Goal: Task Accomplishment & Management: Manage account settings

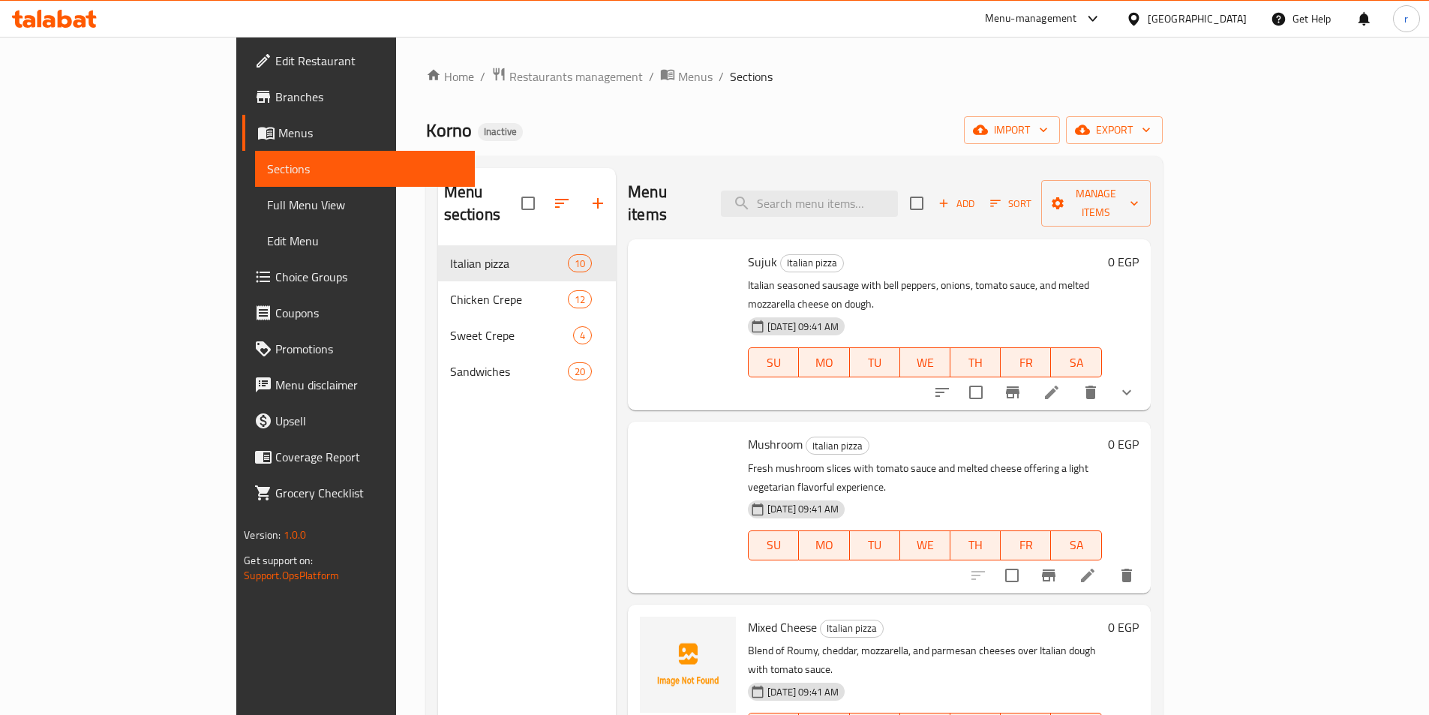
scroll to position [375, 0]
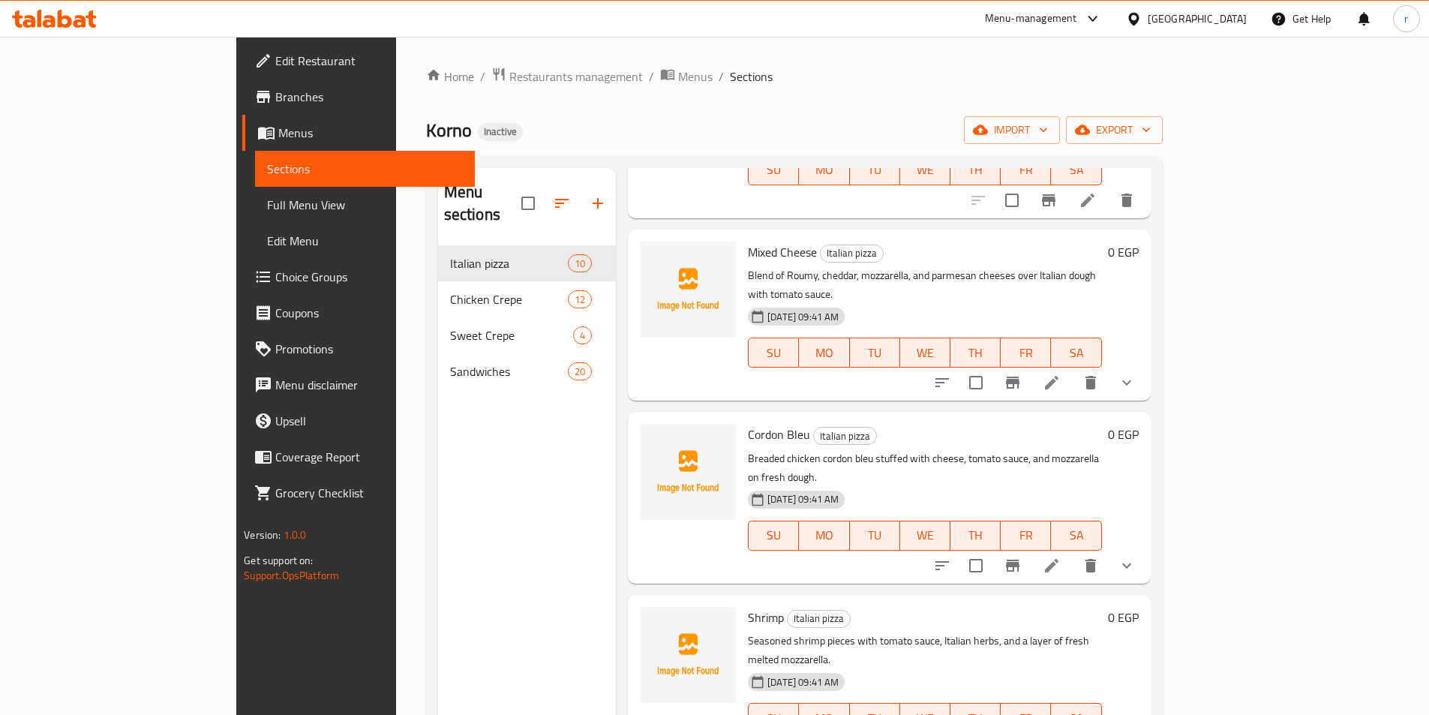
click at [1220, 24] on div "Egypt" at bounding box center [1197, 19] width 99 height 17
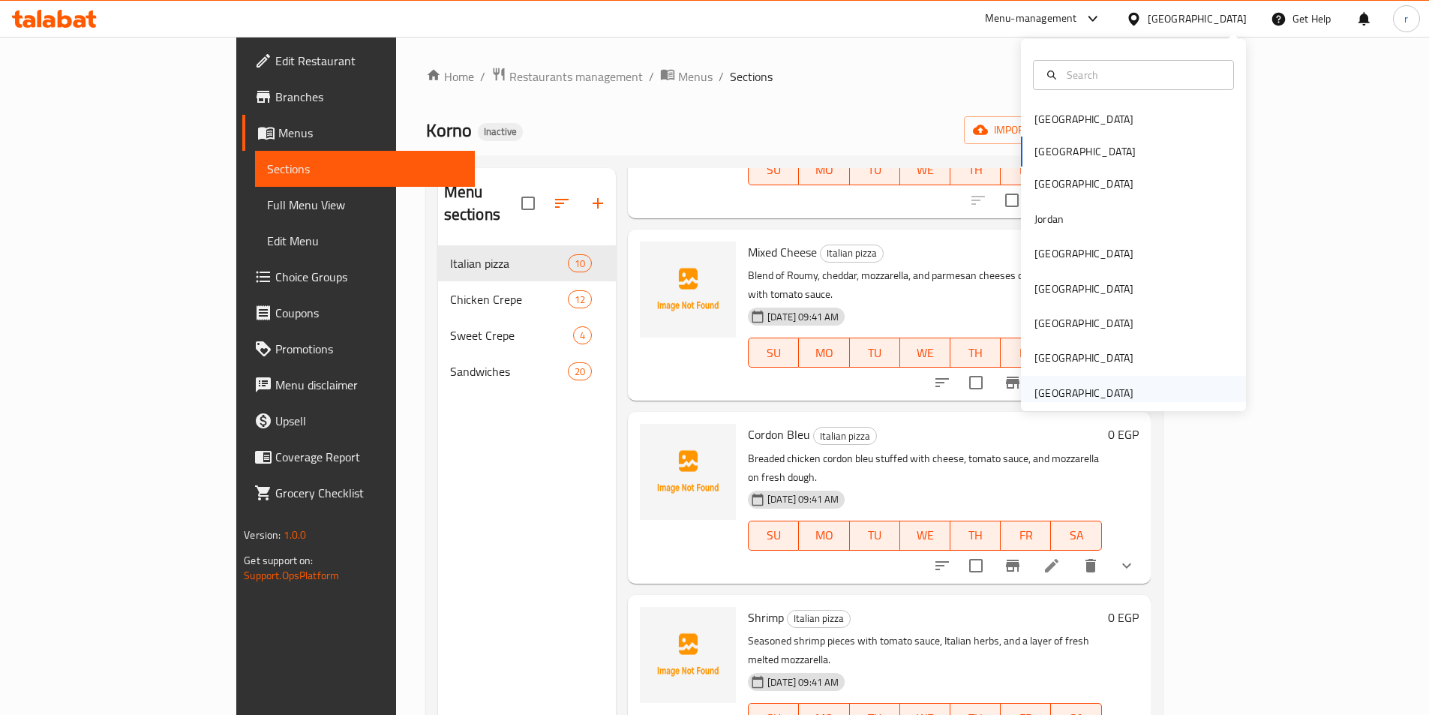
click at [1095, 389] on div "[GEOGRAPHIC_DATA]" at bounding box center [1083, 393] width 99 height 17
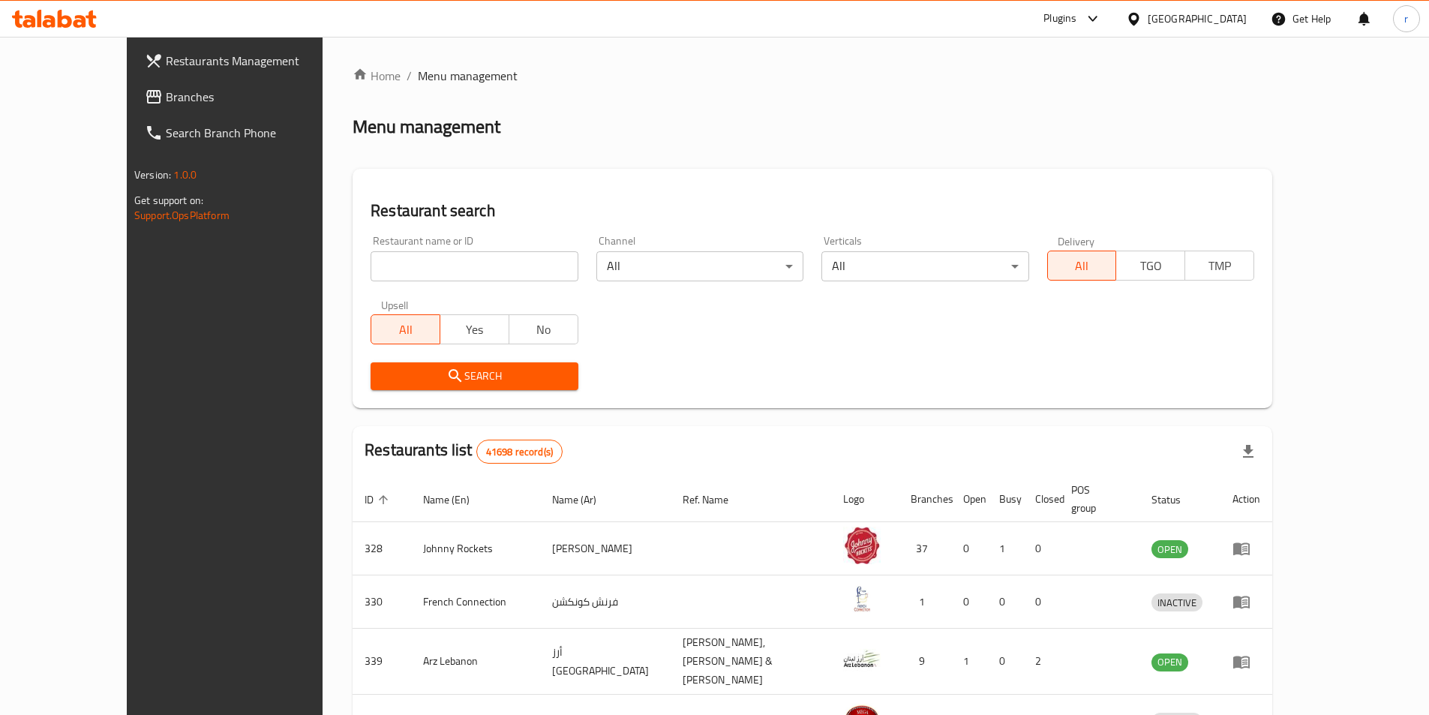
click at [1142, 25] on icon at bounding box center [1134, 19] width 16 height 16
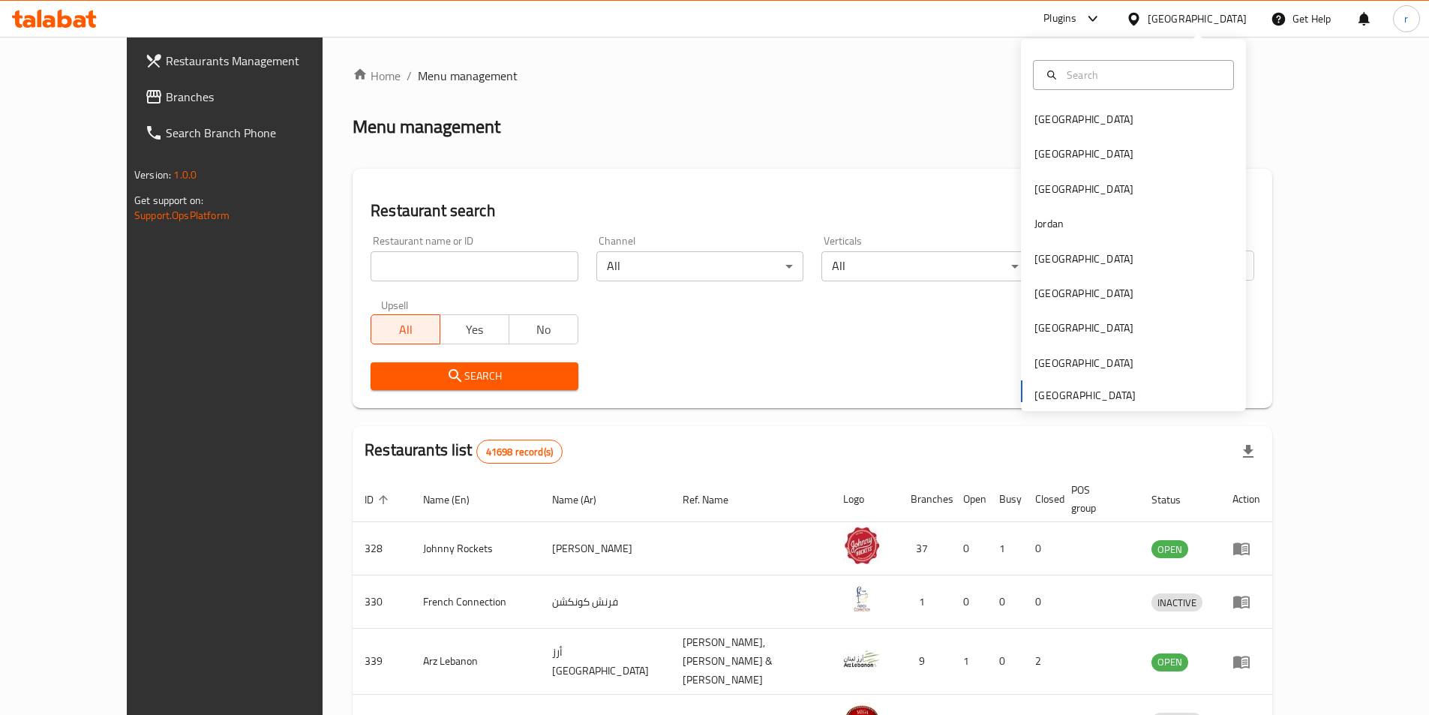
click at [1122, 76] on input "text" at bounding box center [1143, 75] width 164 height 17
click at [1272, 89] on div "Home / Menu management Menu management Restaurant search Restaurant name or ID …" at bounding box center [813, 593] width 920 height 1052
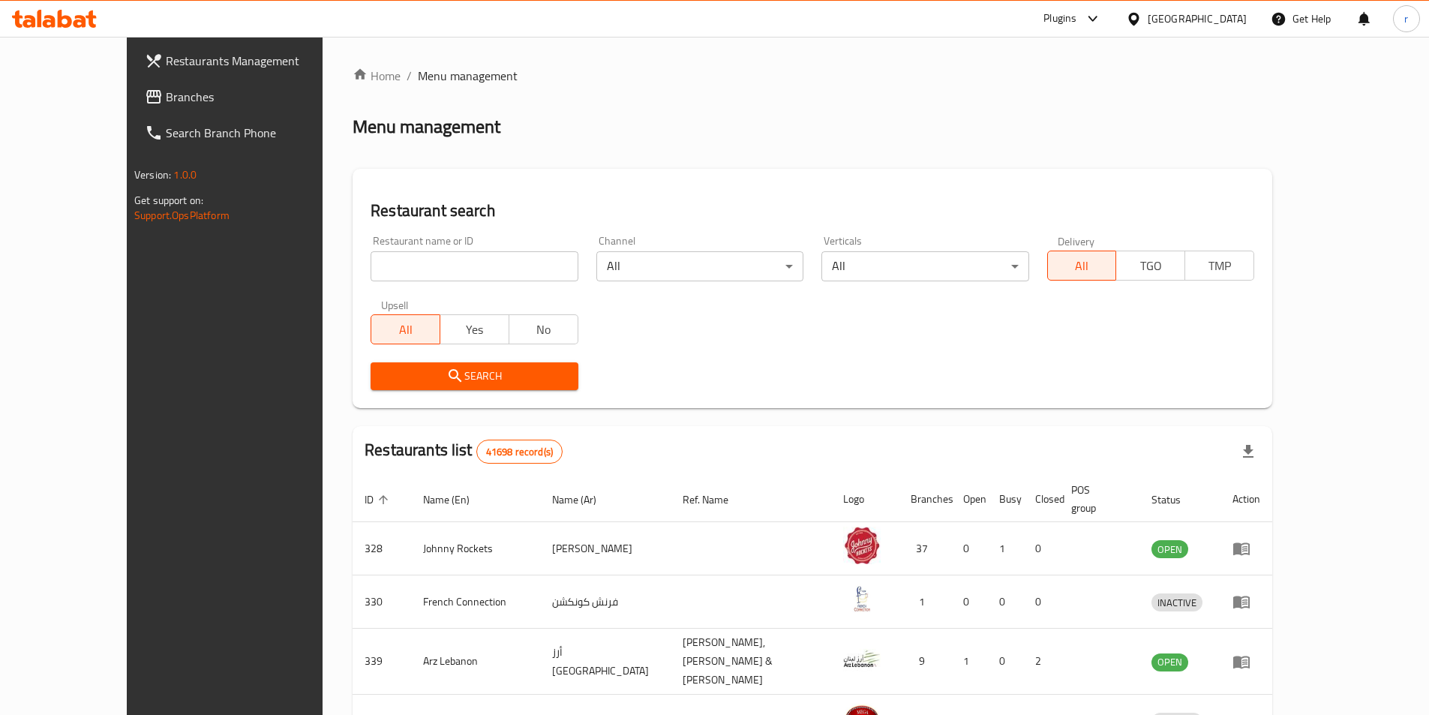
click at [166, 91] on span "Branches" at bounding box center [260, 97] width 188 height 18
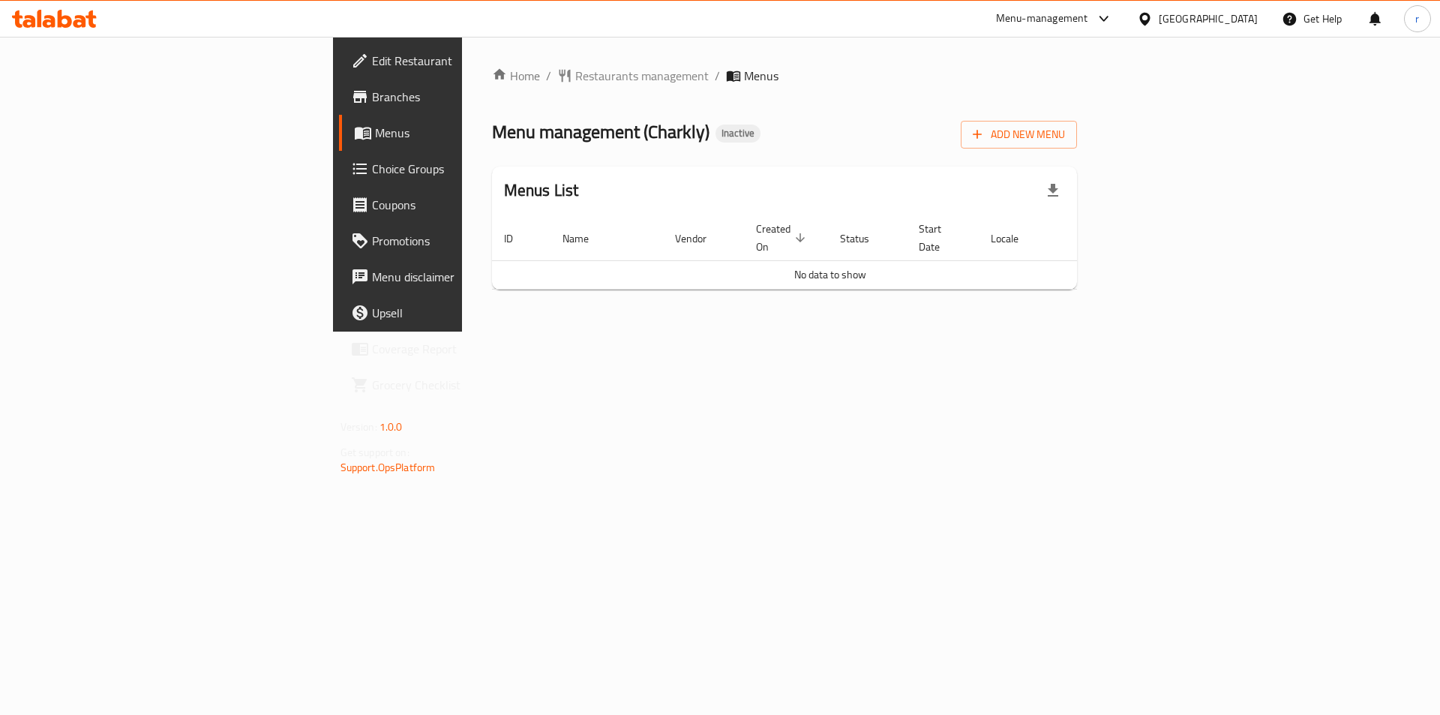
click at [375, 131] on span "Menus" at bounding box center [468, 133] width 187 height 18
click at [372, 98] on span "Branches" at bounding box center [467, 97] width 190 height 18
click at [1065, 134] on span "Add New Menu" at bounding box center [1019, 134] width 92 height 19
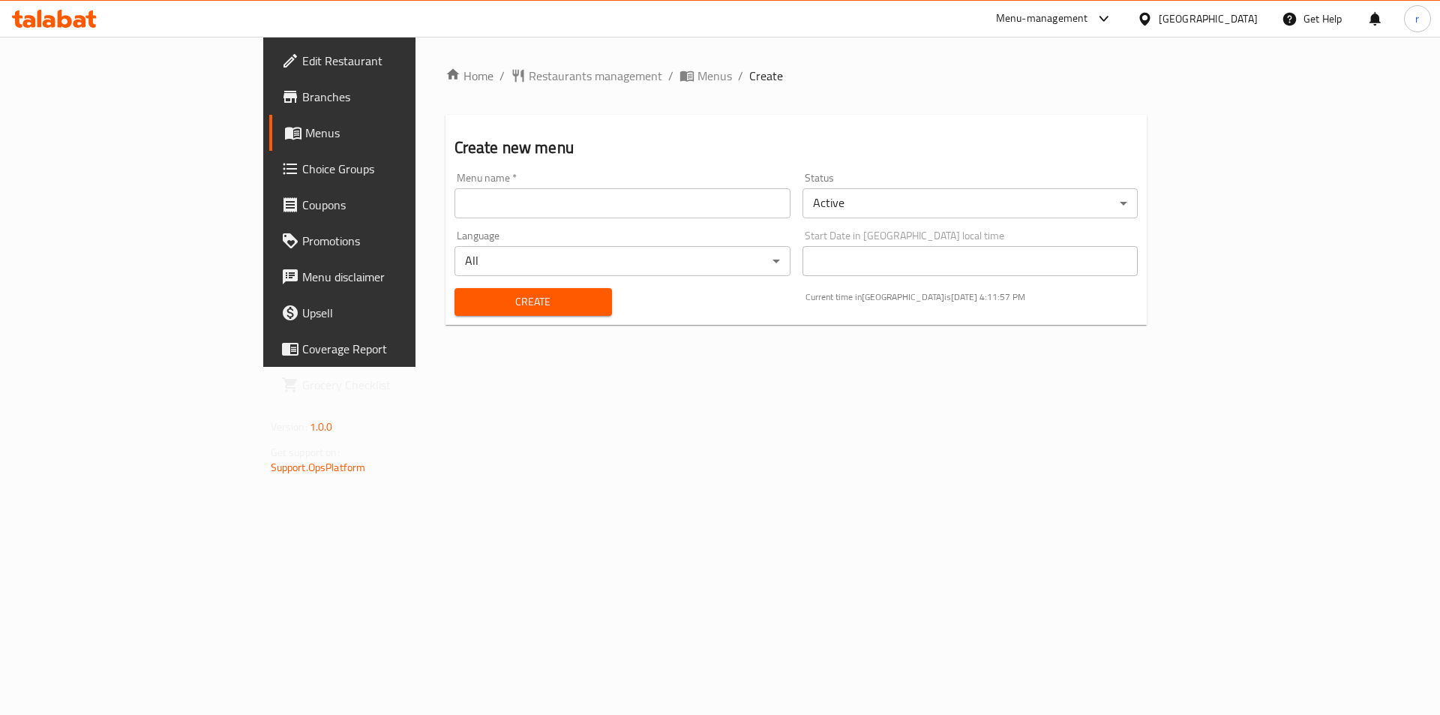
click at [489, 207] on input "text" at bounding box center [623, 203] width 336 height 30
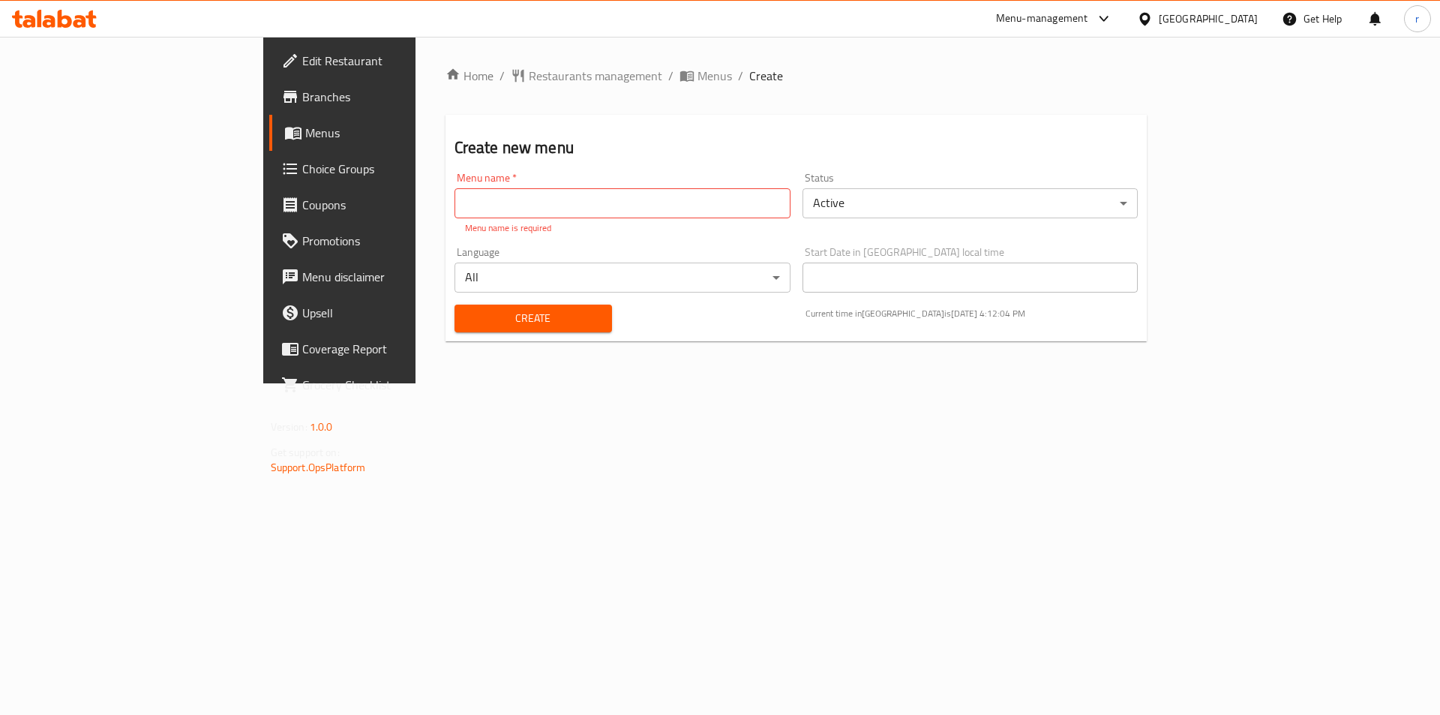
click at [455, 209] on input "text" at bounding box center [623, 203] width 336 height 30
paste input "Charkly"
type input "Charkly"
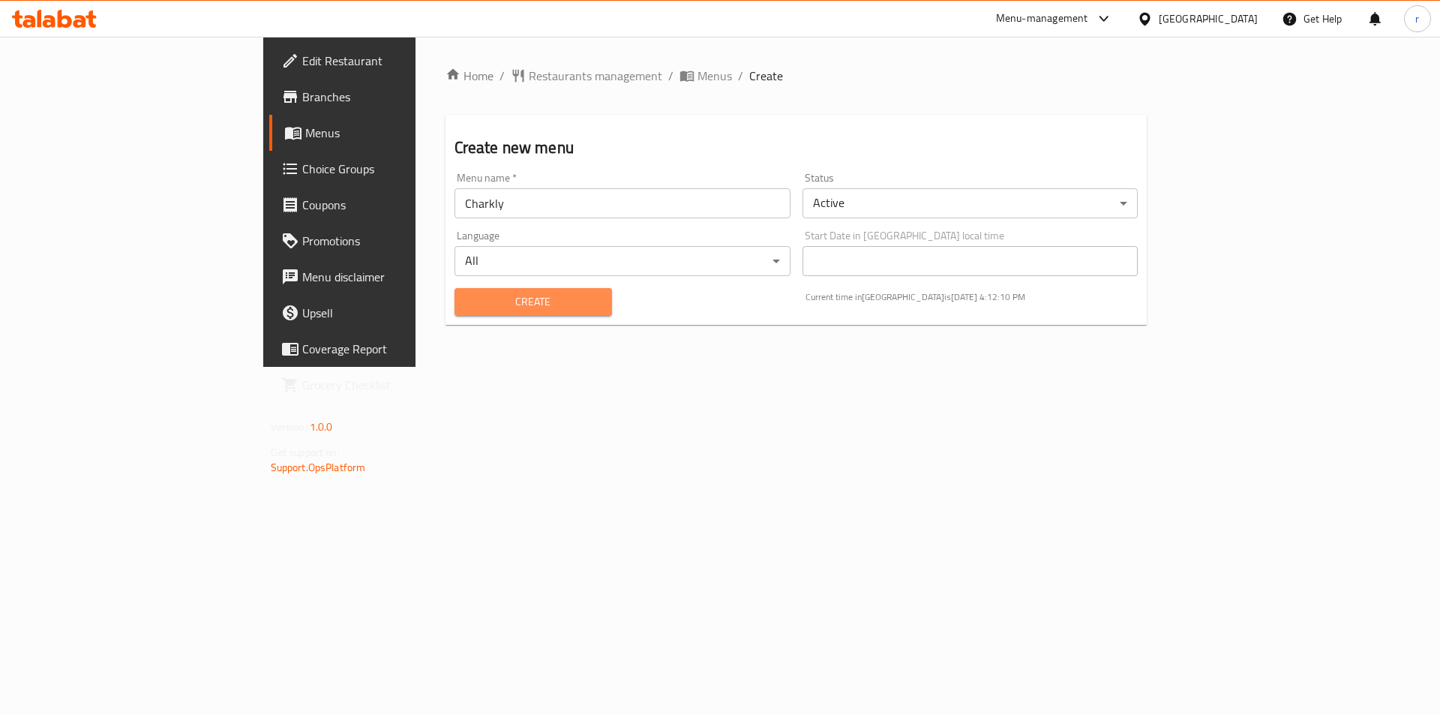
click at [467, 308] on span "Create" at bounding box center [534, 302] width 134 height 19
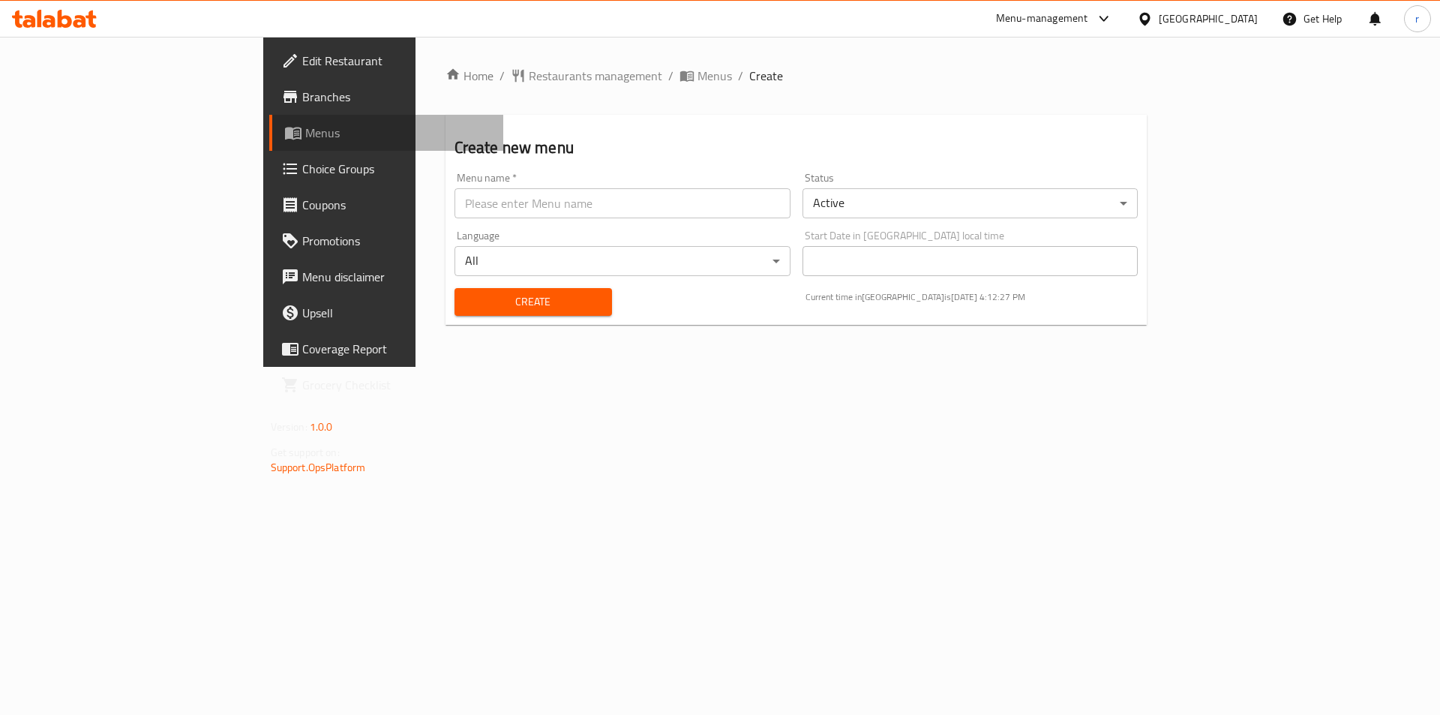
click at [305, 137] on span "Menus" at bounding box center [398, 133] width 187 height 18
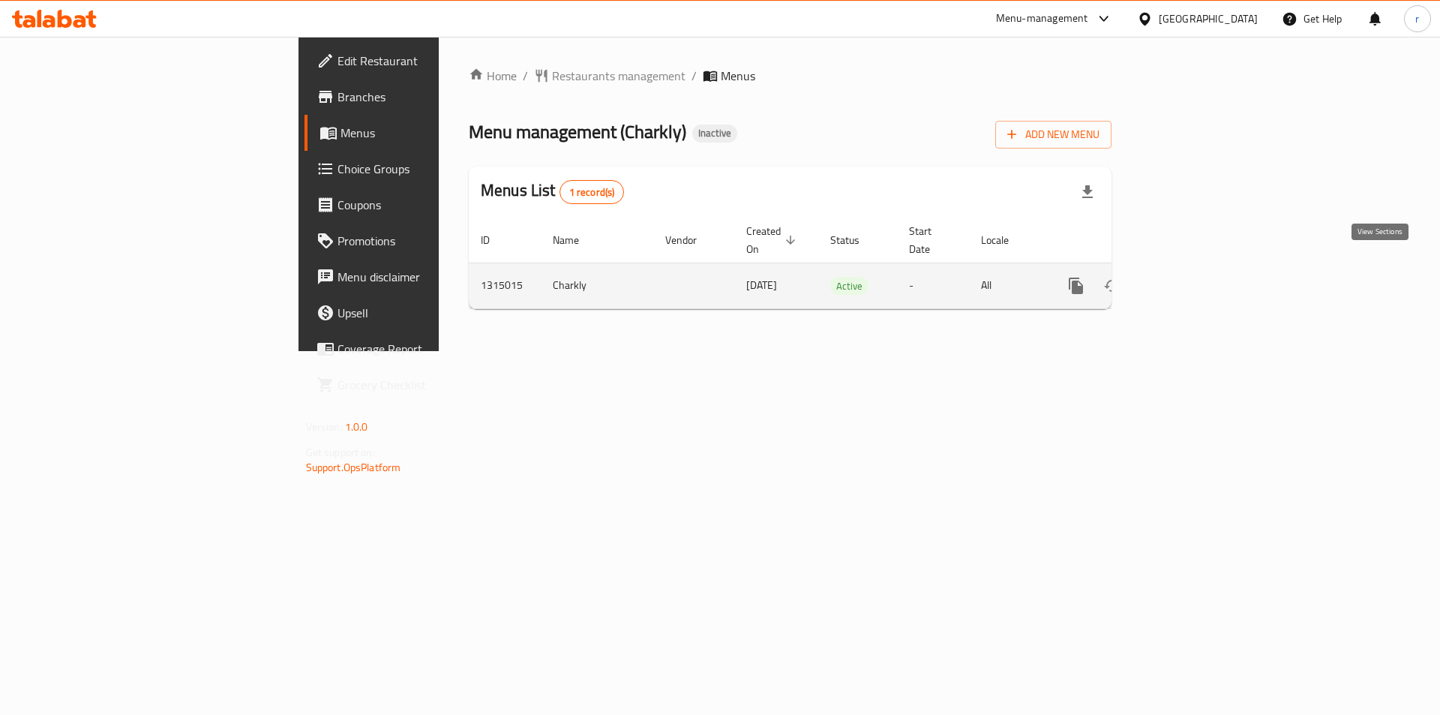
click at [1193, 277] on icon "enhanced table" at bounding box center [1184, 286] width 18 height 18
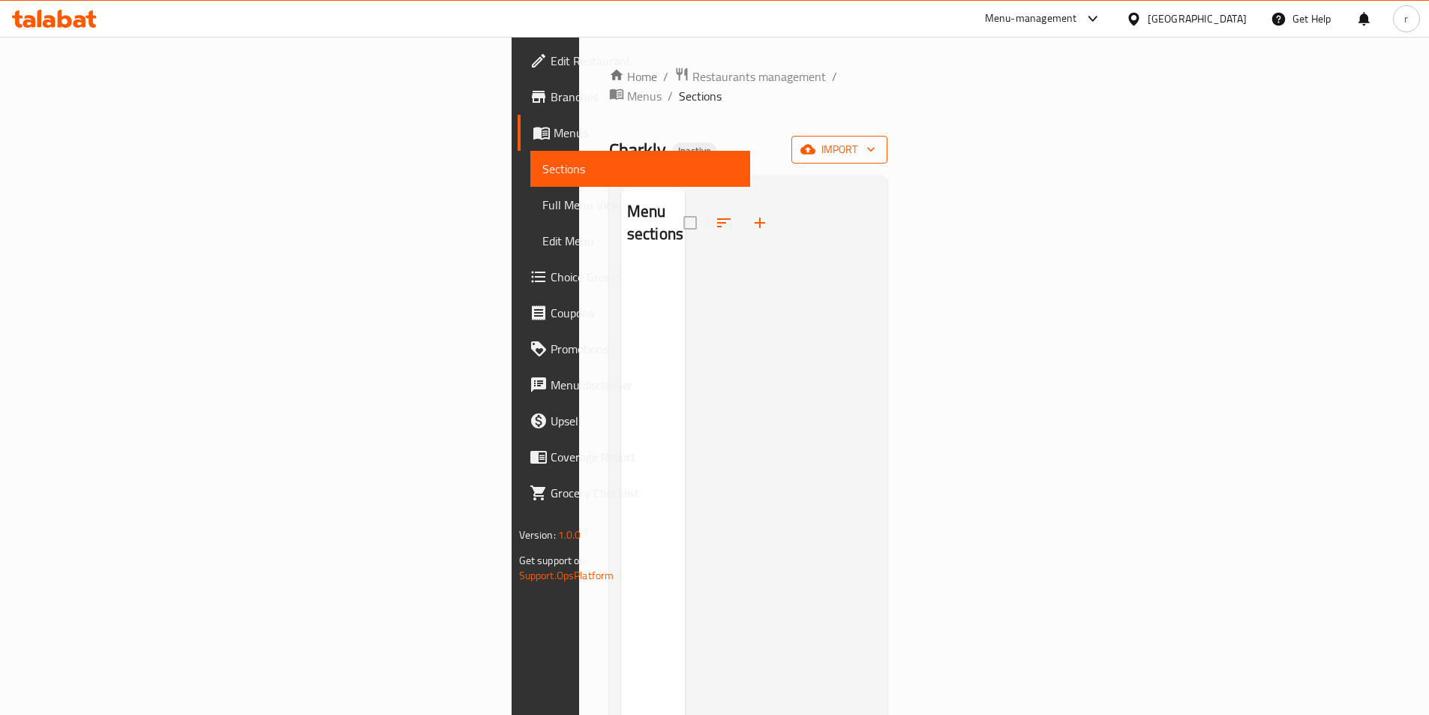
click at [875, 140] on span "import" at bounding box center [839, 149] width 72 height 19
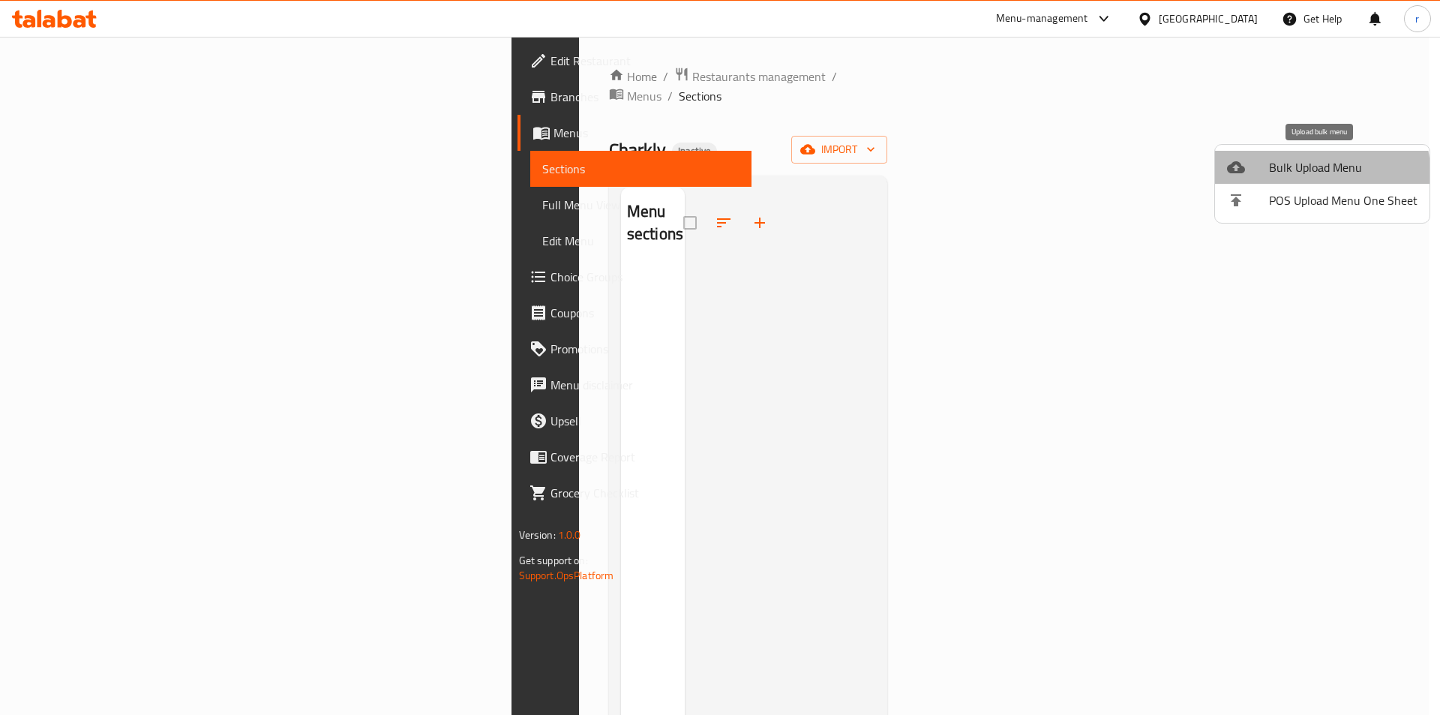
click at [1269, 180] on li "Bulk Upload Menu" at bounding box center [1322, 167] width 215 height 33
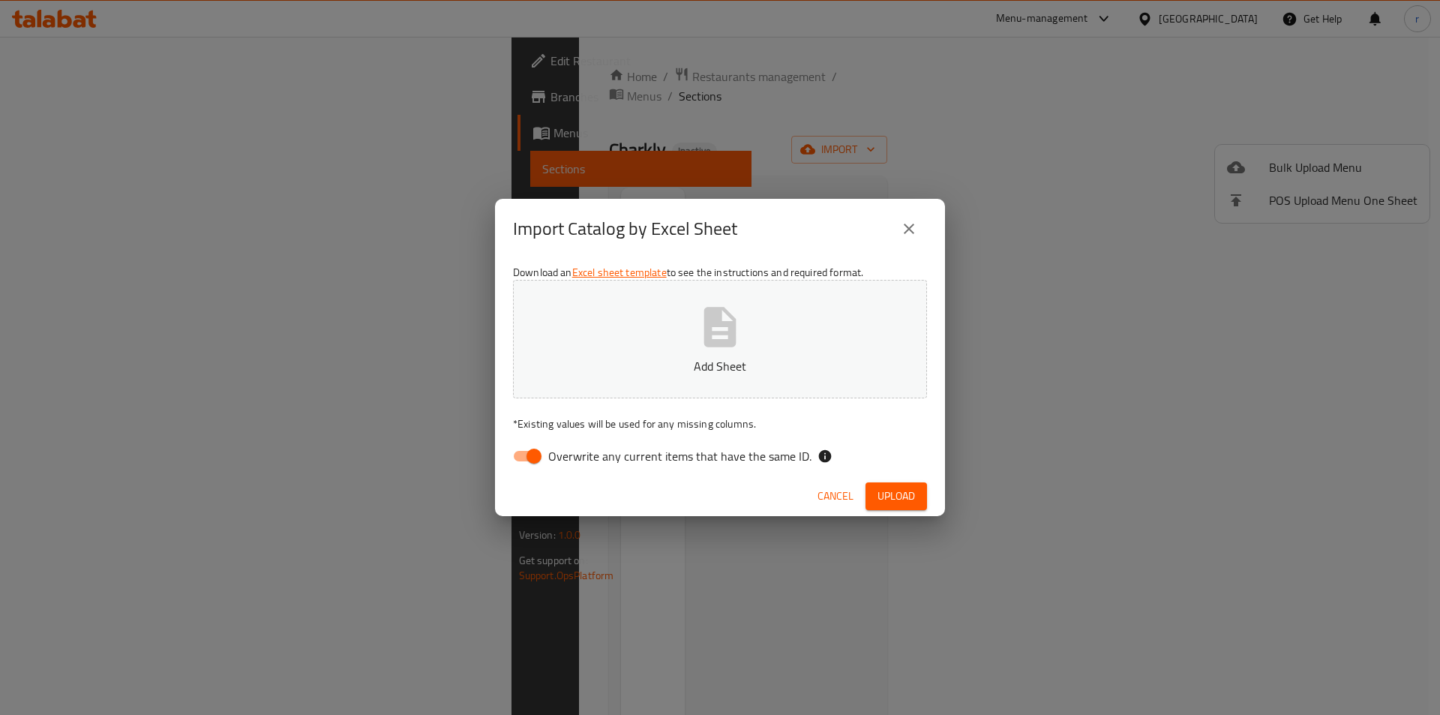
click at [591, 464] on span "Overwrite any current items that have the same ID." at bounding box center [679, 456] width 263 height 18
click at [577, 464] on input "Overwrite any current items that have the same ID." at bounding box center [534, 456] width 86 height 29
checkbox input "false"
click at [702, 339] on icon "button" at bounding box center [720, 327] width 48 height 48
click at [878, 491] on span "Upload" at bounding box center [897, 496] width 38 height 19
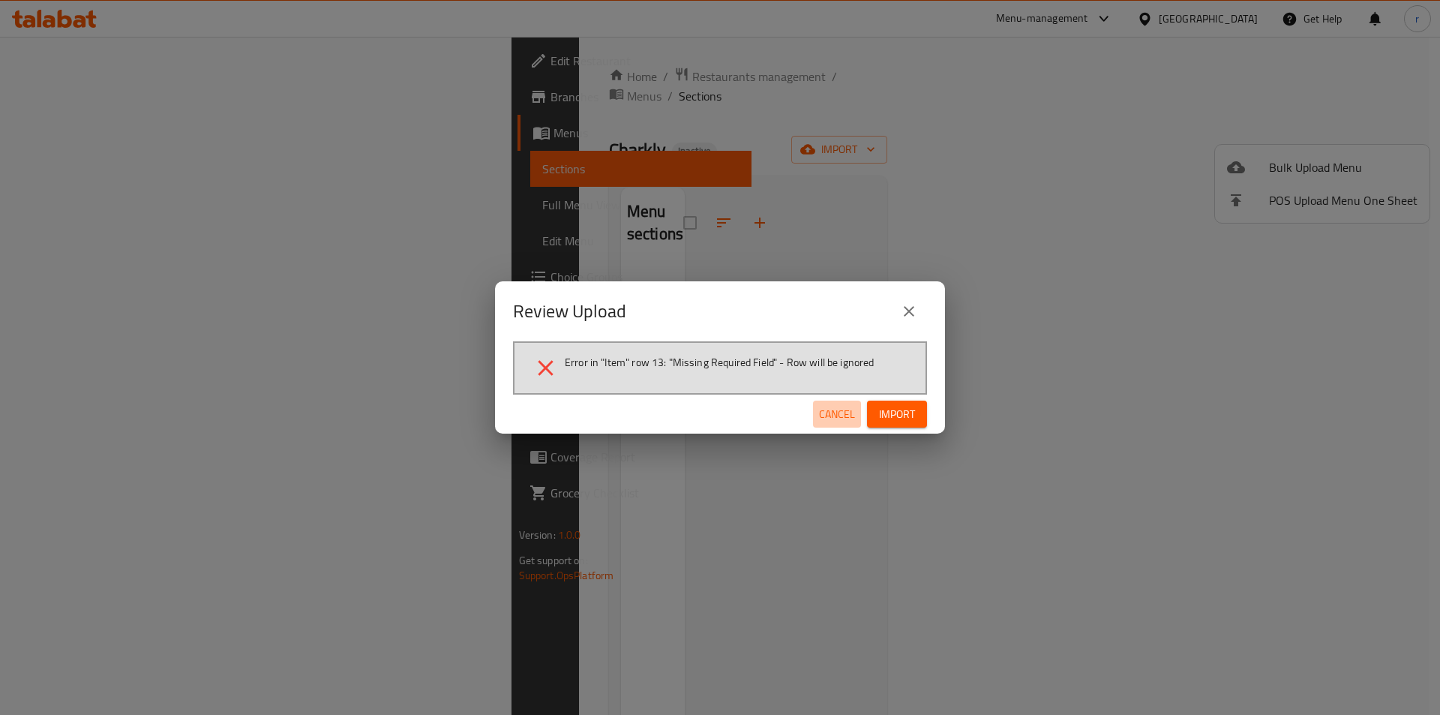
click at [830, 414] on span "Cancel" at bounding box center [837, 414] width 36 height 19
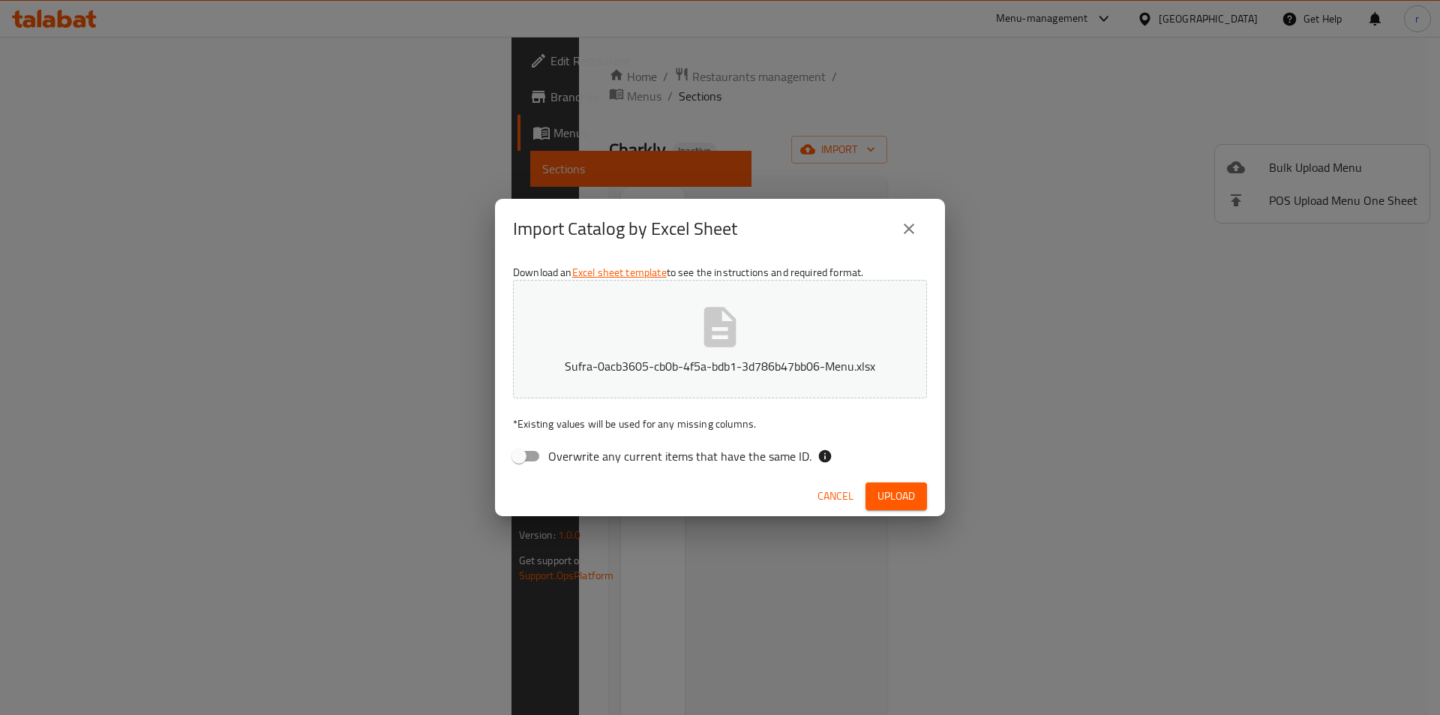
click at [821, 495] on span "Cancel" at bounding box center [836, 496] width 36 height 19
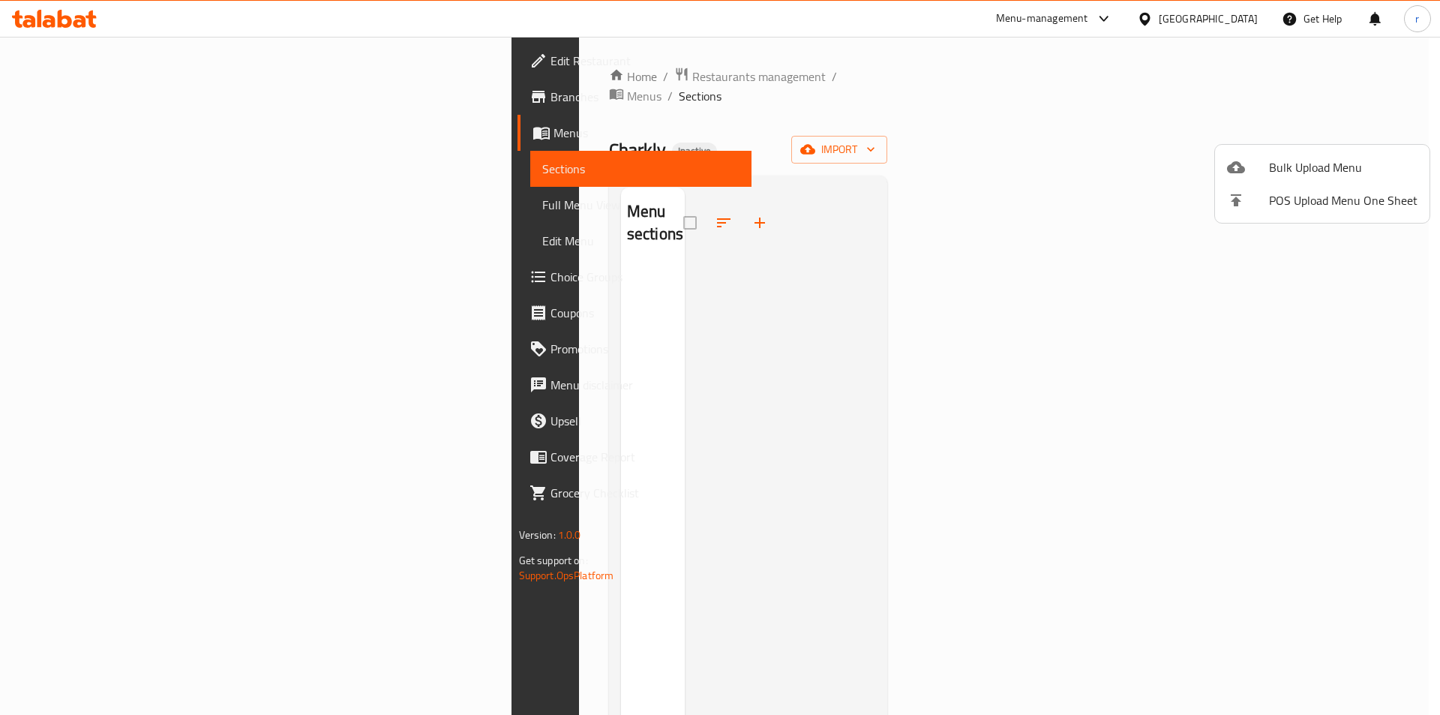
click at [539, 193] on div at bounding box center [720, 357] width 1440 height 715
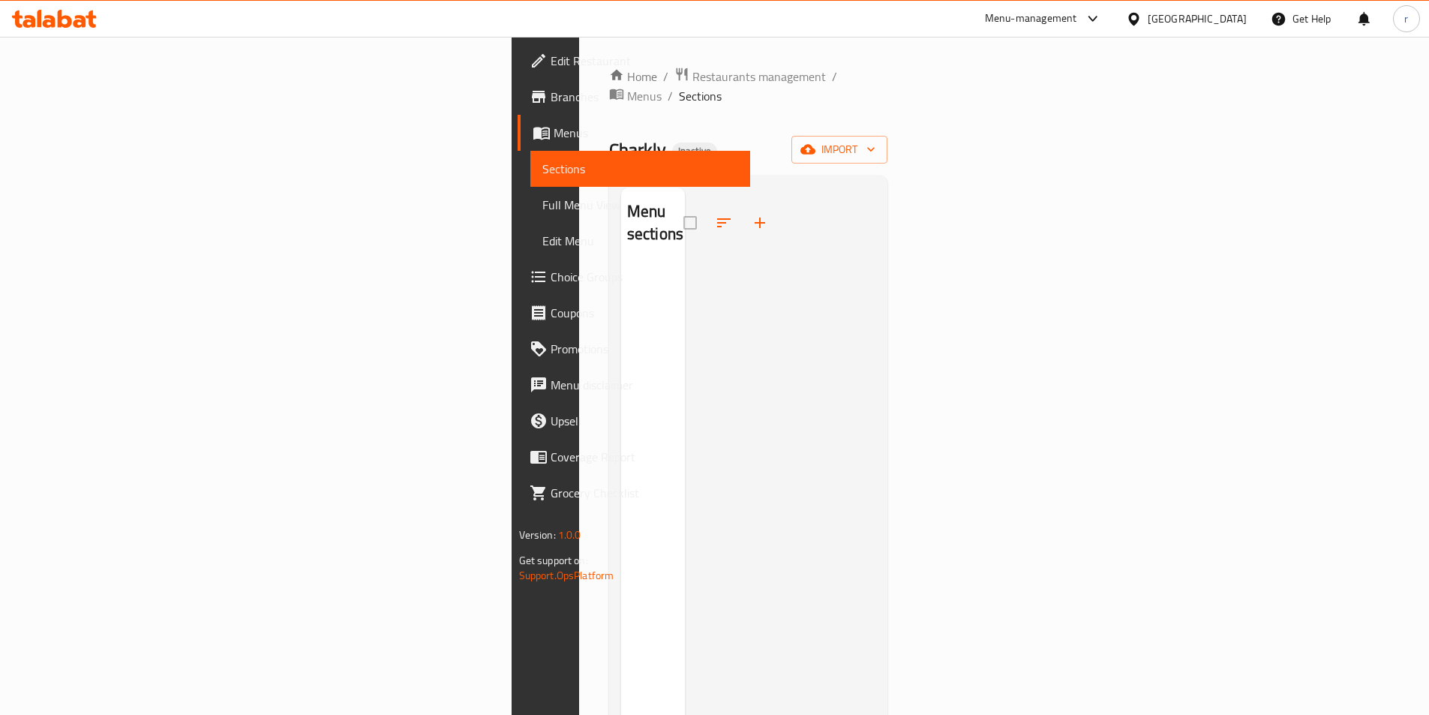
click at [683, 205] on div at bounding box center [730, 223] width 95 height 36
click at [542, 162] on span "Sections" at bounding box center [640, 169] width 196 height 18
click at [706, 205] on span at bounding box center [724, 223] width 36 height 36
click at [627, 200] on h2 "Menu sections" at bounding box center [655, 222] width 56 height 45
click at [751, 214] on icon "button" at bounding box center [760, 223] width 18 height 18
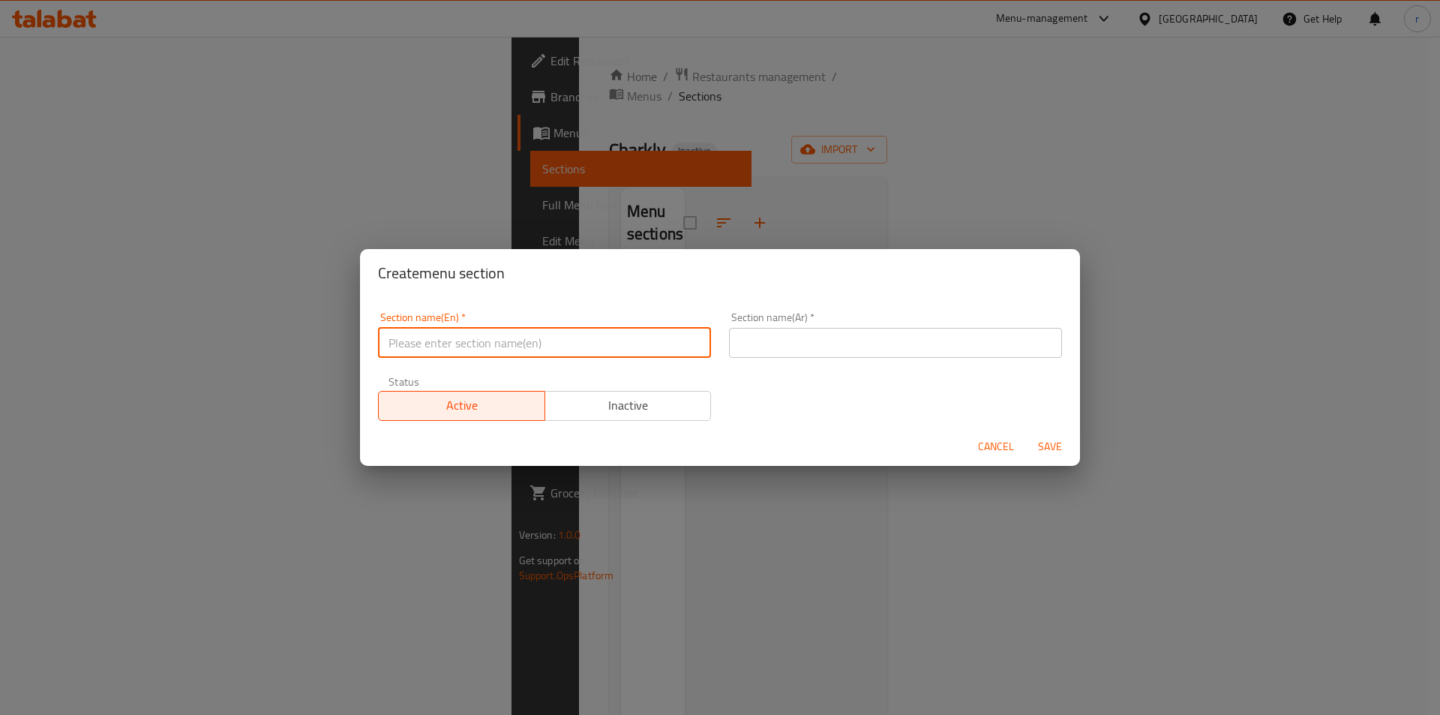
click at [485, 341] on input "text" at bounding box center [544, 343] width 333 height 30
paste input "Burgers"
type input "Burgers"
click at [823, 356] on input "text" at bounding box center [895, 343] width 333 height 30
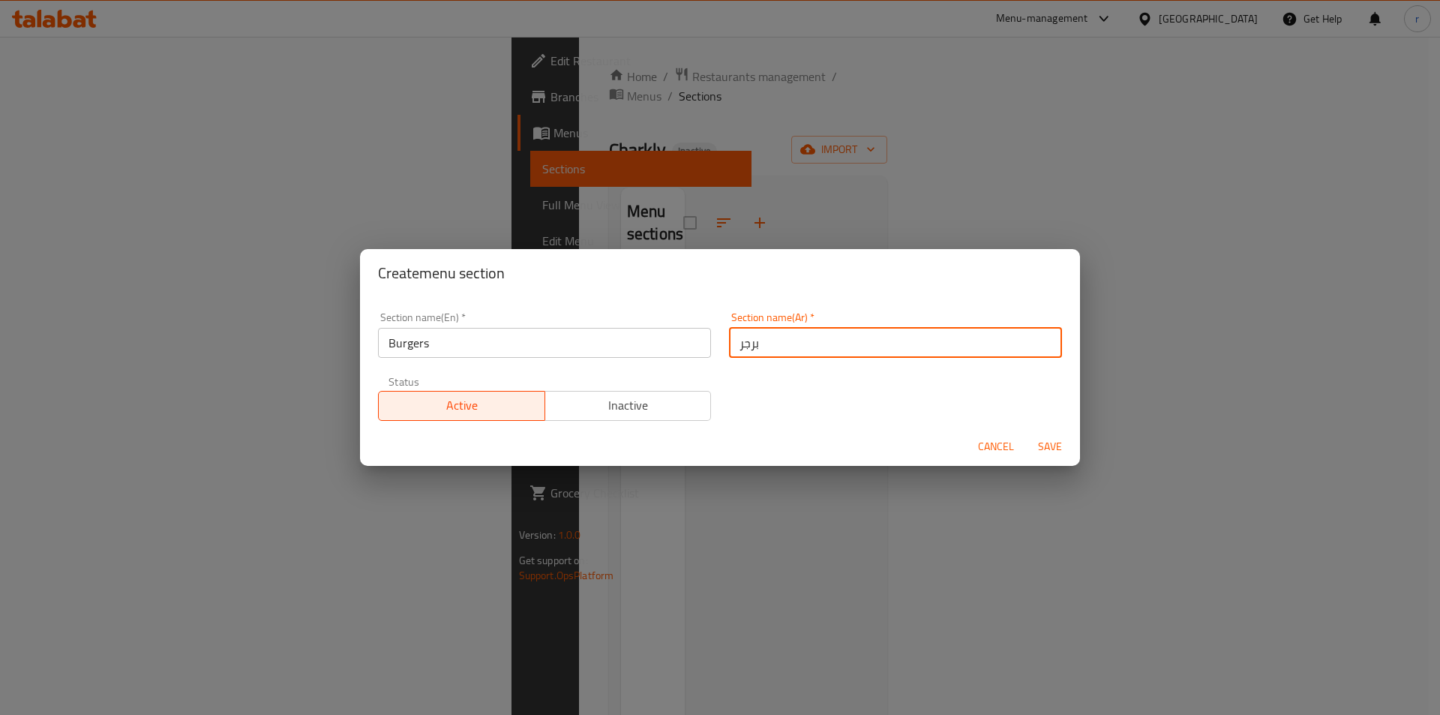
type input "برجر"
click at [1004, 450] on span "Cancel" at bounding box center [996, 446] width 36 height 19
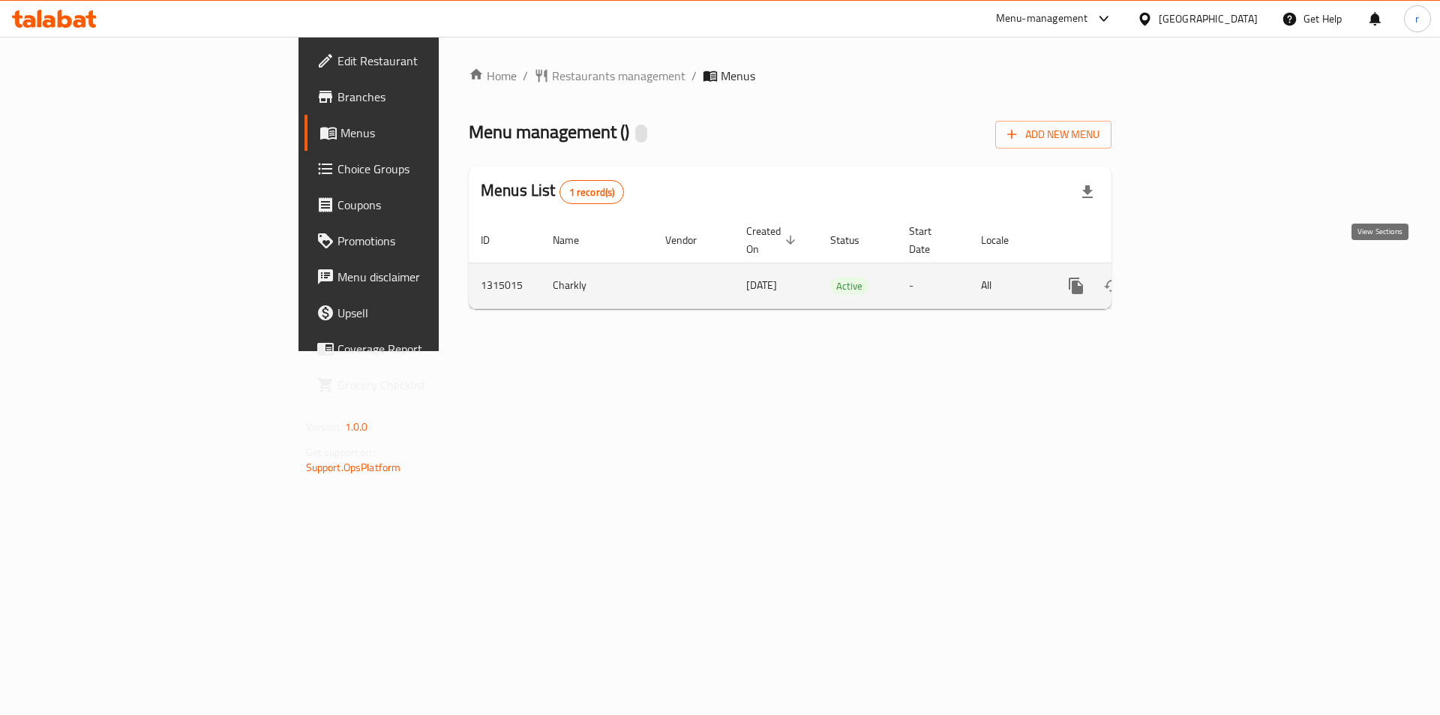
click at [1193, 277] on icon "enhanced table" at bounding box center [1184, 286] width 18 height 18
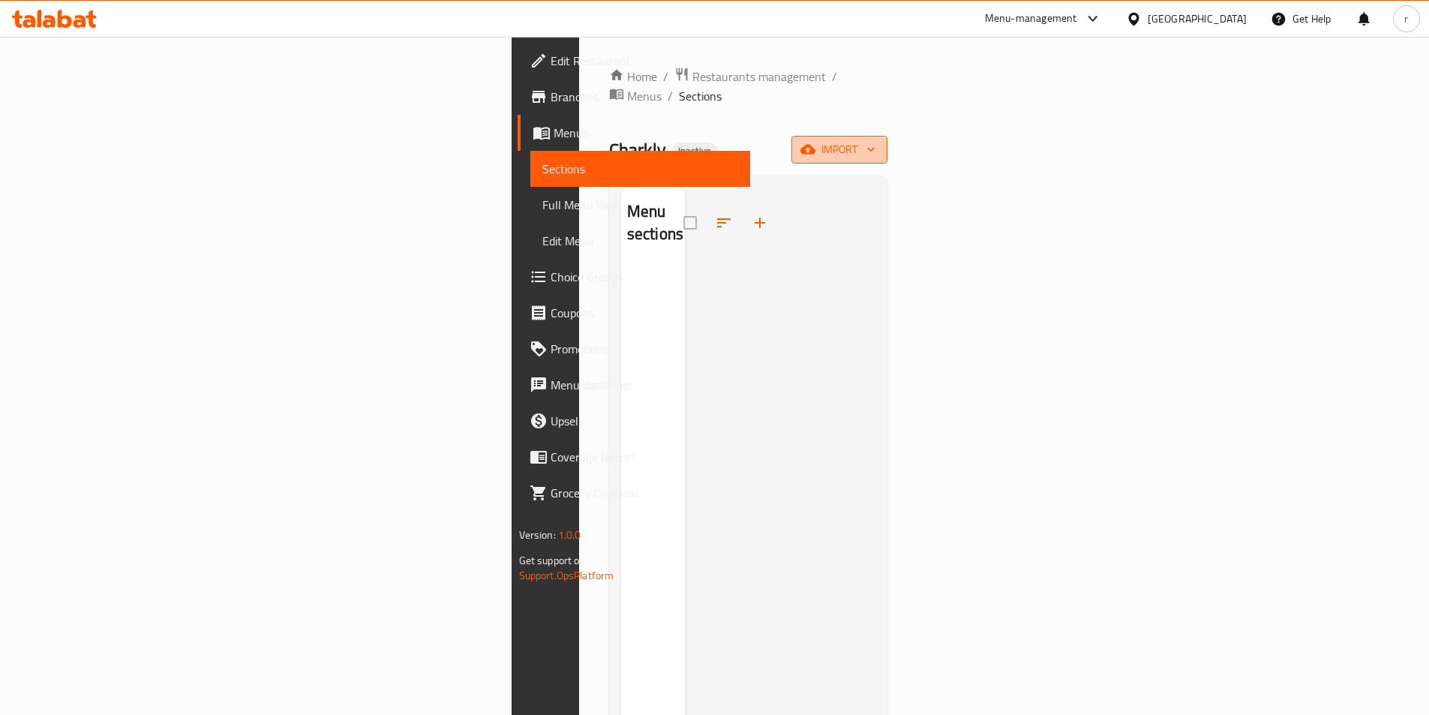
click at [887, 136] on button "import" at bounding box center [839, 150] width 96 height 28
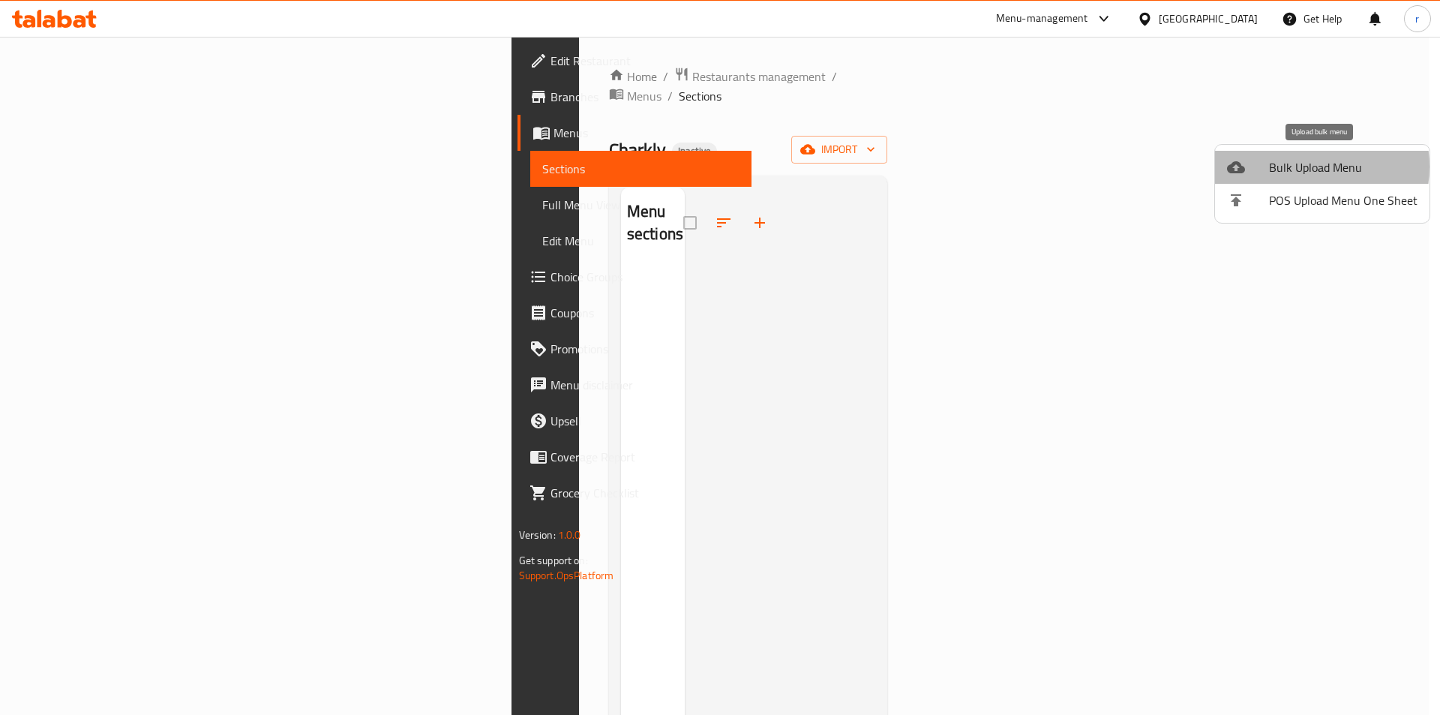
click at [1300, 167] on span "Bulk Upload Menu" at bounding box center [1343, 167] width 149 height 18
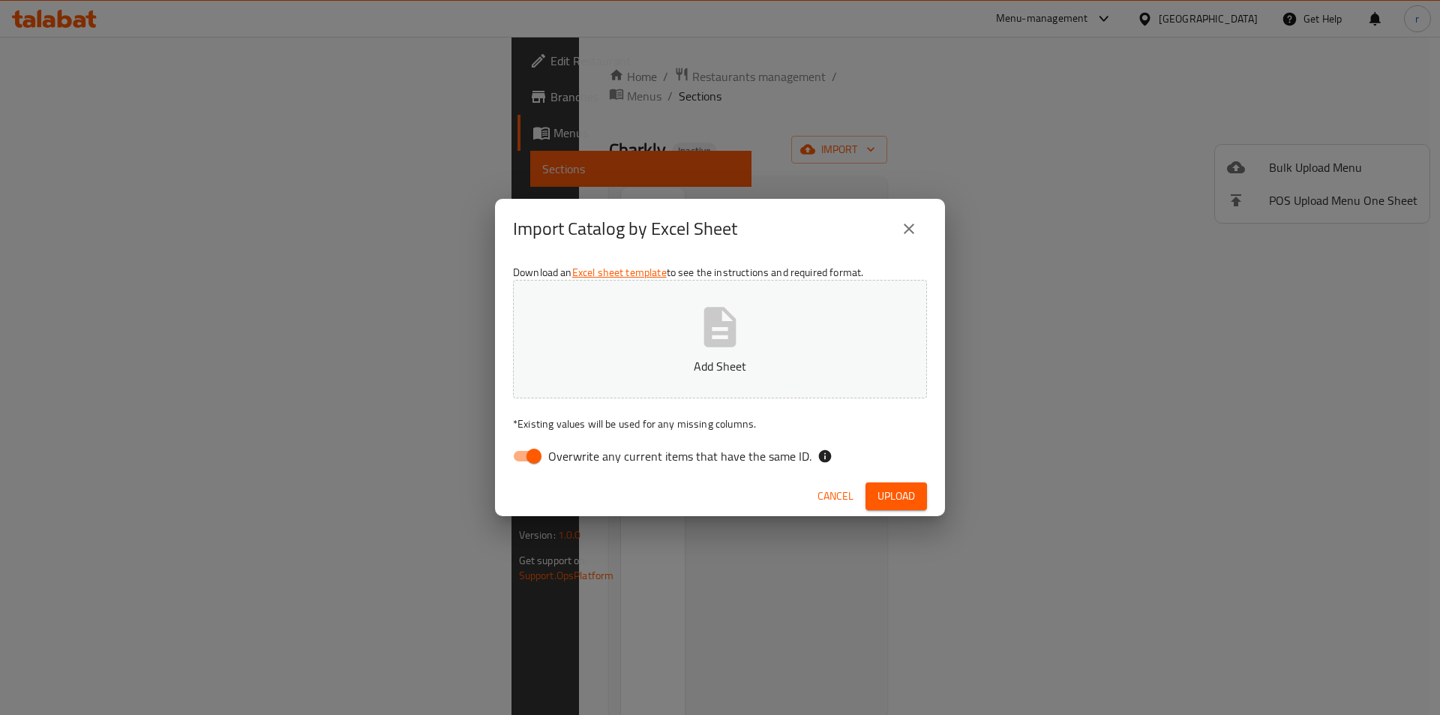
click at [621, 456] on span "Overwrite any current items that have the same ID." at bounding box center [679, 456] width 263 height 18
click at [577, 456] on input "Overwrite any current items that have the same ID." at bounding box center [534, 456] width 86 height 29
checkbox input "false"
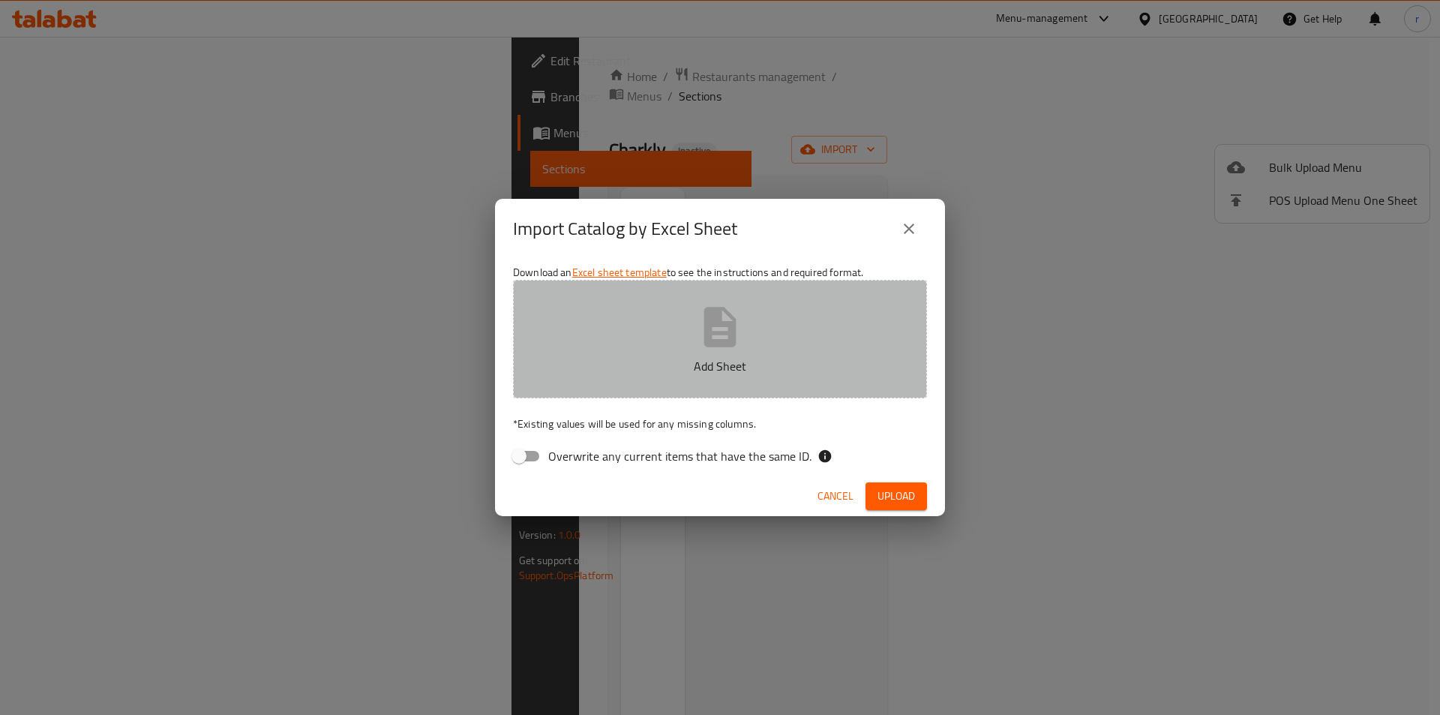
click at [700, 359] on p "Add Sheet" at bounding box center [720, 366] width 368 height 18
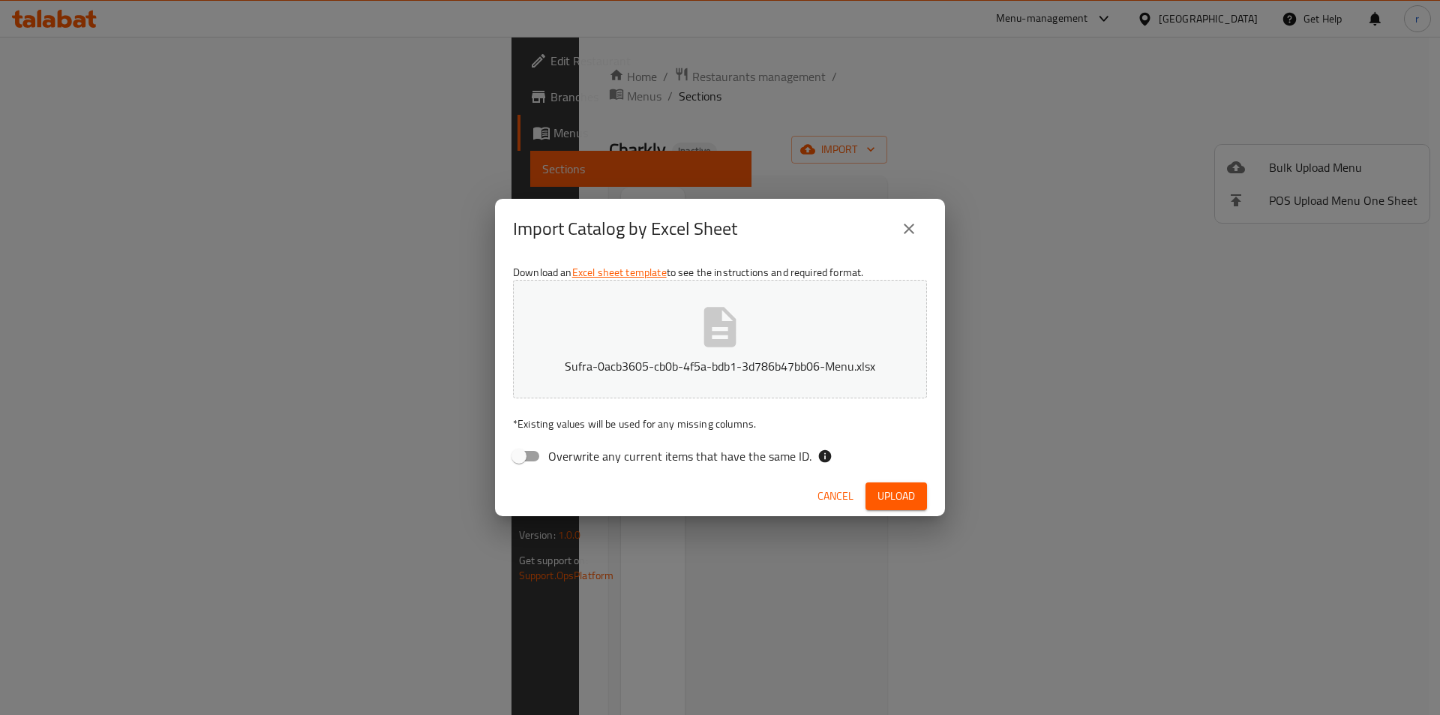
click at [902, 484] on button "Upload" at bounding box center [897, 496] width 62 height 28
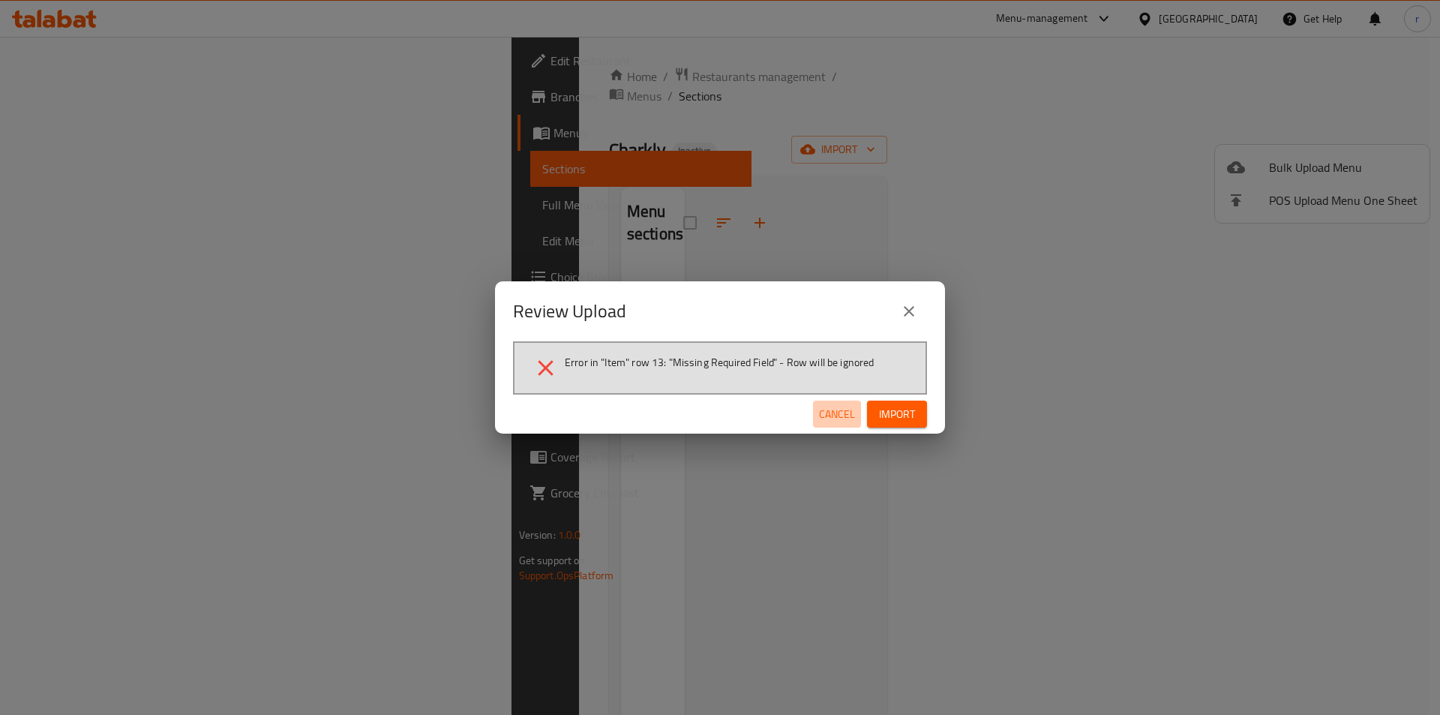
click at [835, 422] on span "Cancel" at bounding box center [837, 414] width 36 height 19
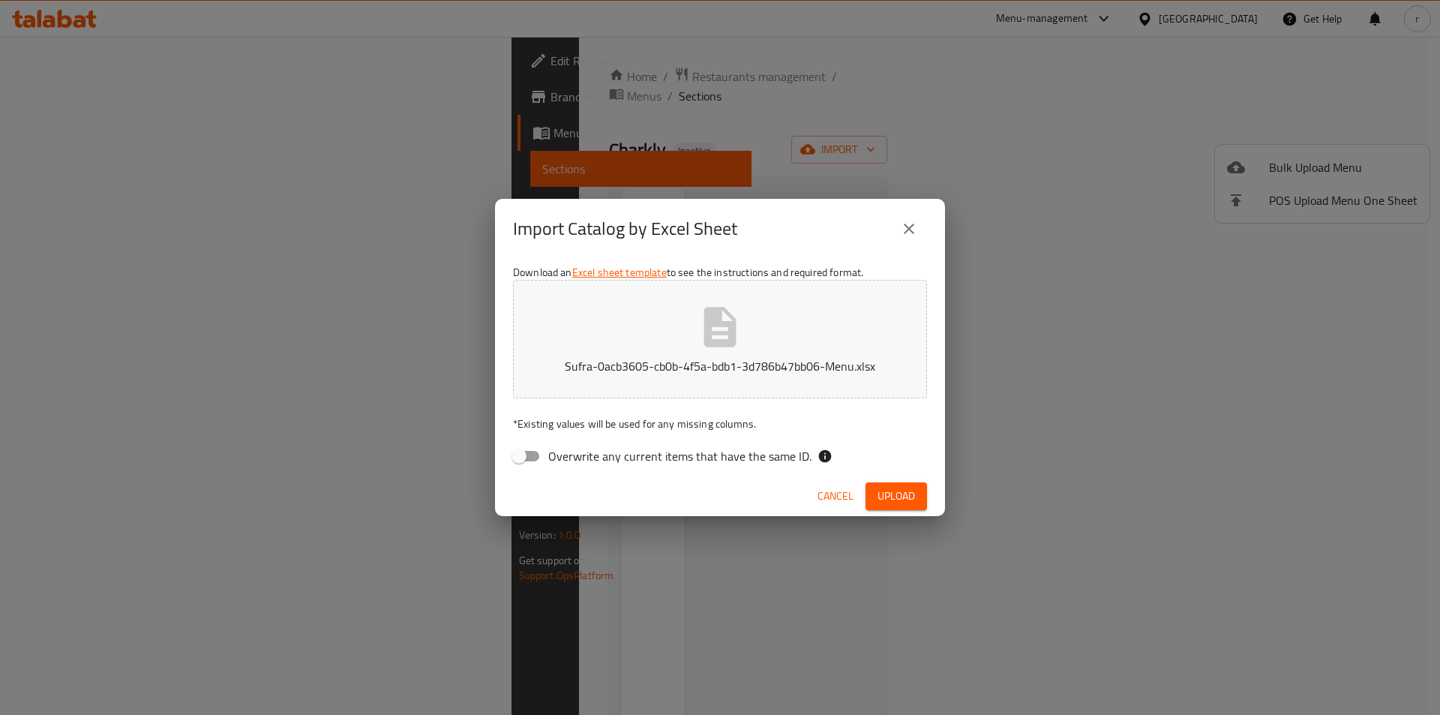
click at [839, 500] on span "Cancel" at bounding box center [836, 496] width 36 height 19
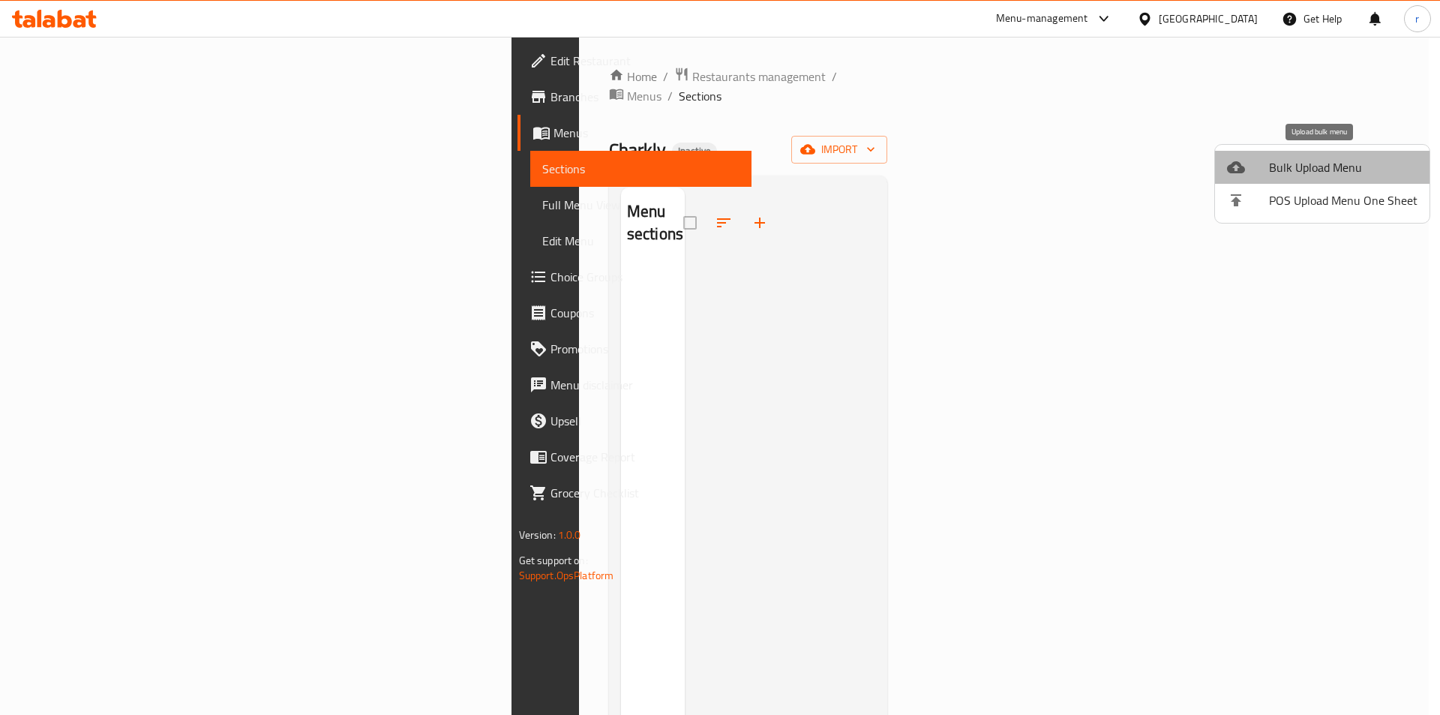
click at [1340, 168] on span "Bulk Upload Menu" at bounding box center [1343, 167] width 149 height 18
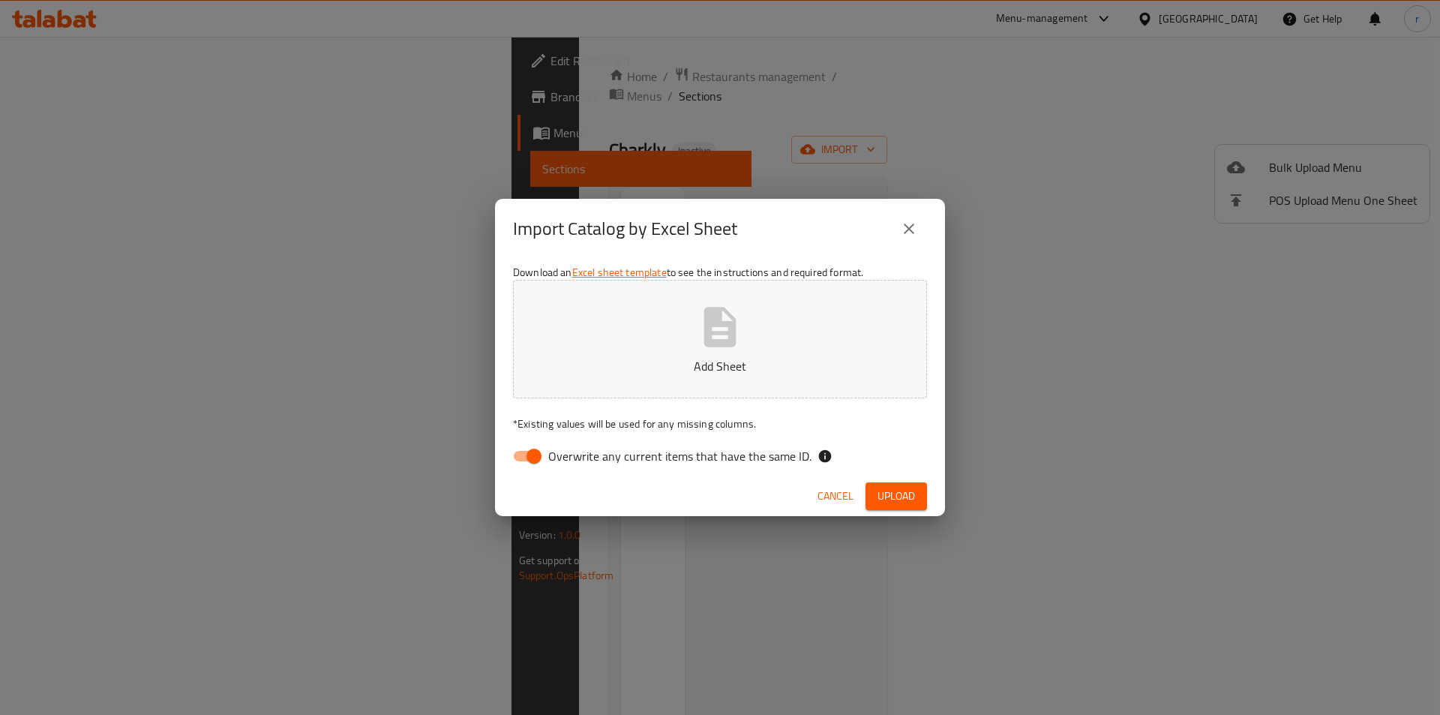
click at [560, 465] on span "Overwrite any current items that have the same ID." at bounding box center [679, 456] width 263 height 18
click at [560, 467] on input "Overwrite any current items that have the same ID." at bounding box center [534, 456] width 86 height 29
checkbox input "false"
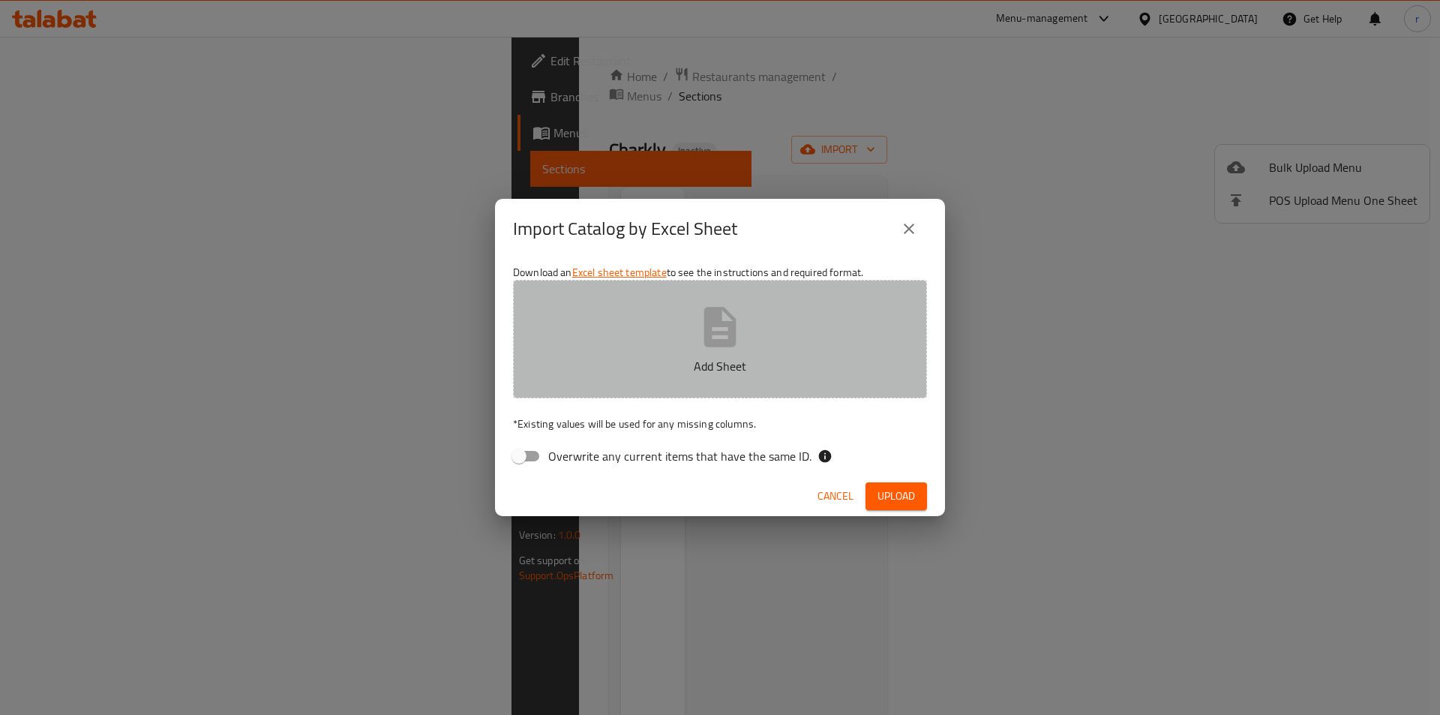
click at [738, 363] on p "Add Sheet" at bounding box center [720, 366] width 368 height 18
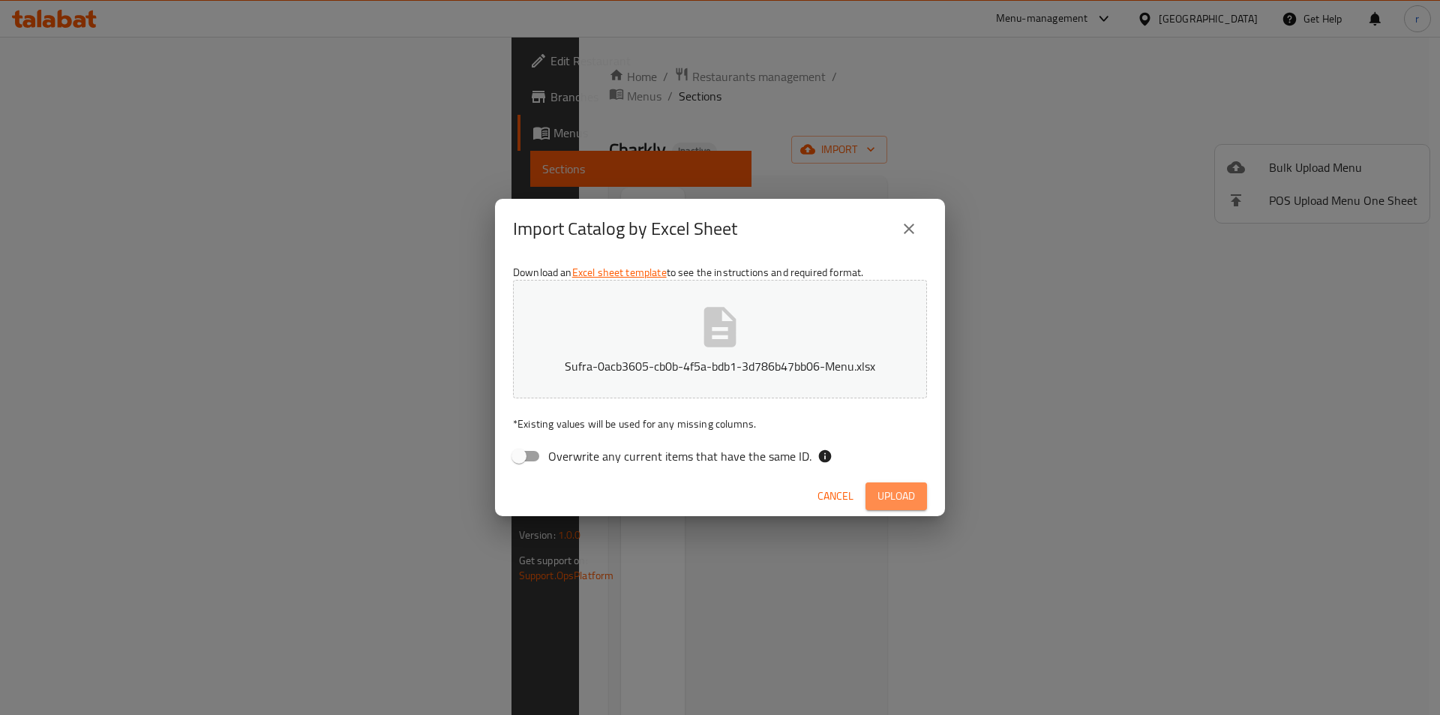
click at [884, 500] on span "Upload" at bounding box center [897, 496] width 38 height 19
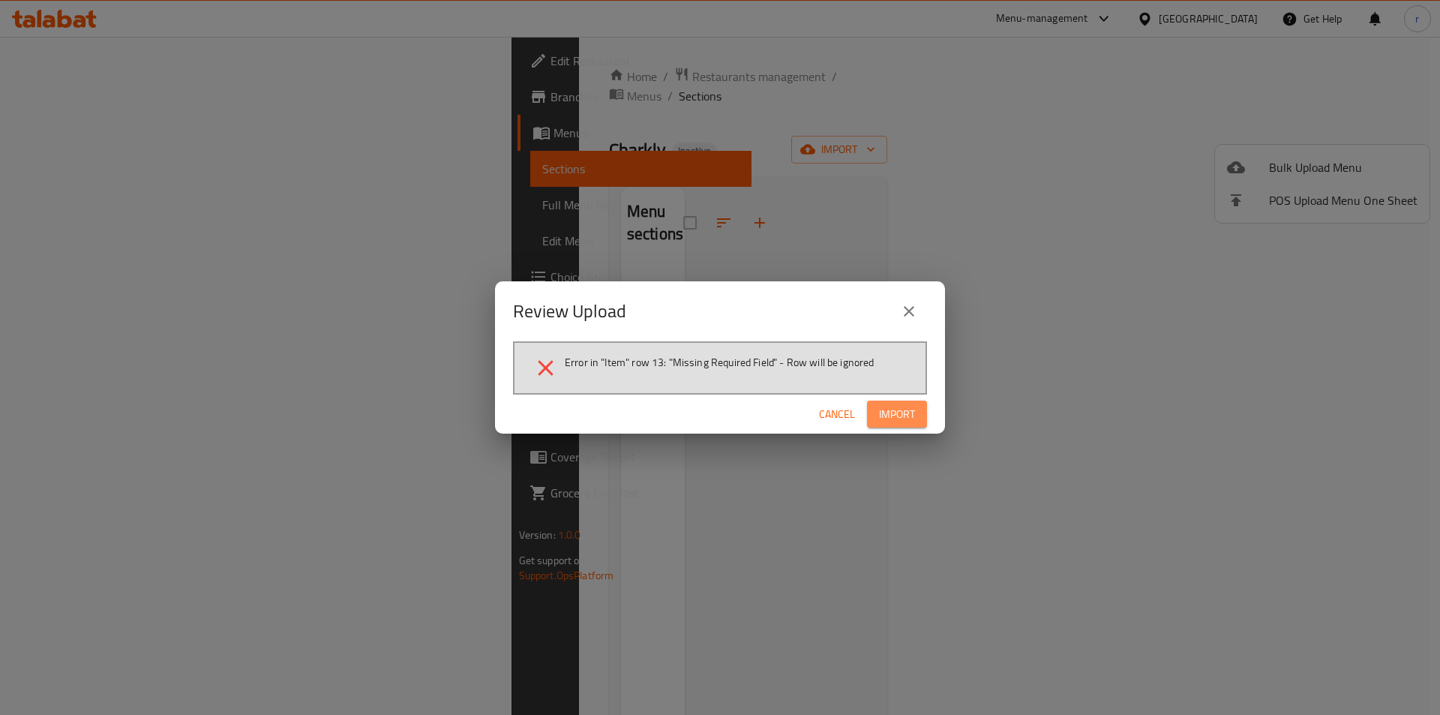
click at [882, 416] on span "Import" at bounding box center [897, 414] width 36 height 19
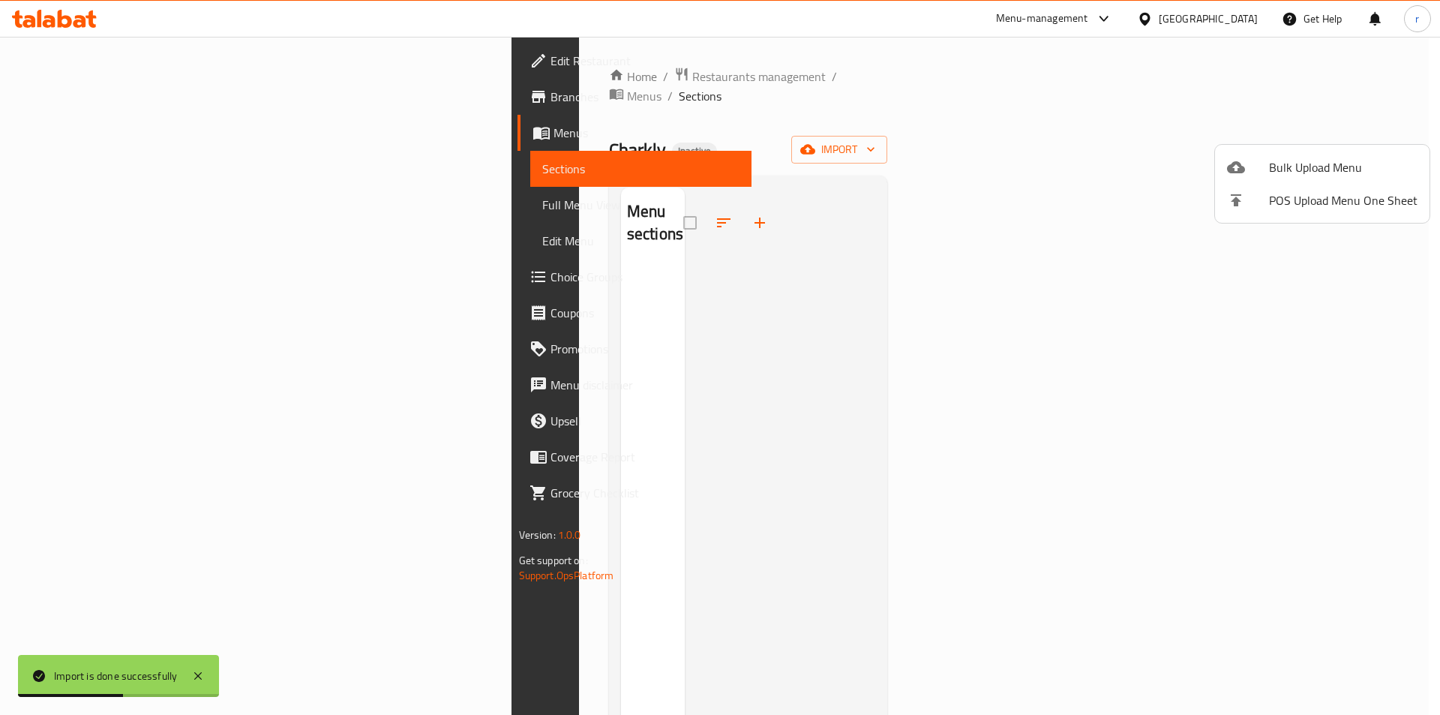
click at [136, 179] on div at bounding box center [720, 357] width 1440 height 715
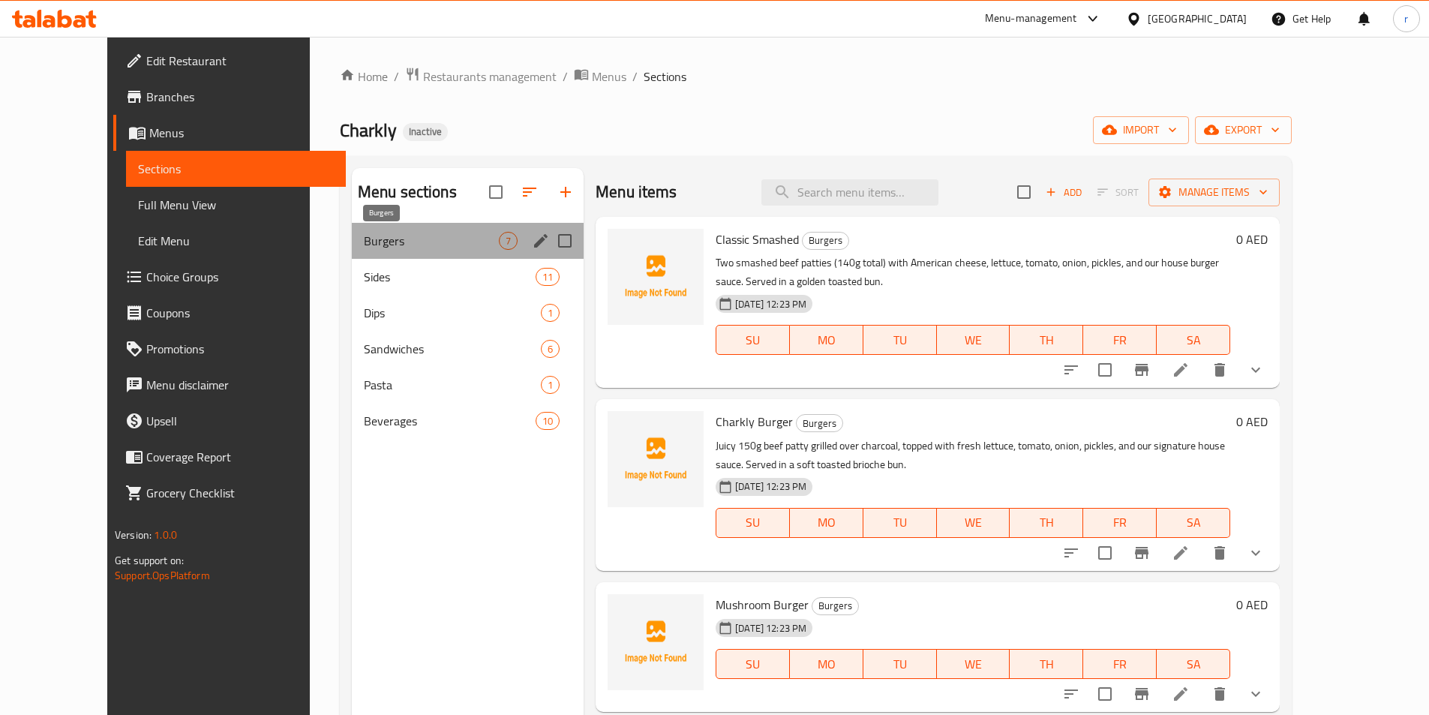
click at [416, 244] on span "Burgers" at bounding box center [431, 241] width 135 height 18
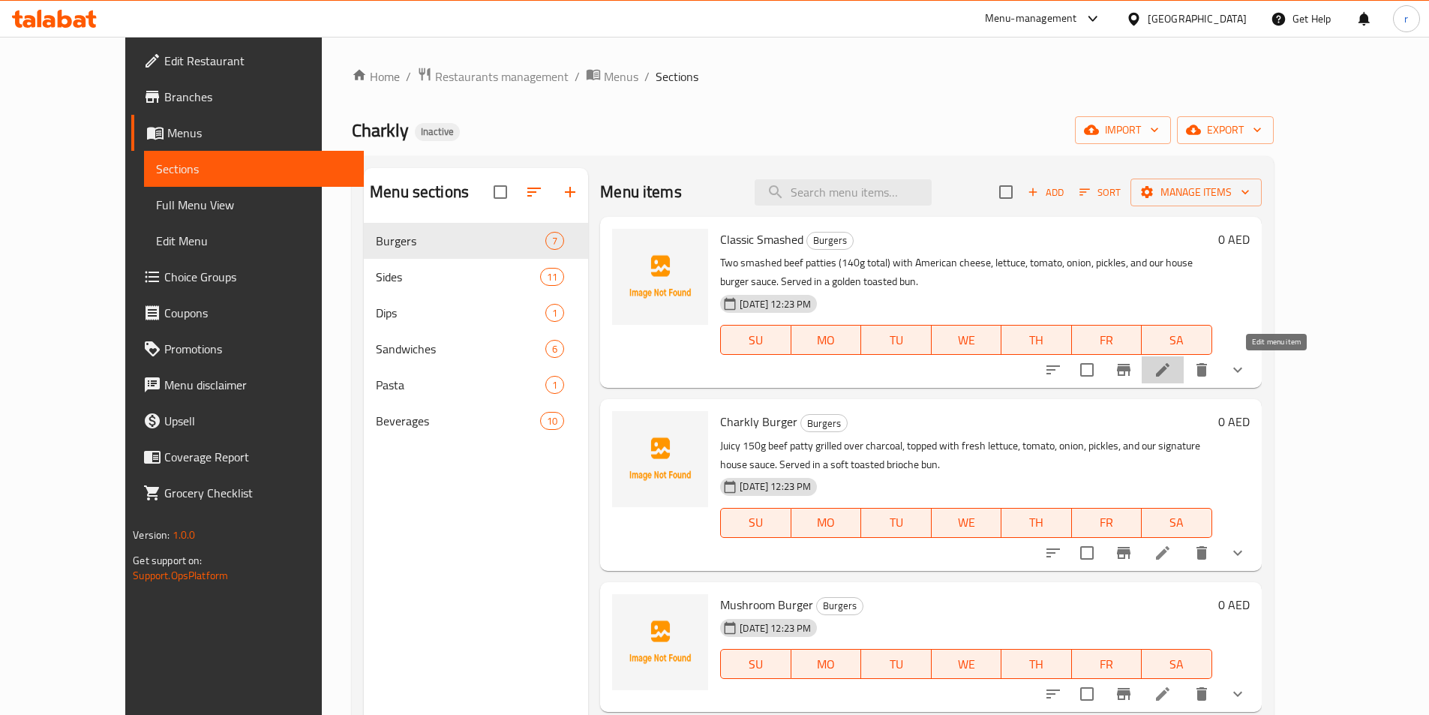
click at [1172, 369] on icon at bounding box center [1163, 370] width 18 height 18
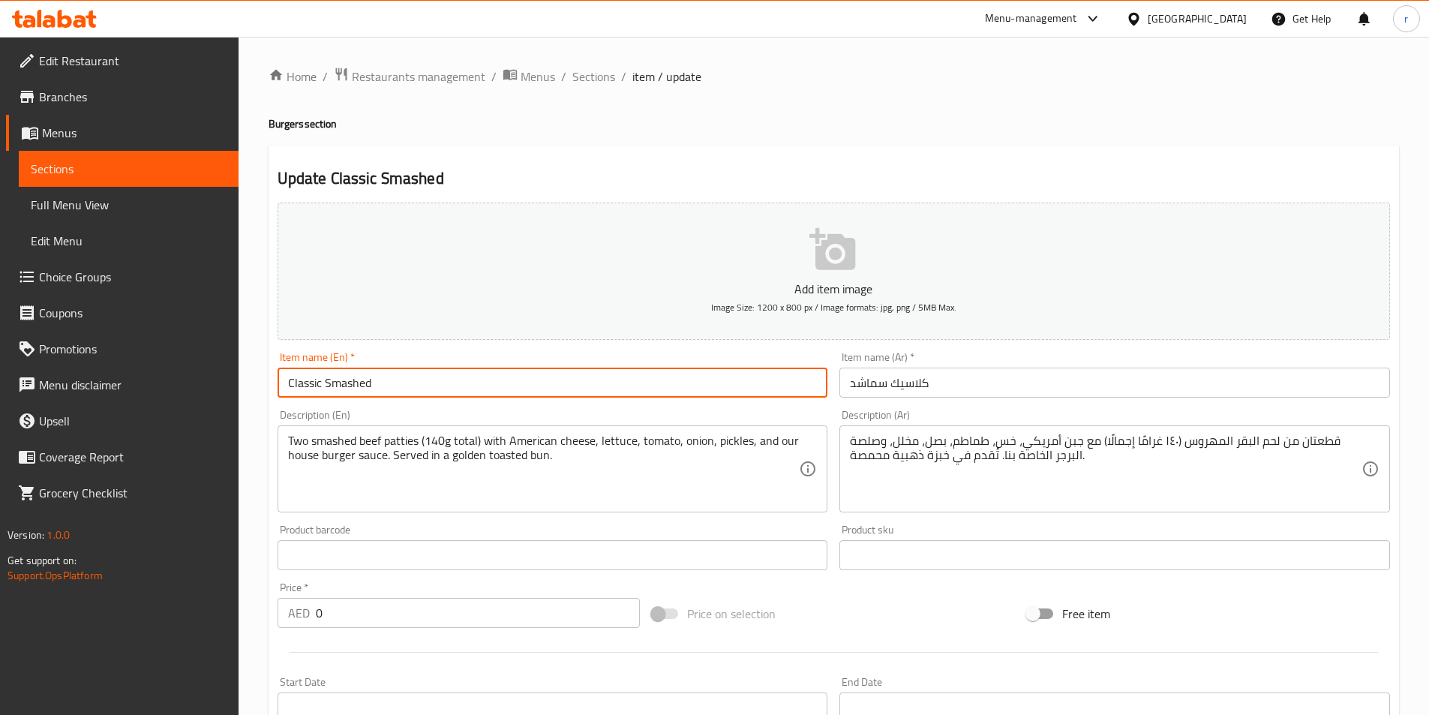
click at [417, 371] on input "Classic Smashed" at bounding box center [553, 383] width 551 height 30
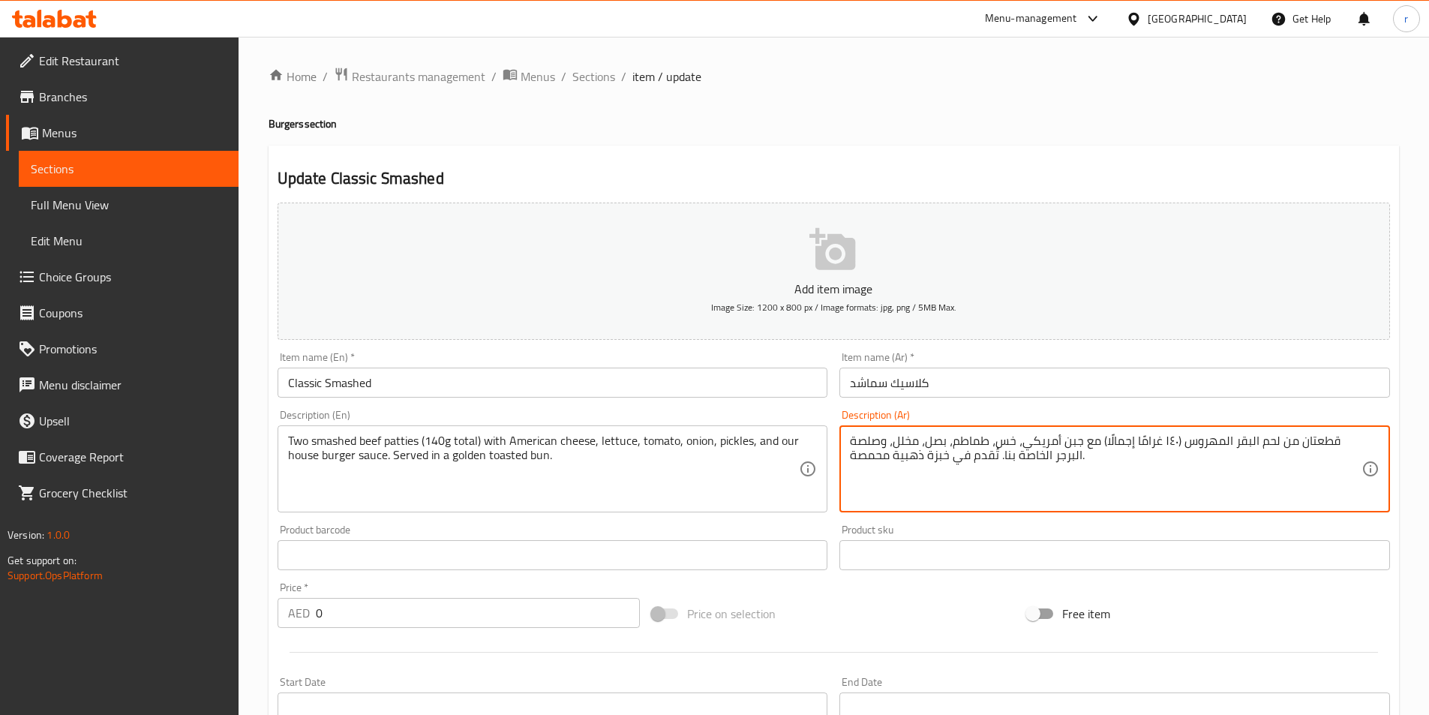
drag, startPoint x: 1233, startPoint y: 440, endPoint x: 1184, endPoint y: 451, distance: 50.8
drag, startPoint x: 1131, startPoint y: 441, endPoint x: 1103, endPoint y: 449, distance: 29.0
click at [1103, 449] on textarea "قطعتان من لحم البقرالسماشد (١٤٠ غرامًا إجمالًا) مع جبن أمريكي، خس، طماطم، بصل، …" at bounding box center [1106, 469] width 512 height 71
drag, startPoint x: 953, startPoint y: 456, endPoint x: 928, endPoint y: 463, distance: 26.4
click at [928, 463] on textarea "قطعتان من لحم البقرالسماشد (١٤٠ غرامًا توتال) مع جبن أمريكي، خس، طماطم، بصل، مخ…" at bounding box center [1106, 469] width 512 height 71
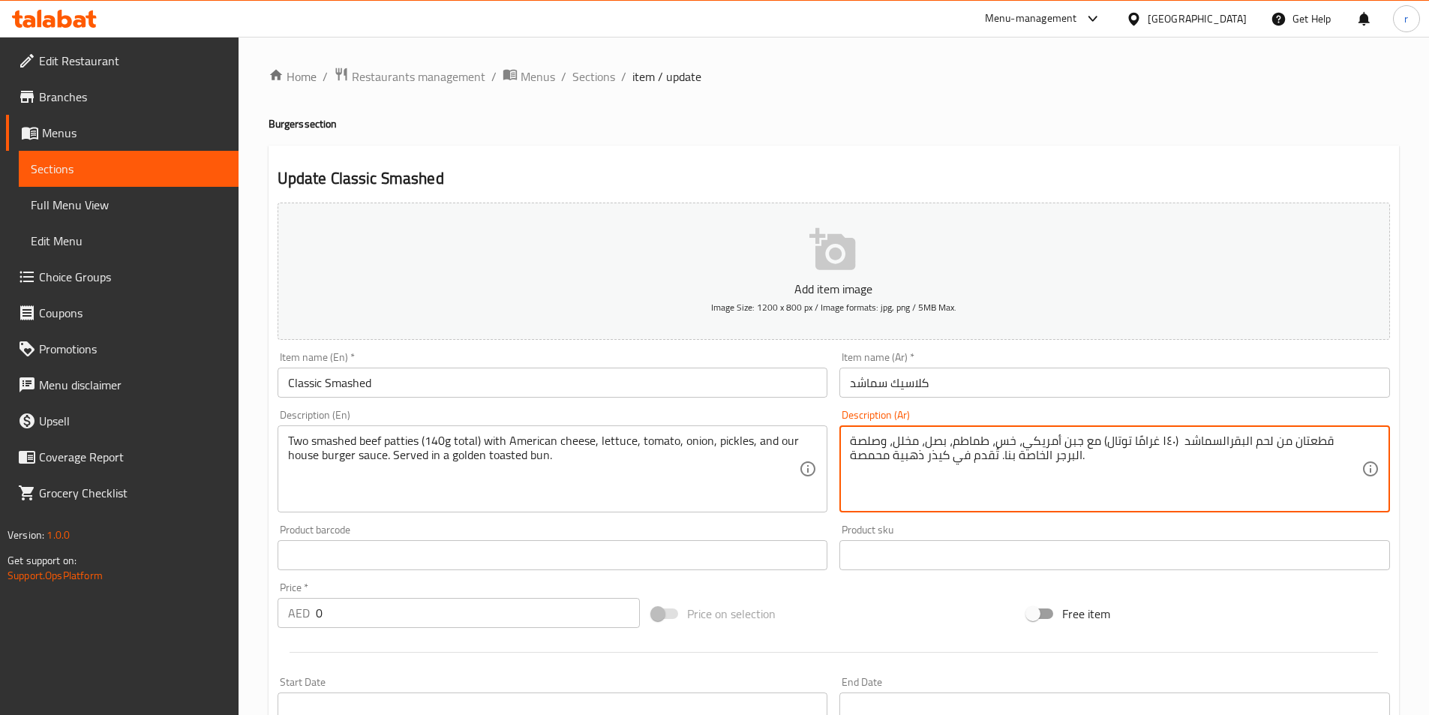
click at [1076, 464] on textarea "قطعتان من لحم البقرالسماشد (١٤٠ غرامًا توتال) مع جبن أمريكي، خس، طماطم، بصل، مخ…" at bounding box center [1106, 469] width 512 height 71
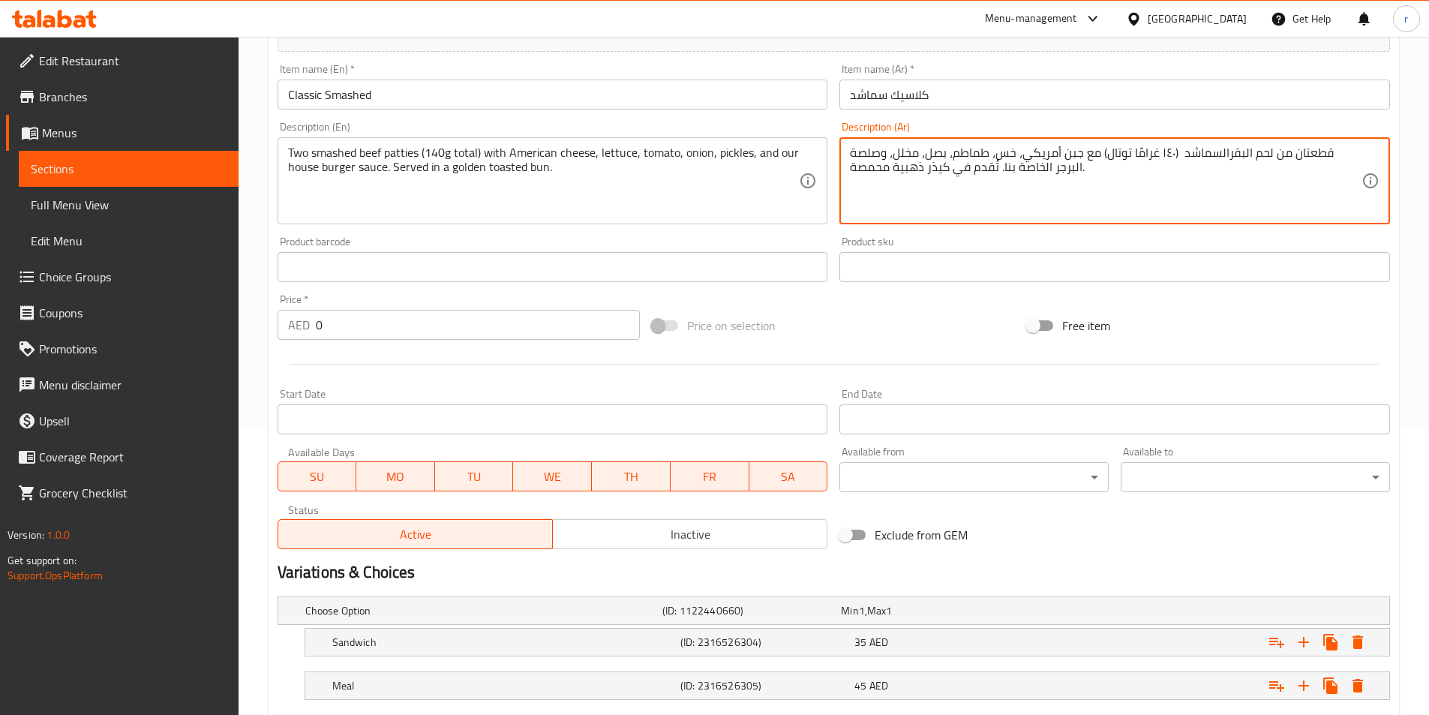
scroll to position [379, 0]
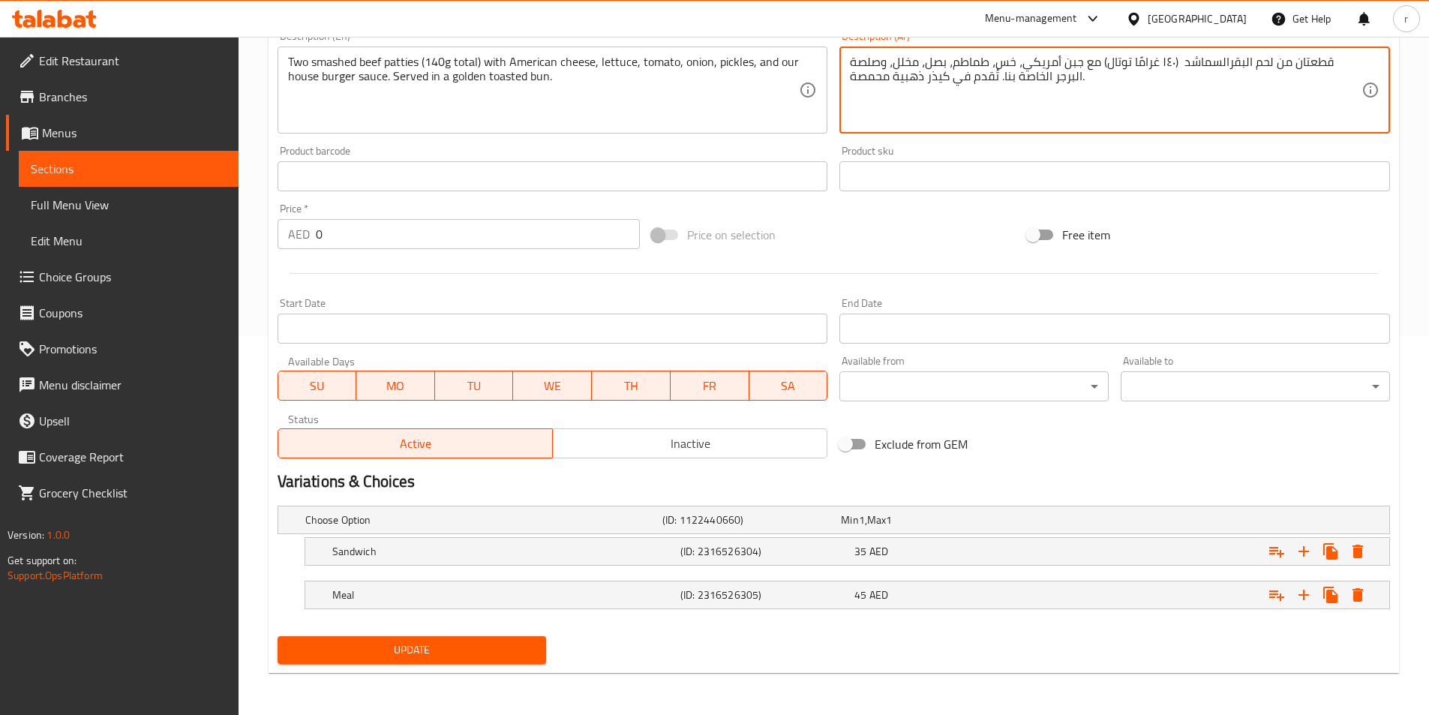
type textarea "قطعتان من لحم البقرالسماشد (١٤٠ غرامًا توتال) مع جبن أمريكي، خس، طماطم، بصل، مخ…"
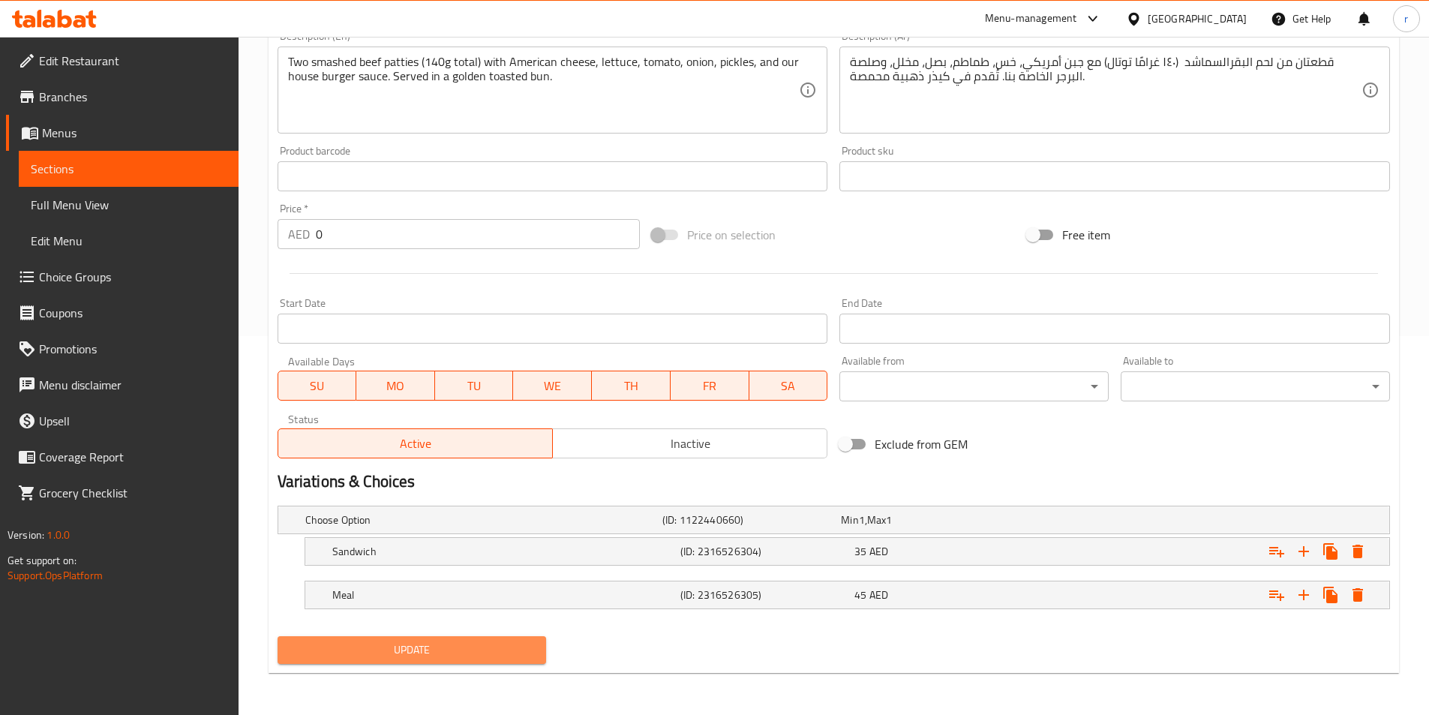
click at [373, 650] on span "Update" at bounding box center [412, 650] width 245 height 19
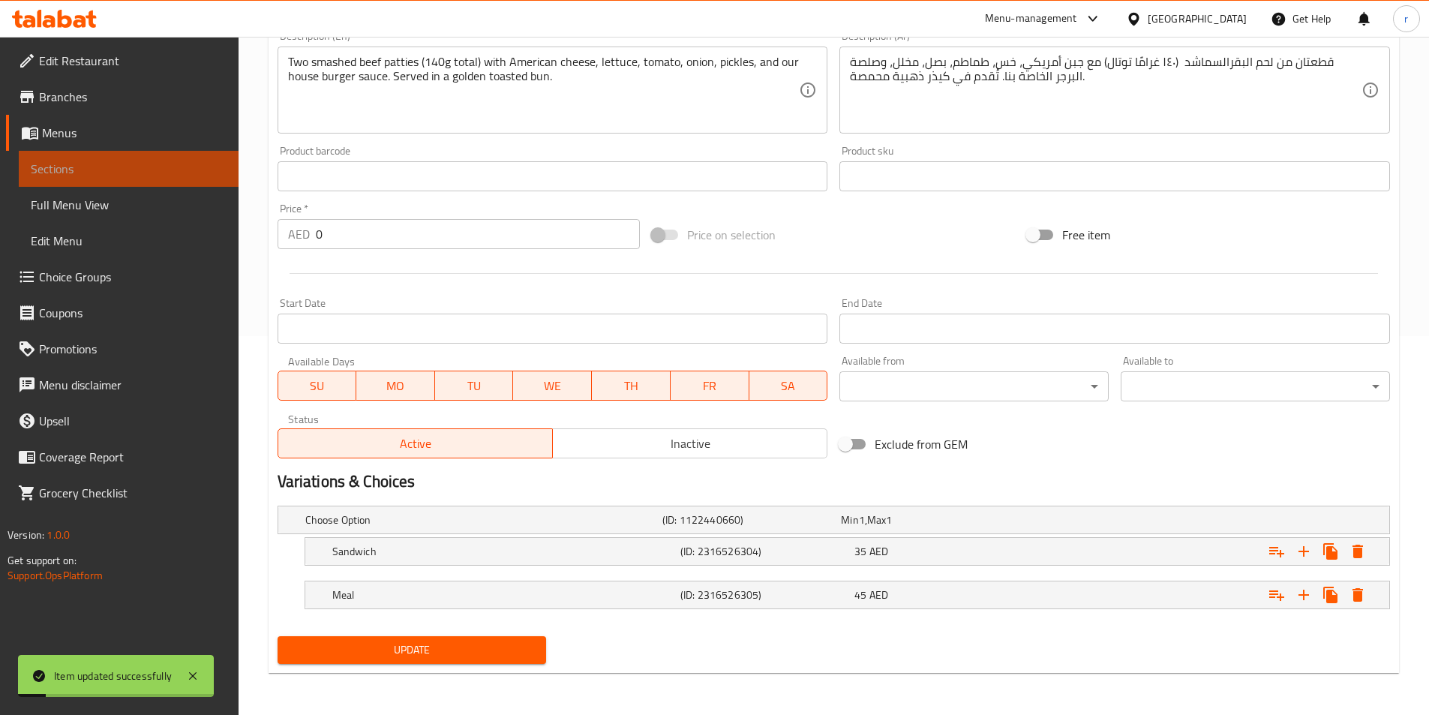
click at [140, 179] on link "Sections" at bounding box center [129, 169] width 220 height 36
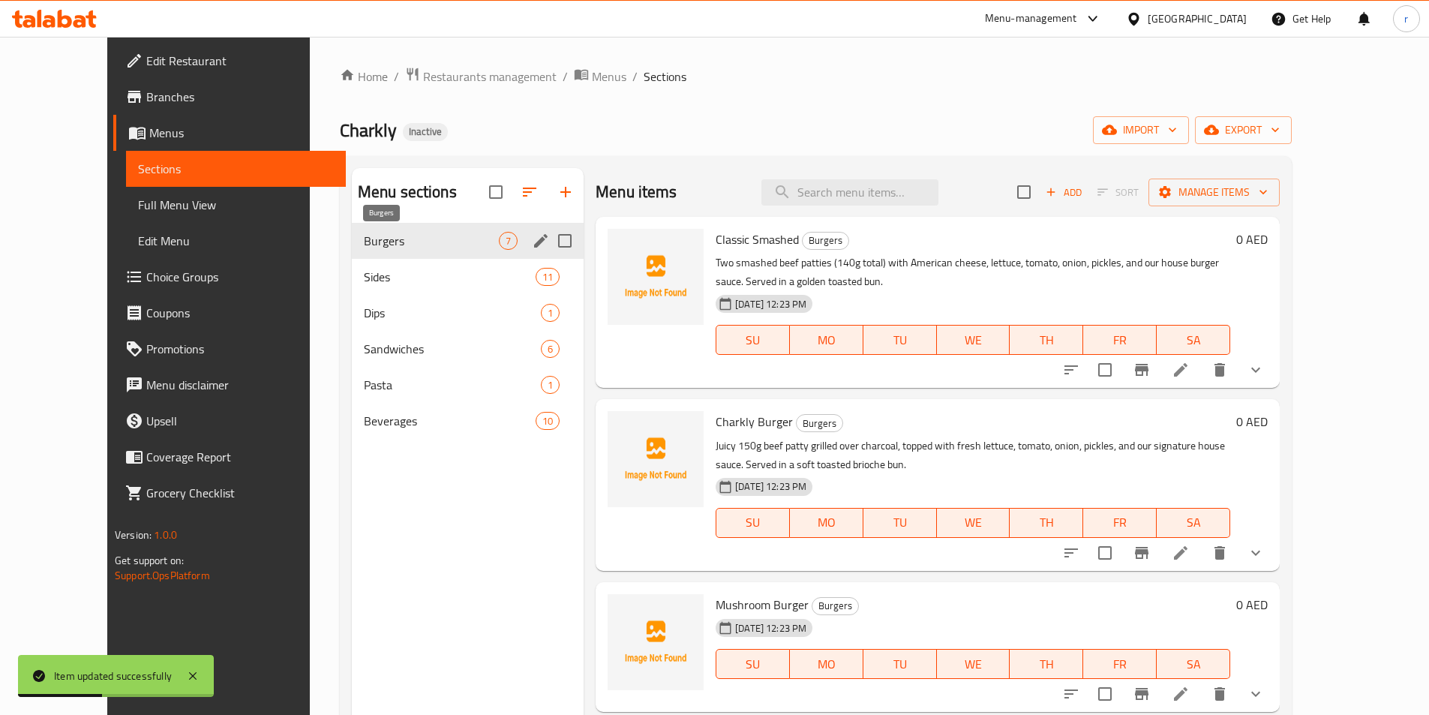
click at [364, 247] on span "Burgers" at bounding box center [431, 241] width 135 height 18
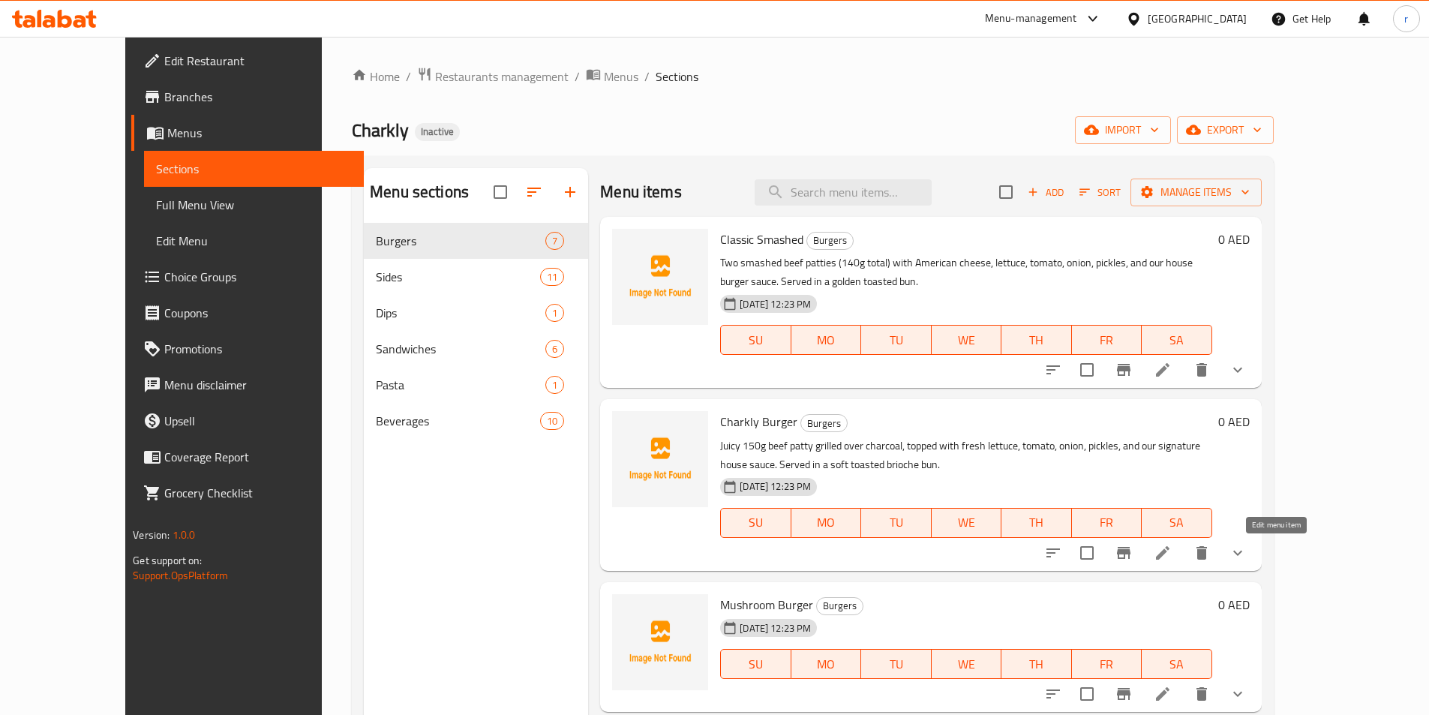
click at [1172, 554] on icon at bounding box center [1163, 553] width 18 height 18
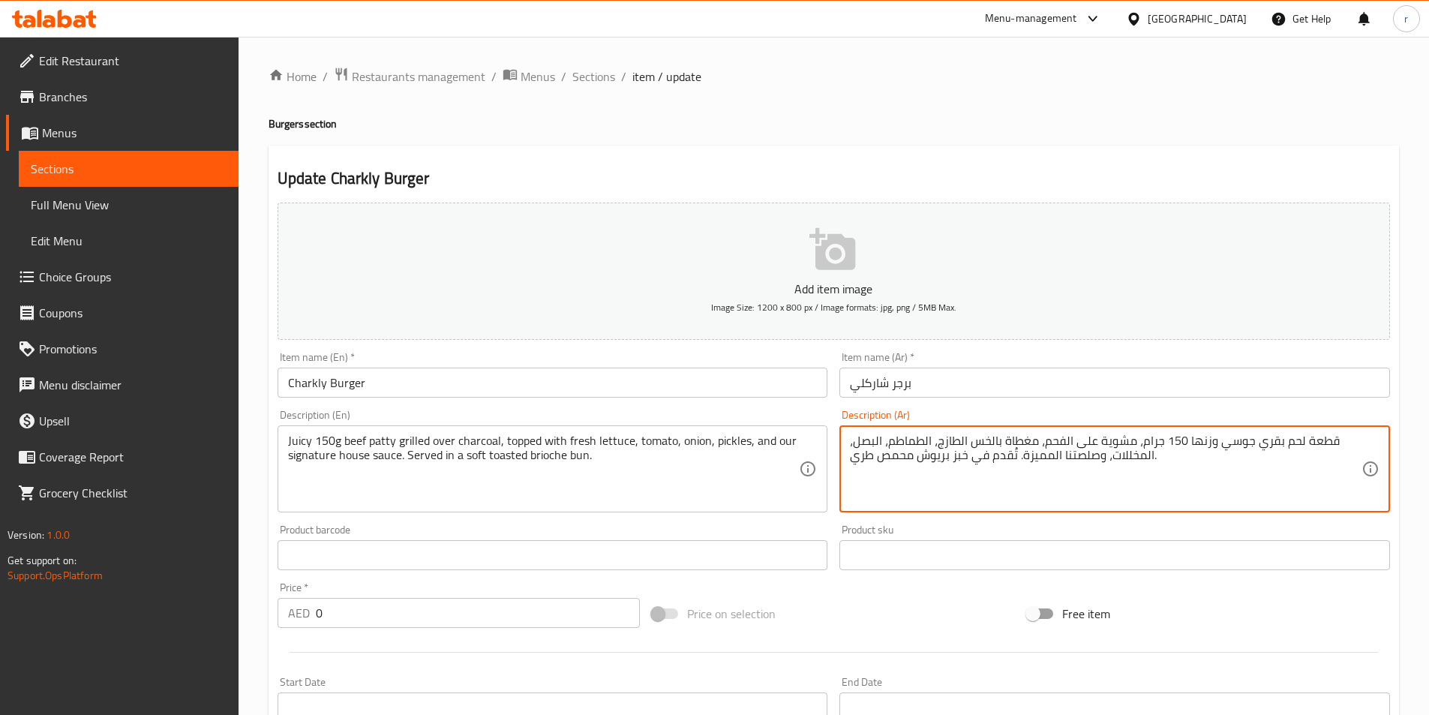
drag, startPoint x: 1062, startPoint y: 453, endPoint x: 1019, endPoint y: 461, distance: 44.1
drag, startPoint x: 950, startPoint y: 455, endPoint x: 970, endPoint y: 457, distance: 19.6
click at [970, 457] on textarea "قطعة لحم بقري جوسي وزنها 150 جرام، مشوية على الفحم، مغطاة بالخس الطازج، الطماطم…" at bounding box center [1106, 469] width 512 height 71
click at [972, 458] on textarea "قطعة لحم بقري جوسي وزنها 150 جرام، مشوية على الفحم، مغطاة بالخس الطازج، الطماطم…" at bounding box center [1106, 469] width 512 height 71
type textarea "قطعة لحم بقري جوسي وزنها 150 جرام، مشوية على الفحم، مغطاة بالخس الطازج، الطماطم…"
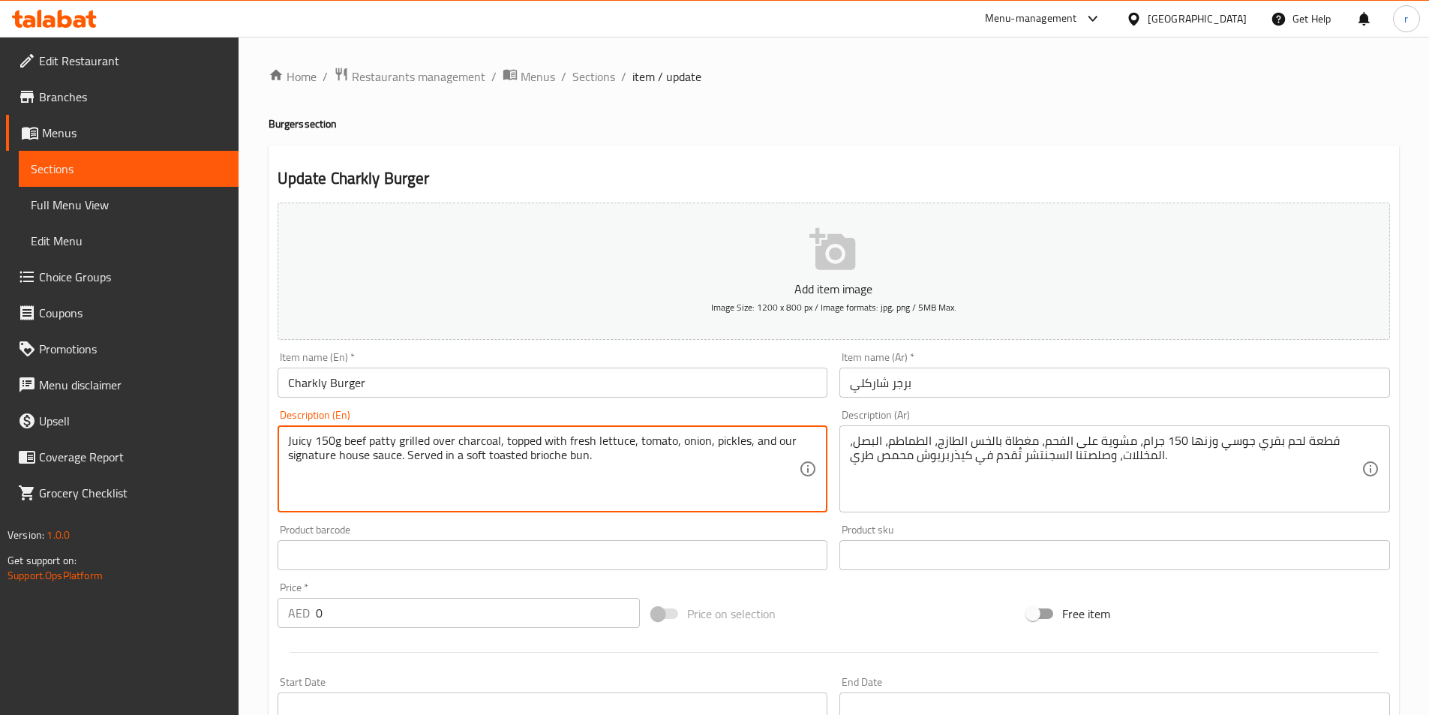
drag, startPoint x: 527, startPoint y: 455, endPoint x: 485, endPoint y: 466, distance: 43.5
click at [485, 466] on textarea "Juicy 150g beef patty grilled over charcoal, topped with fresh lettuce, tomato,…" at bounding box center [544, 469] width 512 height 71
click at [480, 480] on textarea "Juicy 150g beef patty grilled over charcoal, topped with fresh lettuce, tomato,…" at bounding box center [544, 469] width 512 height 71
drag, startPoint x: 484, startPoint y: 454, endPoint x: 464, endPoint y: 457, distance: 19.7
click at [464, 457] on textarea "Juicy 150g beef patty grilled over charcoal, topped with fresh lettuce, tomato,…" at bounding box center [544, 469] width 512 height 71
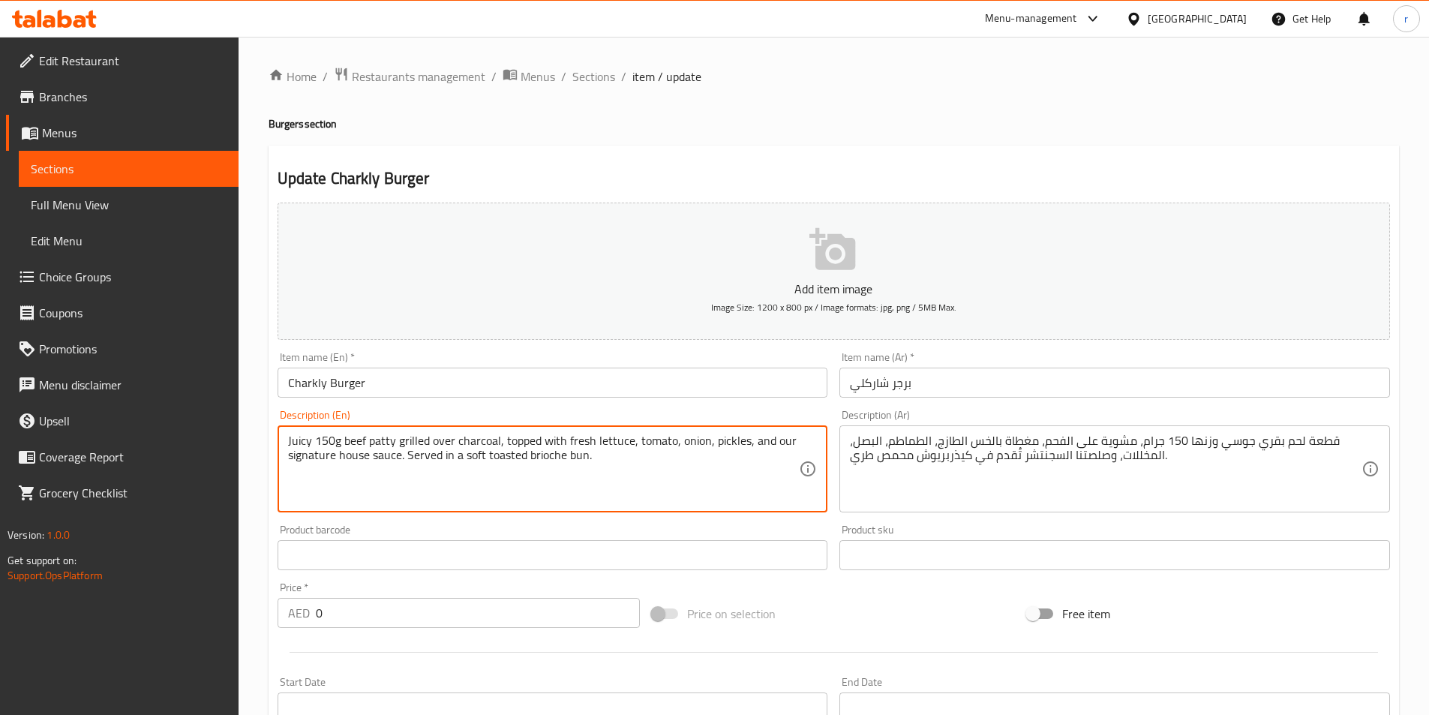
click at [516, 467] on textarea "Juicy 150g beef patty grilled over charcoal, topped with fresh lettuce, tomato,…" at bounding box center [544, 469] width 512 height 71
drag, startPoint x: 525, startPoint y: 454, endPoint x: 486, endPoint y: 454, distance: 39.0
click at [486, 454] on textarea "Juicy 150g beef patty grilled over charcoal, topped with fresh lettuce, tomato,…" at bounding box center [544, 469] width 512 height 71
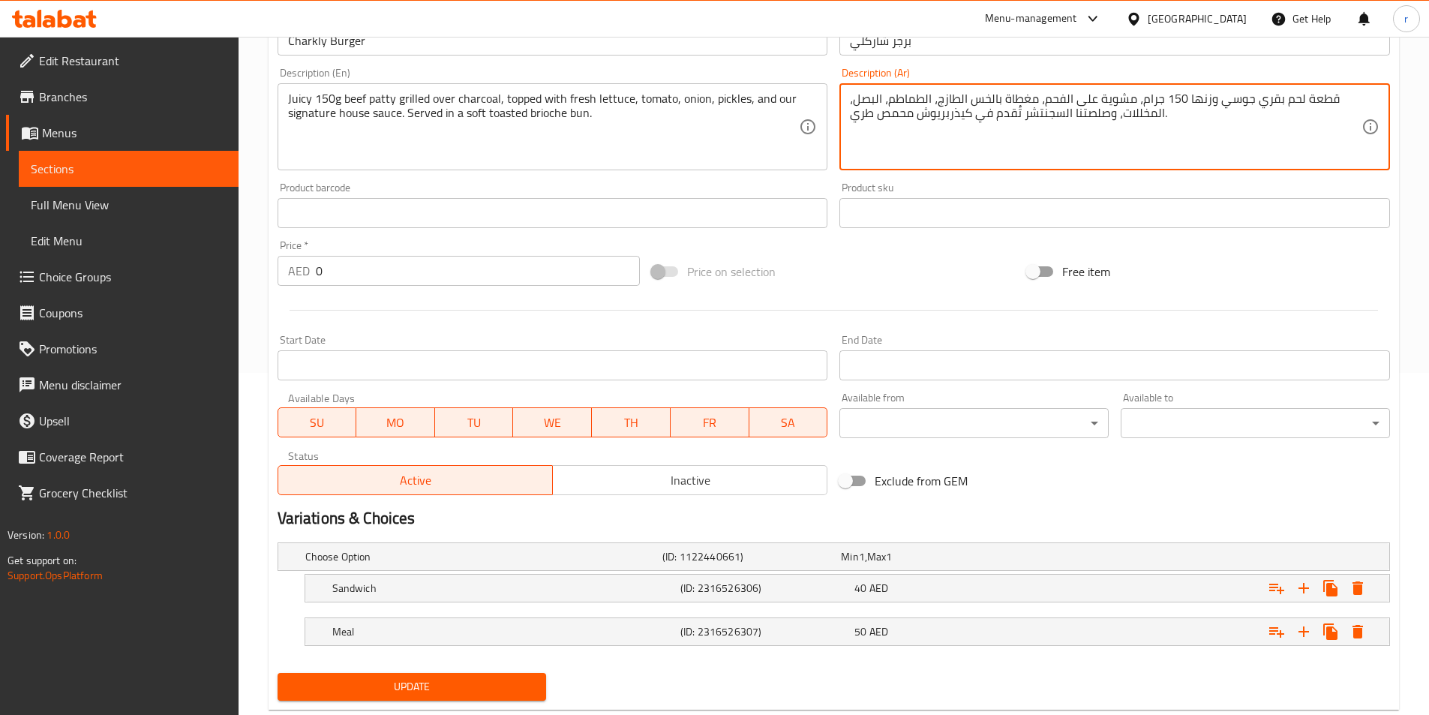
scroll to position [379, 0]
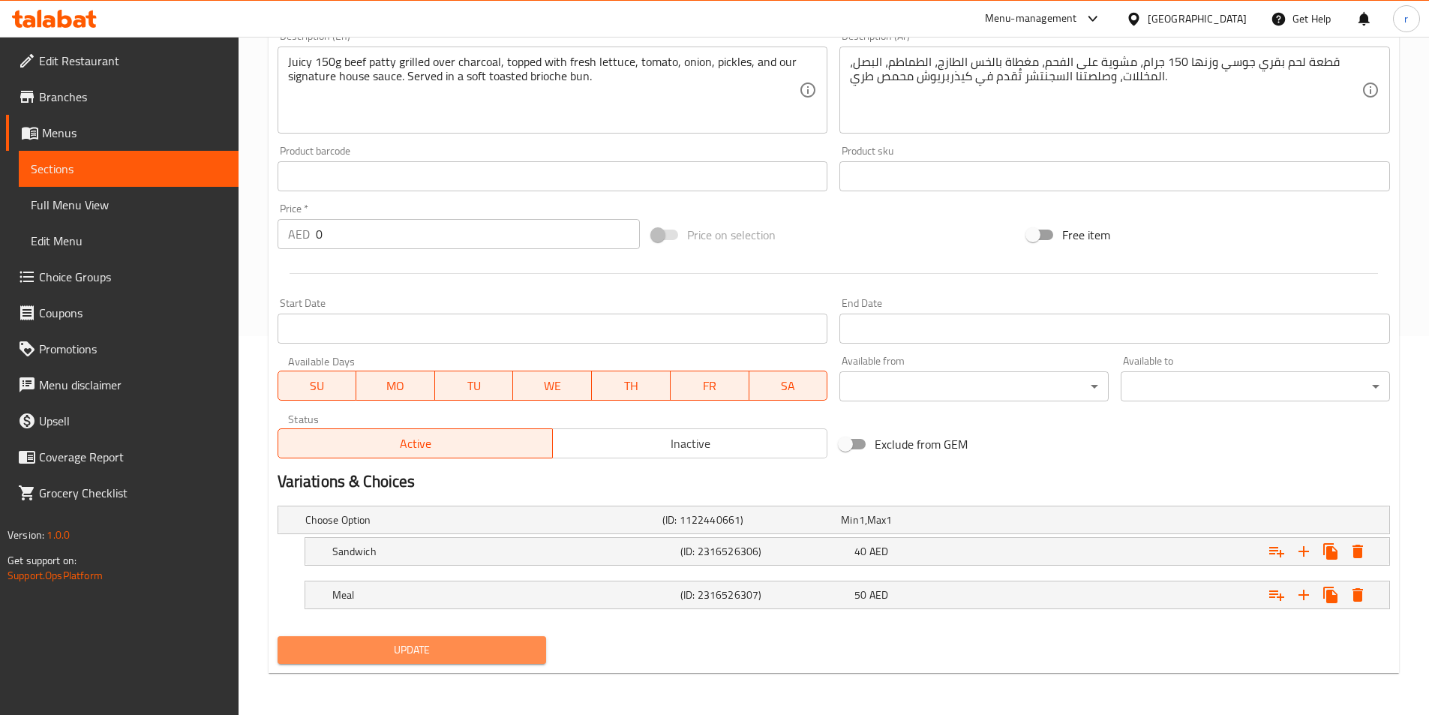
click at [367, 650] on span "Update" at bounding box center [412, 650] width 245 height 19
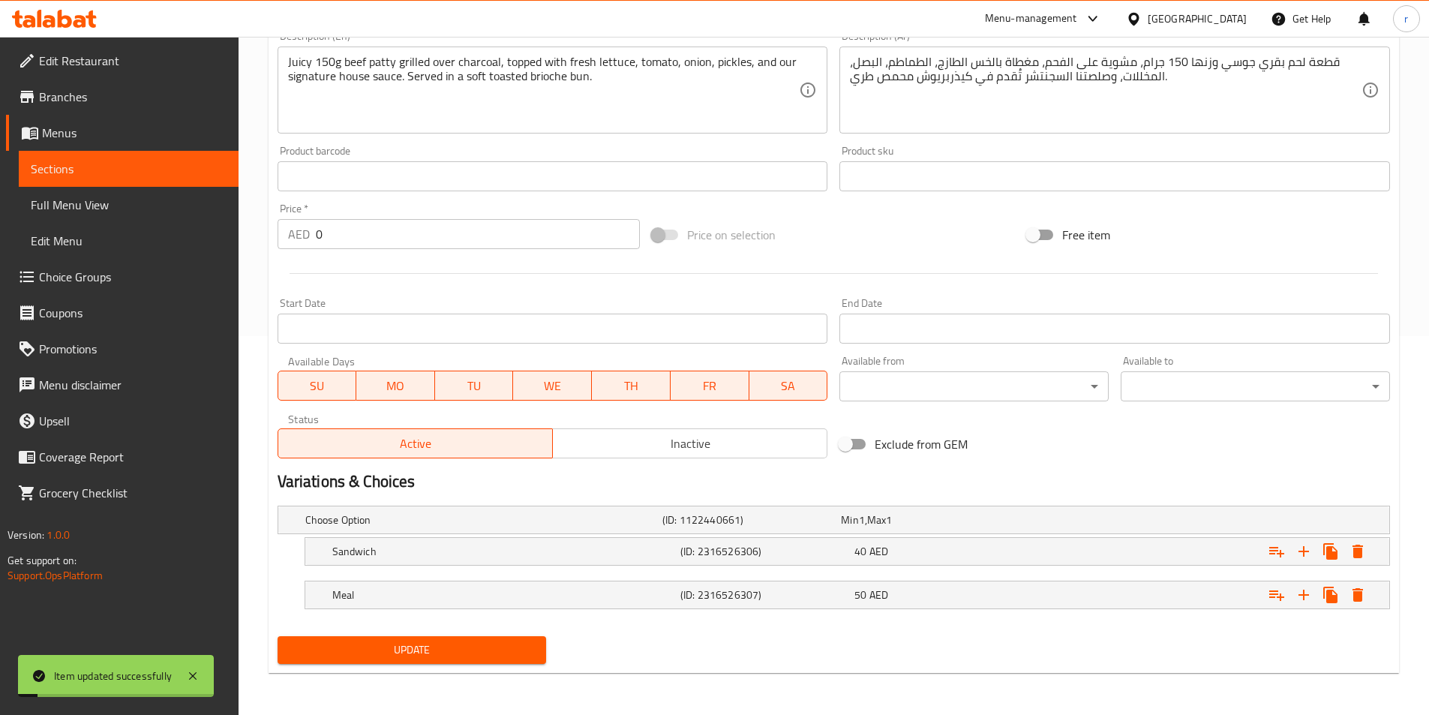
click at [116, 183] on link "Sections" at bounding box center [129, 169] width 220 height 36
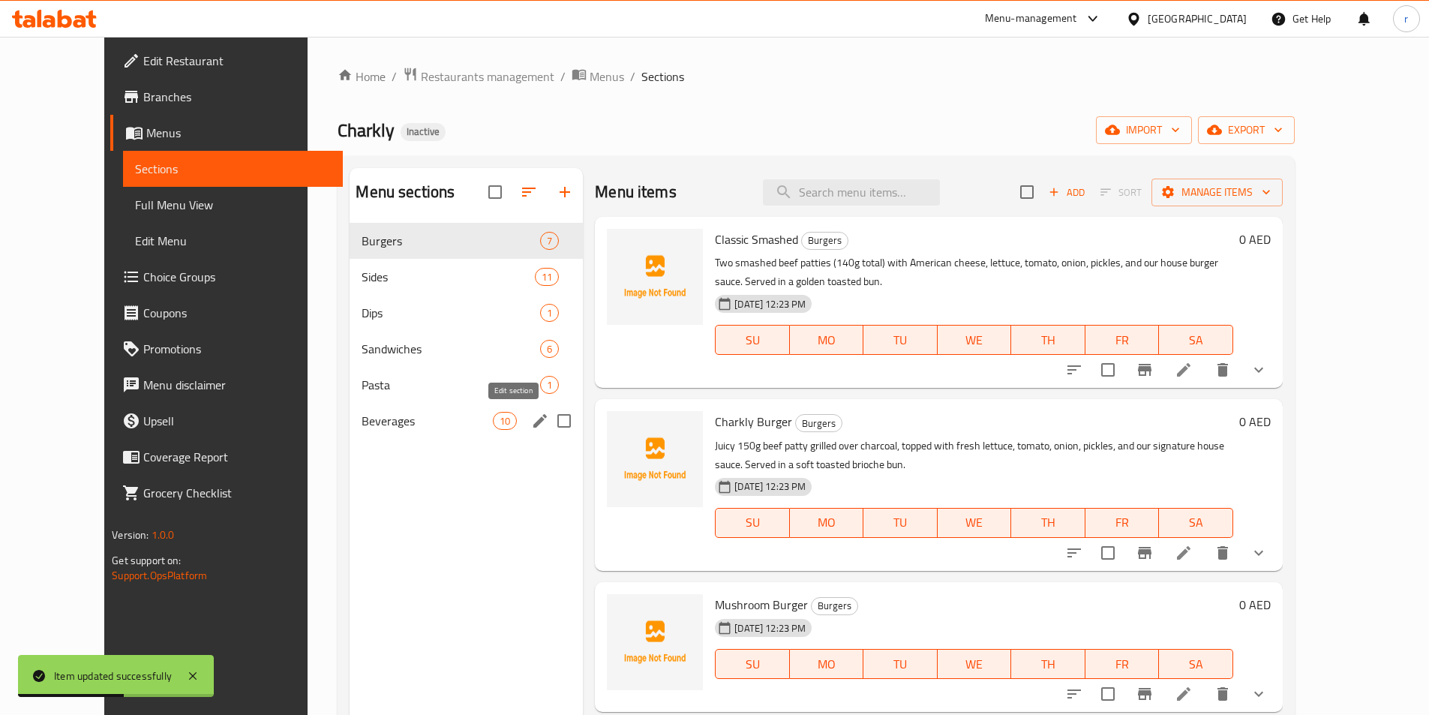
click at [531, 425] on icon "edit" at bounding box center [540, 421] width 18 height 18
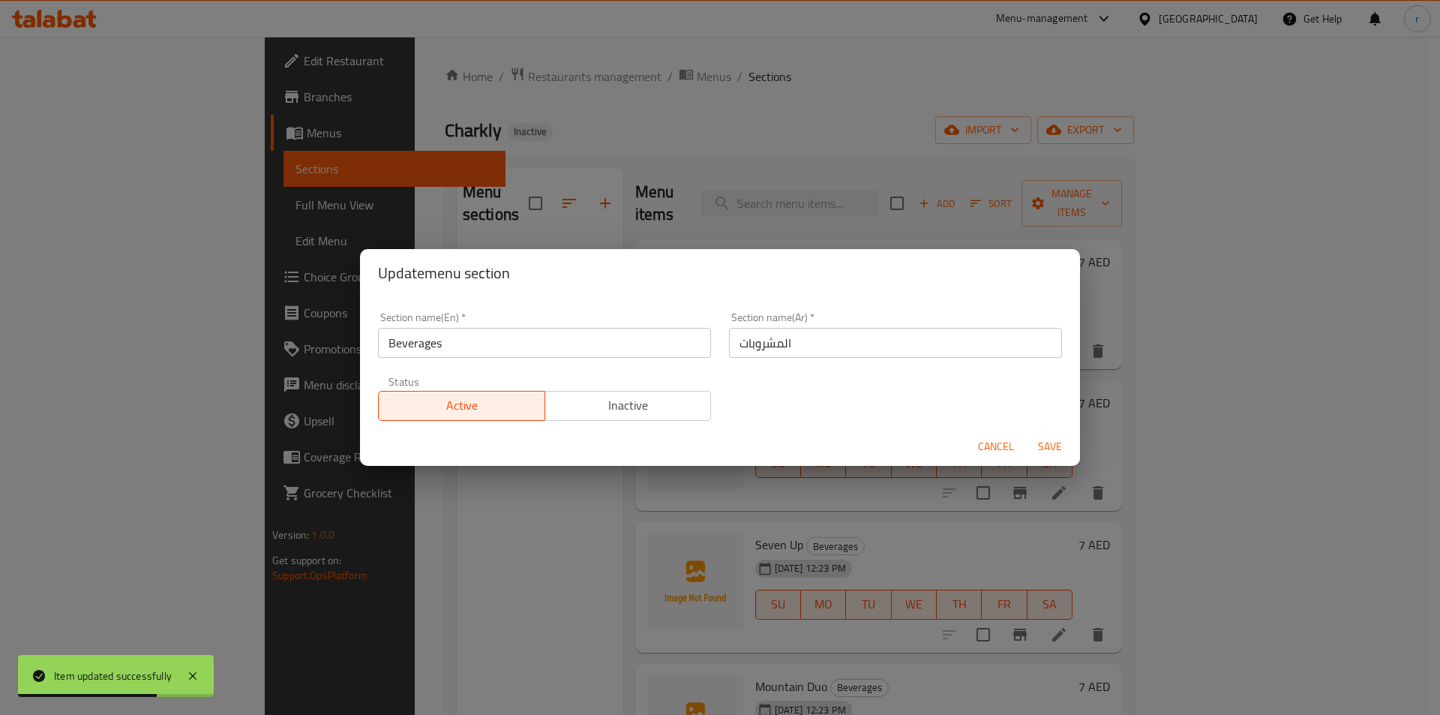
click at [1001, 452] on span "Cancel" at bounding box center [996, 446] width 36 height 19
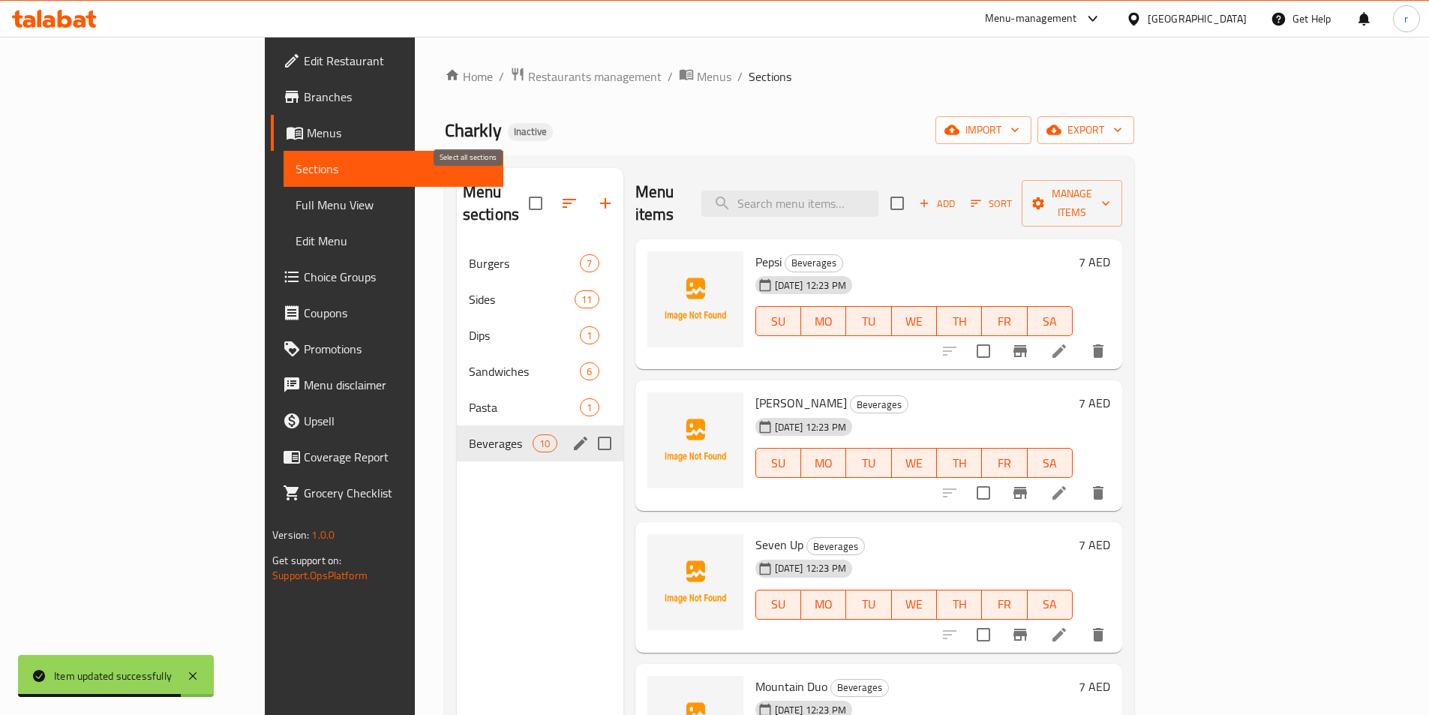
click at [520, 189] on input "checkbox" at bounding box center [536, 204] width 32 height 32
checkbox input "true"
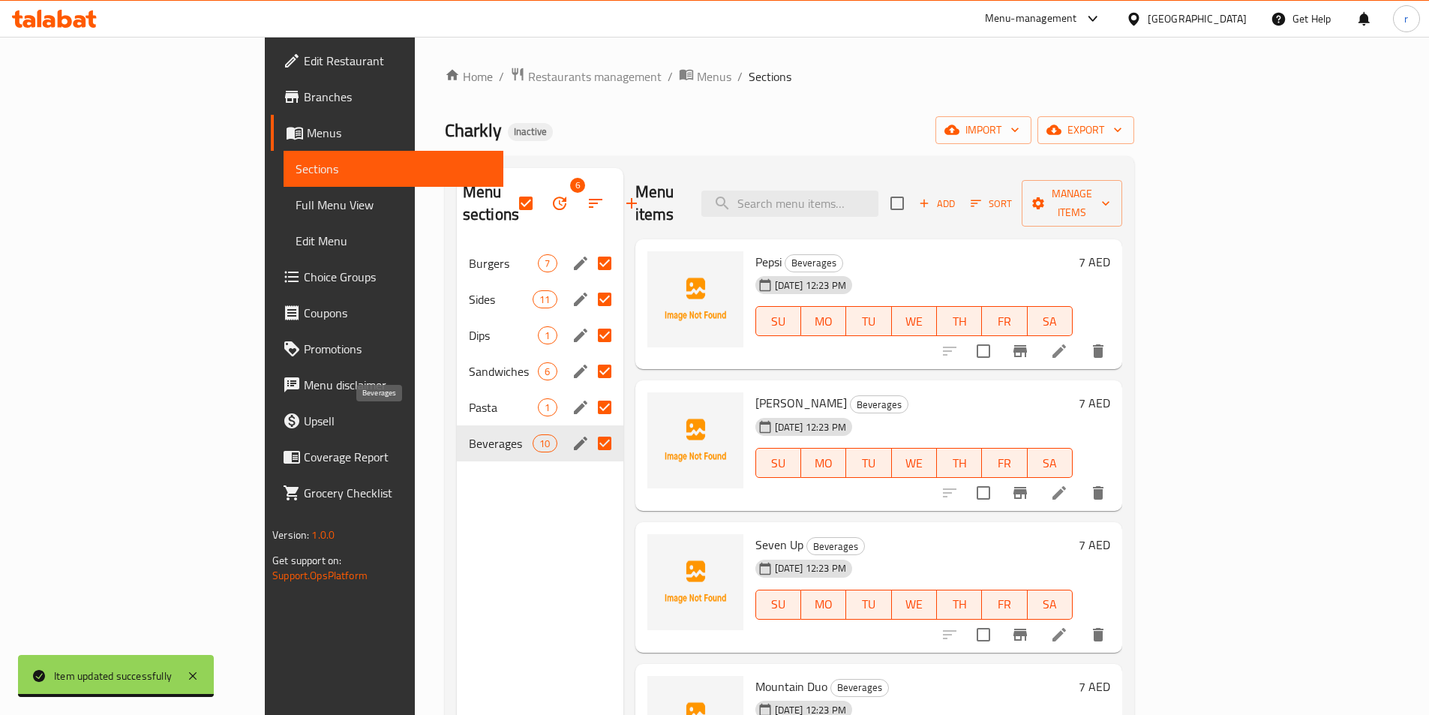
click at [469, 434] on span "Beverages" at bounding box center [501, 443] width 64 height 18
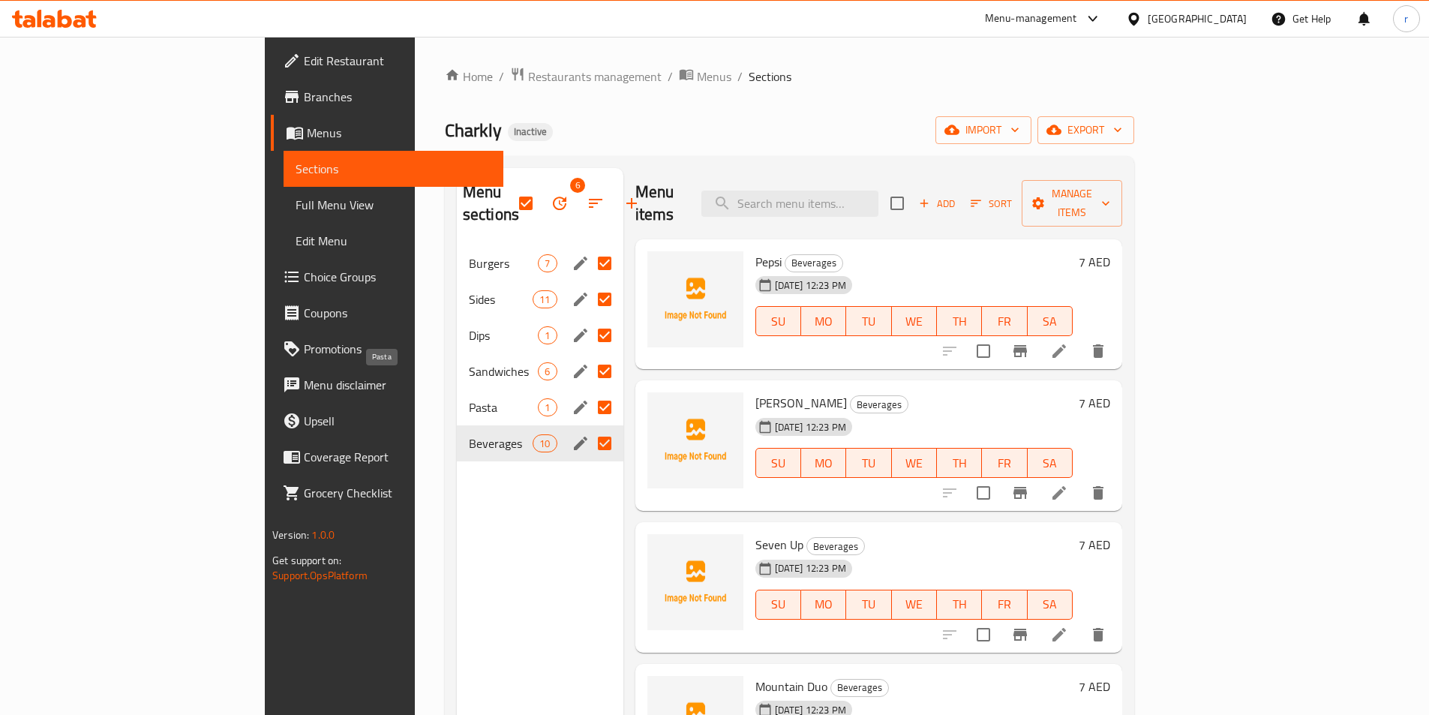
click at [469, 398] on span "Pasta" at bounding box center [504, 407] width 70 height 18
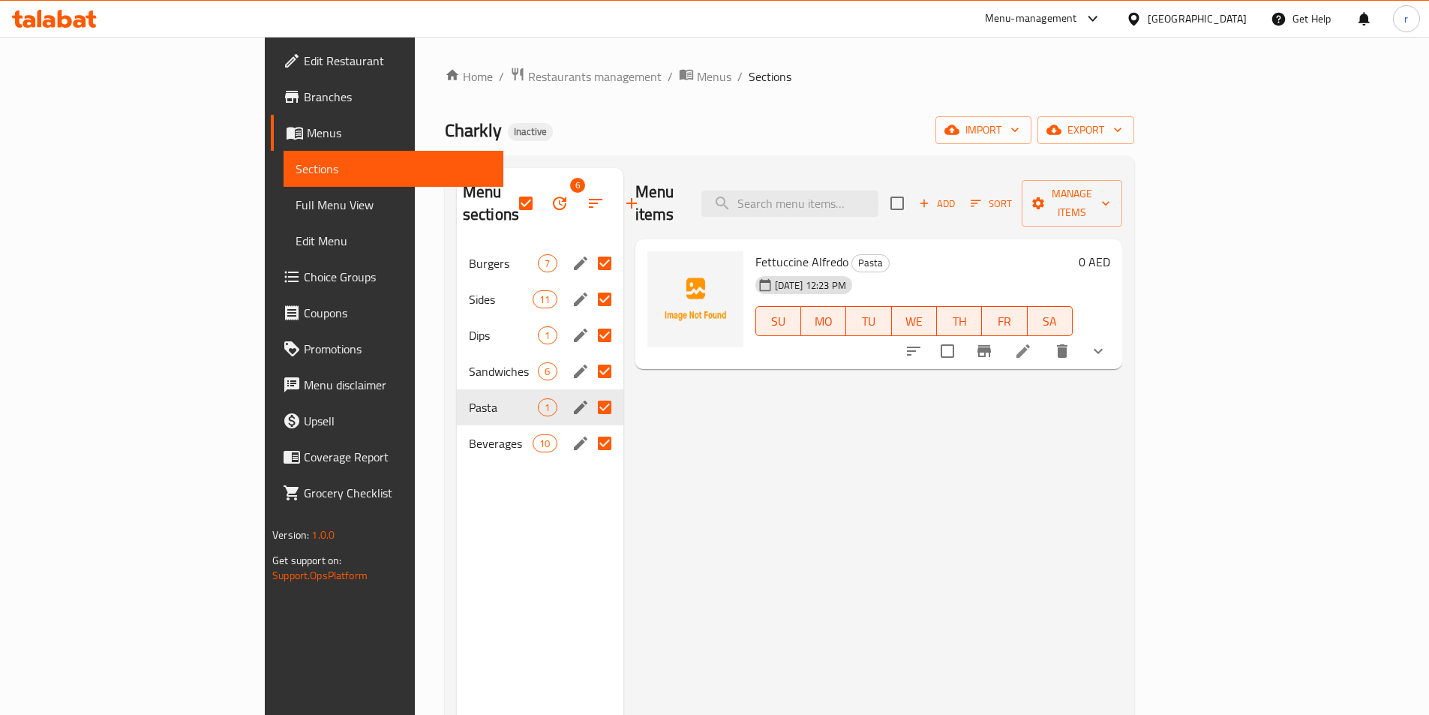
click at [589, 428] on input "Menu sections" at bounding box center [605, 444] width 32 height 32
checkbox input "false"
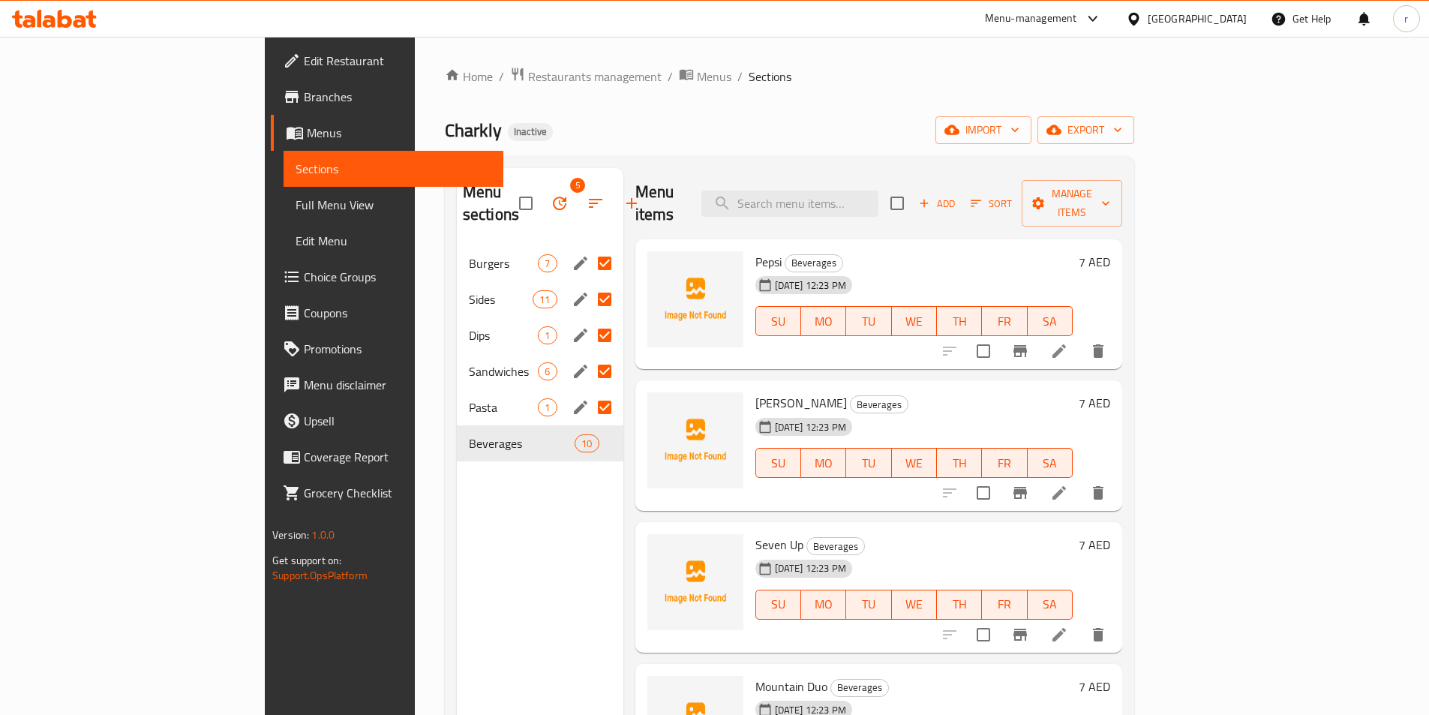
click at [589, 392] on input "Menu sections" at bounding box center [605, 408] width 32 height 32
checkbox input "false"
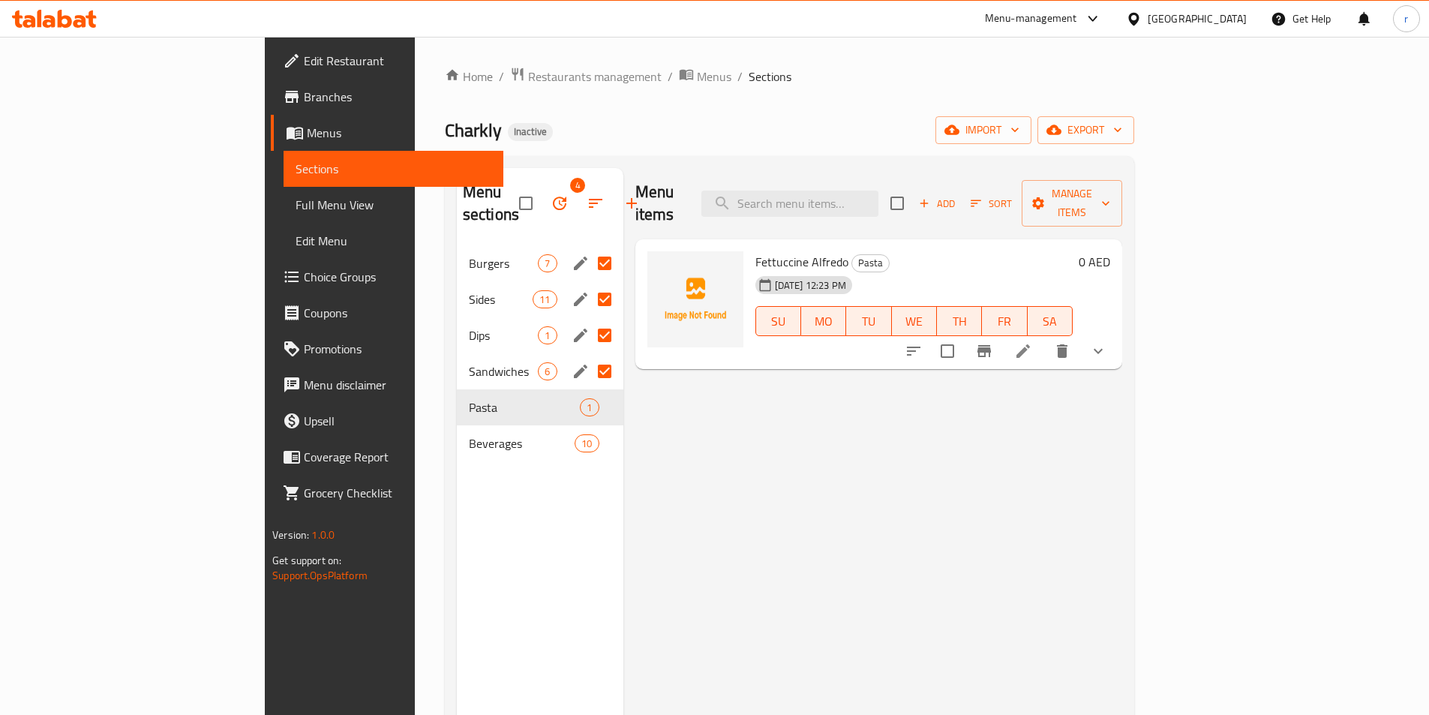
click at [589, 356] on input "Menu sections" at bounding box center [605, 372] width 32 height 32
checkbox input "false"
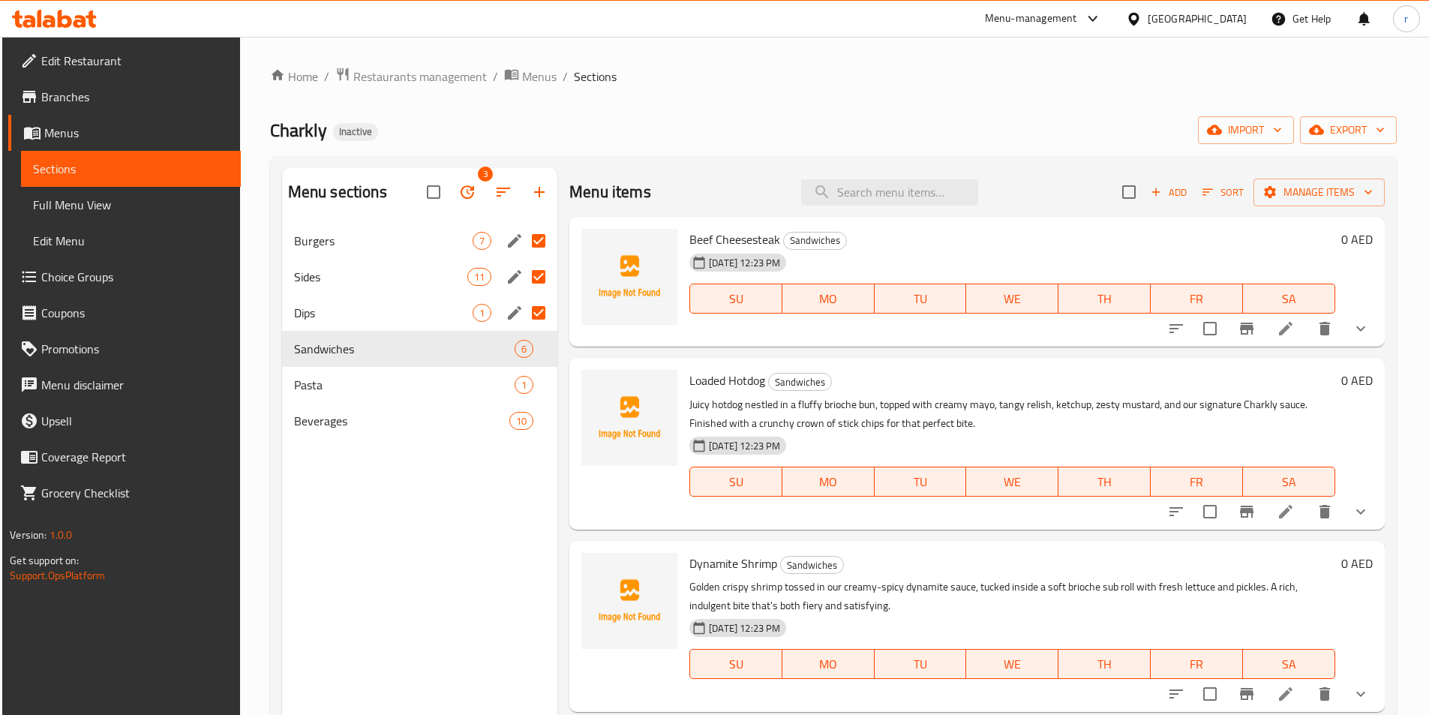
click at [542, 238] on input "Menu sections" at bounding box center [539, 241] width 32 height 32
checkbox input "false"
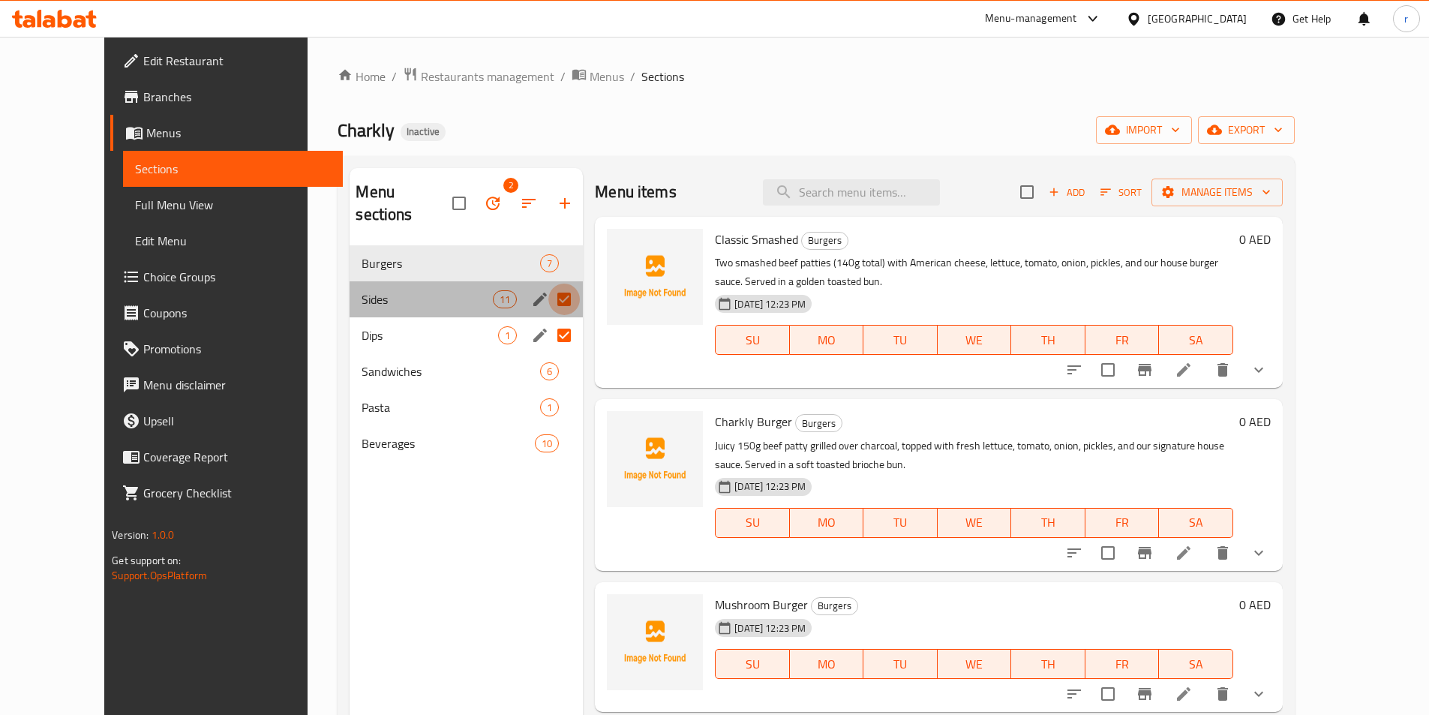
click at [548, 284] on input "Menu sections" at bounding box center [564, 300] width 32 height 32
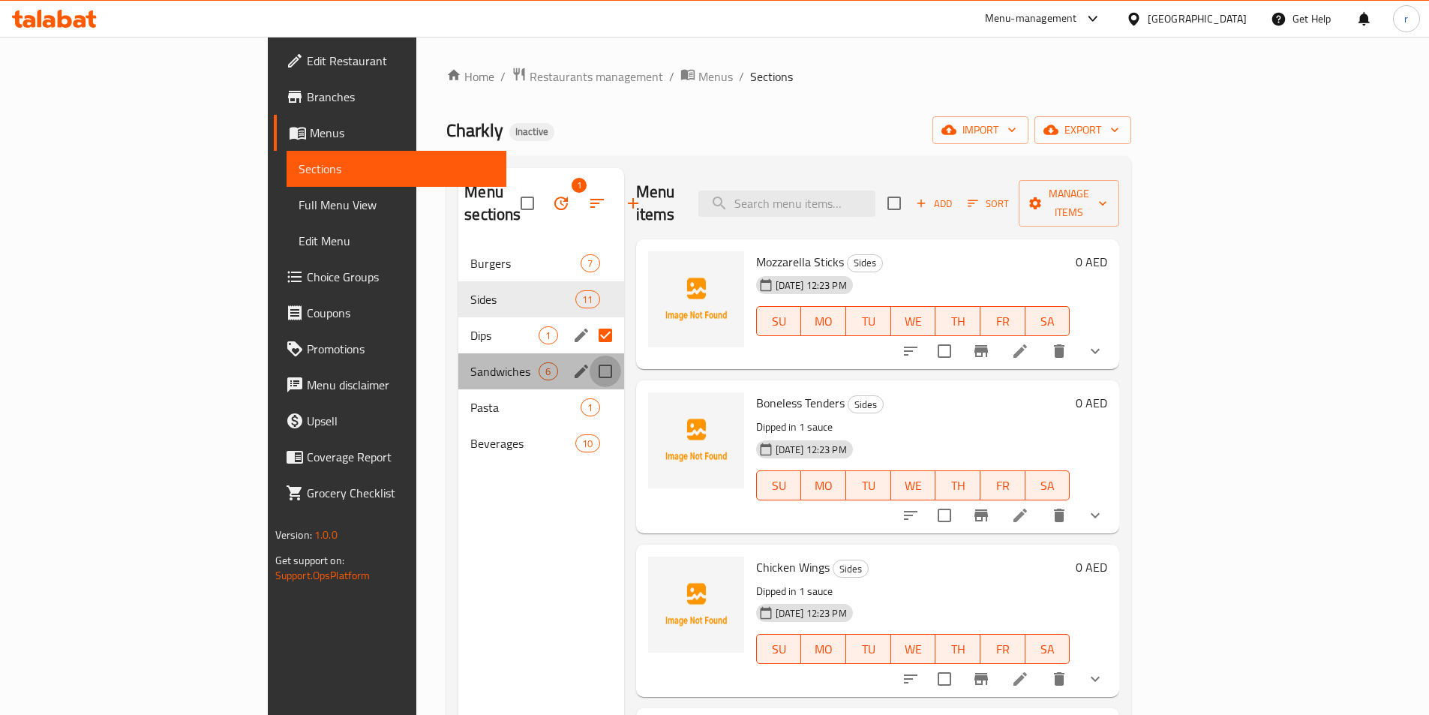
click at [590, 356] on input "Menu sections" at bounding box center [606, 372] width 32 height 32
checkbox input "true"
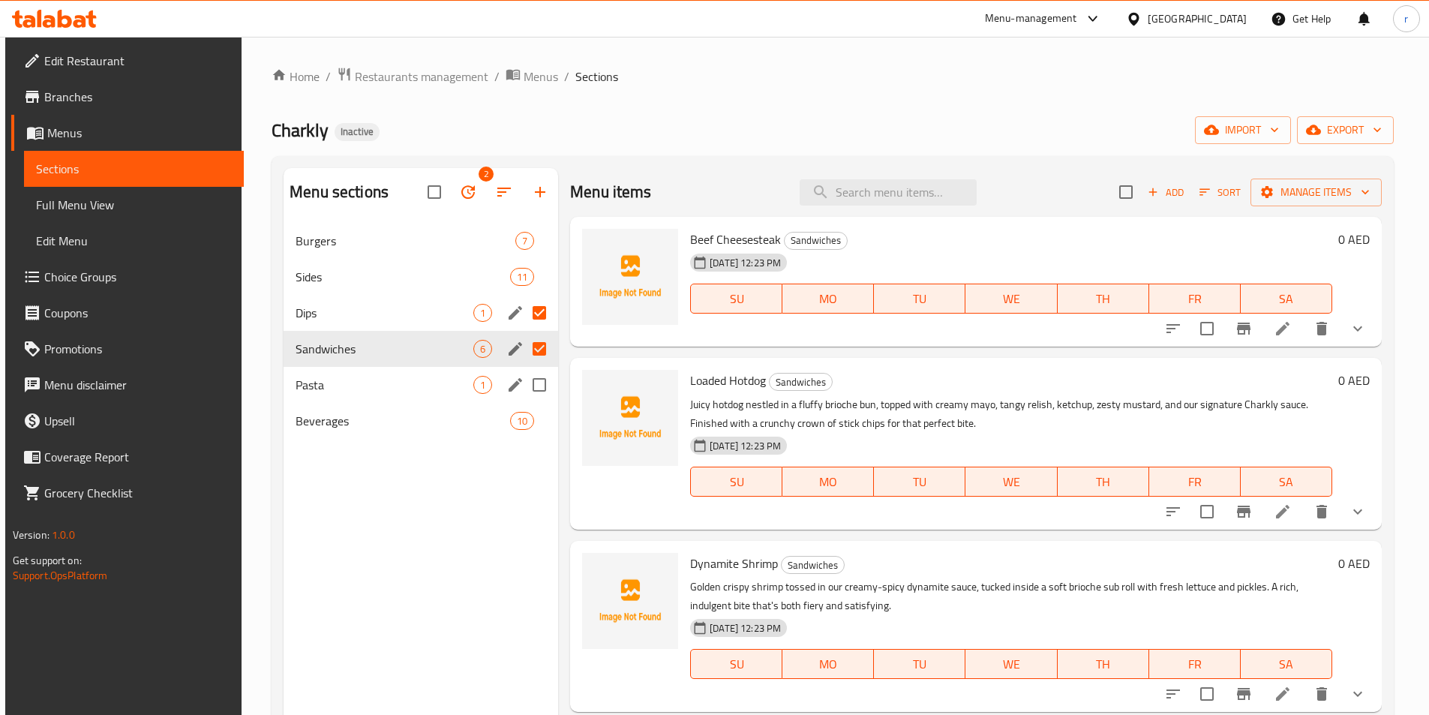
click at [539, 392] on input "Menu sections" at bounding box center [540, 385] width 32 height 32
checkbox input "true"
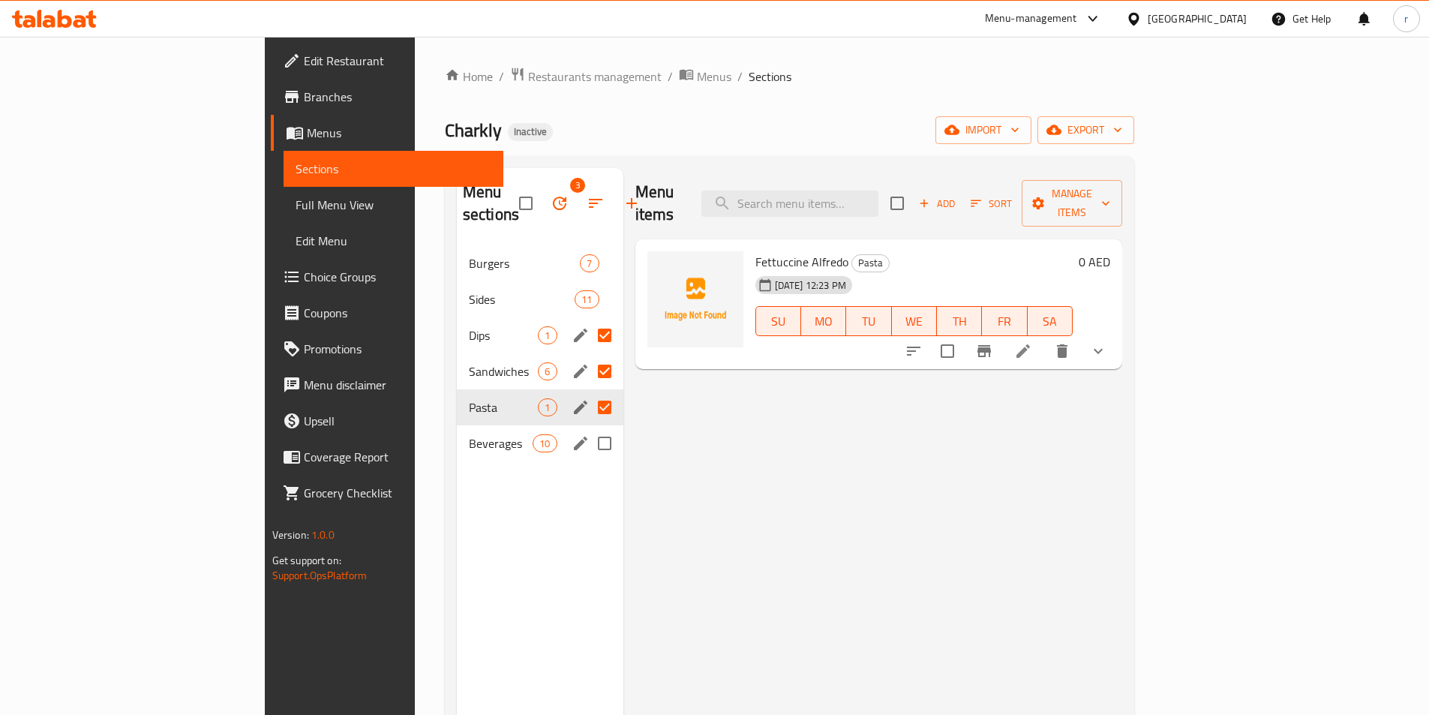
click at [589, 428] on input "Menu sections" at bounding box center [605, 444] width 32 height 32
checkbox input "true"
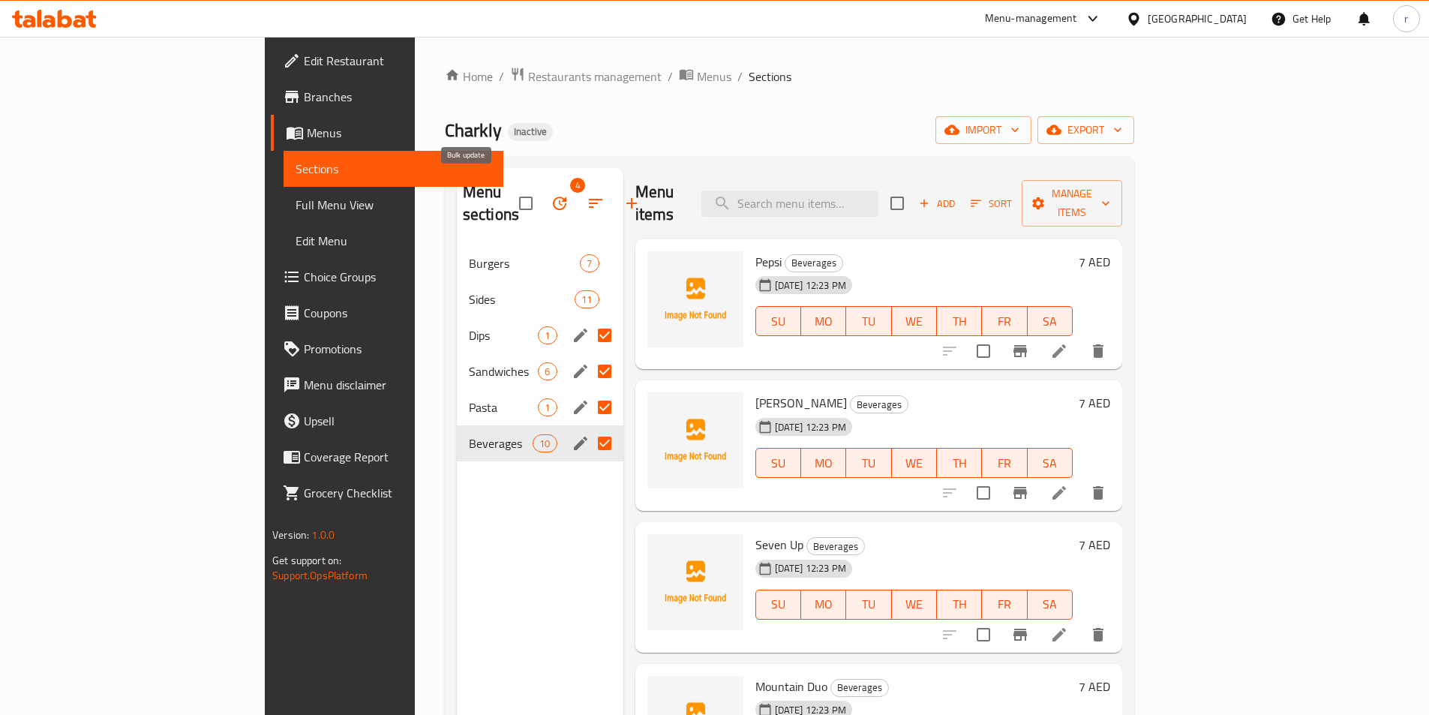
click at [551, 197] on icon "button" at bounding box center [560, 203] width 18 height 18
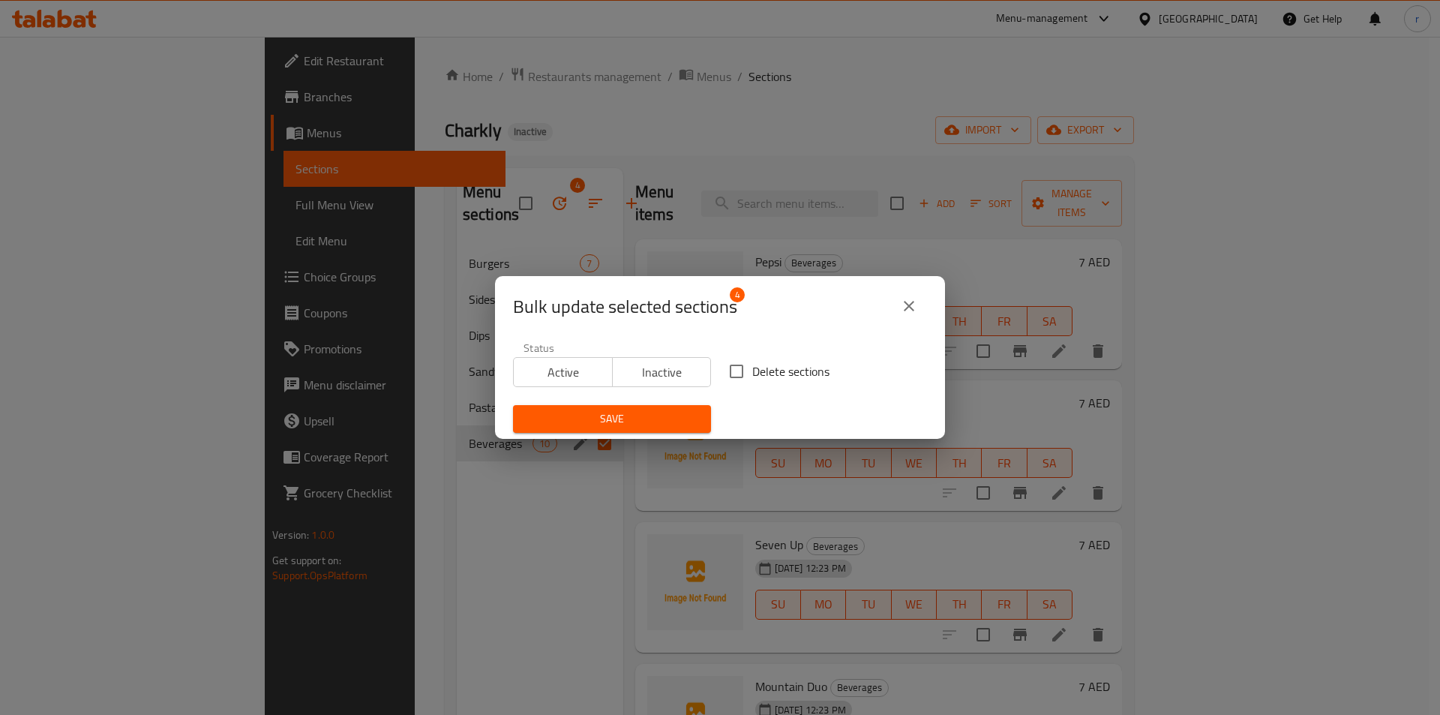
click at [733, 372] on input "Delete sections" at bounding box center [737, 372] width 32 height 32
checkbox input "true"
click at [647, 427] on span "Save" at bounding box center [612, 419] width 174 height 19
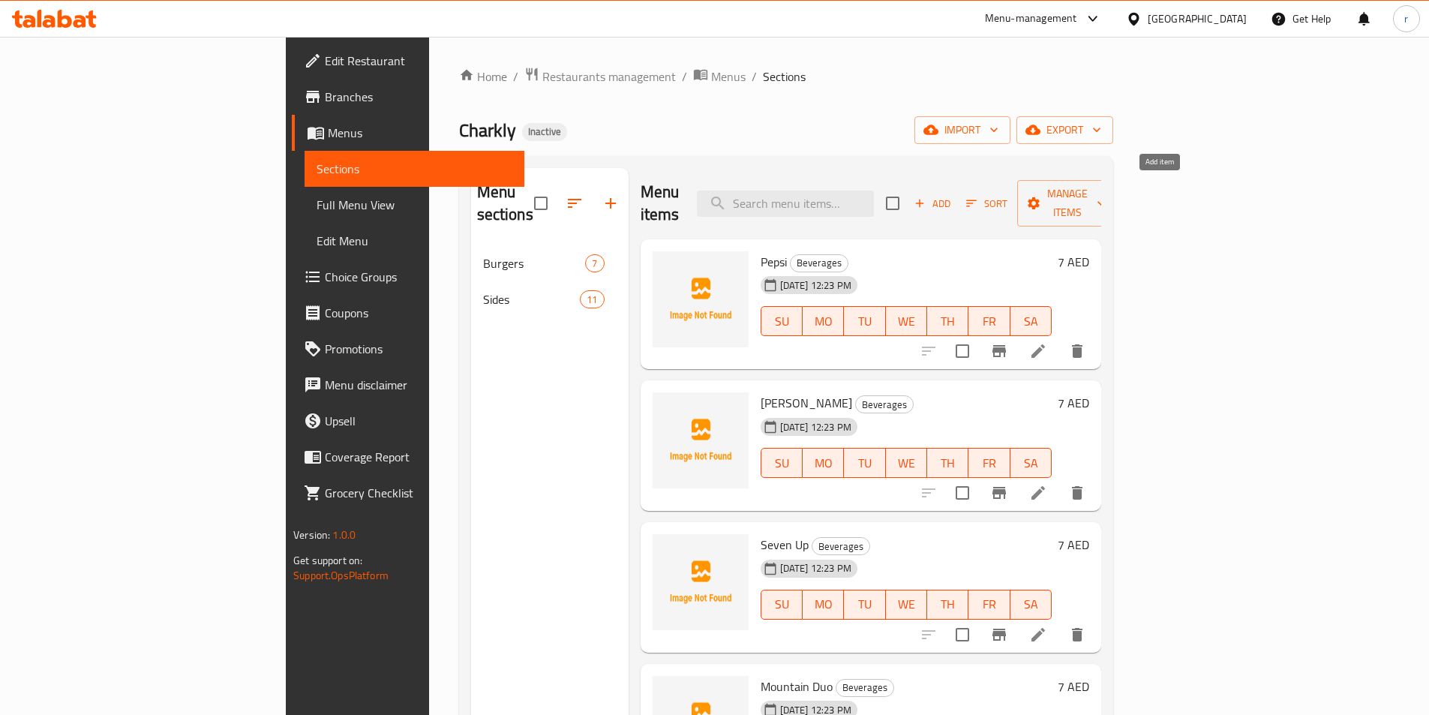
click at [953, 195] on span "Add" at bounding box center [932, 203] width 41 height 17
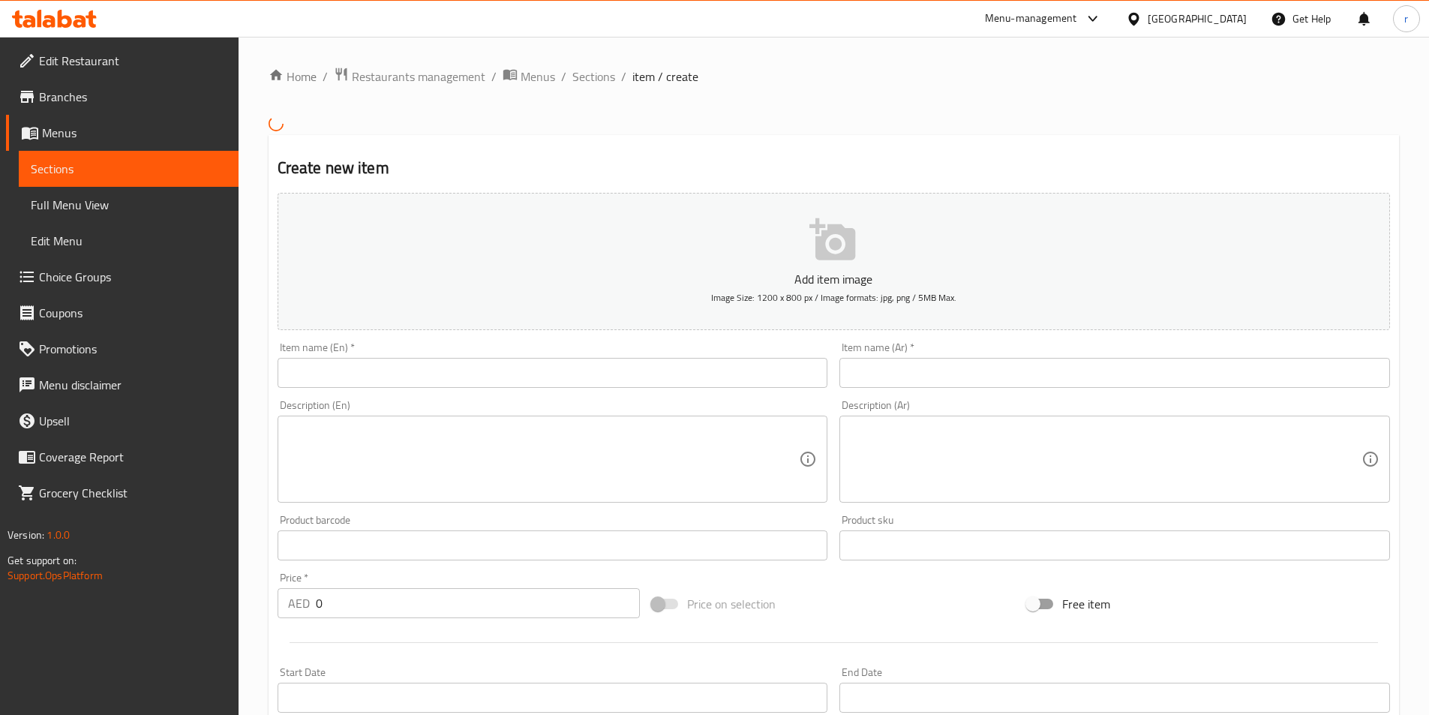
click at [366, 373] on input "text" at bounding box center [553, 373] width 551 height 30
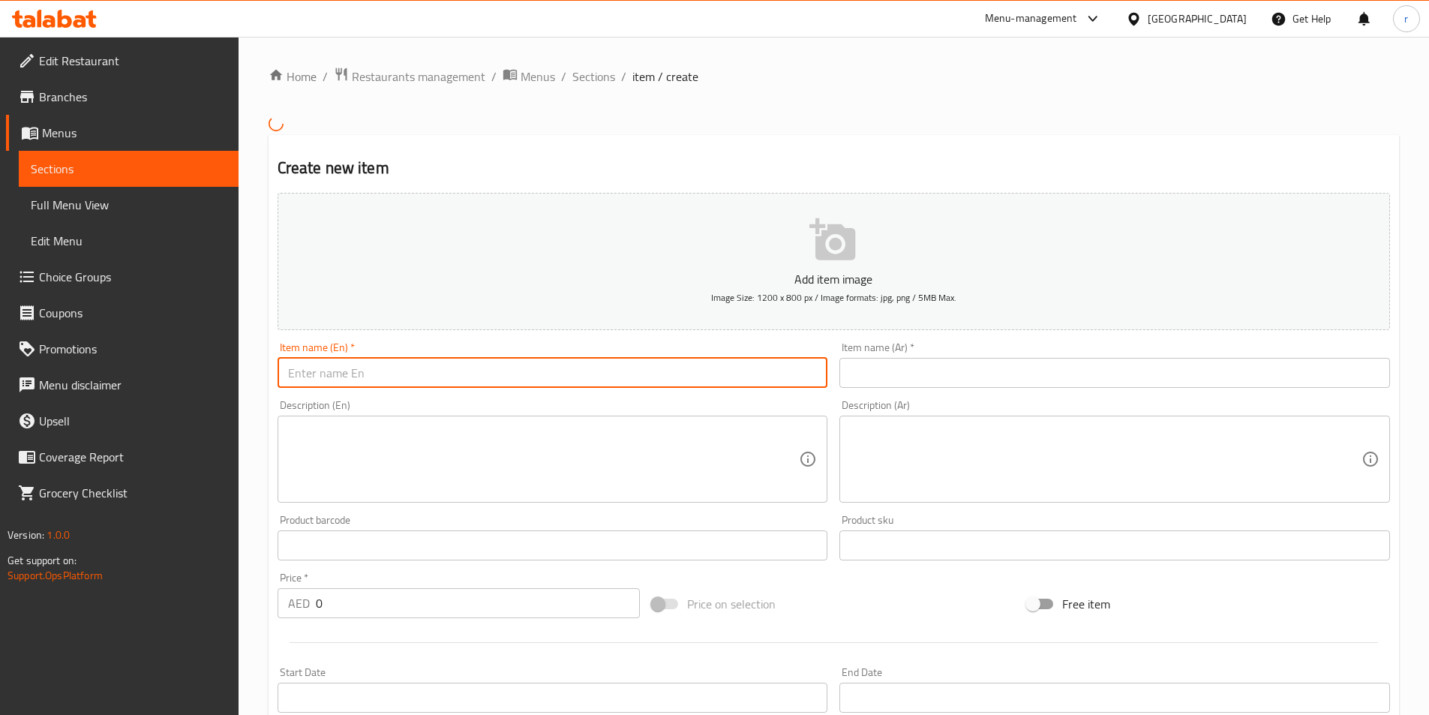
paste input "Mushroom"
click at [380, 379] on input "Mushroom" at bounding box center [553, 373] width 551 height 30
paste input "Burger"
type input "Mushroom Burger"
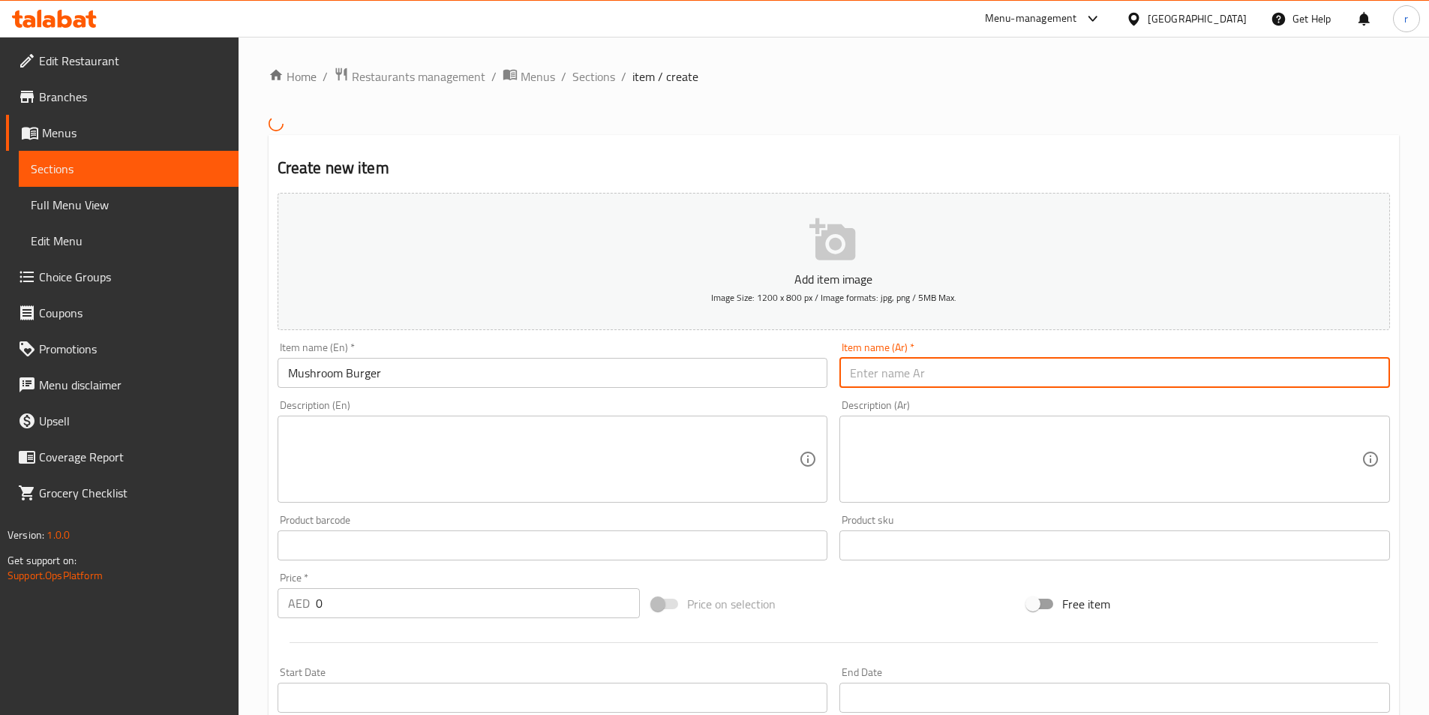
click at [902, 370] on input "text" at bounding box center [1114, 373] width 551 height 30
type input "f"
type input "برجر مشروم"
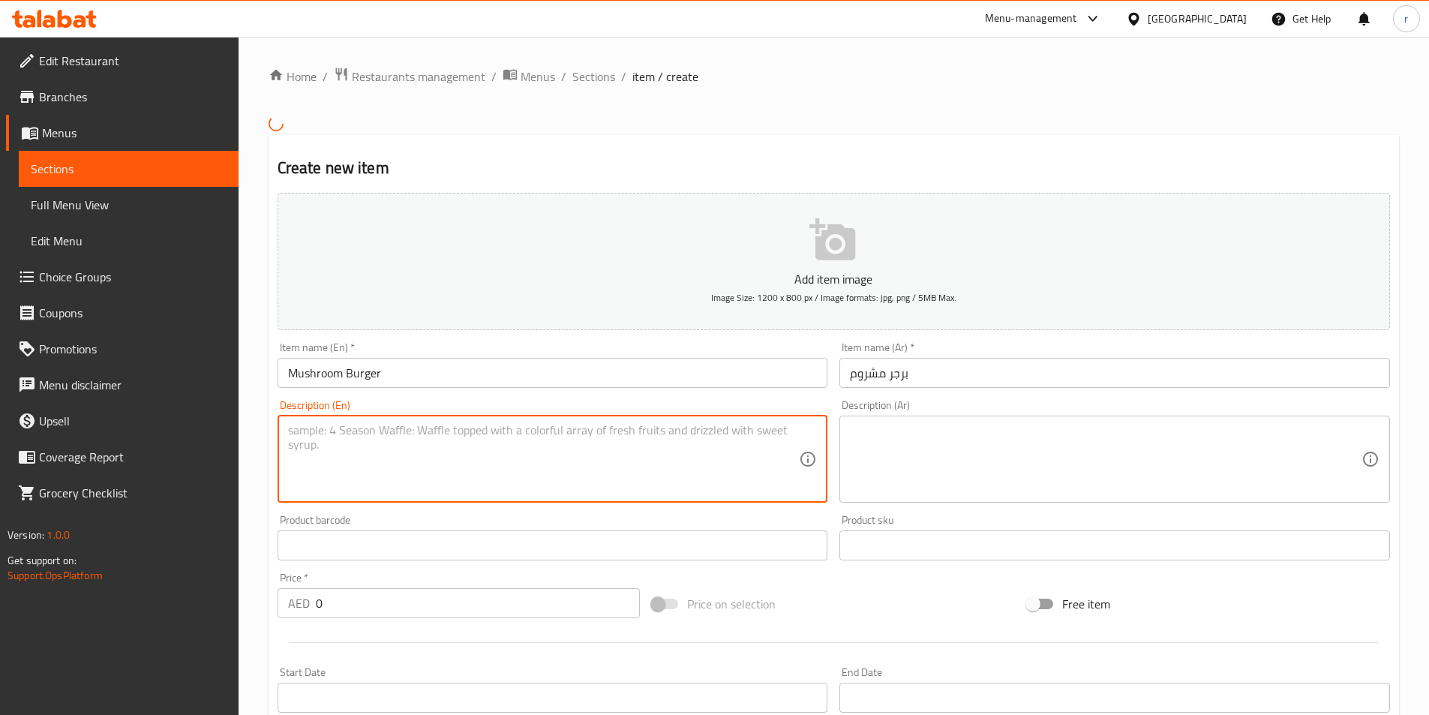
click at [524, 461] on textarea at bounding box center [544, 458] width 512 height 71
paste textarea "Charcoal-grilled 150g beef [PERSON_NAME] with melted Swiss cheese, sautéed mush…"
click at [502, 465] on textarea "Charcoal-grilled 150g beef [PERSON_NAME] with melted Swiss cheese, sautéed mush…" at bounding box center [544, 458] width 512 height 71
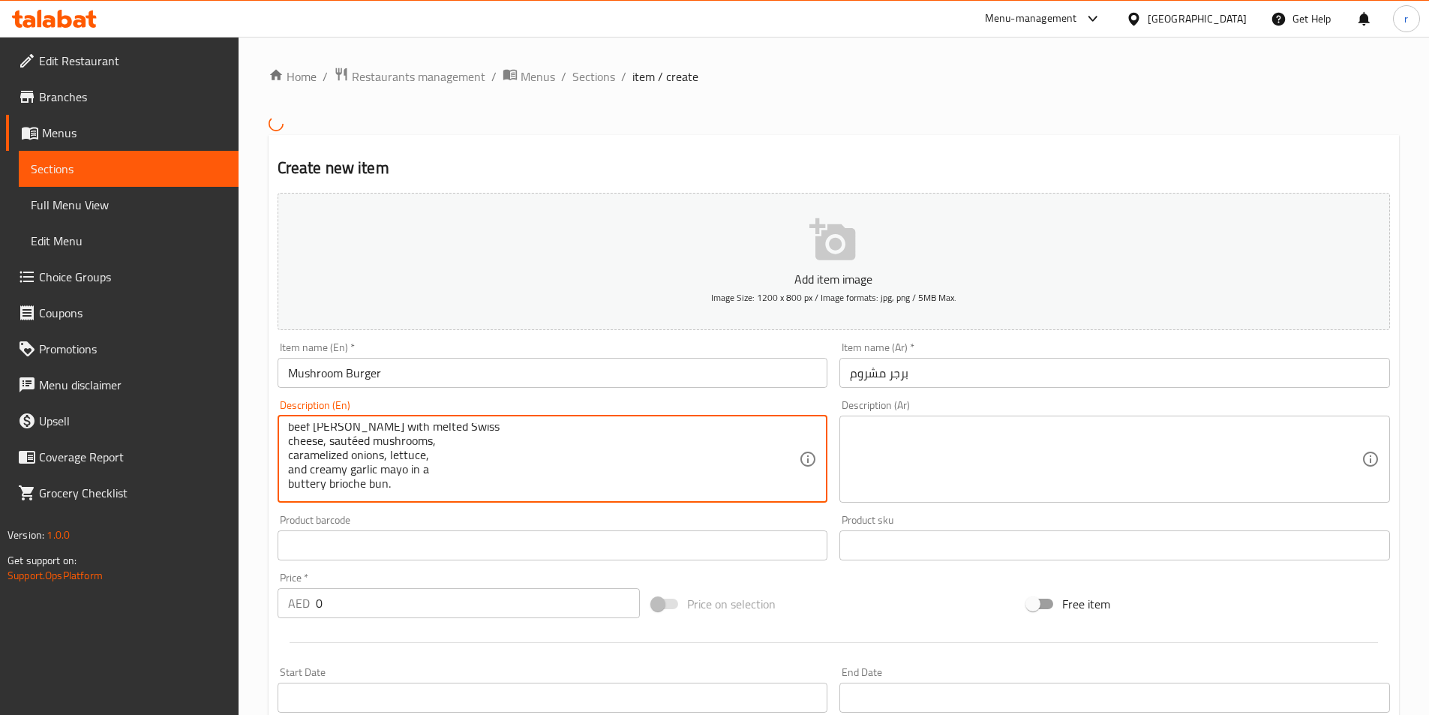
click at [462, 423] on textarea "Charcoal-grilled 150g beef [PERSON_NAME] with melted Swiss cheese, sautéed mush…" at bounding box center [544, 458] width 512 height 71
click at [459, 430] on textarea "Charcoal-grilled 150g beef [PERSON_NAME] with melted Swiss cheese, sautéed mush…" at bounding box center [544, 458] width 512 height 71
drag, startPoint x: 420, startPoint y: 483, endPoint x: 284, endPoint y: 421, distance: 149.4
click at [284, 421] on div "Charcoal-grilled 150g beef [PERSON_NAME] with melted Swiss cheese, sautéed mush…" at bounding box center [553, 459] width 551 height 87
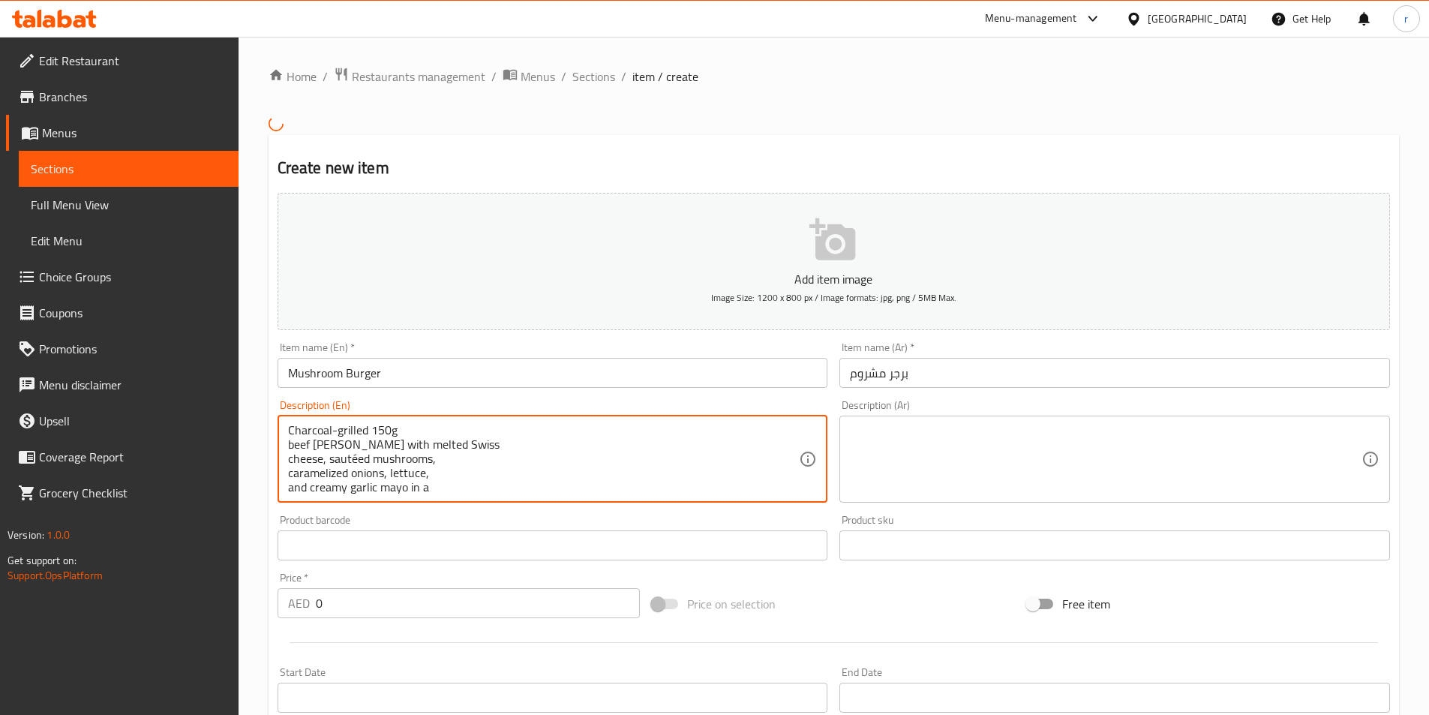
click at [440, 429] on textarea "Charcoal-grilled 150g beef [PERSON_NAME] with melted Swiss cheese, sautéed mush…" at bounding box center [544, 458] width 512 height 71
type textarea "Charcoal-grilled 150g beef [PERSON_NAME] with melted Swiss cheese, sautéed mush…"
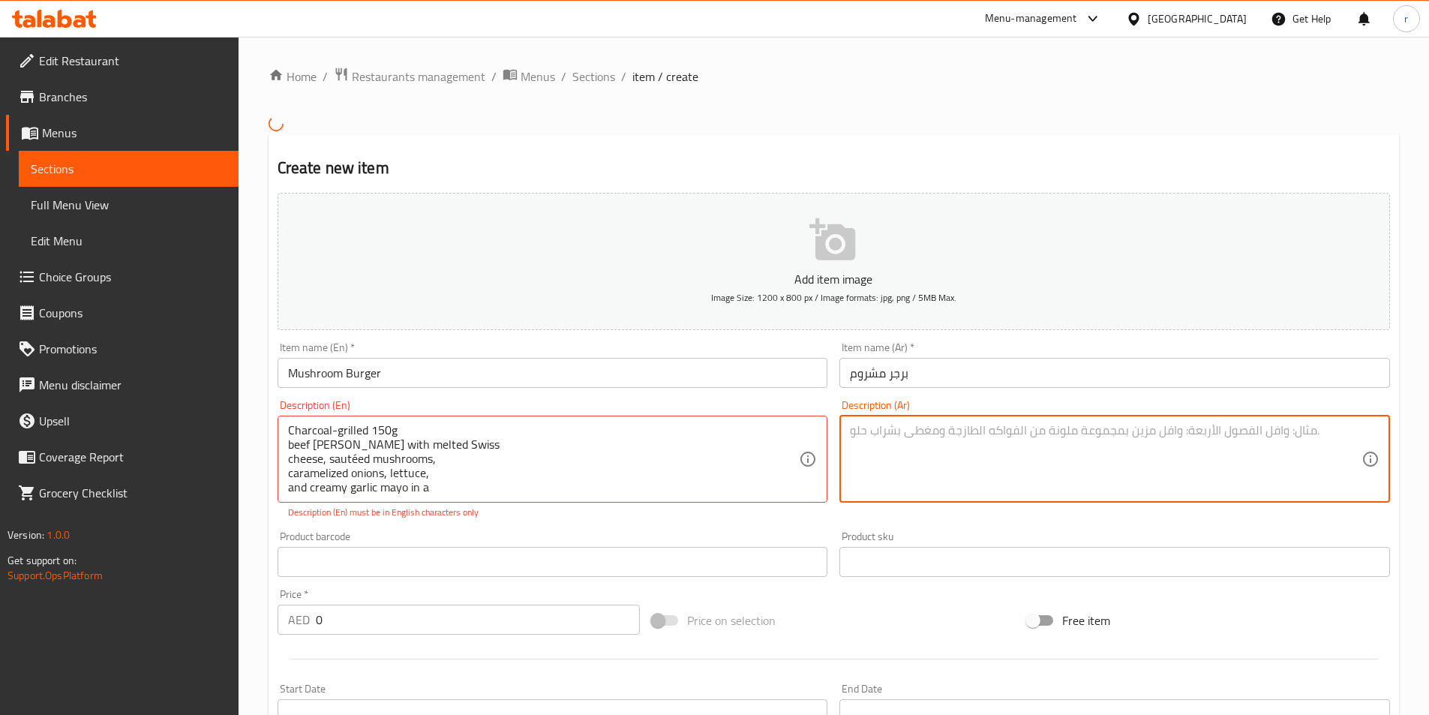
click at [954, 466] on textarea at bounding box center [1106, 458] width 512 height 71
paste textarea "قطعة لحم بقري مشوية على الفحم، وزنها 150 غرامًا، مع جبن سويسري ذائب، وفطر سوتيه…"
drag, startPoint x: 1015, startPoint y: 431, endPoint x: 1059, endPoint y: 437, distance: 44.6
click at [1059, 437] on textarea "قطعة لحم بقري مشوية على الفحم، وزنها 150 غرامًا، مع جبن سويسري ذائب، وفطر سوتيه…" at bounding box center [1106, 458] width 512 height 71
drag, startPoint x: 1033, startPoint y: 428, endPoint x: 1011, endPoint y: 440, distance: 24.5
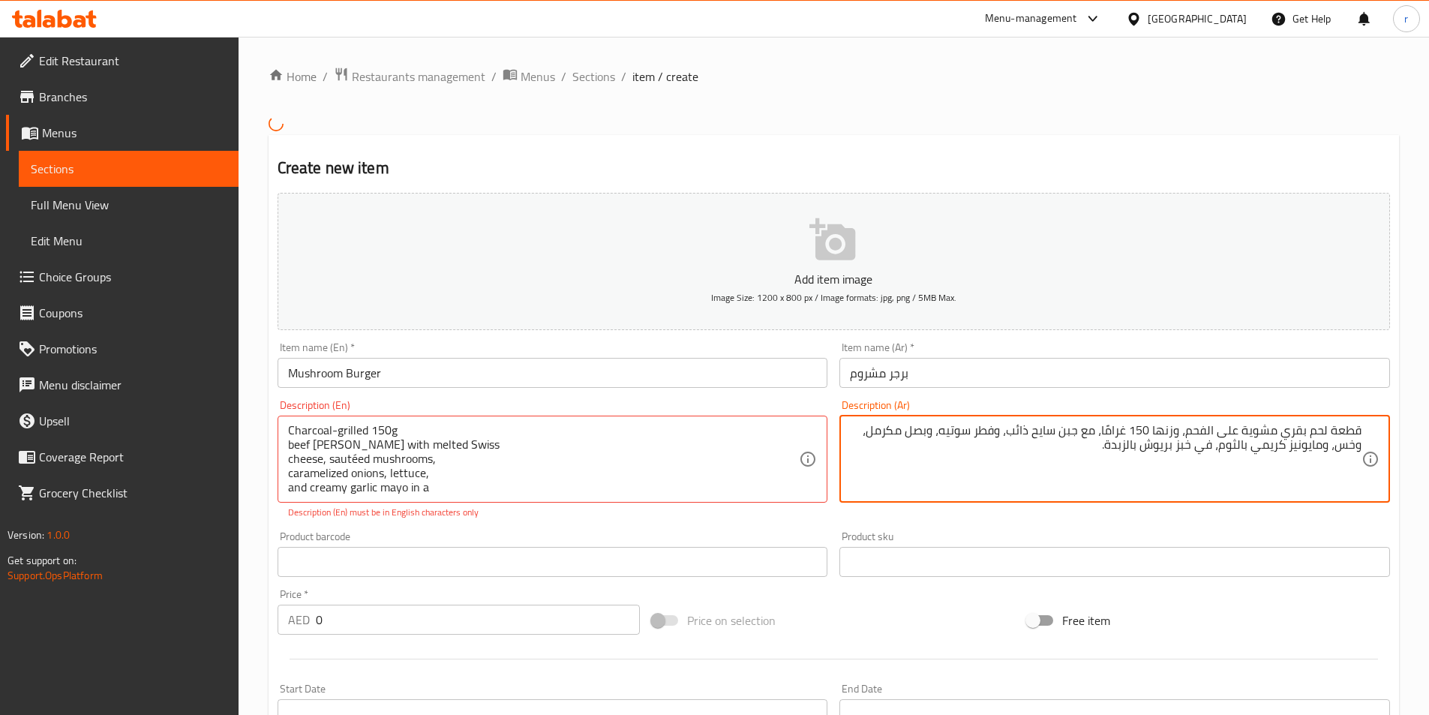
click at [1011, 440] on textarea "قطعة لحم بقري مشوية على الفحم، وزنها 150 غرامًا، مع جبن سايح ذائب، وفطر سوتيه، …" at bounding box center [1106, 458] width 512 height 71
drag, startPoint x: 1032, startPoint y: 432, endPoint x: 1006, endPoint y: 437, distance: 26.6
click at [1006, 437] on textarea "قطعة لحم بقري مشوية على الفحم، وزنها 150 غرامًا، مع جبن سايح ، وفطر سوتيه، وبصل…" at bounding box center [1106, 458] width 512 height 71
click at [1011, 449] on textarea "قطعة لحم بقري مشوية على الفحم، وزنها 150 غرامًا، مع جبن سايح ، وفطر سوتيه، وبصل…" at bounding box center [1106, 458] width 512 height 71
drag, startPoint x: 1029, startPoint y: 431, endPoint x: 1002, endPoint y: 439, distance: 28.0
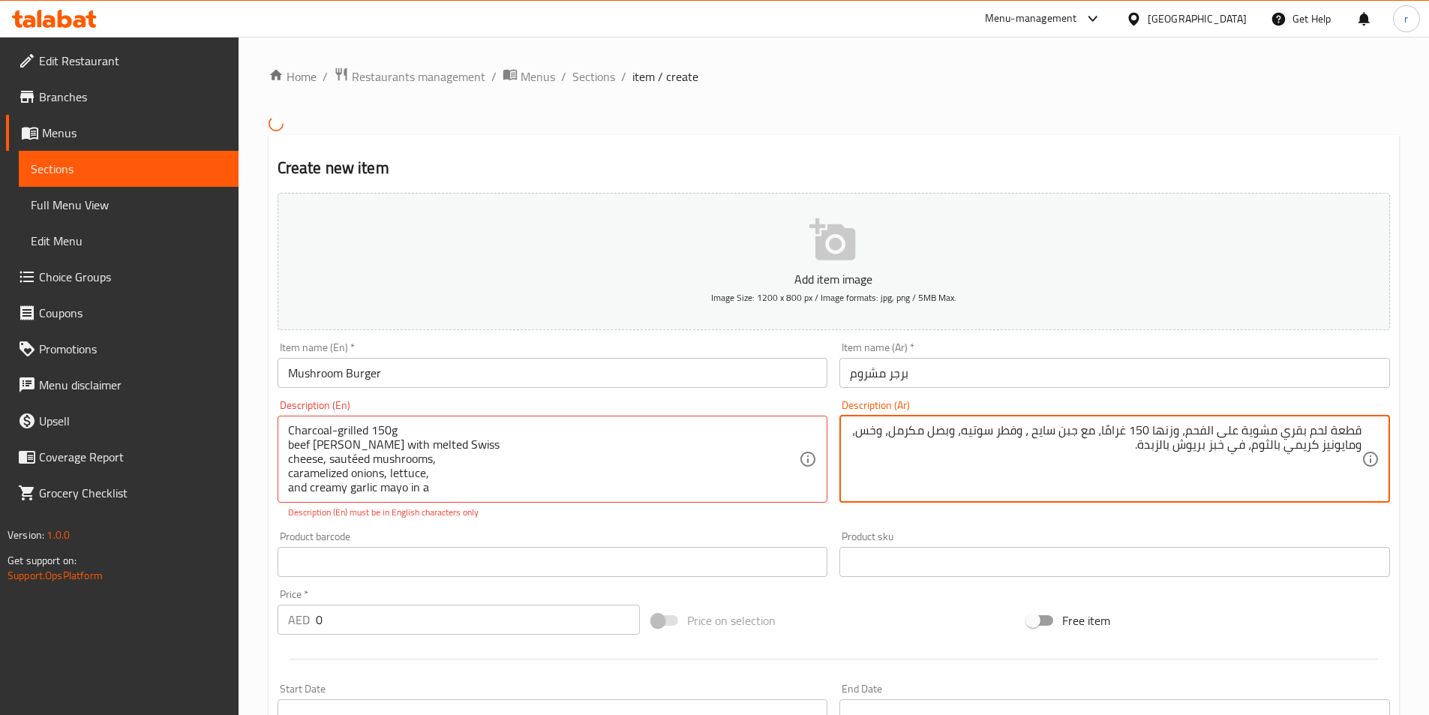
click at [1002, 439] on textarea "قطعة لحم بقري مشوية على الفحم، وزنها 150 غرامًا، مع جبن سايح ، وفطر سوتيه، وبصل…" at bounding box center [1106, 458] width 512 height 71
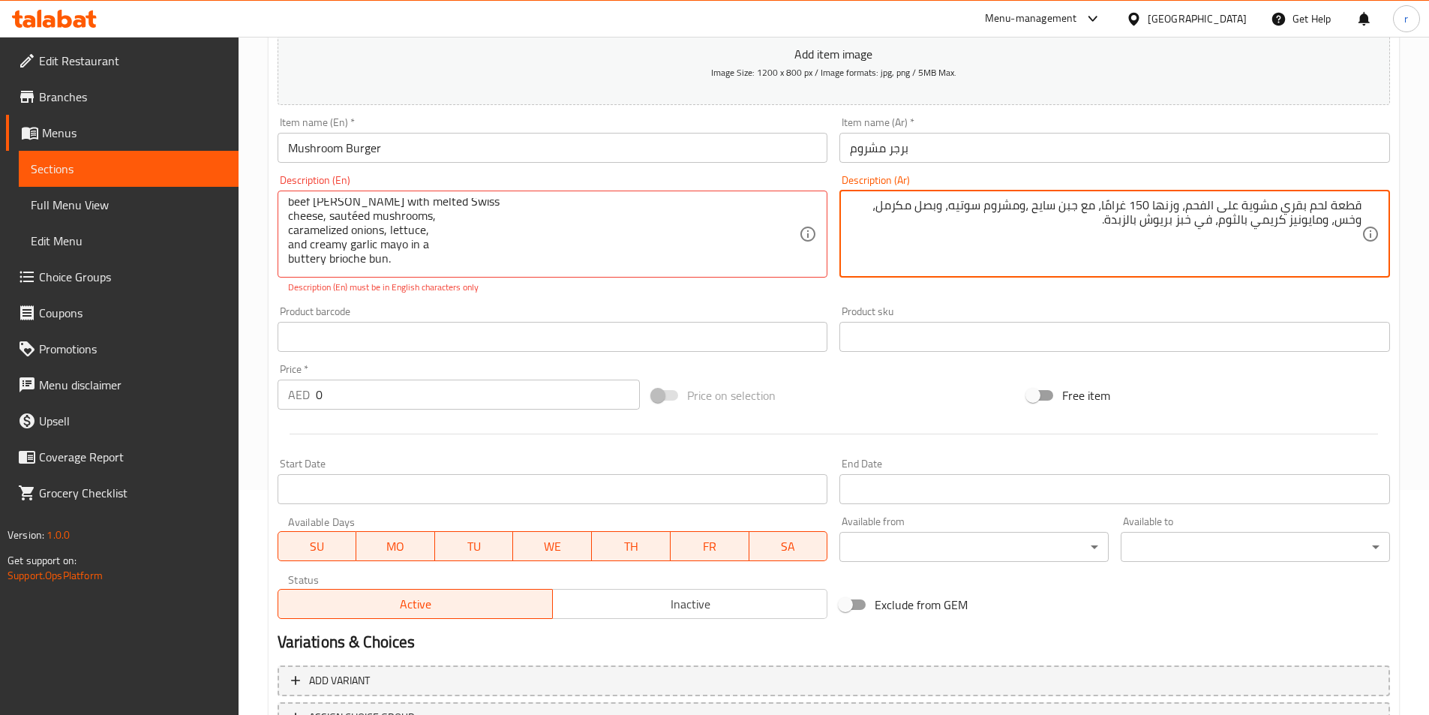
scroll to position [29, 0]
drag, startPoint x: 1200, startPoint y: 221, endPoint x: 1178, endPoint y: 238, distance: 27.9
click at [1178, 238] on textarea "قطعة لحم بقري مشوية على الفحم، وزنها 150 غرامًا، مع جبن سايح ،ومشروم سوتيه، وبص…" at bounding box center [1106, 233] width 512 height 71
click at [1064, 229] on textarea "قطعة لحم بقري مشوية على الفحم، وزنها 150 غرامًا، مع جبن سايح ،ومشروم سوتيه، وبص…" at bounding box center [1106, 233] width 512 height 71
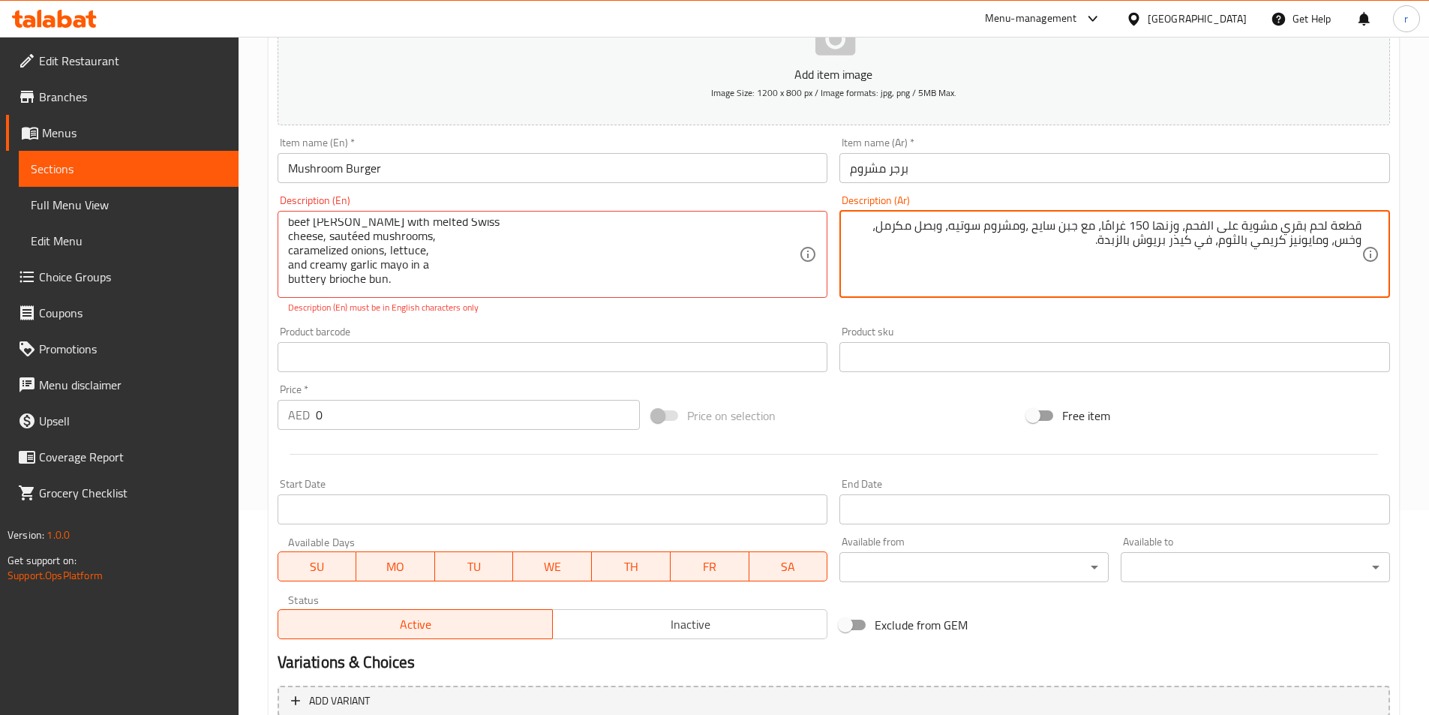
scroll to position [352, 0]
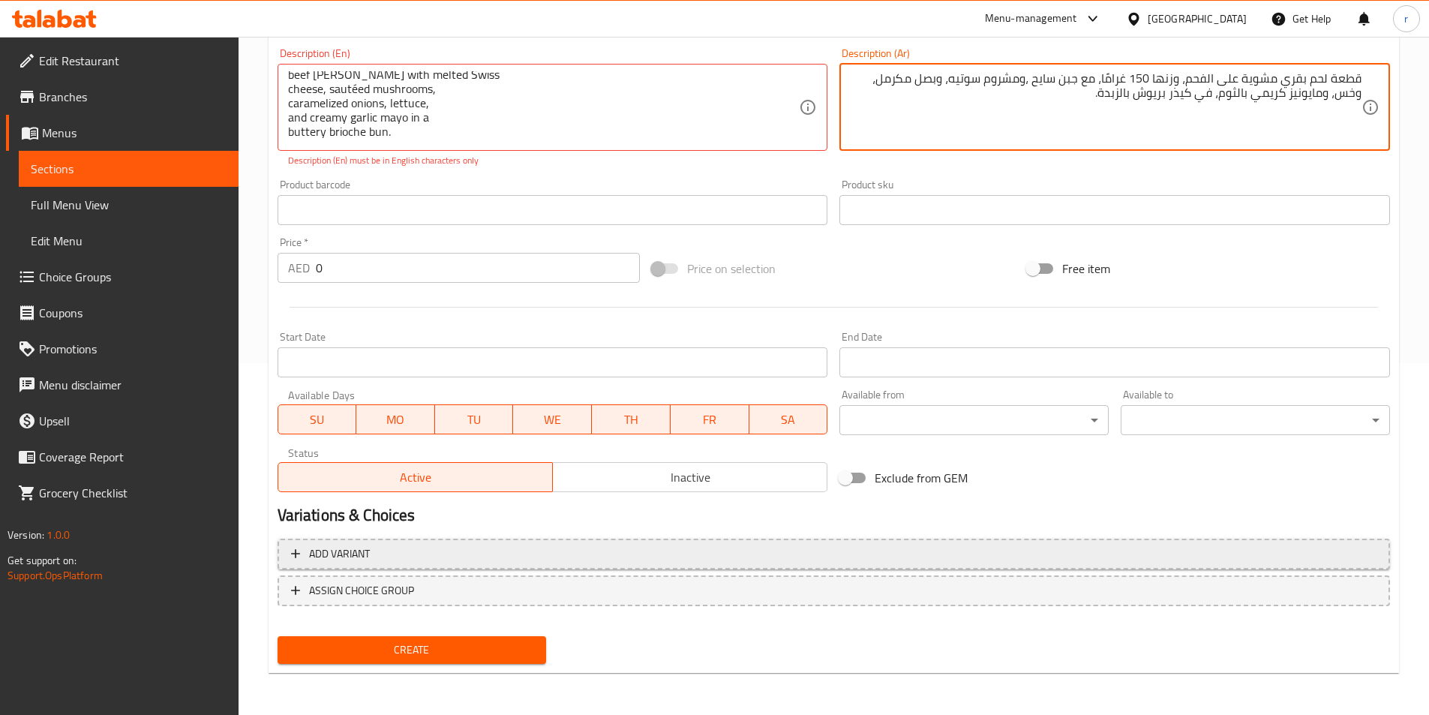
type textarea "قطعة لحم بقري مشوية على الفحم، وزنها 150 غرامًا، مع جبن سايح ،ومشروم سوتيه، وبص…"
click at [334, 551] on span "Add variant" at bounding box center [339, 554] width 61 height 19
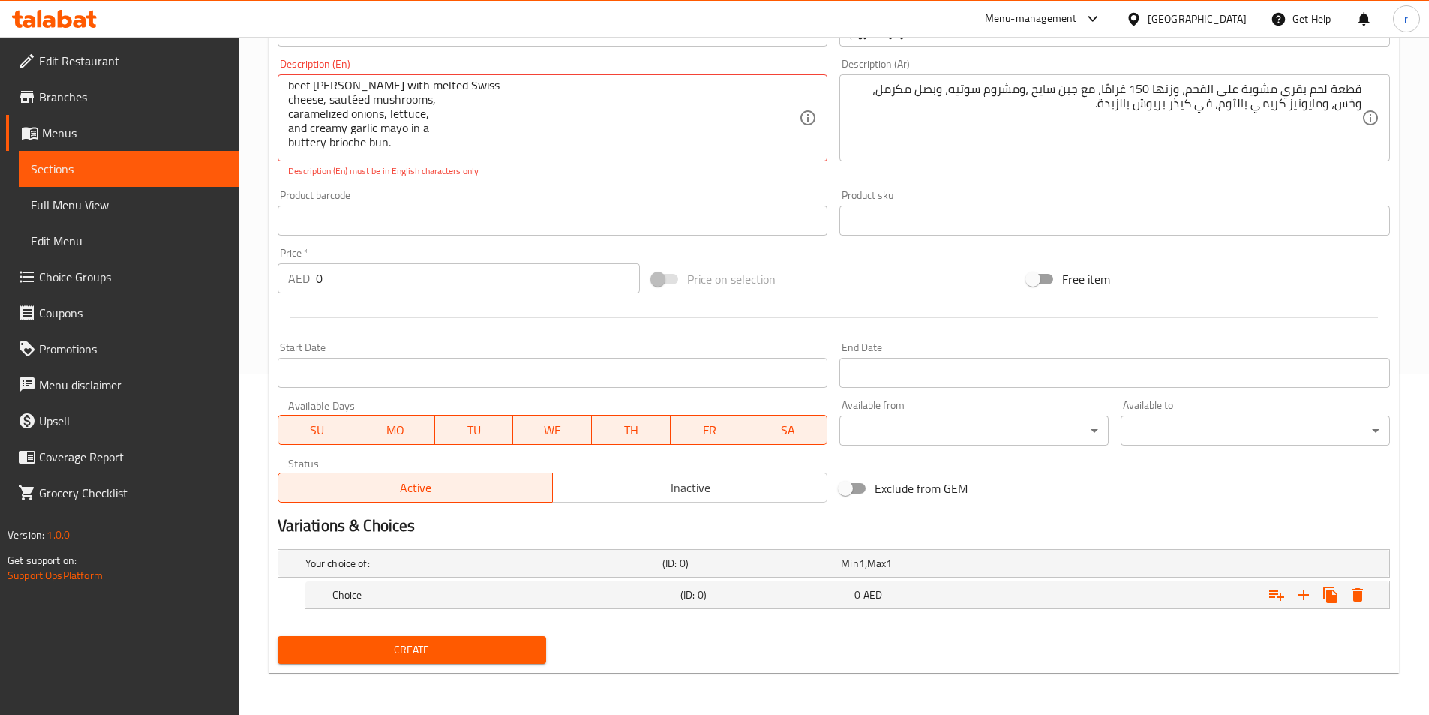
scroll to position [341, 0]
click at [409, 592] on h5 "Choice" at bounding box center [503, 594] width 342 height 15
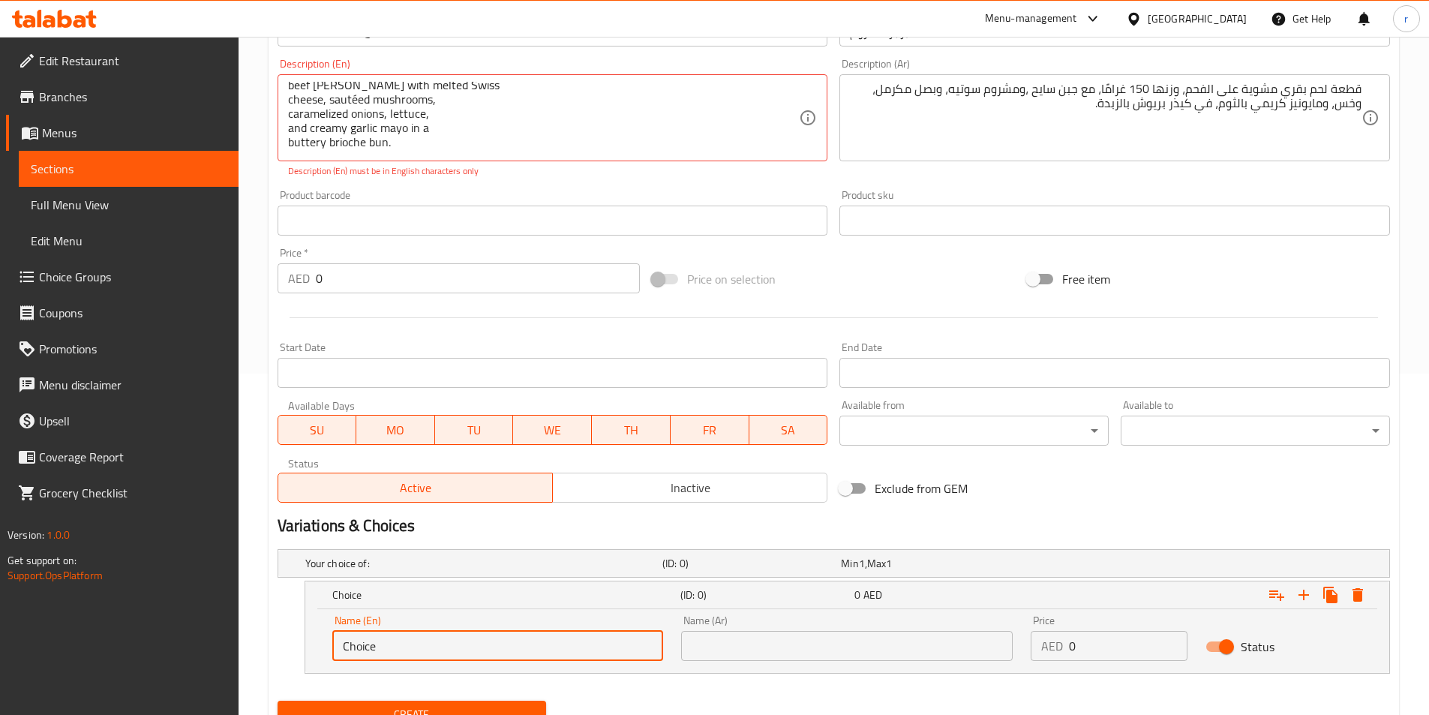
drag, startPoint x: 399, startPoint y: 654, endPoint x: 338, endPoint y: 668, distance: 63.1
click at [338, 668] on div "Name (En) Choice Name (En)" at bounding box center [498, 638] width 350 height 64
type input "sandwich"
click at [748, 639] on input "text" at bounding box center [847, 646] width 332 height 30
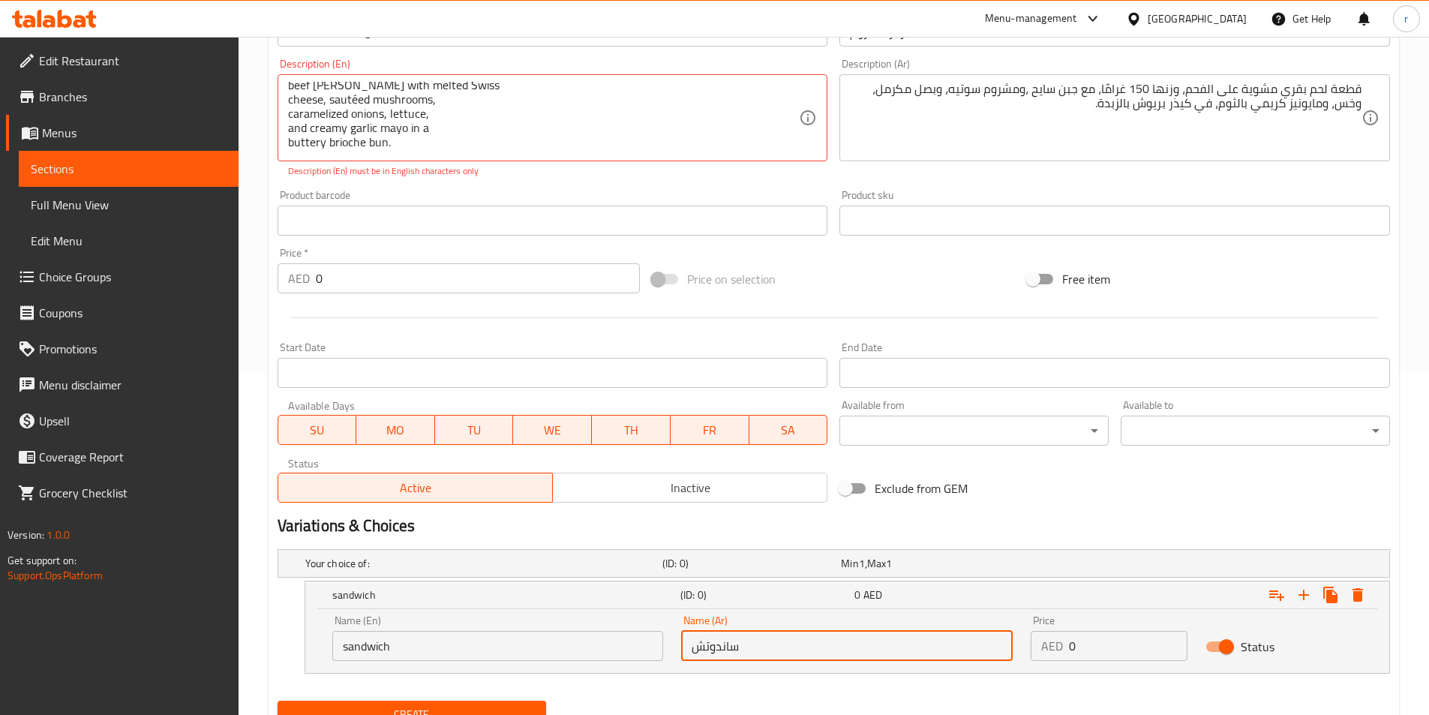
type input "ساندوتش"
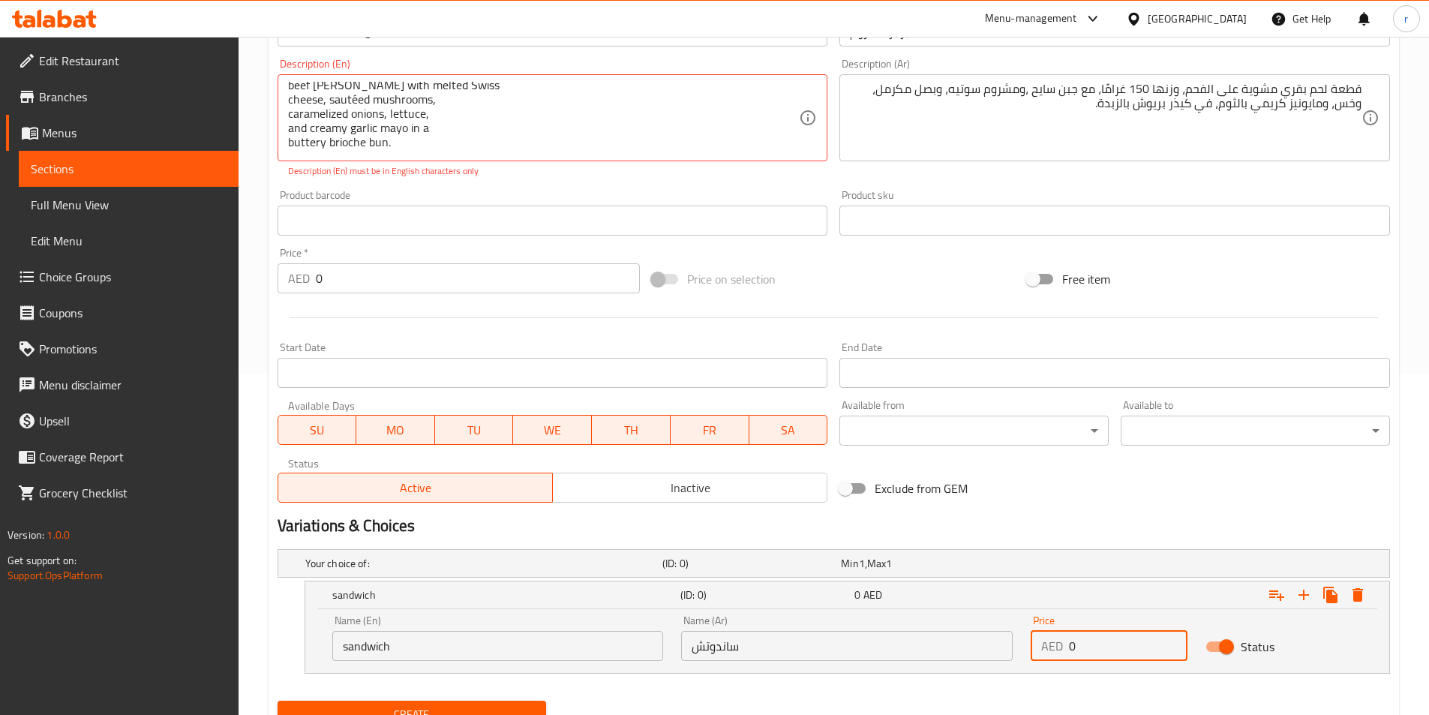
drag, startPoint x: 1079, startPoint y: 647, endPoint x: 1066, endPoint y: 650, distance: 13.3
click at [1066, 650] on div "AED 0 Price" at bounding box center [1109, 646] width 157 height 30
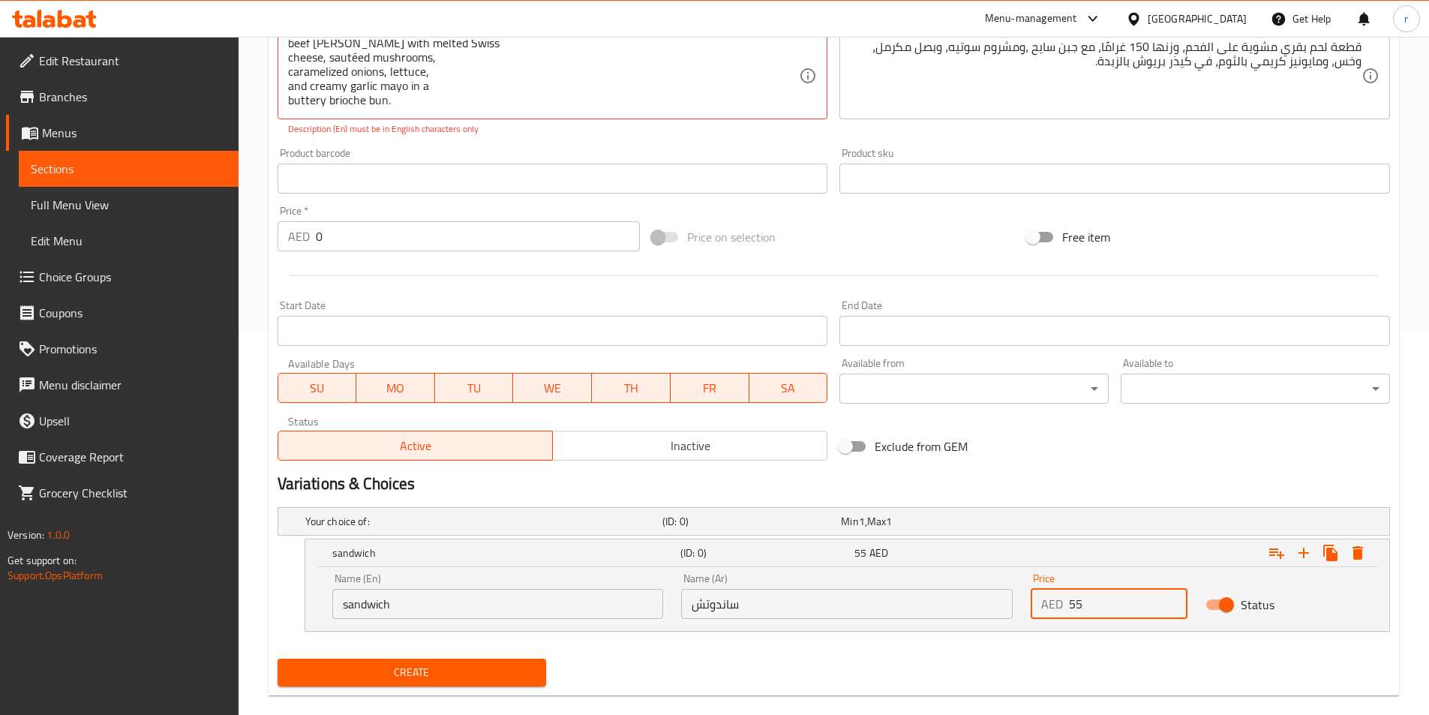
scroll to position [406, 0]
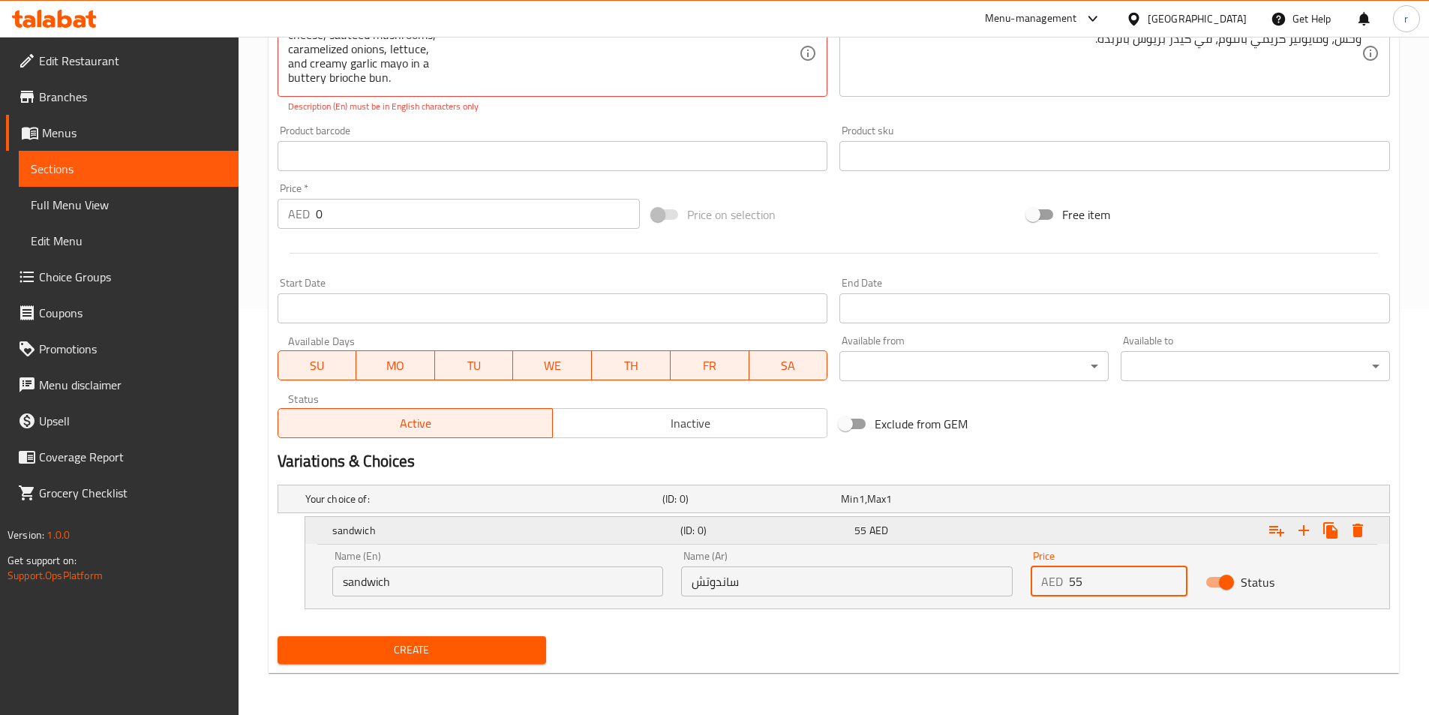
type input "55"
click at [1305, 527] on icon "Expand" at bounding box center [1304, 530] width 18 height 18
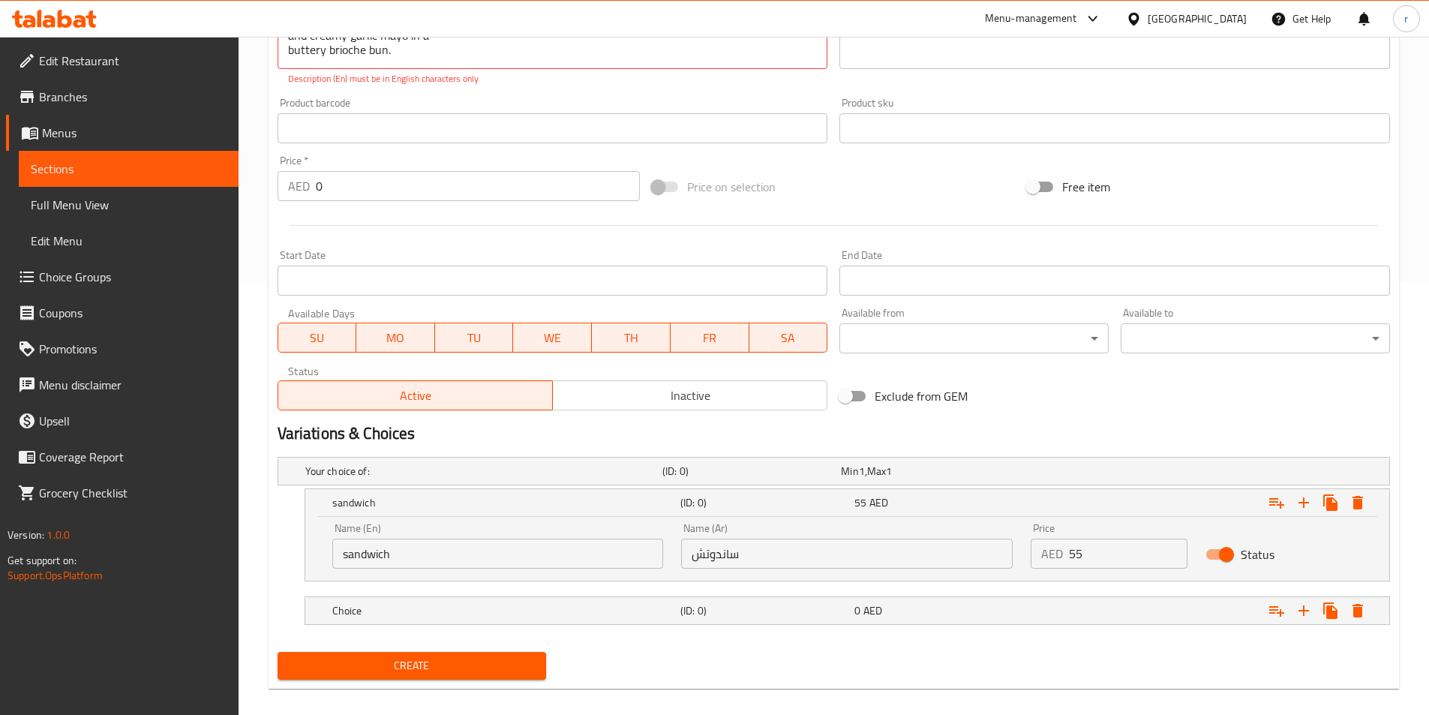
scroll to position [449, 0]
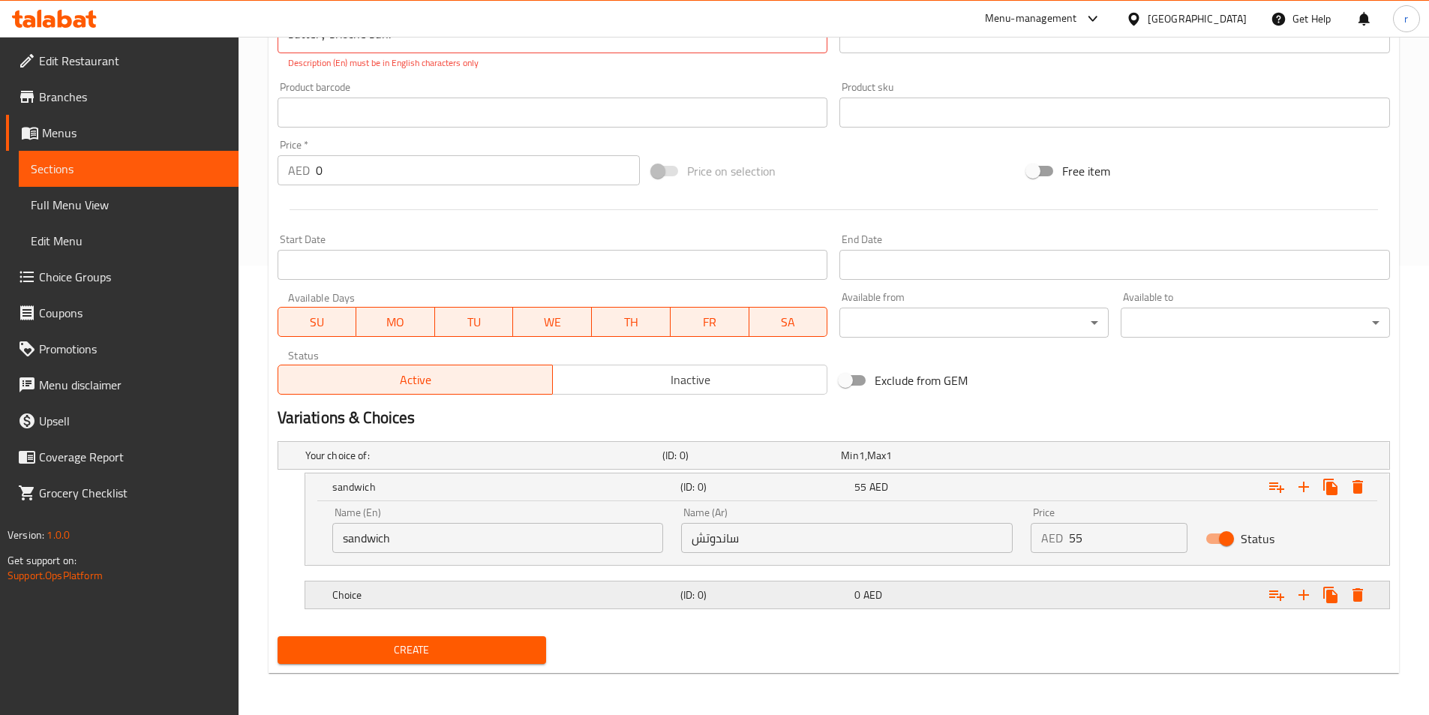
click at [402, 598] on h5 "Choice" at bounding box center [503, 594] width 342 height 15
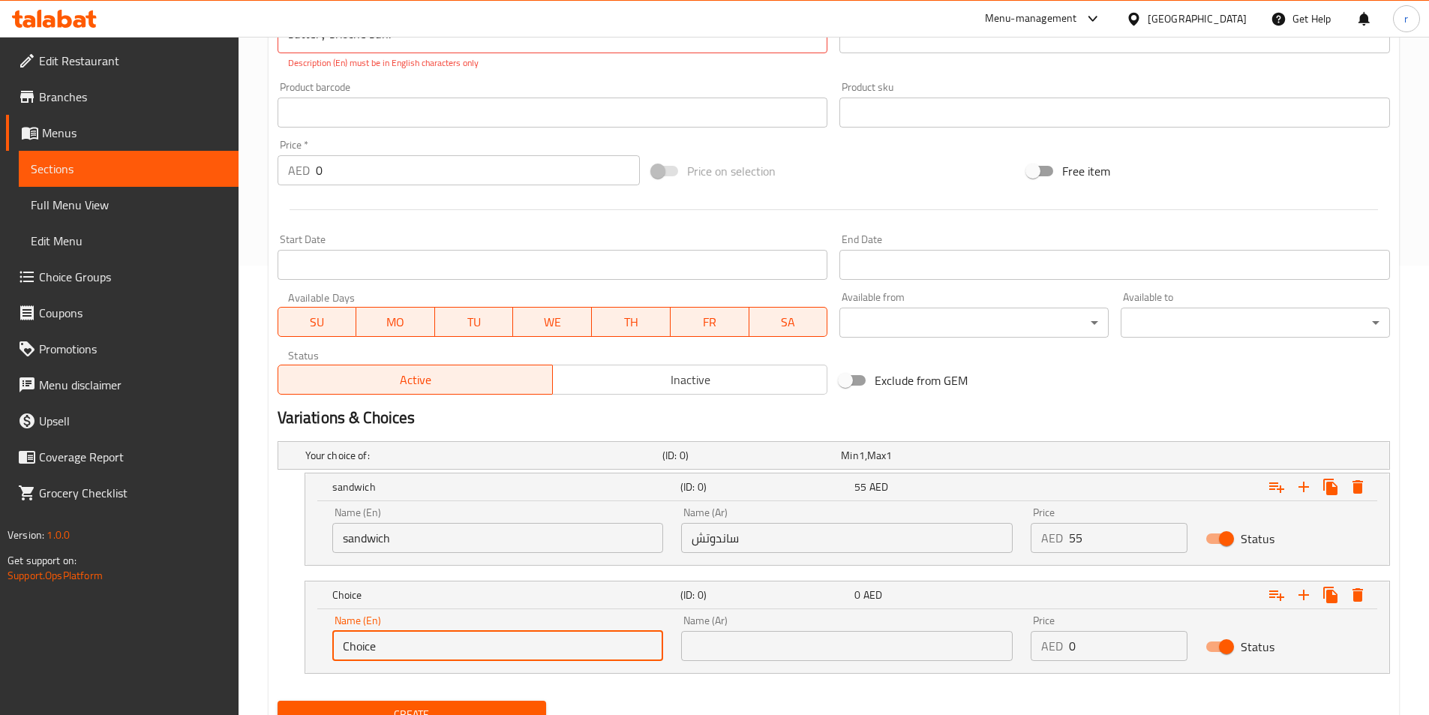
drag, startPoint x: 390, startPoint y: 647, endPoint x: 324, endPoint y: 653, distance: 66.3
click at [324, 653] on div "Name (En) Choice Name (En)" at bounding box center [498, 638] width 350 height 64
click at [383, 652] on input "text" at bounding box center [498, 646] width 332 height 30
type input "meal"
click at [737, 653] on input "text" at bounding box center [847, 646] width 332 height 30
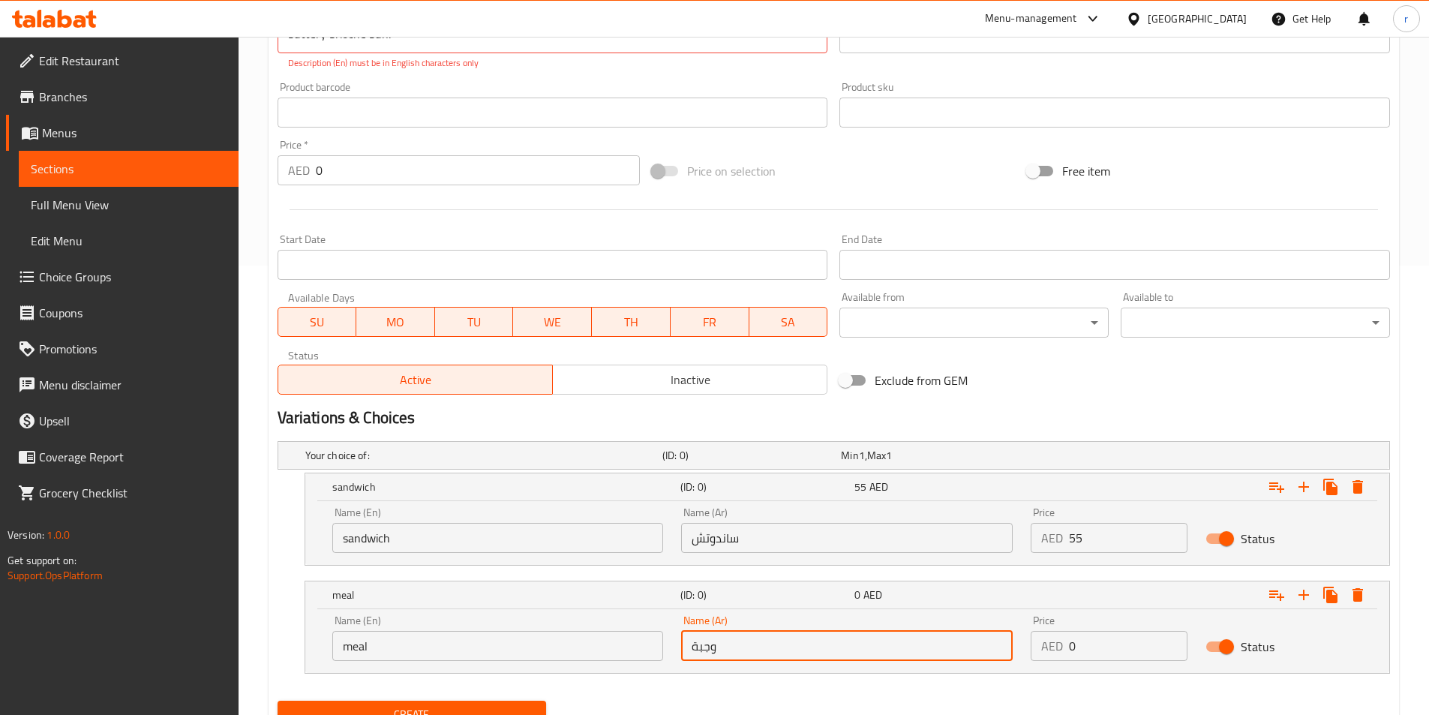
type input "وجبة"
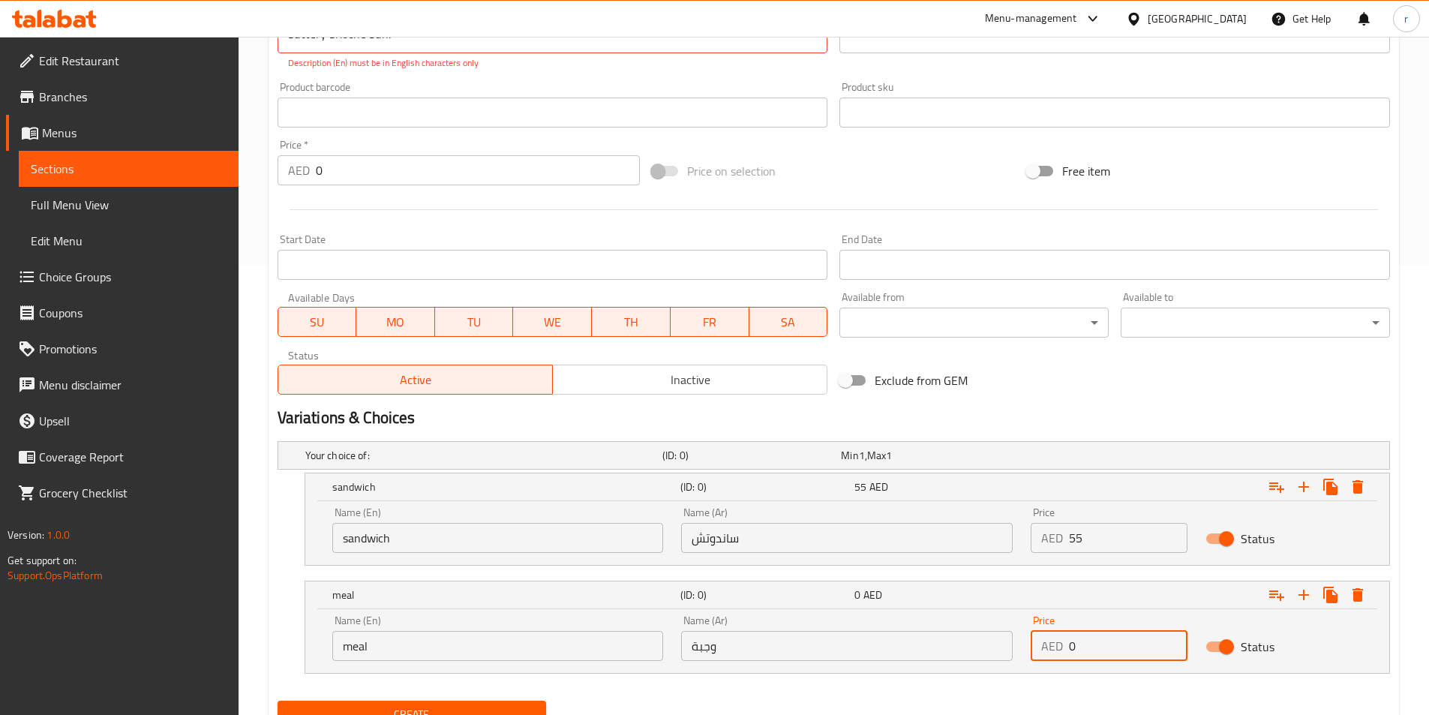
drag, startPoint x: 1069, startPoint y: 648, endPoint x: 1061, endPoint y: 650, distance: 7.8
click at [1061, 650] on div "AED 0 Price" at bounding box center [1109, 646] width 157 height 30
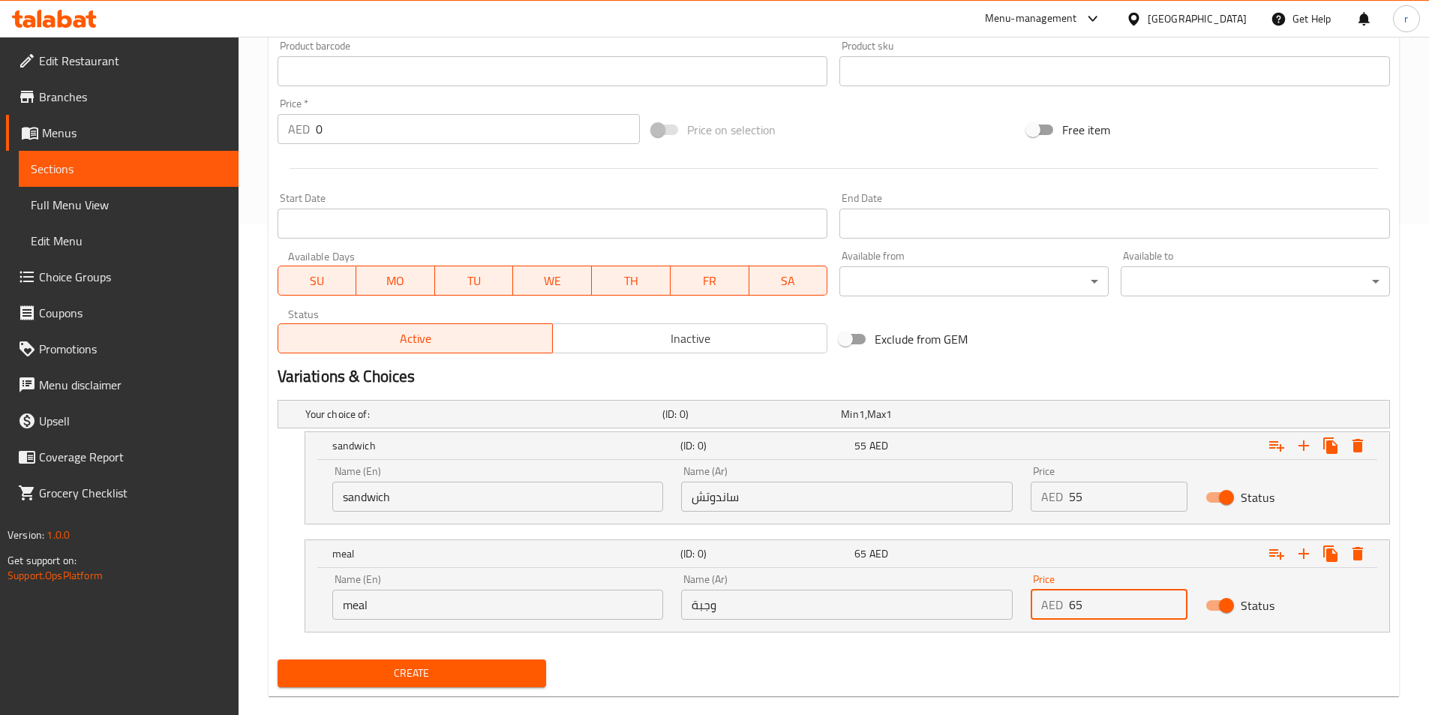
scroll to position [514, 0]
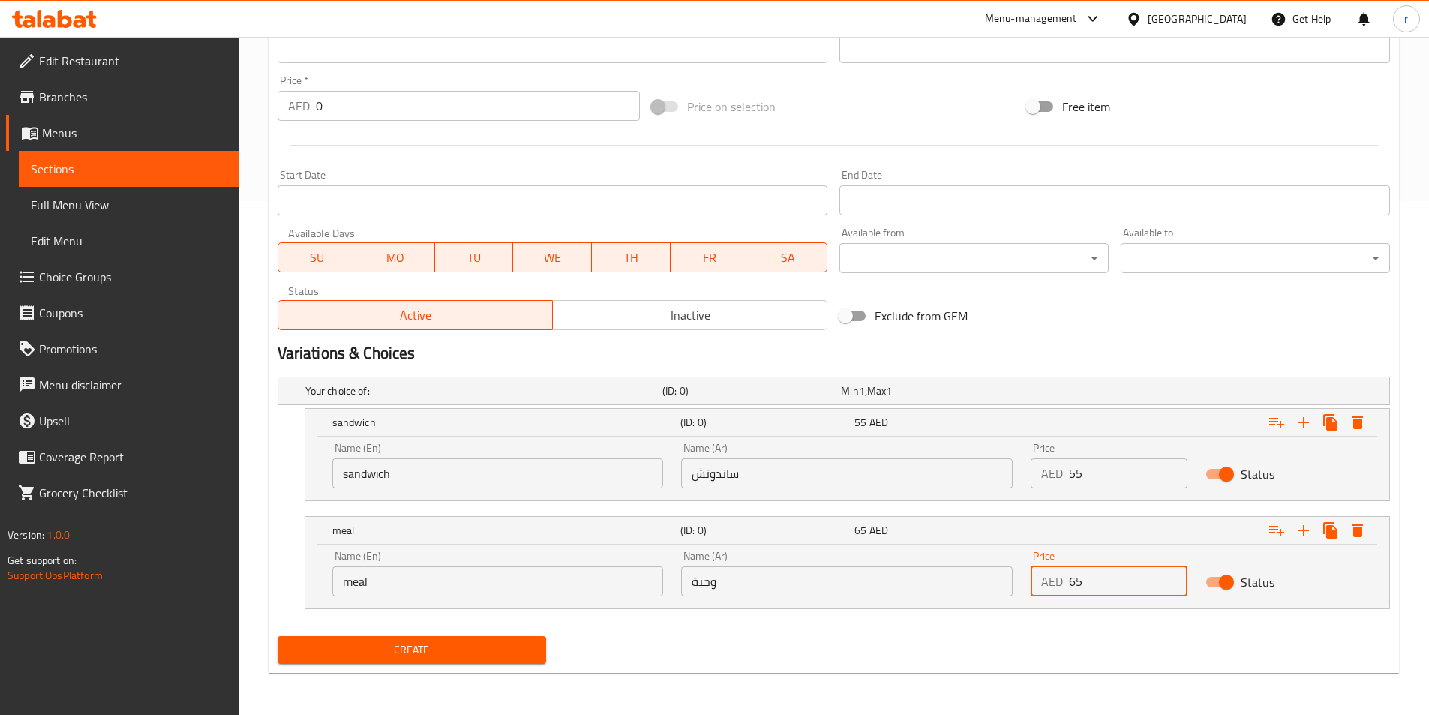
type input "65"
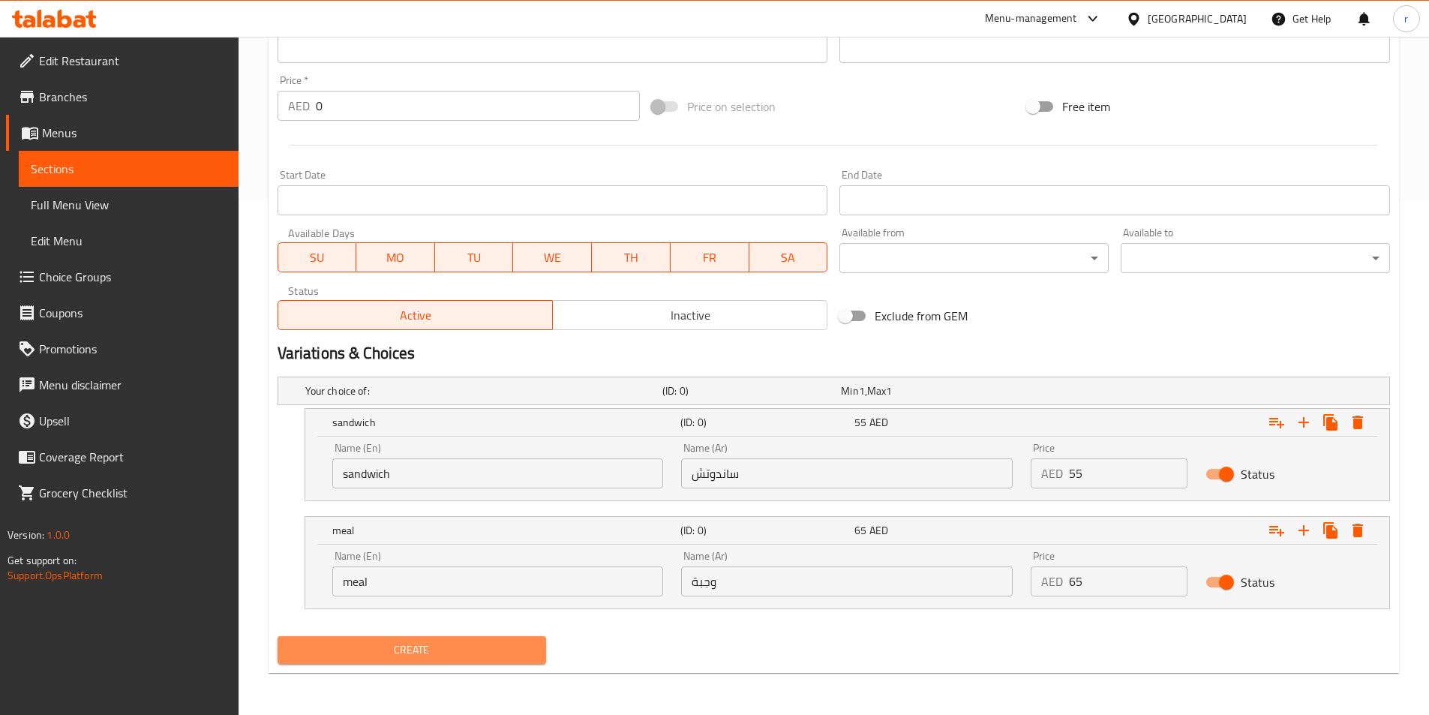
click at [418, 652] on span "Create" at bounding box center [412, 650] width 245 height 19
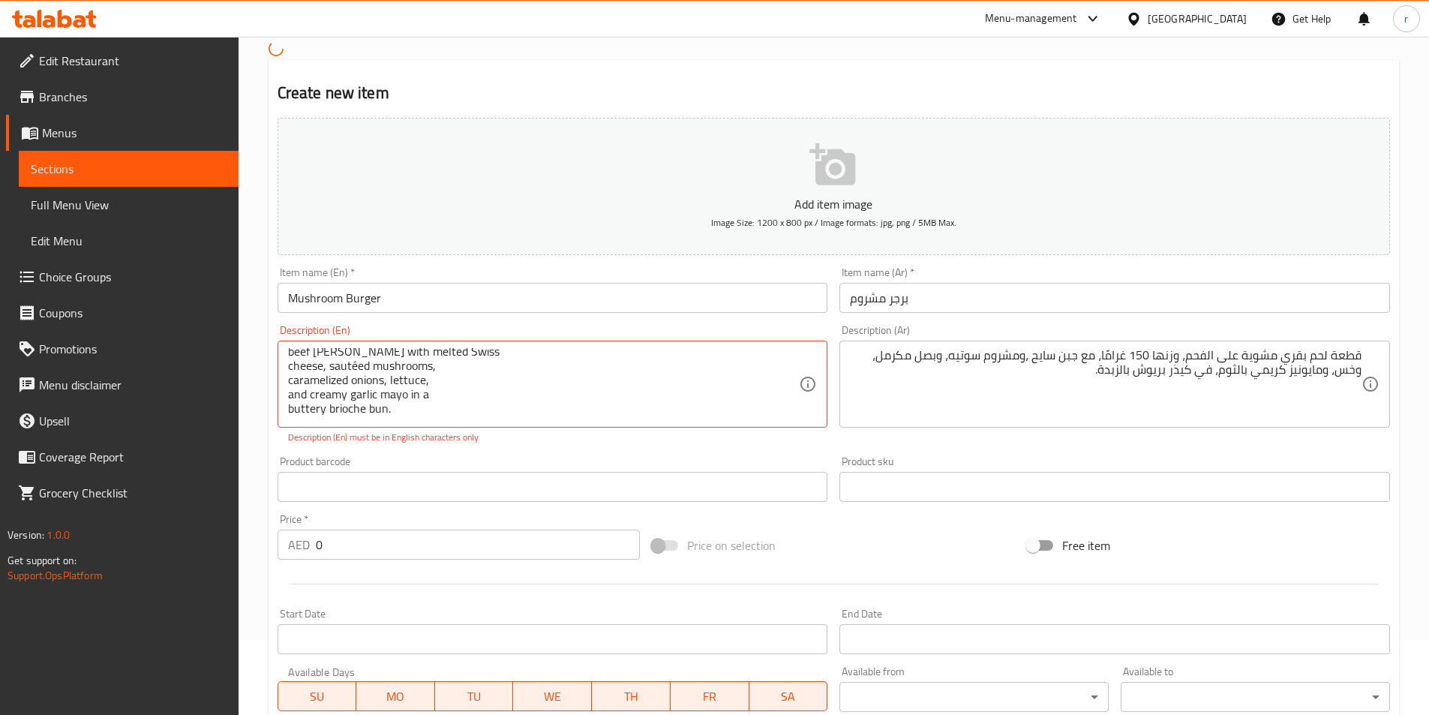
scroll to position [0, 0]
click at [510, 416] on textarea "Charcoal-grilled 150g beef [PERSON_NAME] with melted Swiss cheese, sautéed mush…" at bounding box center [544, 383] width 512 height 71
click at [528, 407] on textarea "Charcoal-grilled 150g beef [PERSON_NAME] with melted Swiss cheese, sautéed mush…" at bounding box center [544, 383] width 512 height 71
click at [524, 407] on textarea "Charcoal-grilled 150g beef [PERSON_NAME] with melted Swiss cheese, sautéed mush…" at bounding box center [544, 383] width 512 height 71
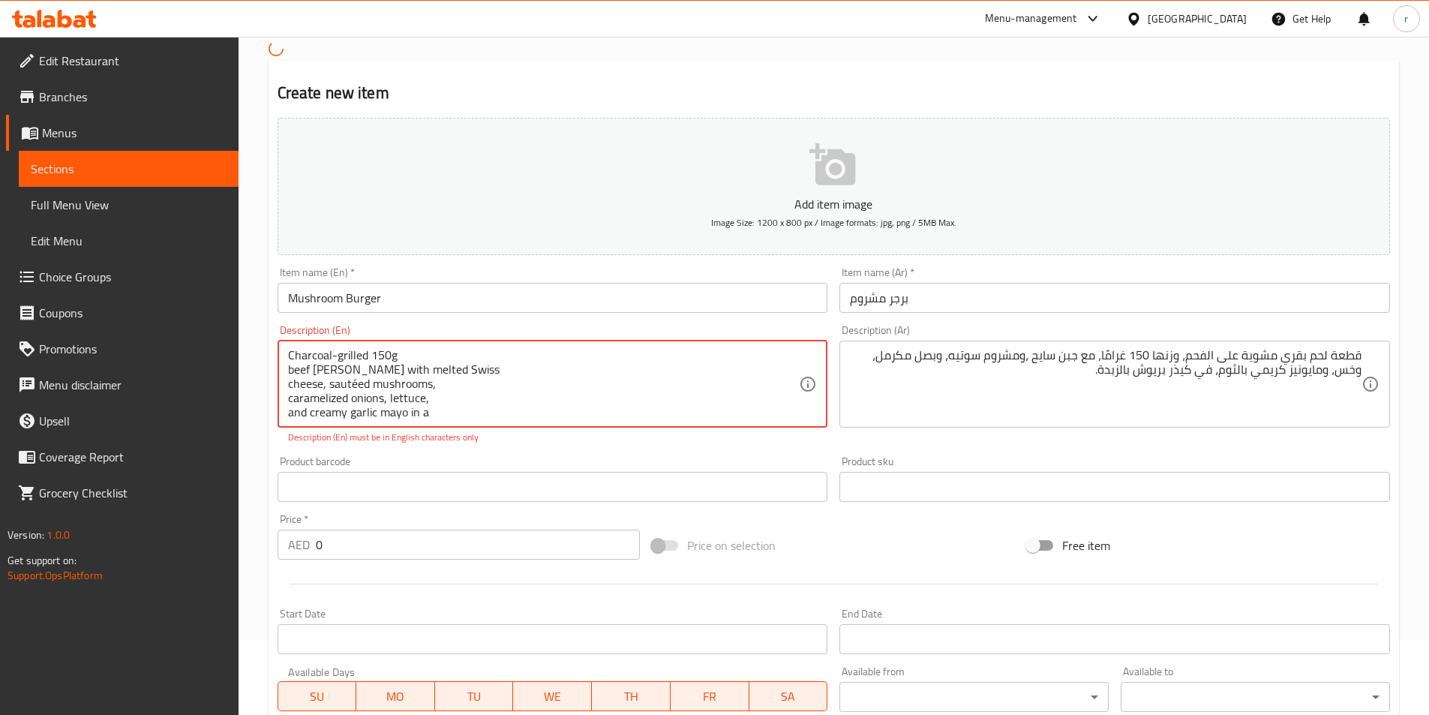
scroll to position [29, 0]
drag, startPoint x: 447, startPoint y: 410, endPoint x: 333, endPoint y: 389, distance: 115.9
click at [333, 389] on textarea "Charcoal-grilled 150g beef [PERSON_NAME] with melted Swiss cheese, sautéed mush…" at bounding box center [544, 383] width 512 height 71
drag, startPoint x: 424, startPoint y: 401, endPoint x: 307, endPoint y: 410, distance: 117.4
click at [307, 410] on textarea "Charcoal-grilled 150g beef [PERSON_NAME] with melted Swiss cheese, sautéed mush…" at bounding box center [544, 383] width 512 height 71
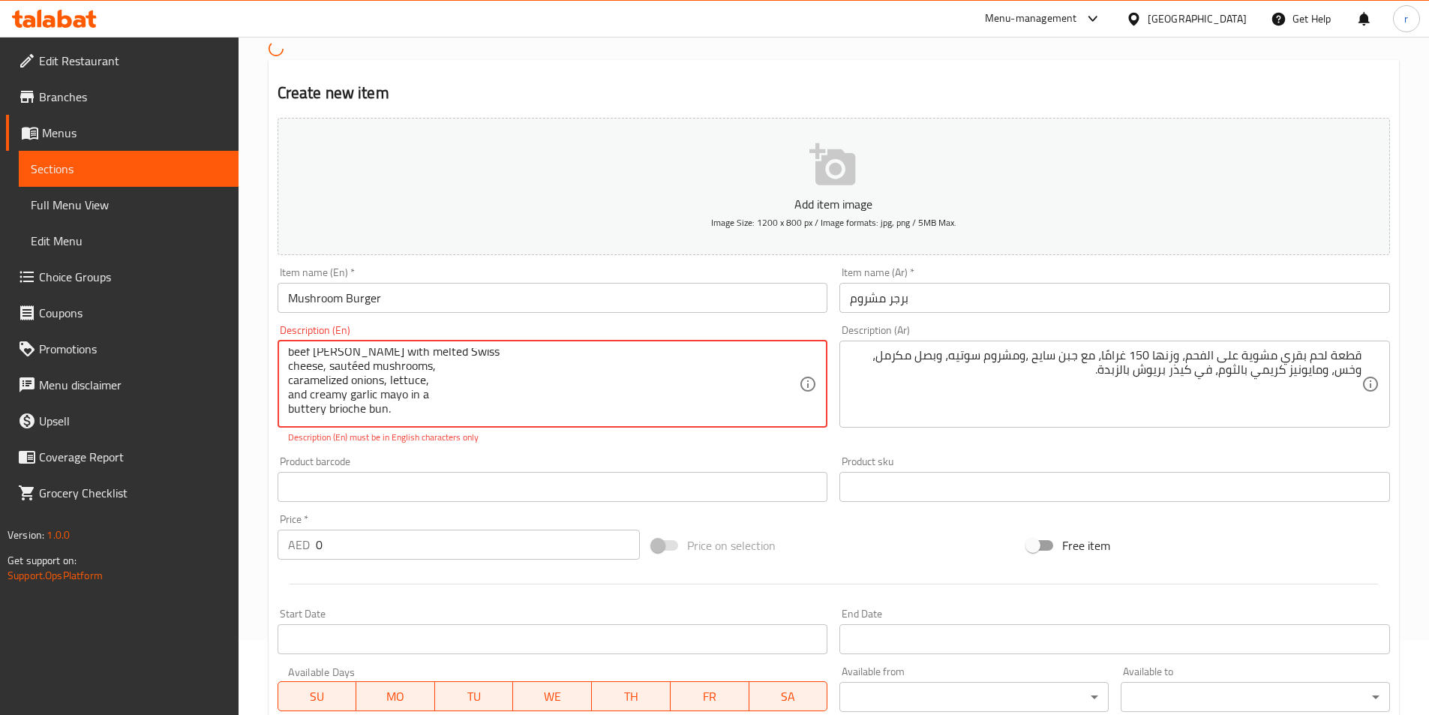
type textarea "Charcoal-grilled 150g beef [PERSON_NAME] with melted Swiss cheese, sautéed mush…"
drag, startPoint x: 399, startPoint y: 419, endPoint x: 286, endPoint y: 341, distance: 137.1
click at [286, 341] on div "Charcoal-grilled 150g beef [PERSON_NAME] with melted Swiss cheese, sautéed mush…" at bounding box center [553, 384] width 551 height 87
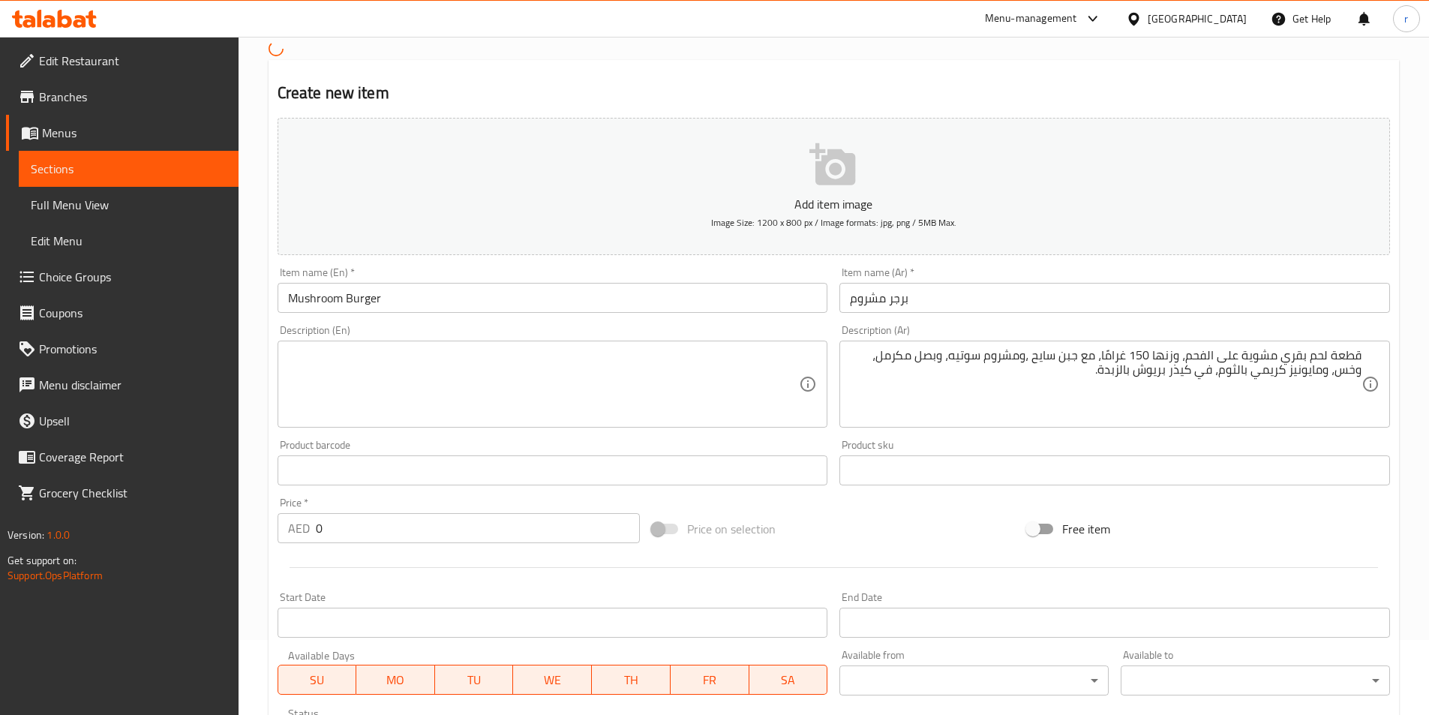
click at [401, 360] on textarea at bounding box center [544, 383] width 512 height 71
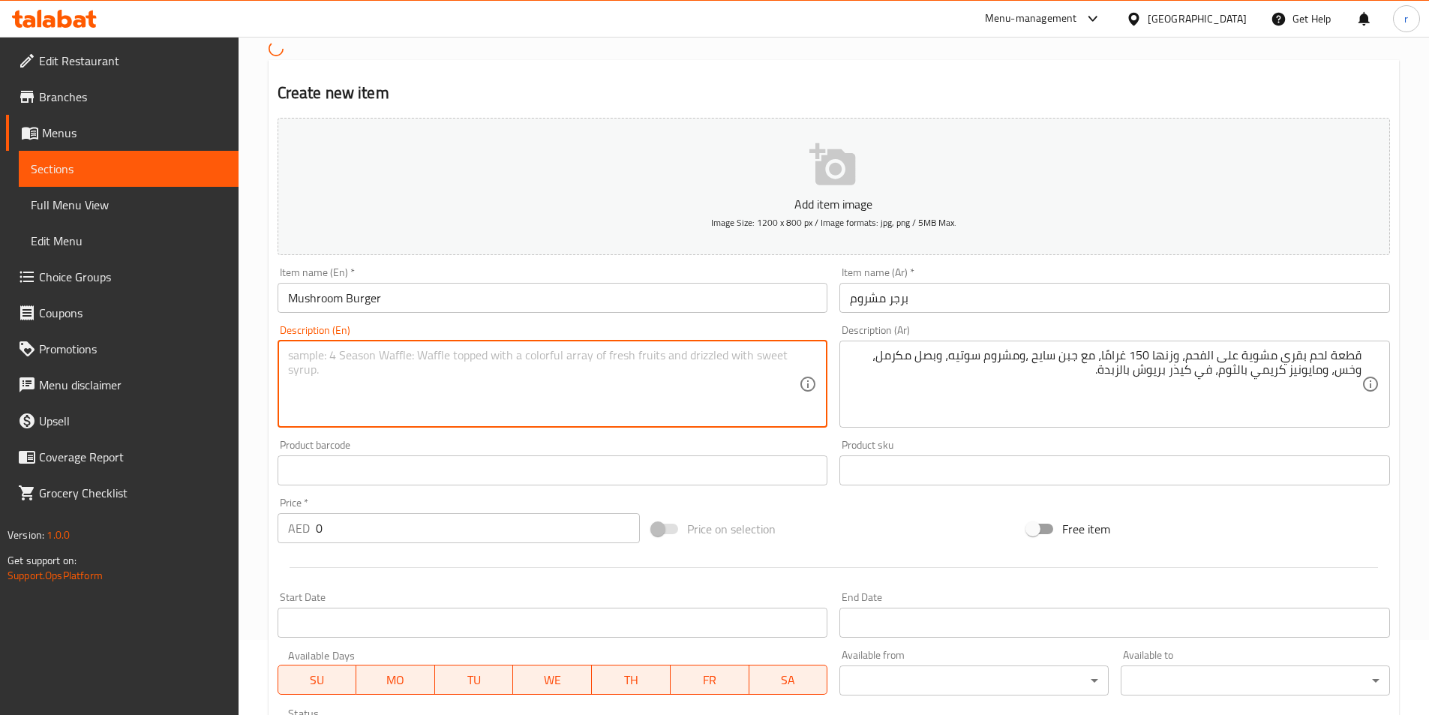
paste textarea "Charcoal-grilled 150g"
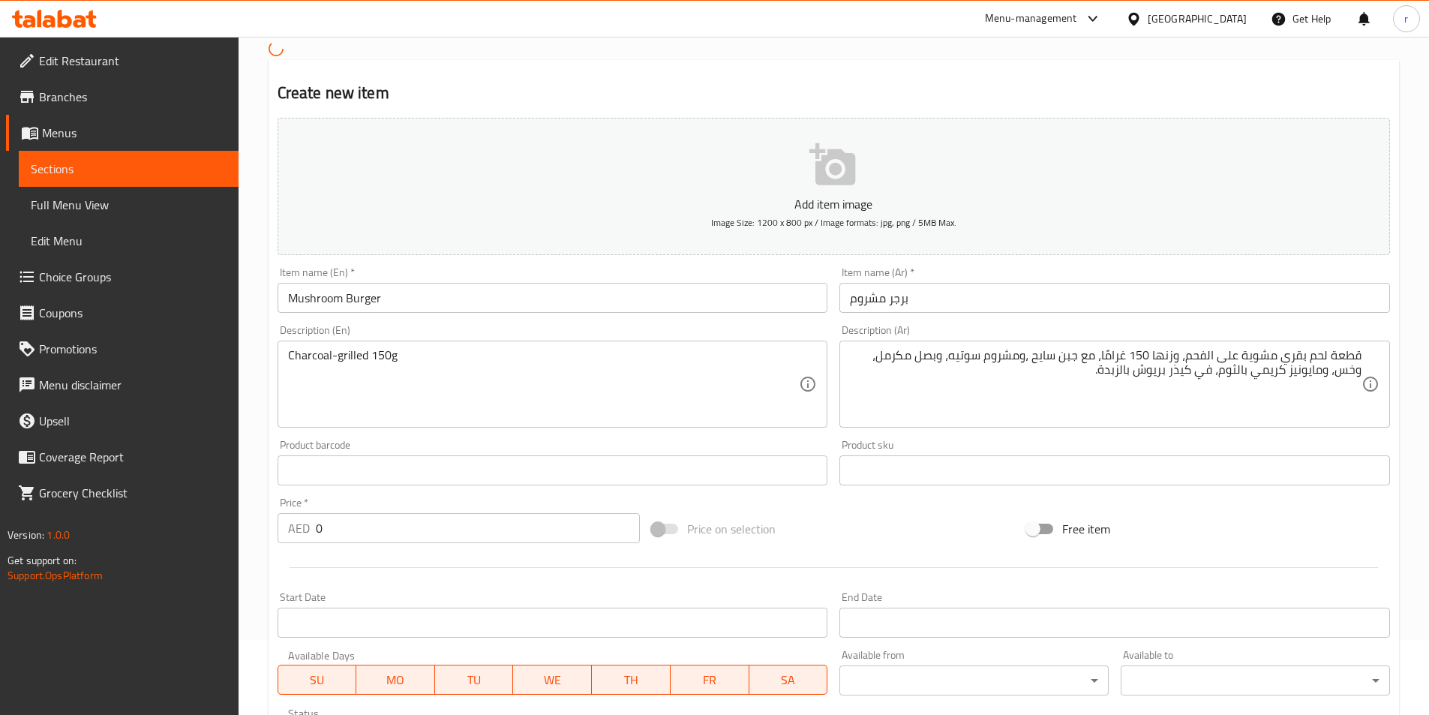
click at [416, 363] on textarea "Charcoal-grilled 150g" at bounding box center [544, 383] width 512 height 71
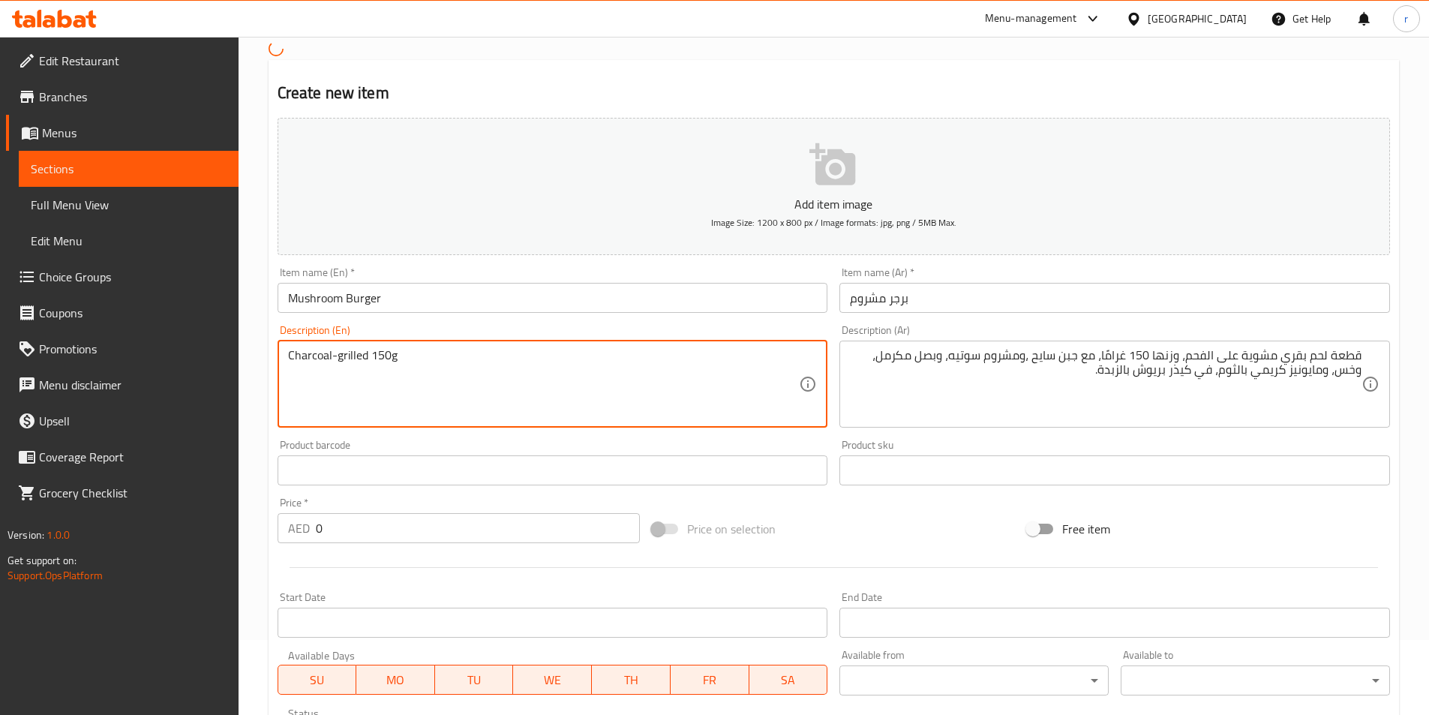
paste textarea "eef [PERSON_NAME] with melted Swiss"
click at [396, 354] on textarea "Charcoal-grilled 150g eef [PERSON_NAME] with melted Swiss" at bounding box center [544, 383] width 512 height 71
click at [395, 357] on textarea "Charcoal-grilled 150g eef [PERSON_NAME] with melted Swiss" at bounding box center [544, 383] width 512 height 71
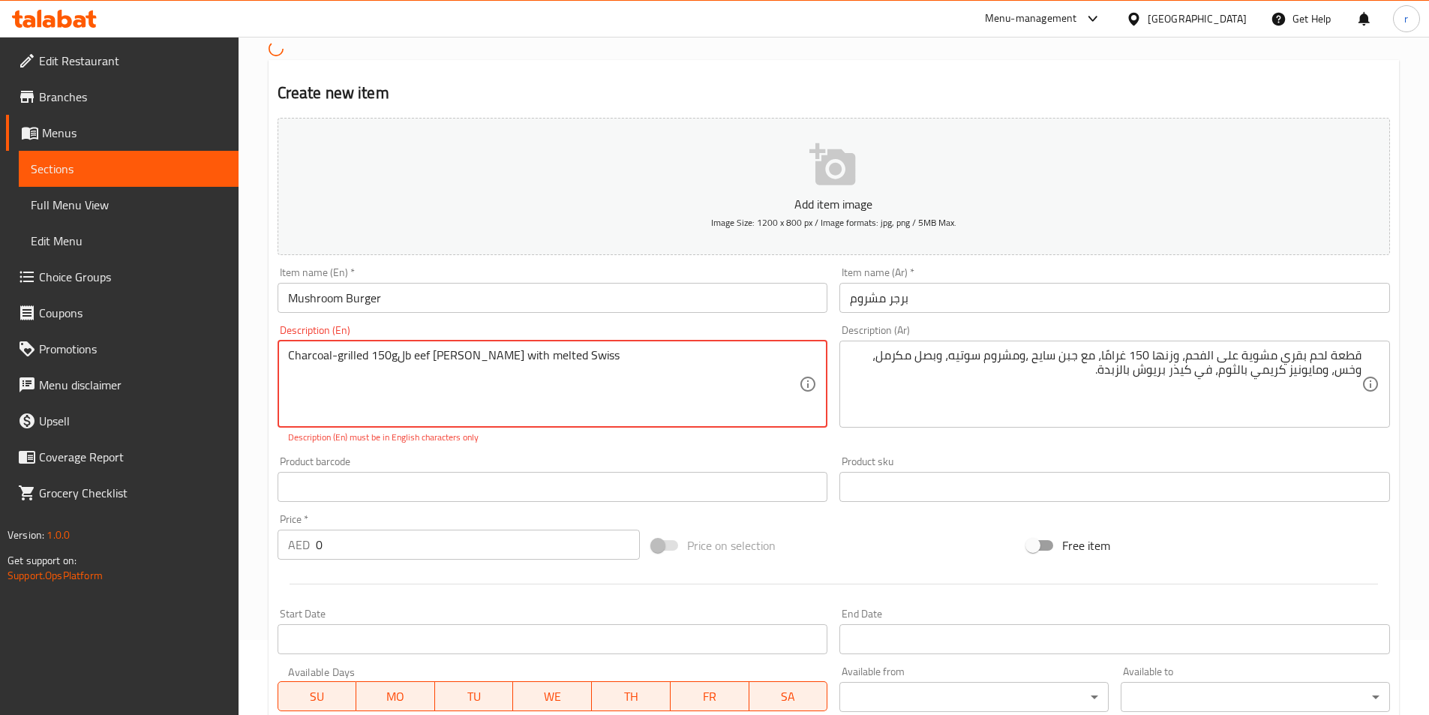
drag, startPoint x: 413, startPoint y: 356, endPoint x: 398, endPoint y: 359, distance: 15.9
click at [398, 359] on textarea "Charcoal-grilled 150gلb eef [PERSON_NAME] with melted Swiss" at bounding box center [544, 383] width 512 height 71
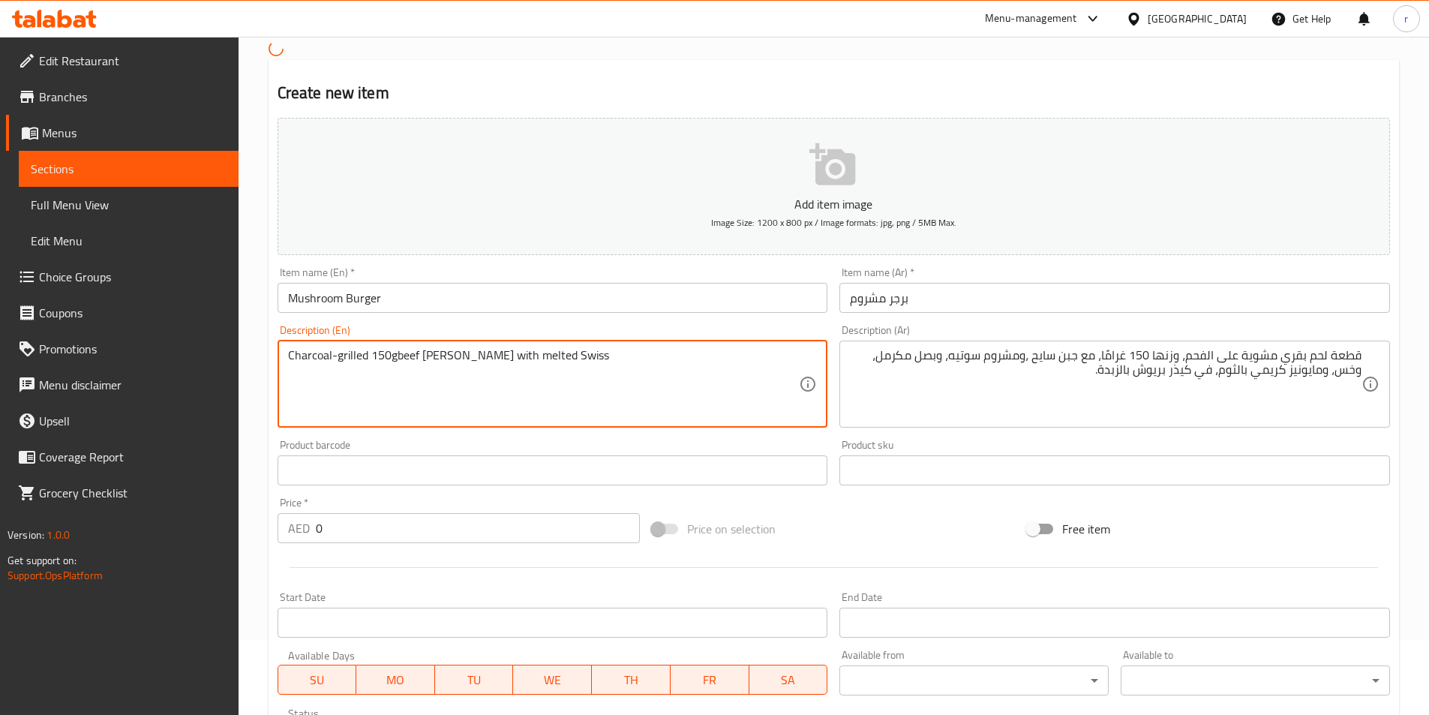
click at [396, 356] on textarea "Charcoal-grilled 150gbeef [PERSON_NAME] with melted Swiss" at bounding box center [544, 383] width 512 height 71
click at [549, 354] on textarea "Charcoal-grilled 150g beef [PERSON_NAME] with melted Swiss" at bounding box center [544, 383] width 512 height 71
drag, startPoint x: 544, startPoint y: 364, endPoint x: 554, endPoint y: 365, distance: 10.5
click at [554, 365] on textarea "Charcoal-grilled 150g beef [PERSON_NAME] with melted Swiss," at bounding box center [544, 383] width 512 height 71
paste textarea "cheese, sautéed mushrooms"
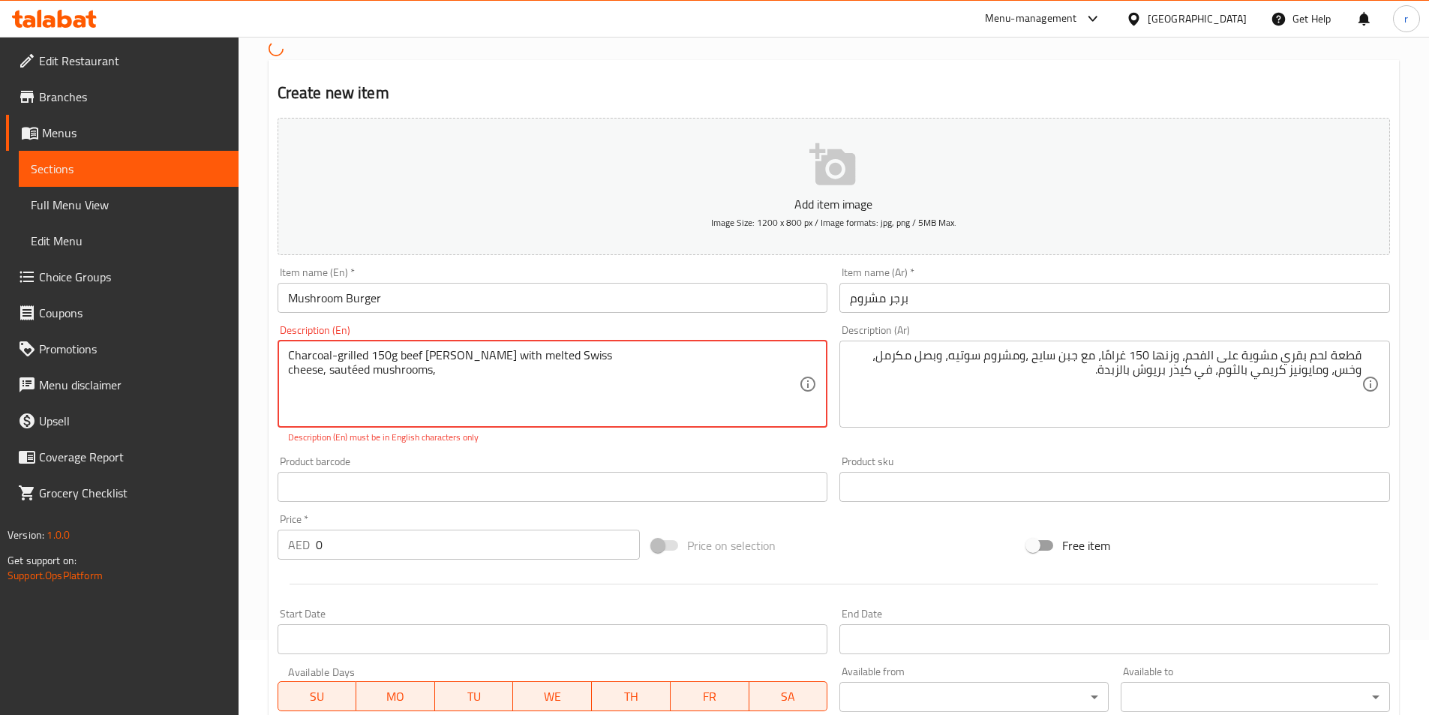
drag, startPoint x: 473, startPoint y: 380, endPoint x: 276, endPoint y: 393, distance: 196.9
click at [276, 393] on div "Description (En) Charcoal-grilled 150g beef [PERSON_NAME] with melted Swiss che…" at bounding box center [553, 384] width 563 height 131
click at [560, 354] on textarea "Charcoal-grilled 150g beef [PERSON_NAME] with melted Swiss cheese, sautéed mush…" at bounding box center [544, 383] width 512 height 71
drag, startPoint x: 448, startPoint y: 374, endPoint x: 293, endPoint y: 374, distance: 155.3
click at [293, 374] on textarea "Charcoal-grilled 150g beef [PERSON_NAME] with melted Swiss, cheese, sautéed mus…" at bounding box center [544, 383] width 512 height 71
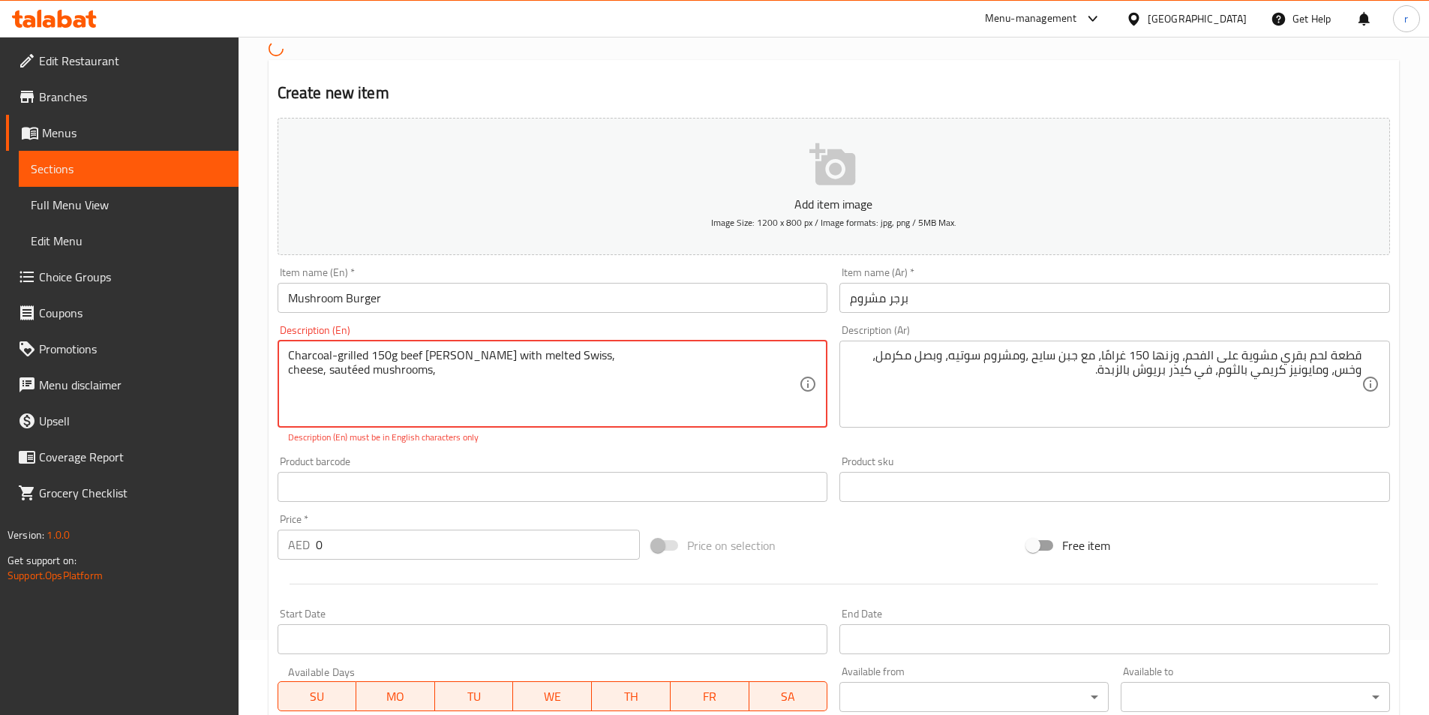
click at [334, 401] on textarea "Charcoal-grilled 150g beef [PERSON_NAME] with melted Swiss, cheese, sautéed mus…" at bounding box center [544, 383] width 512 height 71
drag, startPoint x: 429, startPoint y: 370, endPoint x: 365, endPoint y: 373, distance: 63.8
click at [365, 373] on textarea "Charcoal-grilled 150g beef [PERSON_NAME] with melted Swiss, cheese, sautéed mus…" at bounding box center [544, 383] width 512 height 71
click at [369, 383] on textarea "Charcoal-grilled 150g beef [PERSON_NAME] with melted Swiss, cheese, sautéed mus…" at bounding box center [544, 383] width 512 height 71
drag, startPoint x: 433, startPoint y: 369, endPoint x: 260, endPoint y: 374, distance: 172.6
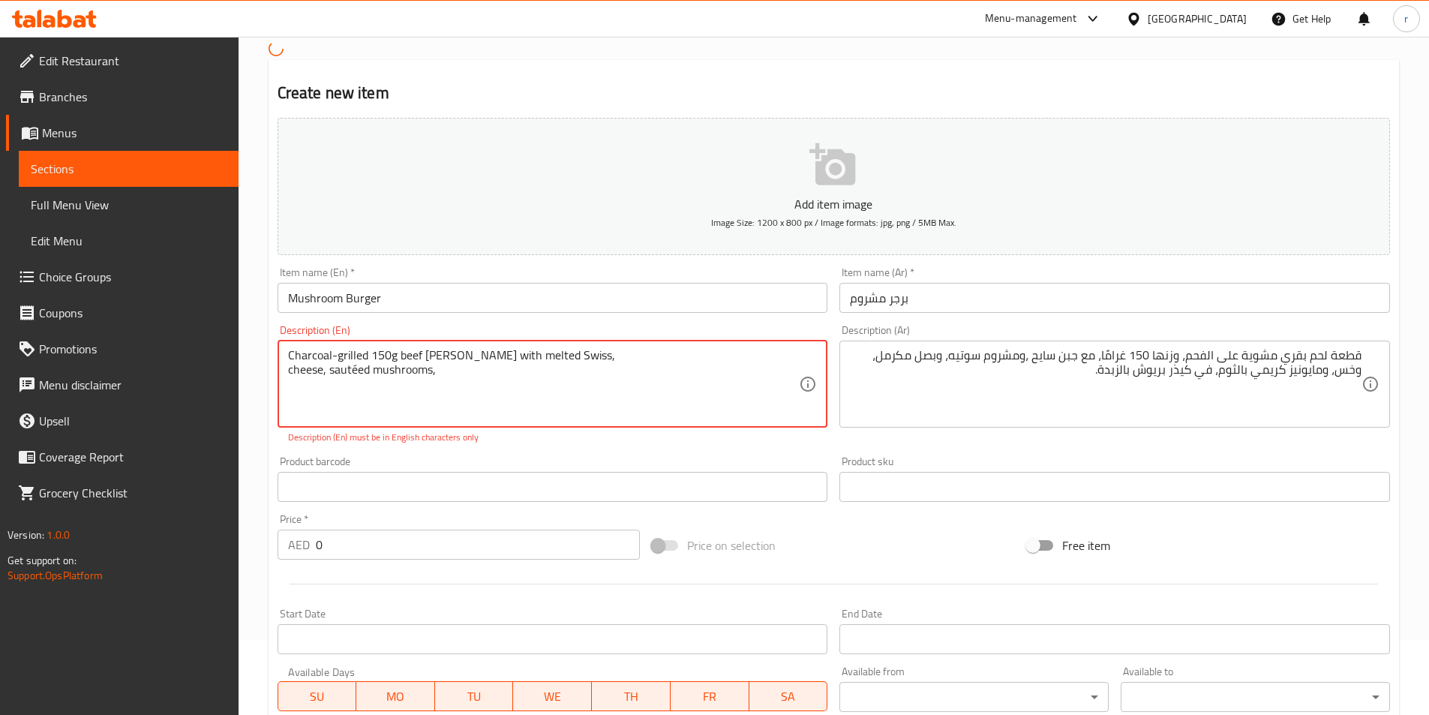
click at [260, 374] on div "Home / Restaurants management / Menus / Sections / item / create Create new ite…" at bounding box center [834, 558] width 1190 height 1192
click at [581, 358] on textarea "Charcoal-grilled 150g beef [PERSON_NAME] with melted Swiss, cheese, sautéed mus…" at bounding box center [544, 383] width 512 height 71
paste textarea "cheese, sautéed mushrooms"
click at [547, 356] on textarea "Charcoal-grilled 150g beef [PERSON_NAME] with melted Swiss,cheese, sautéed mush…" at bounding box center [544, 383] width 512 height 71
drag, startPoint x: 442, startPoint y: 374, endPoint x: 273, endPoint y: 374, distance: 168.8
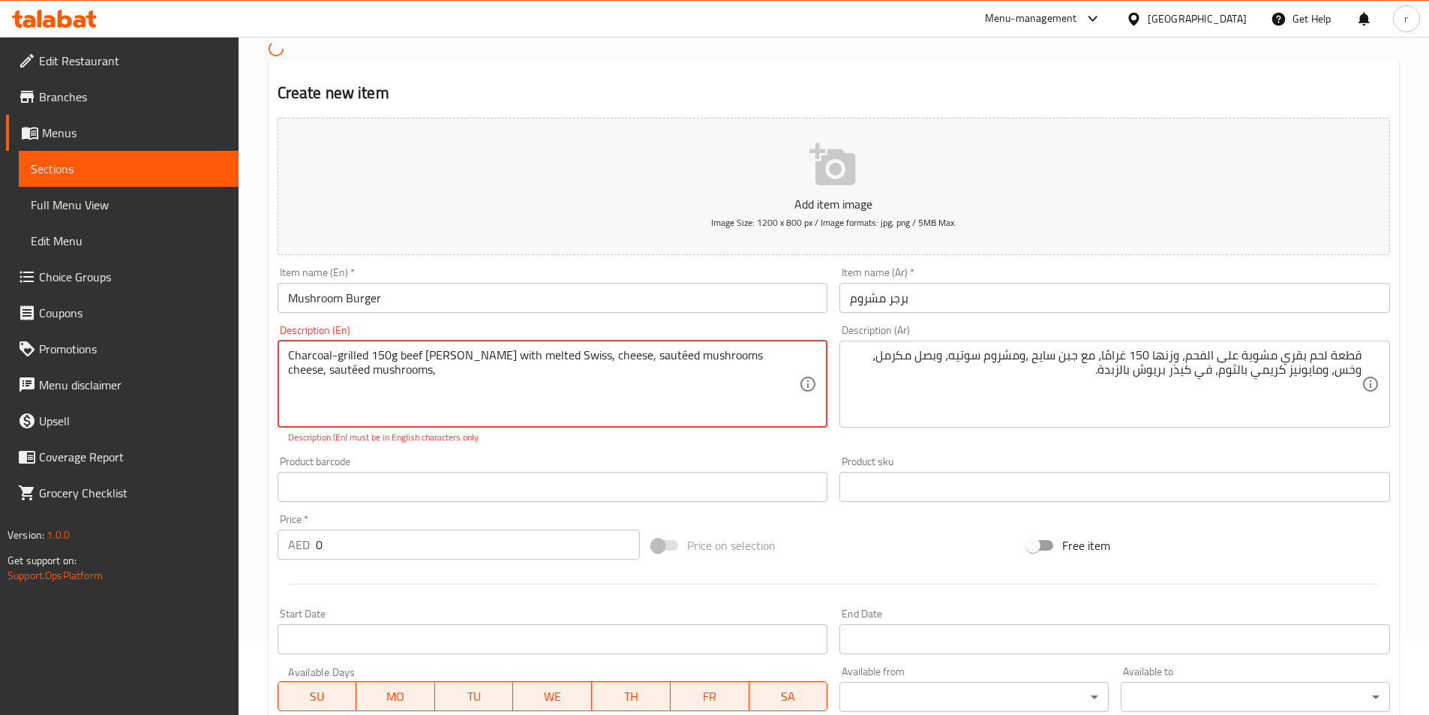
click at [273, 374] on div "Description (En) Charcoal-grilled 150g beef [PERSON_NAME] with melted Swiss, ch…" at bounding box center [553, 384] width 563 height 131
click at [699, 361] on textarea "Charcoal-grilled 150g beef [PERSON_NAME] with melted Swiss, cheese, sautéed mus…" at bounding box center [544, 383] width 512 height 71
click at [719, 365] on textarea "Charcoal-grilled 150g beef [PERSON_NAME] with melted Swiss, cheese, sautéed mus…" at bounding box center [544, 383] width 512 height 71
paste textarea "caramelized onions, crisp lettuce, and truffle mayo in a toasted brioche bun."
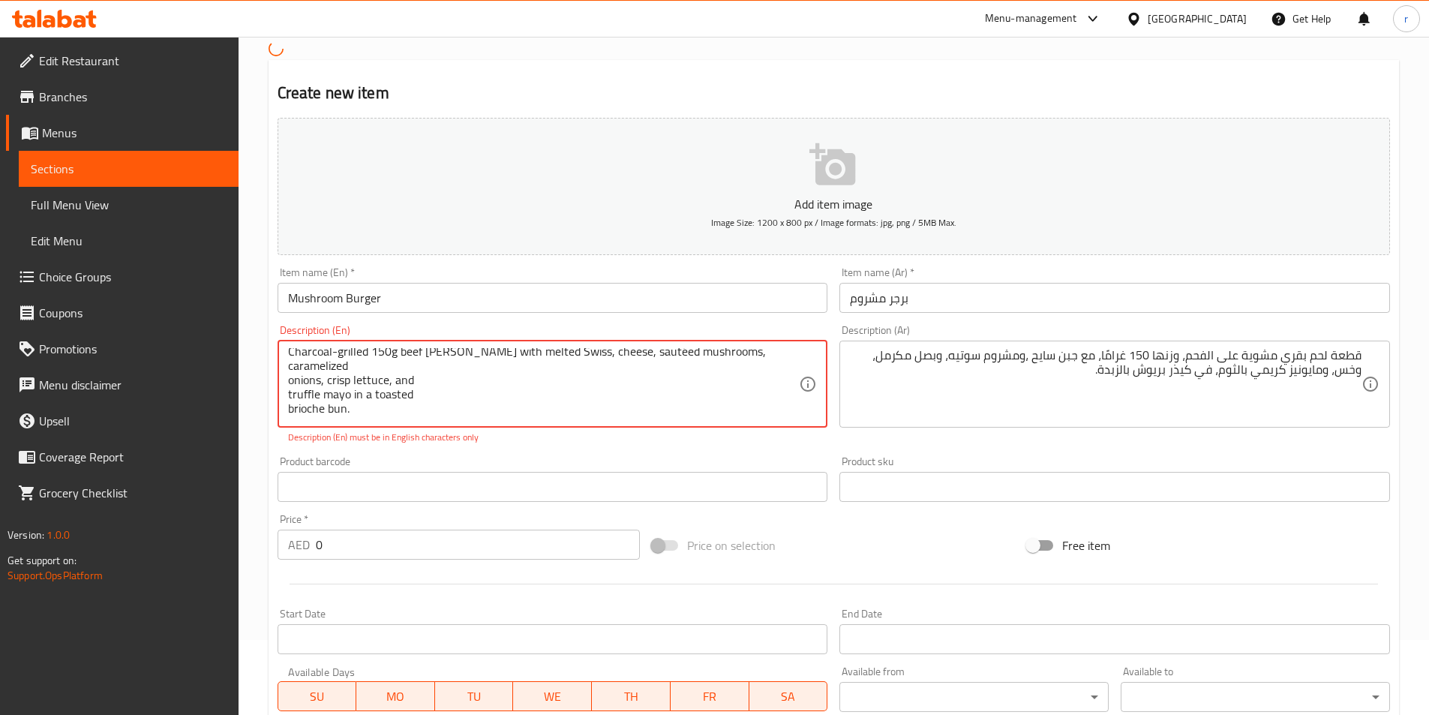
drag, startPoint x: 326, startPoint y: 382, endPoint x: 257, endPoint y: 382, distance: 69.8
click at [257, 382] on div "Home / Restaurants management / Menus / Sections / item / create Create new ite…" at bounding box center [834, 558] width 1190 height 1192
paste textarea "onions,"
click at [698, 358] on textarea "Charcoal-grilled 150g beef [PERSON_NAME] with melted Swiss, cheese, sautéed mus…" at bounding box center [544, 383] width 512 height 71
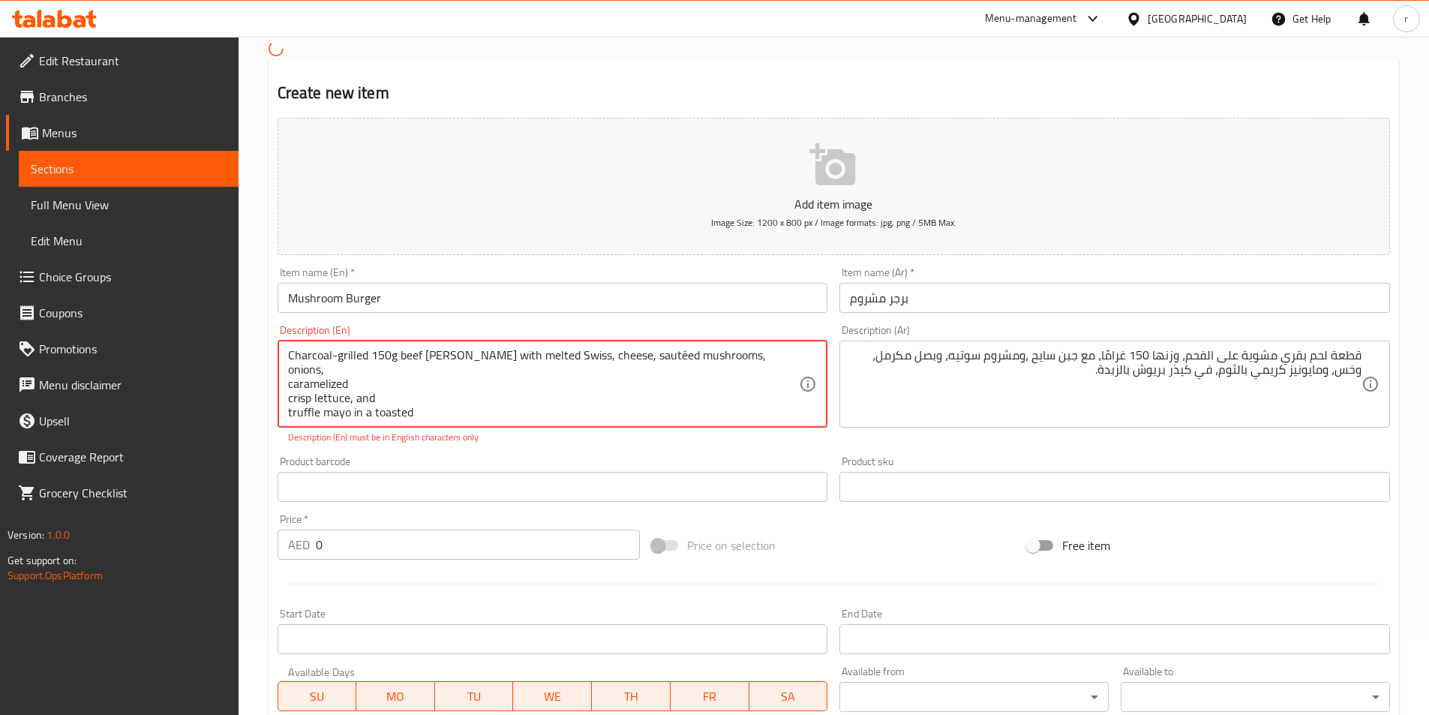
click at [742, 359] on textarea "Charcoal-grilled 150g beef [PERSON_NAME] with melted Swiss, cheese, sautéed mus…" at bounding box center [544, 383] width 512 height 71
drag, startPoint x: 357, startPoint y: 369, endPoint x: 276, endPoint y: 373, distance: 81.1
drag, startPoint x: 276, startPoint y: 373, endPoint x: 497, endPoint y: 400, distance: 222.2
click at [497, 400] on textarea "Charcoal-grilled 150g beef [PERSON_NAME] with melted Swiss, cheese, sautéed mus…" at bounding box center [544, 383] width 512 height 71
drag, startPoint x: 363, startPoint y: 375, endPoint x: 254, endPoint y: 377, distance: 108.8
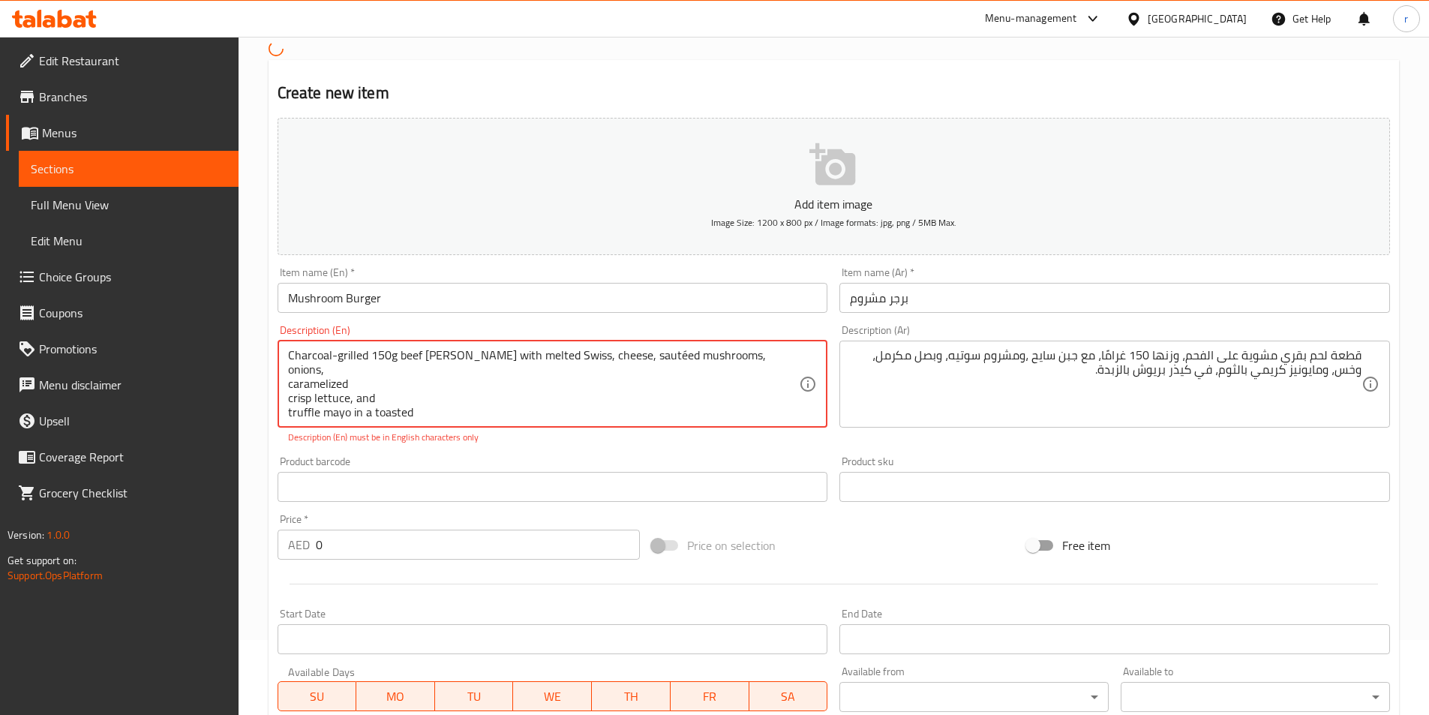
click at [254, 377] on div "Home / Restaurants management / Menus / Sections / item / create Create new ite…" at bounding box center [834, 558] width 1190 height 1192
click at [419, 381] on textarea "Charcoal-grilled 150g beef [PERSON_NAME] with melted Swiss, cheese, sautéed mus…" at bounding box center [544, 383] width 512 height 71
drag, startPoint x: 365, startPoint y: 370, endPoint x: 271, endPoint y: 370, distance: 93.8
click at [272, 370] on div "Description (En) Charcoal-grilled 150g beef [PERSON_NAME] with melted Swiss, ch…" at bounding box center [553, 384] width 563 height 131
click at [698, 357] on textarea "Charcoal-grilled 150g beef [PERSON_NAME] with melted Swiss, cheese, sautéed mus…" at bounding box center [544, 383] width 512 height 71
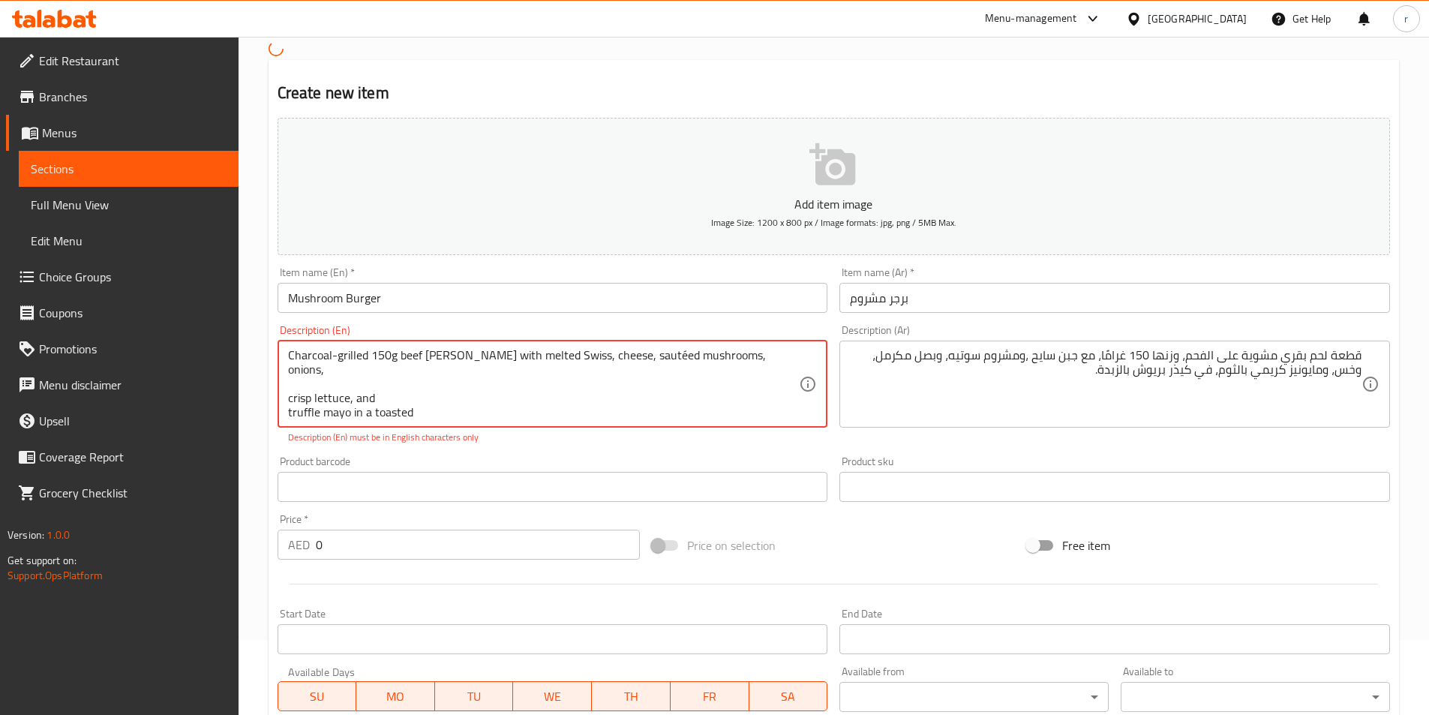
paste textarea "caramelized"
drag, startPoint x: 380, startPoint y: 398, endPoint x: 281, endPoint y: 377, distance: 101.8
click at [281, 377] on div "Charcoal-grilled 150g beef [PERSON_NAME] with melted Swiss, cheese, sautéed mus…" at bounding box center [553, 384] width 551 height 87
click at [341, 354] on textarea "Charcoal-grilled 150g beef [PERSON_NAME] with melted Swiss, cheese, sautéed mus…" at bounding box center [544, 383] width 512 height 71
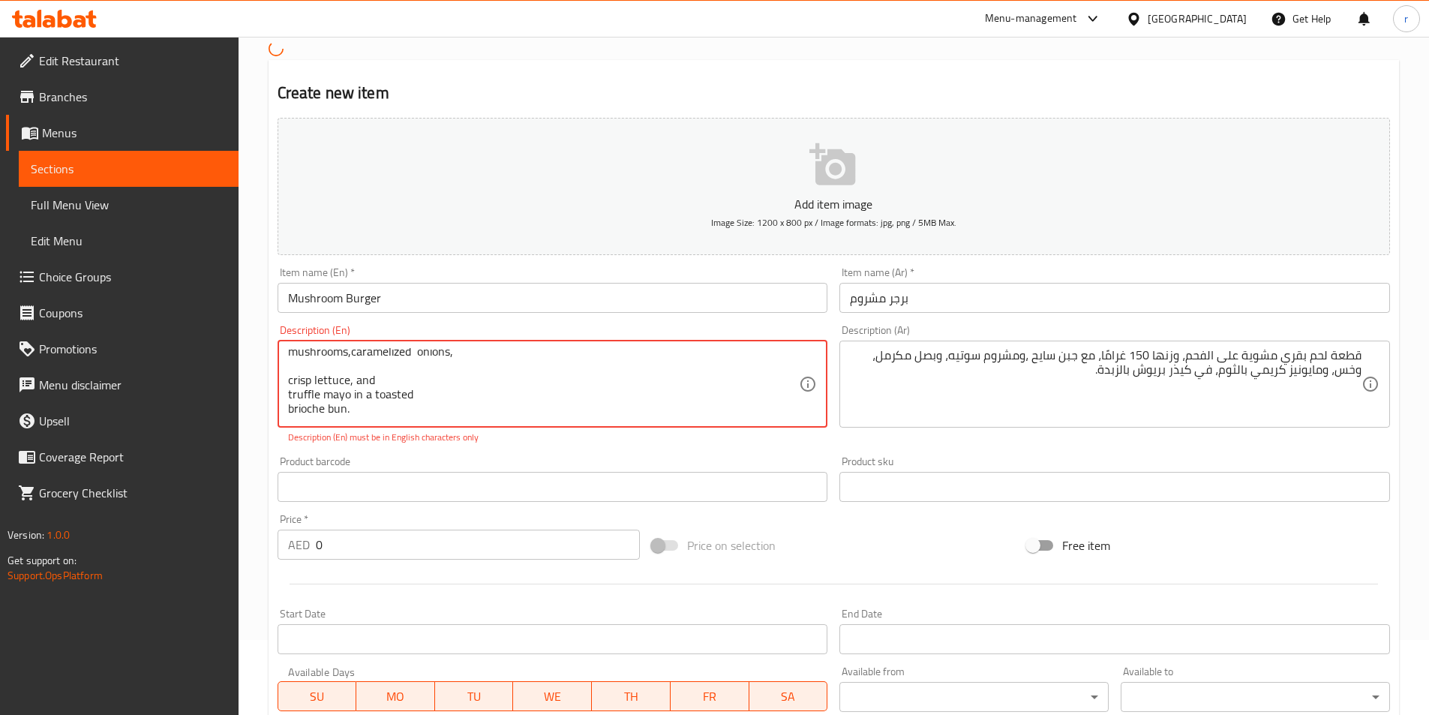
paste textarea "crisp lettuce, and"
drag, startPoint x: 386, startPoint y: 393, endPoint x: 326, endPoint y: 392, distance: 60.0
click at [326, 392] on textarea "Charcoal-grilled 150g beef [PERSON_NAME] with melted Swiss, cheese, sautéed mus…" at bounding box center [544, 383] width 512 height 71
click at [448, 377] on textarea "Charcoal-grilled 150g beef [PERSON_NAME] with melted Swiss, cheese, sautéed mus…" at bounding box center [544, 383] width 512 height 71
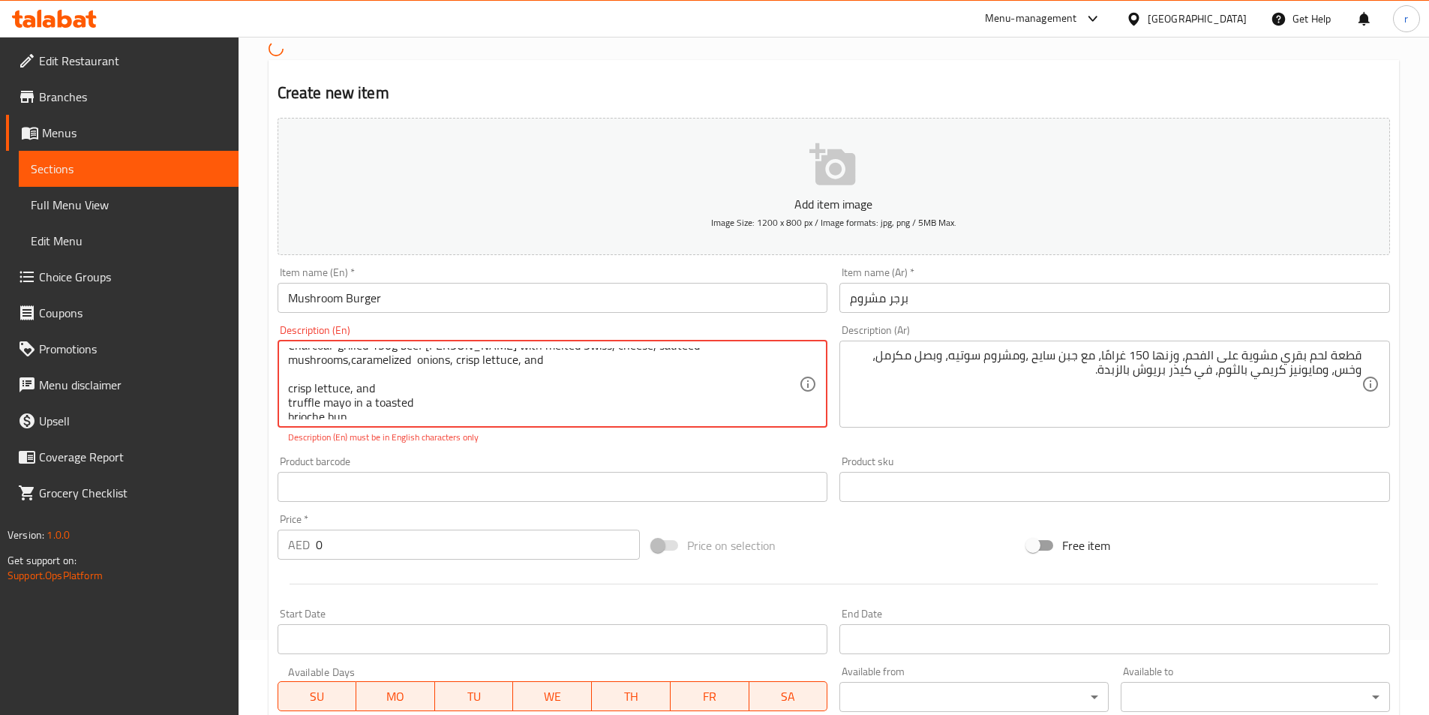
drag, startPoint x: 395, startPoint y: 385, endPoint x: 256, endPoint y: 389, distance: 138.8
click at [256, 389] on div "Home / Restaurants management / Menus / Sections / item / create Create new ite…" at bounding box center [834, 558] width 1190 height 1192
drag, startPoint x: 442, startPoint y: 407, endPoint x: 284, endPoint y: 389, distance: 158.5
click at [284, 389] on div "Charcoal-grilled 150g beef [PERSON_NAME] with melted Swiss, cheese, sautéed mus…" at bounding box center [553, 384] width 551 height 87
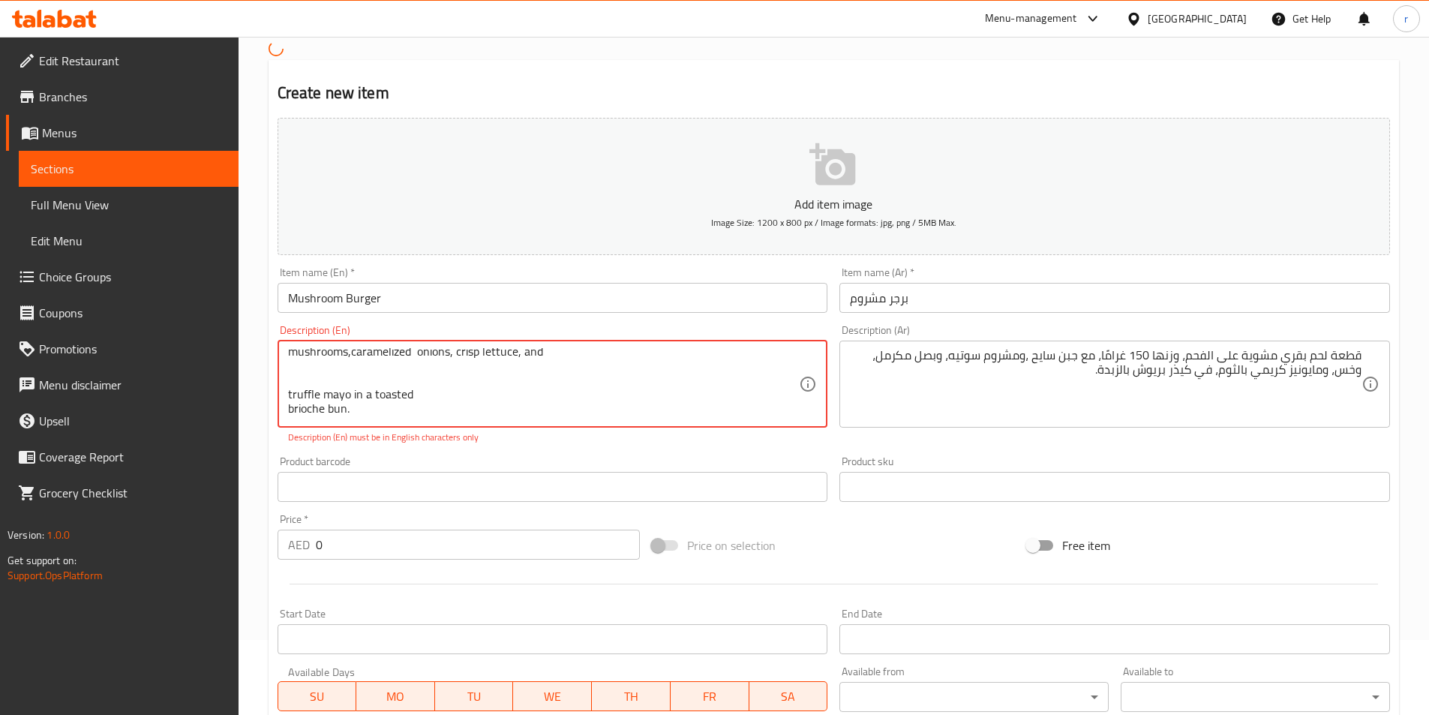
click at [434, 357] on textarea "Charcoal-grilled 150g beef [PERSON_NAME] with melted Swiss, cheese, sautéed mus…" at bounding box center [544, 383] width 512 height 71
paste textarea "truffle mayo in a toasted"
drag, startPoint x: 421, startPoint y: 391, endPoint x: 281, endPoint y: 395, distance: 140.3
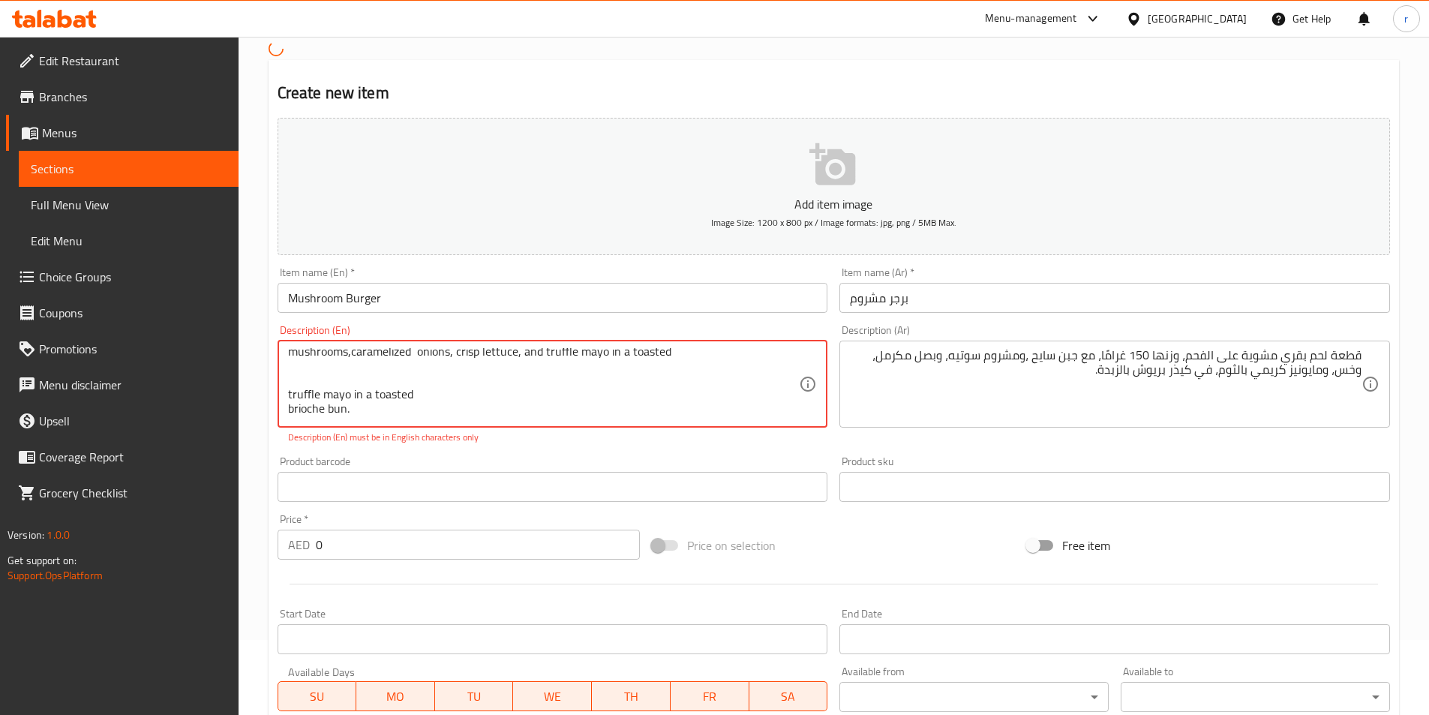
click at [281, 395] on div "Charcoal-grilled 150g beef [PERSON_NAME] with melted Swiss, cheese, sautéed mus…" at bounding box center [553, 384] width 551 height 87
drag, startPoint x: 375, startPoint y: 413, endPoint x: 264, endPoint y: 413, distance: 111.0
click at [264, 413] on div "Home / Restaurants management / Menus / Sections / item / create Create new ite…" at bounding box center [834, 558] width 1190 height 1192
click at [561, 363] on textarea "Charcoal-grilled 150g beef [PERSON_NAME] with melted Swiss, cheese, sautéed mus…" at bounding box center [544, 383] width 512 height 71
click at [561, 356] on textarea "Charcoal-grilled 150g beef [PERSON_NAME] with melted Swiss, cheese, sautéed mus…" at bounding box center [544, 383] width 512 height 71
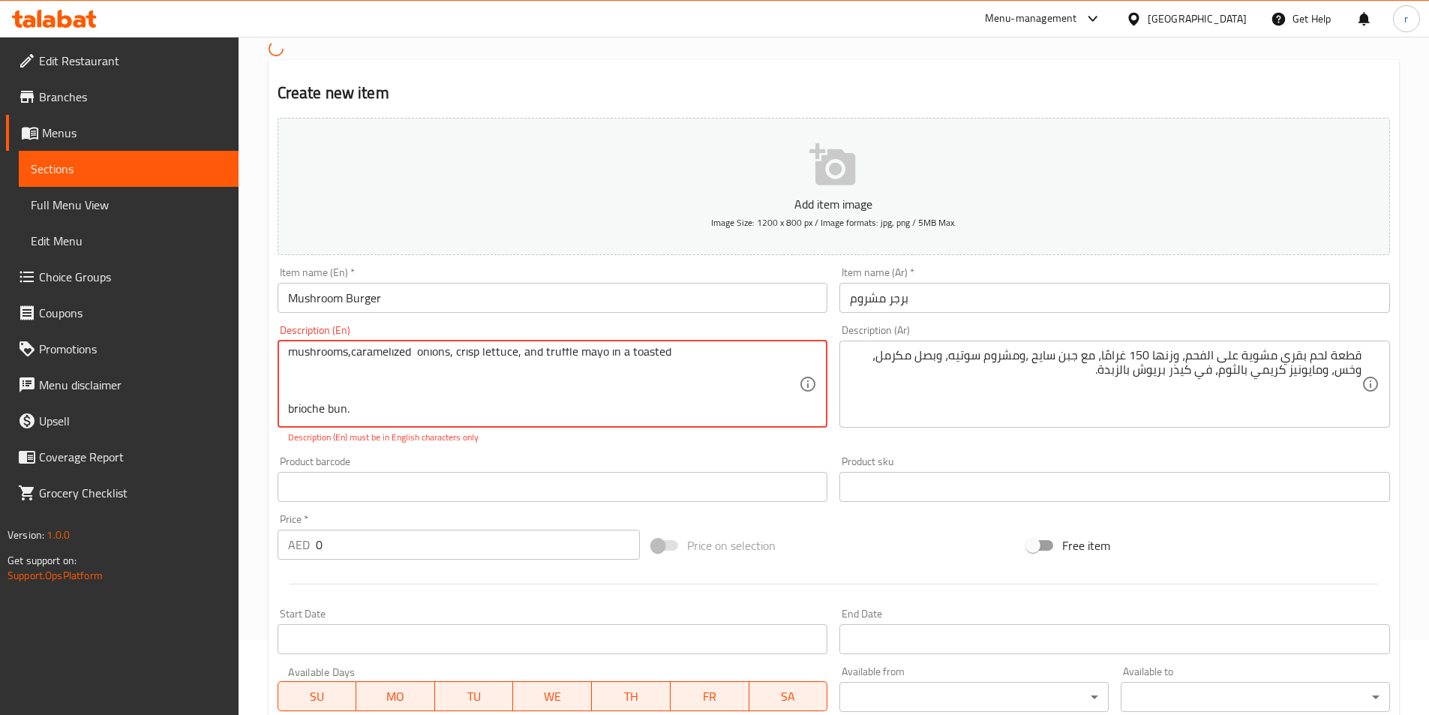
paste textarea "brioche bun."
drag, startPoint x: 382, startPoint y: 400, endPoint x: 246, endPoint y: 413, distance: 136.4
click at [246, 413] on div "Home / Restaurants management / Menus / Sections / item / create Create new ite…" at bounding box center [834, 558] width 1190 height 1192
drag, startPoint x: 302, startPoint y: 418, endPoint x: 341, endPoint y: 418, distance: 39.8
click at [302, 418] on textarea "Charcoal-grilled 150g beef [PERSON_NAME] with melted Swiss, cheese, sautéed mus…" at bounding box center [544, 383] width 512 height 71
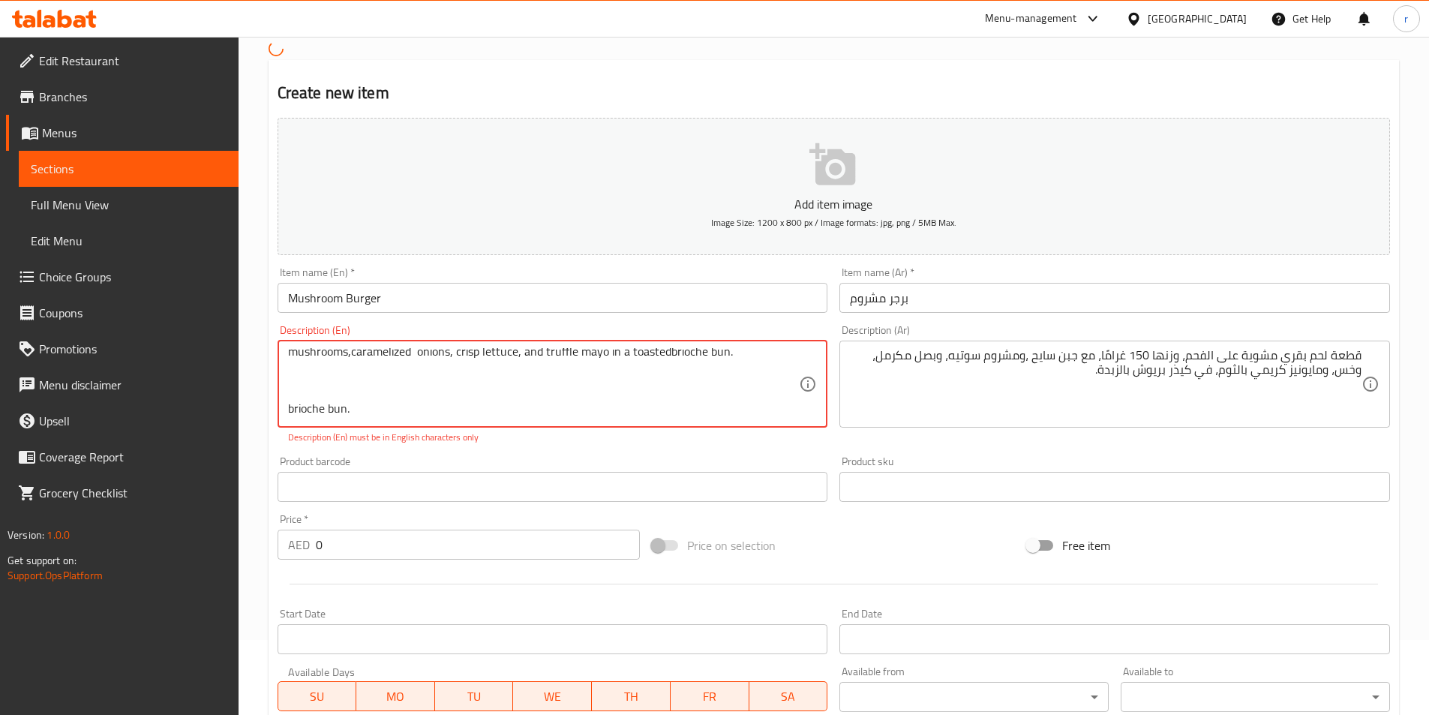
click at [364, 418] on textarea "Charcoal-grilled 150g beef [PERSON_NAME] with melted Swiss, cheese, sautéed mus…" at bounding box center [544, 383] width 512 height 71
drag, startPoint x: 370, startPoint y: 412, endPoint x: 284, endPoint y: 421, distance: 86.7
click at [284, 421] on div "Charcoal-grilled 150g beef [PERSON_NAME] with melted Swiss, cheese, sautéed mus…" at bounding box center [553, 384] width 551 height 87
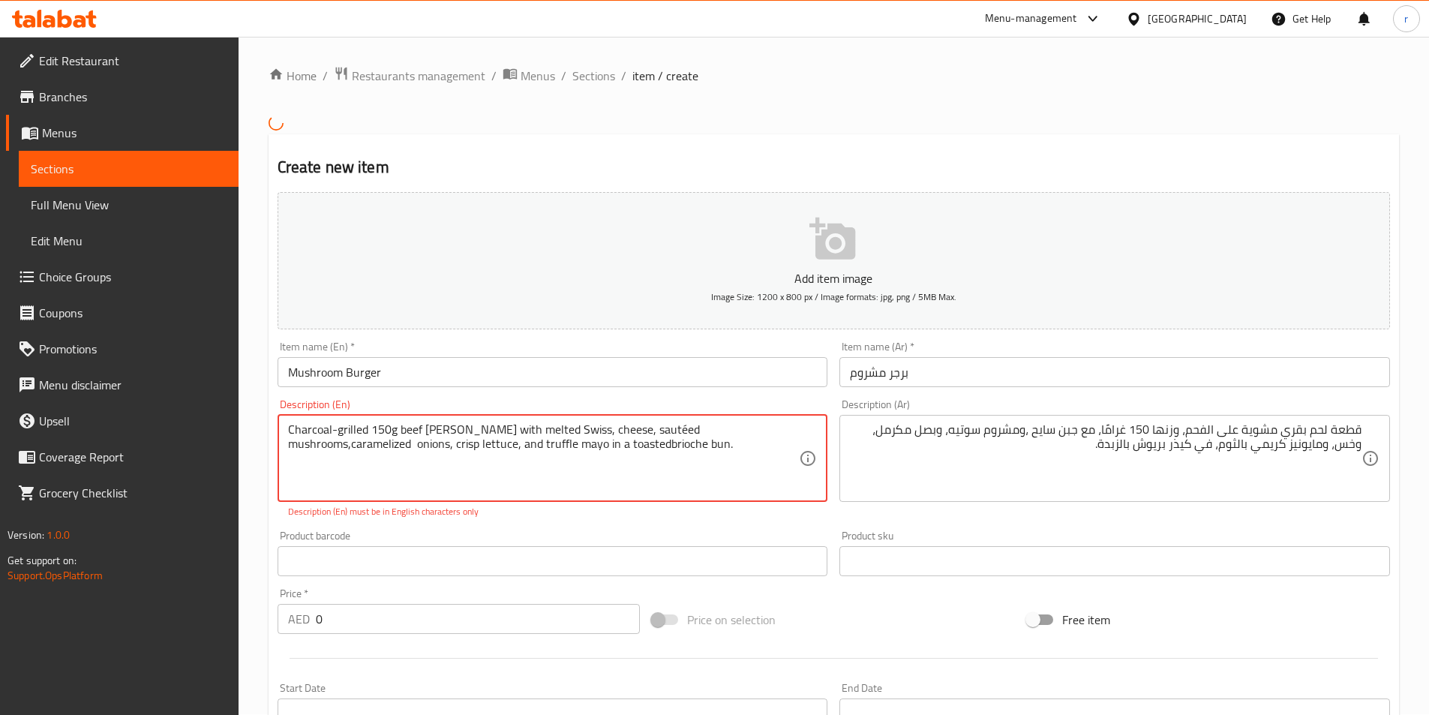
scroll to position [0, 0]
click at [698, 432] on textarea "Charcoal-grilled 150g beef [PERSON_NAME] with melted Swiss, cheese, sautéed mus…" at bounding box center [544, 458] width 512 height 71
click at [769, 430] on textarea "Charcoal-grilled 150g beef [PERSON_NAME] with melted Swiss, cheese, sautéed mus…" at bounding box center [544, 458] width 512 height 71
click at [536, 449] on textarea "Charcoal-grilled 150g beef [PERSON_NAME] with melted Swiss, cheese, sautéed mus…" at bounding box center [544, 458] width 512 height 71
click at [614, 452] on textarea "Charcoal-grilled 150g beef [PERSON_NAME] with melted Swiss, cheese, sautéed mus…" at bounding box center [544, 458] width 512 height 71
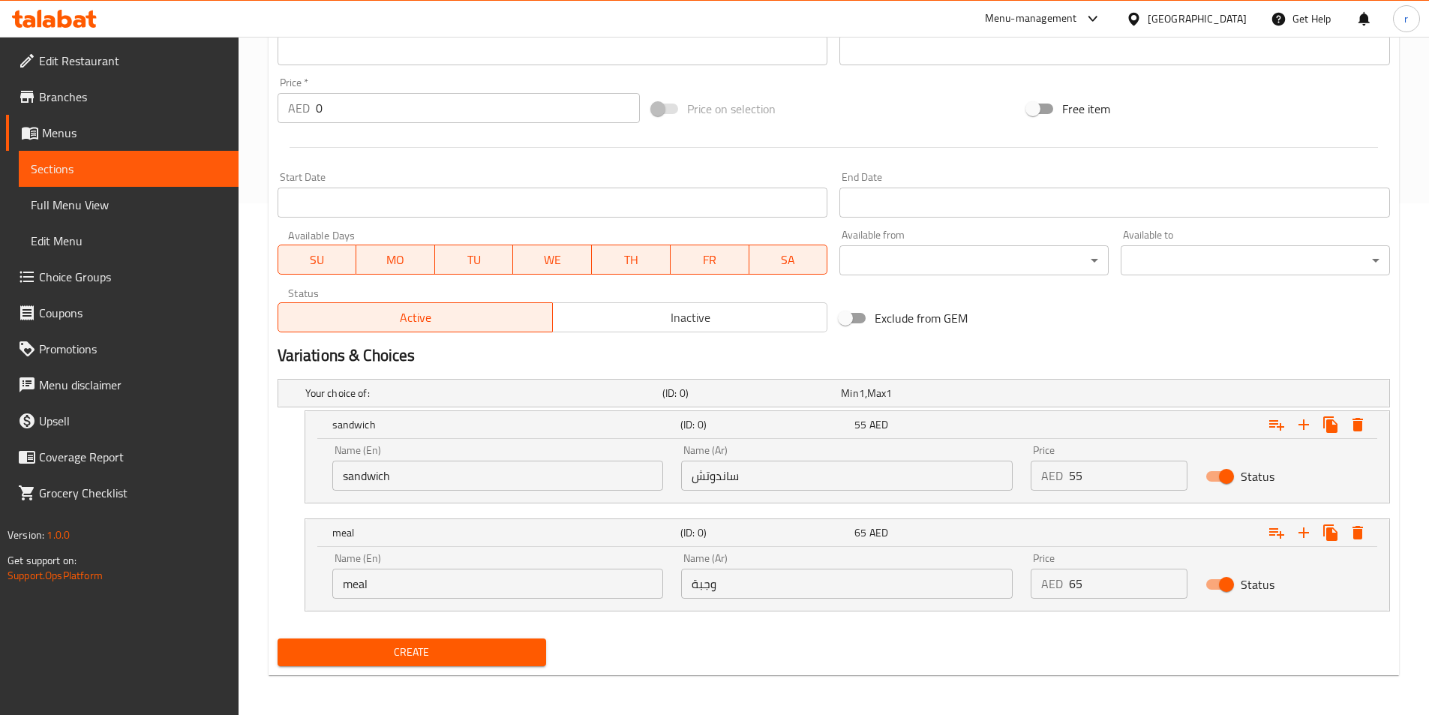
scroll to position [514, 0]
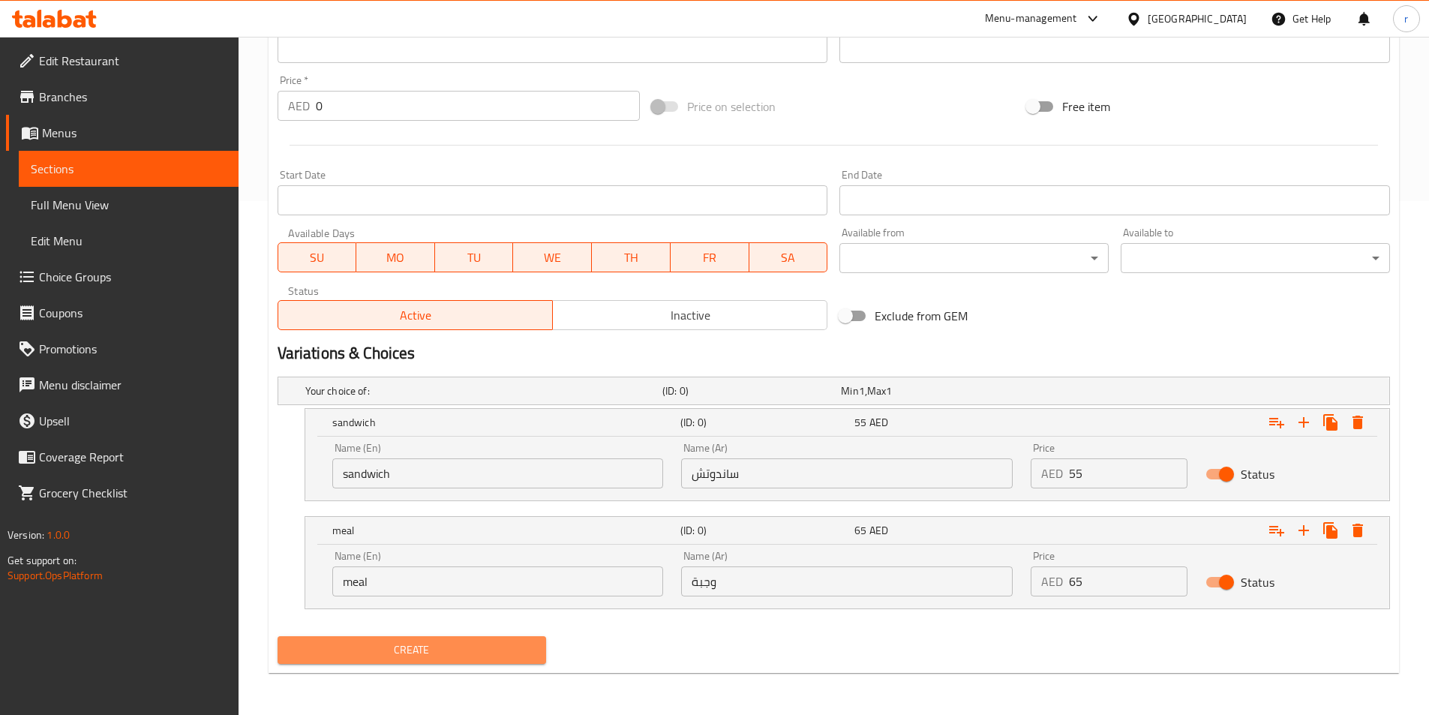
click at [405, 647] on span "Create" at bounding box center [412, 650] width 245 height 19
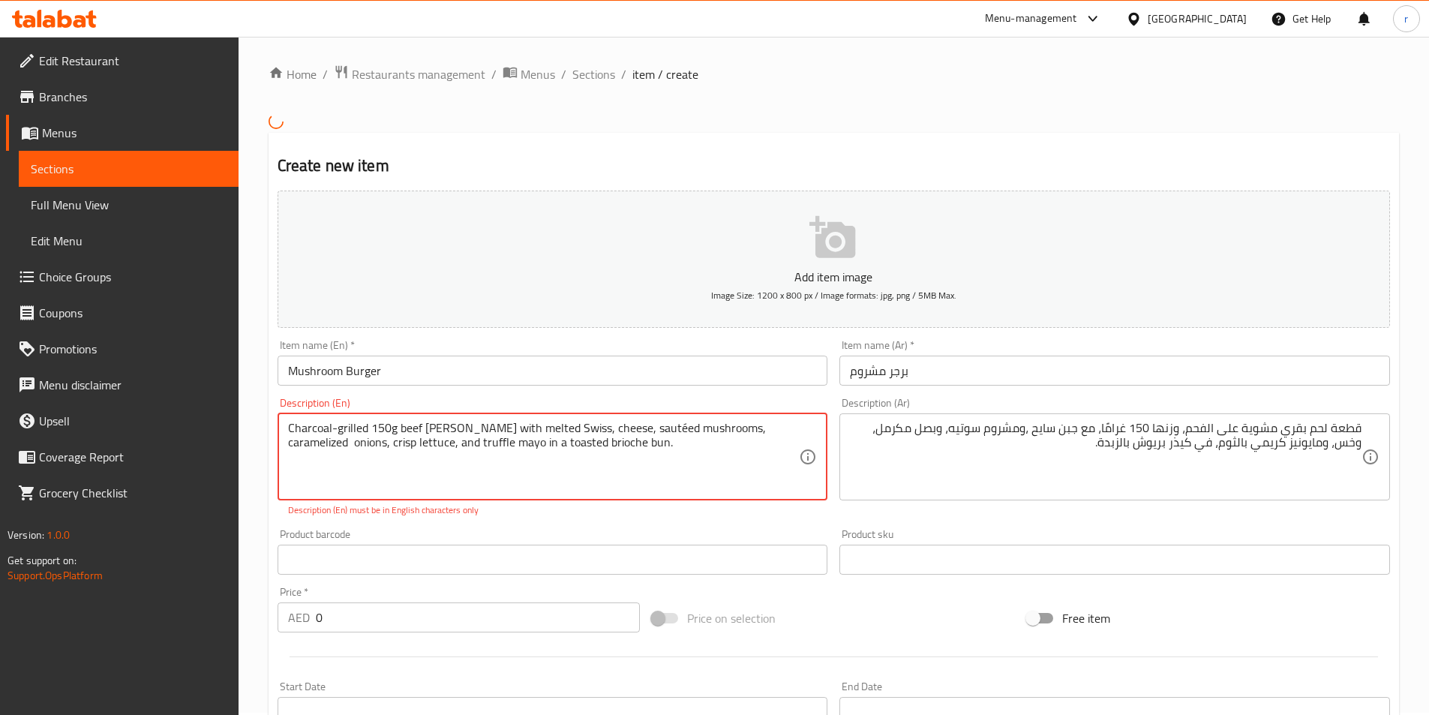
scroll to position [0, 0]
click at [574, 472] on textarea "Charcoal-grilled 150g beef [PERSON_NAME] with melted Swiss, cheese, sautéed mus…" at bounding box center [544, 458] width 512 height 71
click at [613, 461] on textarea "Charcoal-grilled 150g beef [PERSON_NAME] with melted Swiss, cheese, sautéed mus…" at bounding box center [544, 458] width 512 height 71
click at [615, 451] on textarea "Charcoal-grilled 150g beef [PERSON_NAME] with melted Swiss, cheese, sautéed mus…" at bounding box center [544, 458] width 512 height 71
type textarea "Charcoal-grilled 150g beef [PERSON_NAME] with melted Swiss, cheese, sautéed mus…"
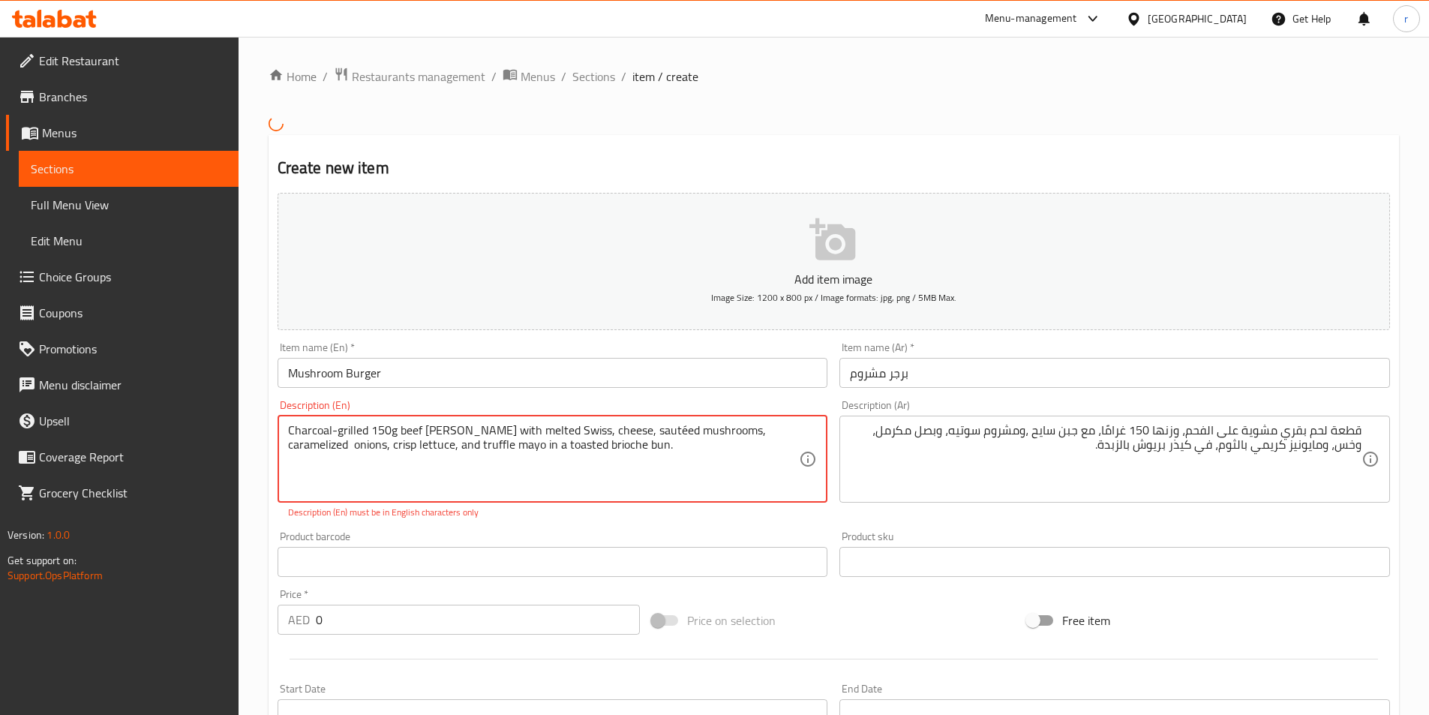
drag, startPoint x: 615, startPoint y: 451, endPoint x: 284, endPoint y: 424, distance: 332.6
click at [284, 424] on div "Charcoal-grilled 150g beef [PERSON_NAME] with melted Swiss, cheese, sautéed mus…" at bounding box center [553, 459] width 551 height 87
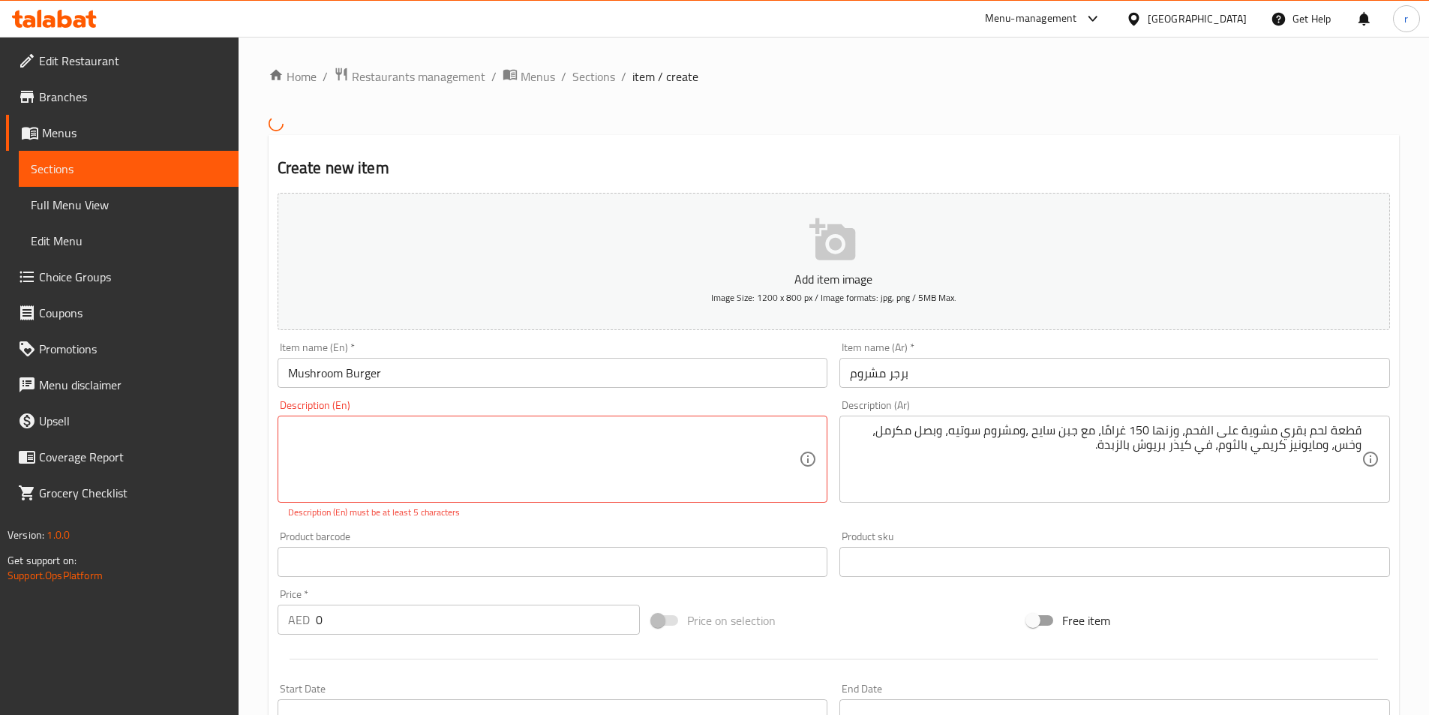
click at [338, 437] on textarea at bounding box center [544, 458] width 512 height 71
type textarea "d"
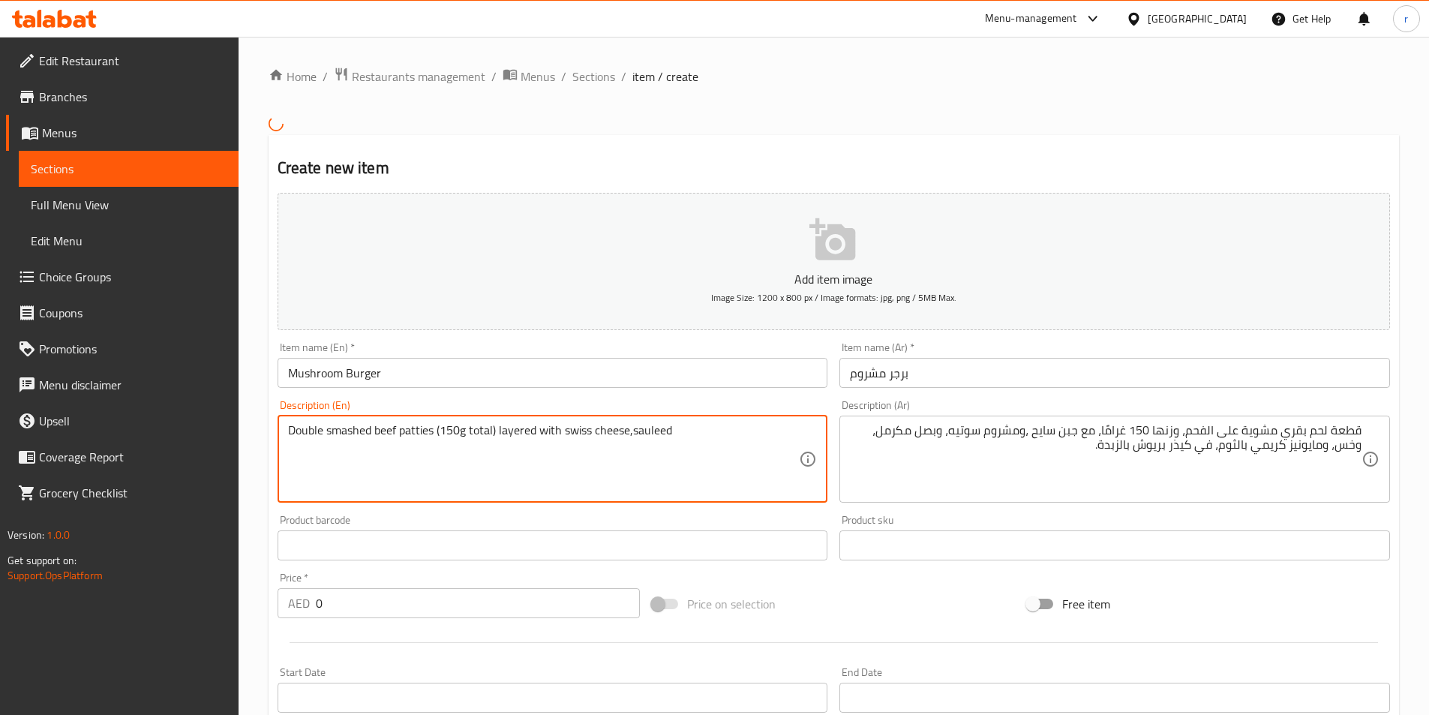
click at [634, 432] on textarea "Double smashed beef patties (150g total) layered with swiss cheese,sauleed" at bounding box center [544, 458] width 512 height 71
drag, startPoint x: 659, startPoint y: 434, endPoint x: 636, endPoint y: 466, distance: 38.7
click at [636, 466] on textarea "Double smashed beef patties (150g total) layered with swiss cheese, sauleed" at bounding box center [544, 458] width 512 height 71
click at [689, 437] on textarea "Double smashed beef patties (150g total) layered with swiss cheese, sauleed" at bounding box center [544, 458] width 512 height 71
click at [705, 440] on textarea "Double smashed beef patties (150g total) layered with swiss cheese, sauleed" at bounding box center [544, 458] width 512 height 71
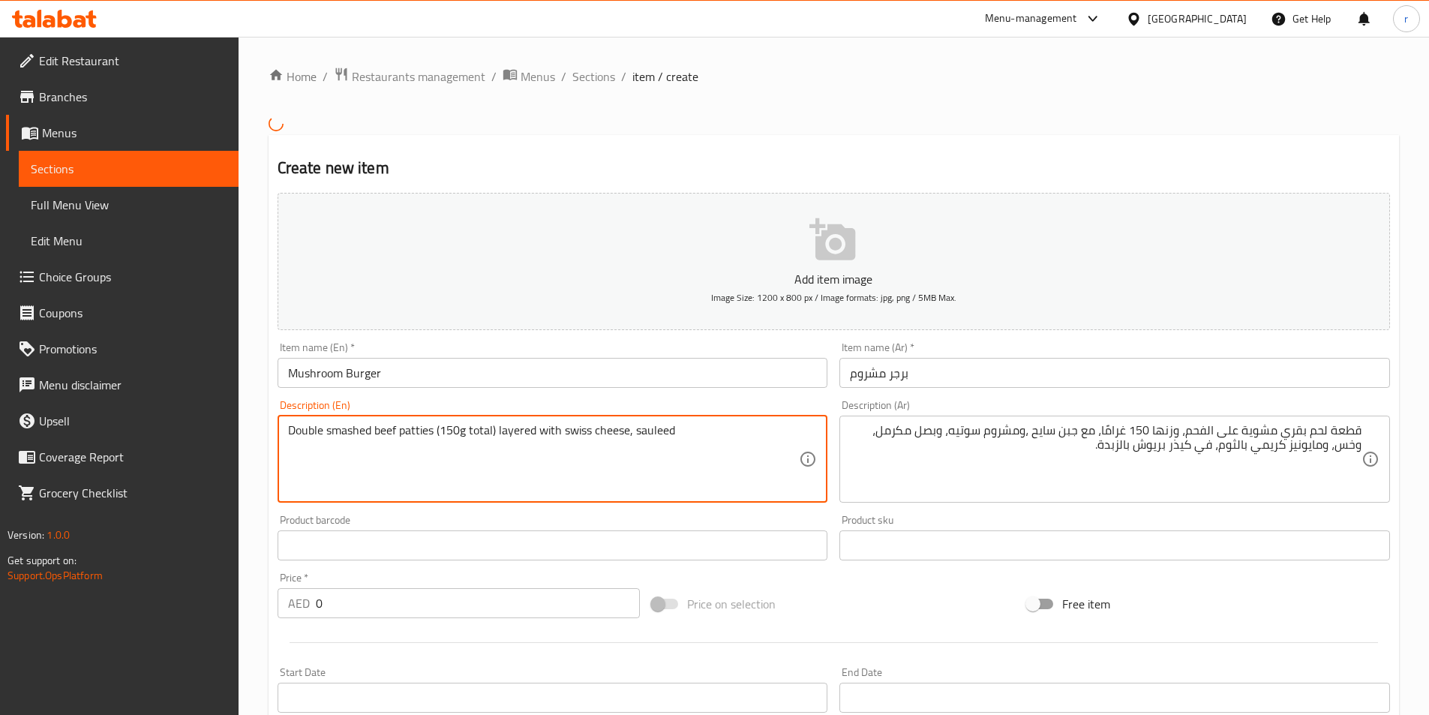
click at [699, 432] on textarea "Double smashed beef patties (150g total) layered with swiss cheese, sauleed" at bounding box center [544, 458] width 512 height 71
paste textarea "mushrooms"
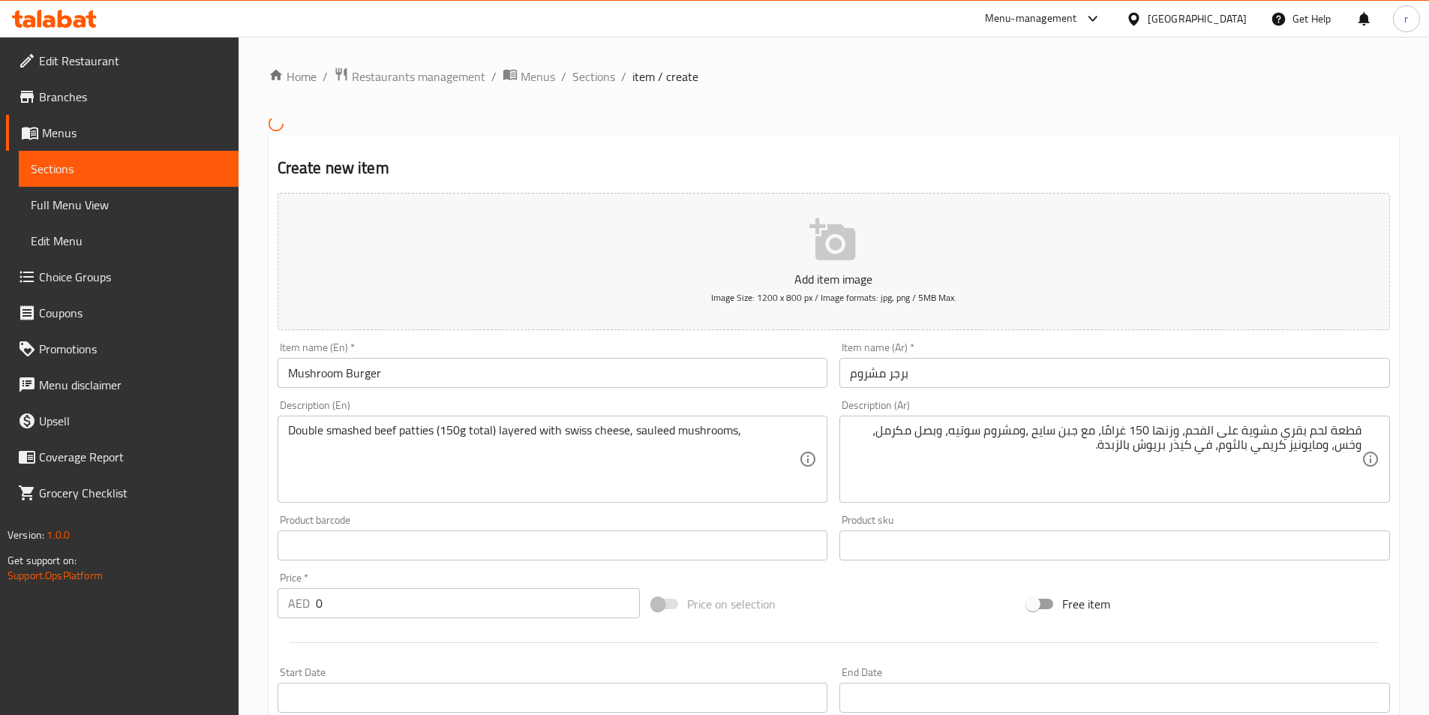
click at [752, 432] on textarea "Double smashed beef patties (150g total) layered with swiss cheese, sauleed mus…" at bounding box center [544, 458] width 512 height 71
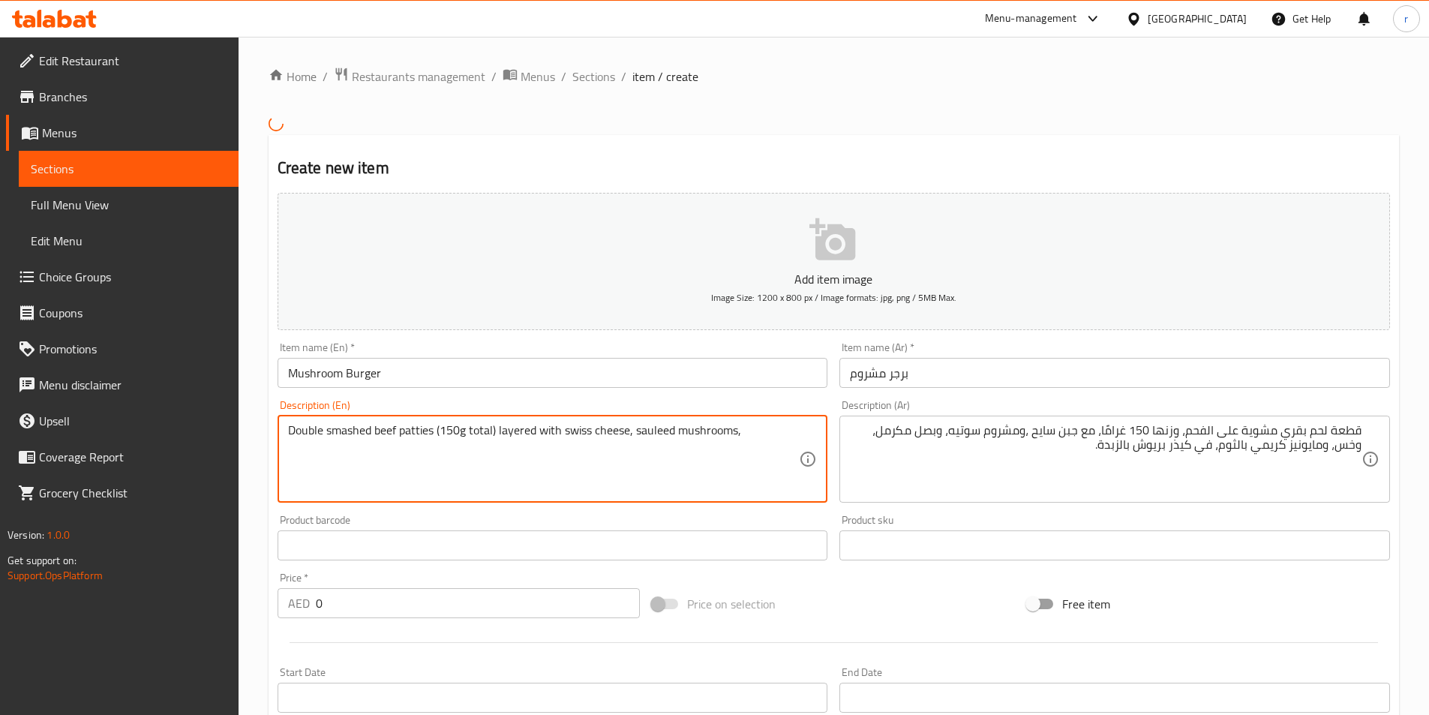
paste textarea "caramelized"
click at [424, 446] on textarea "Double smashed beef patties (150g total) layered with swiss cheese, sauleed mus…" at bounding box center [544, 458] width 512 height 71
paste textarea "d onions,"
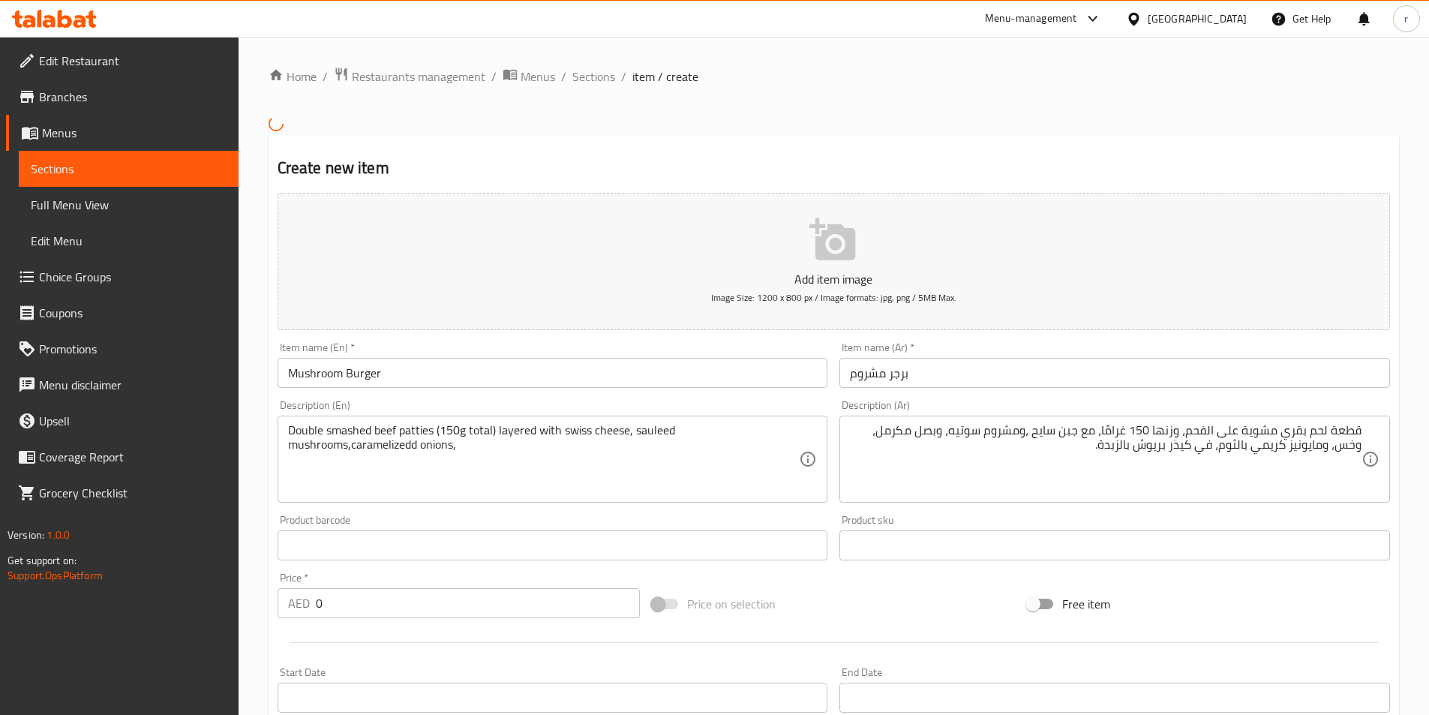
click at [488, 458] on textarea "Double smashed beef patties (150g total) layered with swiss cheese, sauleed mus…" at bounding box center [544, 458] width 512 height 71
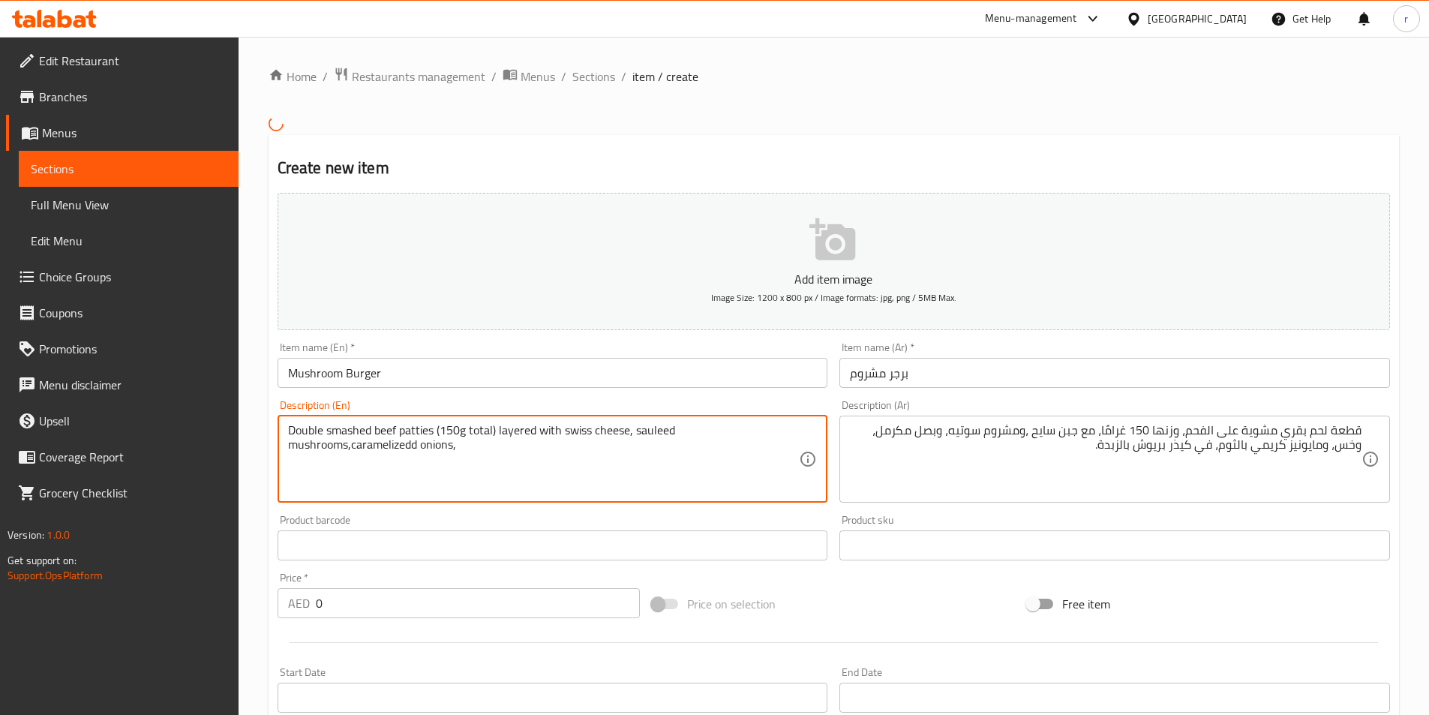
click at [482, 450] on textarea "Double smashed beef patties (150g total) layered with swiss cheese, sauleed mus…" at bounding box center [544, 458] width 512 height 71
paste textarea ", lettuce,"
click at [692, 435] on textarea "Double smashed beef patties (150g total) layered with swiss cheese, sauleed mus…" at bounding box center [544, 458] width 512 height 71
paste textarea "and creamy"
click at [503, 448] on textarea "Double smashed beef patties (150g total) layered with swiss cheese, sauleed mus…" at bounding box center [544, 458] width 512 height 71
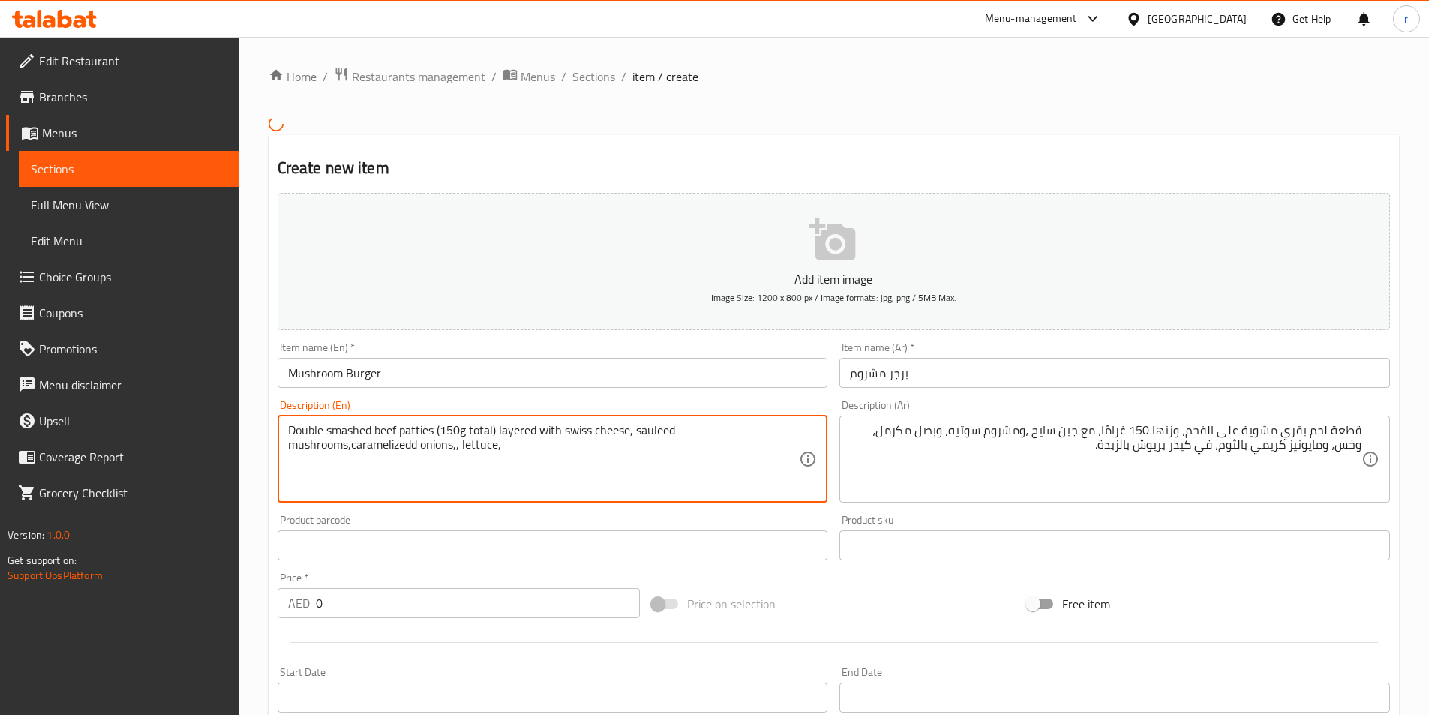
click at [506, 453] on textarea "Double smashed beef patties (150g total) layered with swiss cheese, sauleed mus…" at bounding box center [544, 458] width 512 height 71
click at [507, 453] on textarea "Double smashed beef patties (150g total) layered with swiss cheese, sauleed mus…" at bounding box center [544, 458] width 512 height 71
click at [510, 452] on textarea "Double smashed beef patties (150g total) layered with swiss cheese, sauleed mus…" at bounding box center [544, 458] width 512 height 71
click at [499, 447] on textarea "Double smashed beef patties (150g total) layered with swiss cheese, sauleed mus…" at bounding box center [544, 458] width 512 height 71
click at [531, 447] on textarea "Double smashed beef patties (150g total) layered with swiss cheese, sauleed mus…" at bounding box center [544, 458] width 512 height 71
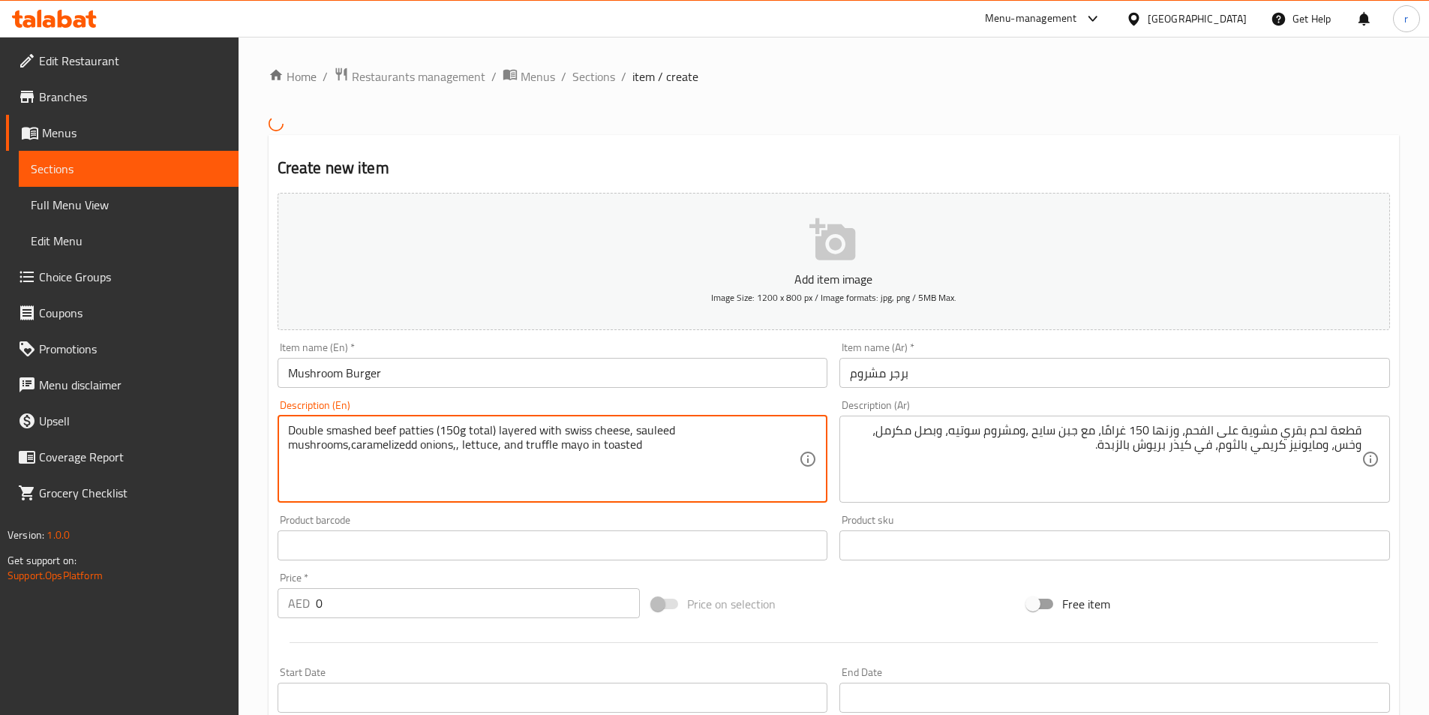
click at [662, 450] on textarea "Double smashed beef patties (150g total) layered with swiss cheese, sauleed mus…" at bounding box center [544, 458] width 512 height 71
paste textarea "brioche bun."
drag, startPoint x: 655, startPoint y: 433, endPoint x: 653, endPoint y: 482, distance: 49.6
click at [653, 482] on textarea "Double smashed beef patties (150g total) layered with swiss cheese, sauleed mus…" at bounding box center [544, 458] width 512 height 71
click at [349, 448] on textarea "Double smashed beef patties (150g total) layered with swiss cheese, sauleed mus…" at bounding box center [544, 458] width 512 height 71
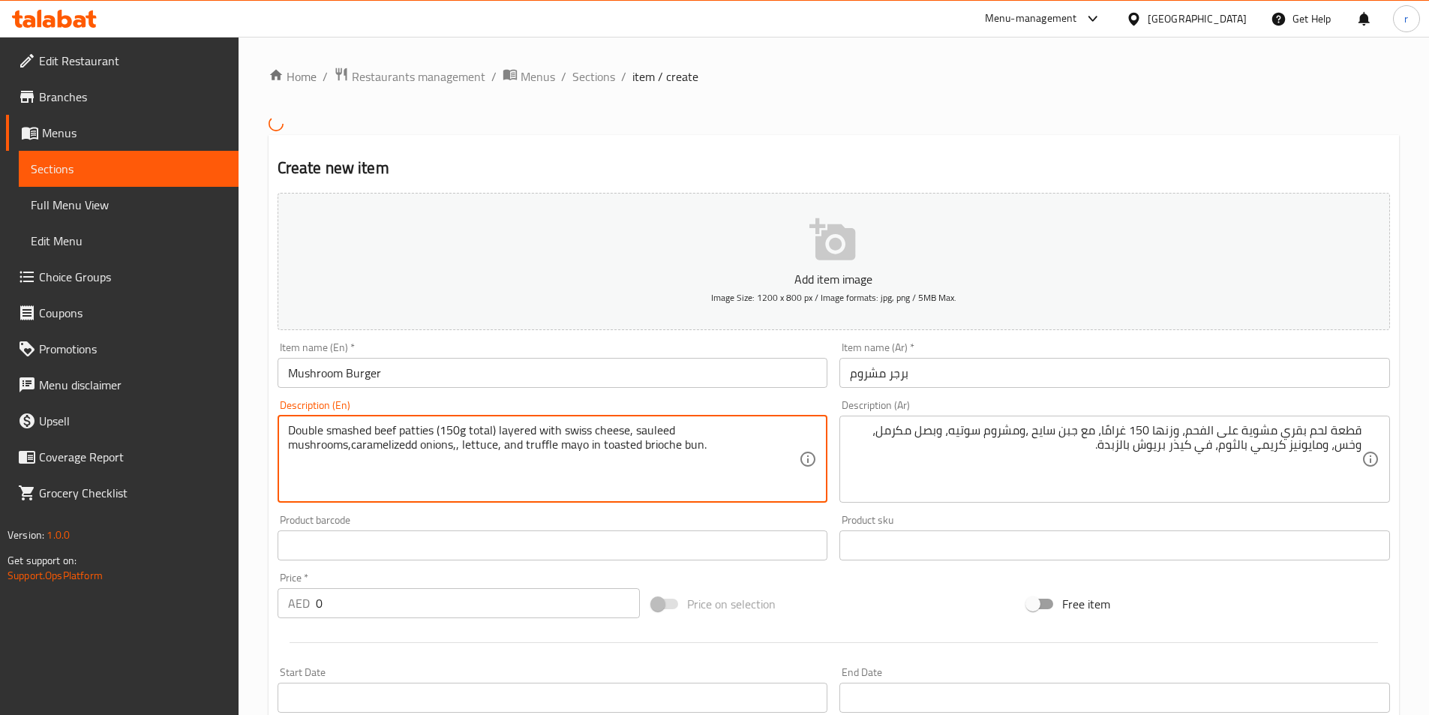
click at [348, 446] on textarea "Double smashed beef patties (150g total) layered with swiss cheese, sauleed mus…" at bounding box center [544, 458] width 512 height 71
click at [355, 449] on textarea "Double smashed beef patties (150g total) layered with swiss cheese, sauleed mus…" at bounding box center [544, 458] width 512 height 71
click at [351, 446] on textarea "Double smashed beef patties (150g total) layered with swiss cheese, sauleed mus…" at bounding box center [544, 458] width 512 height 71
click at [638, 446] on textarea "Double smashed beef patties (150g total) layered with swiss cheese, sauleed mus…" at bounding box center [544, 458] width 512 height 71
click at [665, 454] on textarea "Double smashed beef patties (150g total) layered with swiss cheese, sauleed mus…" at bounding box center [544, 458] width 512 height 71
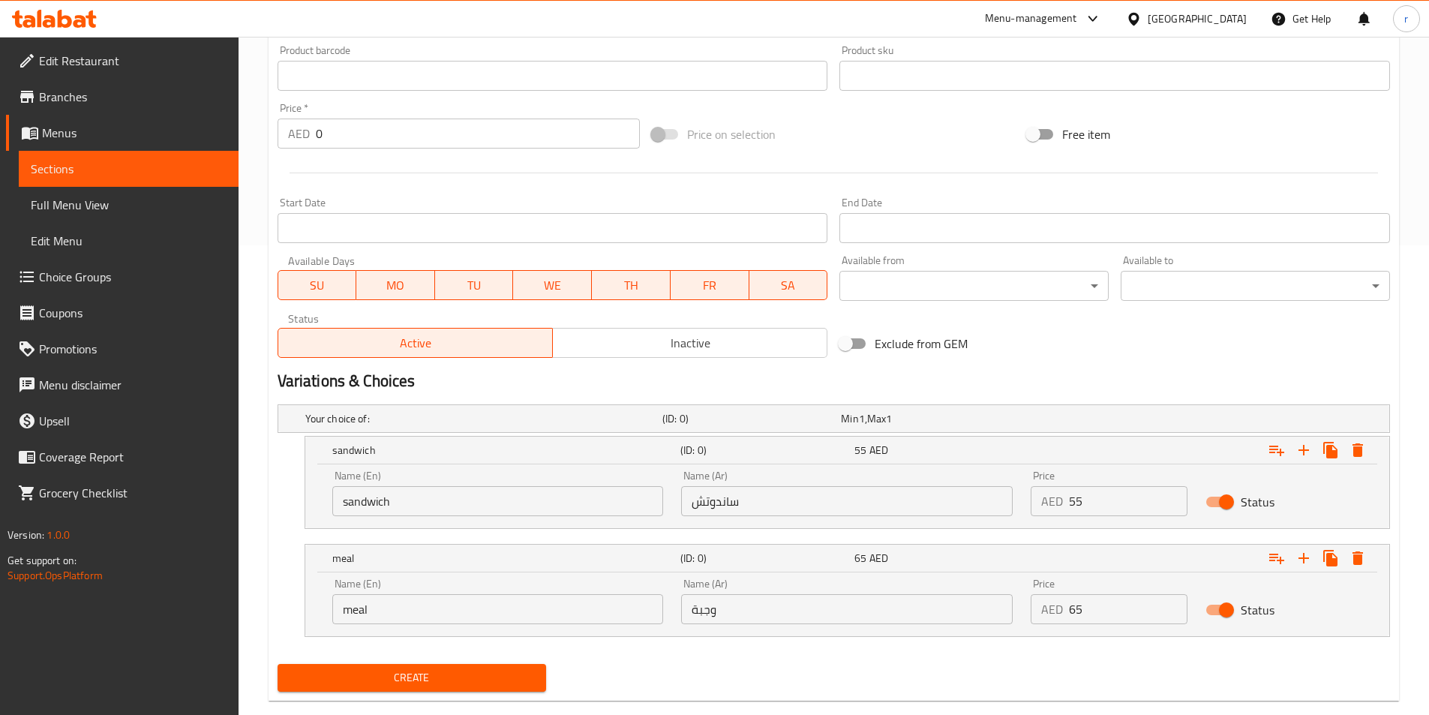
scroll to position [497, 0]
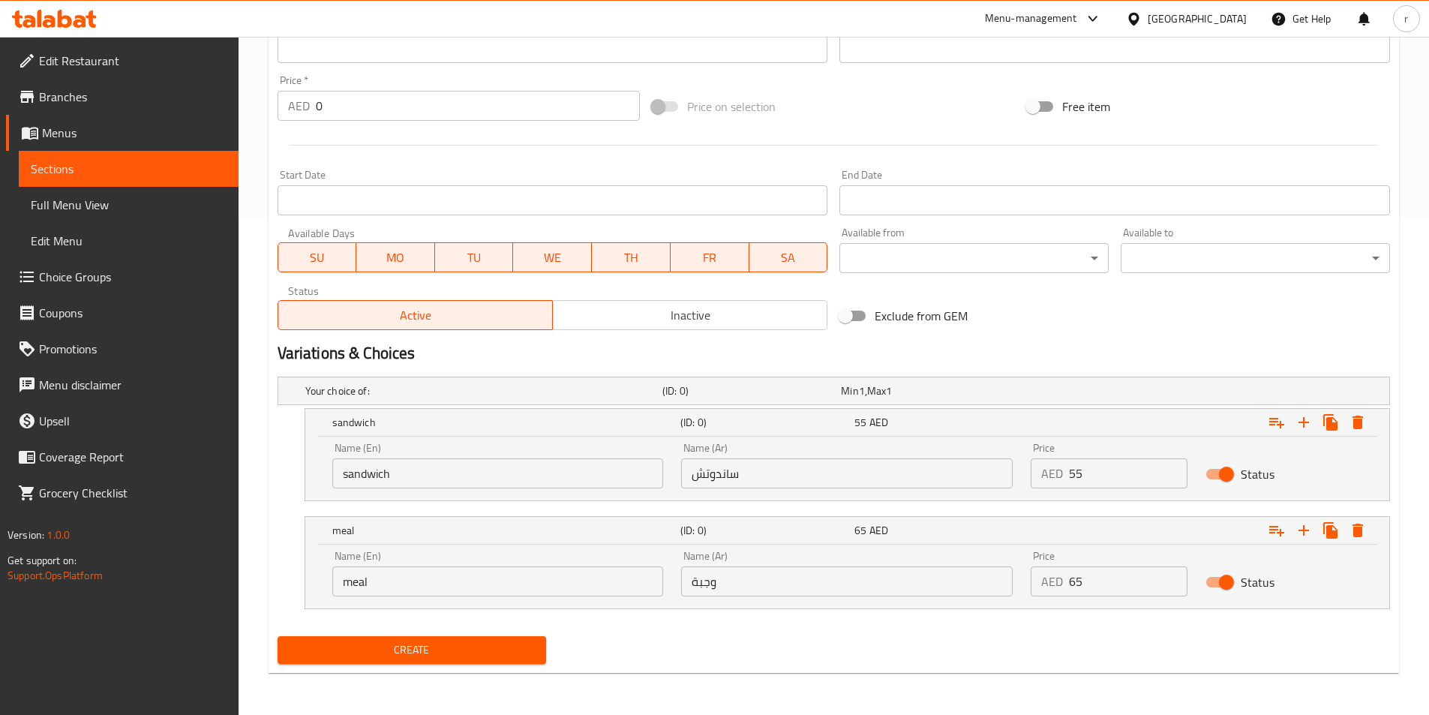
type textarea "Double smashed beef patties (150g total) layered with swiss cheese, sauleed mus…"
click at [383, 654] on span "Create" at bounding box center [412, 650] width 245 height 19
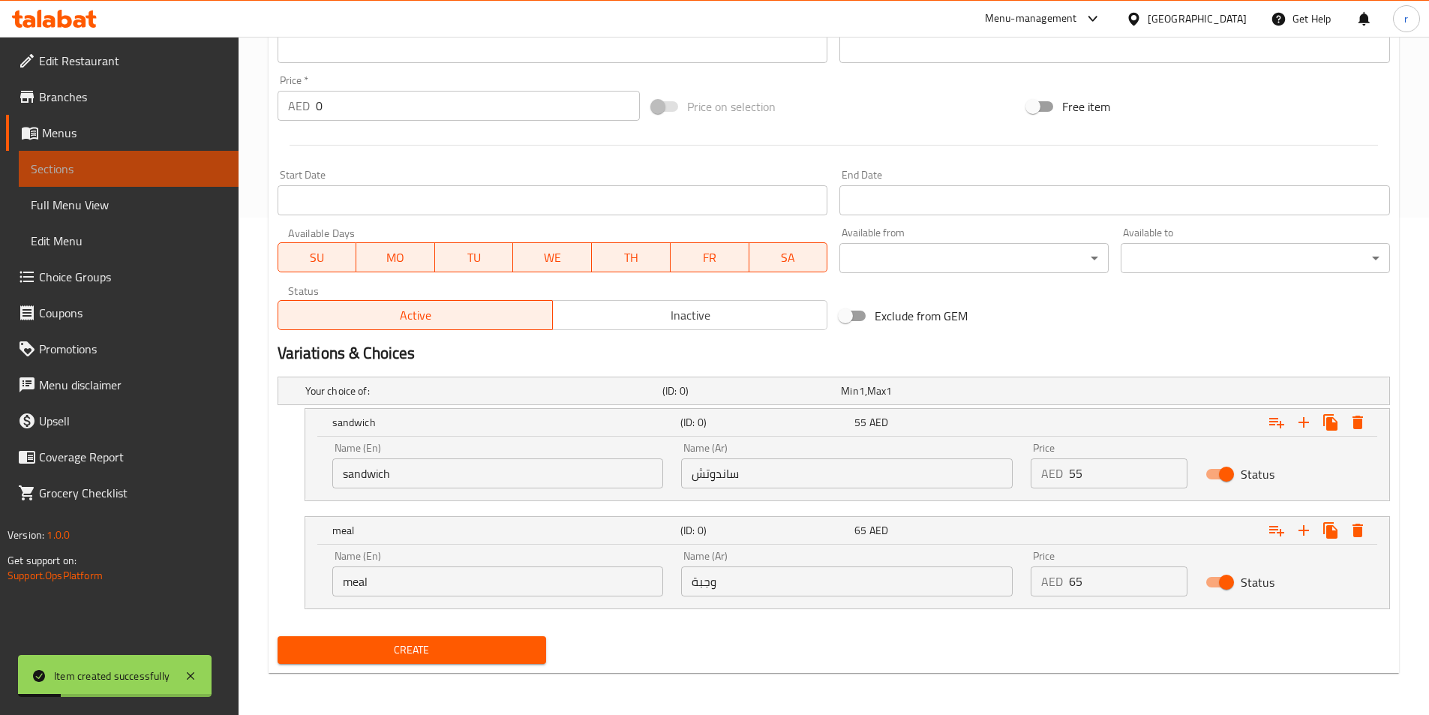
click at [133, 171] on span "Sections" at bounding box center [129, 169] width 196 height 18
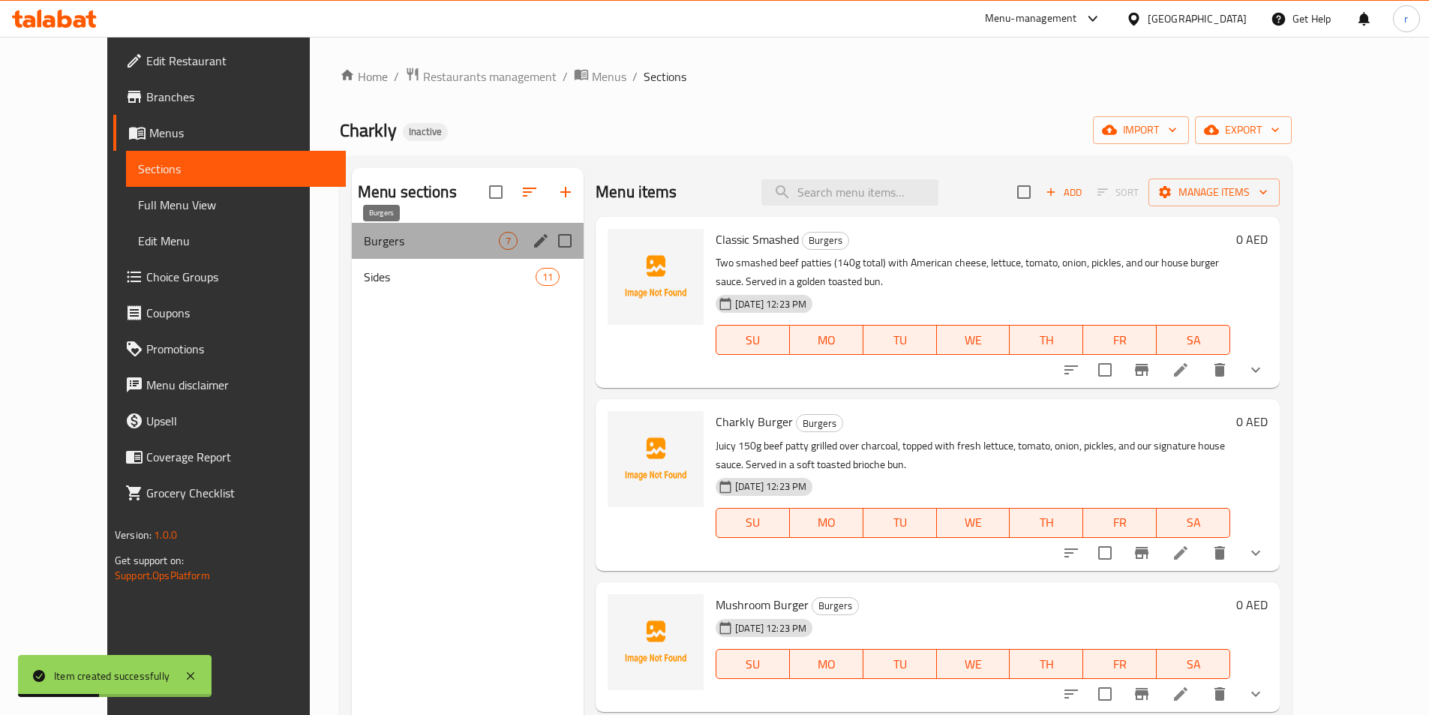
click at [364, 243] on span "Burgers" at bounding box center [431, 241] width 135 height 18
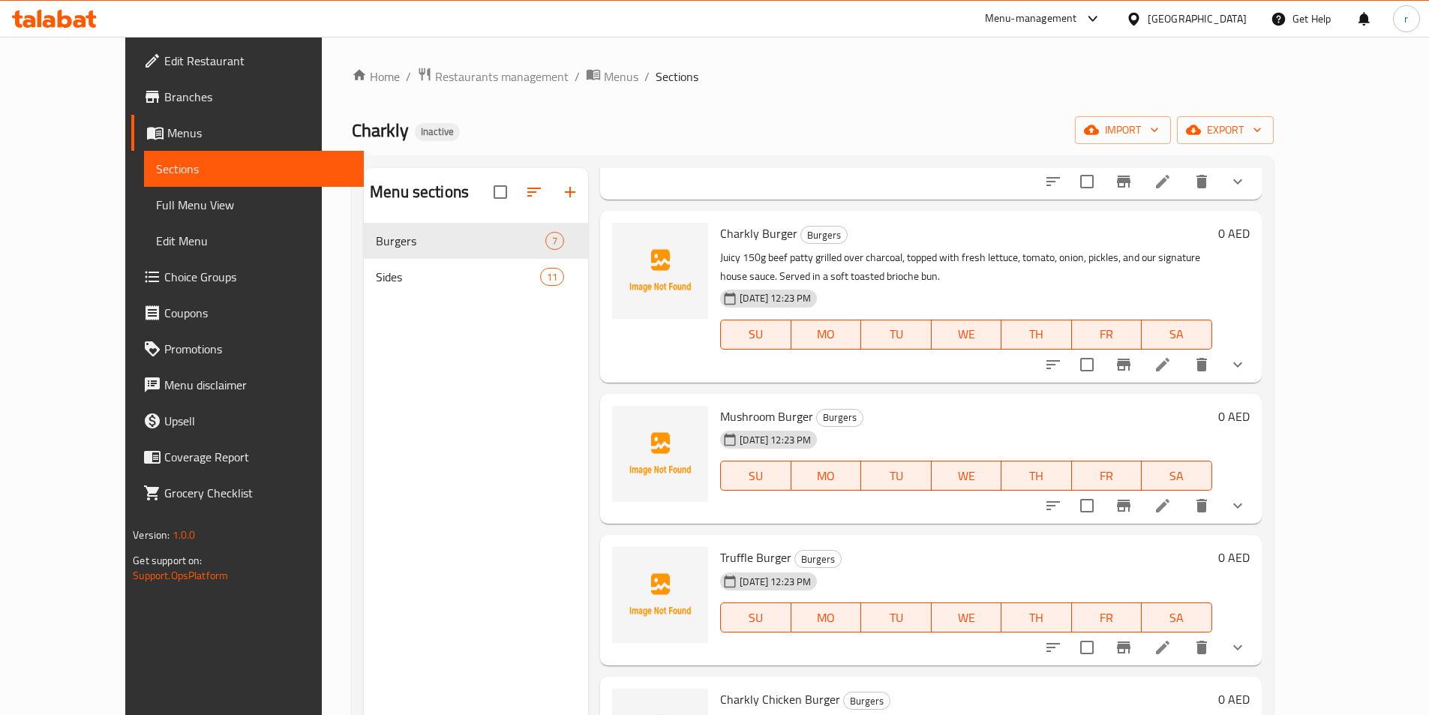
scroll to position [300, 0]
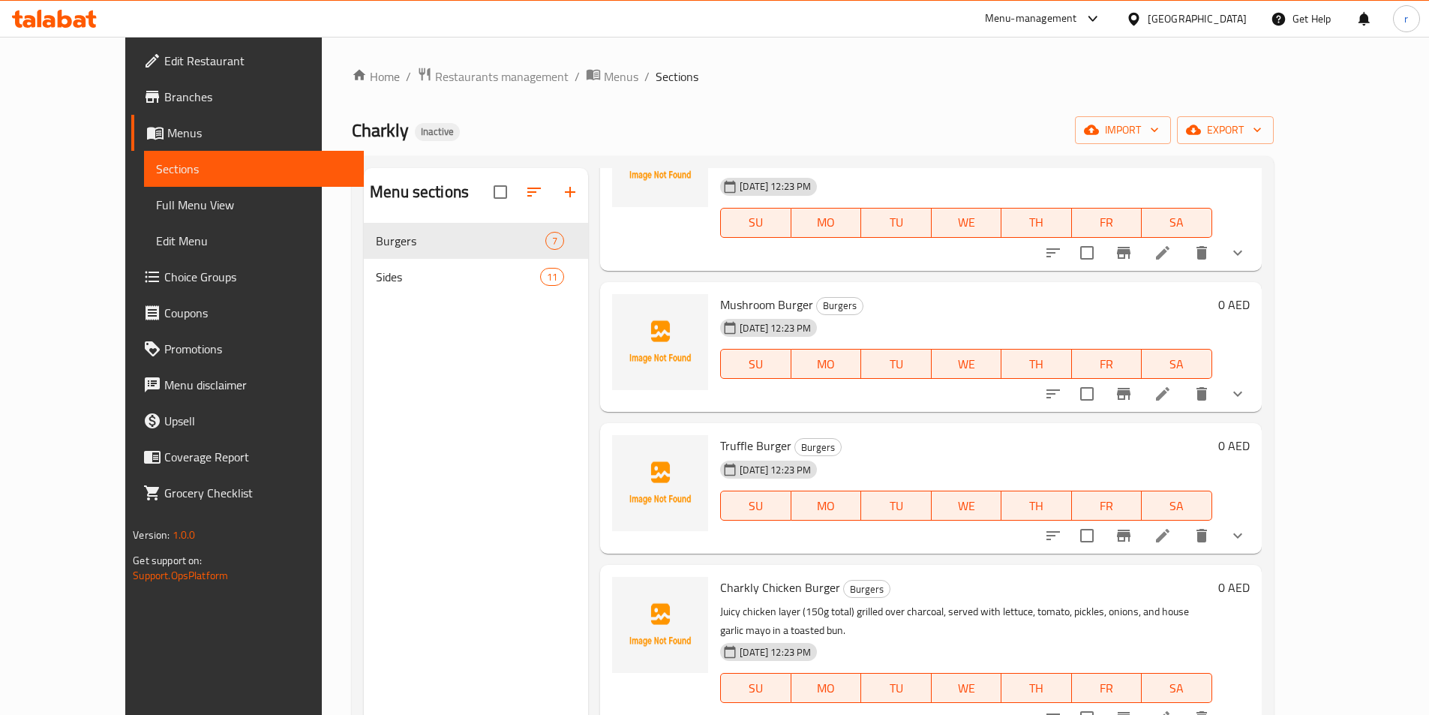
click at [1247, 538] on icon "show more" at bounding box center [1238, 536] width 18 height 18
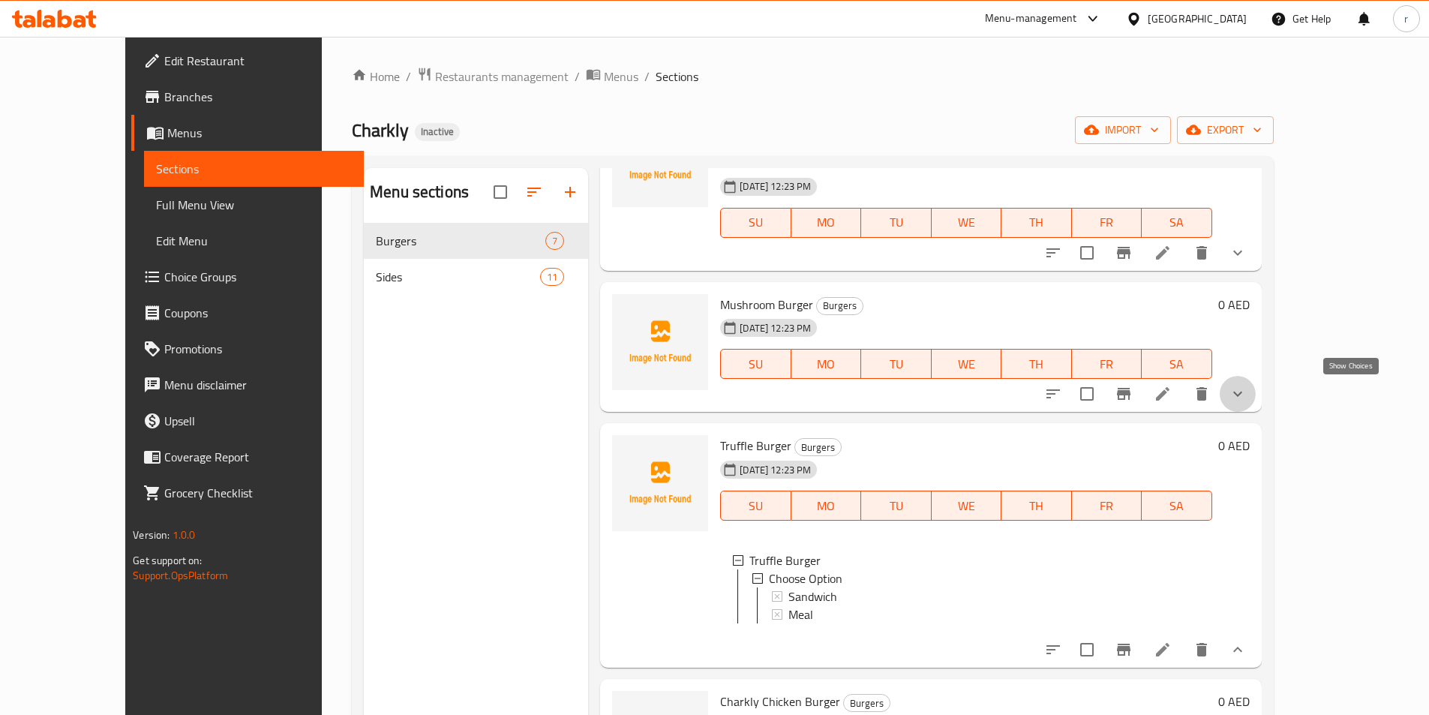
click at [1247, 394] on icon "show more" at bounding box center [1238, 394] width 18 height 18
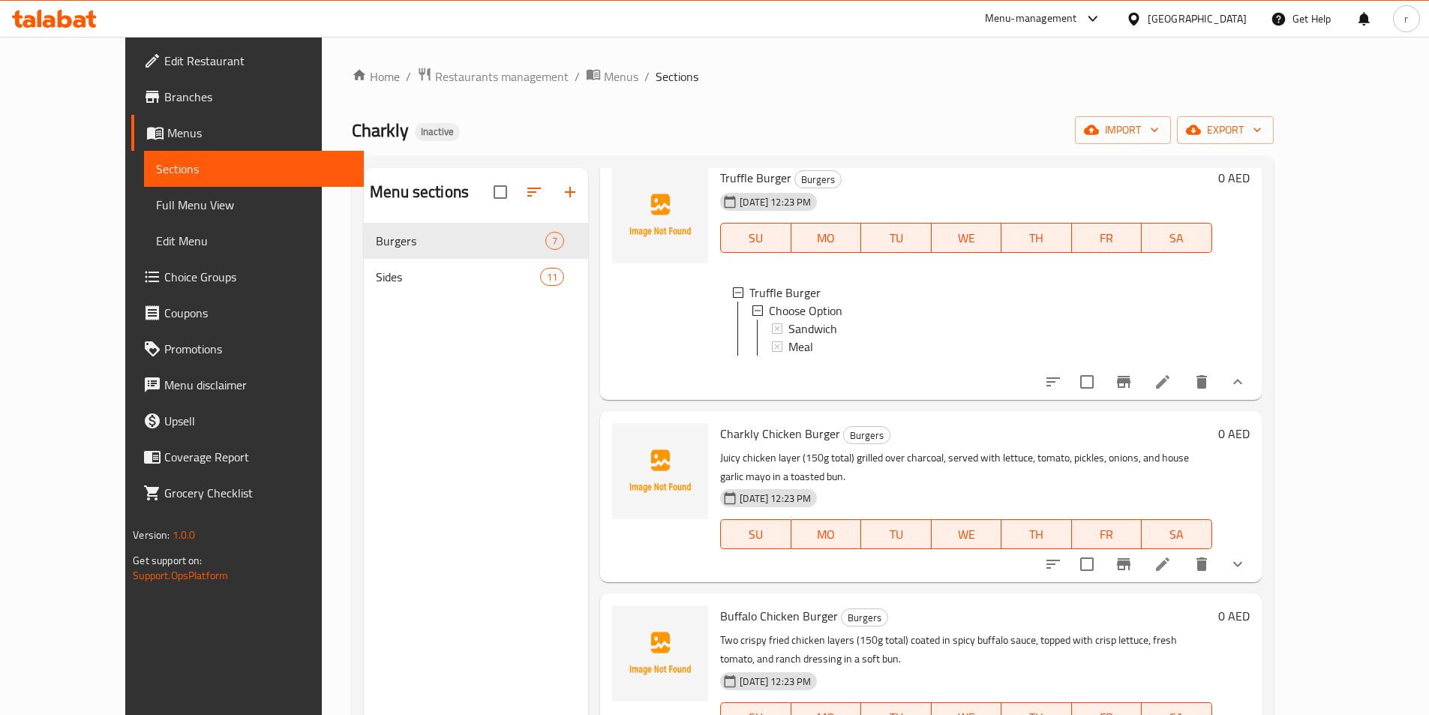
scroll to position [713, 0]
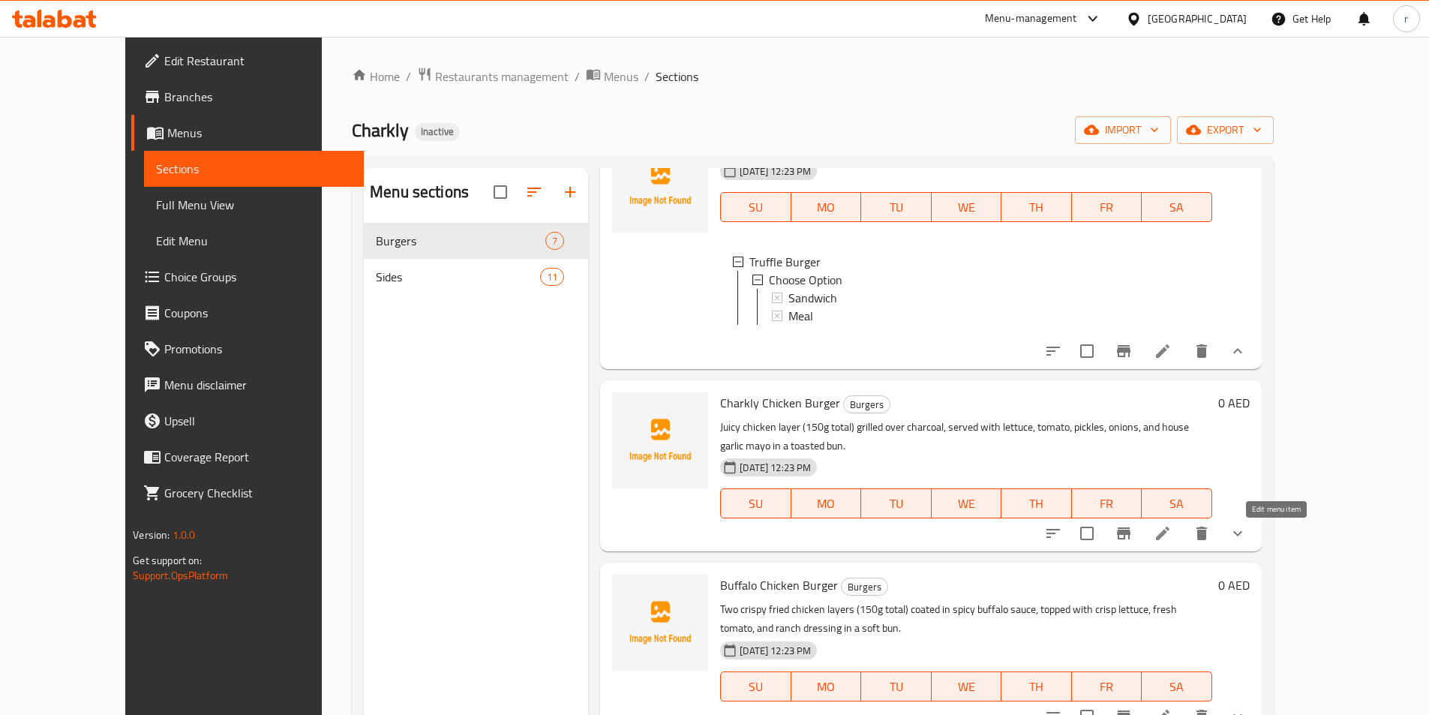
click at [1172, 542] on icon at bounding box center [1163, 533] width 18 height 18
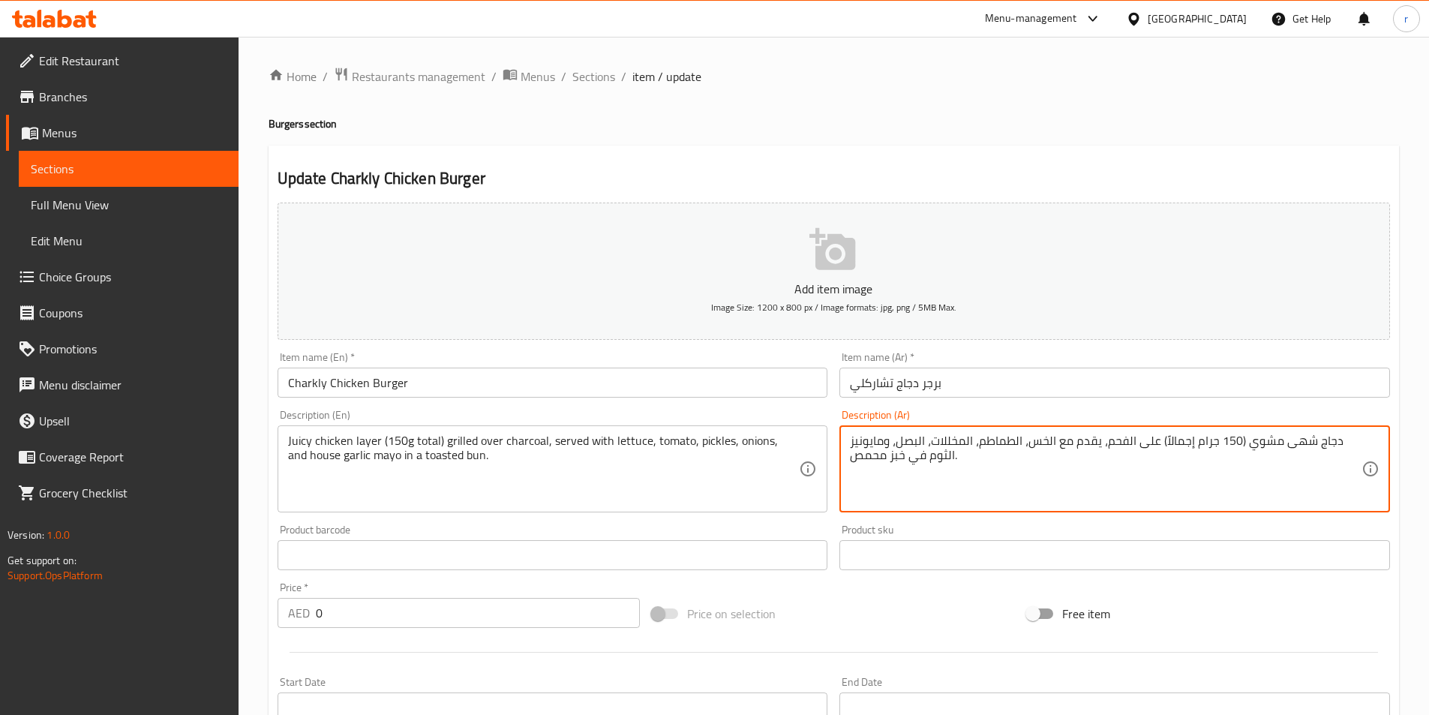
drag, startPoint x: 907, startPoint y: 455, endPoint x: 887, endPoint y: 467, distance: 23.5
click at [1230, 467] on textarea "دجاج شهى مشوي (150 جرام إجمالاً) على الفحم، يقدم مع الخس، الطماطم، المخللات، ال…" at bounding box center [1106, 469] width 512 height 71
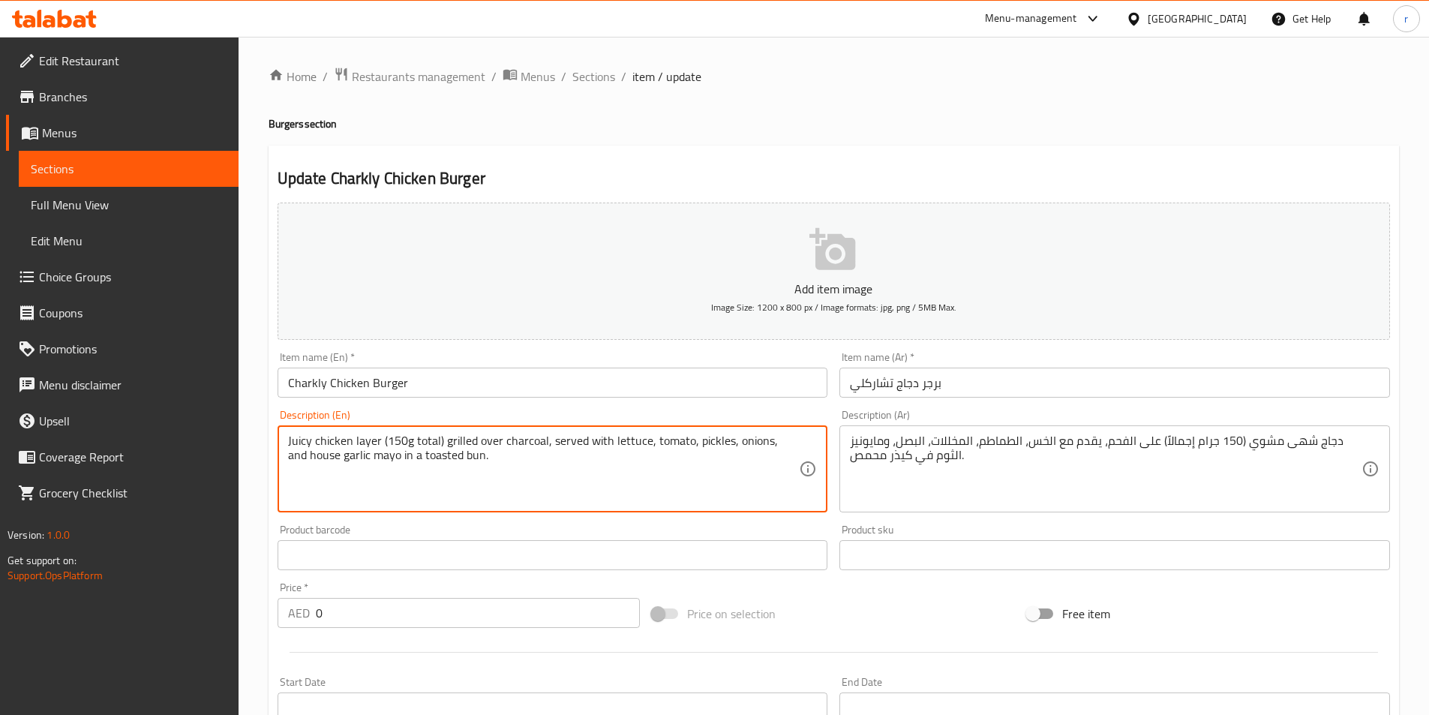
drag, startPoint x: 381, startPoint y: 434, endPoint x: 276, endPoint y: 433, distance: 105.0
click at [380, 440] on textarea "Juicy chicken layer (150g total) grilled over charcoal, served with lettuce, to…" at bounding box center [544, 469] width 512 height 71
drag, startPoint x: 471, startPoint y: 460, endPoint x: 284, endPoint y: 434, distance: 189.2
click at [284, 434] on div "Juicy chicken layer (150g total) grilled over charcoal, served with lettuce, to…" at bounding box center [553, 468] width 551 height 87
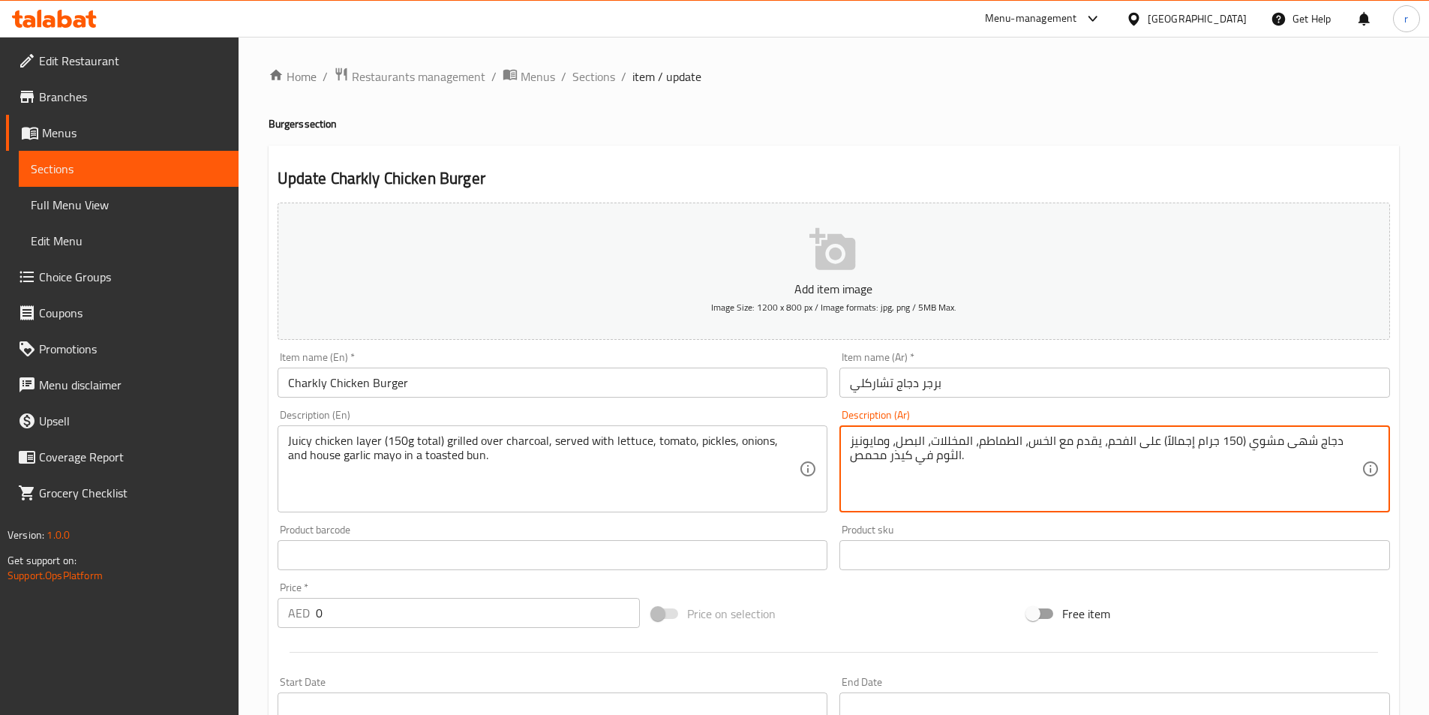
drag, startPoint x: 1190, startPoint y: 442, endPoint x: 1165, endPoint y: 451, distance: 27.0
click at [1177, 461] on textarea "دجاج شهى مشوي (150 جرام إجمالاً) على الفحم، يقدم مع الخس، الطماطم، المخللات، ال…" at bounding box center [1106, 469] width 512 height 71
drag, startPoint x: 1190, startPoint y: 440, endPoint x: 1171, endPoint y: 441, distance: 19.6
click at [1171, 441] on textarea "دجاج شهى مشوي (150 جرام إجمالاً) على الفحم، يقدم مع الخس، الطماطم، المخللات، ال…" at bounding box center [1106, 469] width 512 height 71
click at [1170, 472] on textarea "دجاج شهى مشوي (150 جرام إجمالاً) على الفحم، يقدم مع الخس، الطماطم، المخللات، ال…" at bounding box center [1106, 469] width 512 height 71
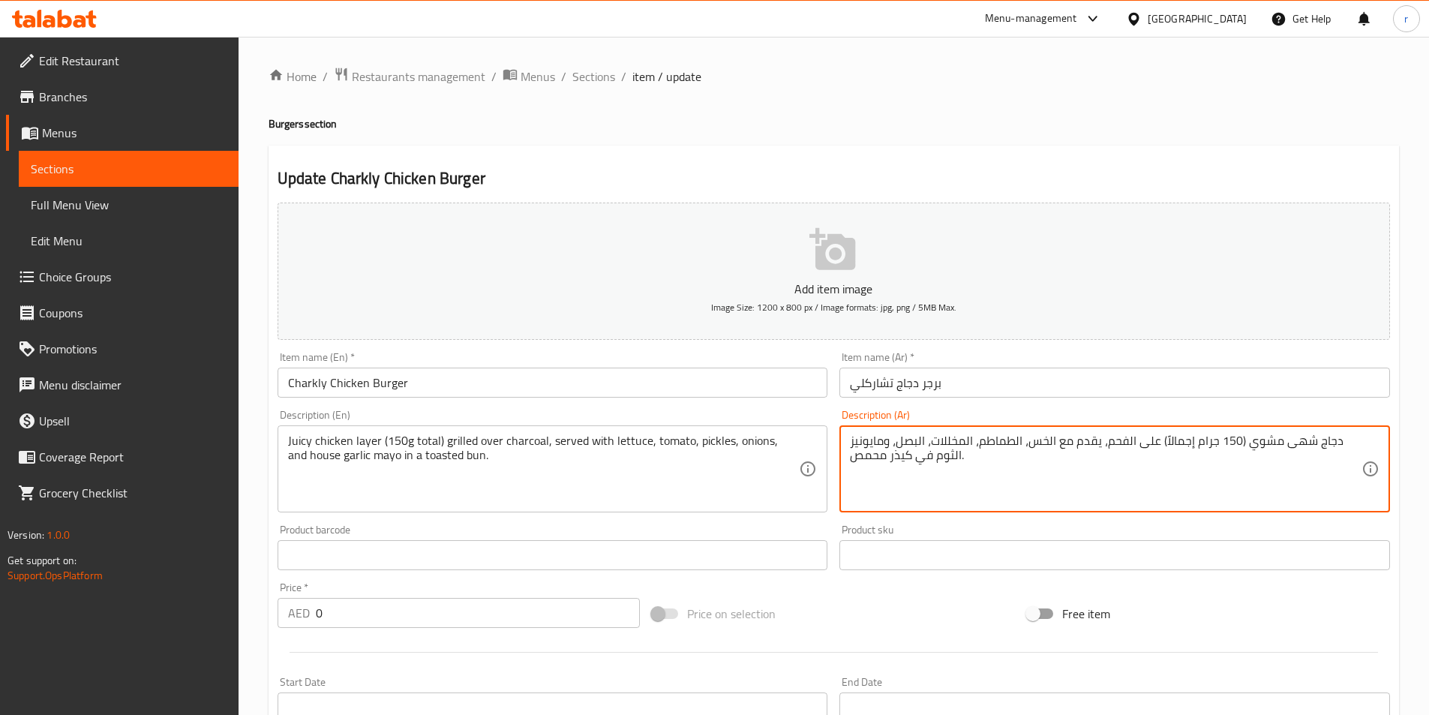
drag, startPoint x: 1193, startPoint y: 441, endPoint x: 1166, endPoint y: 446, distance: 28.2
click at [1166, 446] on textarea "دجاج شهى مشوي (150 جرام إجمالاً) على الفحم، يقدم مع الخس، الطماطم، المخللات، ال…" at bounding box center [1106, 469] width 512 height 71
click at [1140, 461] on textarea "دجاج شهى مشوي (150 جرام توتال) على الفحم، يقدم مع الخس، الطماطم، المخللات، البص…" at bounding box center [1106, 469] width 512 height 71
click at [1142, 467] on textarea "دجاج شهى مشوي (150 جرام توتال) على الفحم، يقدم مع الخس، الطماطم، المخللات، البص…" at bounding box center [1106, 469] width 512 height 71
drag, startPoint x: 1308, startPoint y: 442, endPoint x: 1284, endPoint y: 452, distance: 25.9
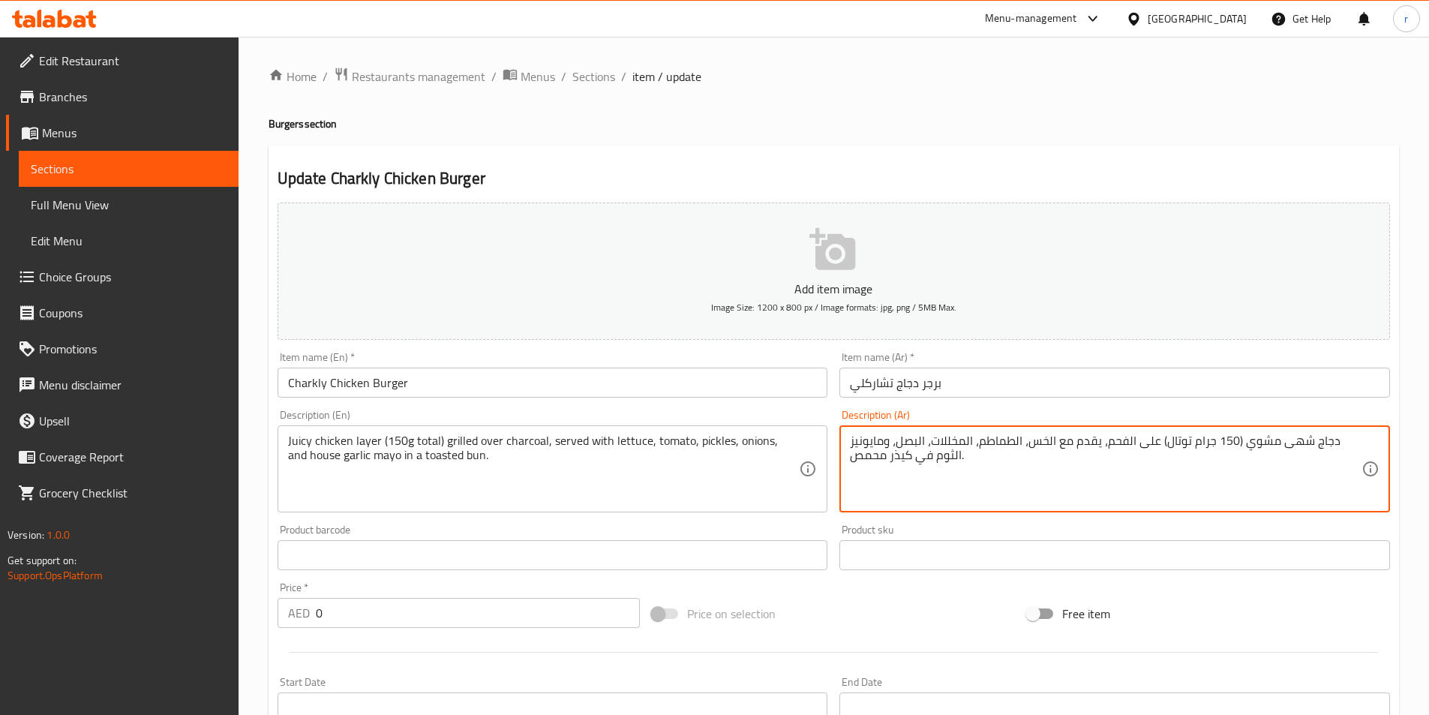
click at [1284, 452] on textarea "دجاج شهى مشوي (150 جرام توتال) على الفحم، يقدم مع الخس، الطماطم، المخللات، البص…" at bounding box center [1106, 469] width 512 height 71
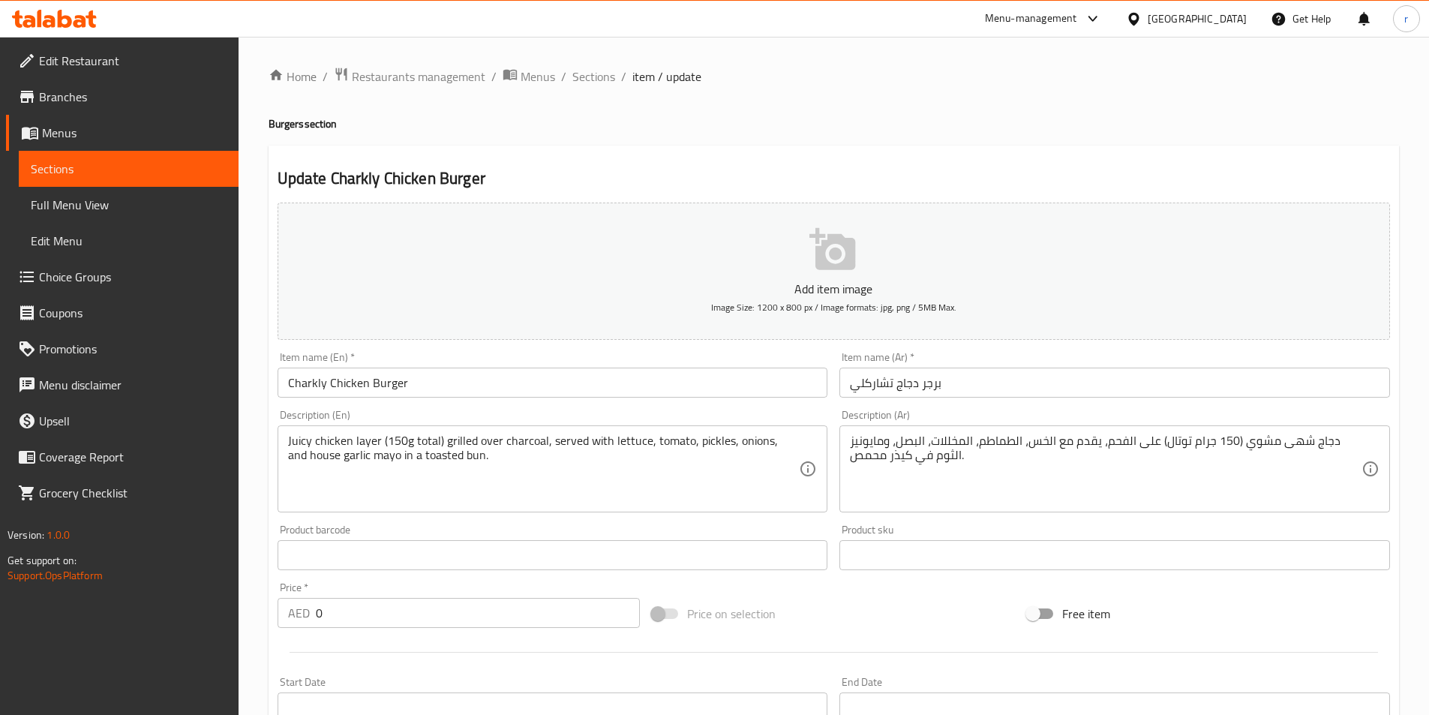
click at [1292, 482] on textarea "دجاج شهى مشوي (150 جرام توتال) على الفحم، يقدم مع الخس، الطماطم، المخللات، البص…" at bounding box center [1106, 469] width 512 height 71
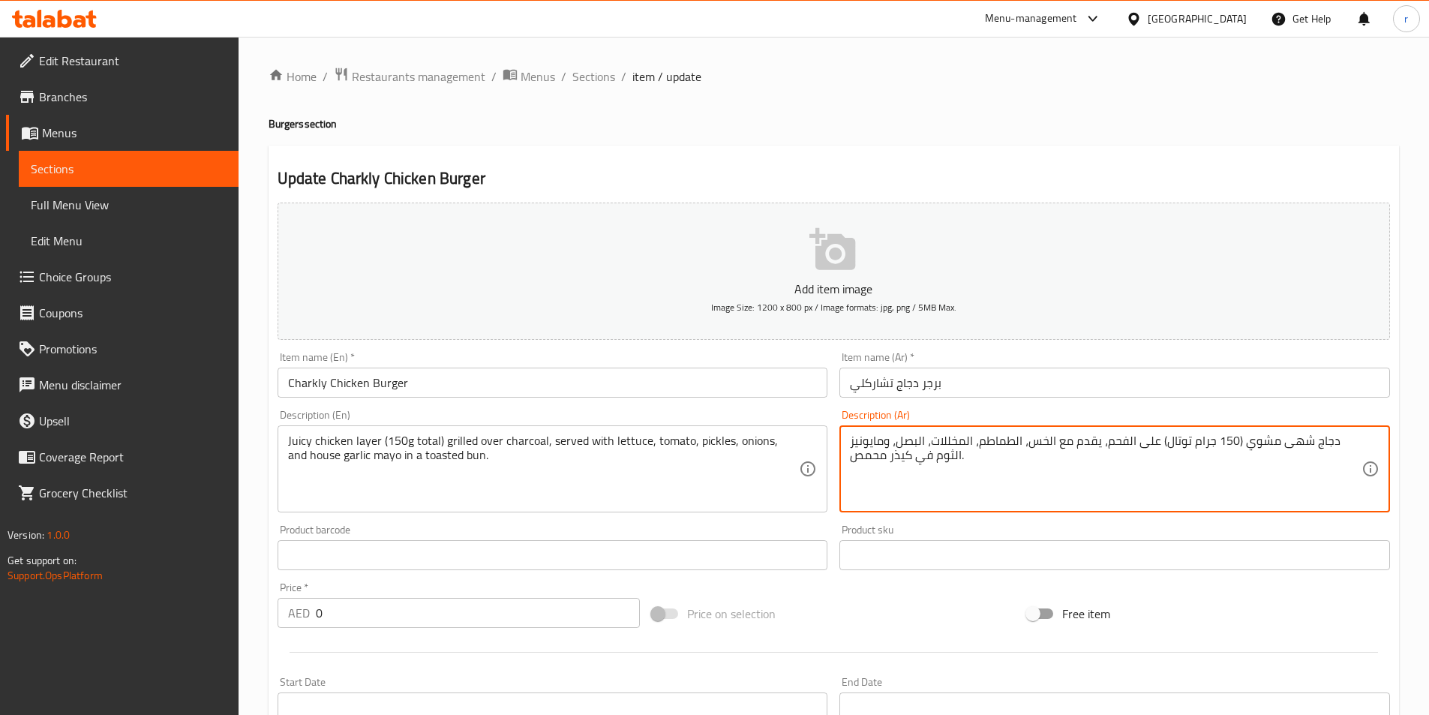
click at [1292, 482] on textarea "دجاج شهى مشوي (150 جرام توتال) على الفحم، يقدم مع الخس، الطماطم، المخللات، البص…" at bounding box center [1106, 469] width 512 height 71
drag, startPoint x: 1311, startPoint y: 440, endPoint x: 1276, endPoint y: 448, distance: 36.2
click at [1276, 448] on textarea "دجاج شهى مشوي (150 جرام توتال) على الفحم، يقدم مع الخس، الطماطم، المخللات، البص…" at bounding box center [1106, 469] width 512 height 71
click at [1353, 447] on textarea "دجاج [PERSON_NAME] (150 جرام توتال) على الفحم، يقدم مع الخس، الطماطم، المخللات،…" at bounding box center [1106, 469] width 512 height 71
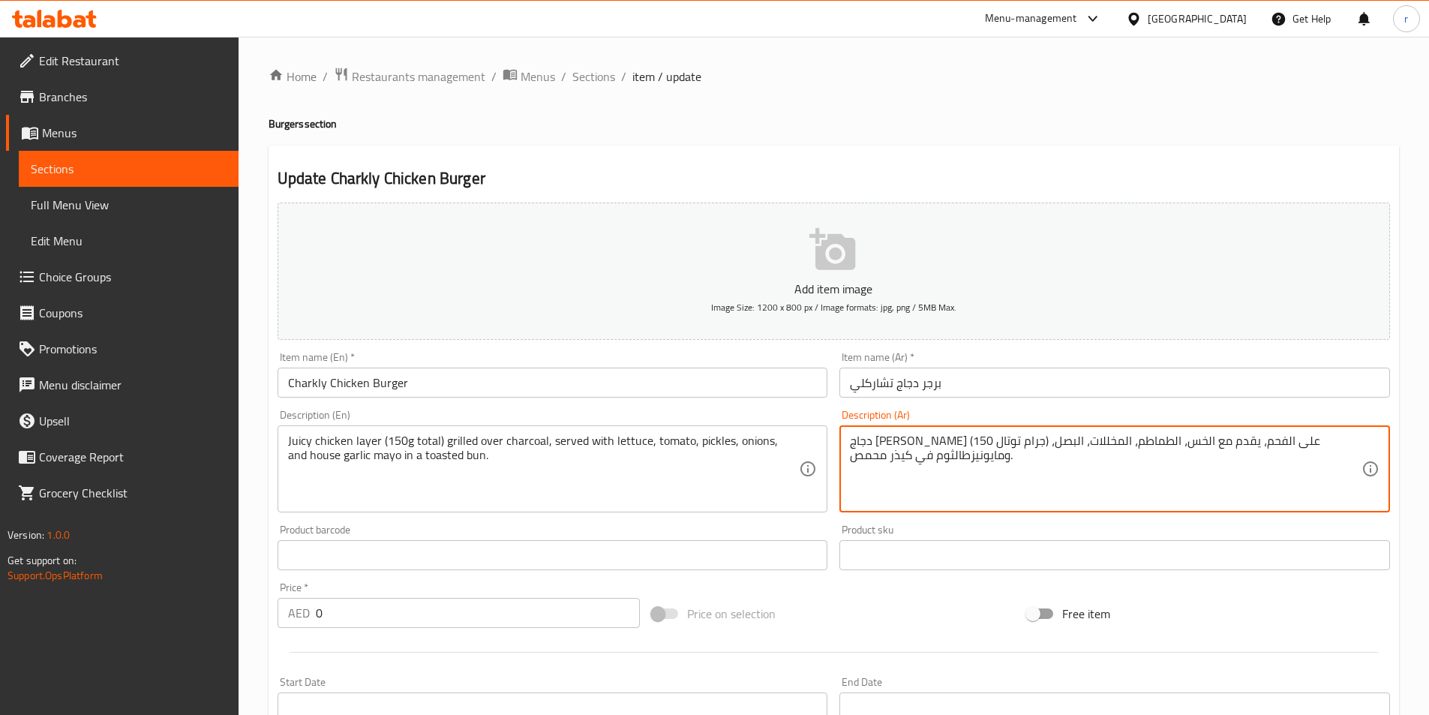
click at [1030, 482] on textarea "دجاج [PERSON_NAME] (150 جرام توتال) على الفحم، يقدم مع الخس، الطماطم، المخللات،…" at bounding box center [1106, 469] width 512 height 71
click at [1070, 488] on textarea "دجاج [PERSON_NAME] (150 جرام توتال) على الفحم، يقدم مع الخس، الطماطم، المخللات،…" at bounding box center [1106, 469] width 512 height 71
click at [1320, 444] on textarea "دجاج [PERSON_NAME] (150 جرام توتال) على الفحم، يقدم مع الخس، الطماطم، المخللات،…" at bounding box center [1106, 469] width 512 height 71
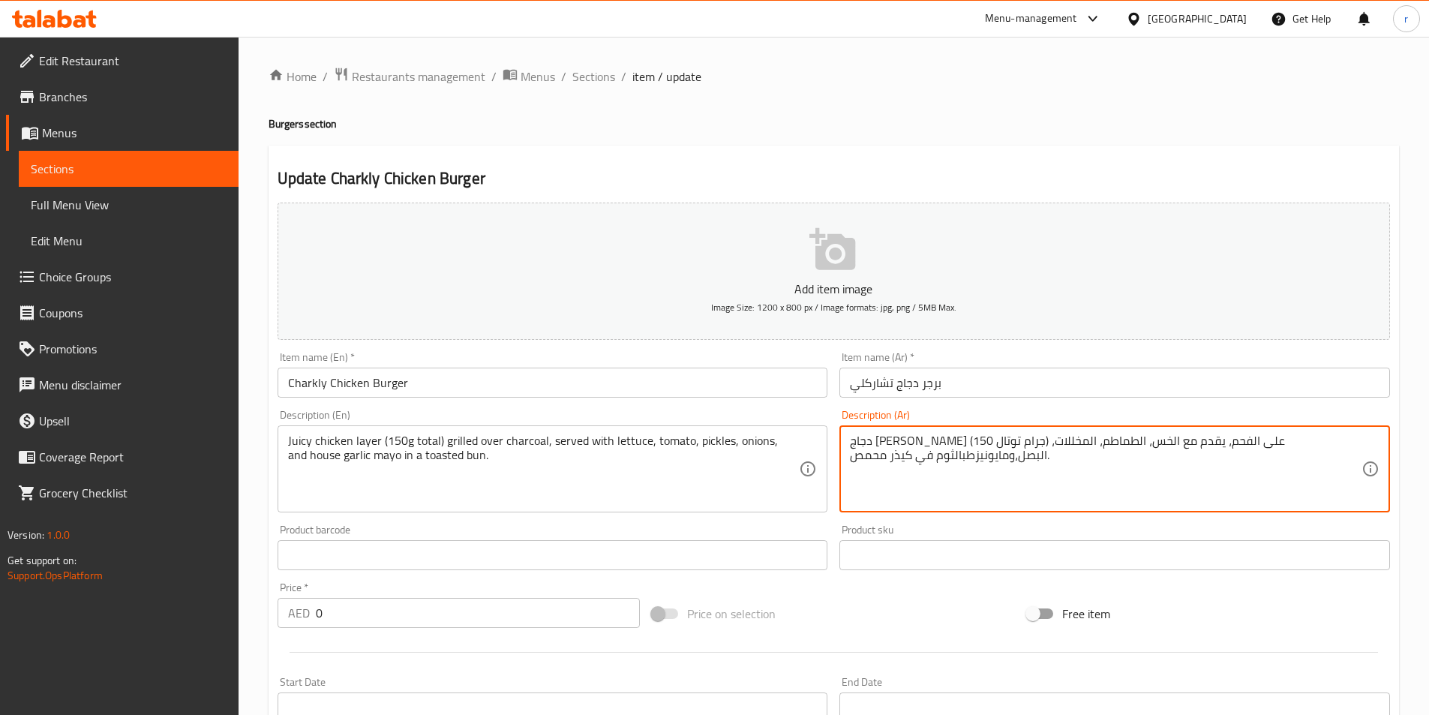
click at [1274, 443] on textarea "دجاج [PERSON_NAME] (150 جرام توتال) على الفحم، يقدم مع الخس، الطماطم، المخللات،…" at bounding box center [1106, 469] width 512 height 71
drag, startPoint x: 1118, startPoint y: 461, endPoint x: 967, endPoint y: 474, distance: 151.4
type textarea "للات،االبصل،ومايون"
drag, startPoint x: 956, startPoint y: 441, endPoint x: 839, endPoint y: 445, distance: 117.1
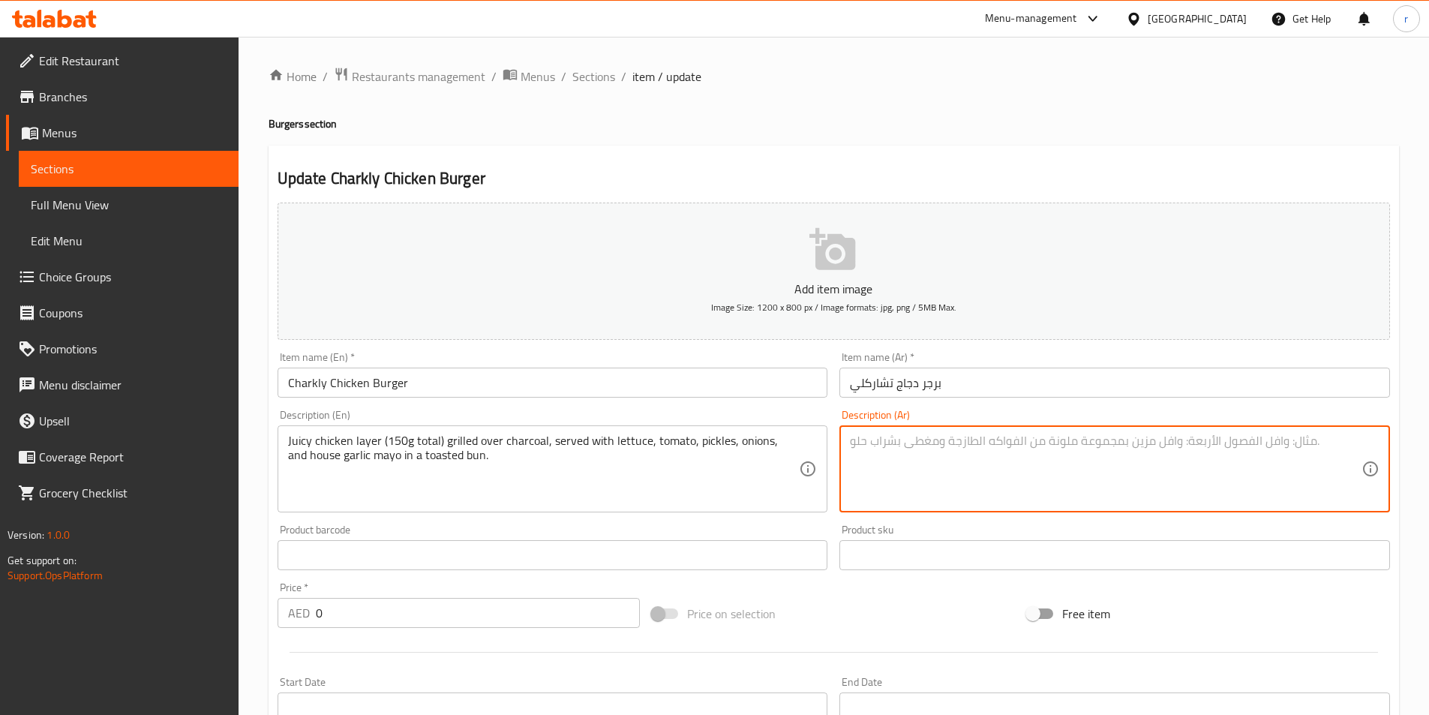
click at [1173, 440] on textarea at bounding box center [1106, 469] width 512 height 71
click at [1115, 452] on textarea at bounding box center [1106, 469] width 512 height 71
paste textarea "طبقة دجاج شهية"
click at [1186, 451] on textarea "طبقة دجاج جوسي" at bounding box center [1106, 469] width 512 height 71
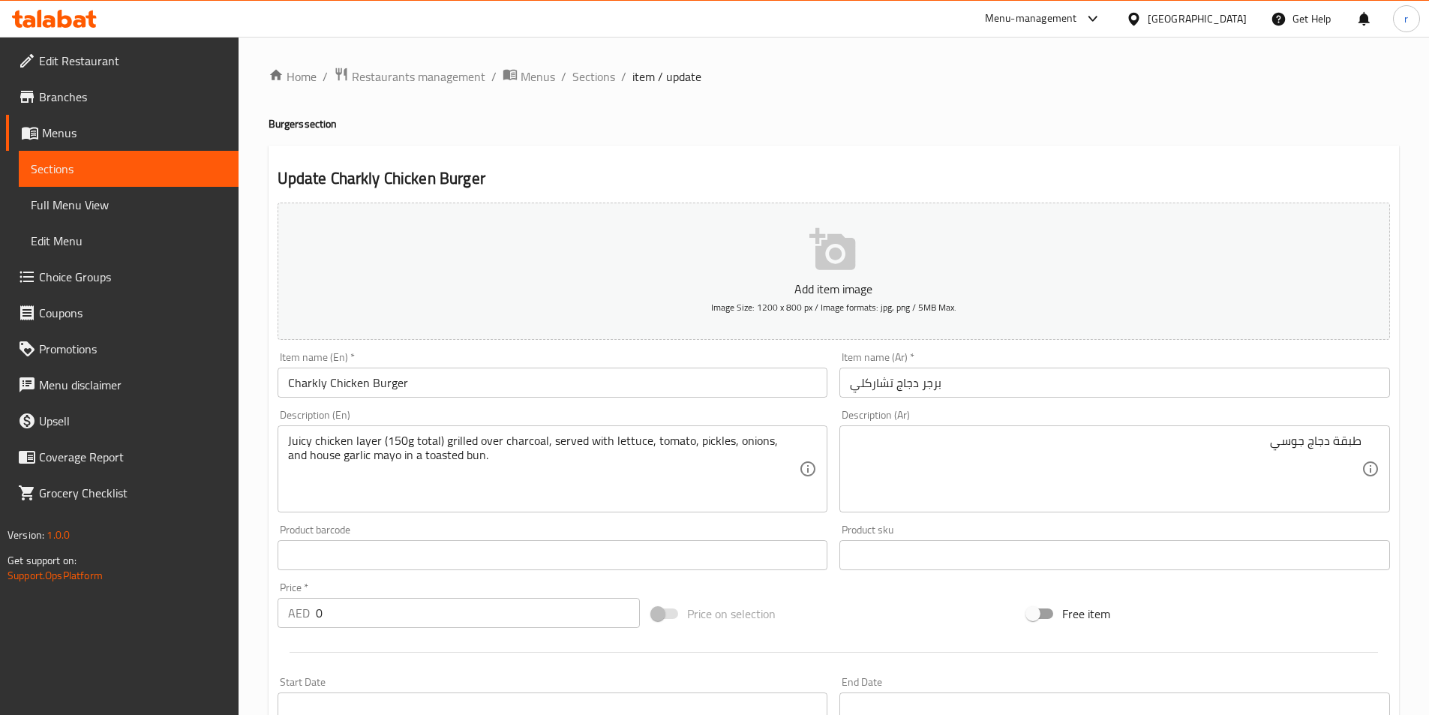
click at [1237, 455] on textarea "طبقة دجاج جوسي" at bounding box center [1106, 469] width 512 height 71
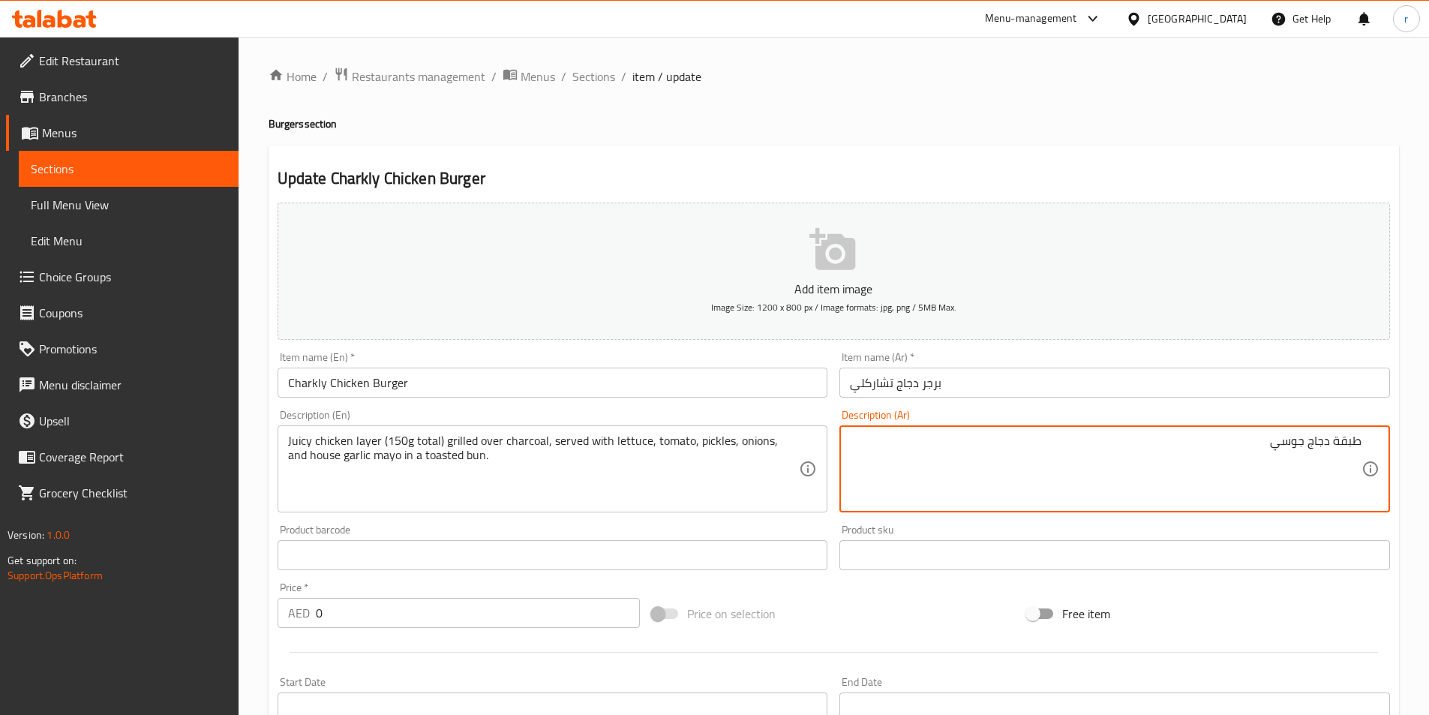
paste textarea "(150 جرام إجمالاً) على الفحم، يقدم مع الخس، الطماطم، المخللات، البصل، ومايونيز …"
drag, startPoint x: 1216, startPoint y: 441, endPoint x: 1192, endPoint y: 452, distance: 26.5
click at [1192, 452] on textarea "طبقة دجاج جوسي (150 جرام إجمالاً) على الفحم، يقدم مع الخس، الطماطم، المخللات، ا…" at bounding box center [1106, 469] width 512 height 71
click at [1192, 463] on textarea "طبقة دجاج جوسي (150 جرام إجمالاً) على الفحم، يقدم مع الخس، الطماطم، المخللات، ا…" at bounding box center [1106, 469] width 512 height 71
drag, startPoint x: 1220, startPoint y: 443, endPoint x: 1196, endPoint y: 447, distance: 24.4
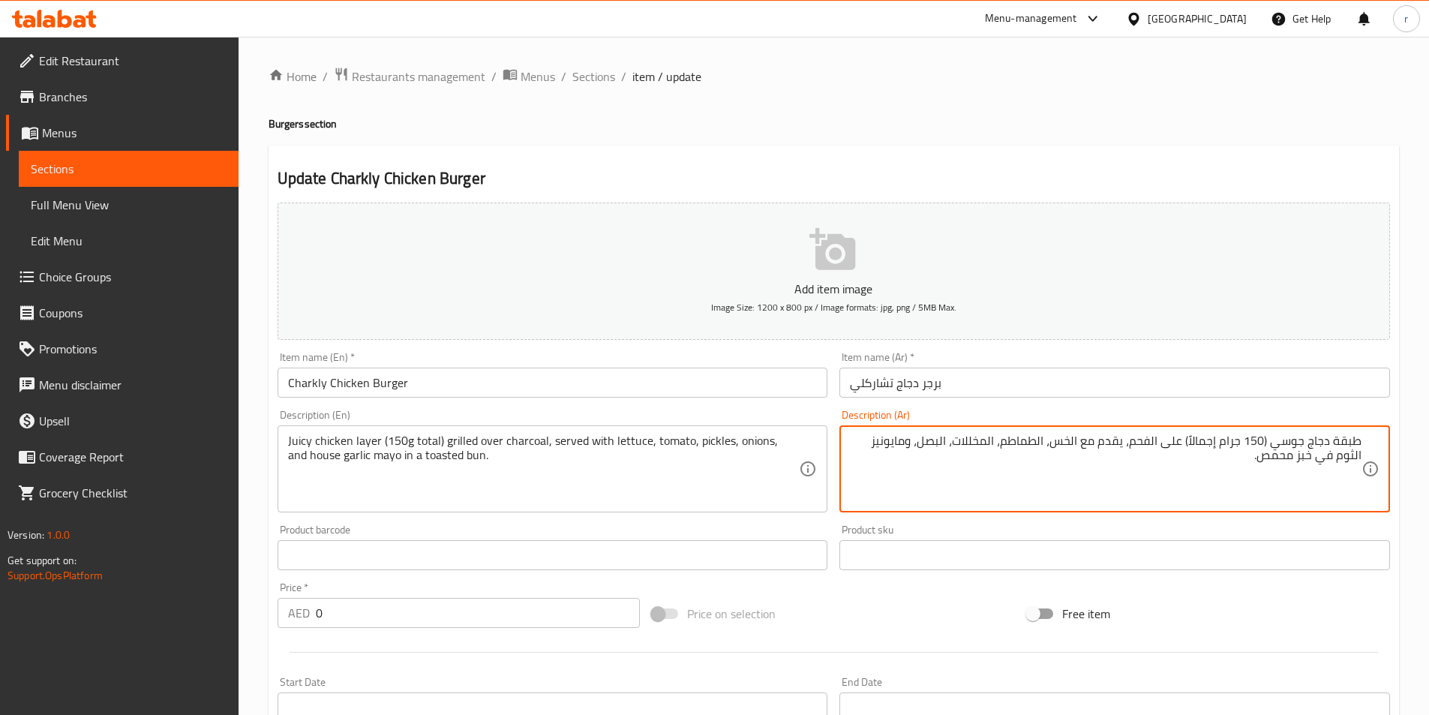
click at [1196, 447] on textarea "طبقة دجاج جوسي (150 جرام إجمالاً) على الفحم، يقدم مع الخس، الطماطم، المخللات، ا…" at bounding box center [1106, 469] width 512 height 71
click at [1158, 445] on textarea "طبقة دجاج جوسي (150 جرام توتال) على الفحم، يقدم مع الخس، الطماطم، المخللات، الب…" at bounding box center [1106, 469] width 512 height 71
click at [958, 490] on textarea "طبقة دجاج جوسي (150 جرام توتال) على الفحم، يقدم مع الخس، الطماطم، المخللات، الب…" at bounding box center [1106, 469] width 512 height 71
type textarea "طبقة دجاج جوسي (150 جرام توتال) على الفحم، يقدم مع الخس، الطماطم، المخللات، الب…"
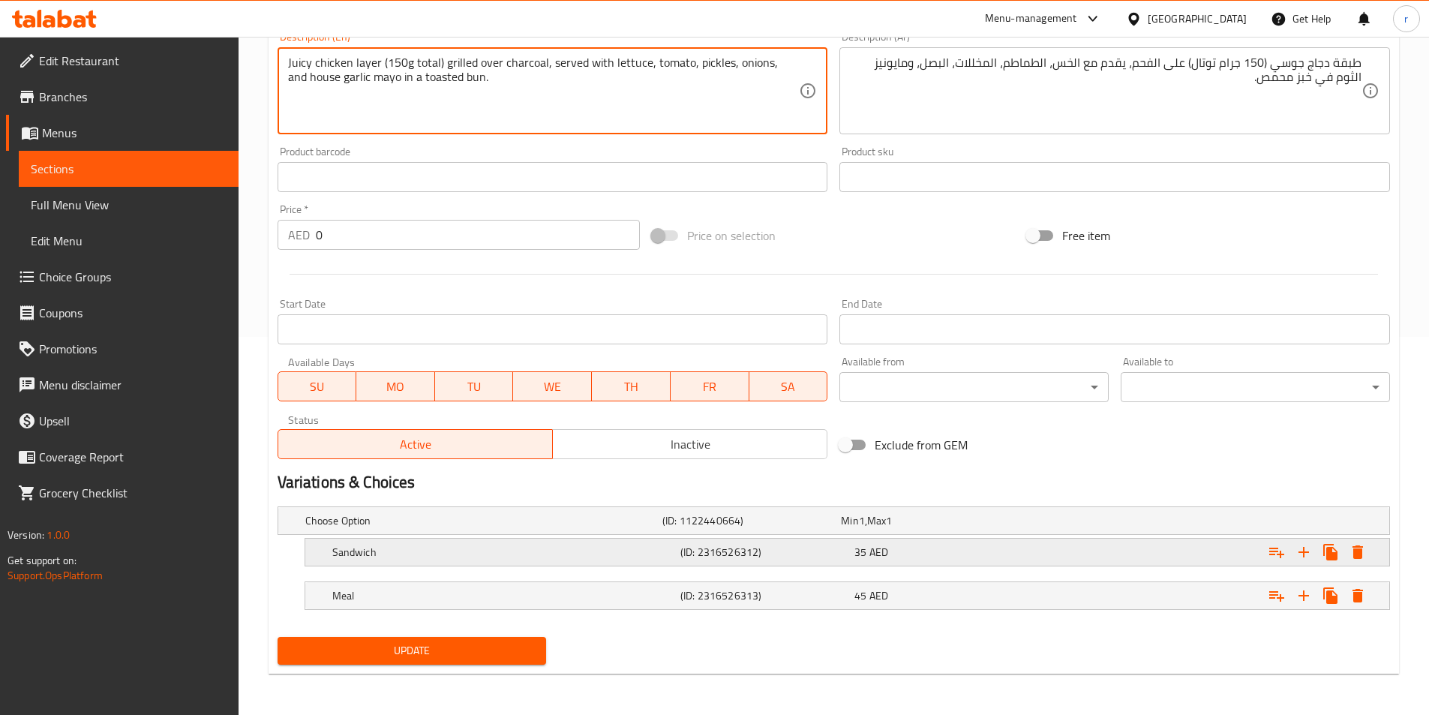
scroll to position [379, 0]
click at [414, 647] on span "Update" at bounding box center [412, 650] width 245 height 19
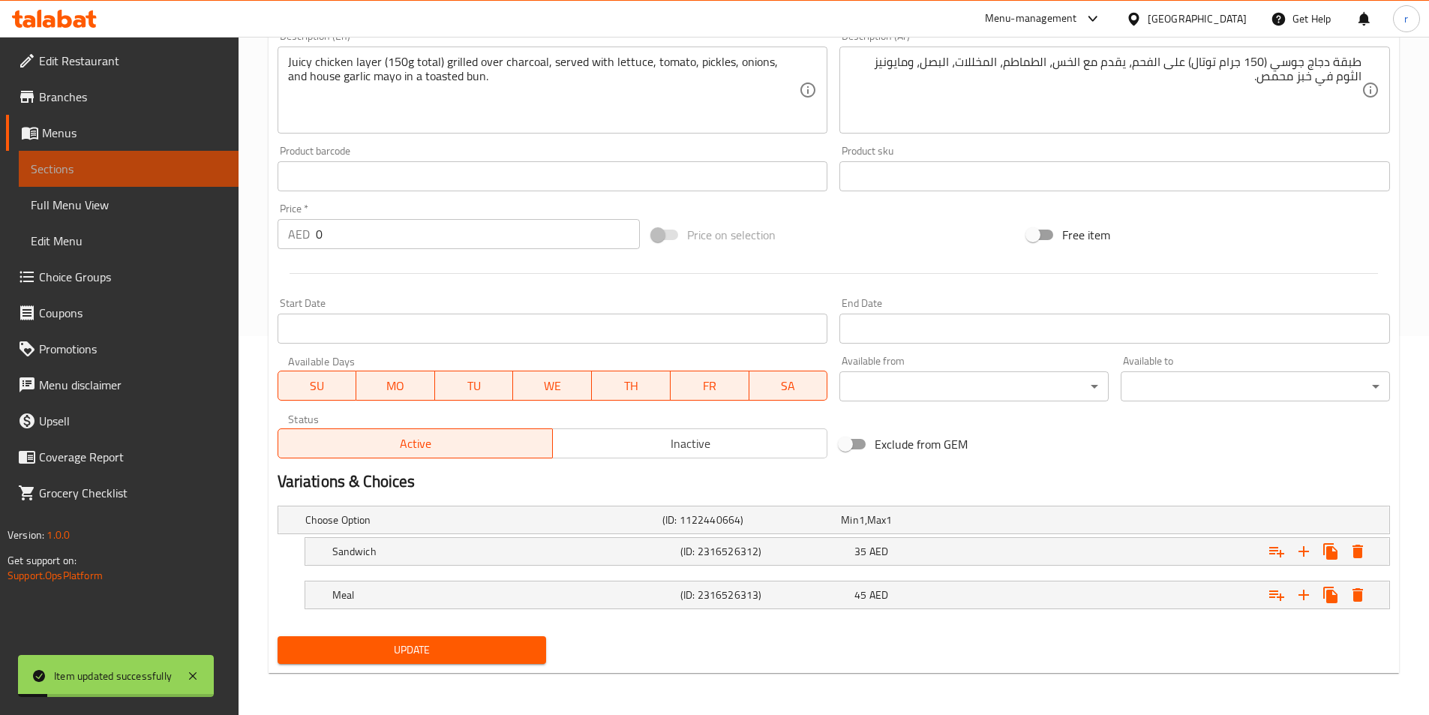
click at [110, 182] on link "Sections" at bounding box center [129, 169] width 220 height 36
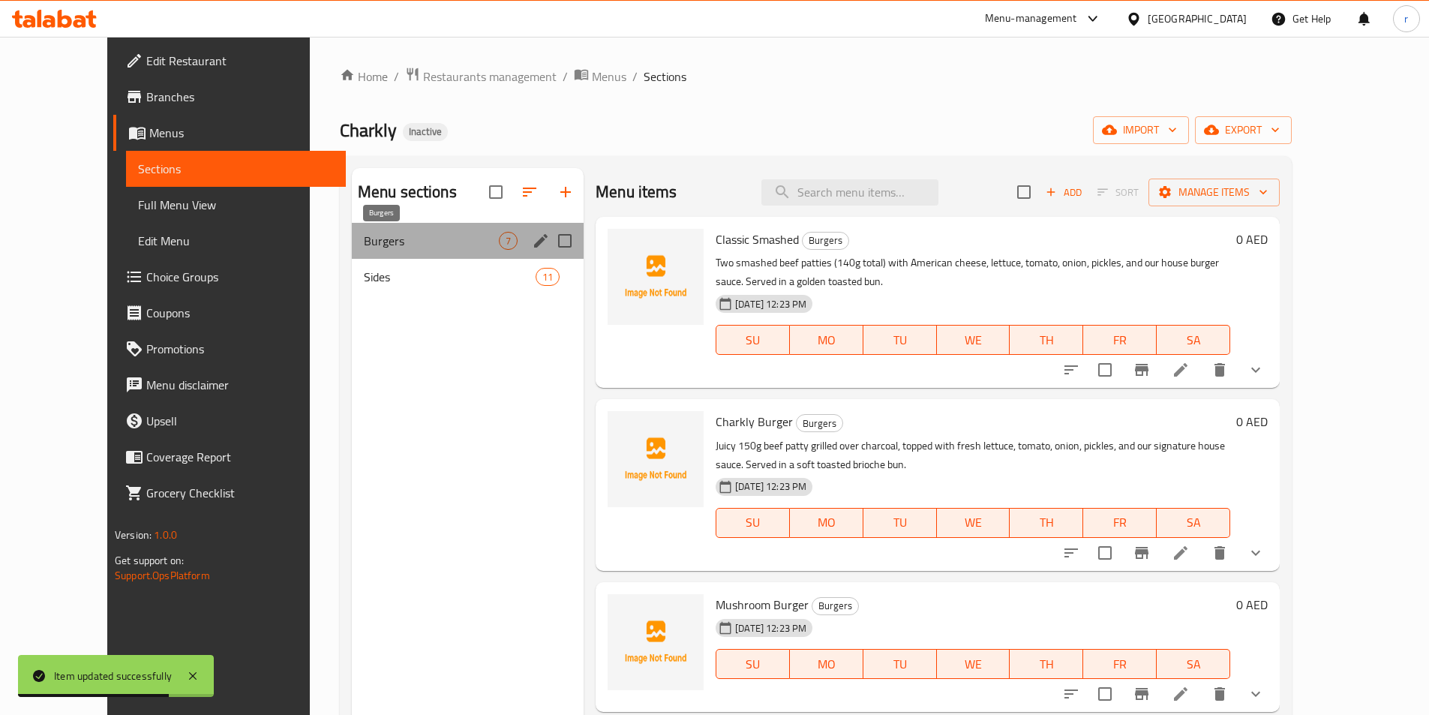
click at [400, 247] on span "Burgers" at bounding box center [431, 241] width 135 height 18
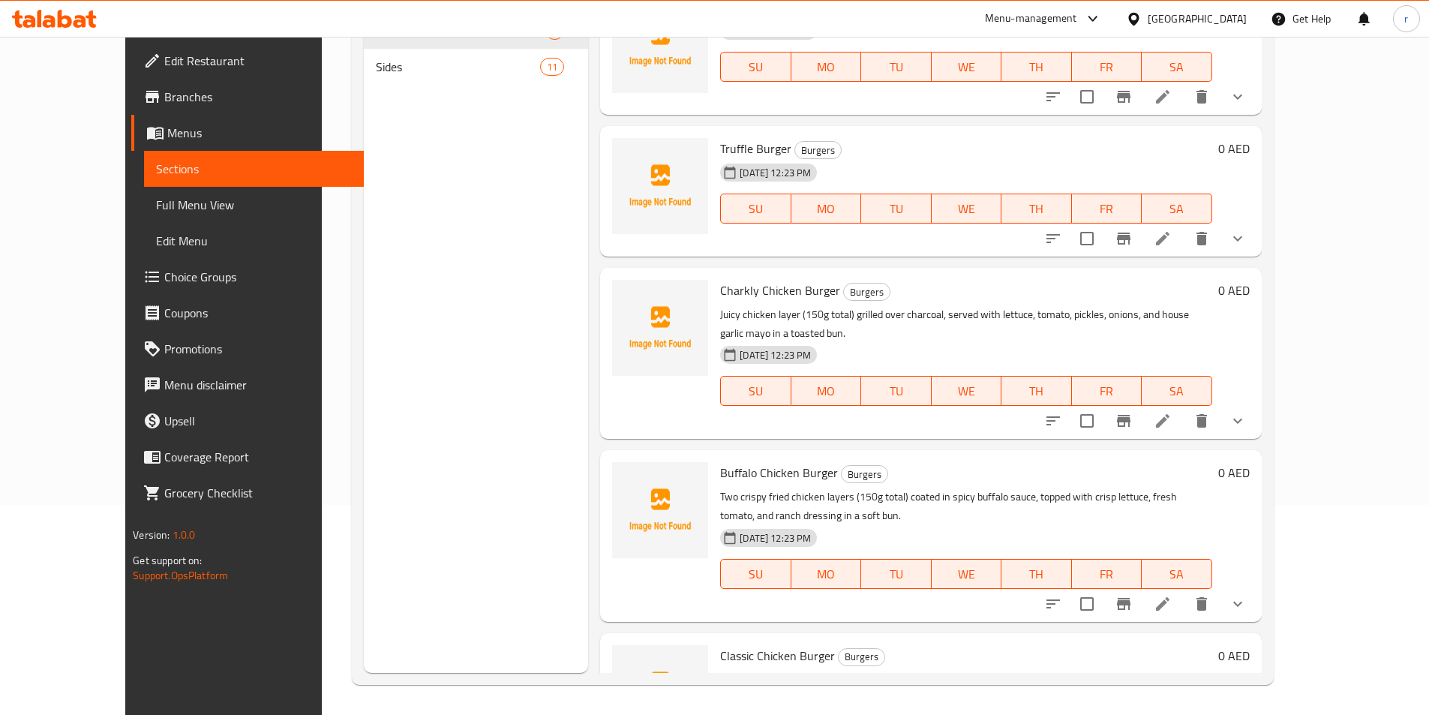
scroll to position [462, 0]
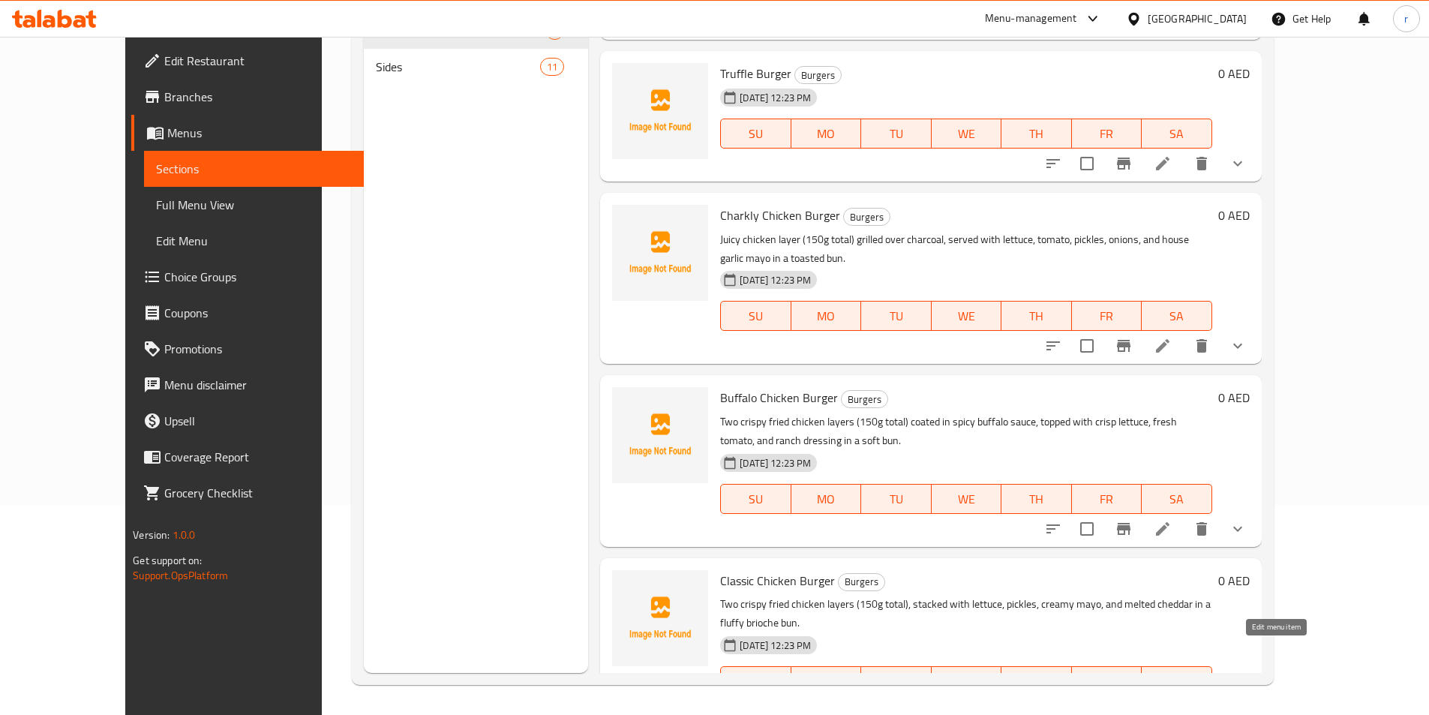
click at [1169, 704] on icon at bounding box center [1163, 711] width 14 height 14
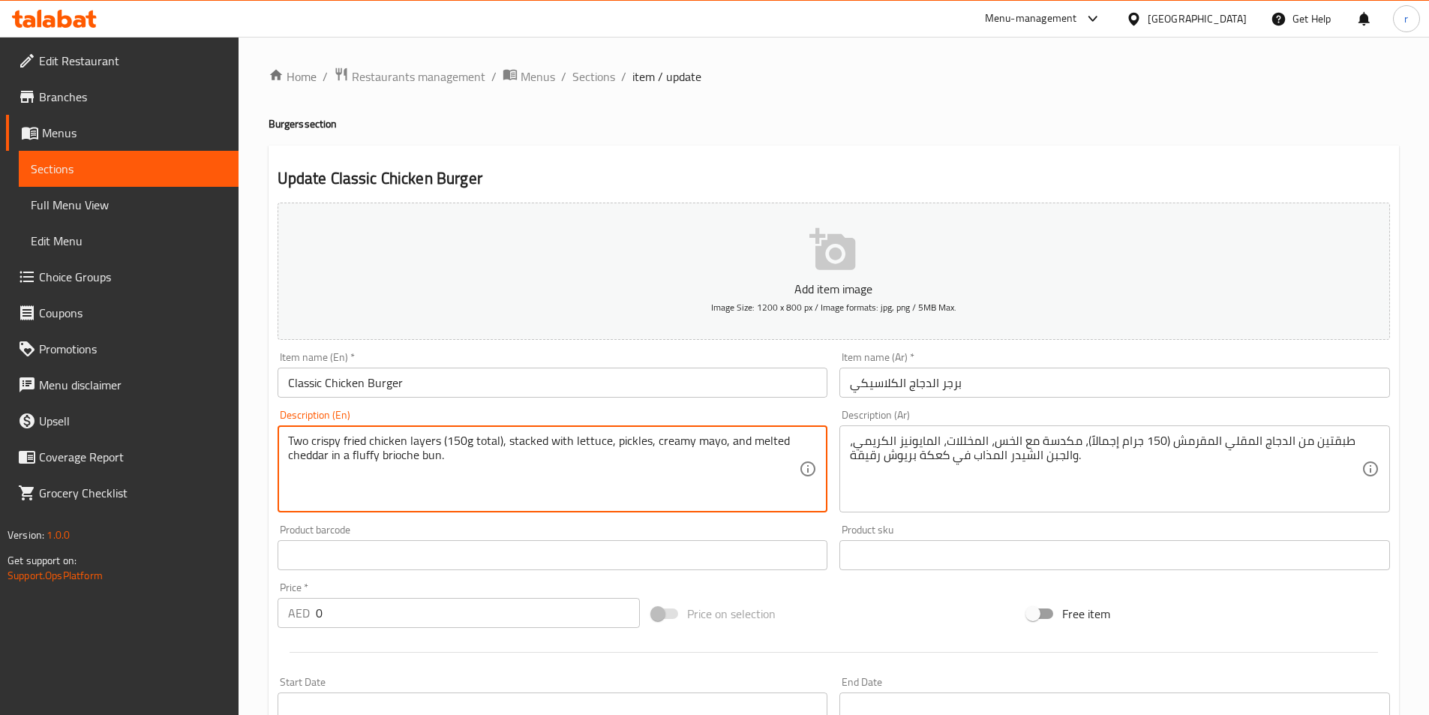
drag, startPoint x: 549, startPoint y: 440, endPoint x: 507, endPoint y: 449, distance: 43.1
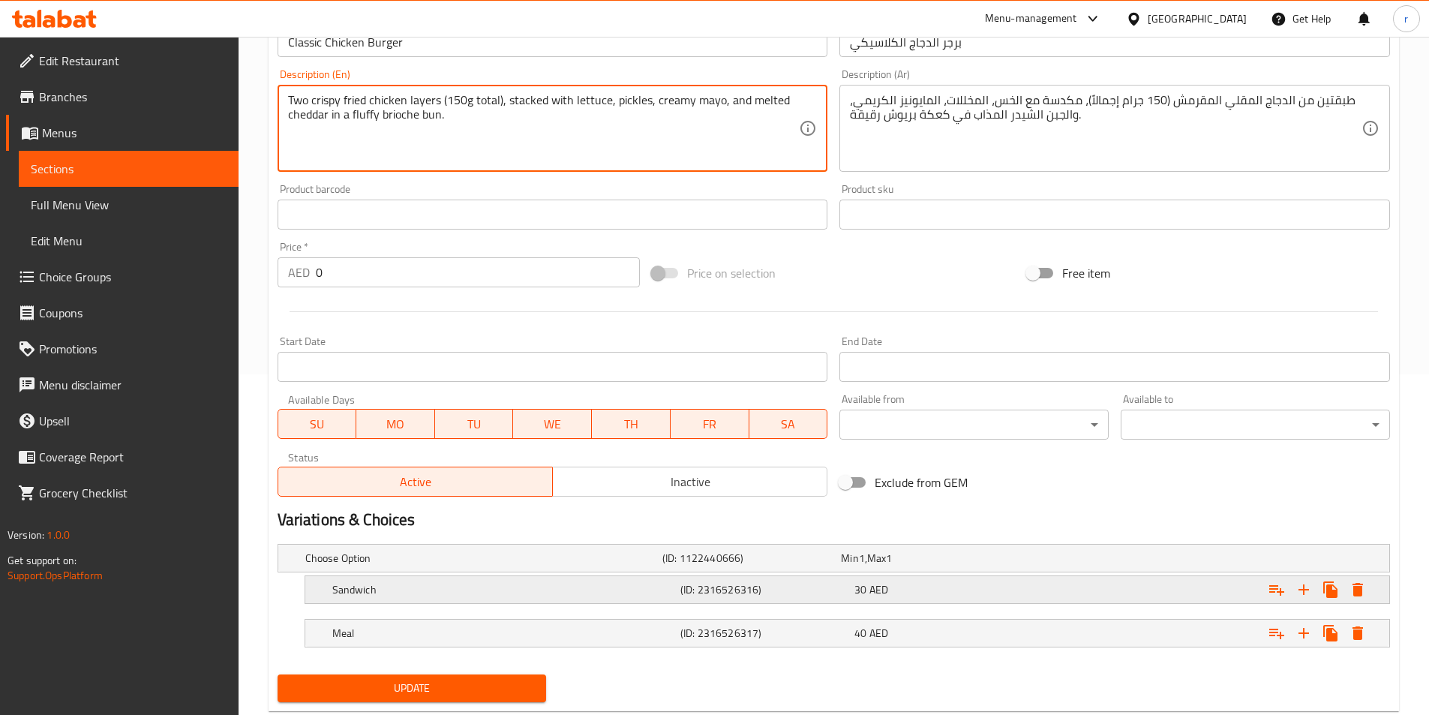
scroll to position [379, 0]
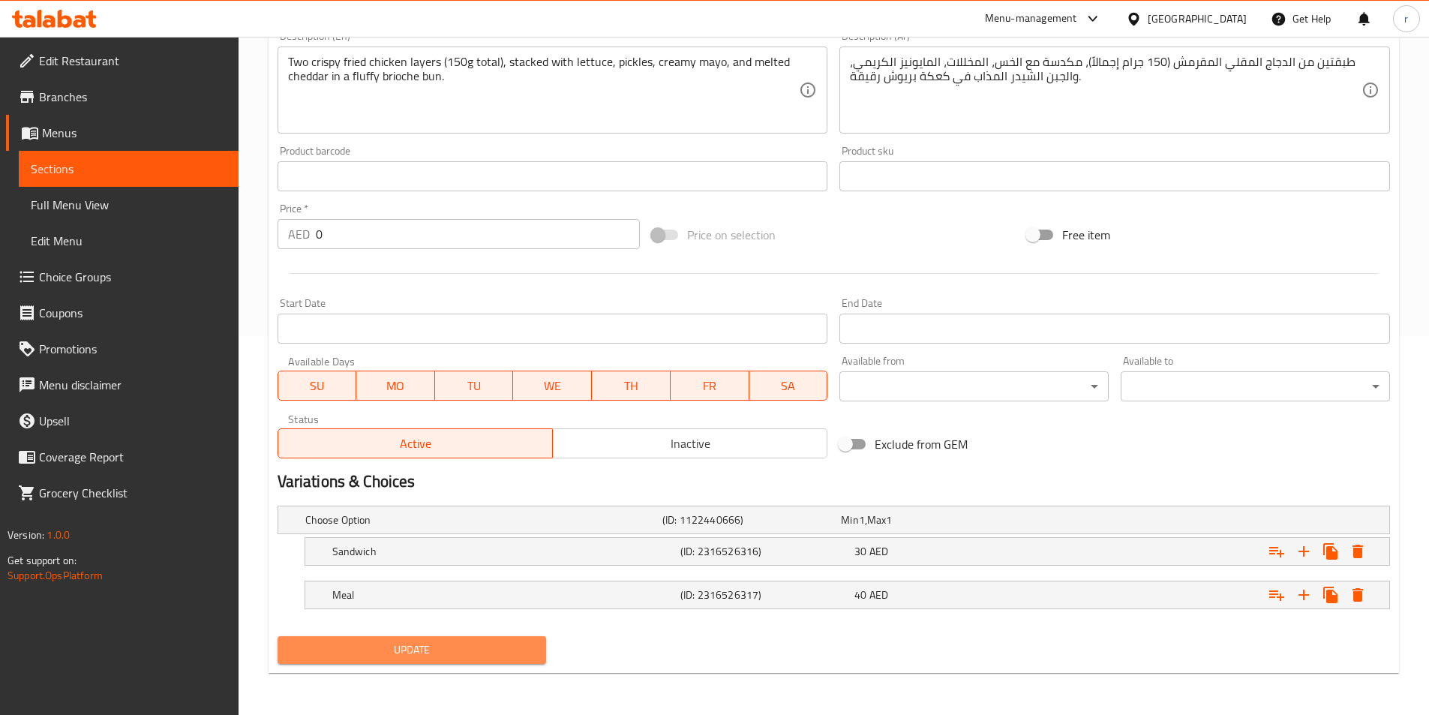
click at [471, 654] on span "Update" at bounding box center [412, 650] width 245 height 19
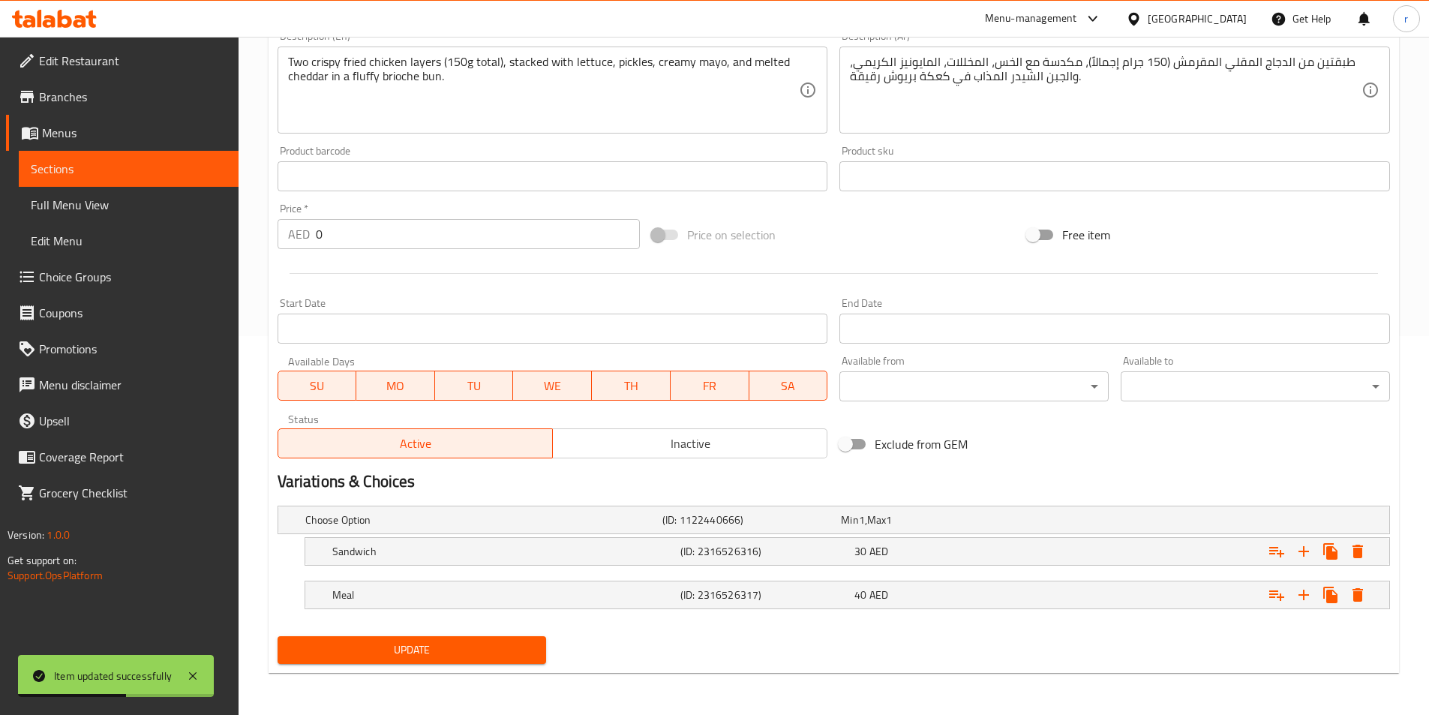
click at [119, 162] on span "Sections" at bounding box center [129, 169] width 196 height 18
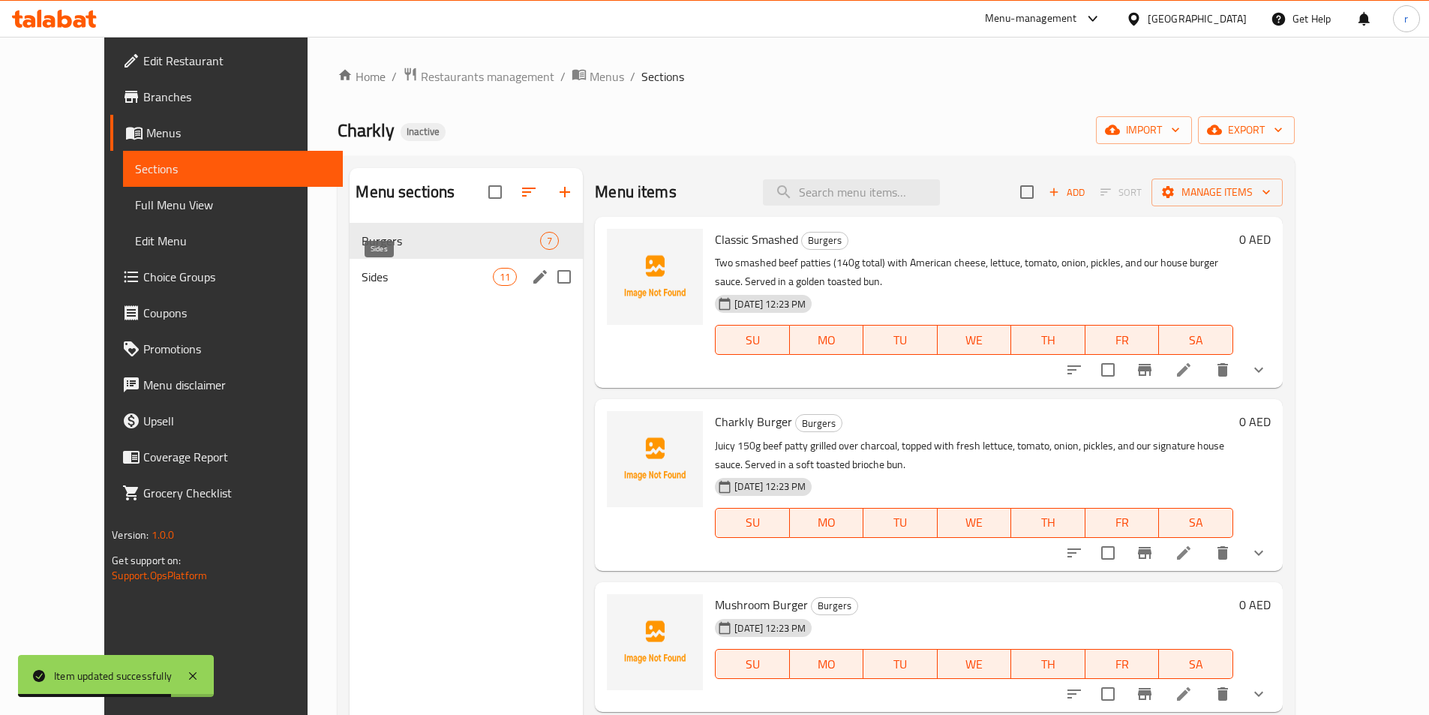
click at [402, 280] on span "Sides" at bounding box center [427, 277] width 131 height 18
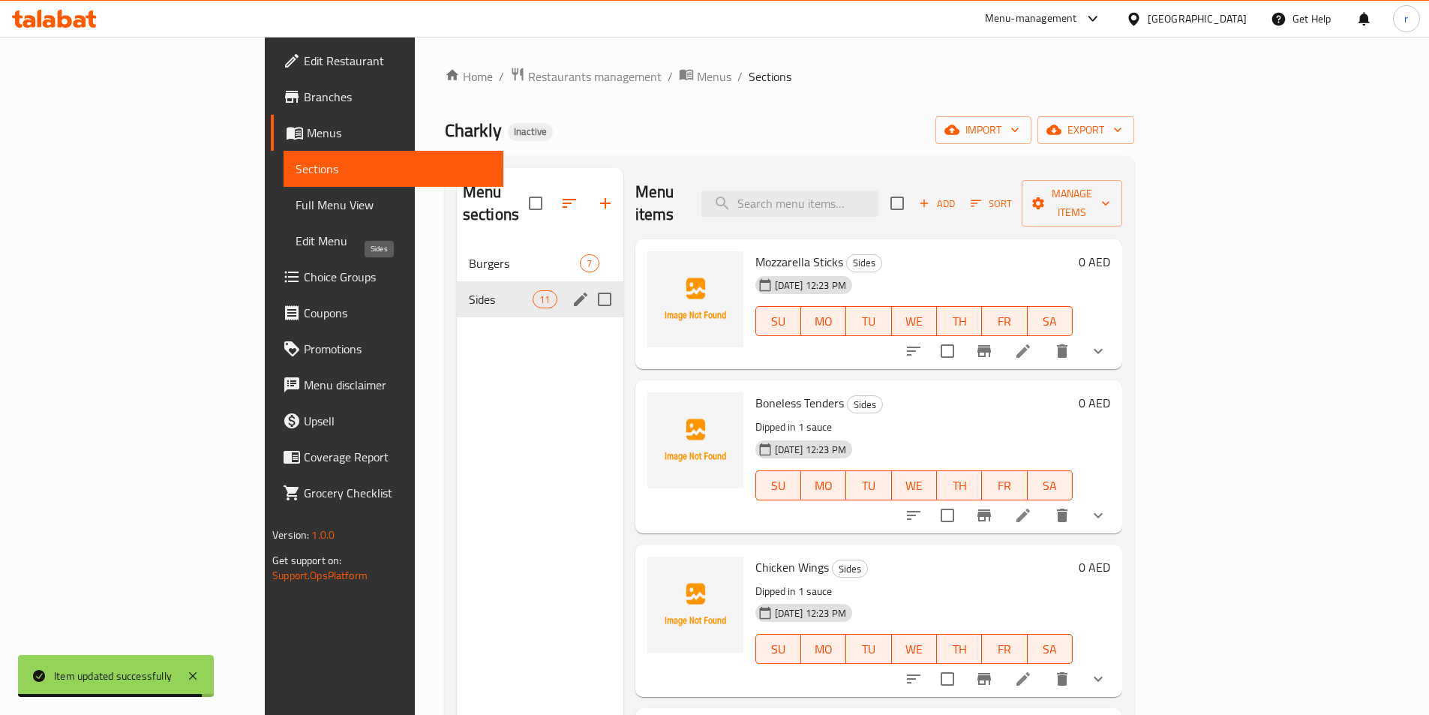
click at [469, 290] on span "Sides" at bounding box center [501, 299] width 64 height 18
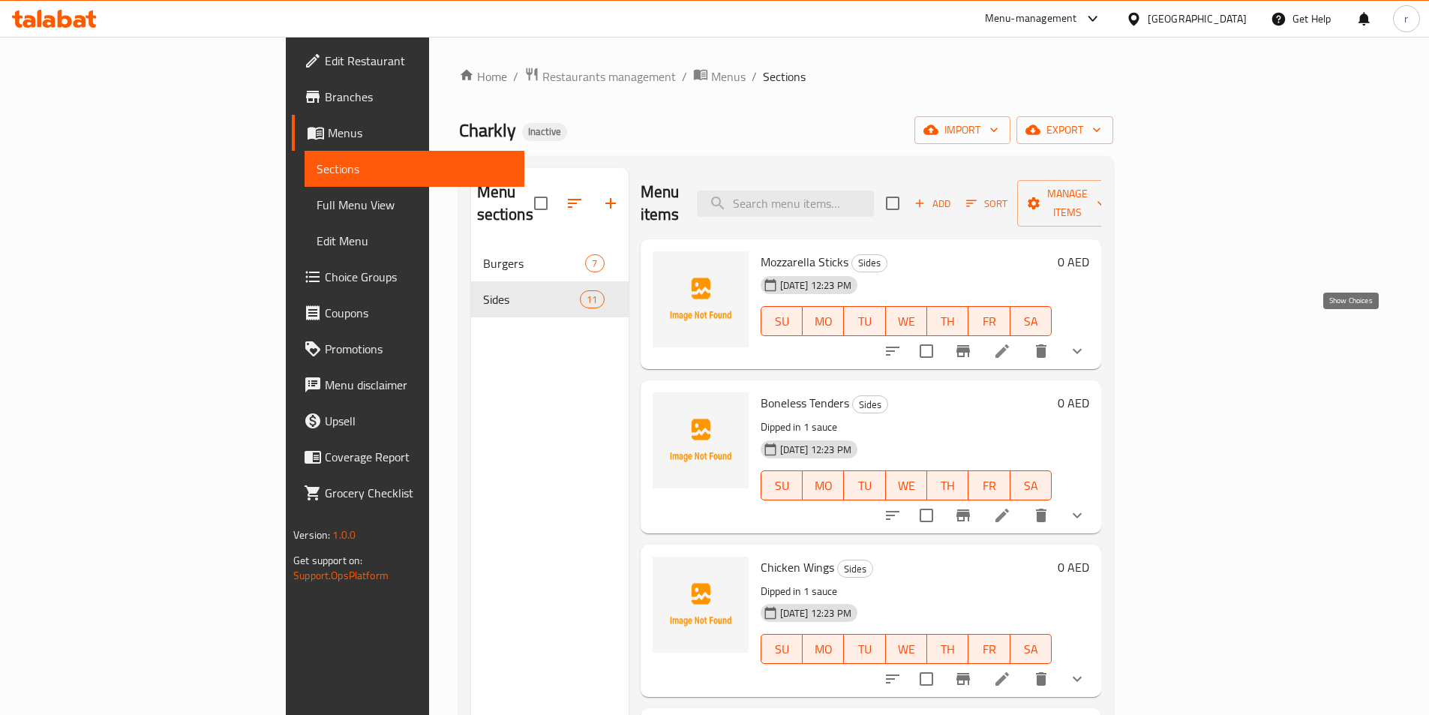
click at [1086, 342] on icon "show more" at bounding box center [1077, 351] width 18 height 18
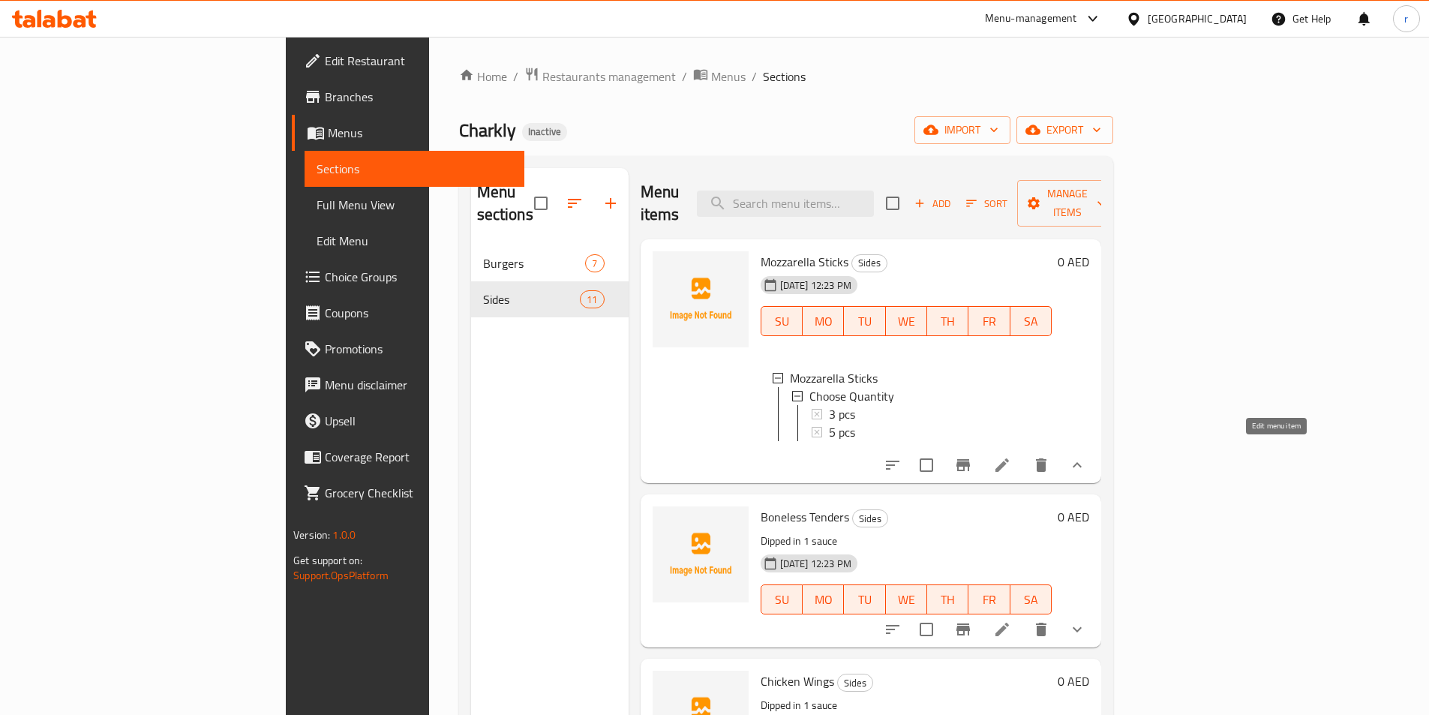
click at [1011, 456] on icon at bounding box center [1002, 465] width 18 height 18
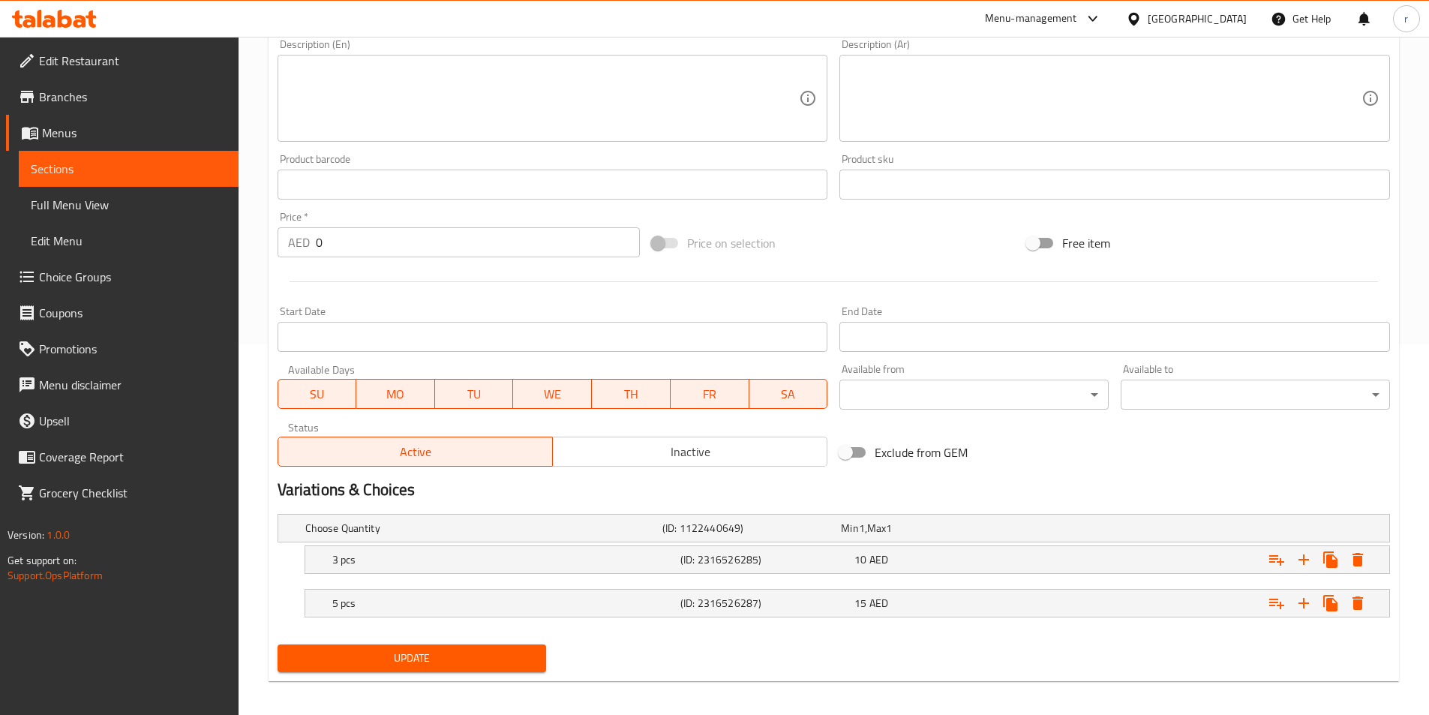
scroll to position [379, 0]
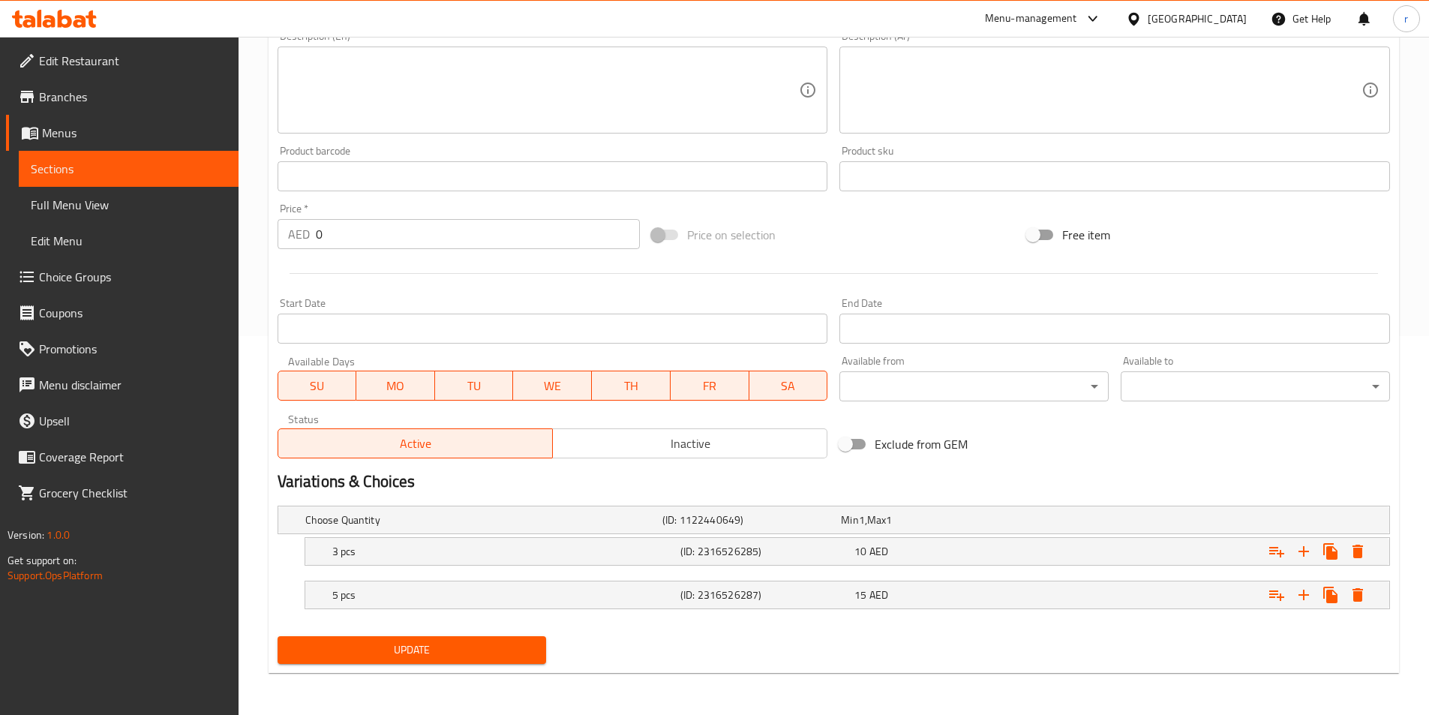
click at [405, 641] on span "Update" at bounding box center [412, 650] width 245 height 19
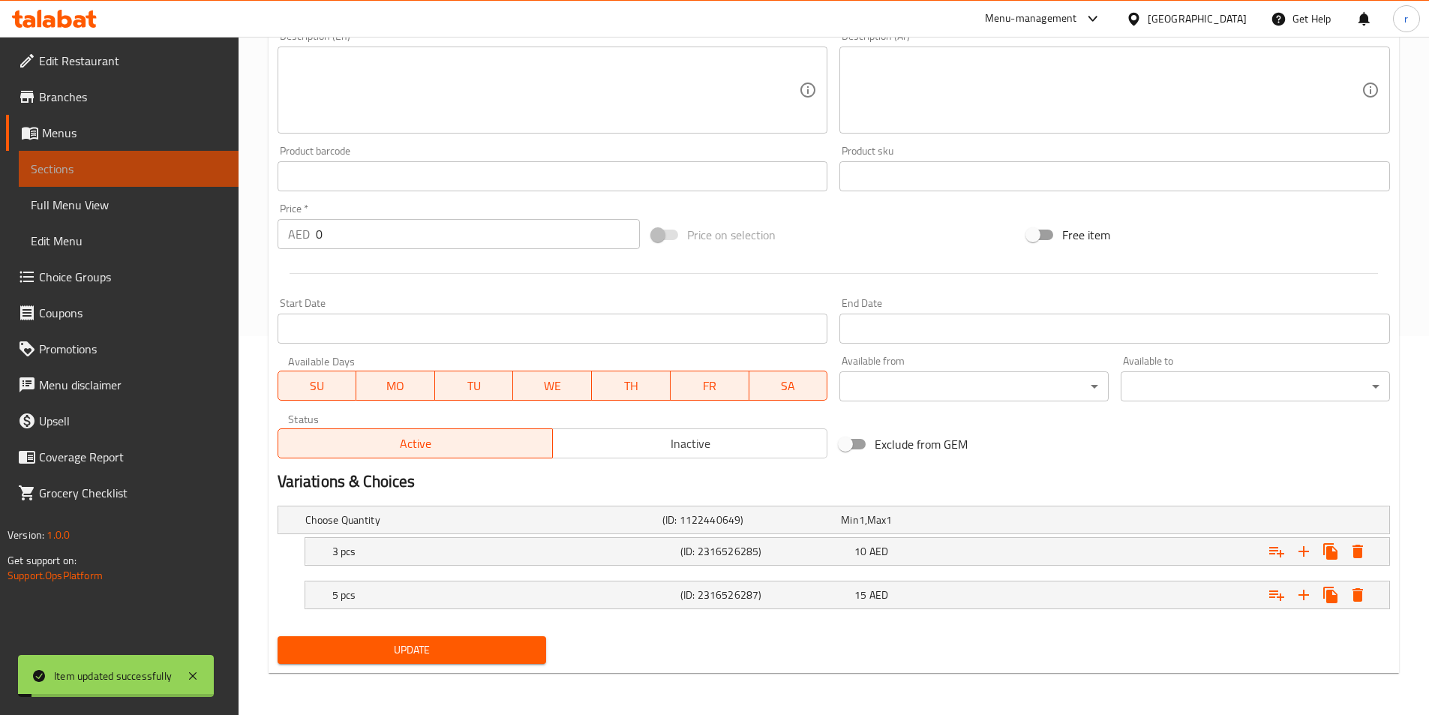
click at [145, 178] on link "Sections" at bounding box center [129, 169] width 220 height 36
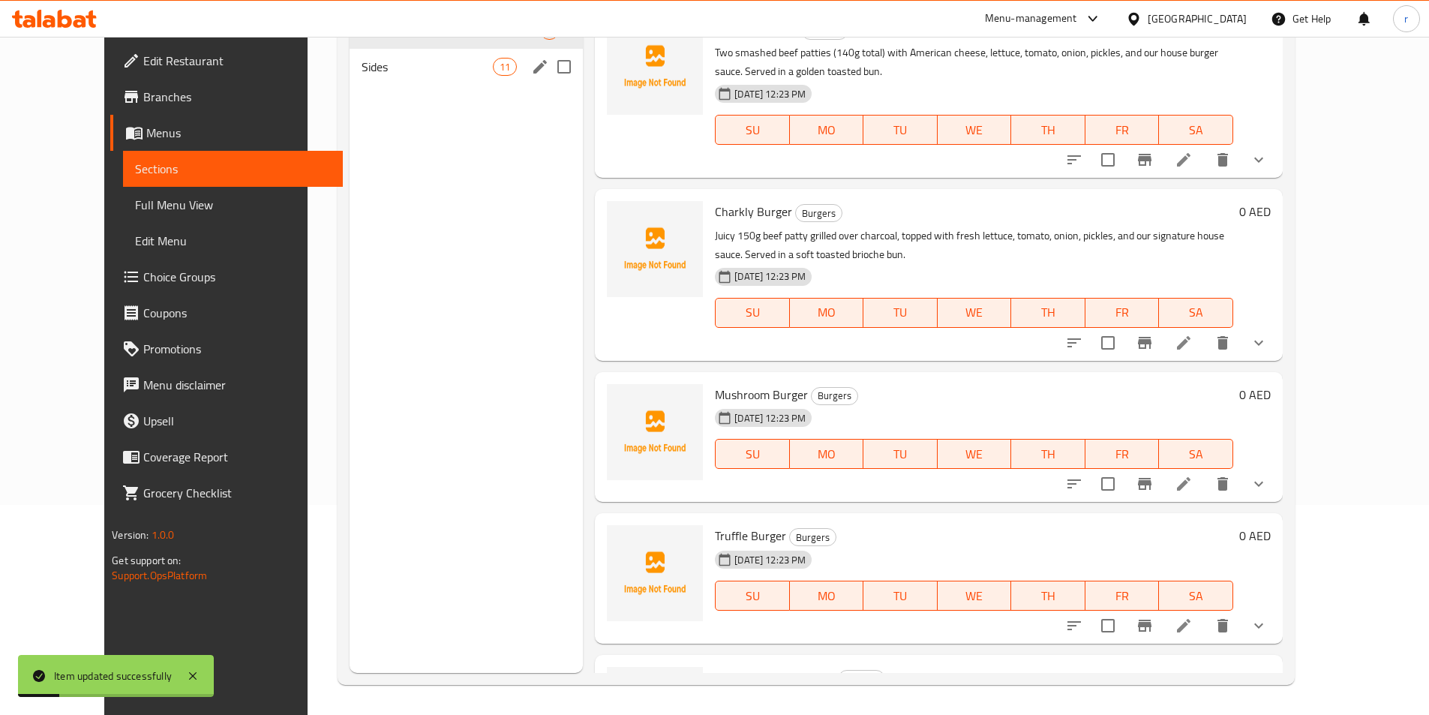
click at [358, 76] on div "Sides 11" at bounding box center [466, 67] width 233 height 36
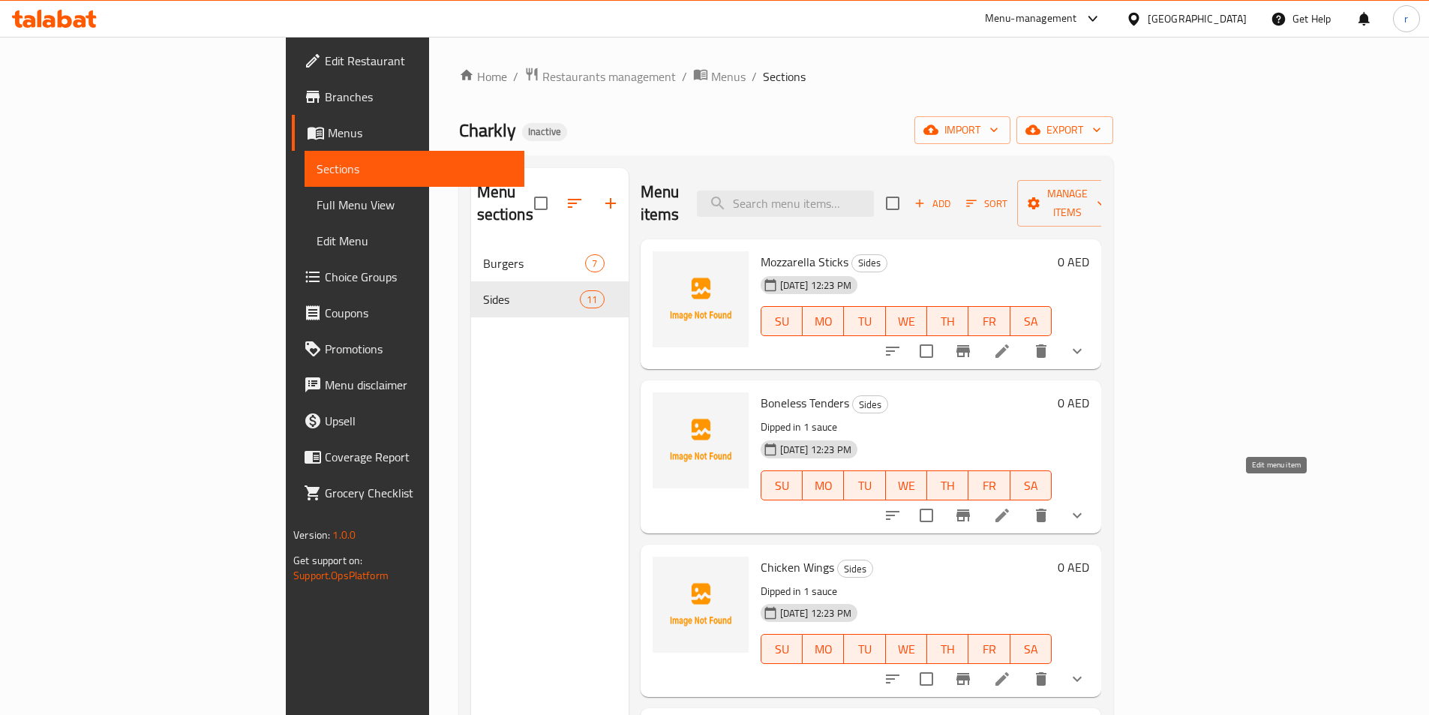
click at [1011, 506] on icon at bounding box center [1002, 515] width 18 height 18
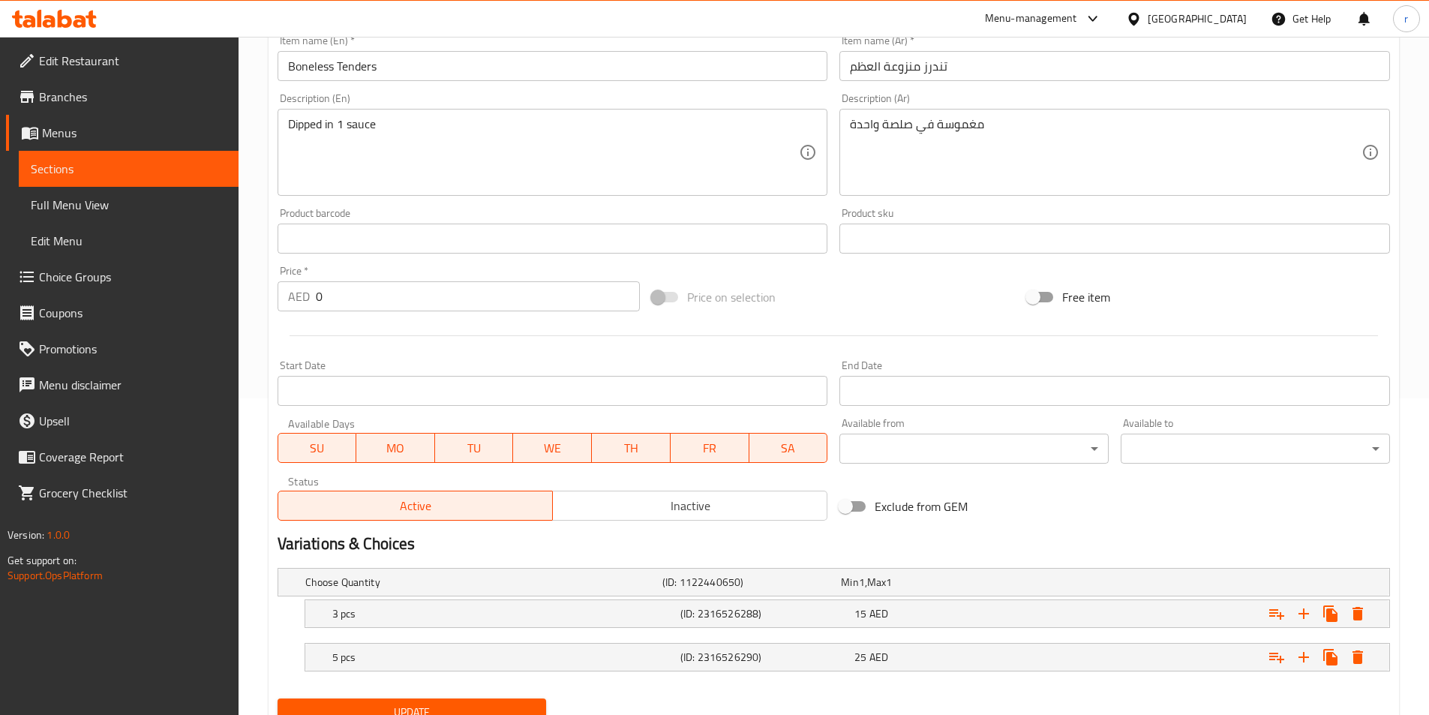
scroll to position [379, 0]
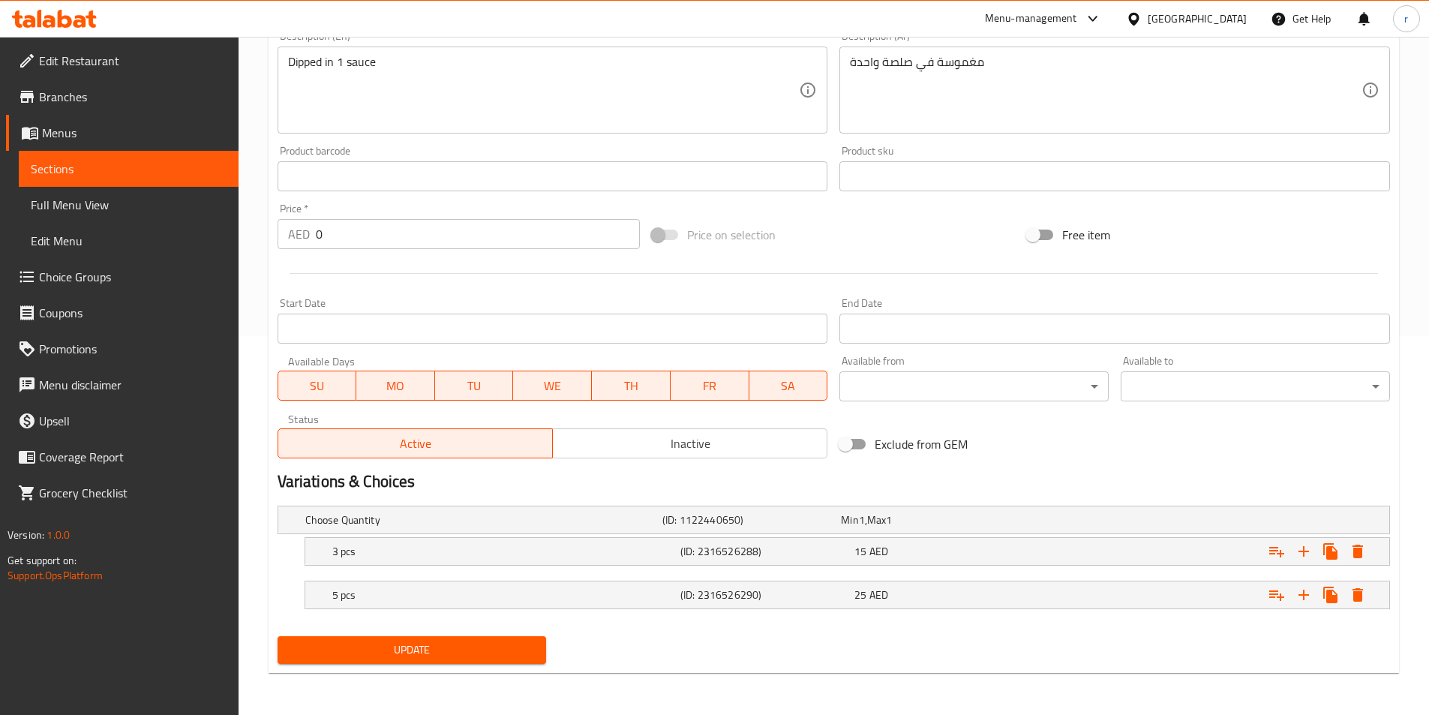
click at [467, 656] on span "Update" at bounding box center [412, 650] width 245 height 19
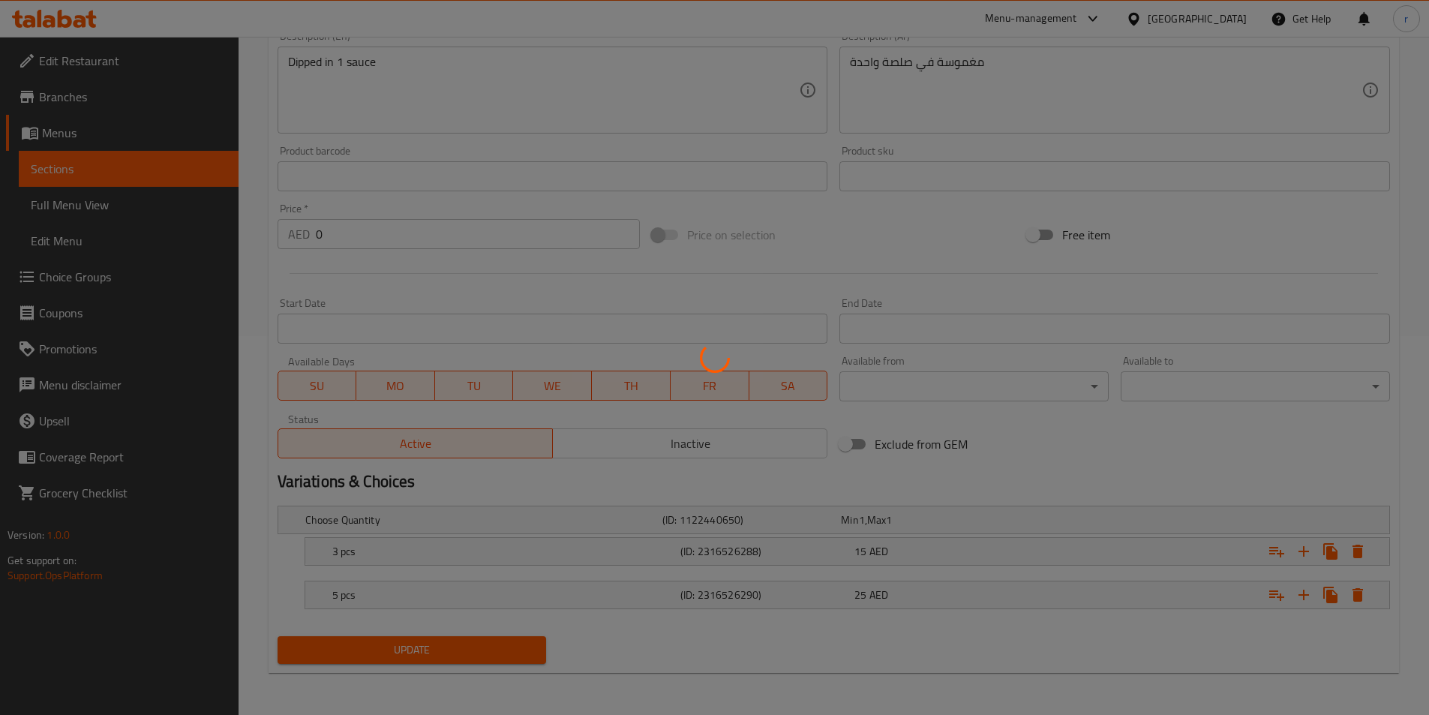
click at [135, 170] on div at bounding box center [714, 357] width 1429 height 715
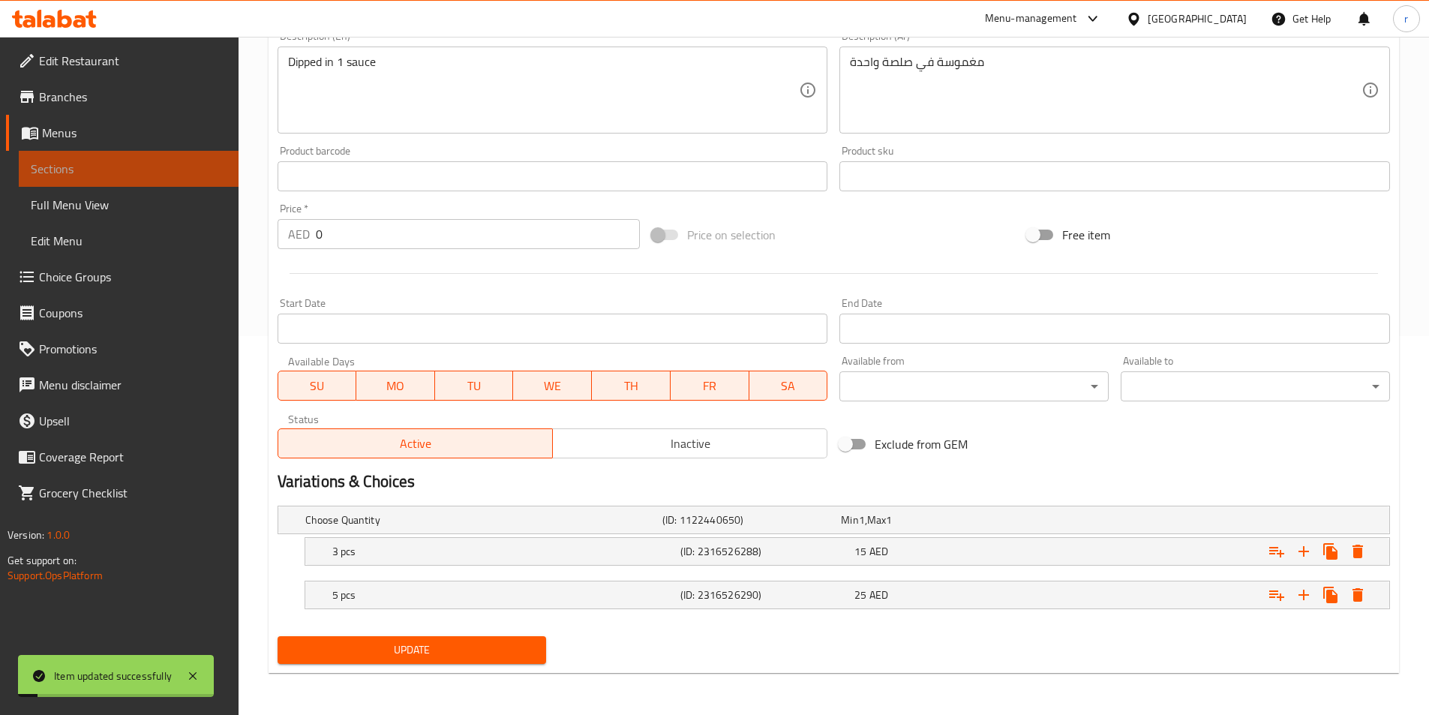
click at [137, 173] on span "Sections" at bounding box center [129, 169] width 196 height 18
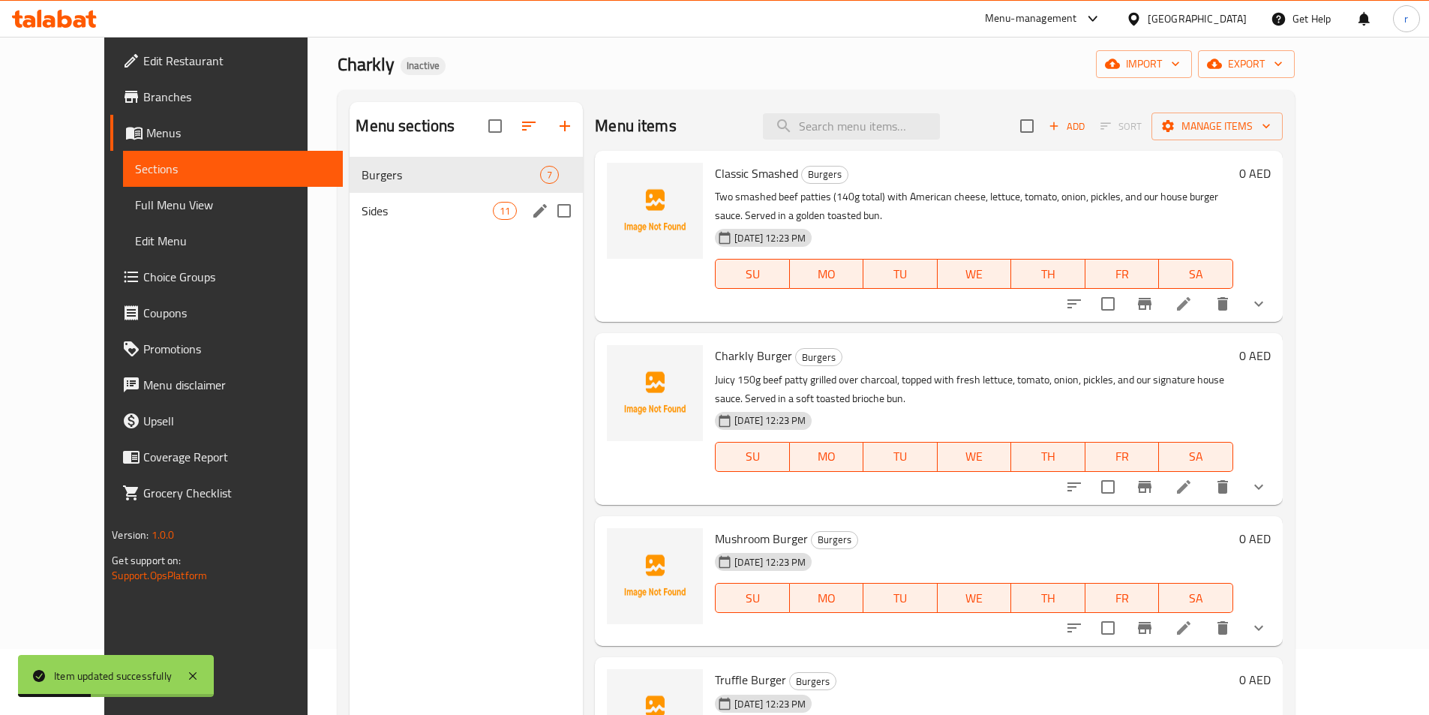
scroll to position [60, 0]
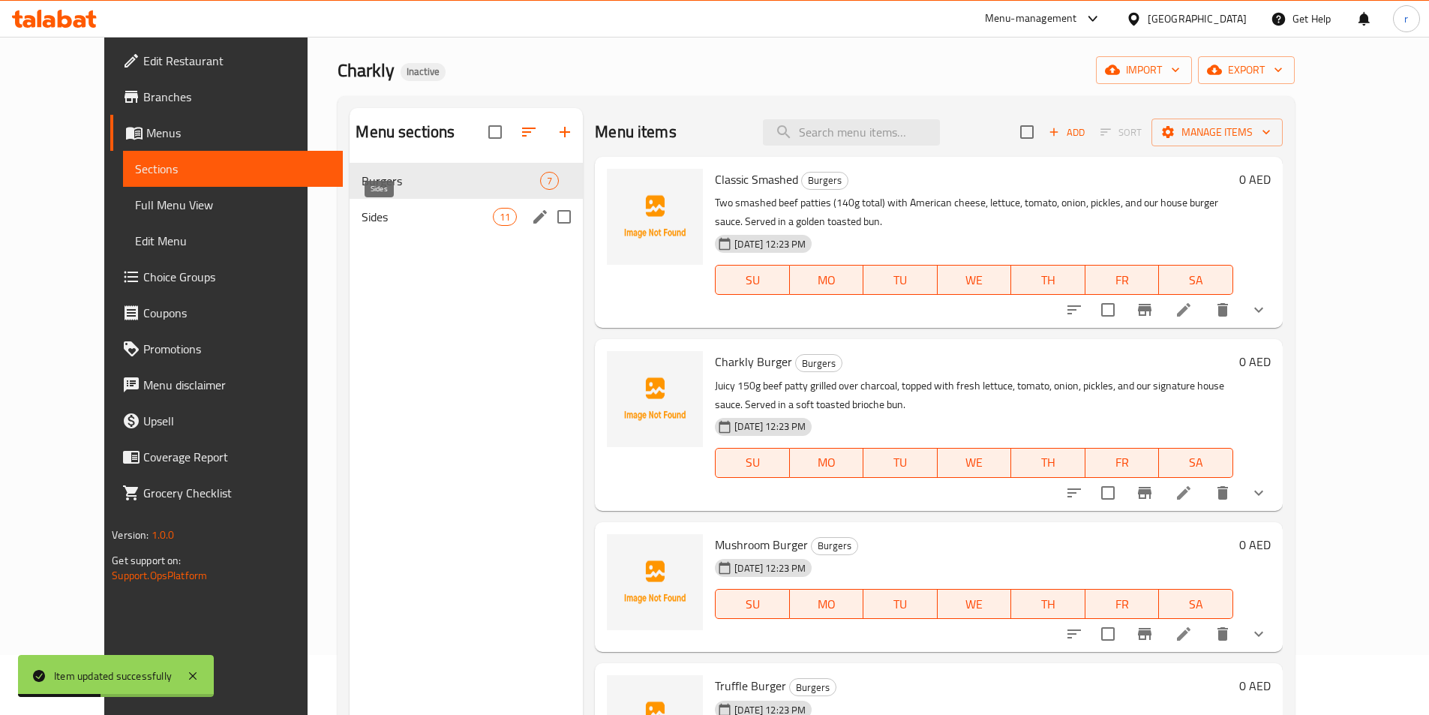
click at [448, 215] on span "Sides" at bounding box center [427, 217] width 131 height 18
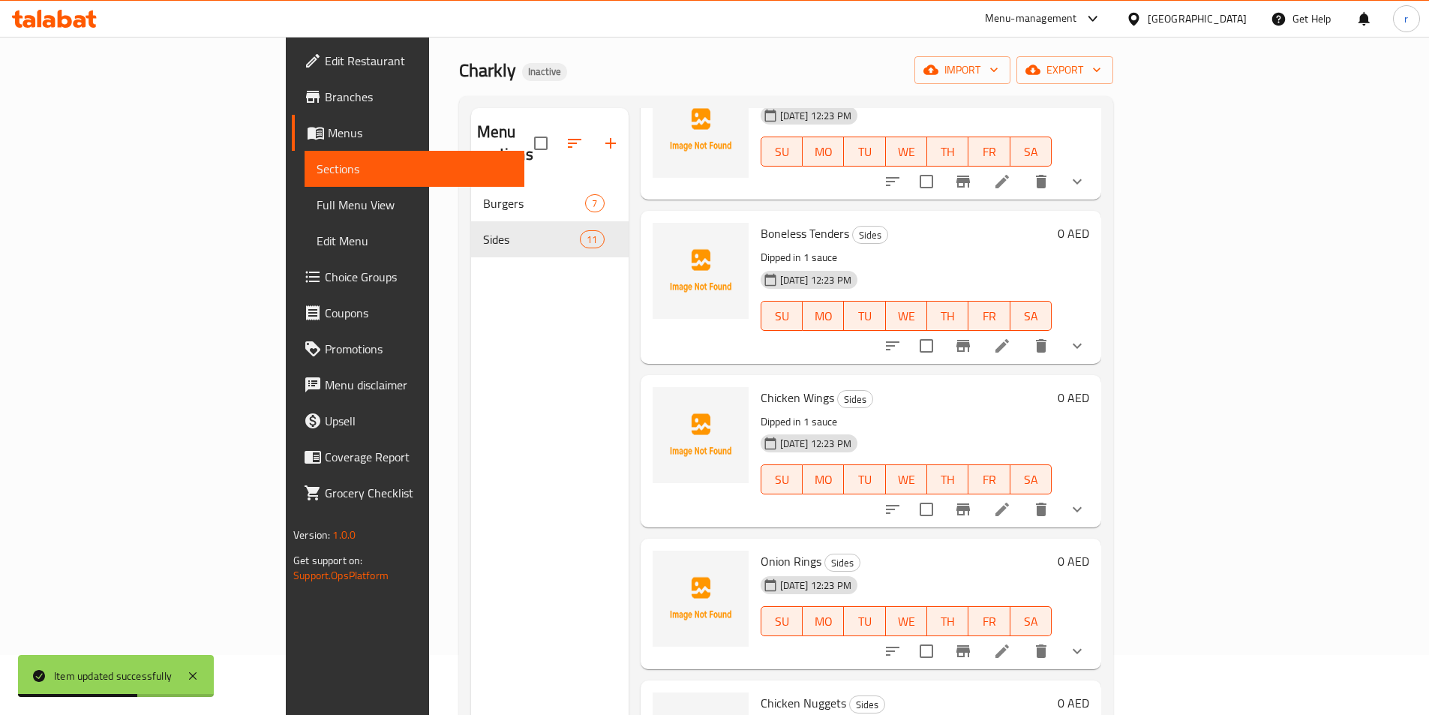
scroll to position [150, 0]
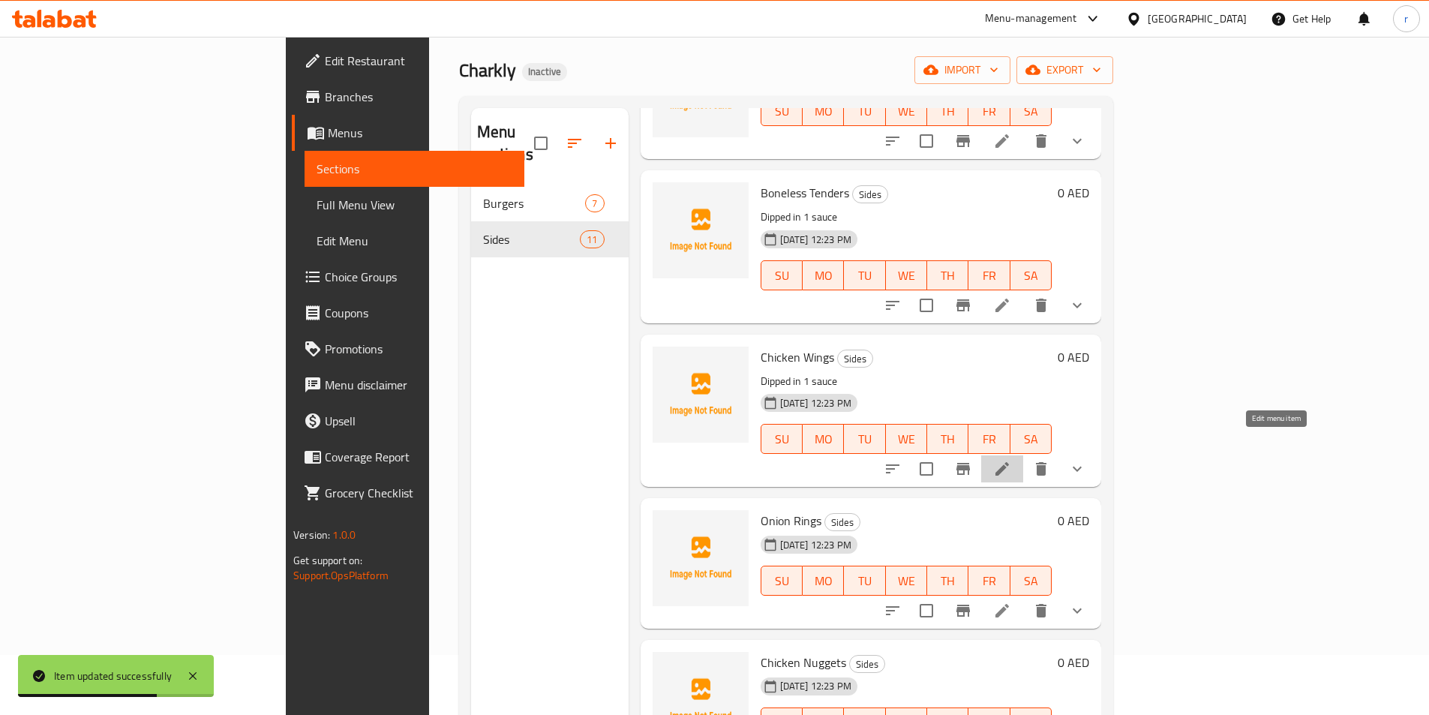
click at [1011, 460] on icon at bounding box center [1002, 469] width 18 height 18
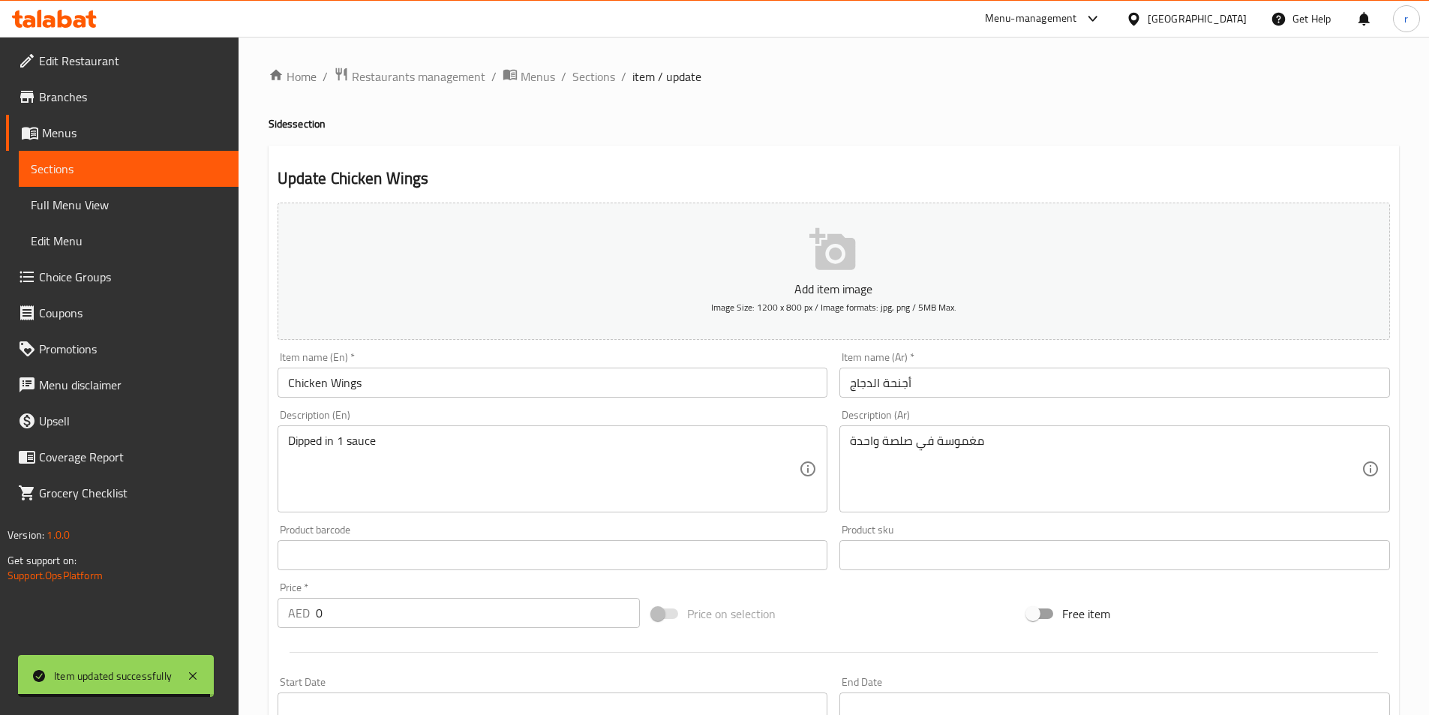
click at [415, 389] on input "Chicken Wings" at bounding box center [553, 383] width 551 height 30
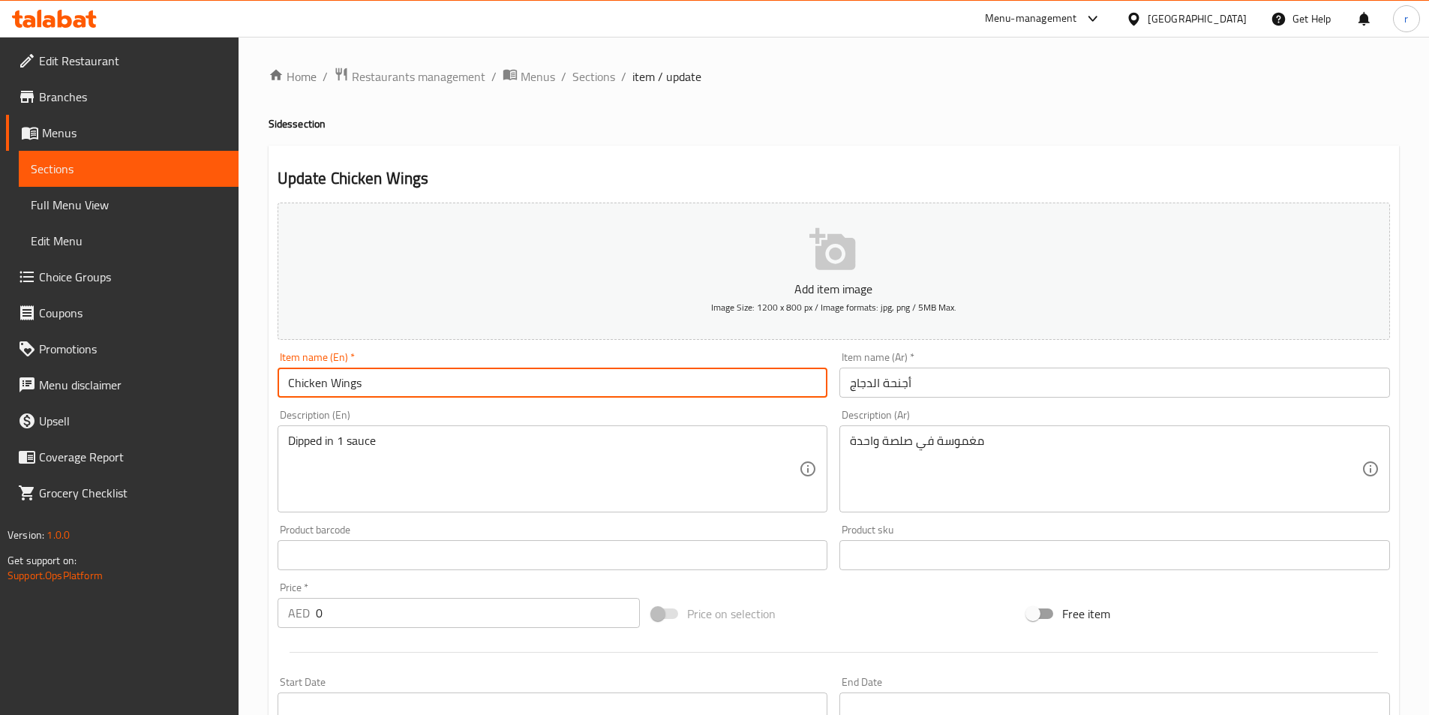
drag, startPoint x: 380, startPoint y: 382, endPoint x: 269, endPoint y: 387, distance: 111.9
click at [269, 387] on div "Update Chicken Wings Add item image Image Size: 1200 x 800 px / Image formats: …" at bounding box center [834, 599] width 1130 height 906
click at [490, 379] on input "Chicken Wings" at bounding box center [553, 383] width 551 height 30
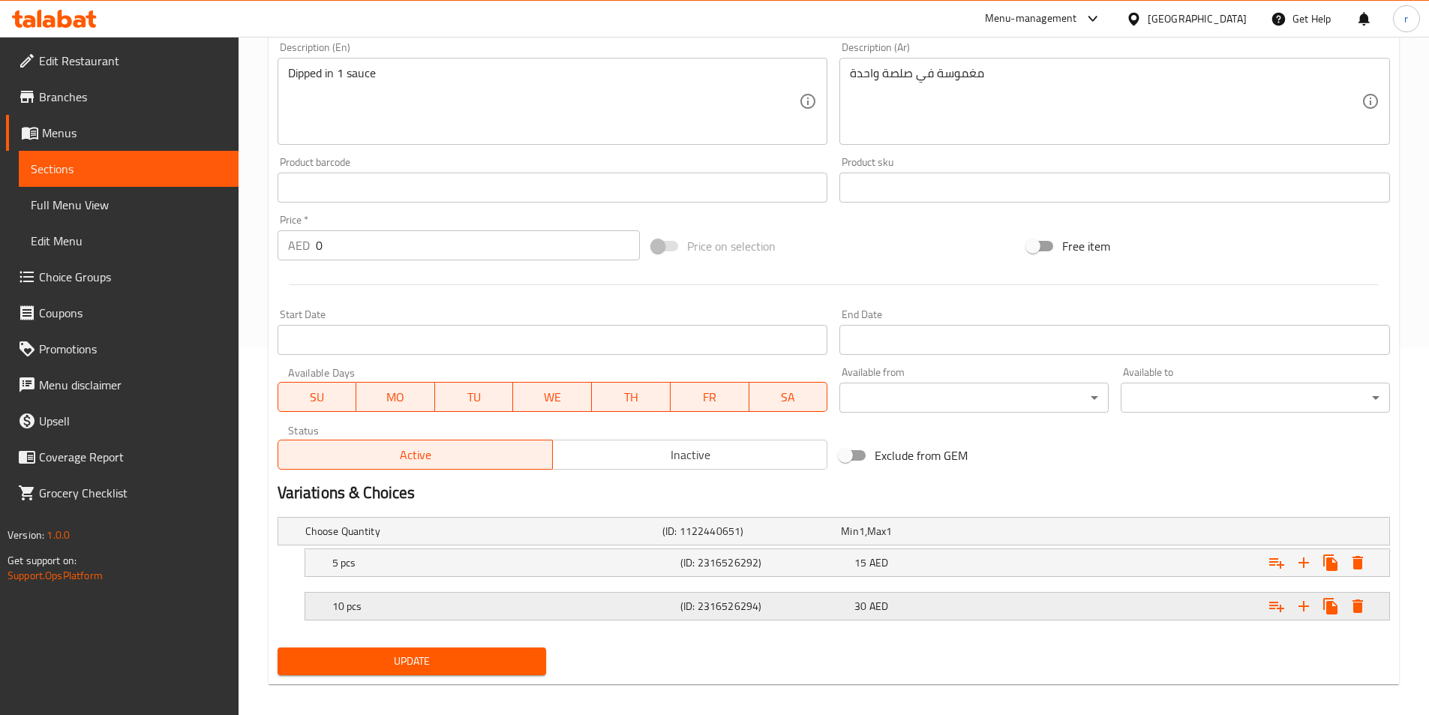
scroll to position [379, 0]
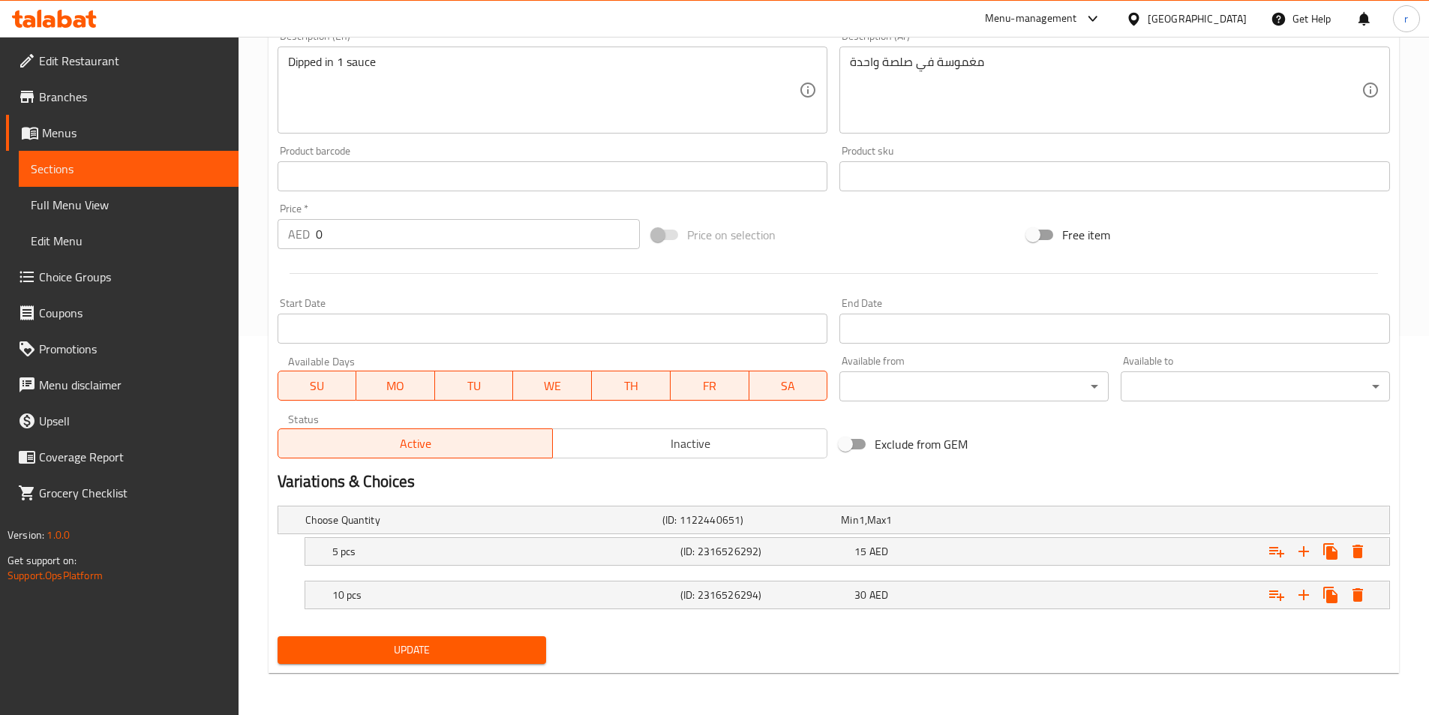
click at [428, 642] on span "Update" at bounding box center [412, 650] width 245 height 19
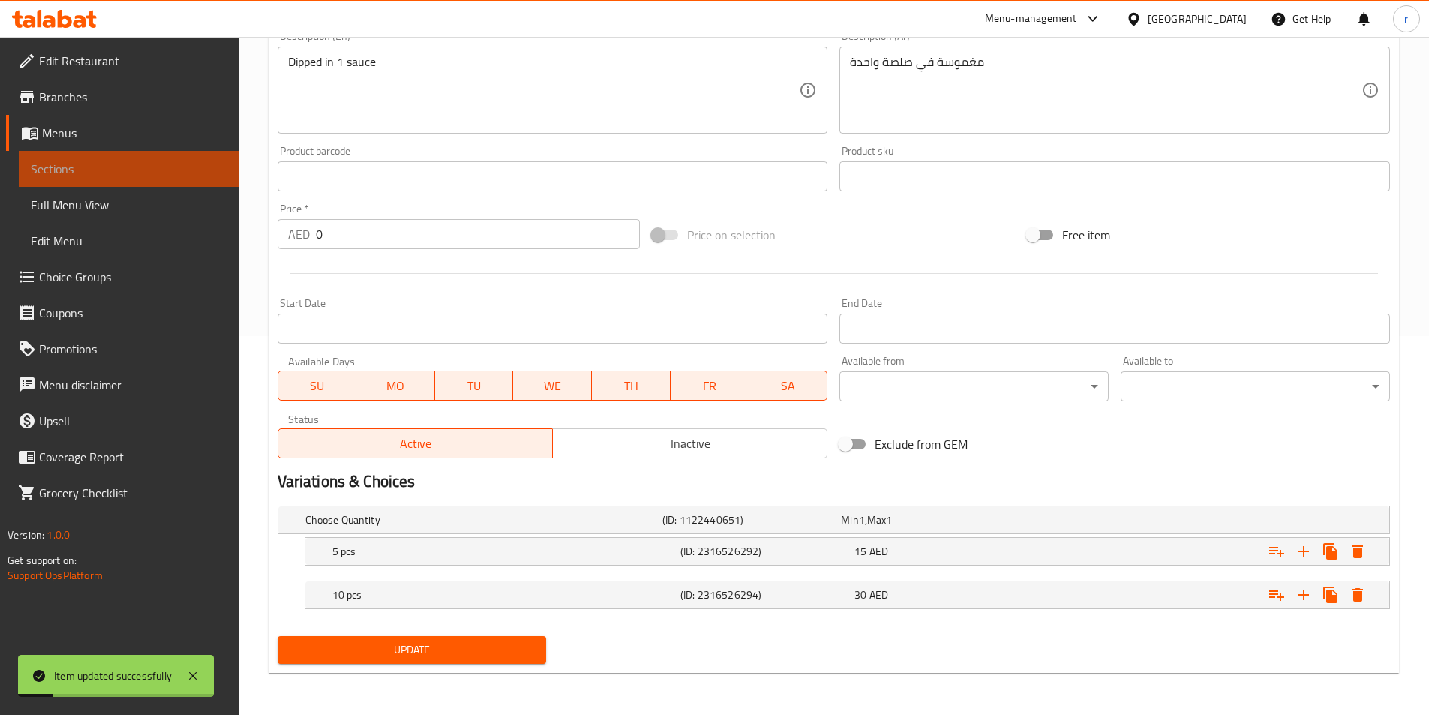
click at [139, 176] on span "Sections" at bounding box center [129, 169] width 196 height 18
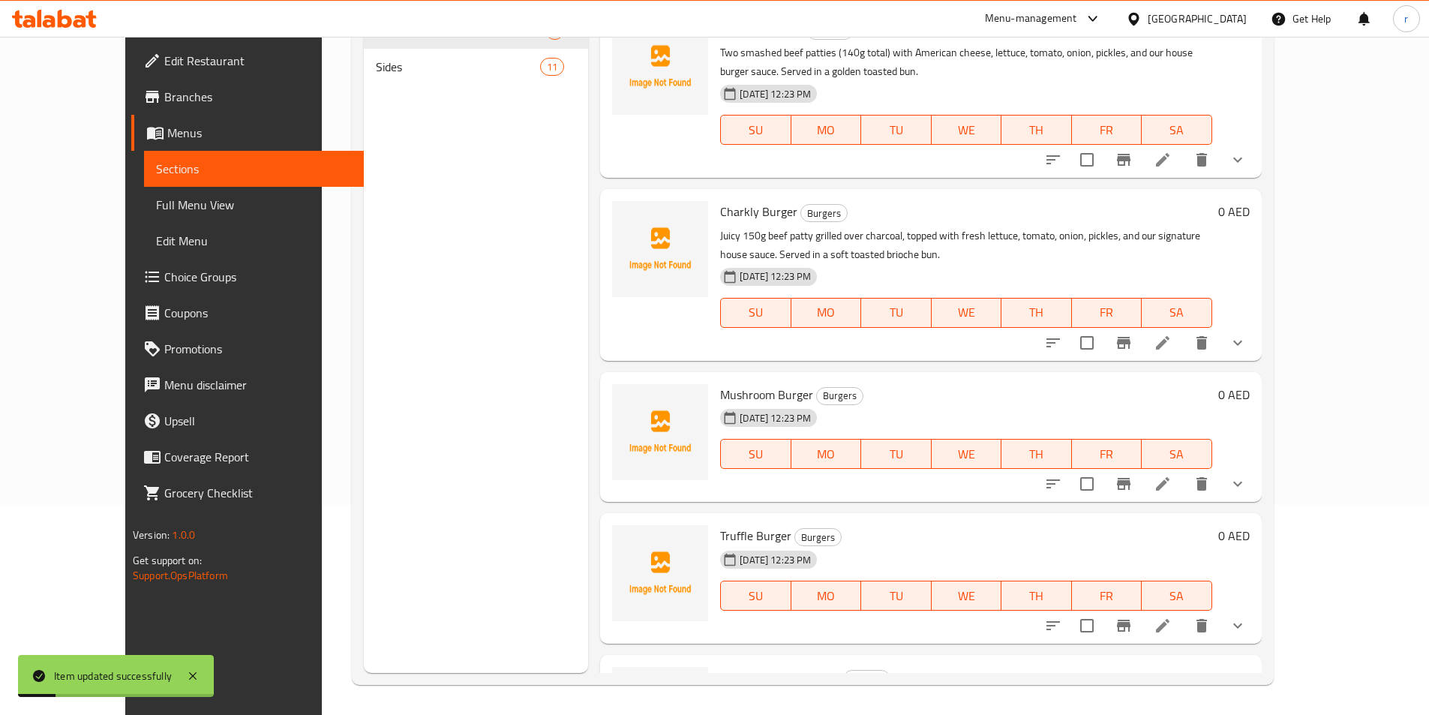
scroll to position [210, 0]
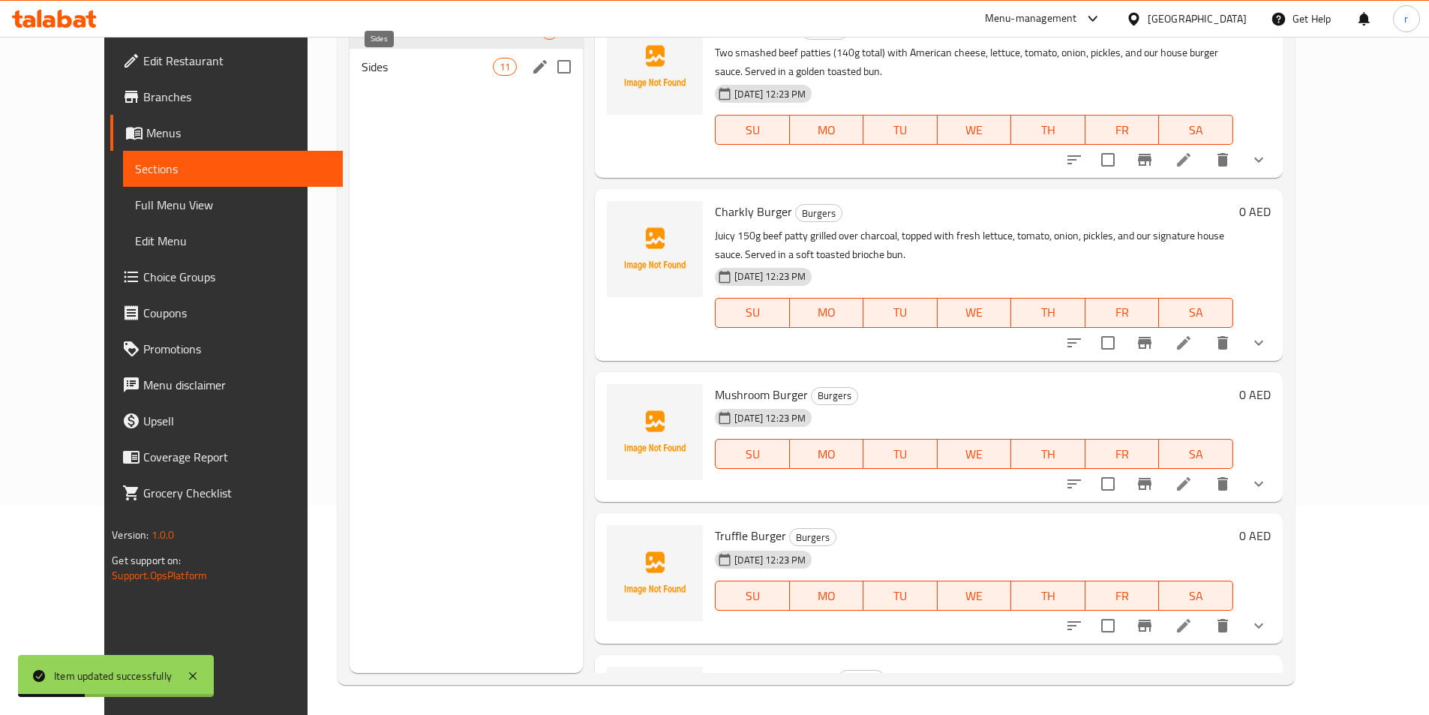
click at [395, 65] on span "Sides" at bounding box center [427, 67] width 131 height 18
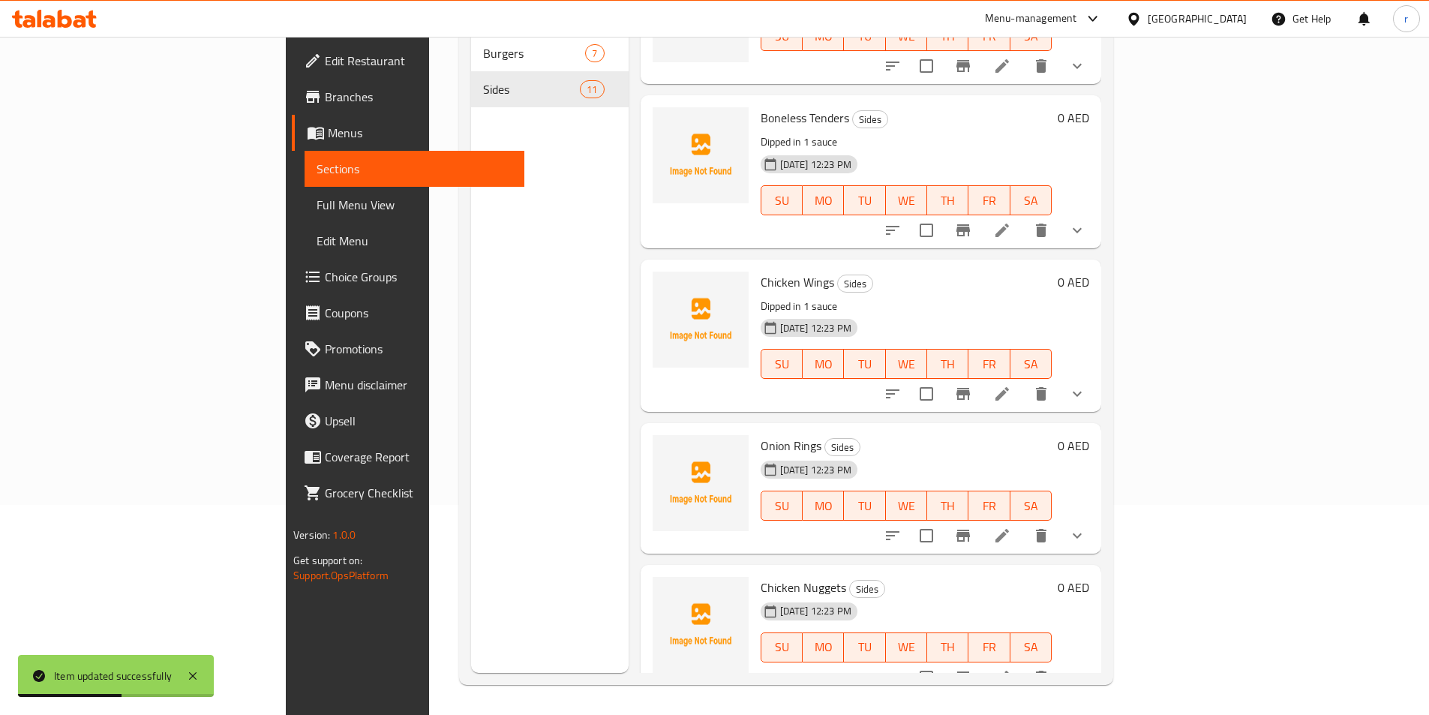
scroll to position [150, 0]
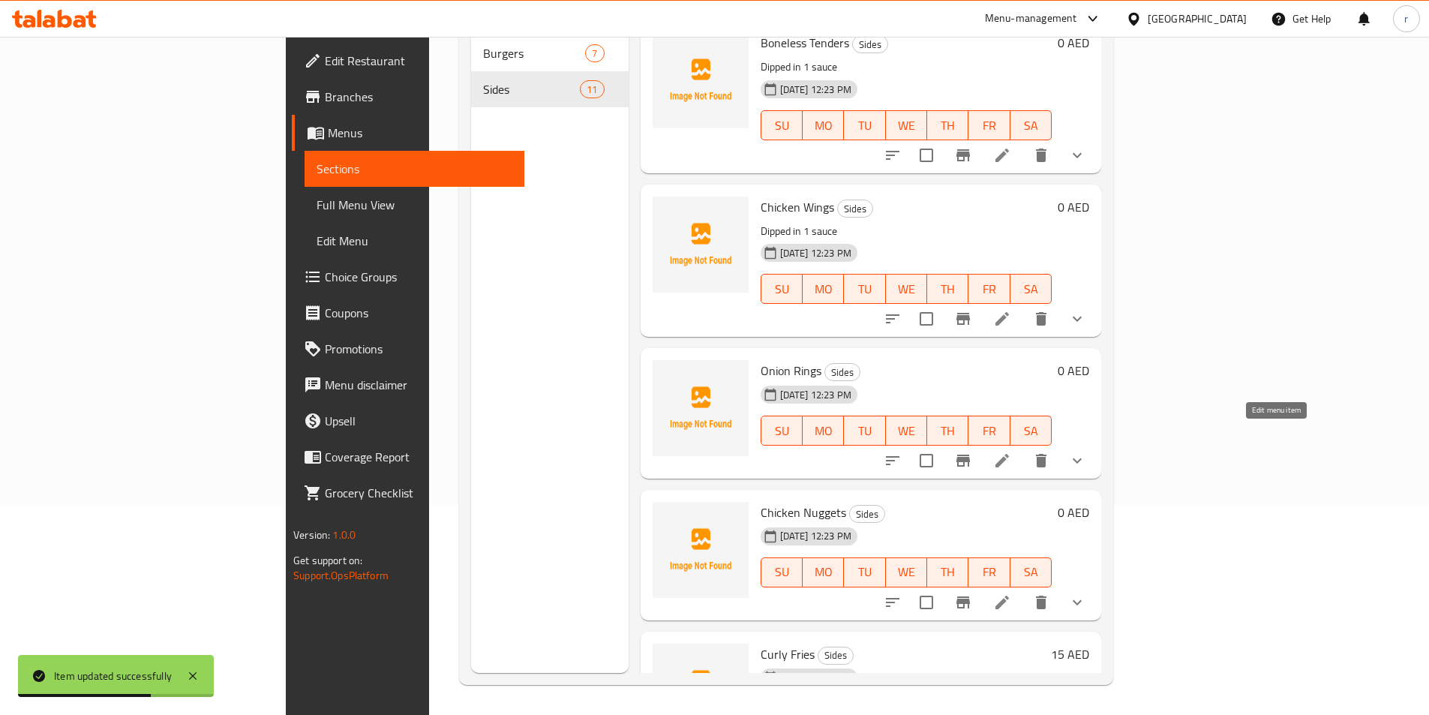
click at [1011, 452] on icon at bounding box center [1002, 461] width 18 height 18
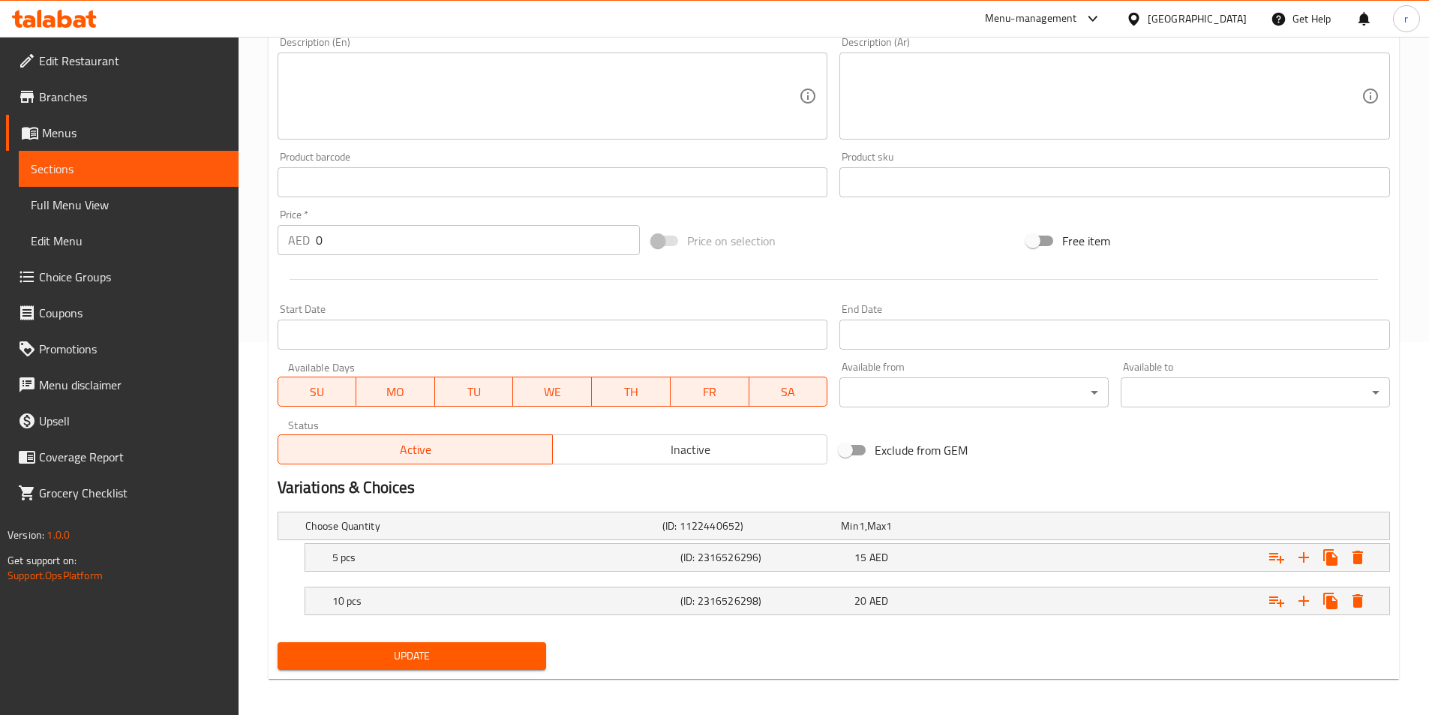
scroll to position [379, 0]
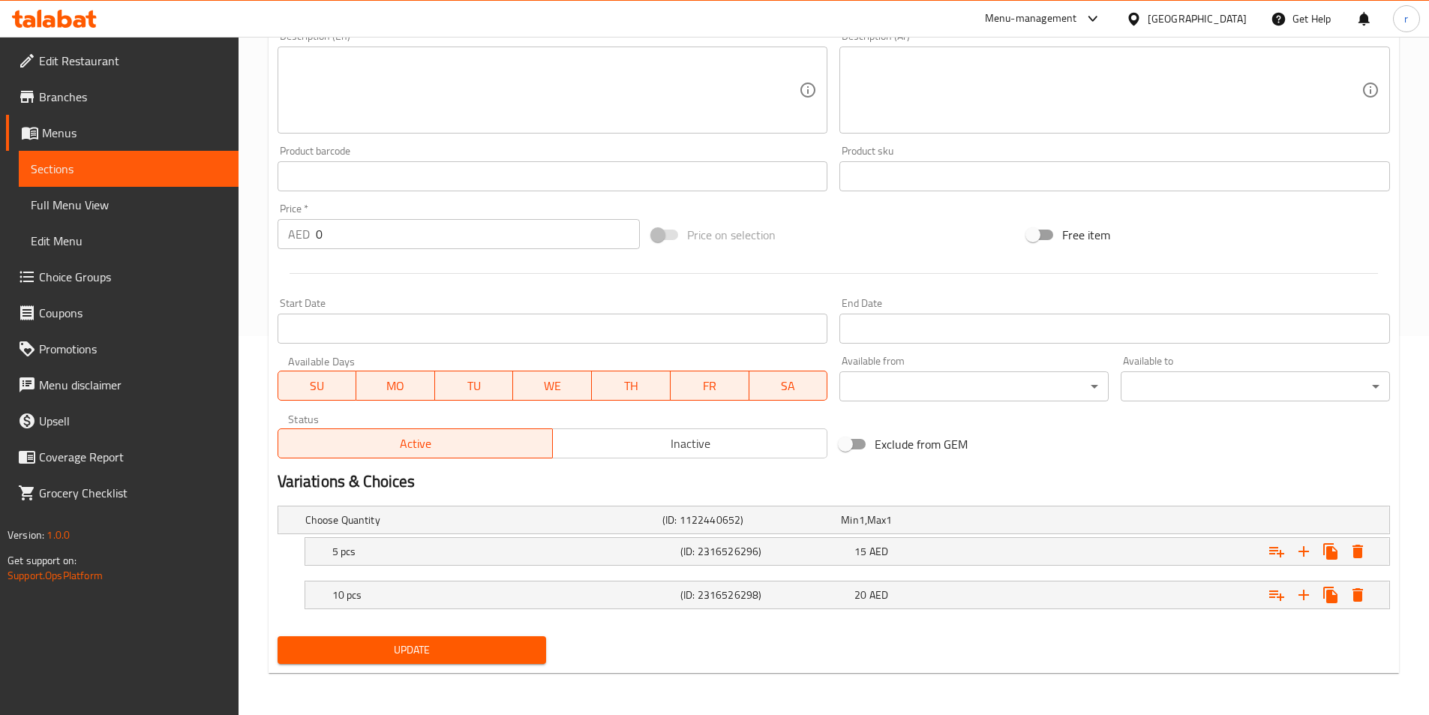
click at [430, 641] on span "Update" at bounding box center [412, 650] width 245 height 19
click at [97, 180] on link "Sections" at bounding box center [129, 169] width 220 height 36
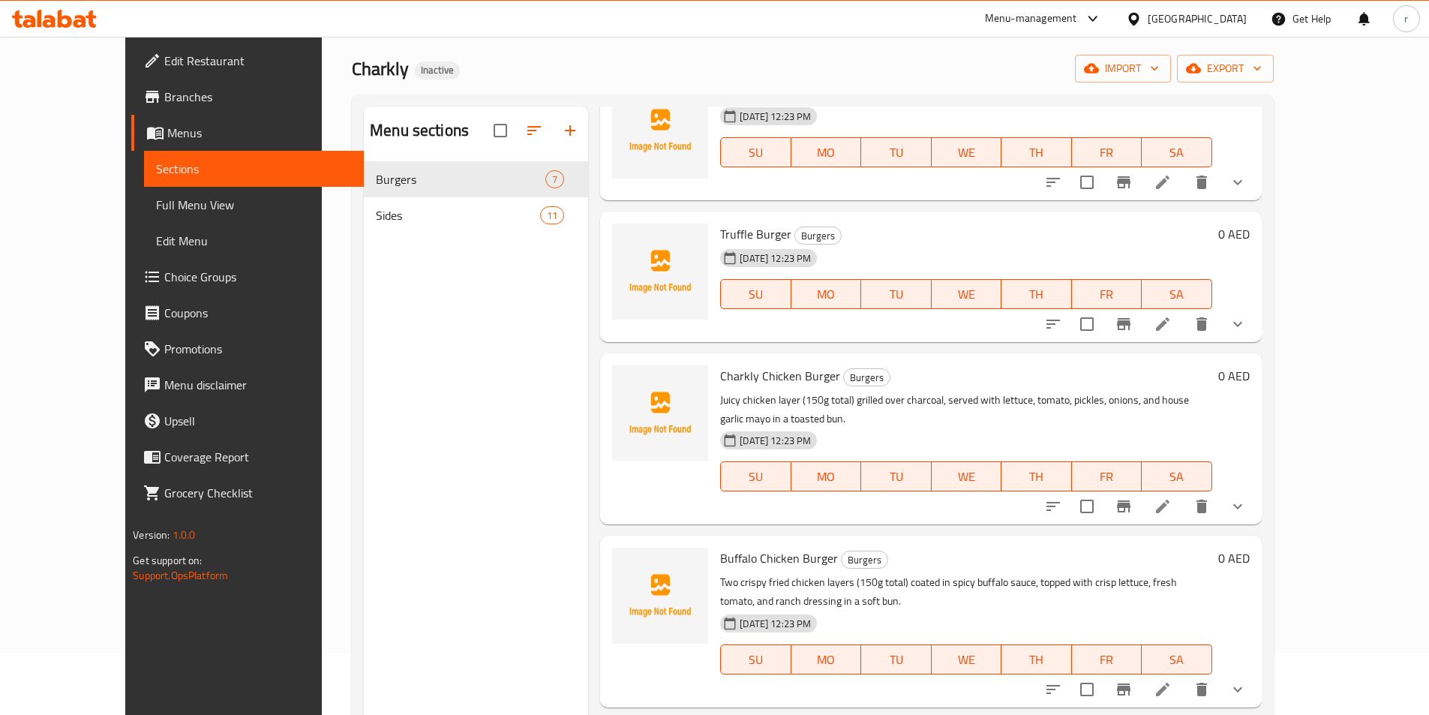
scroll to position [60, 0]
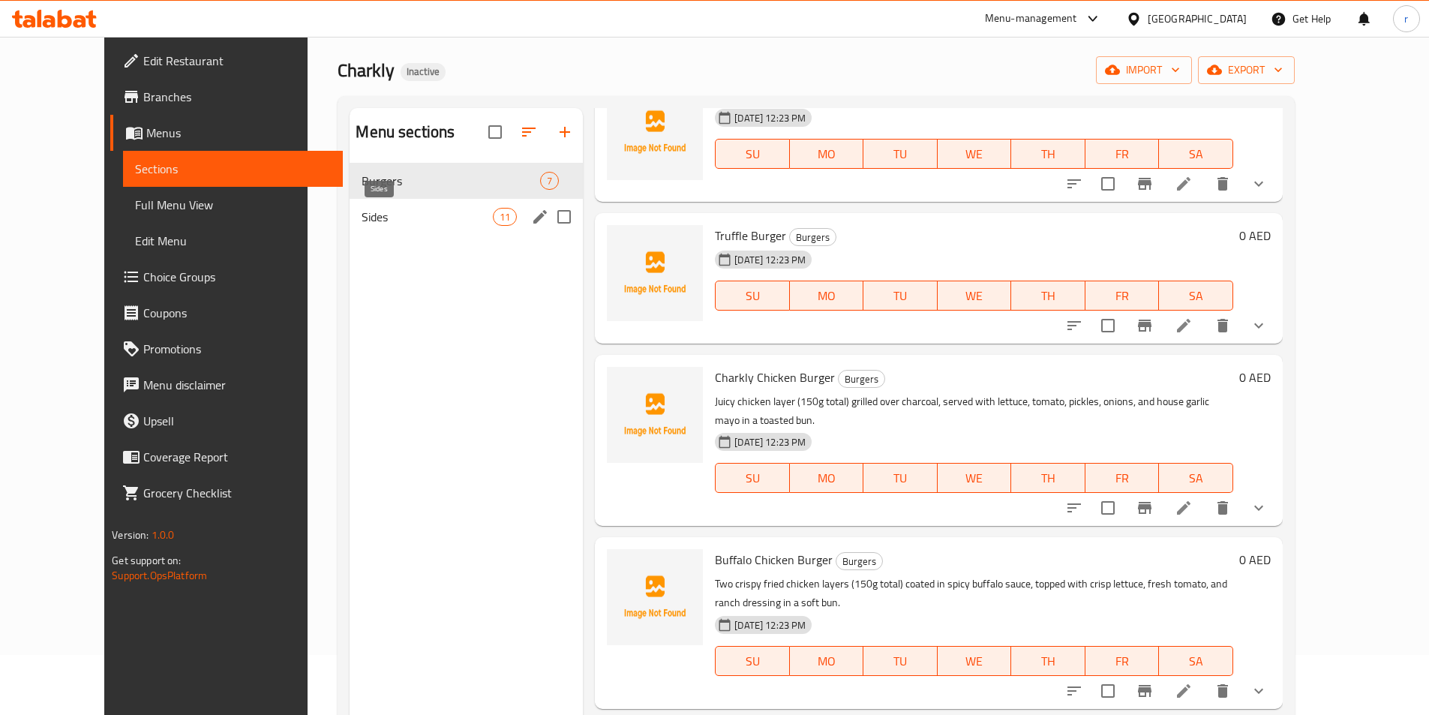
click at [443, 218] on span "Sides" at bounding box center [427, 217] width 131 height 18
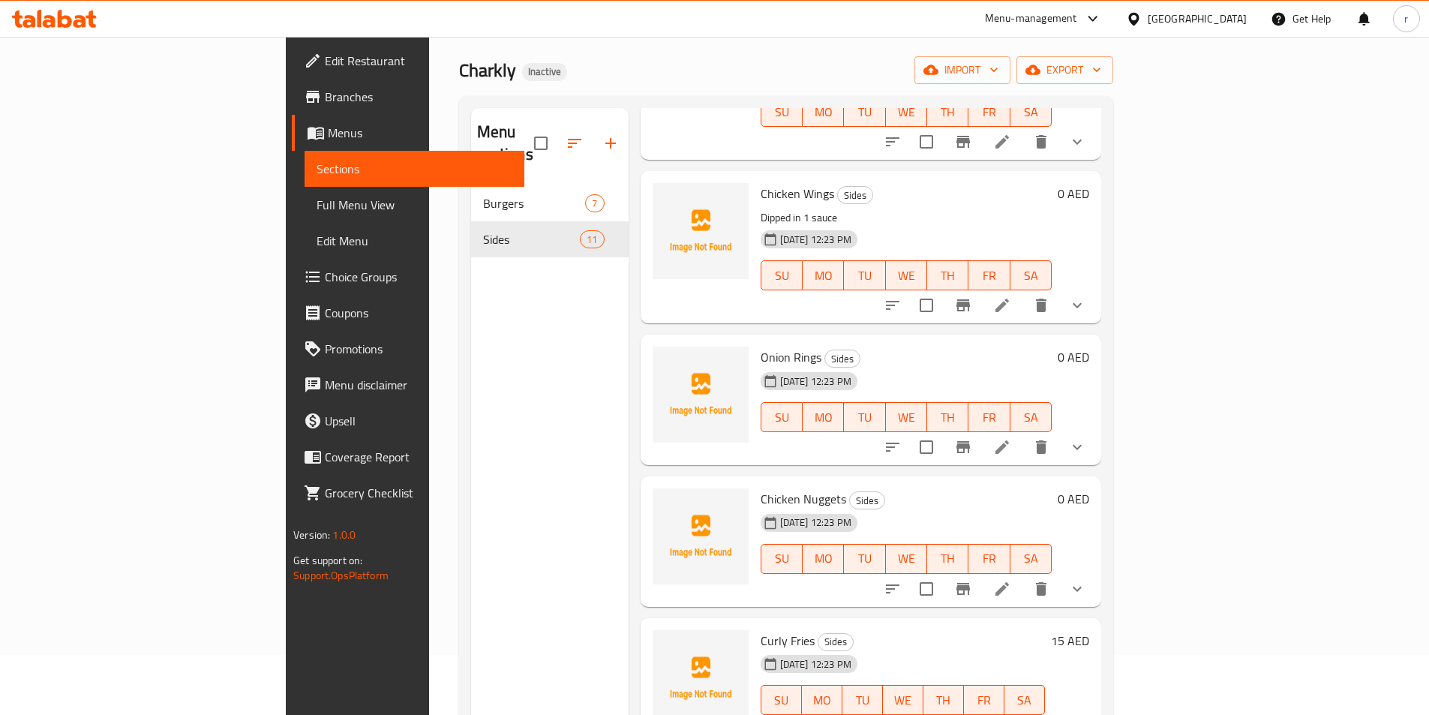
scroll to position [300, 0]
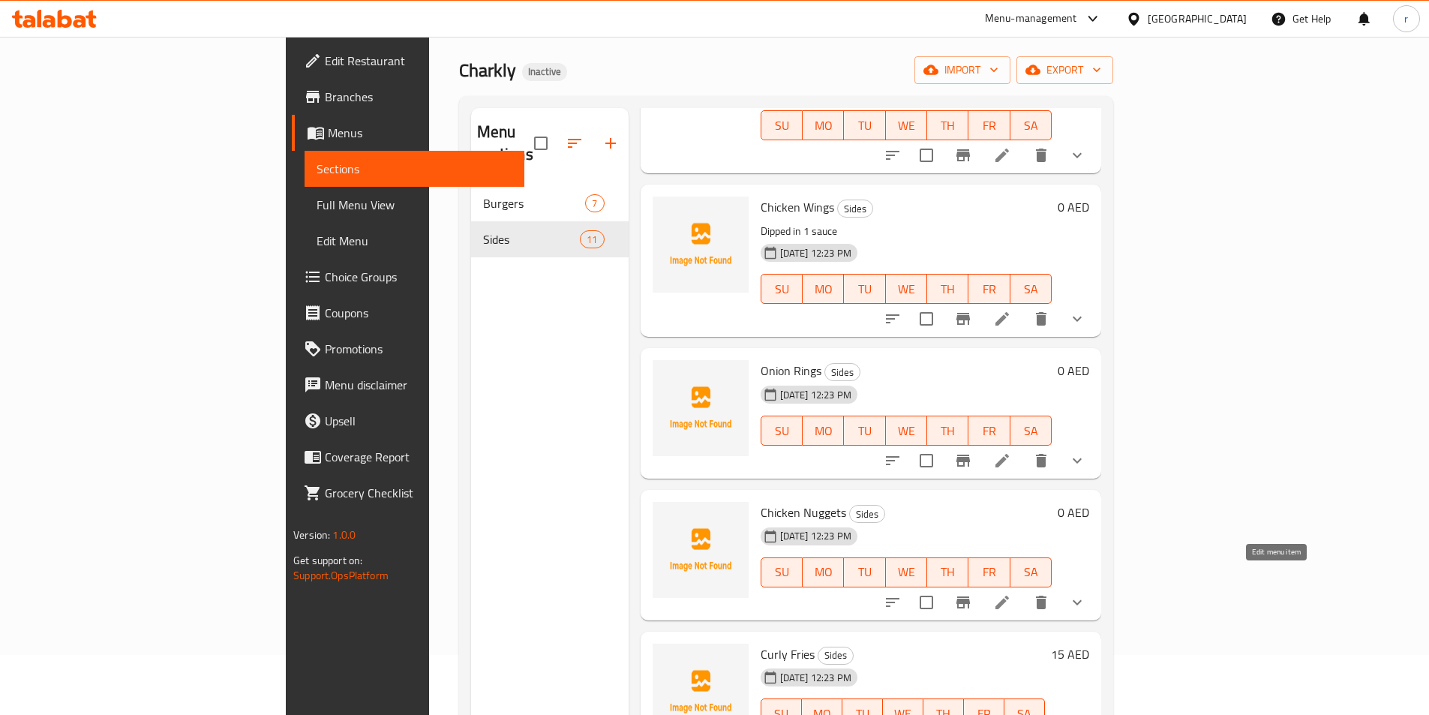
click at [1011, 593] on icon at bounding box center [1002, 602] width 18 height 18
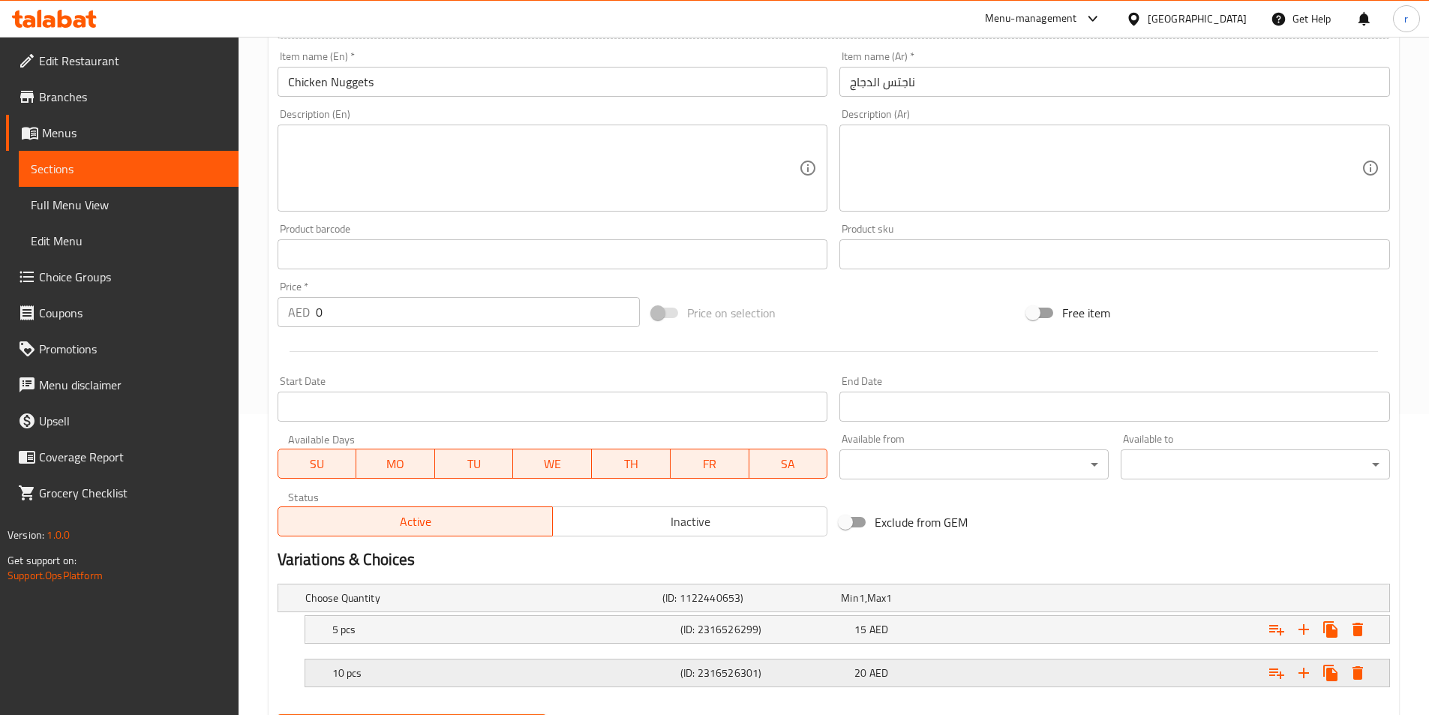
scroll to position [379, 0]
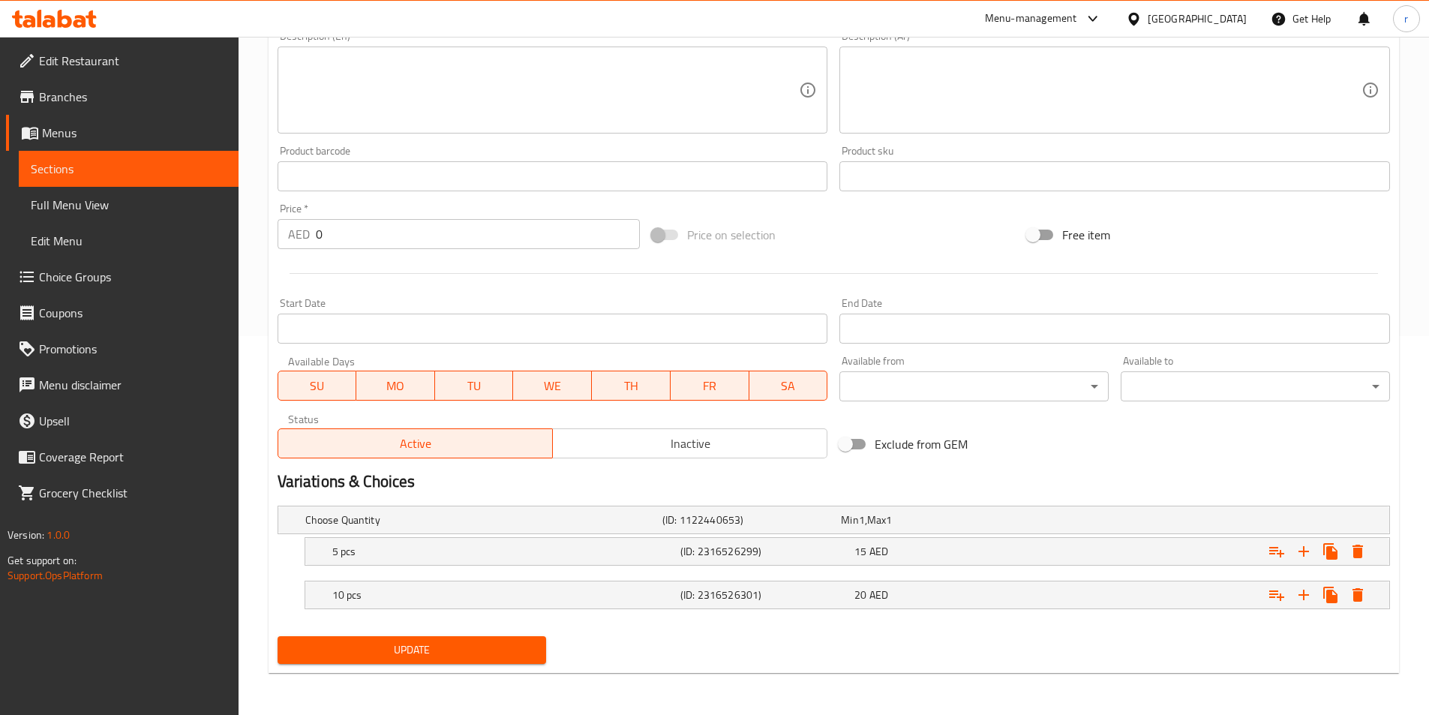
click at [473, 643] on span "Update" at bounding box center [412, 650] width 245 height 19
click at [143, 169] on span "Sections" at bounding box center [129, 169] width 196 height 18
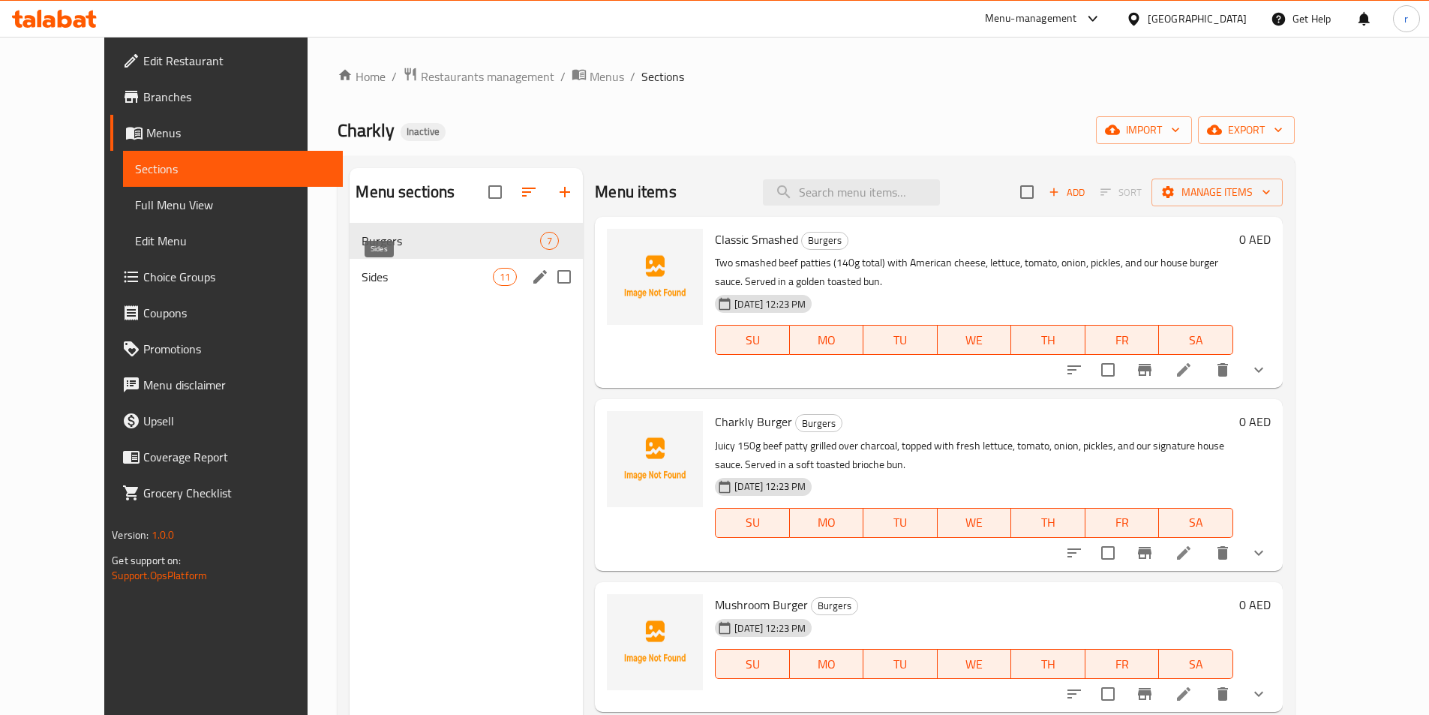
click at [418, 284] on span "Sides" at bounding box center [427, 277] width 131 height 18
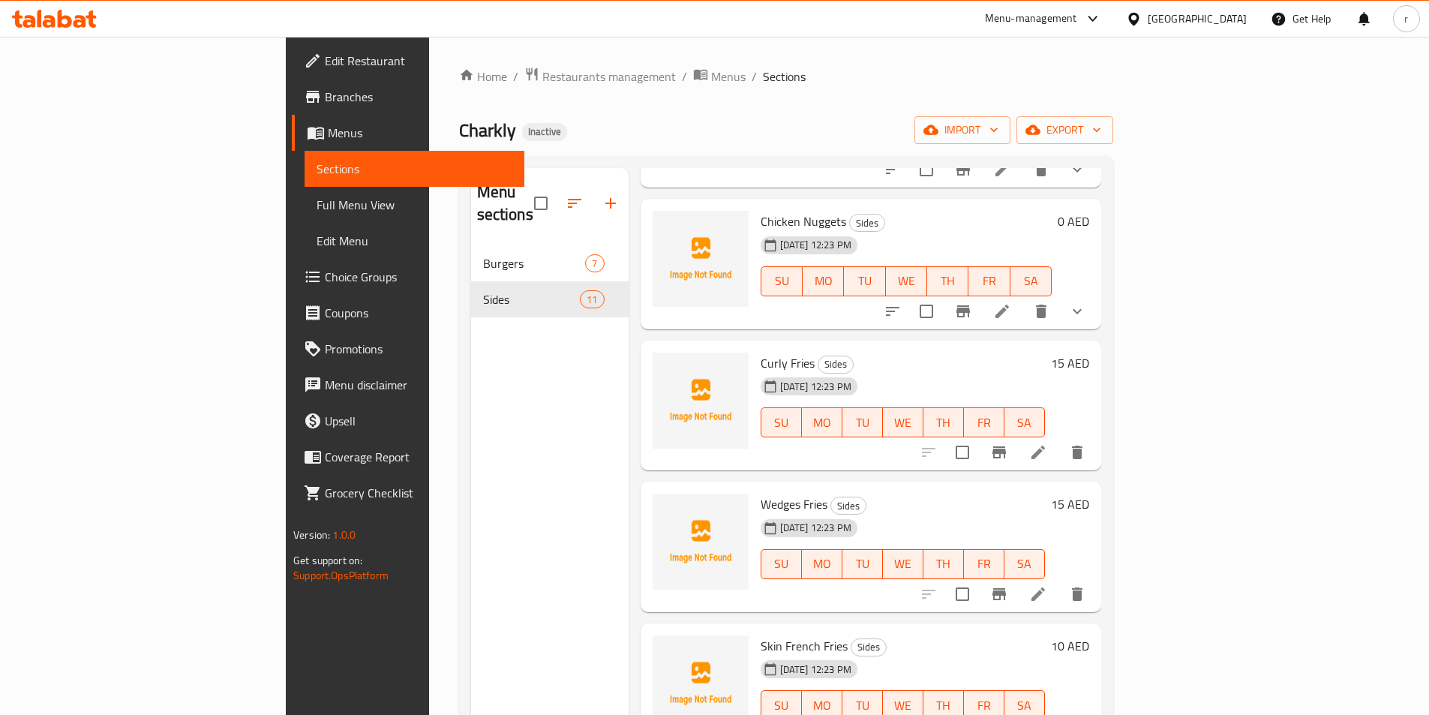
scroll to position [750, 0]
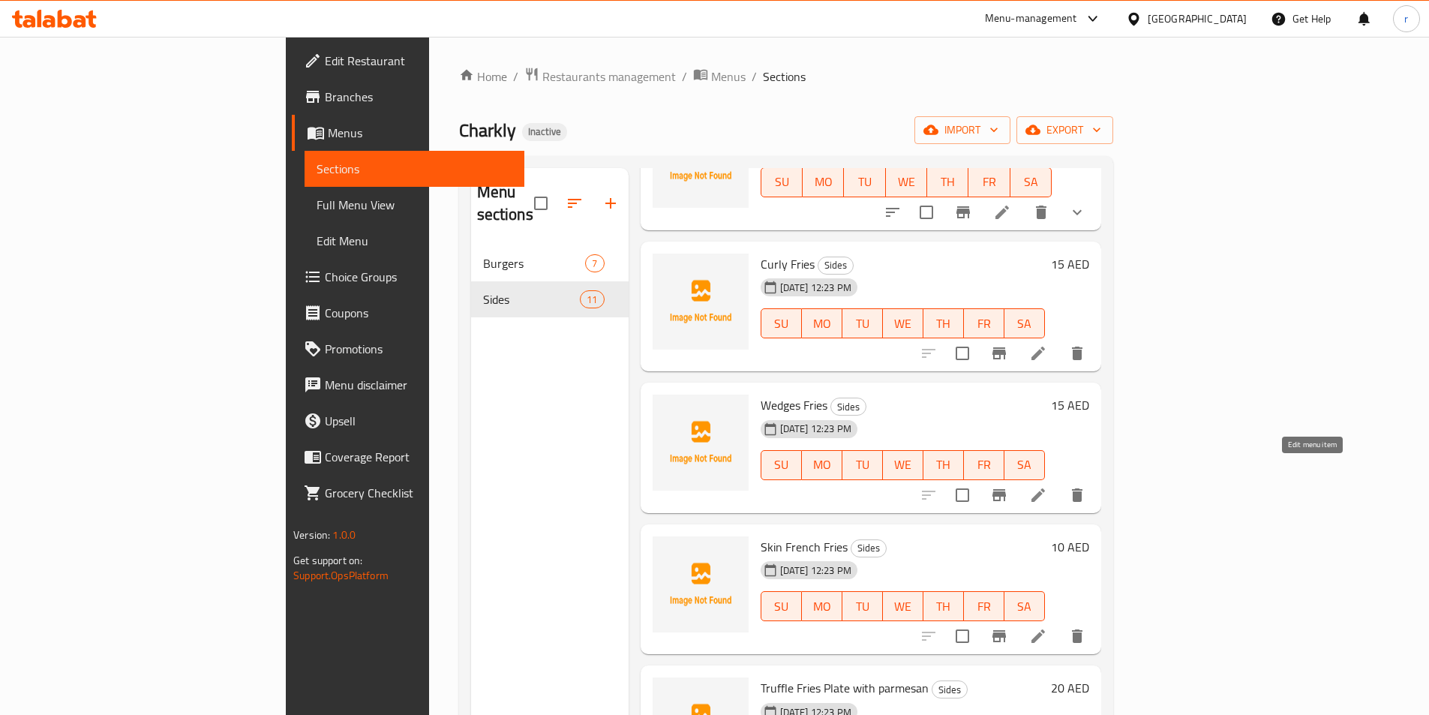
click at [1047, 486] on icon at bounding box center [1038, 495] width 18 height 18
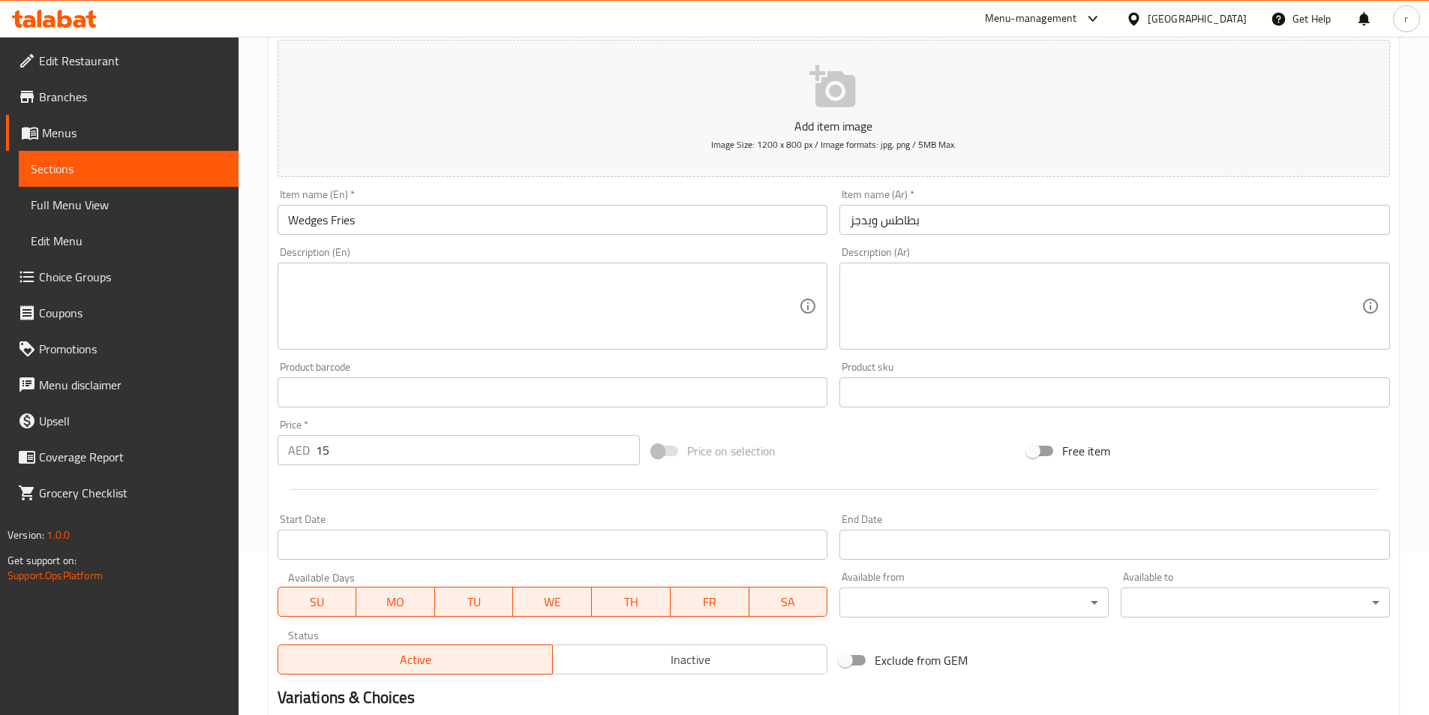
scroll to position [345, 0]
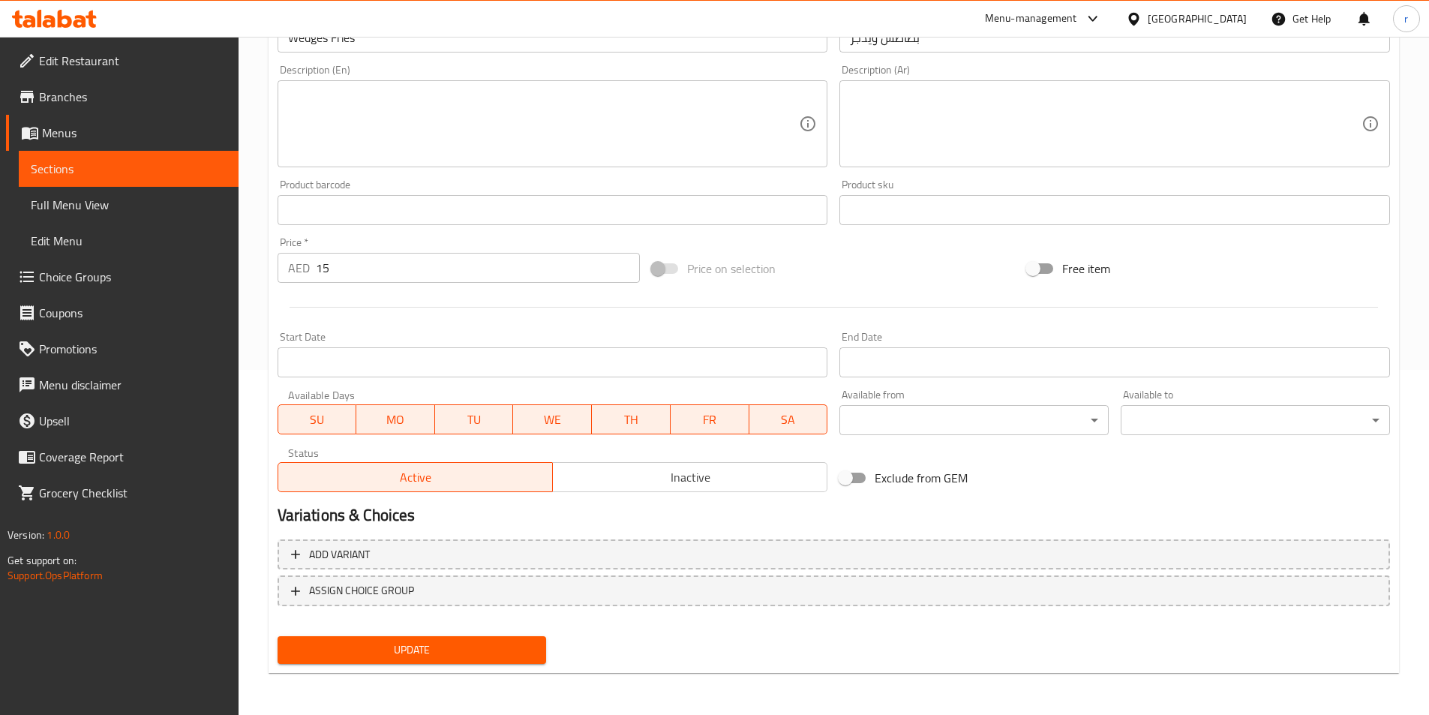
click at [482, 658] on span "Update" at bounding box center [412, 650] width 245 height 19
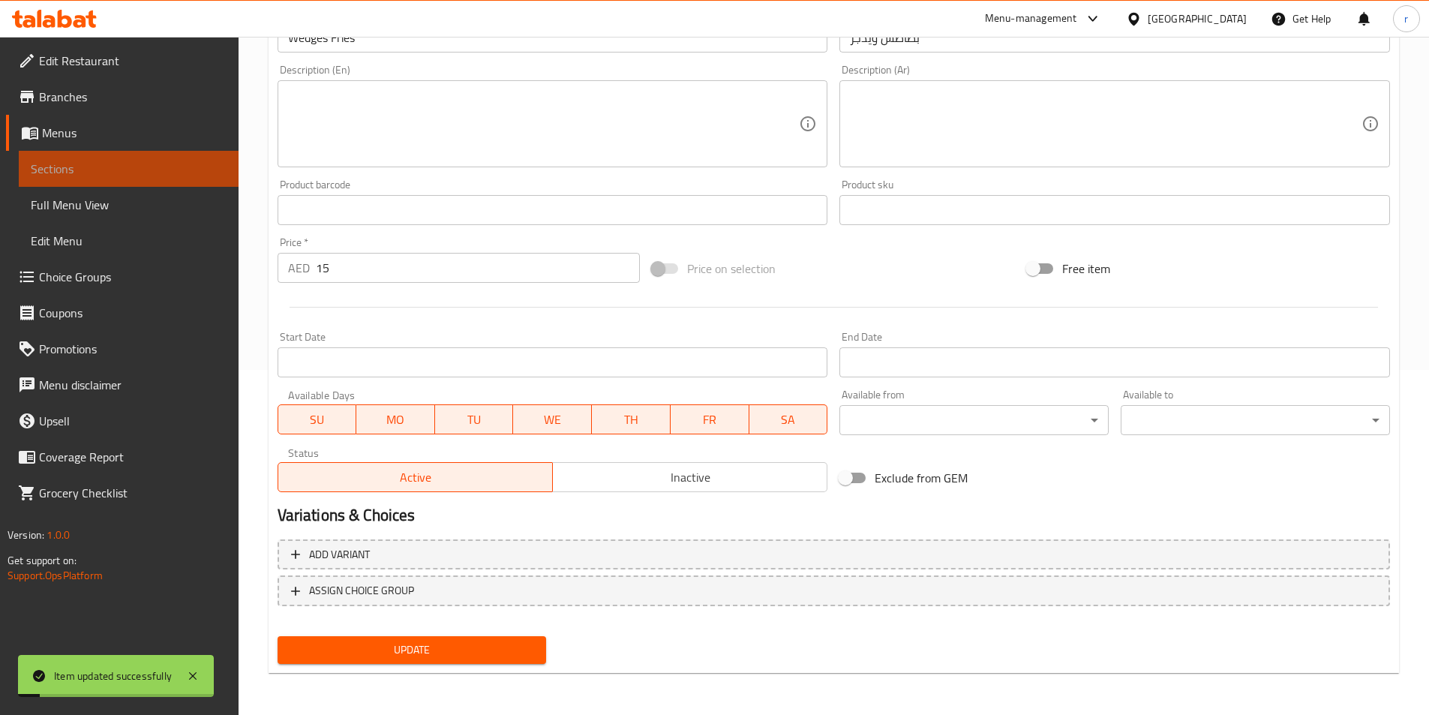
click at [138, 175] on span "Sections" at bounding box center [129, 169] width 196 height 18
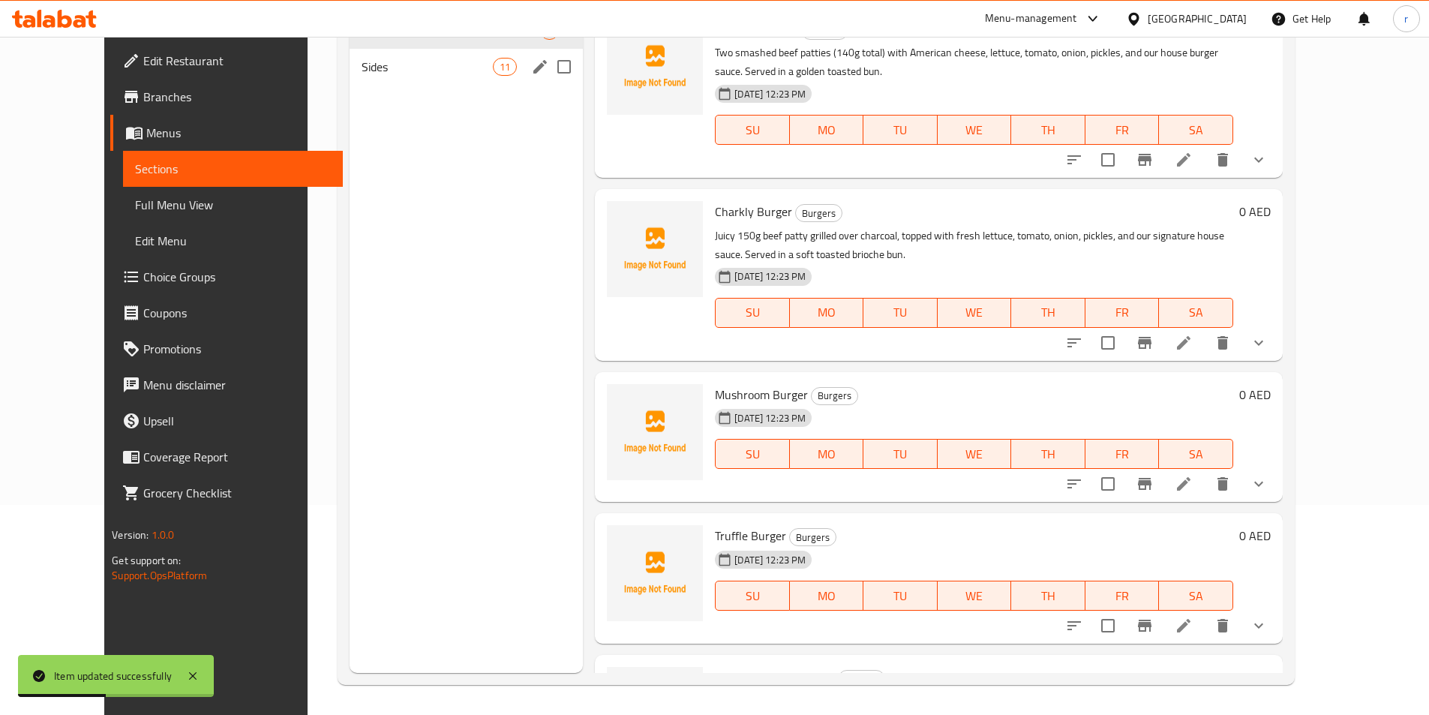
click at [350, 76] on div "Sides 11" at bounding box center [466, 67] width 233 height 36
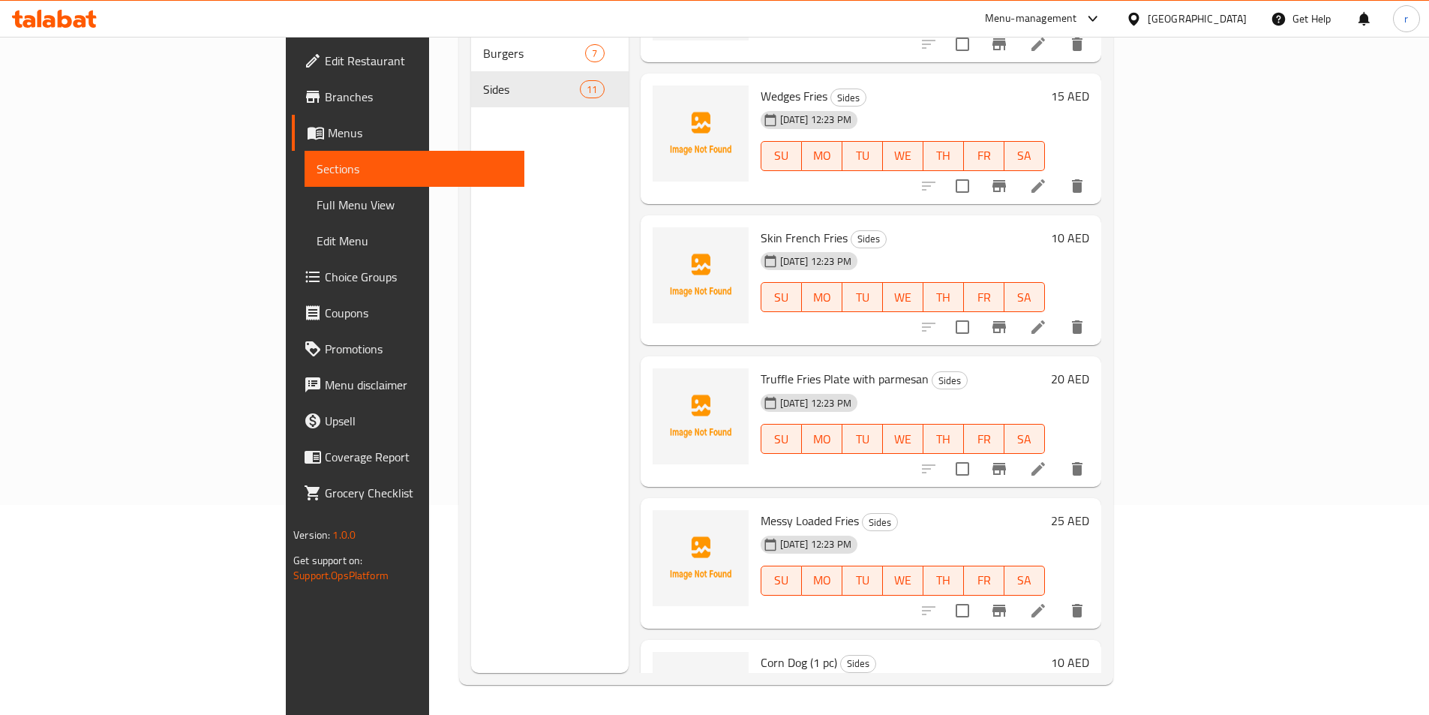
scroll to position [773, 0]
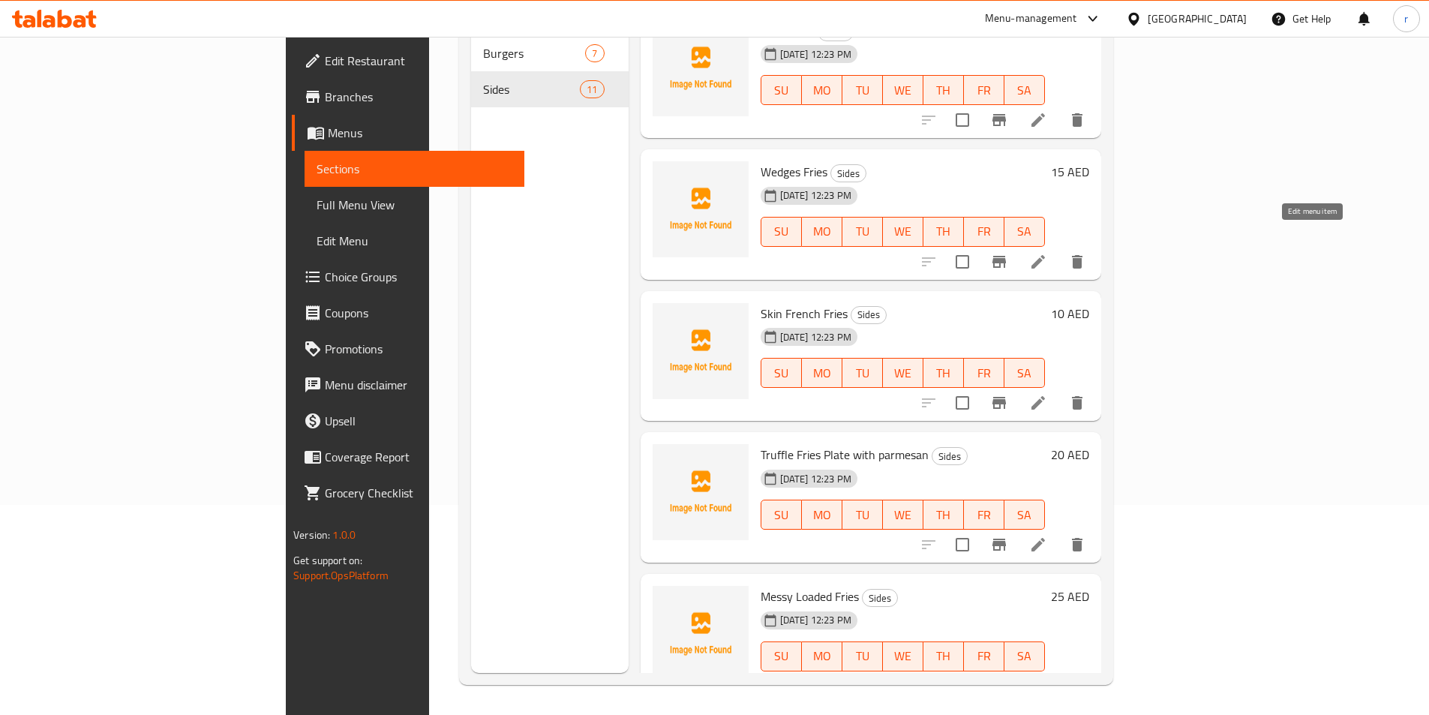
click at [1047, 253] on icon at bounding box center [1038, 262] width 18 height 18
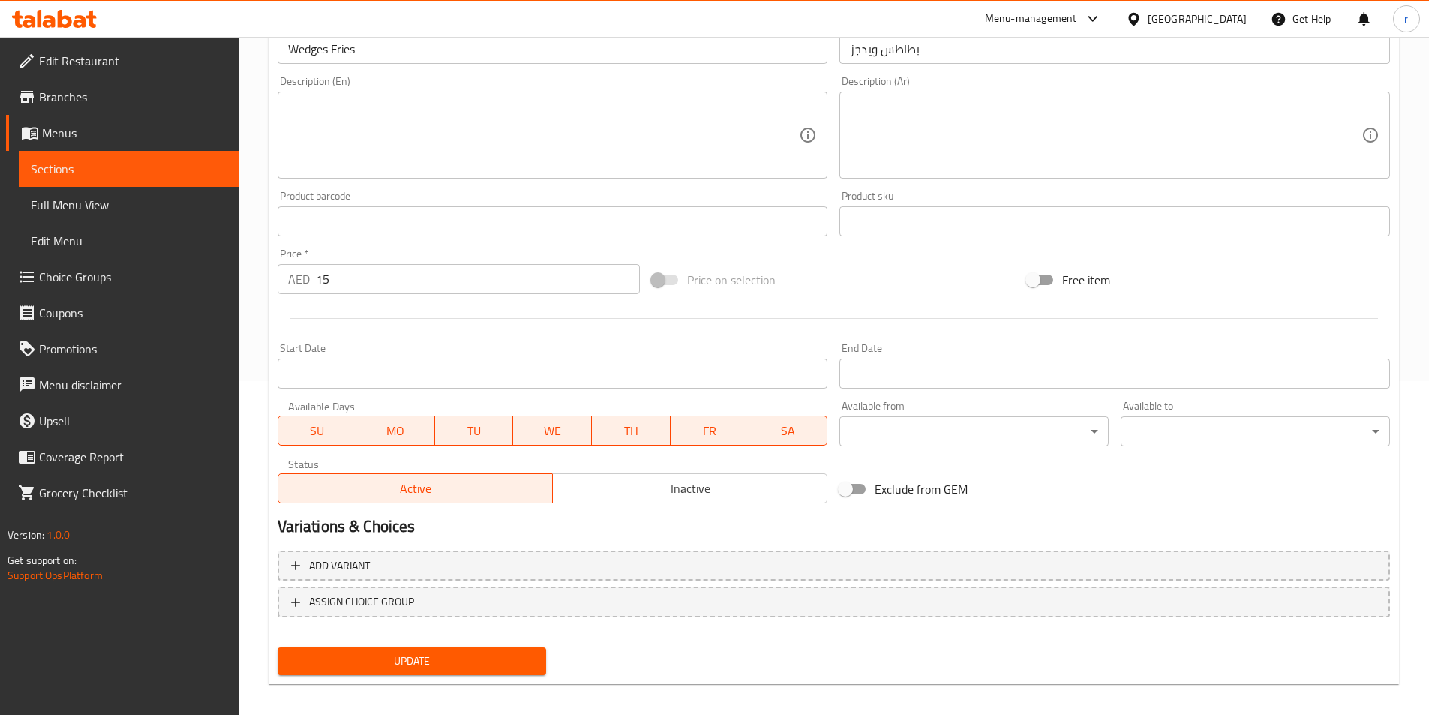
scroll to position [345, 0]
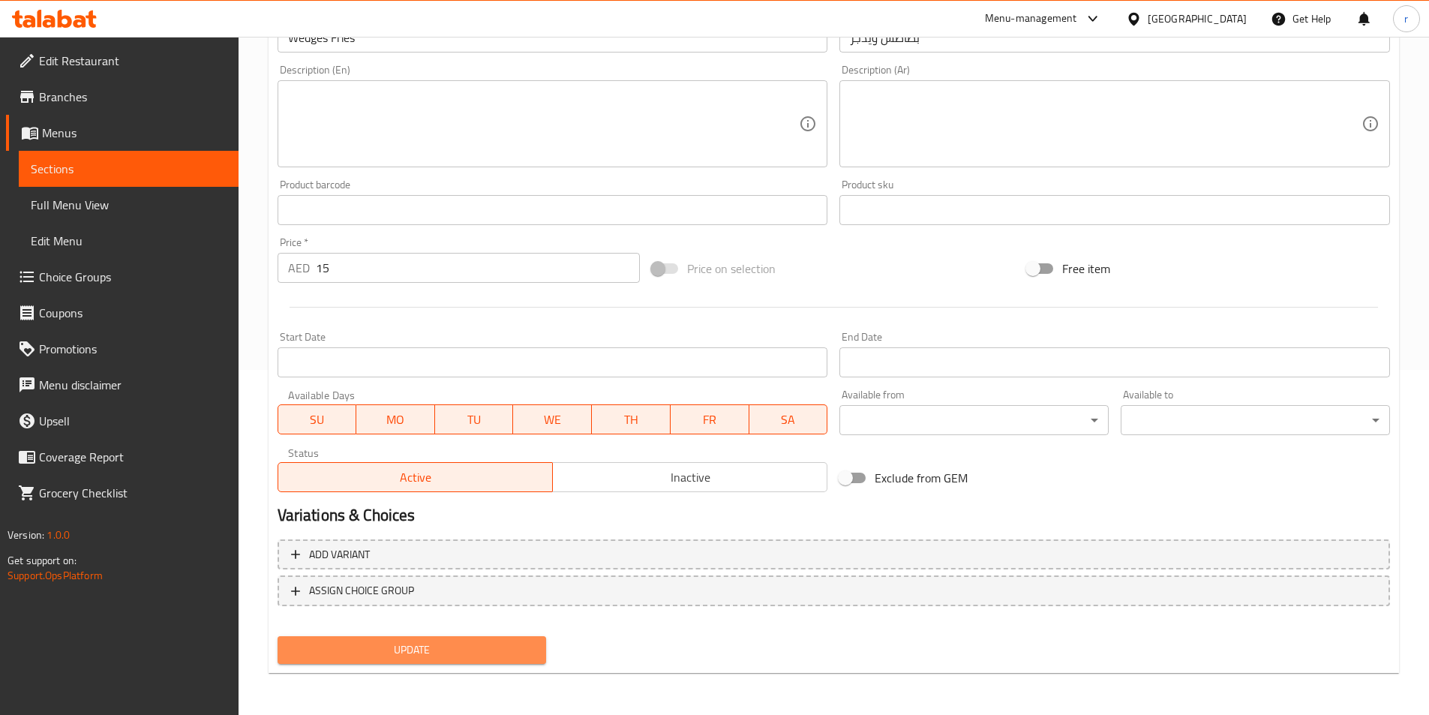
click at [488, 651] on span "Update" at bounding box center [412, 650] width 245 height 19
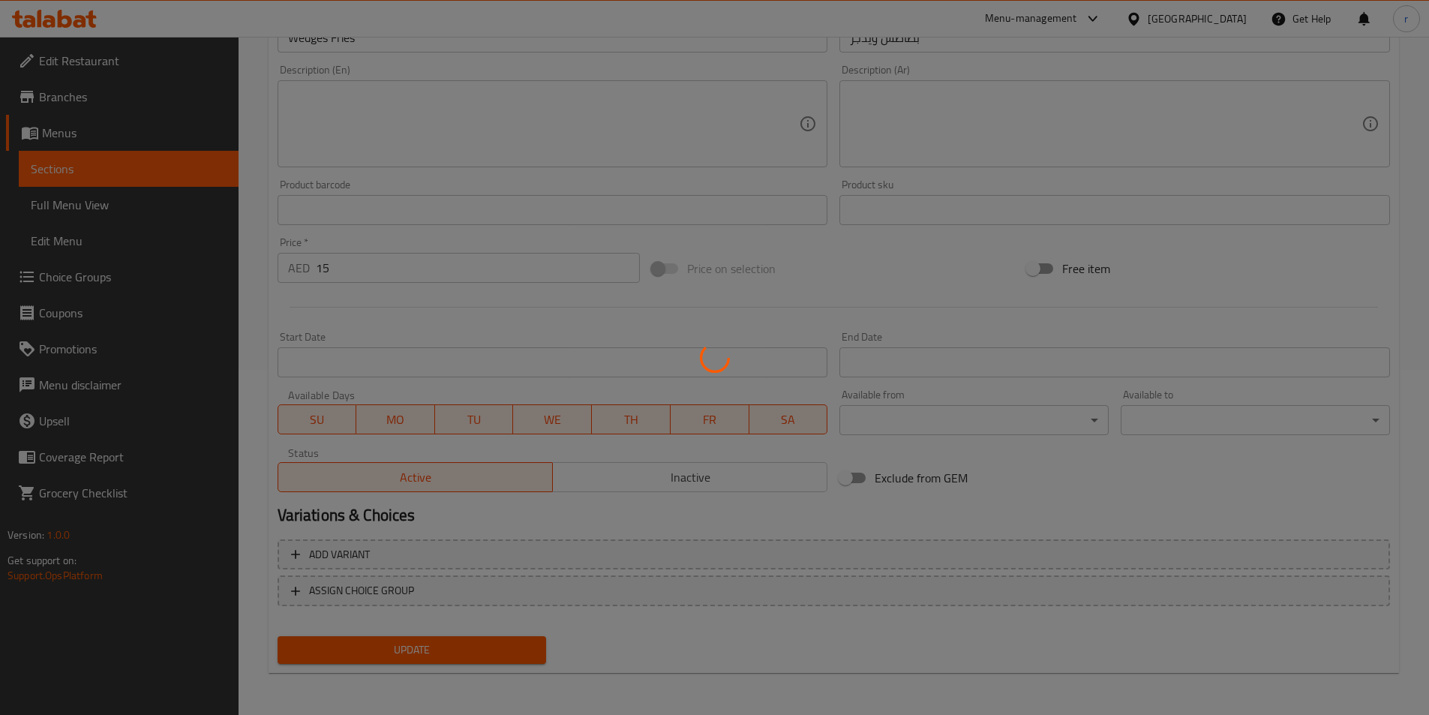
click at [83, 176] on div at bounding box center [714, 357] width 1429 height 715
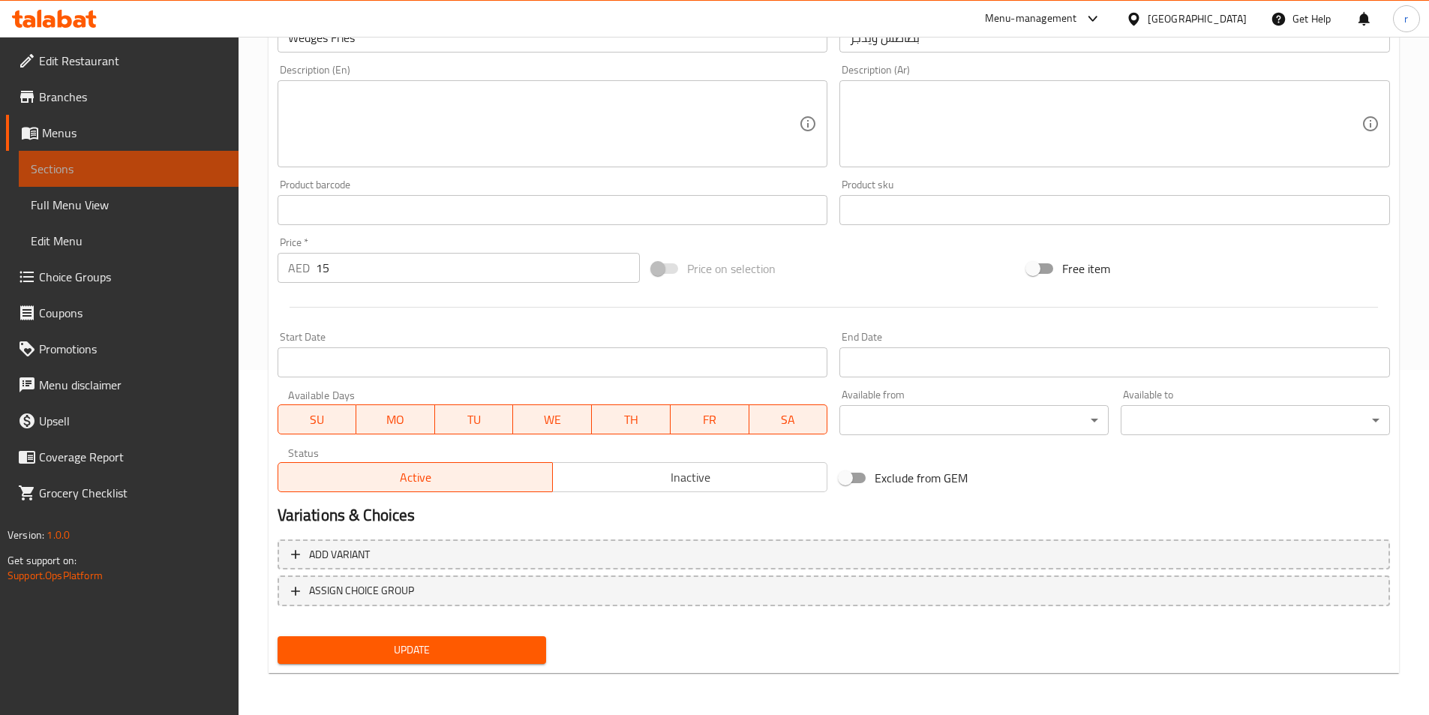
click at [59, 172] on span "Sections" at bounding box center [129, 169] width 196 height 18
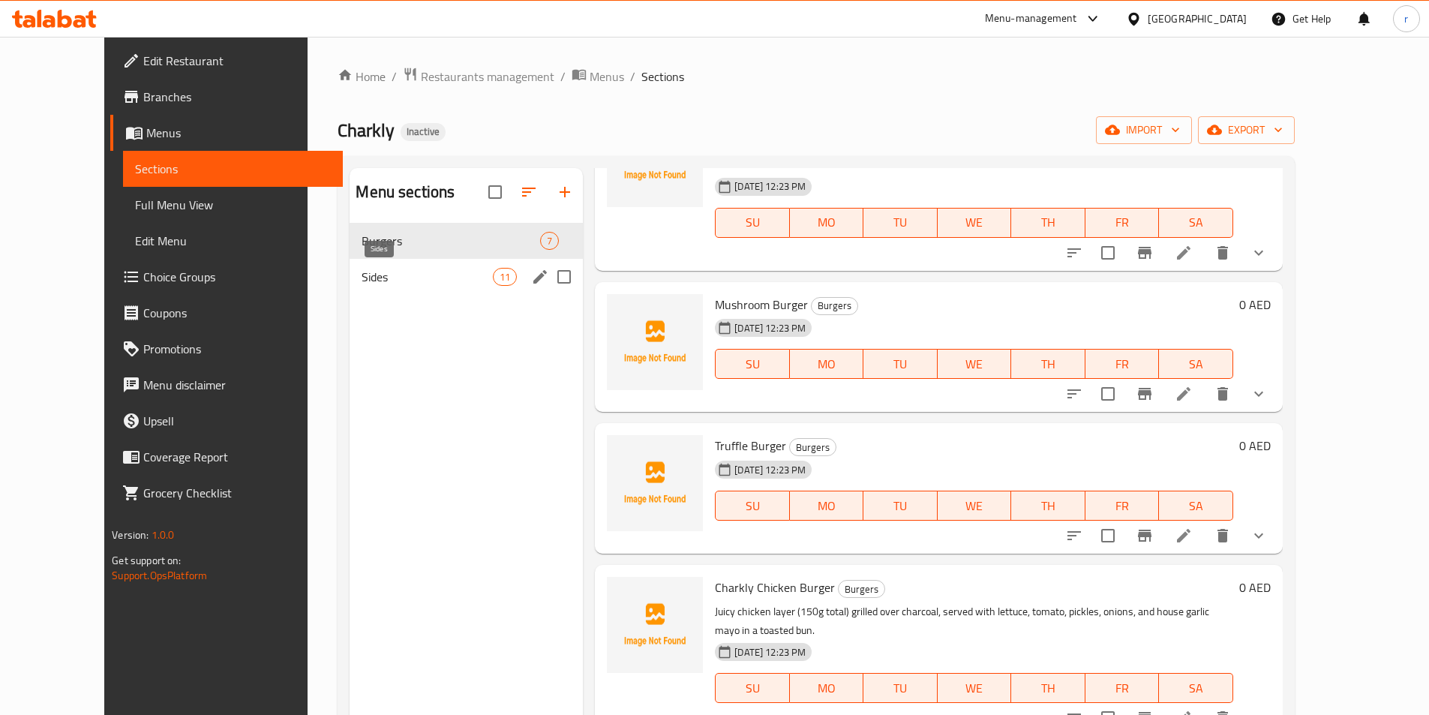
click at [450, 279] on span "Sides" at bounding box center [427, 277] width 131 height 18
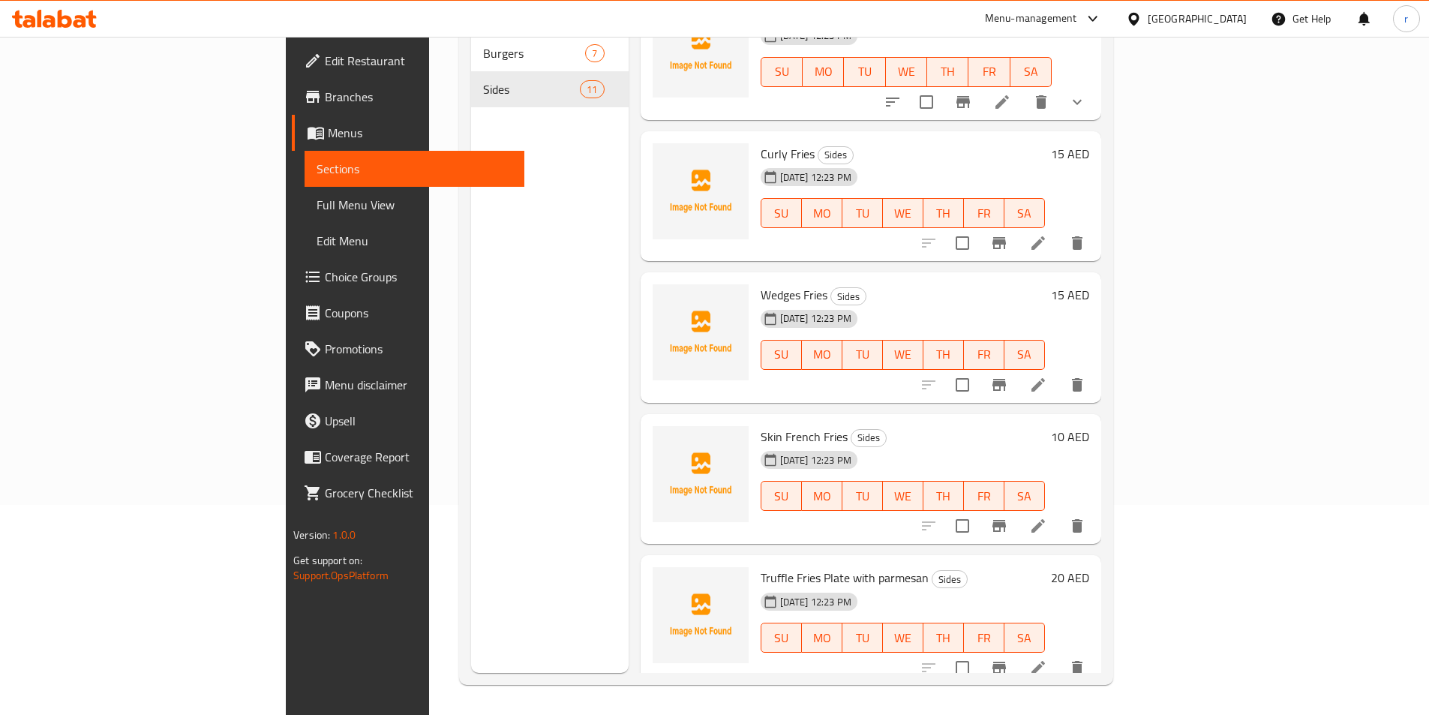
scroll to position [675, 0]
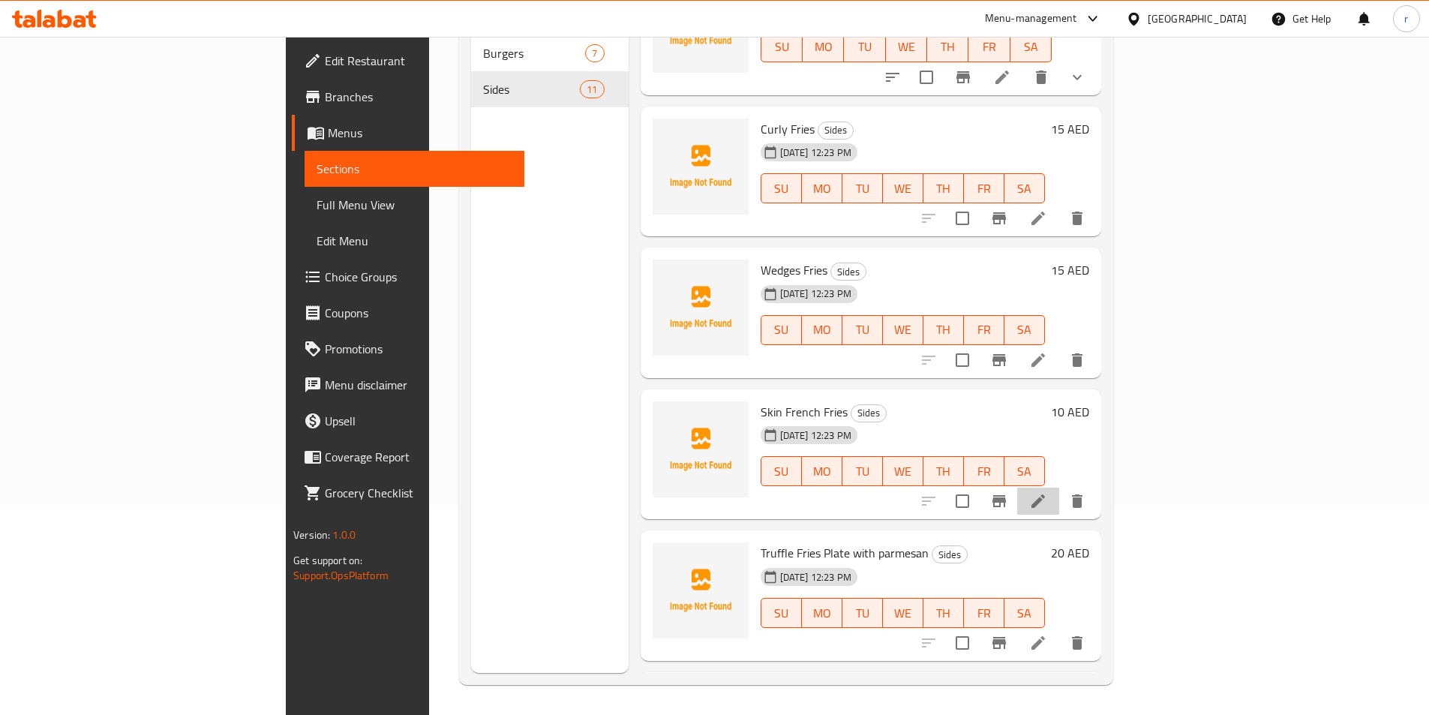
click at [1059, 488] on li at bounding box center [1038, 501] width 42 height 27
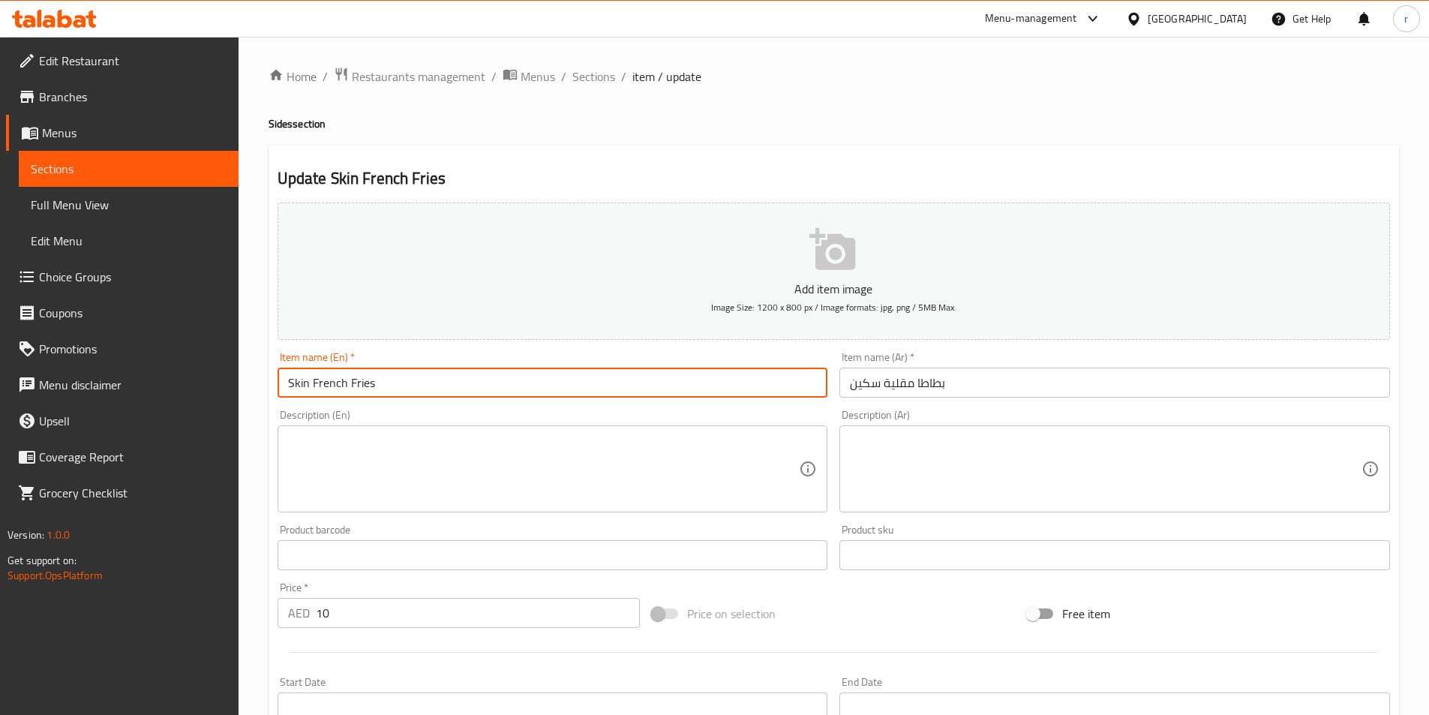
drag, startPoint x: 347, startPoint y: 383, endPoint x: 334, endPoint y: 382, distance: 13.6
click at [334, 382] on input "Skin French Fries" at bounding box center [553, 383] width 551 height 30
click at [380, 379] on input "Skin French Fries" at bounding box center [553, 383] width 551 height 30
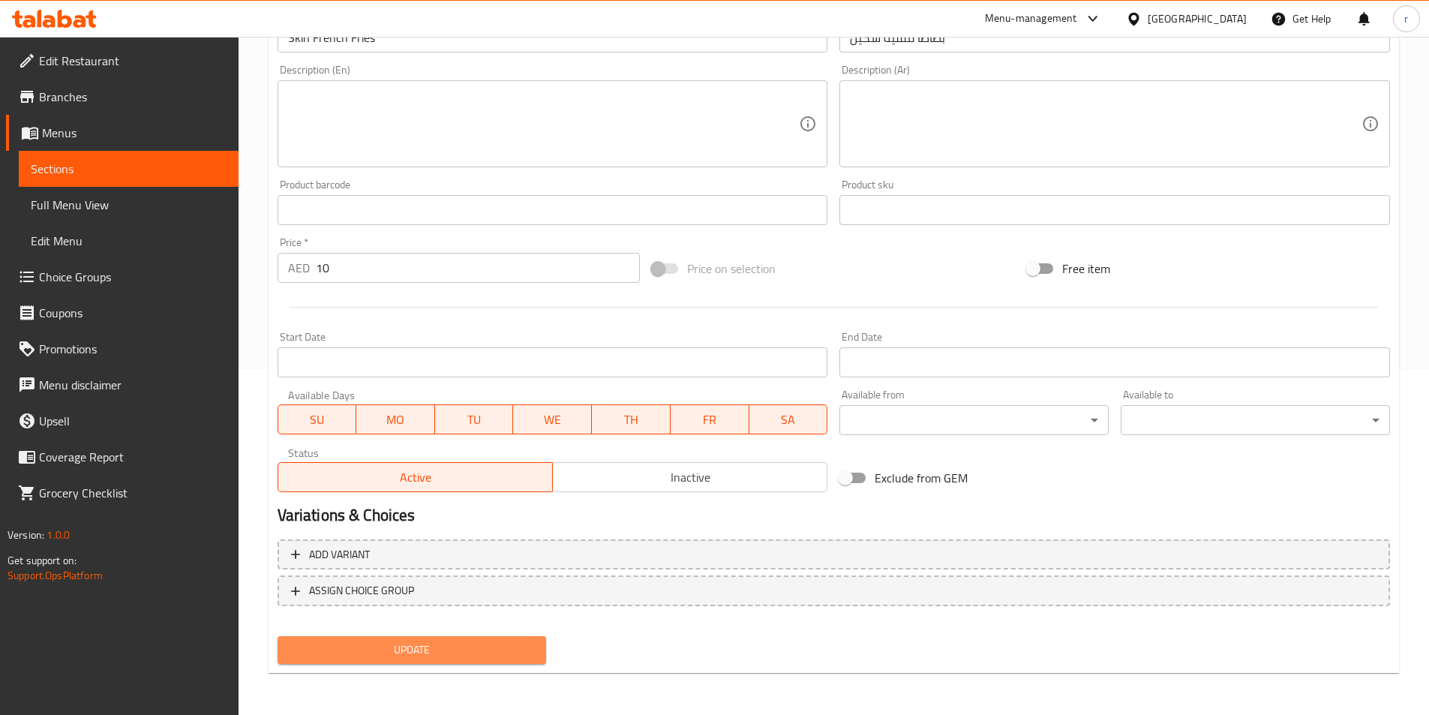
click at [475, 649] on span "Update" at bounding box center [412, 650] width 245 height 19
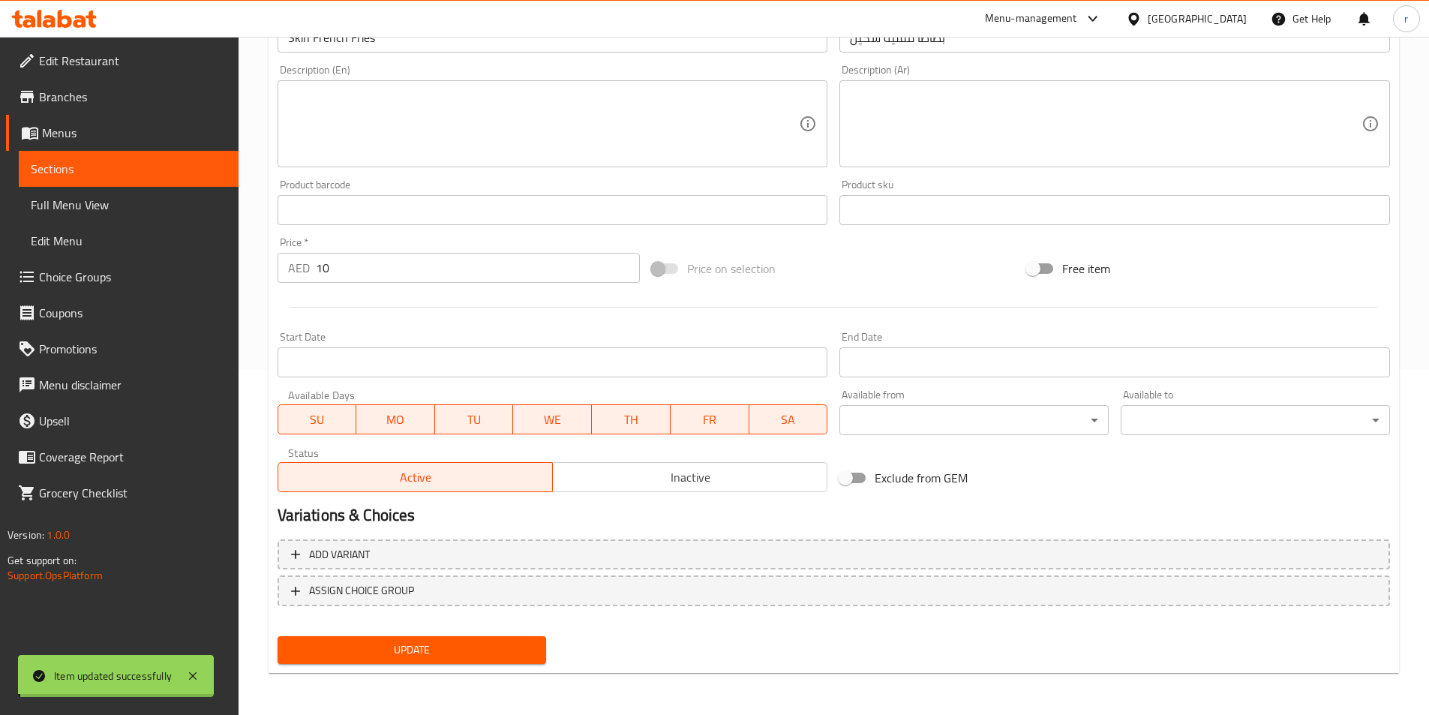
click at [125, 179] on link "Sections" at bounding box center [129, 169] width 220 height 36
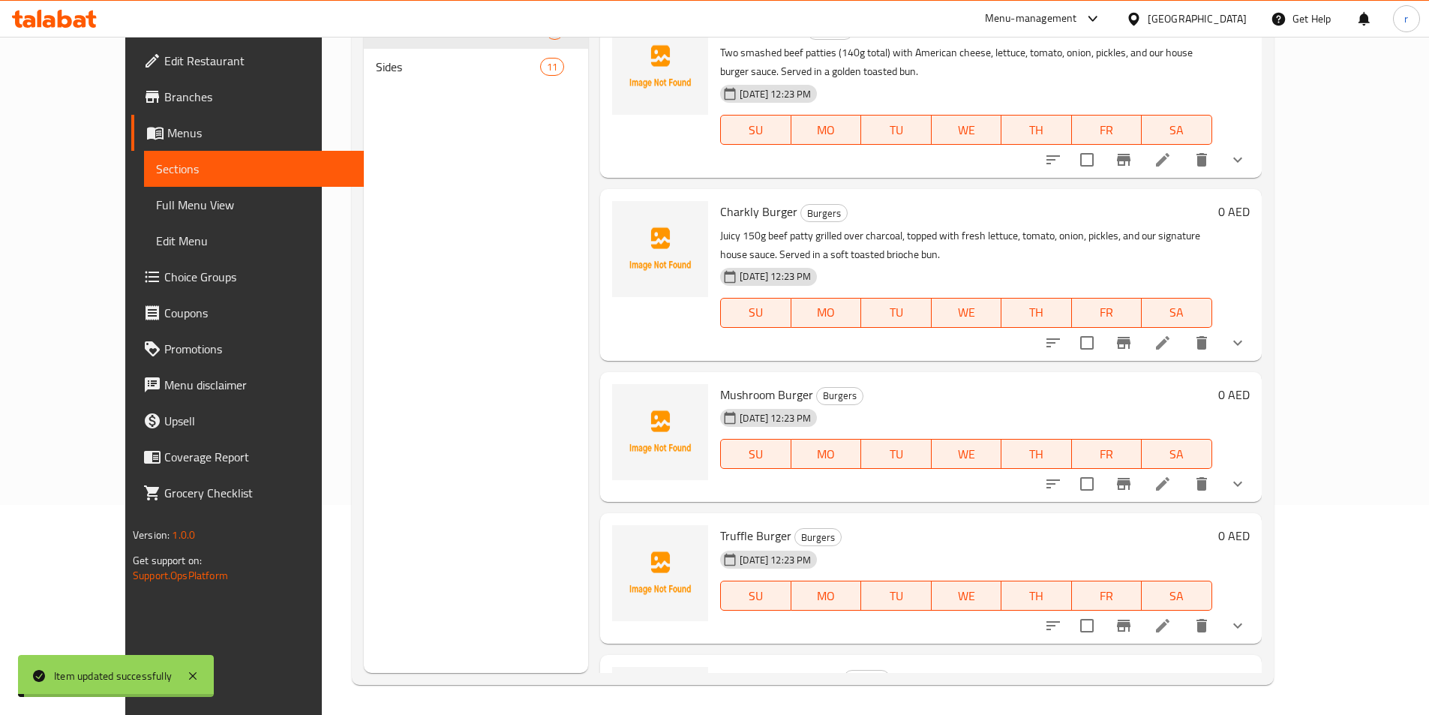
scroll to position [210, 0]
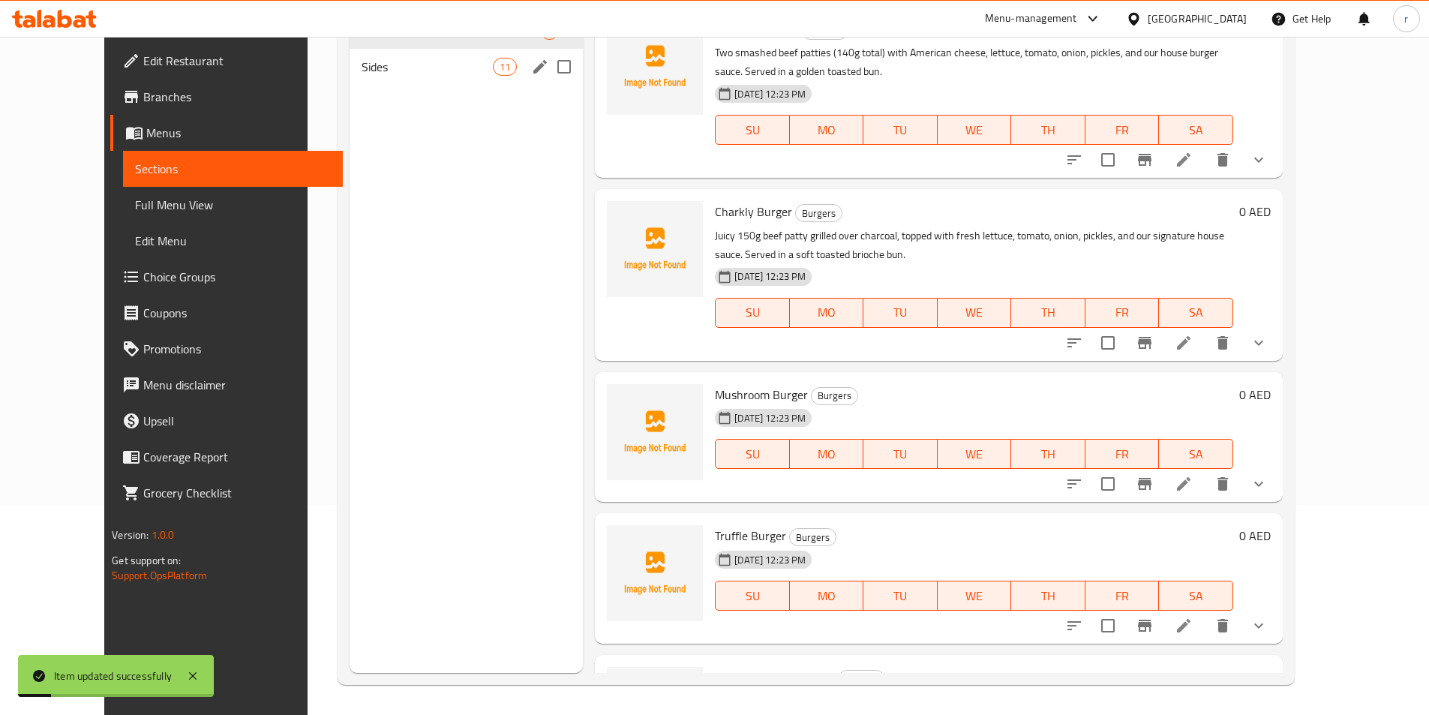
click at [365, 65] on span "Sides" at bounding box center [427, 67] width 131 height 18
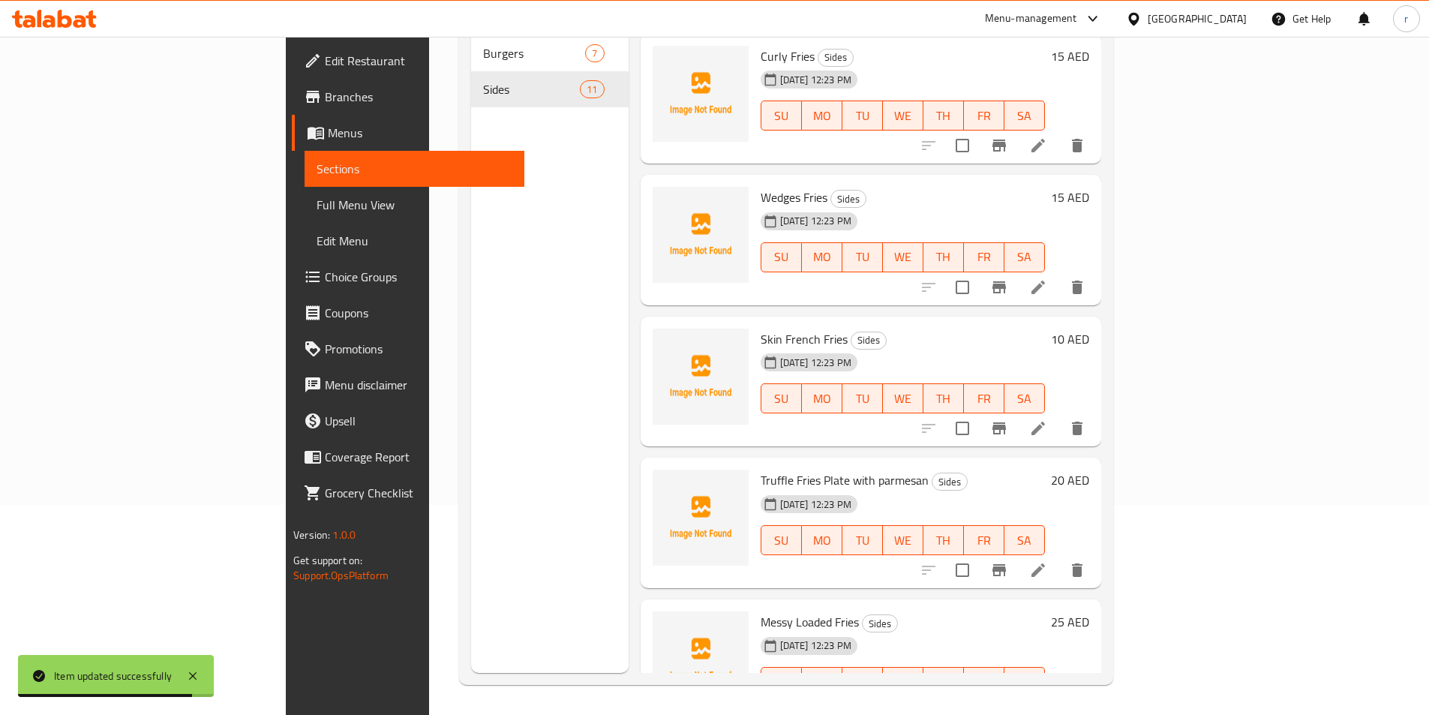
scroll to position [825, 0]
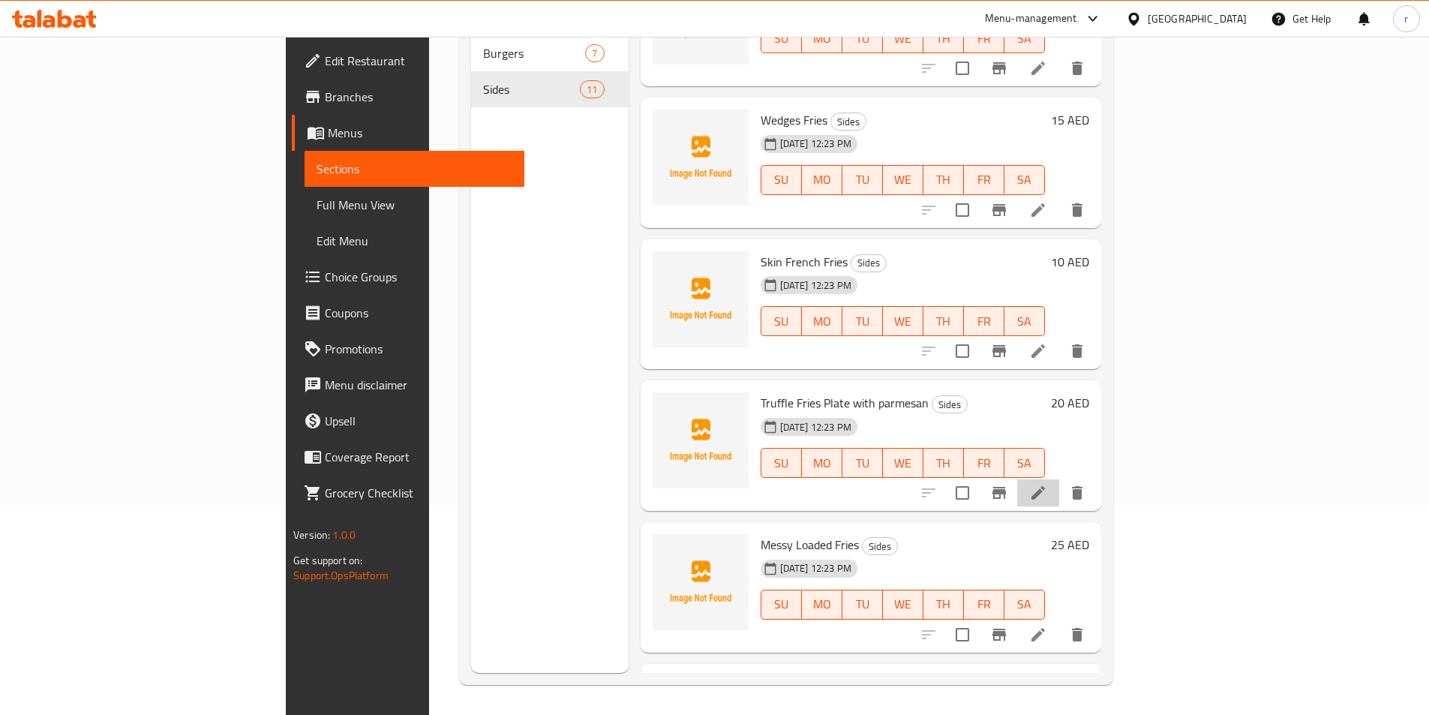
click at [1059, 482] on li at bounding box center [1038, 492] width 42 height 27
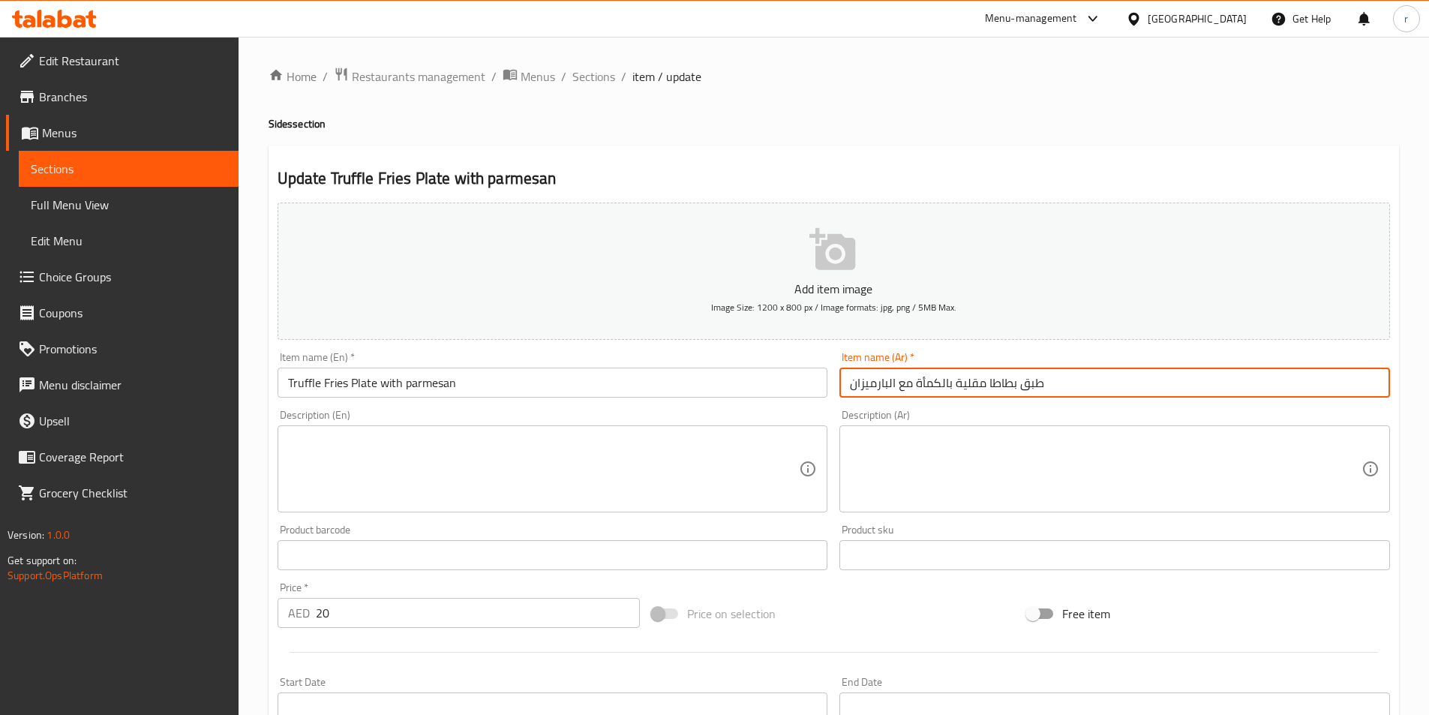
drag, startPoint x: 989, startPoint y: 383, endPoint x: 951, endPoint y: 392, distance: 39.3
click at [951, 392] on input "طبق بطاطا مقلية بالكمأة مع البارميزان" at bounding box center [1114, 383] width 551 height 30
click at [984, 383] on input "طبق بطاطاترافل بالكمأة مع البارميزان" at bounding box center [1114, 383] width 551 height 30
click at [958, 383] on input "طبق بطاط اترافل بالكمأة مع البارميزان" at bounding box center [1114, 383] width 551 height 30
drag, startPoint x: 958, startPoint y: 384, endPoint x: 985, endPoint y: 389, distance: 27.4
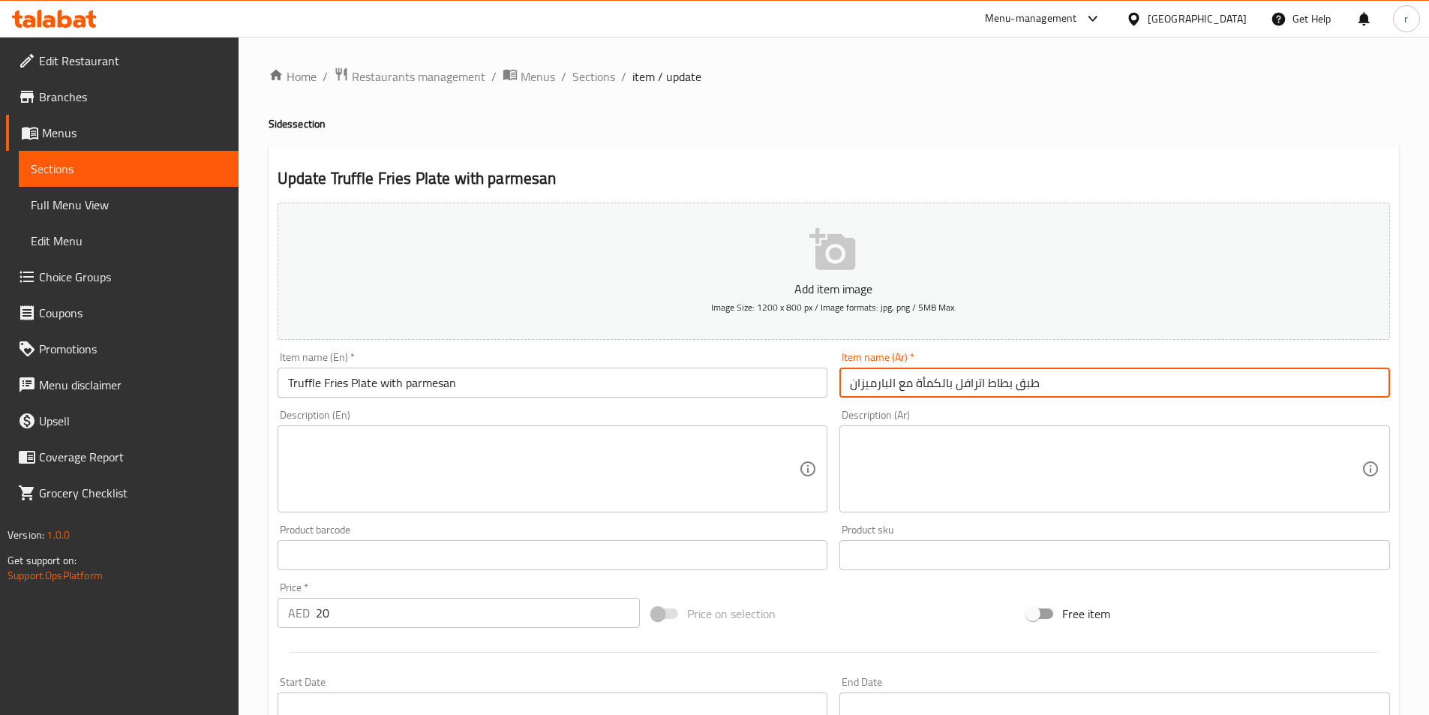
click at [985, 389] on input "طبق بطاط اترافل بالكمأة مع البارميزان" at bounding box center [1114, 383] width 551 height 30
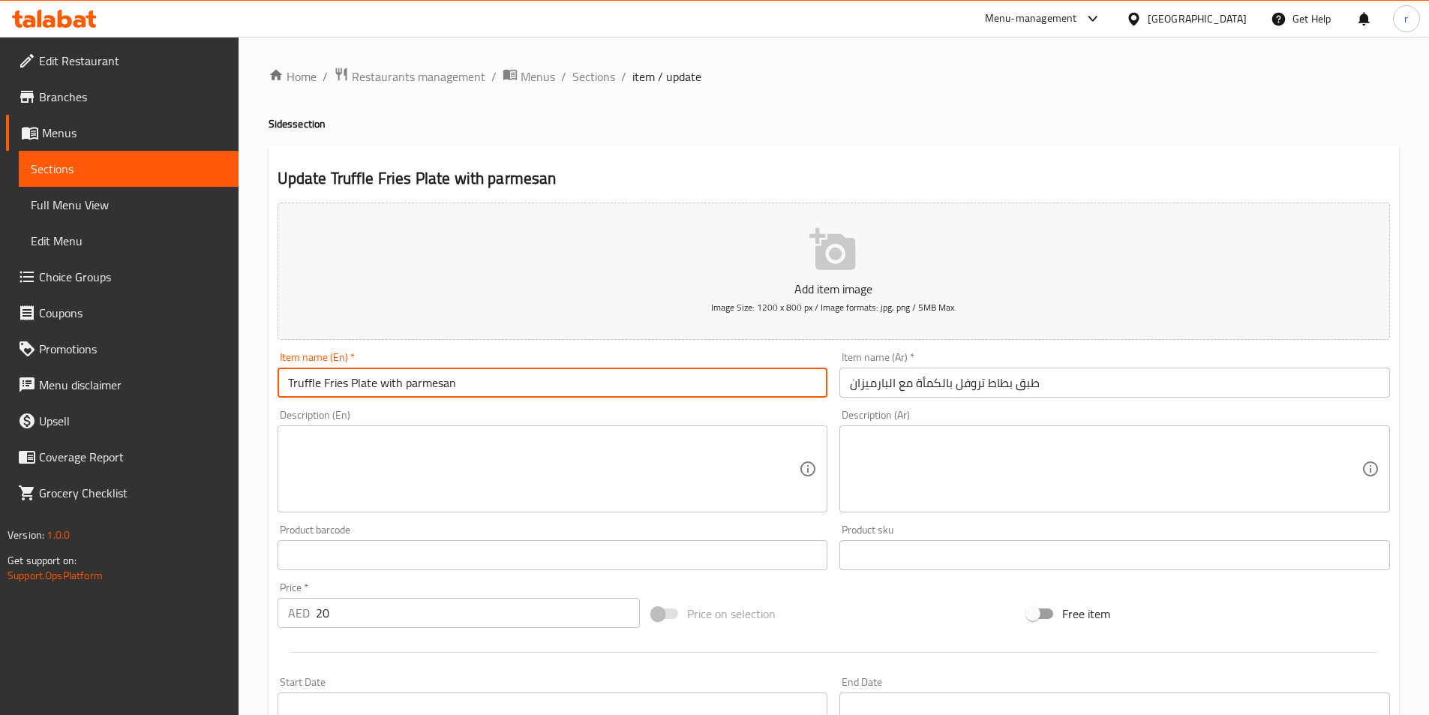
drag, startPoint x: 320, startPoint y: 383, endPoint x: 283, endPoint y: 391, distance: 37.5
click at [283, 391] on input "Truffle Fries Plate with parmesan" at bounding box center [553, 383] width 551 height 30
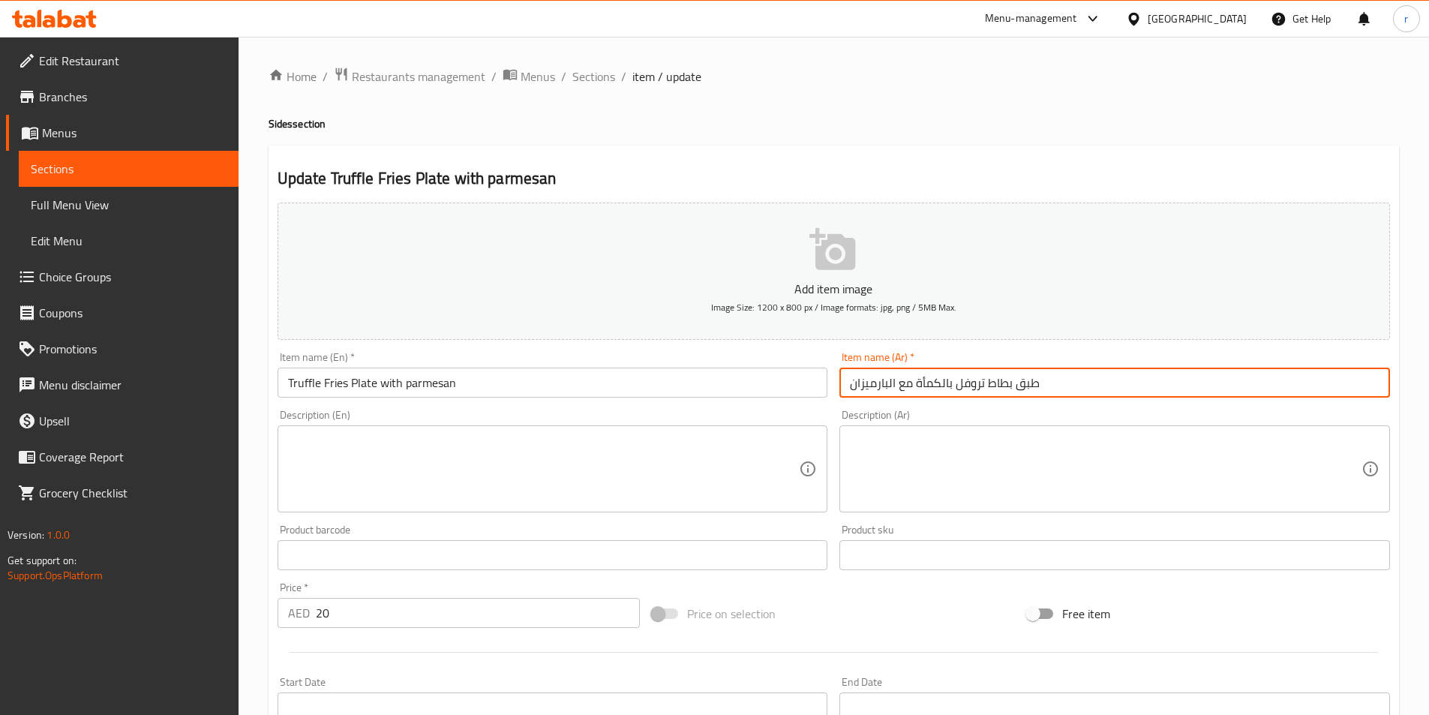
drag, startPoint x: 955, startPoint y: 385, endPoint x: 913, endPoint y: 405, distance: 46.6
click at [913, 405] on div "Add item image Image Size: 1200 x 800 px / Image formats: jpg, png / 5MB Max. I…" at bounding box center [834, 520] width 1124 height 647
click at [929, 385] on input "طبق بطاط تروفلمعمع البارميزان" at bounding box center [1114, 383] width 551 height 30
click at [914, 385] on input "طبق بطاط تروفل معمع البارميزان" at bounding box center [1114, 383] width 551 height 30
drag, startPoint x: 929, startPoint y: 379, endPoint x: 896, endPoint y: 392, distance: 36.1
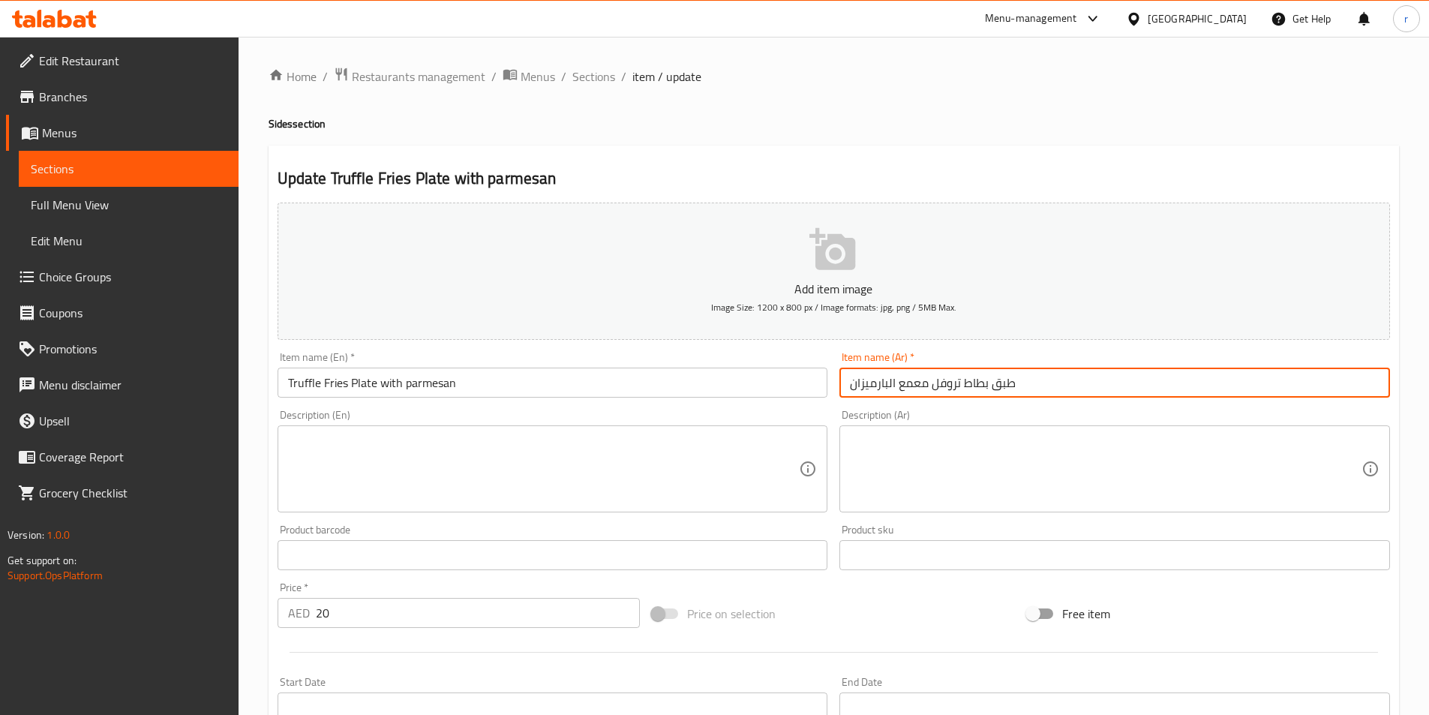
click at [896, 392] on input "طبق بطاط تروفل معمع البارميزان" at bounding box center [1114, 383] width 551 height 30
click at [1055, 380] on input "طبق بطاط تروفل معالبارميزان" at bounding box center [1114, 383] width 551 height 30
click at [888, 383] on input "طبق بطاط تروفل معالبارميزان" at bounding box center [1114, 383] width 551 height 30
click at [893, 388] on input "طبق بطاط تروفل معالبارميزان" at bounding box center [1114, 383] width 551 height 30
click at [890, 386] on input "طبق بطاط تروفل مع لبارميزان" at bounding box center [1114, 383] width 551 height 30
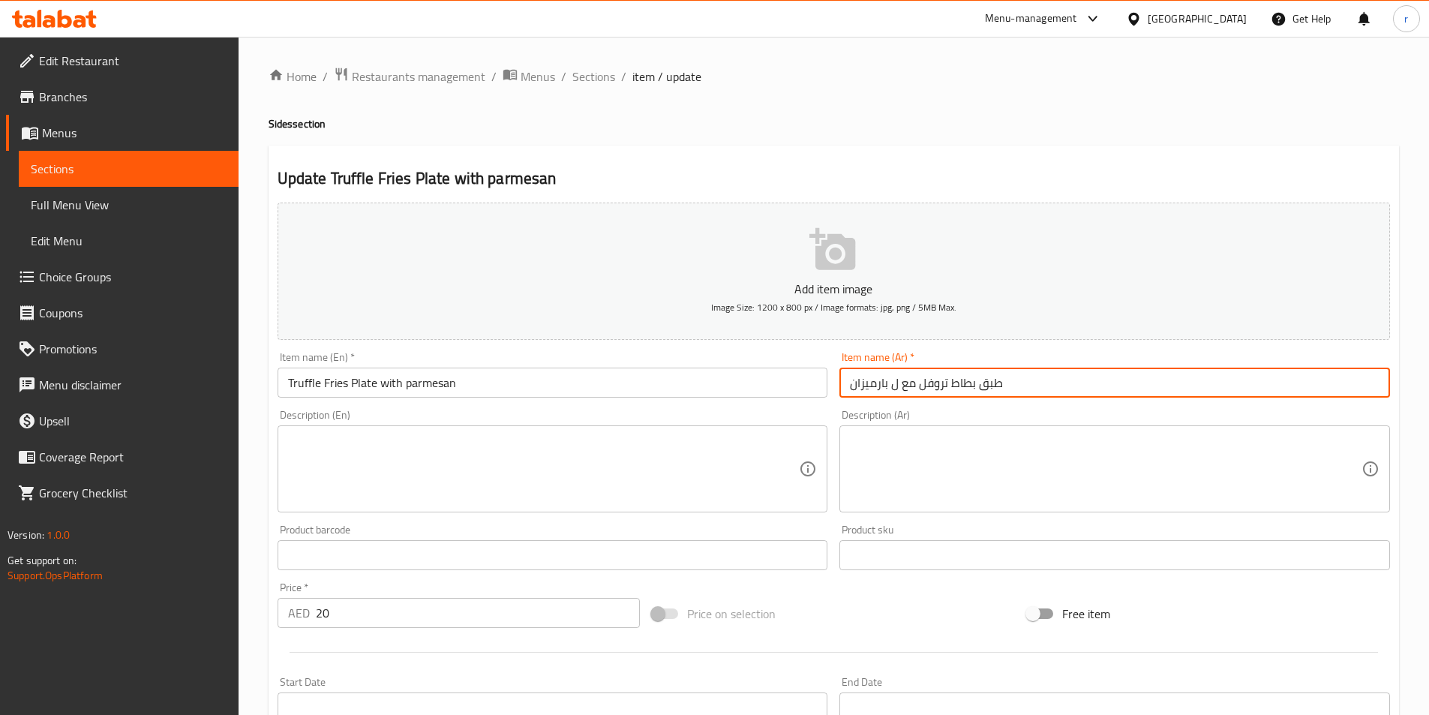
click at [901, 386] on input "طبق بطاط تروفل مع ل بارميزان" at bounding box center [1114, 383] width 551 height 30
click at [898, 383] on input "طبق بطاط تروفل مع ل بارميزان" at bounding box center [1114, 383] width 551 height 30
drag, startPoint x: 904, startPoint y: 381, endPoint x: 894, endPoint y: 390, distance: 13.3
click at [894, 390] on input "طبق بطاط تروفل مع ال بارميزان" at bounding box center [1114, 383] width 551 height 30
click at [1016, 380] on input "طبق بطاط تروفل مع بارميزان" at bounding box center [1114, 383] width 551 height 30
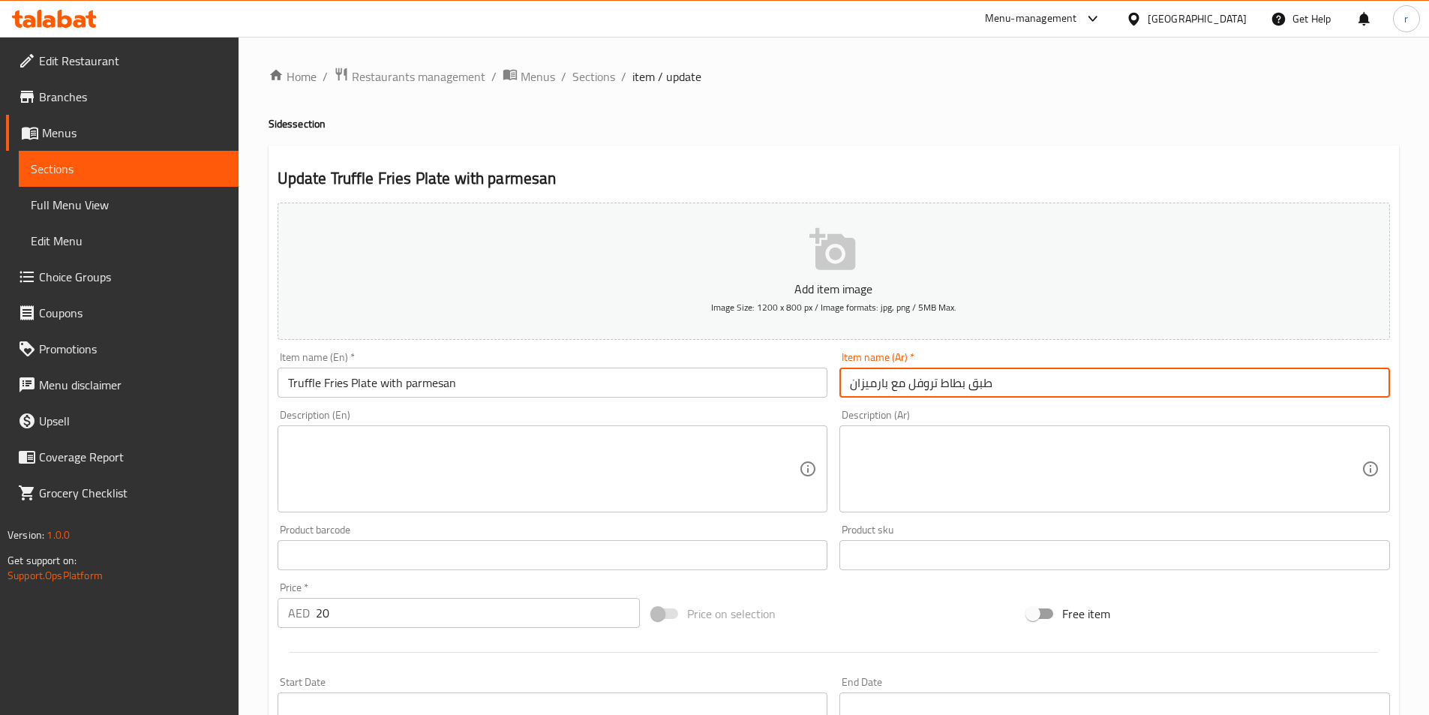
type input "طبق بطاط تروفل مع بارميزان"
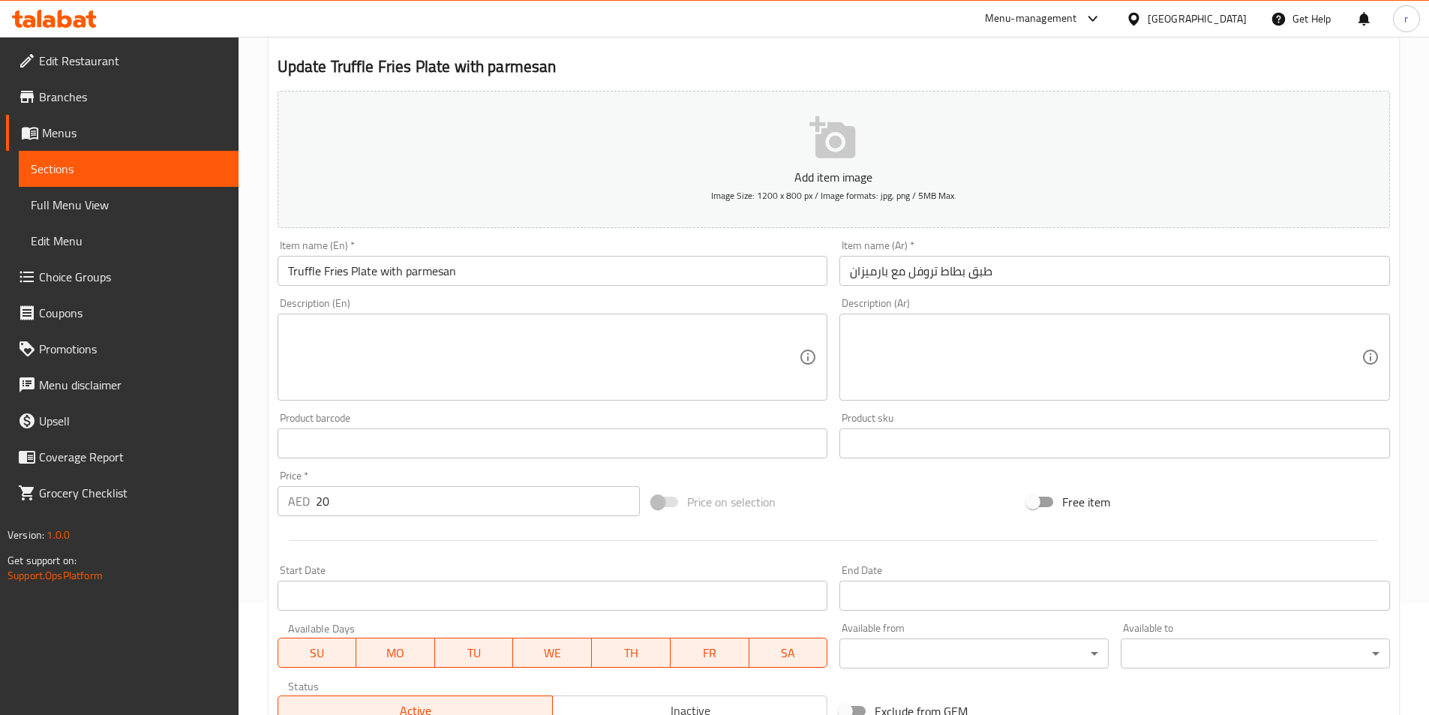
scroll to position [300, 0]
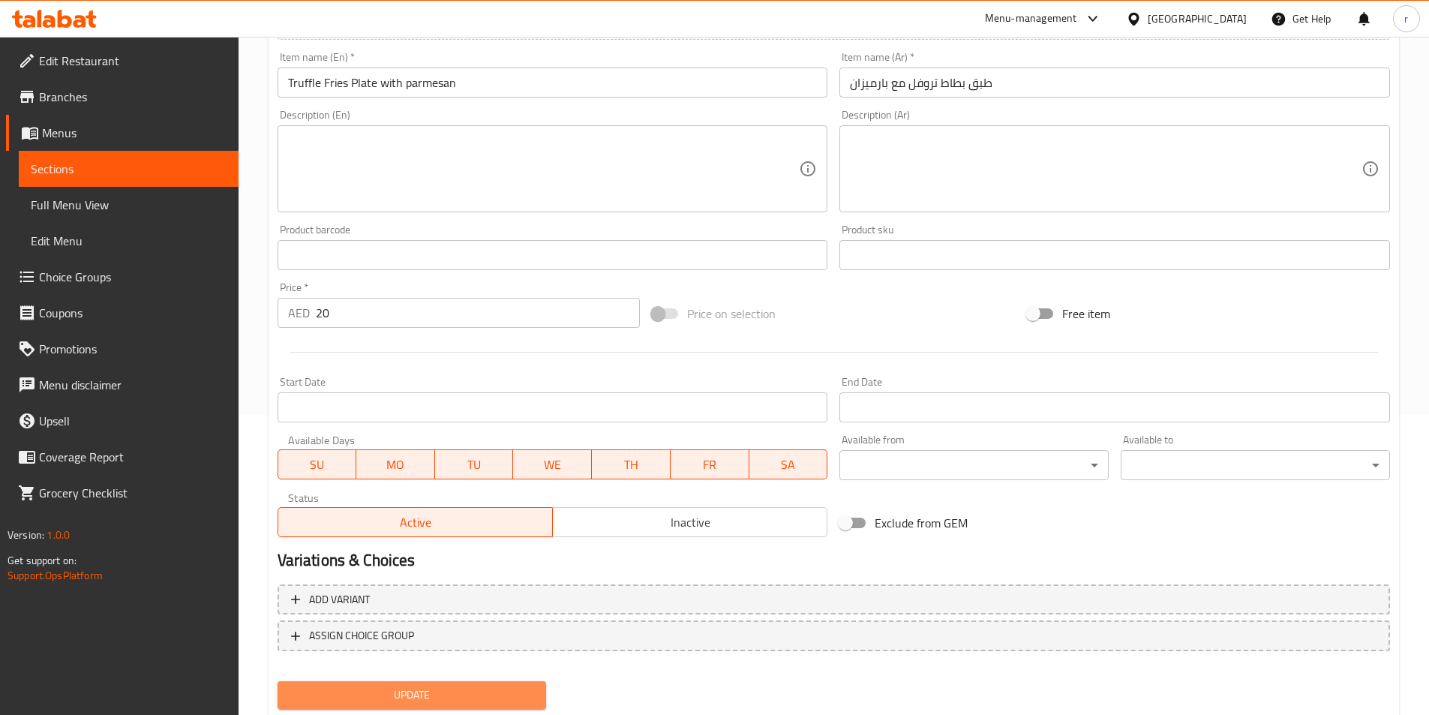
click at [472, 698] on span "Update" at bounding box center [412, 695] width 245 height 19
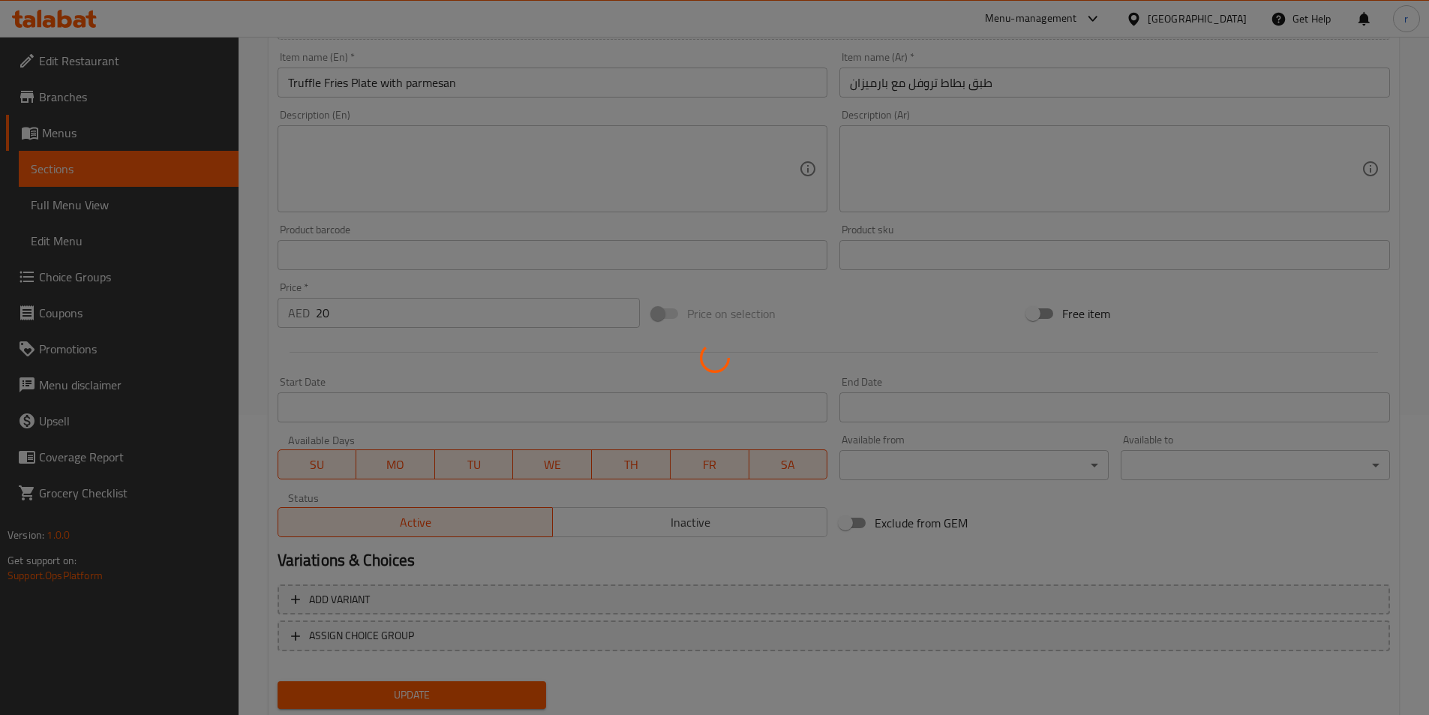
click at [100, 170] on div at bounding box center [714, 357] width 1429 height 715
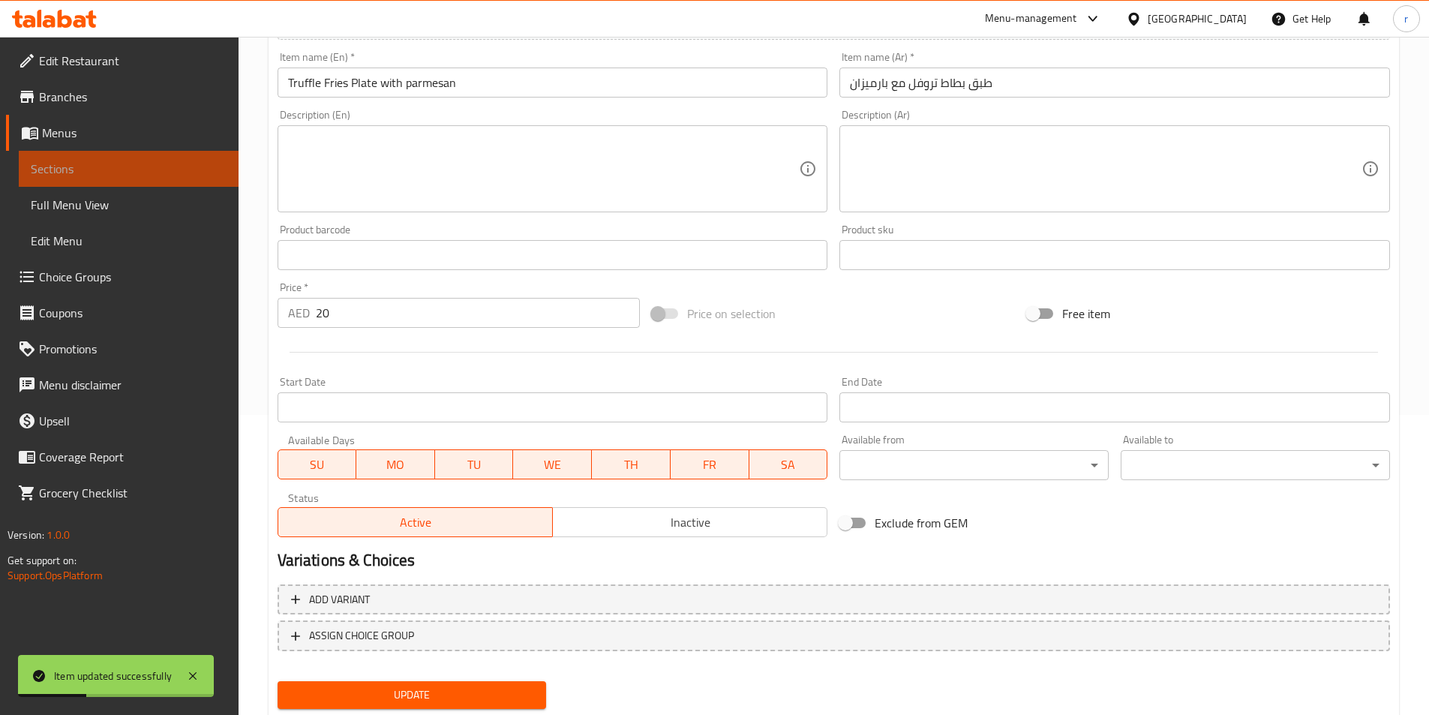
click at [73, 178] on span "Sections" at bounding box center [129, 169] width 196 height 18
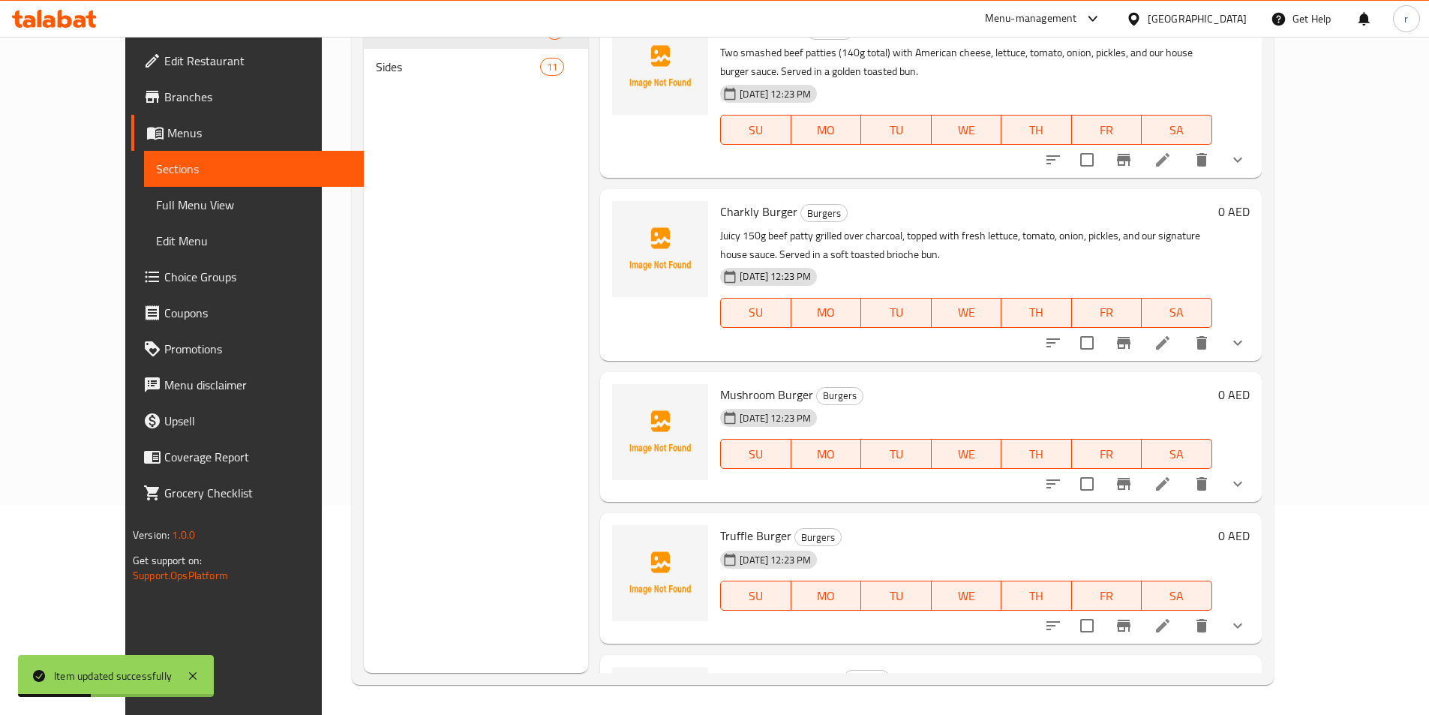
scroll to position [210, 0]
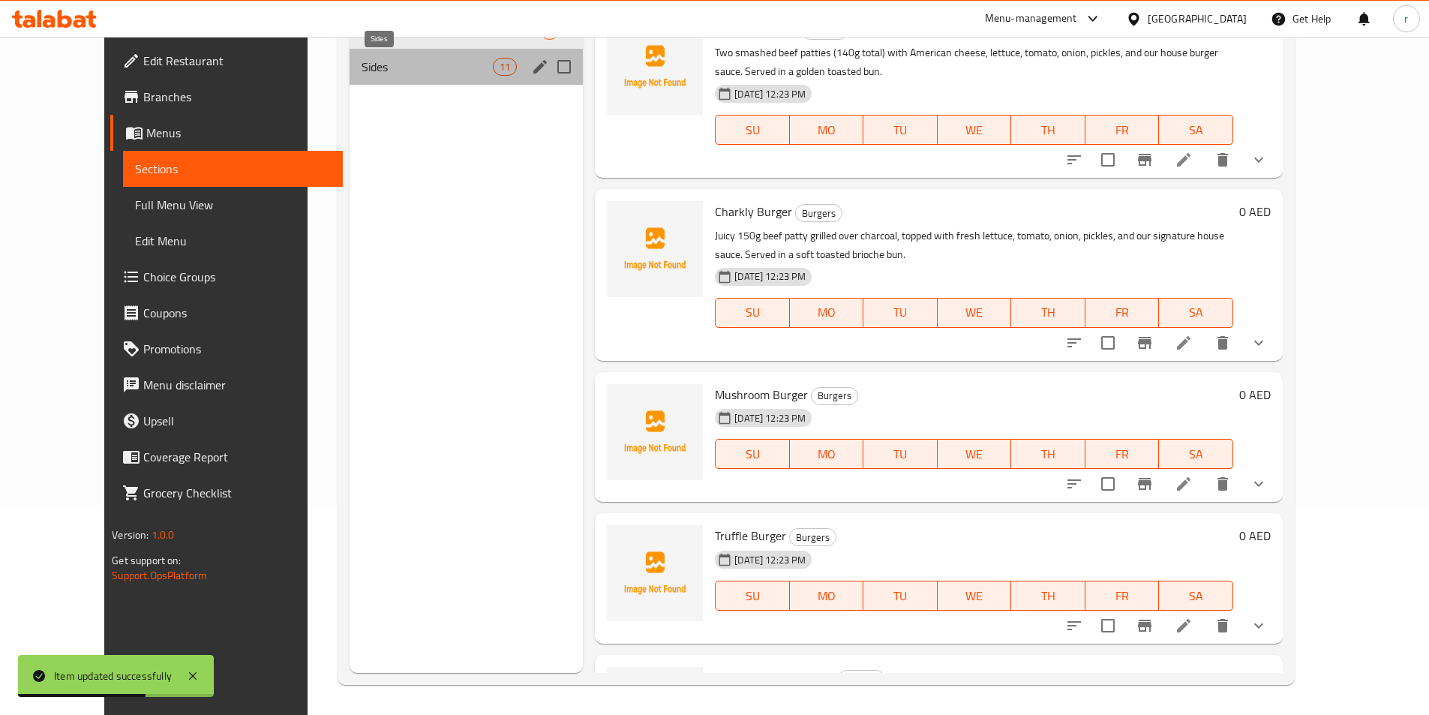
click at [362, 70] on span "Sides" at bounding box center [427, 67] width 131 height 18
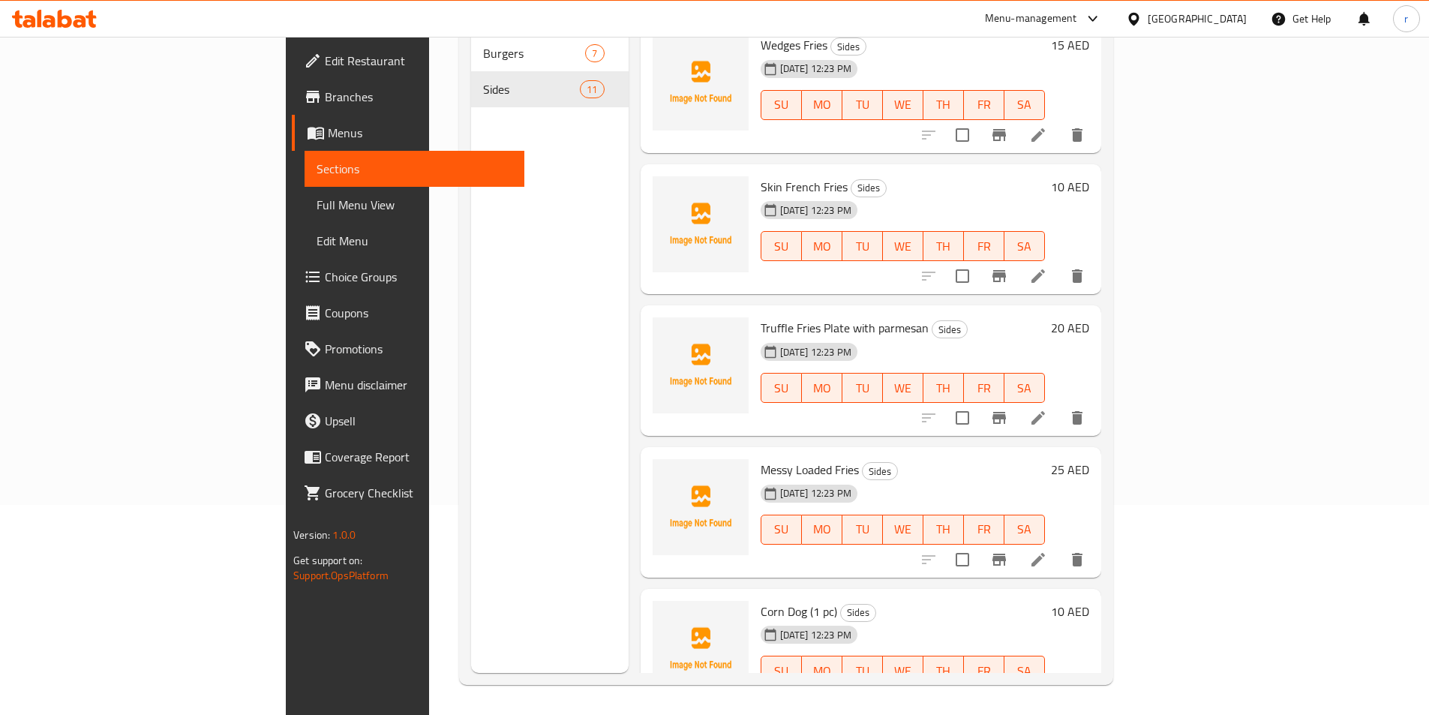
scroll to position [923, 0]
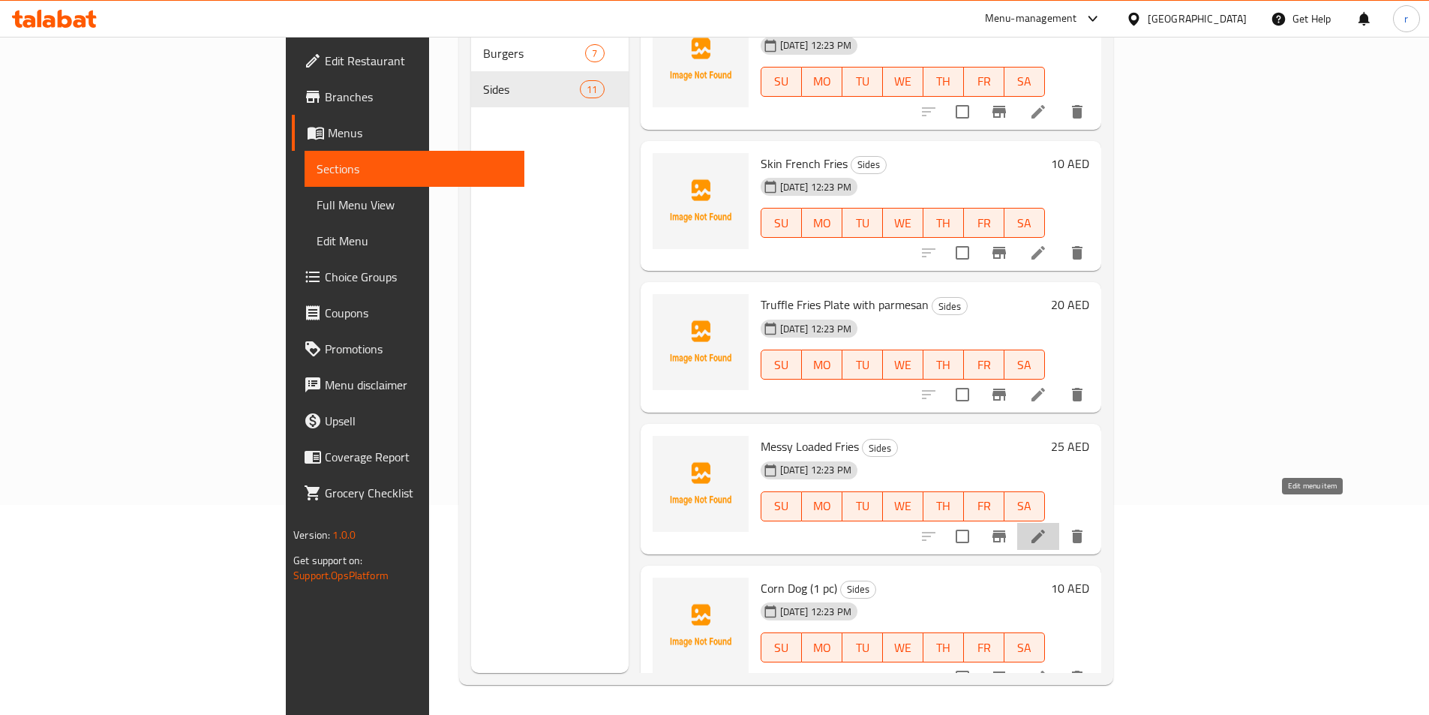
click at [1047, 527] on icon at bounding box center [1038, 536] width 18 height 18
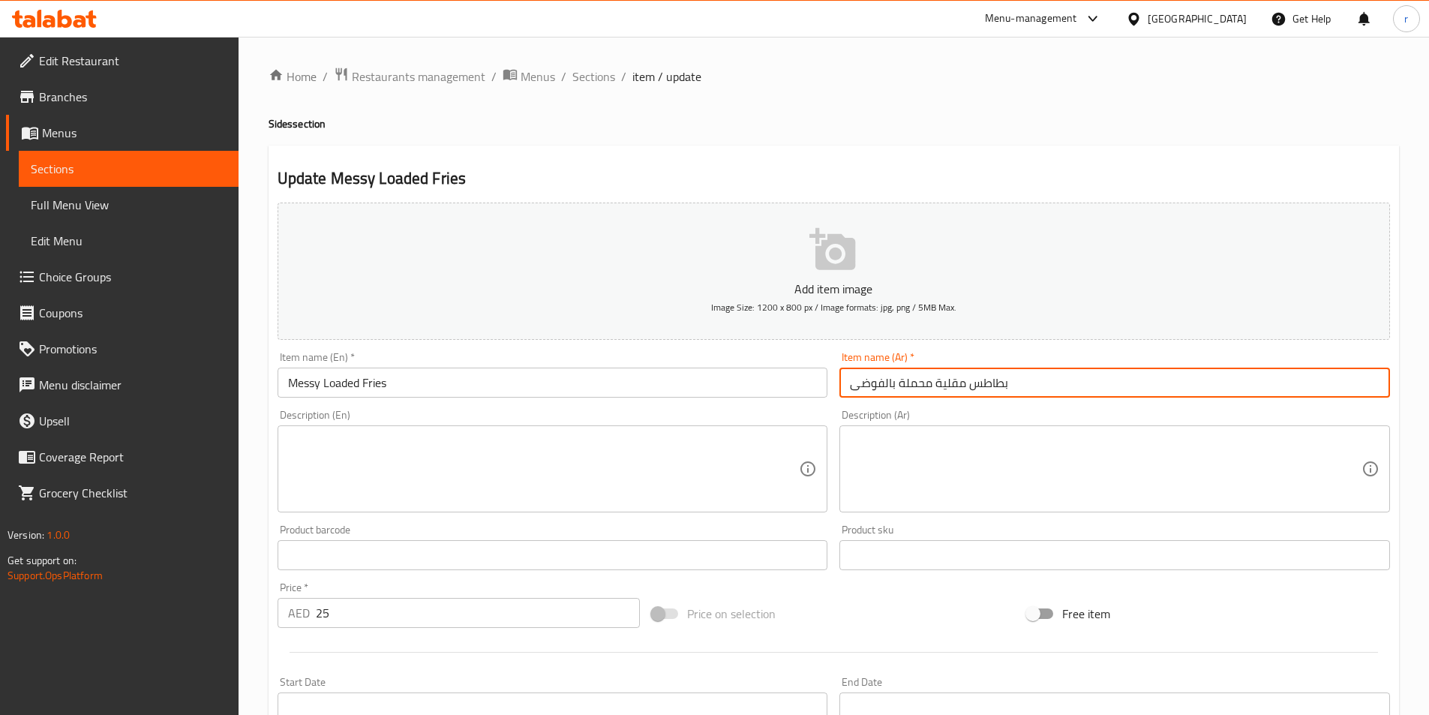
drag, startPoint x: 965, startPoint y: 383, endPoint x: 827, endPoint y: 404, distance: 139.6
click at [827, 404] on div "Add item image Image Size: 1200 x 800 px / Image formats: jpg, png / 5MB Max. I…" at bounding box center [834, 520] width 1124 height 647
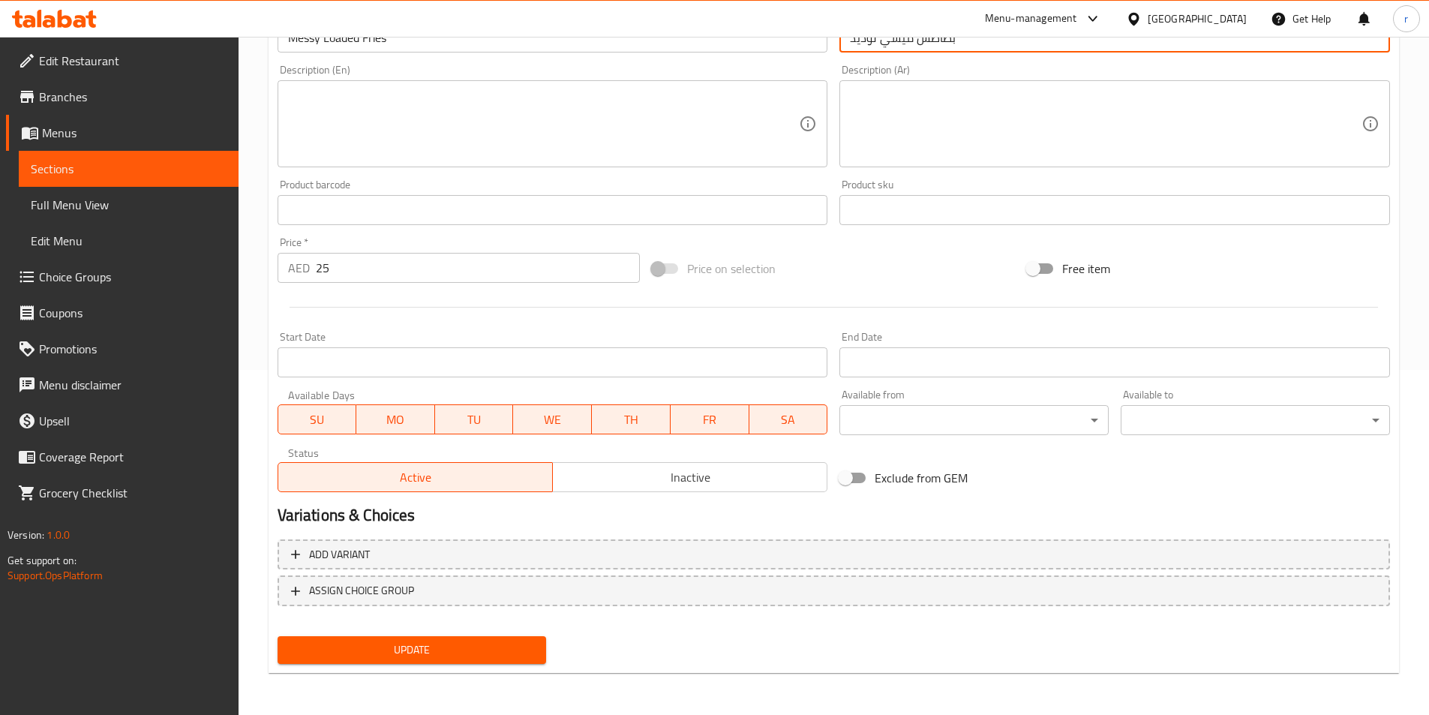
scroll to position [270, 0]
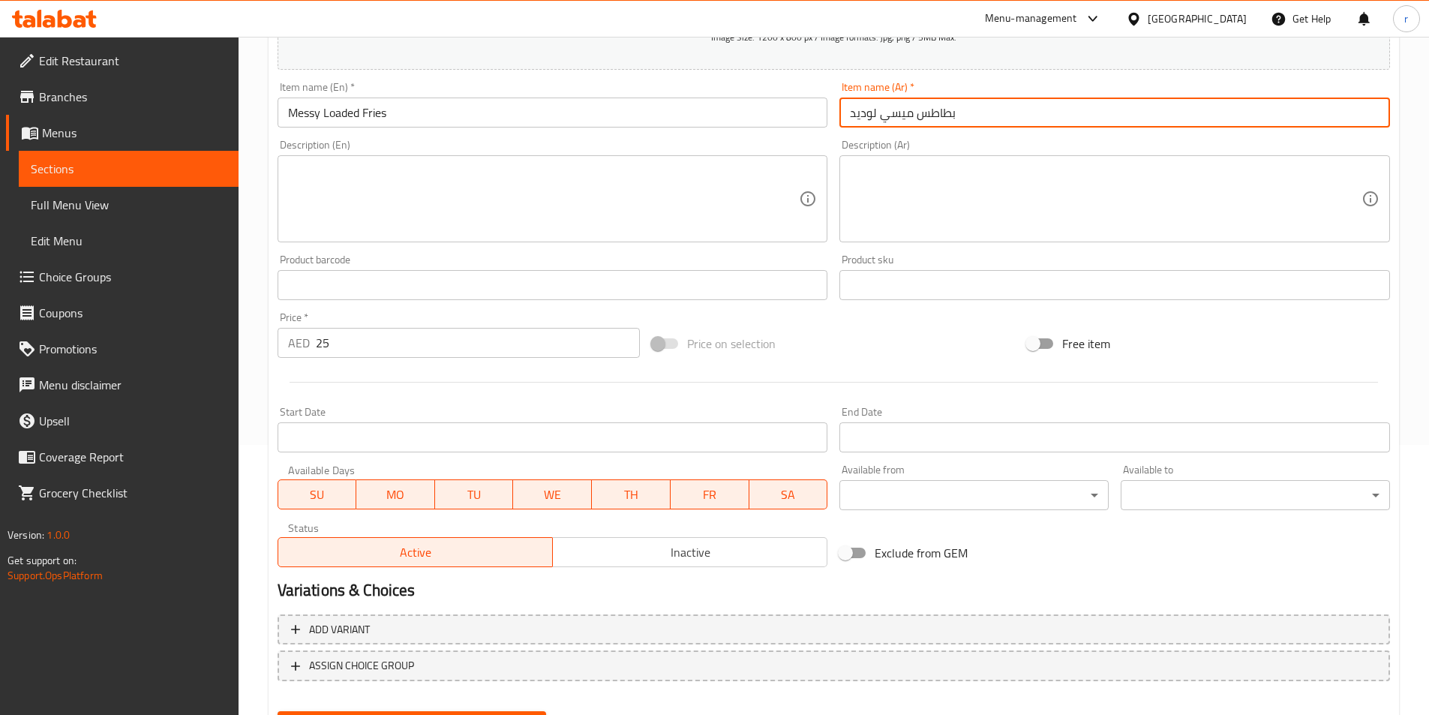
type input "بطاطس ميسي لوديد"
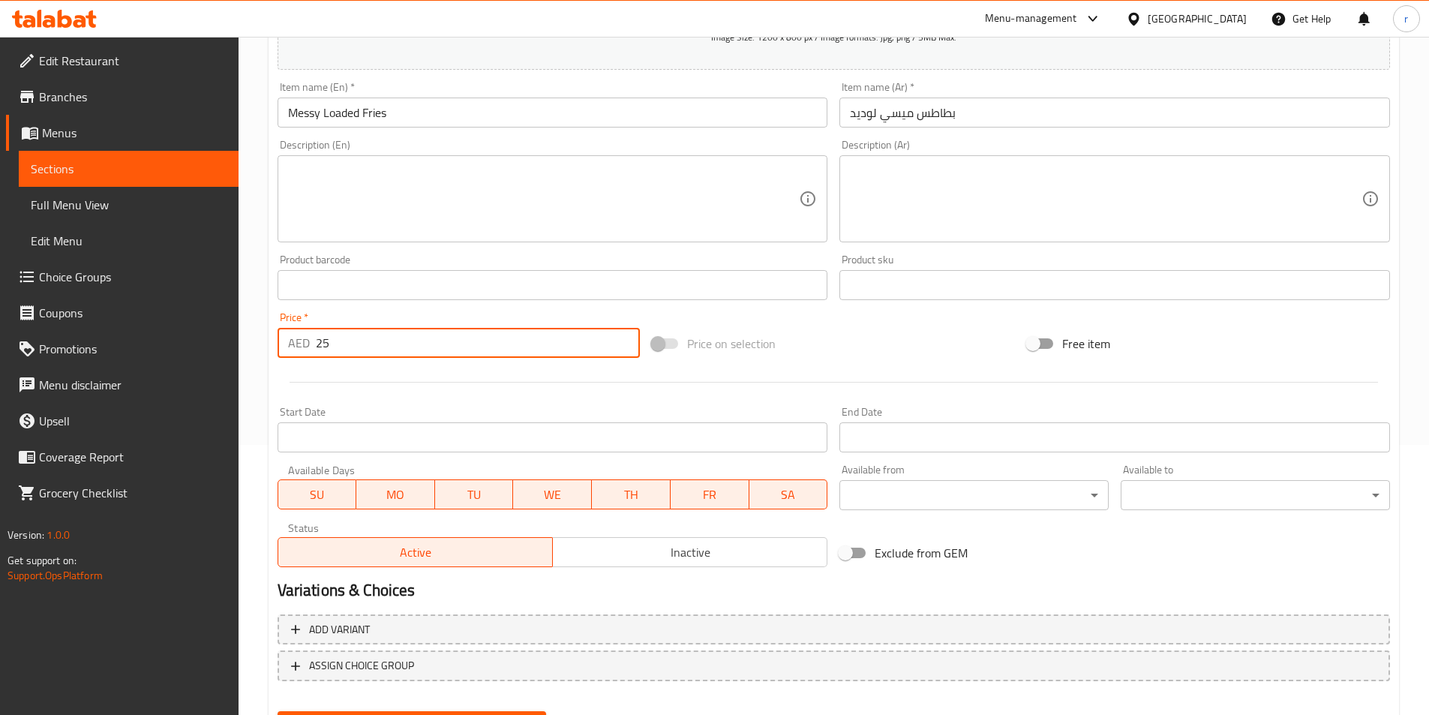
click at [372, 352] on input "25" at bounding box center [478, 343] width 325 height 30
click at [329, 345] on input "25" at bounding box center [478, 343] width 325 height 30
click at [327, 347] on input "25" at bounding box center [478, 343] width 325 height 30
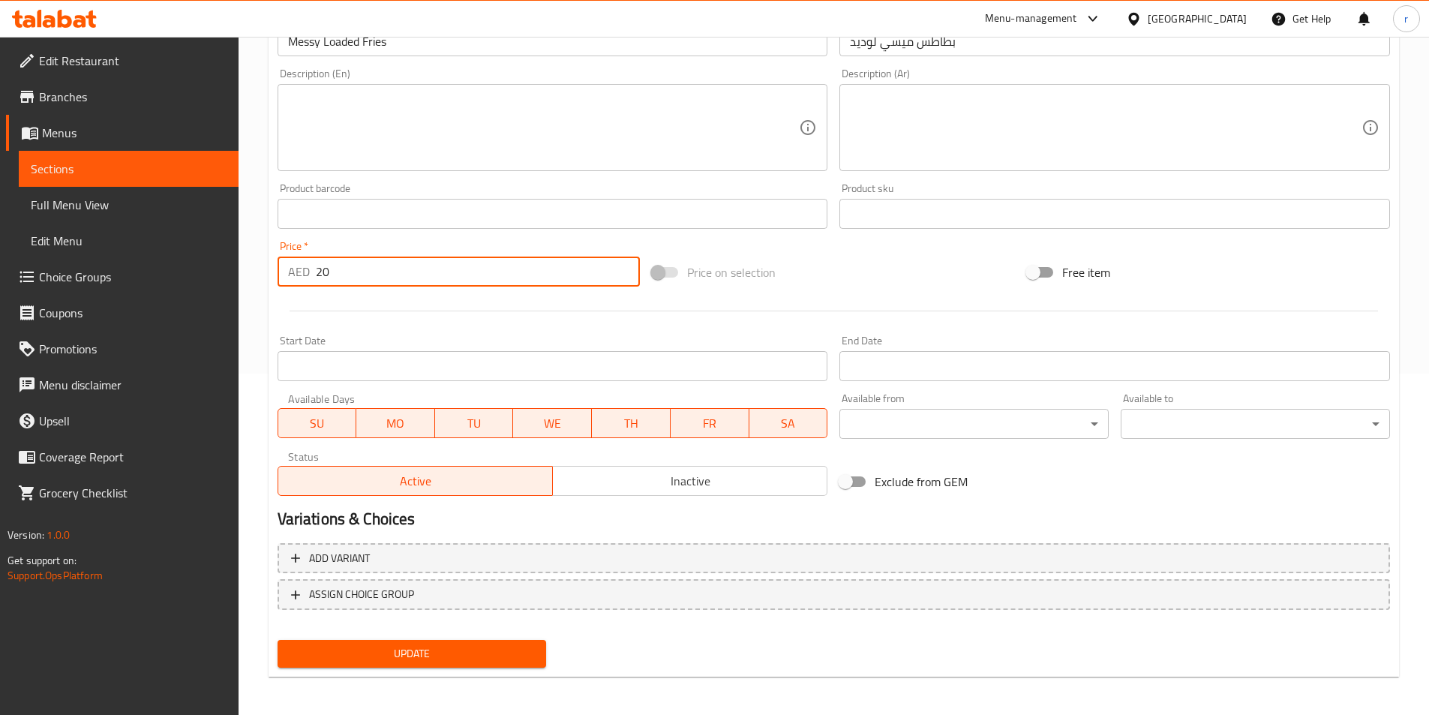
scroll to position [345, 0]
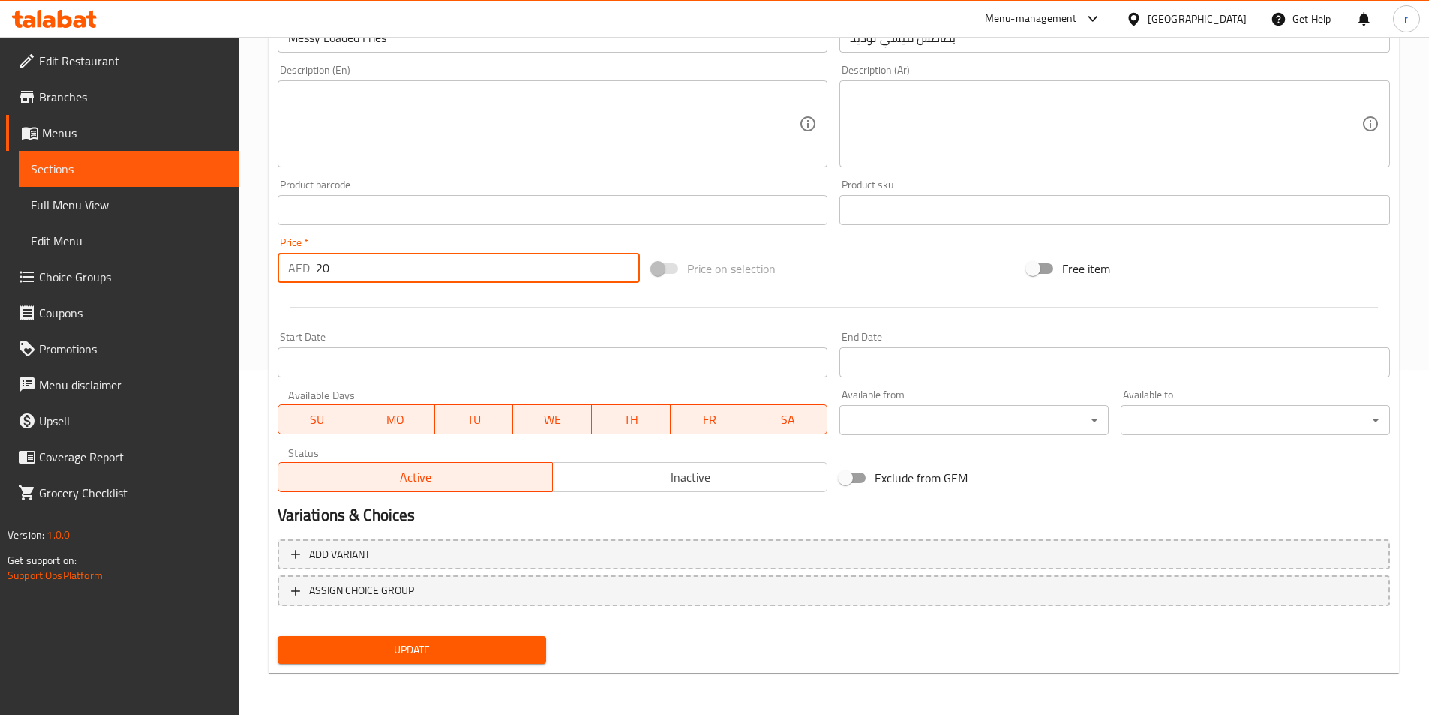
type input "20"
click at [507, 652] on span "Update" at bounding box center [412, 650] width 245 height 19
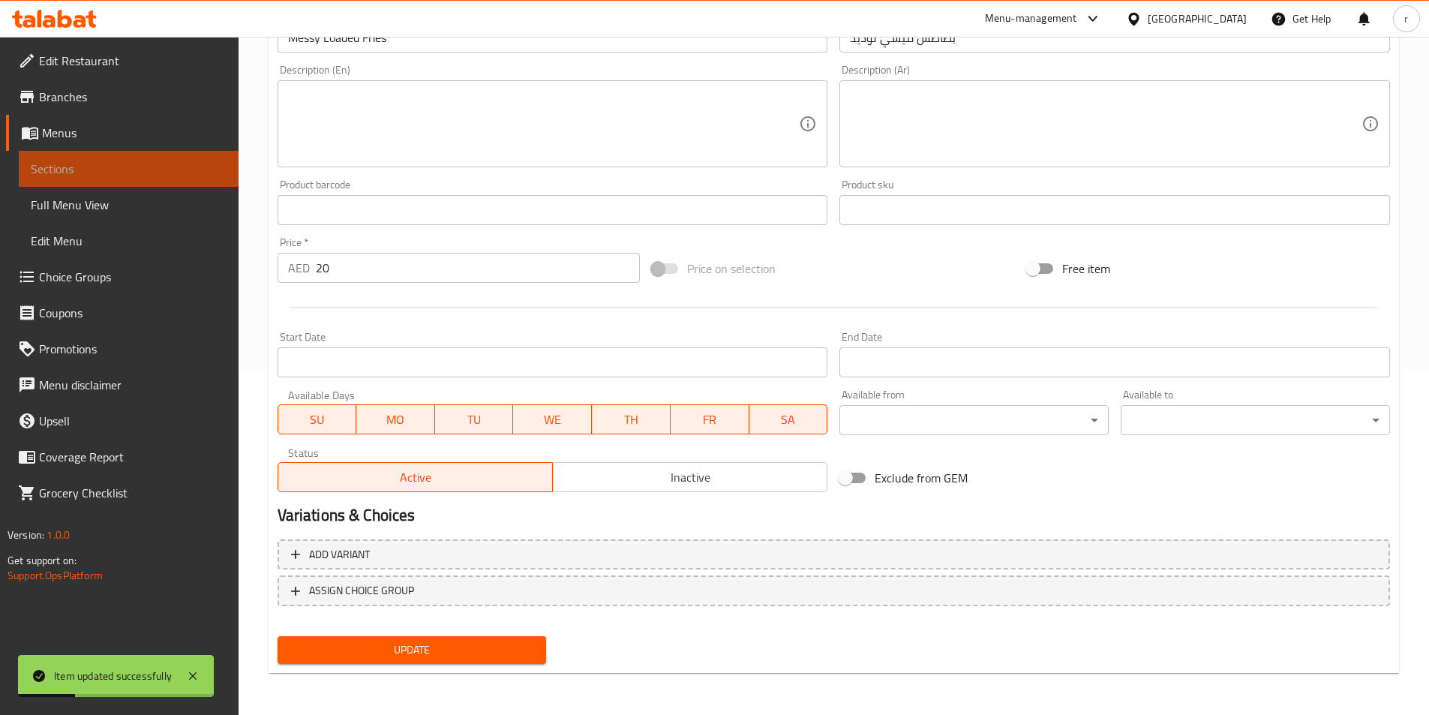
click at [154, 175] on span "Sections" at bounding box center [129, 169] width 196 height 18
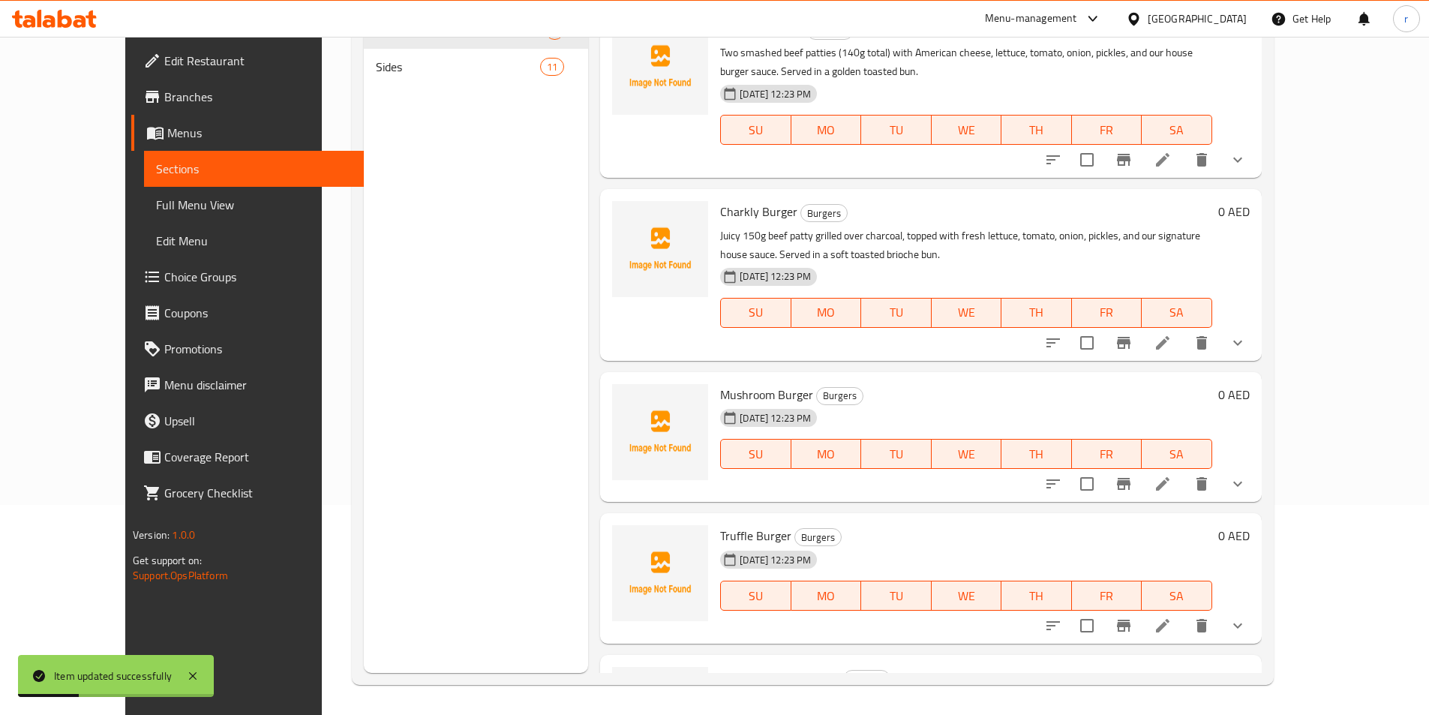
scroll to position [210, 0]
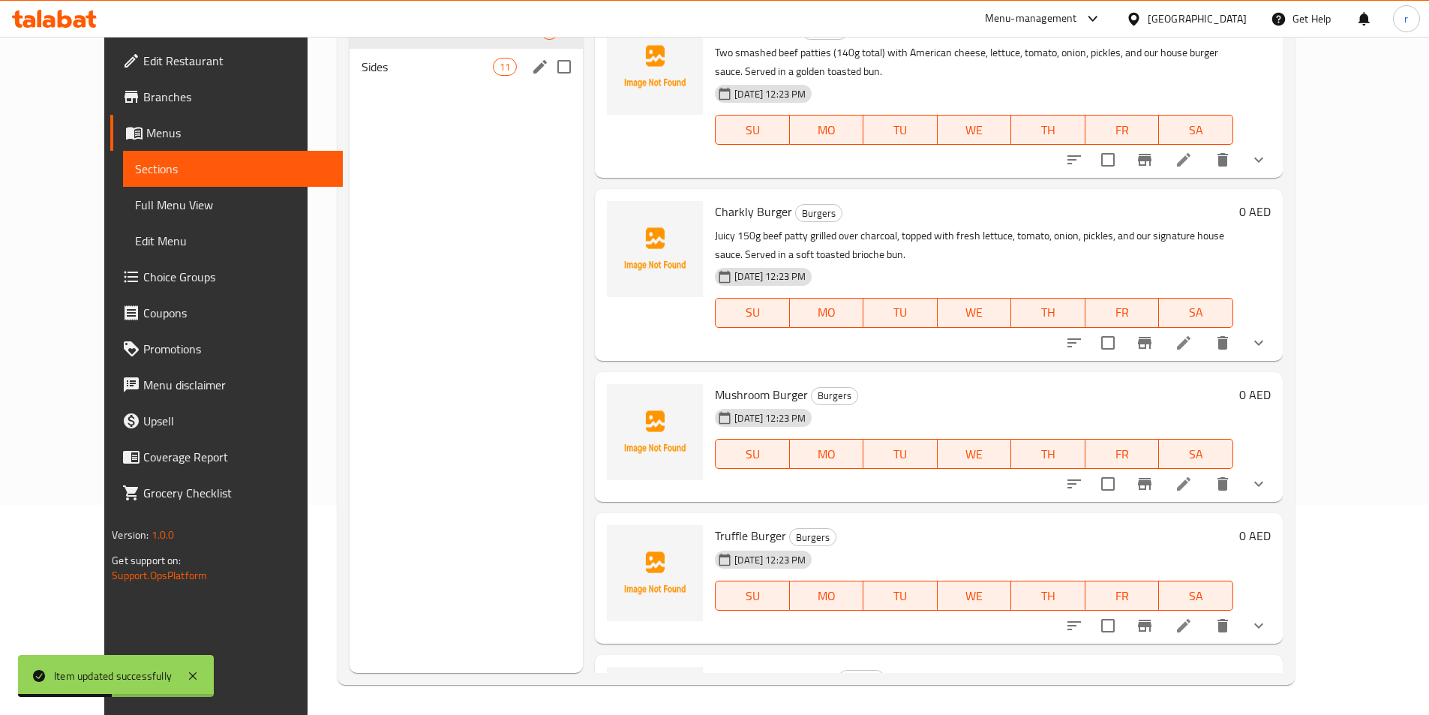
click at [350, 76] on div "Sides 11" at bounding box center [466, 67] width 233 height 36
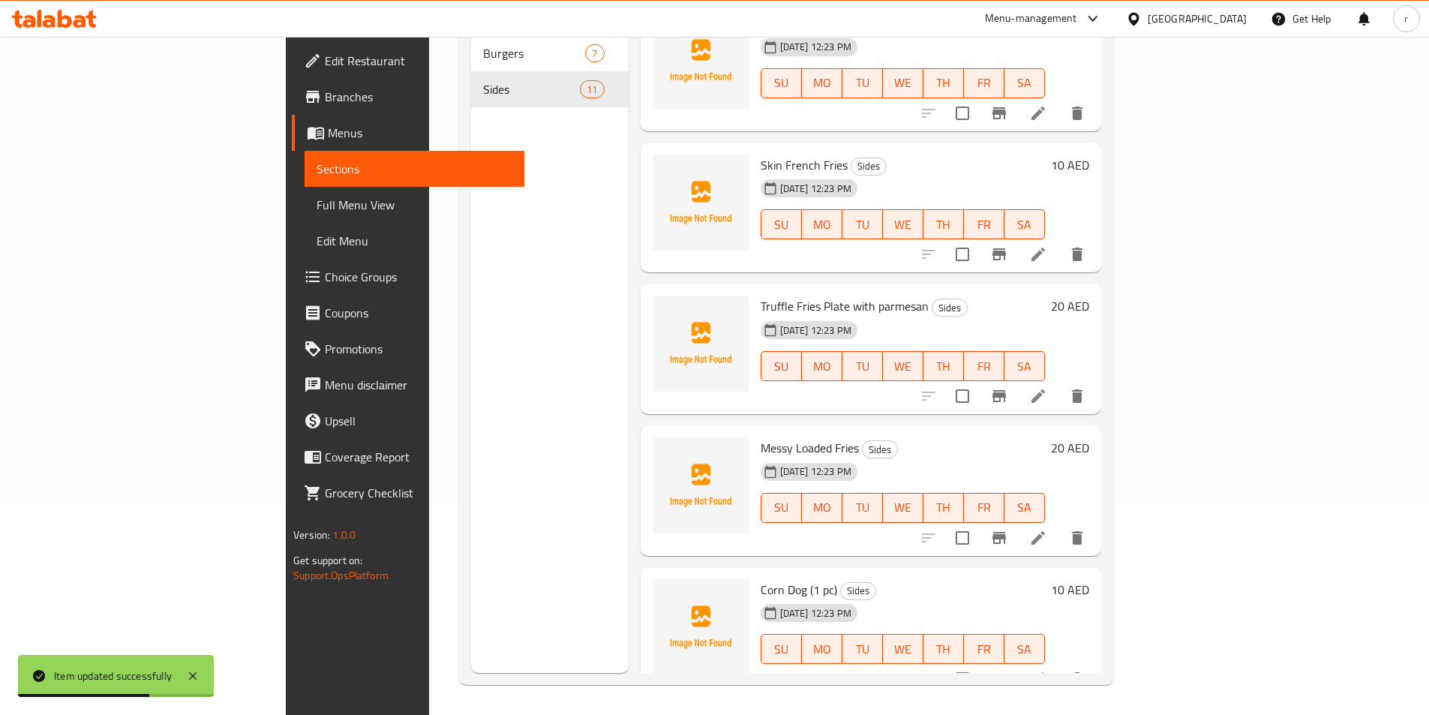
scroll to position [923, 0]
click at [1047, 668] on icon at bounding box center [1038, 677] width 18 height 18
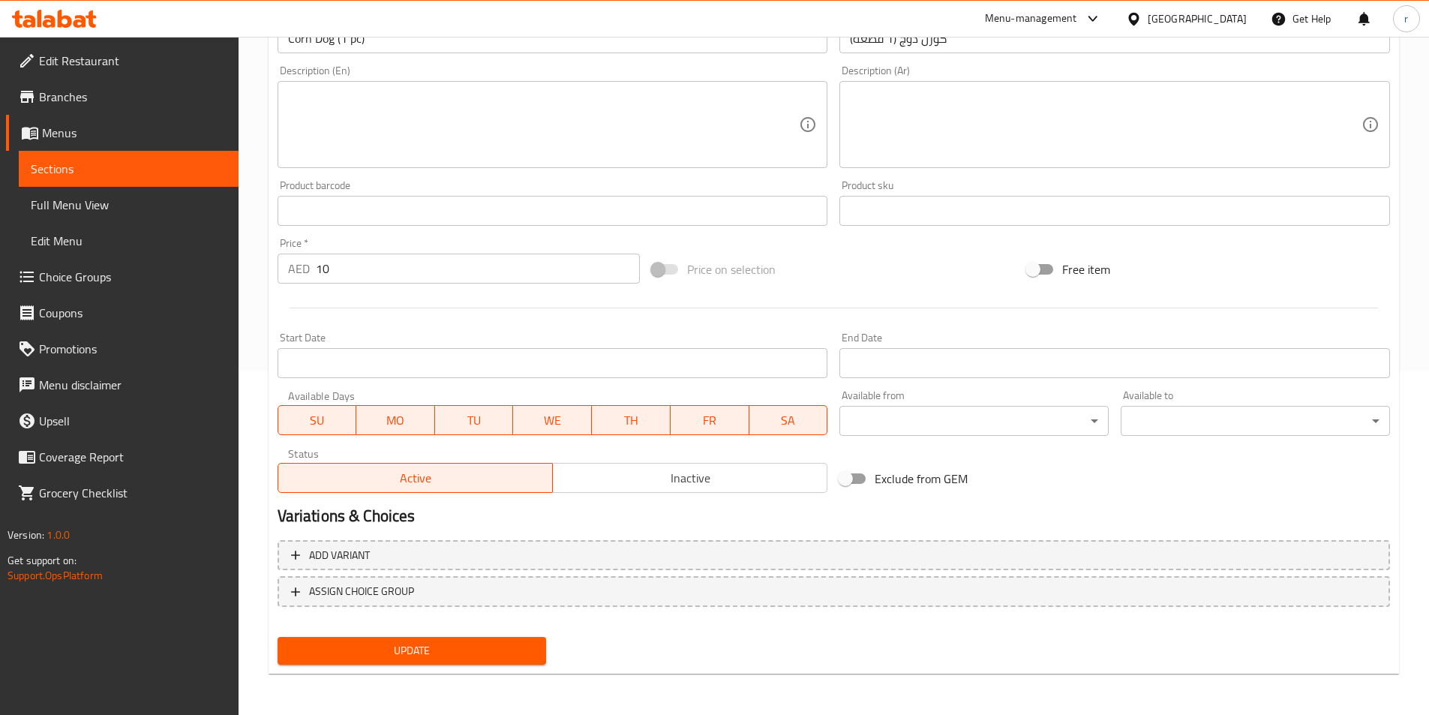
scroll to position [345, 0]
click at [495, 651] on span "Update" at bounding box center [412, 650] width 245 height 19
click at [64, 206] on span "Full Menu View" at bounding box center [129, 205] width 196 height 18
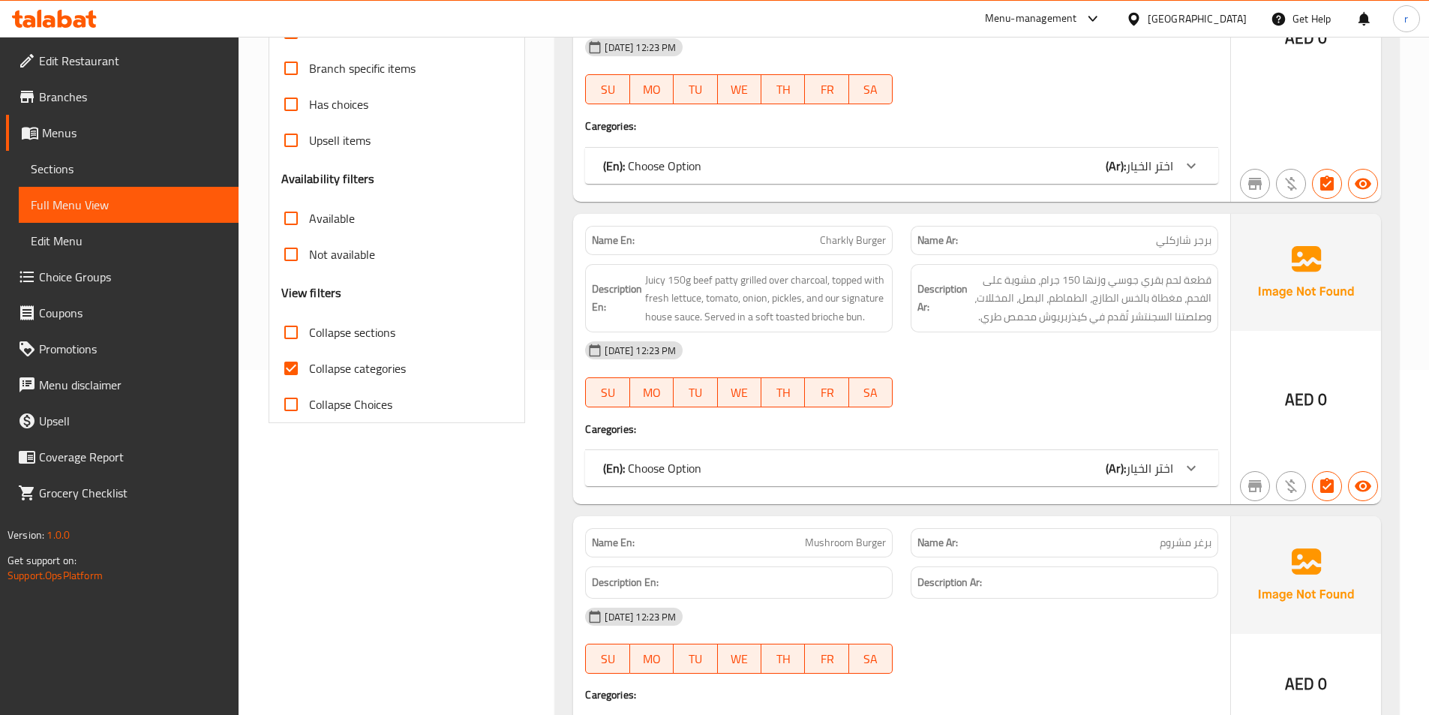
click at [368, 329] on span "Collapse sections" at bounding box center [352, 332] width 86 height 18
click at [309, 329] on input "Collapse sections" at bounding box center [291, 332] width 36 height 36
checkbox input "true"
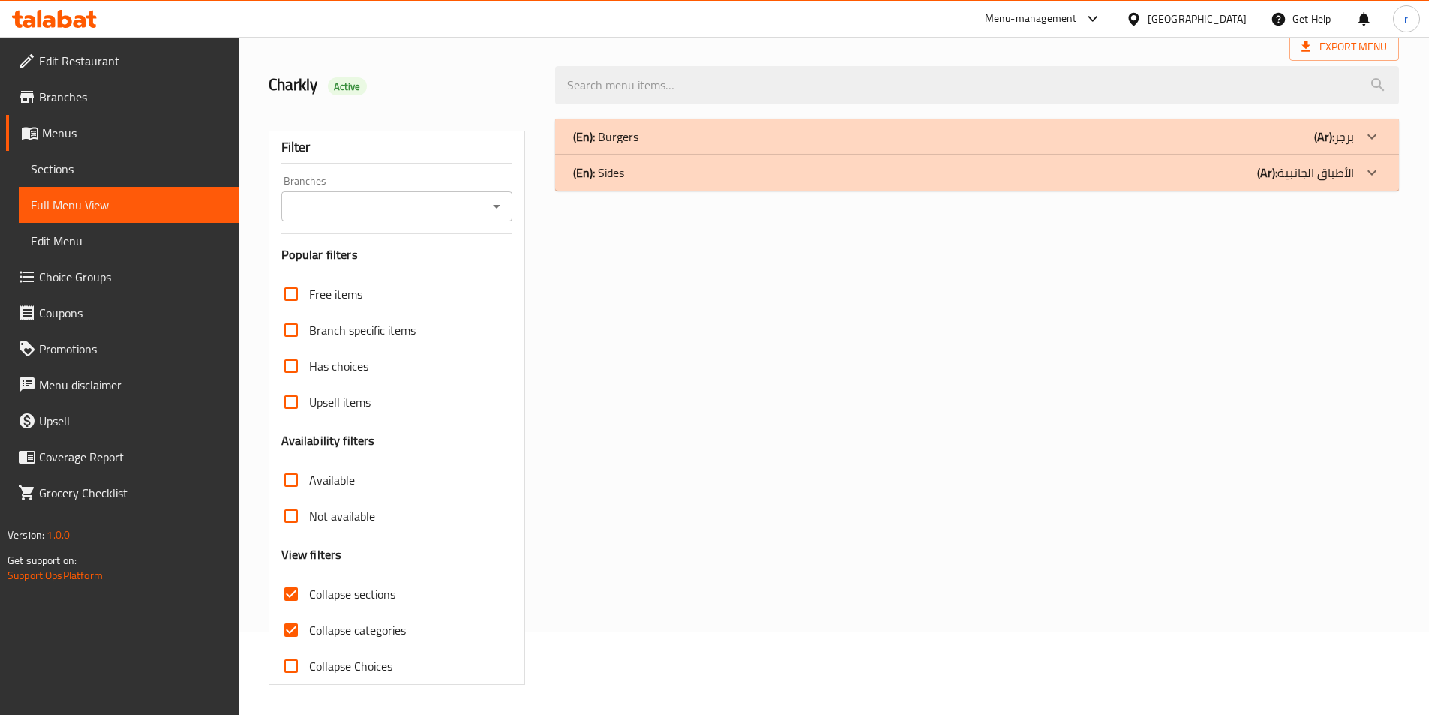
scroll to position [83, 0]
click at [368, 329] on span "Branch specific items" at bounding box center [362, 330] width 107 height 18
click at [309, 329] on input "Branch specific items" at bounding box center [291, 330] width 36 height 36
checkbox input "true"
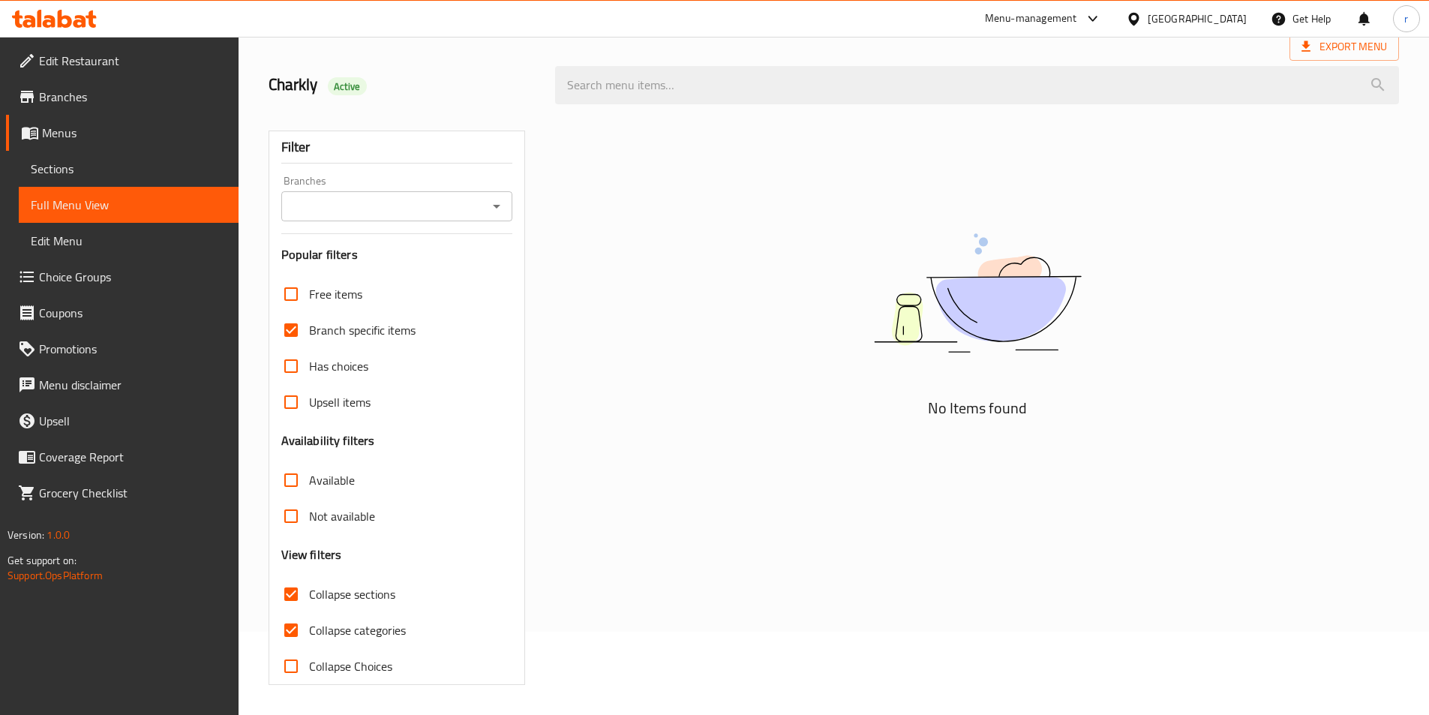
click at [377, 594] on span "Collapse sections" at bounding box center [352, 594] width 86 height 18
click at [309, 594] on input "Collapse sections" at bounding box center [291, 594] width 36 height 36
checkbox input "false"
click at [374, 329] on span "Branch specific items" at bounding box center [362, 330] width 107 height 18
click at [309, 329] on input "Branch specific items" at bounding box center [291, 330] width 36 height 36
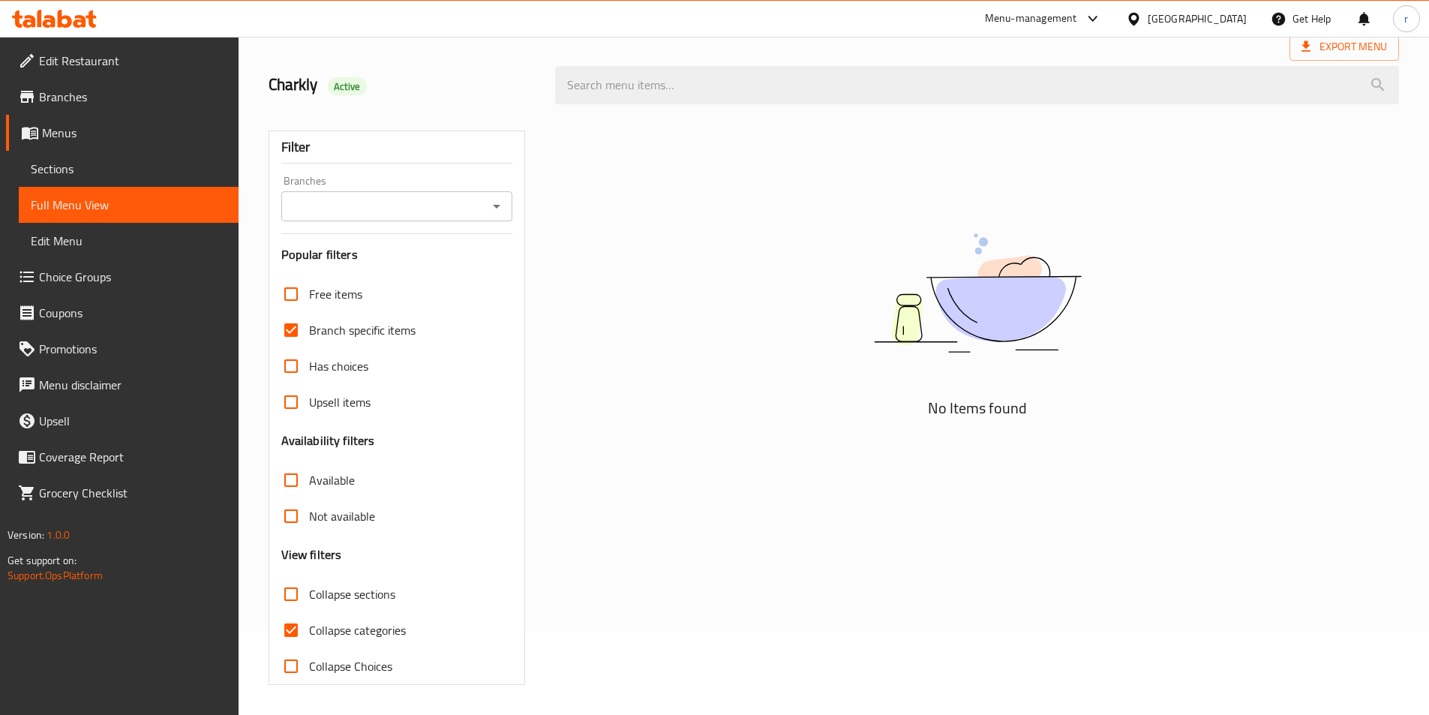
checkbox input "false"
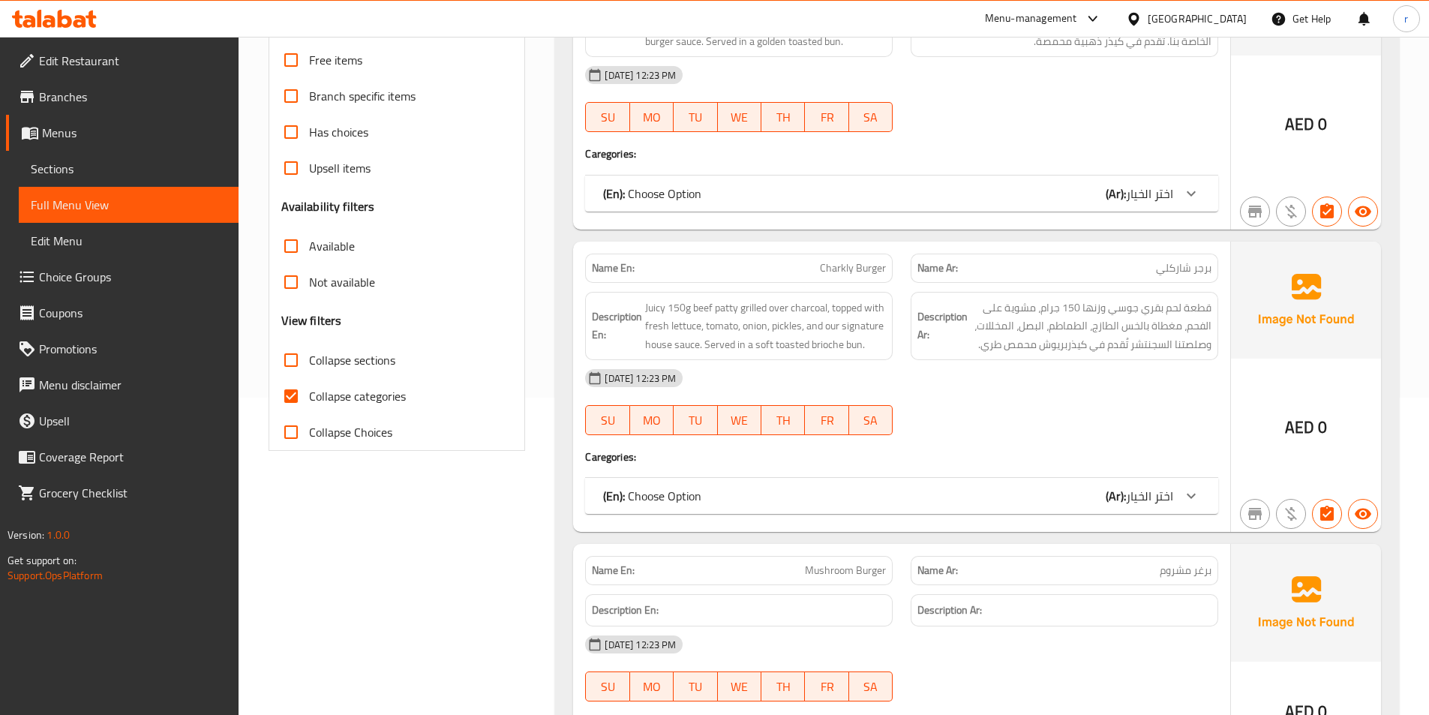
scroll to position [233, 0]
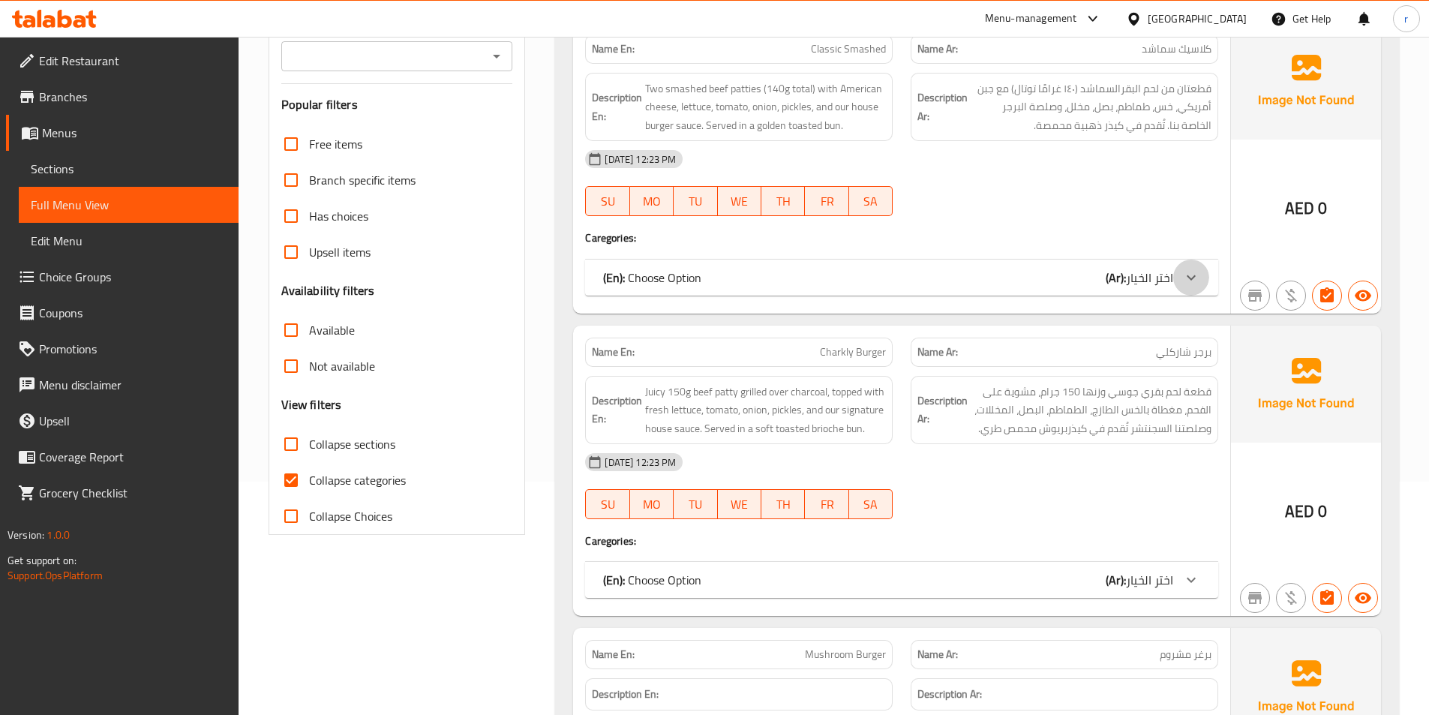
click at [1189, 287] on div at bounding box center [1191, 278] width 36 height 36
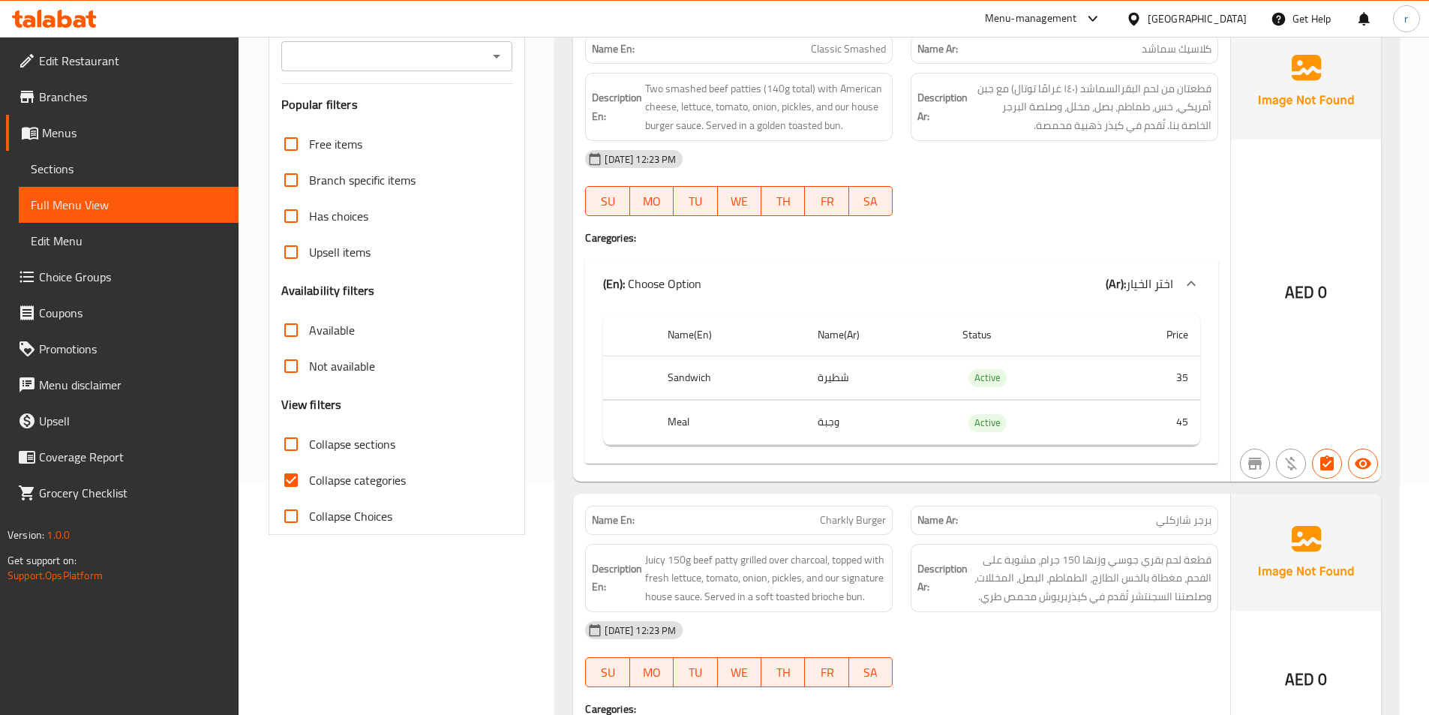
click at [379, 485] on span "Collapse categories" at bounding box center [357, 480] width 97 height 18
click at [309, 485] on input "Collapse categories" at bounding box center [291, 480] width 36 height 36
checkbox input "false"
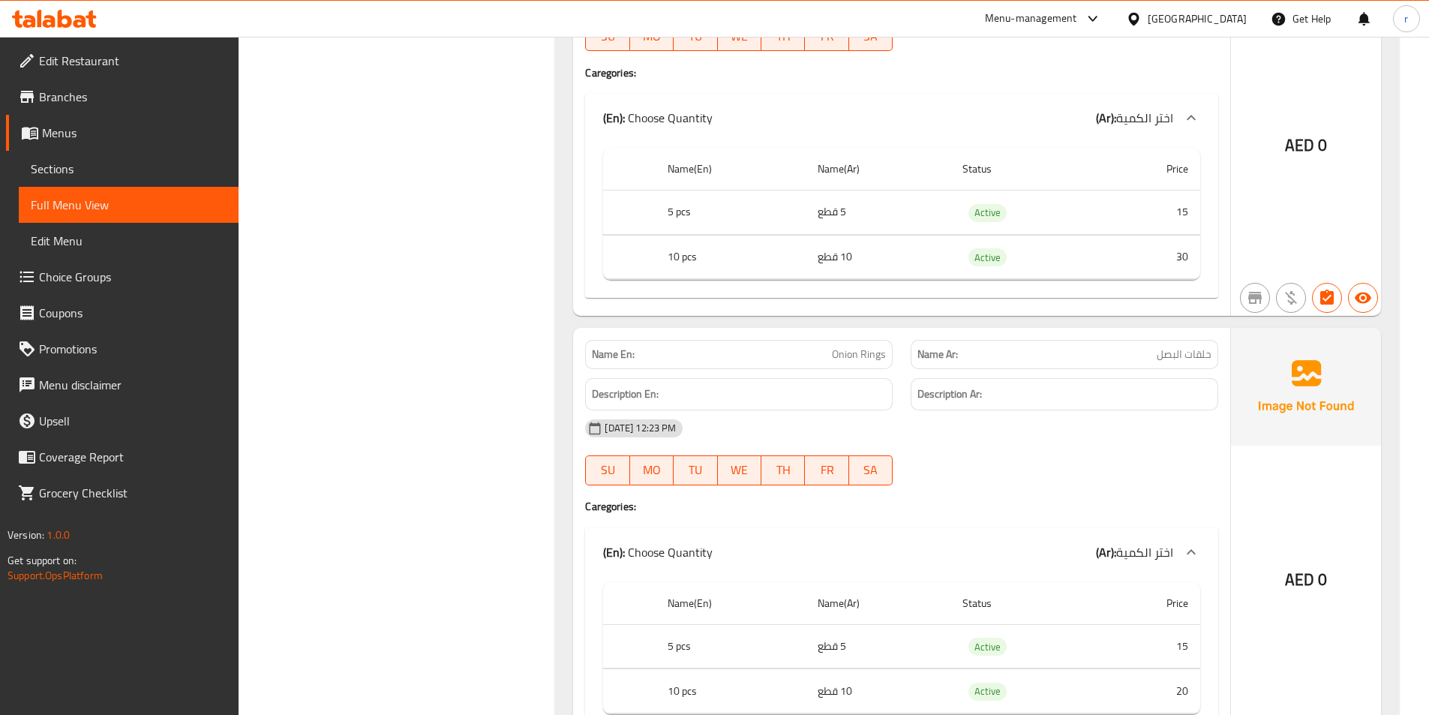
scroll to position [4501, 0]
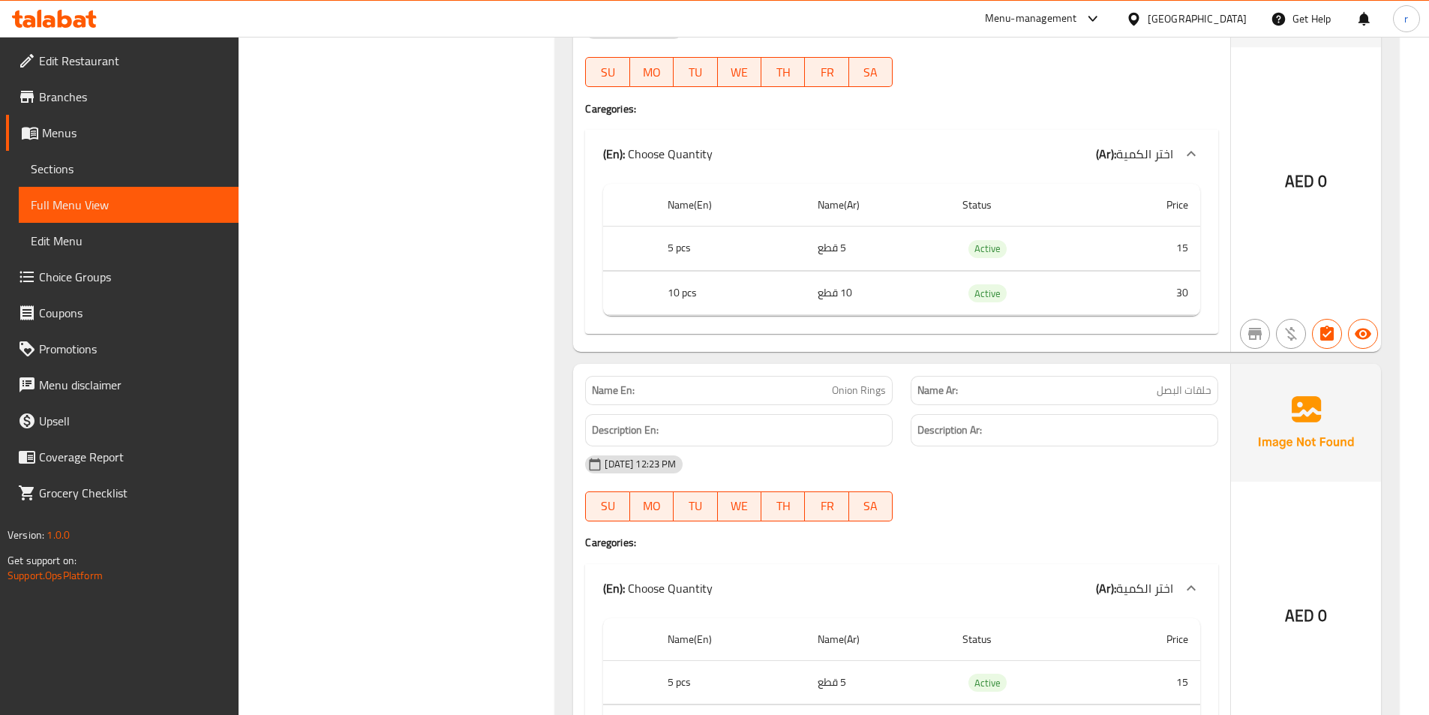
click at [80, 103] on span "Branches" at bounding box center [133, 97] width 188 height 18
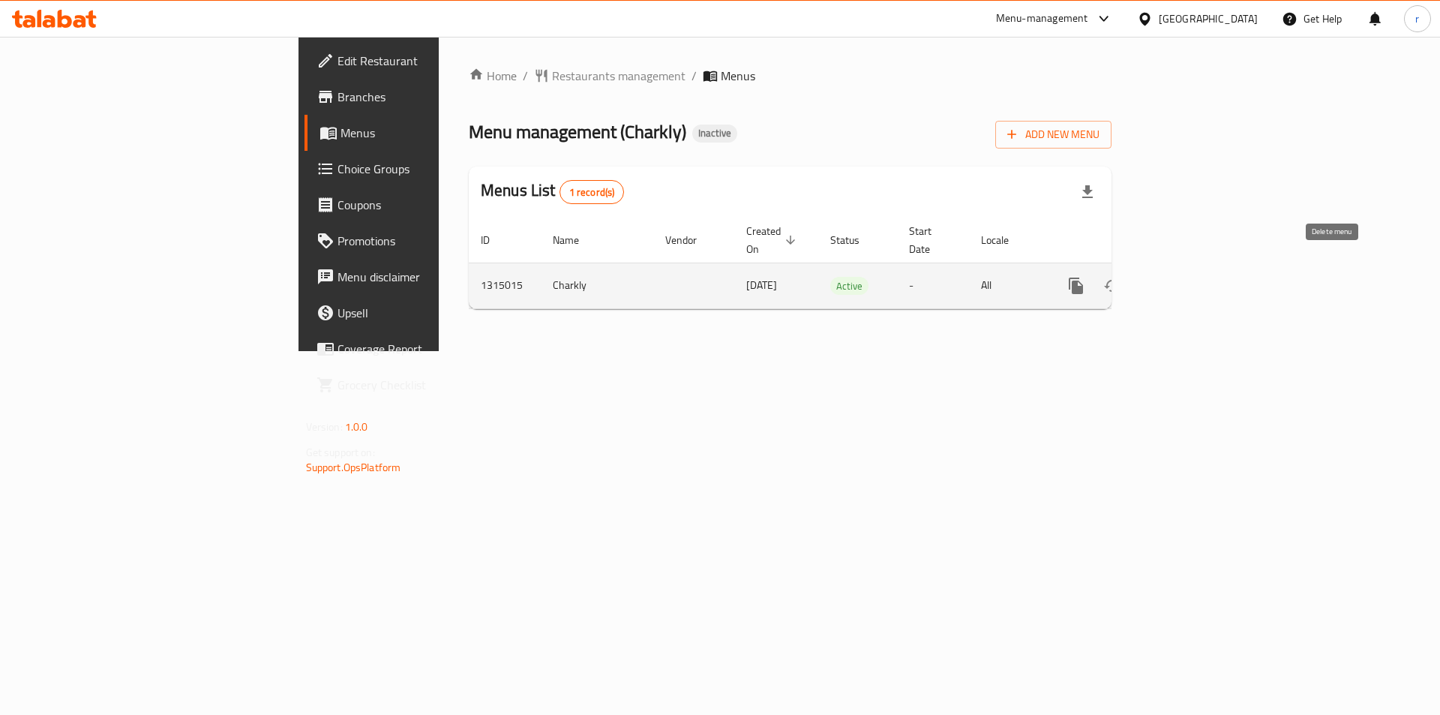
click at [1154, 279] on icon "enhanced table" at bounding box center [1148, 286] width 11 height 14
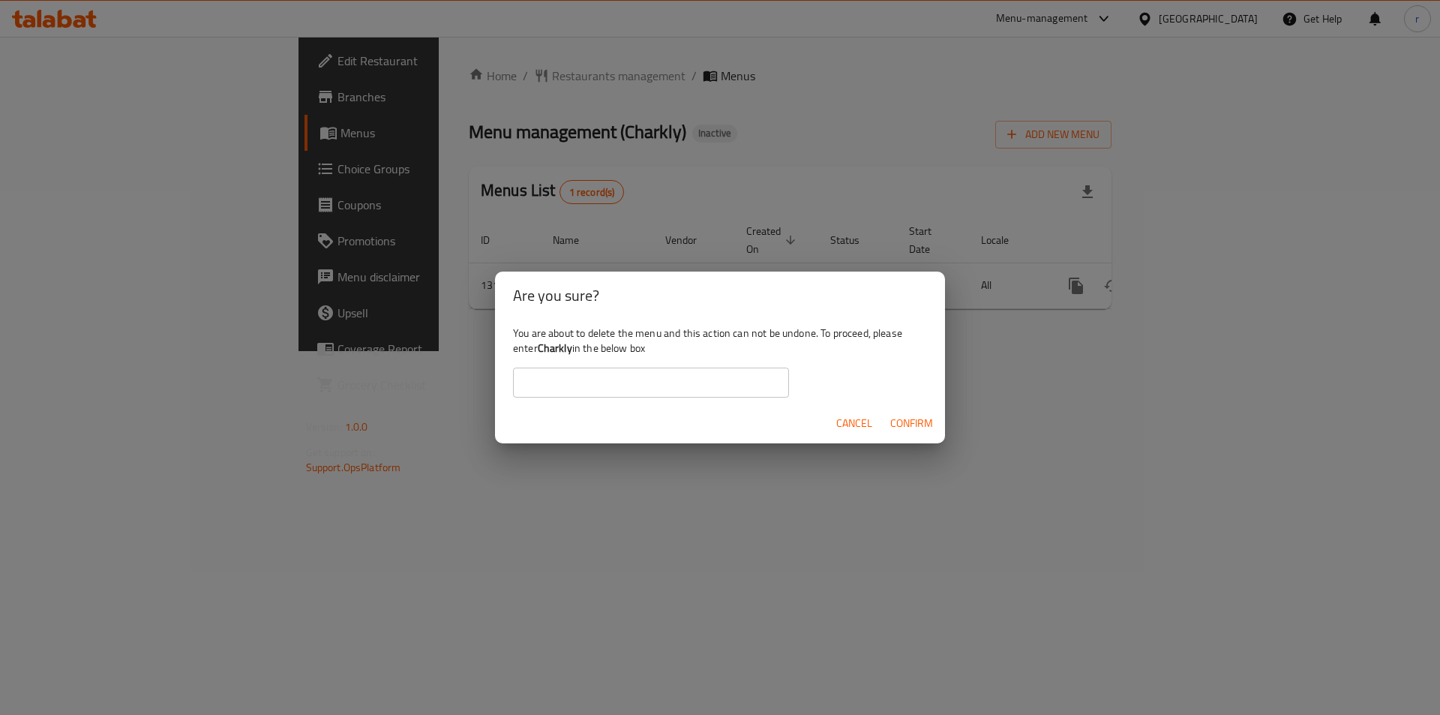
click at [856, 434] on button "Cancel" at bounding box center [854, 424] width 48 height 28
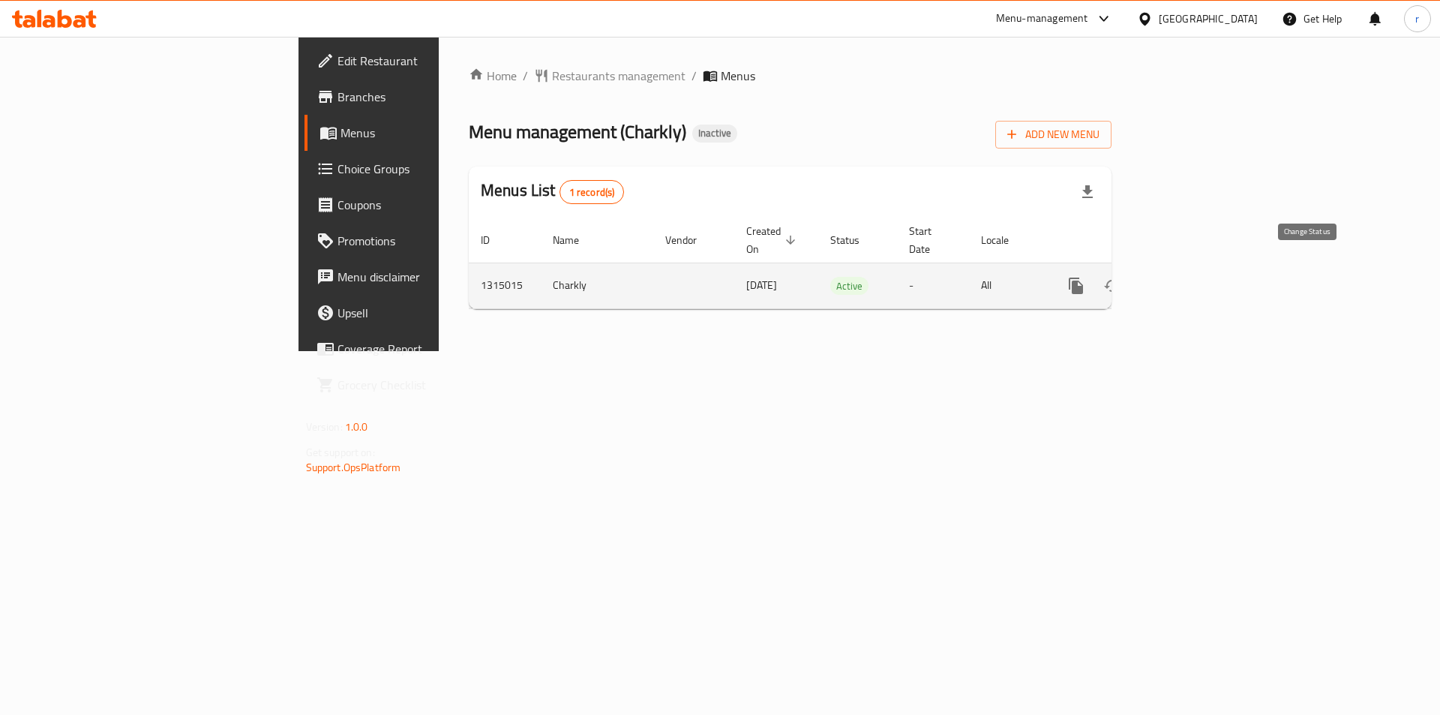
click at [1121, 277] on icon "enhanced table" at bounding box center [1112, 286] width 18 height 18
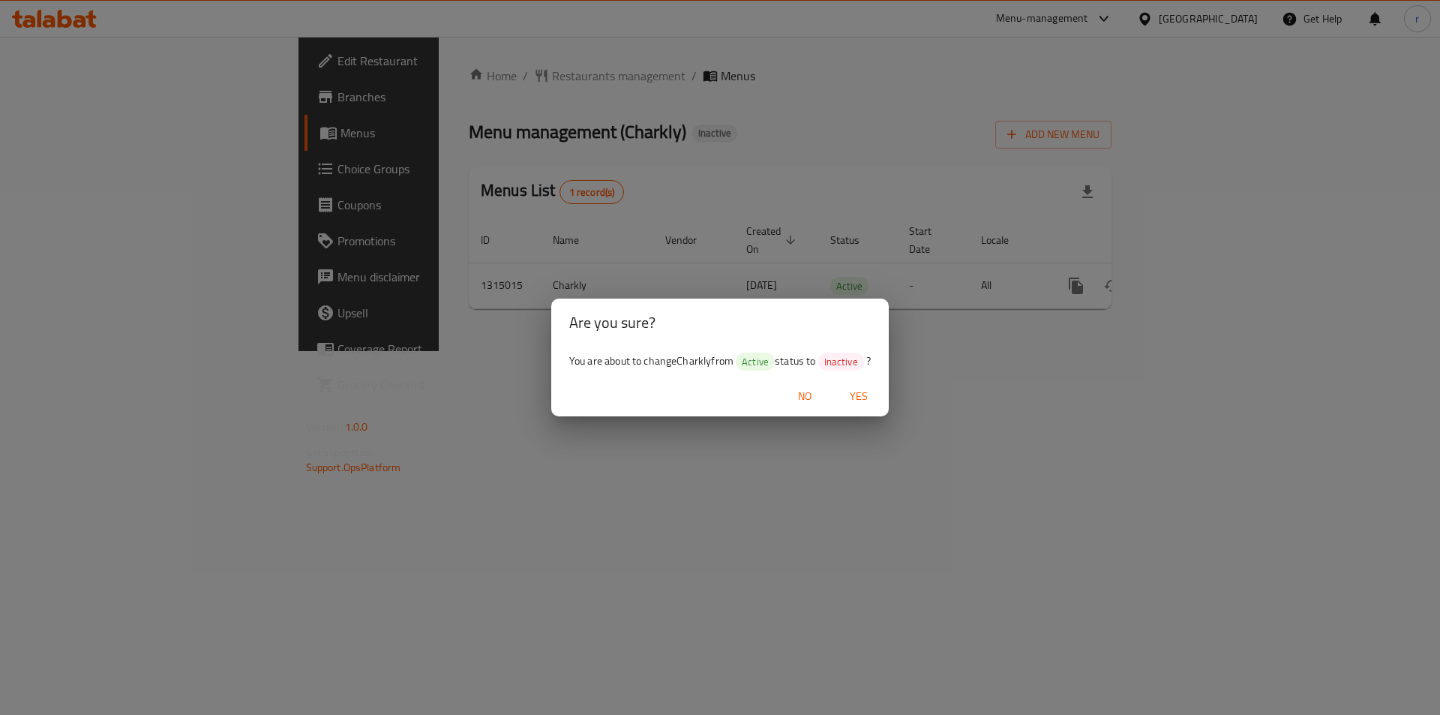
click at [863, 392] on span "Yes" at bounding box center [859, 396] width 36 height 19
